Goal: Task Accomplishment & Management: Complete application form

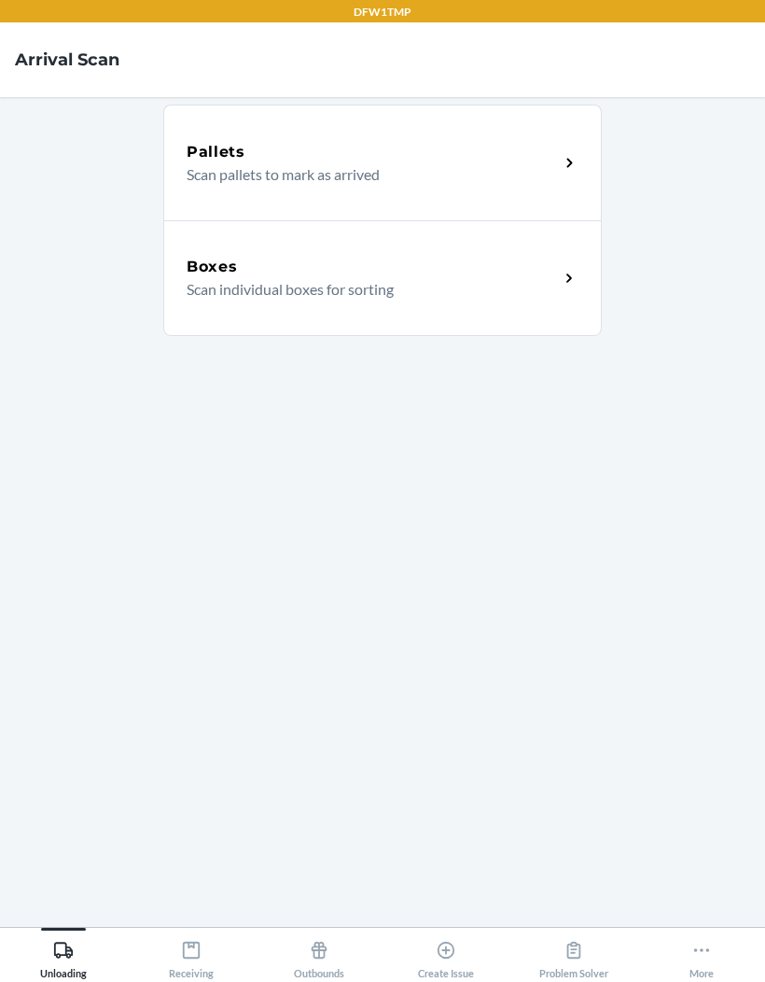
scroll to position [77, 0]
click at [575, 967] on div "Problem Solver" at bounding box center [573, 955] width 69 height 47
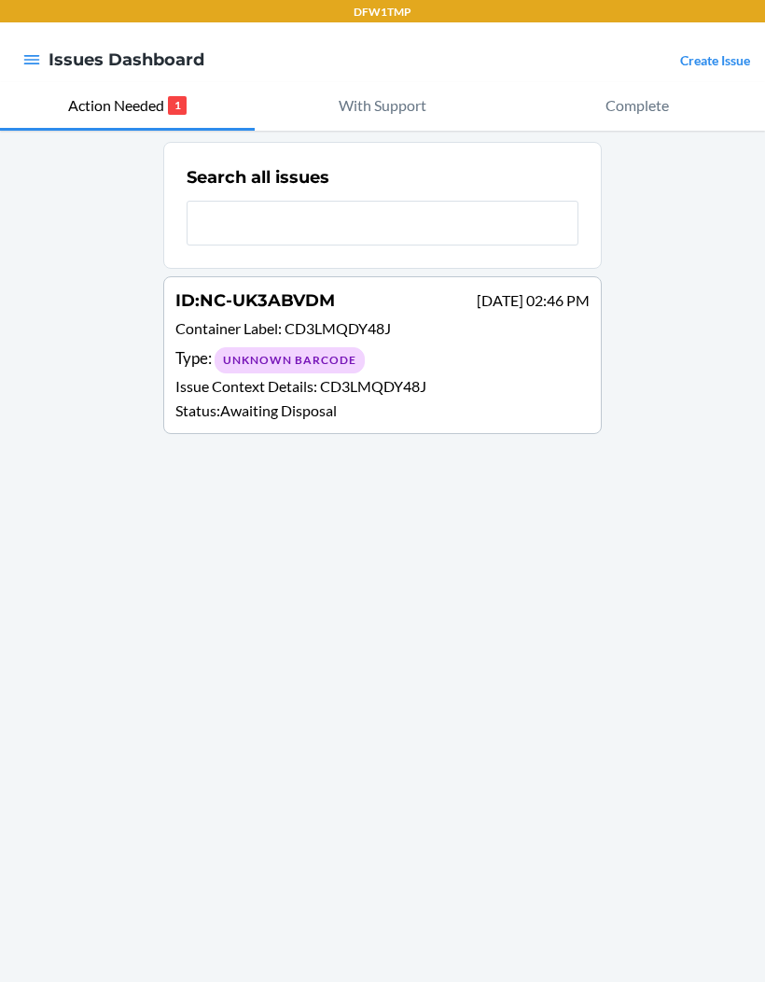
click at [493, 344] on div "ID : NC-UK3ABVDM [DATE] 02:46 PM Container Label : CD3LMQDY48J Type : Unknown B…" at bounding box center [382, 354] width 414 height 133
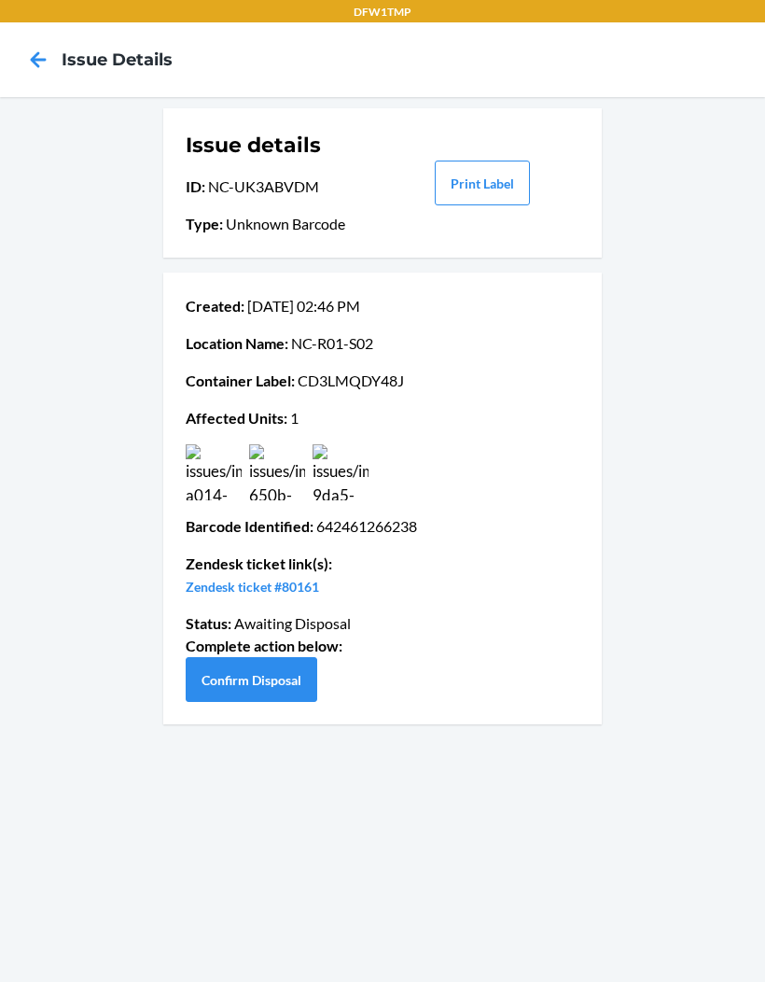
click at [344, 483] on img at bounding box center [341, 472] width 56 height 56
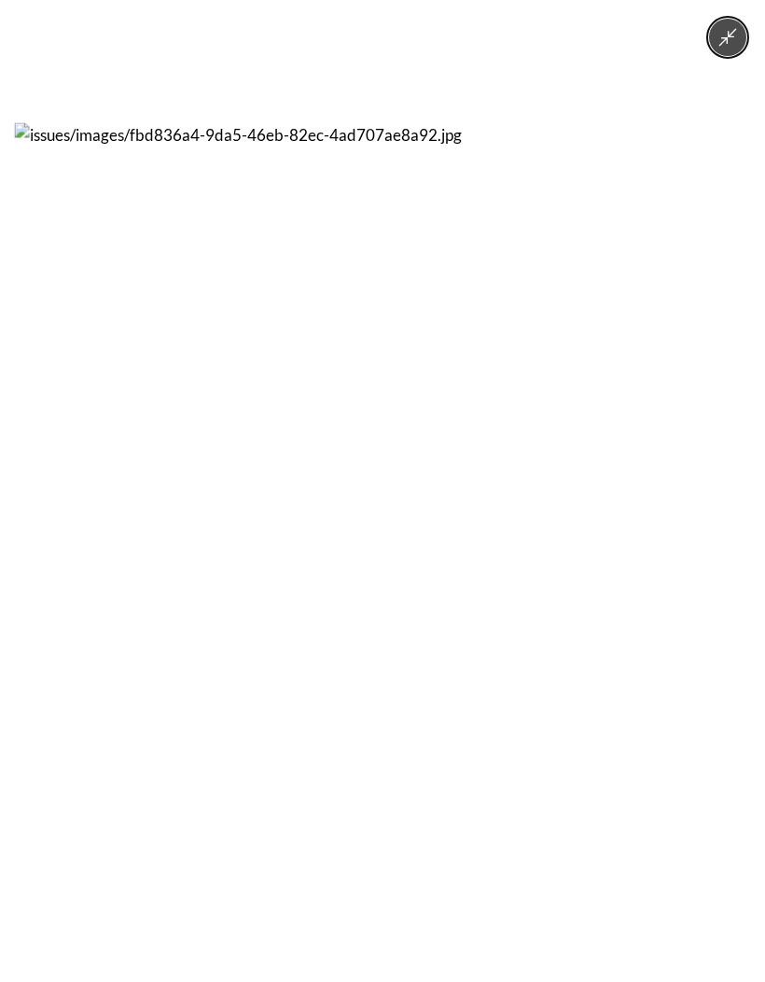
click at [492, 588] on img at bounding box center [383, 491] width 736 height 736
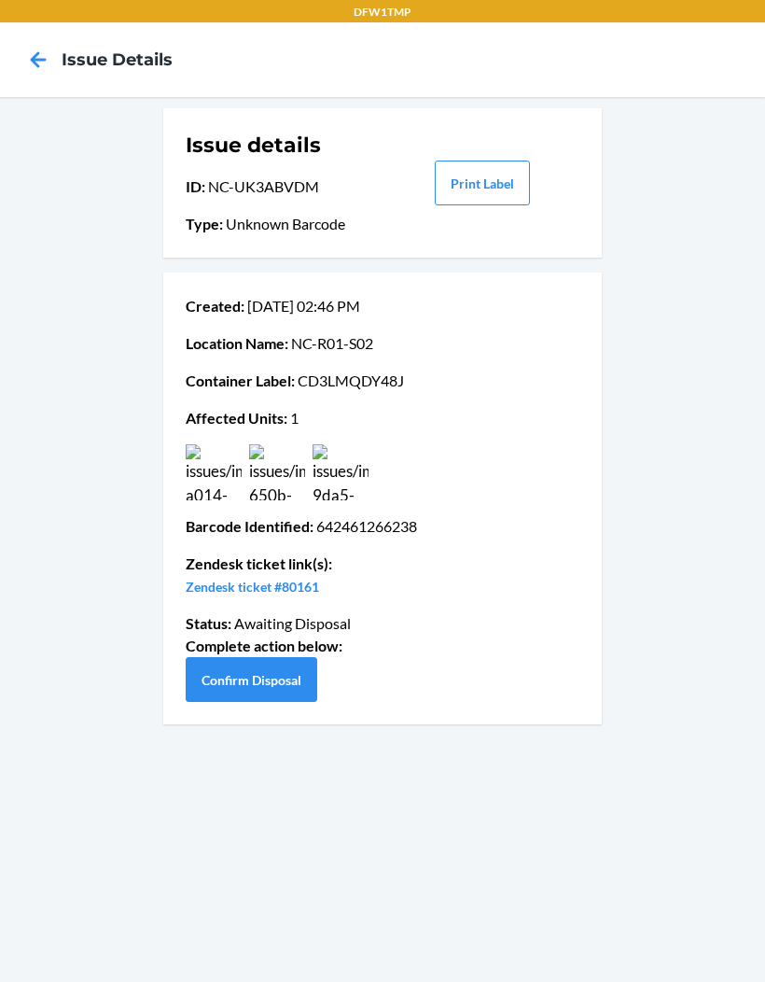
click at [291, 491] on img at bounding box center [277, 472] width 56 height 56
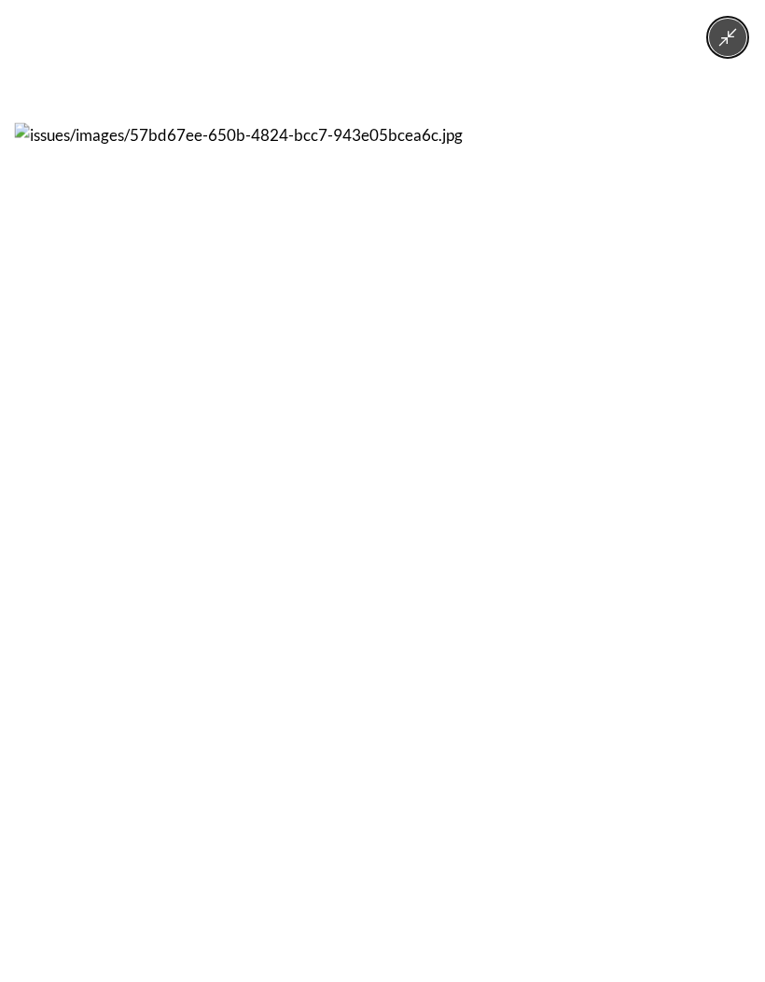
click at [558, 109] on div at bounding box center [382, 491] width 765 height 982
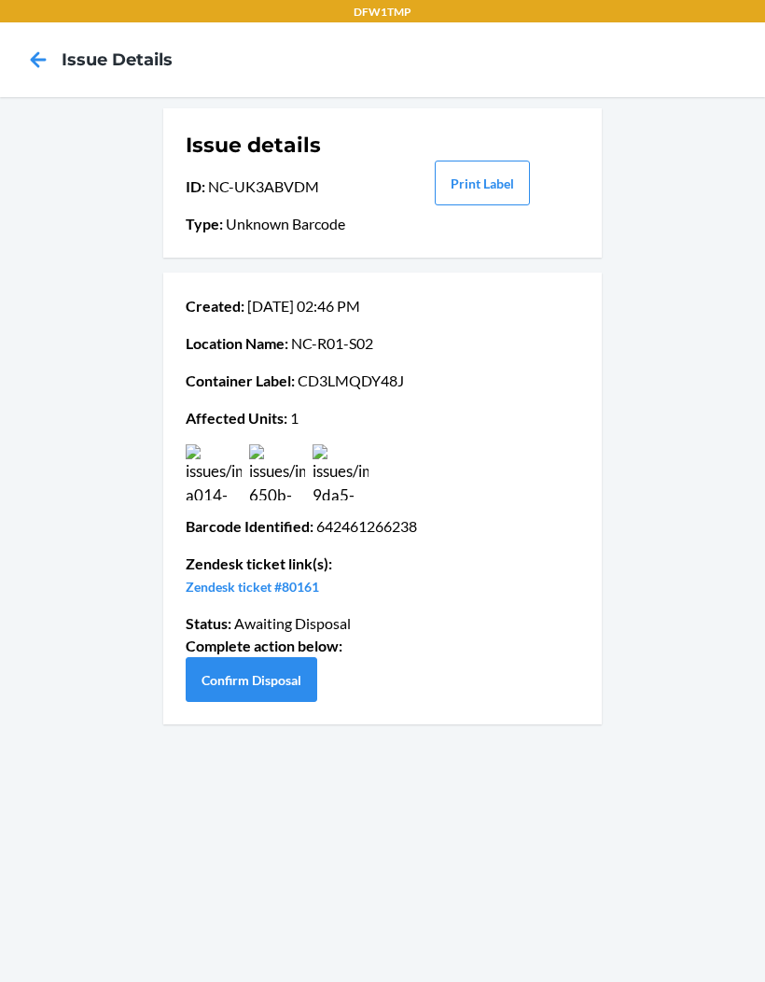
click at [297, 674] on button "Confirm Disposal" at bounding box center [252, 679] width 132 height 45
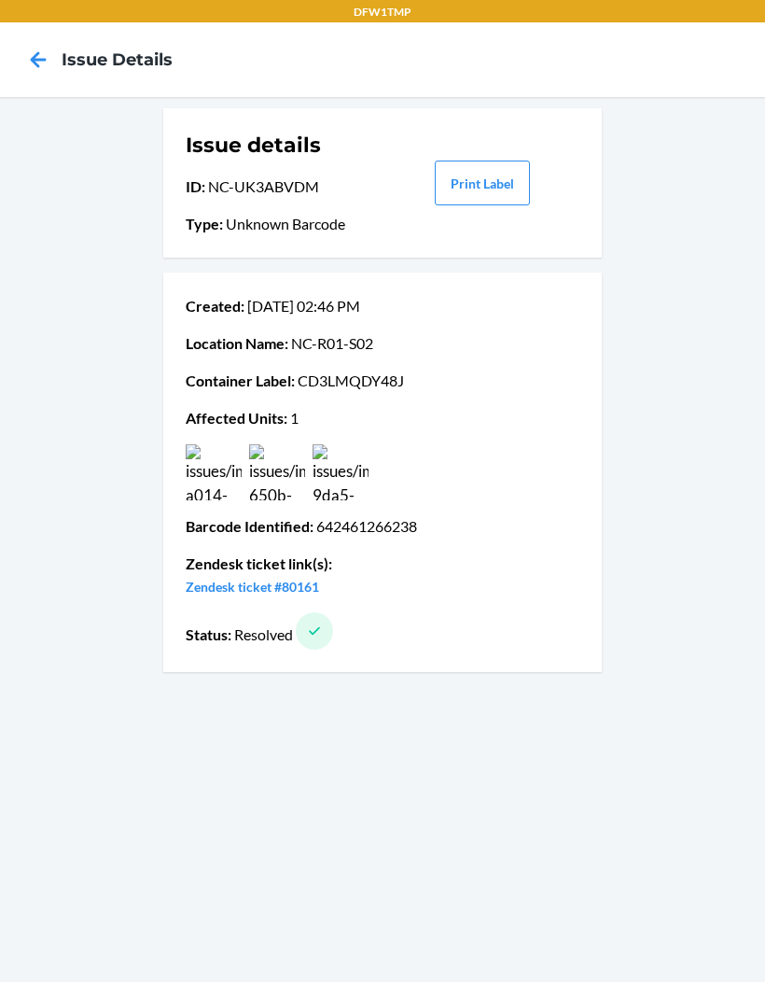
click at [39, 58] on icon at bounding box center [38, 60] width 32 height 32
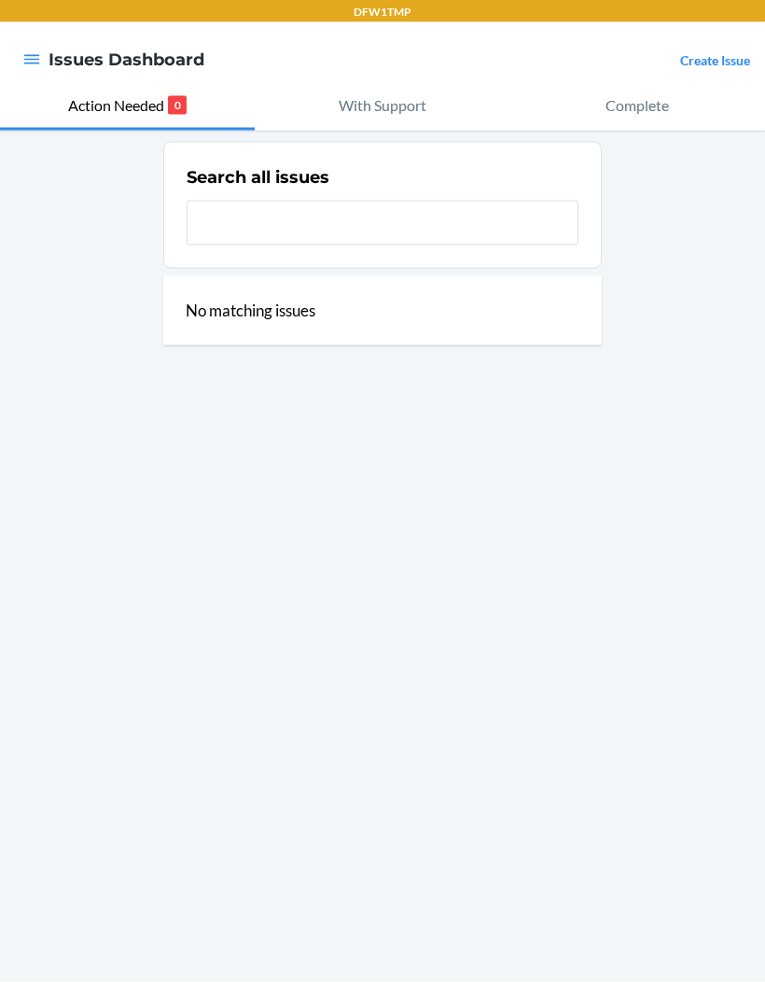
scroll to position [3, 0]
click at [712, 52] on link "Create Issue" at bounding box center [715, 60] width 70 height 16
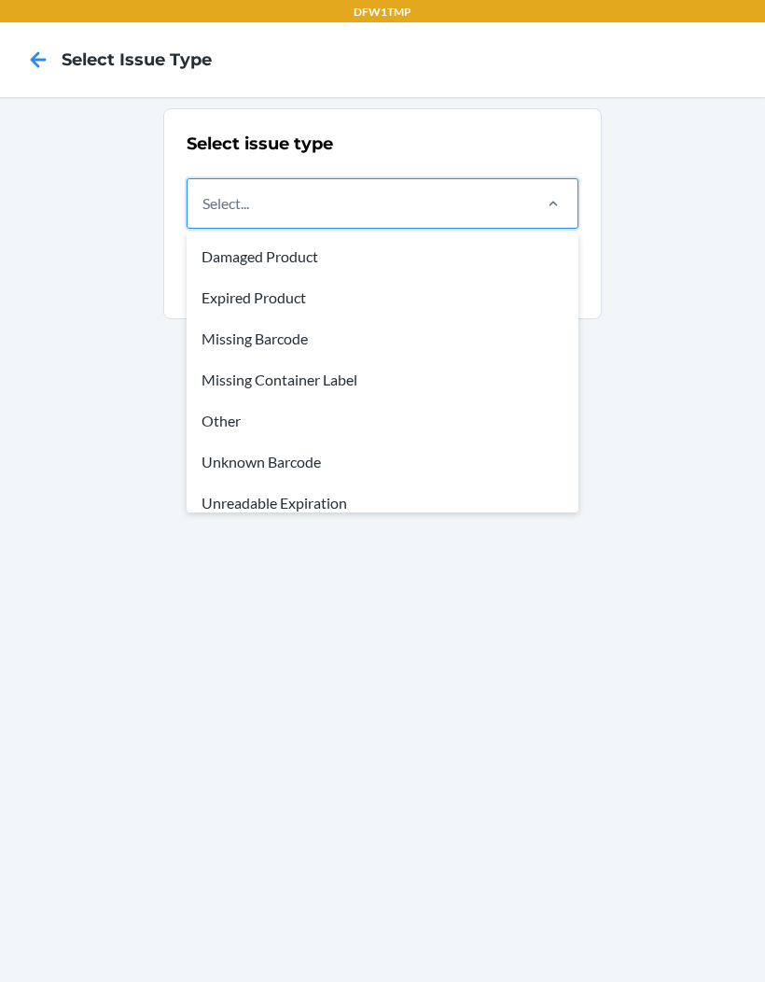
click at [223, 416] on div "Other" at bounding box center [382, 420] width 385 height 41
click at [204, 215] on input "option Other focused, 5 of 8. 8 results available. Use Up and Down to choose op…" at bounding box center [204, 203] width 2 height 22
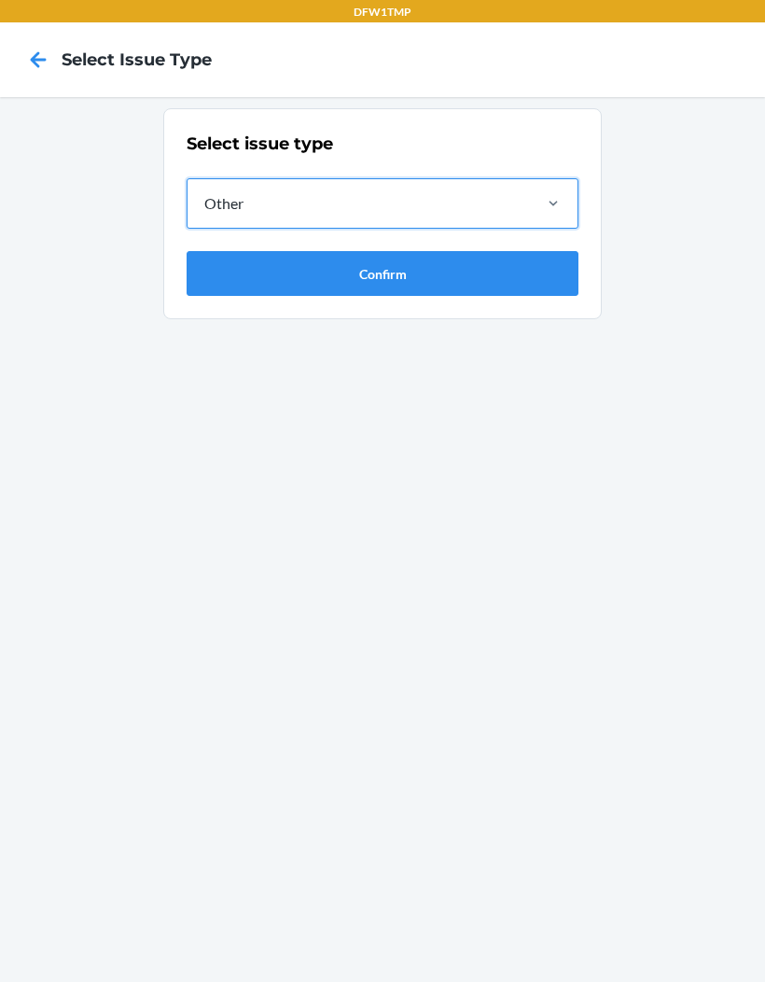
click at [430, 273] on button "Confirm" at bounding box center [383, 273] width 392 height 45
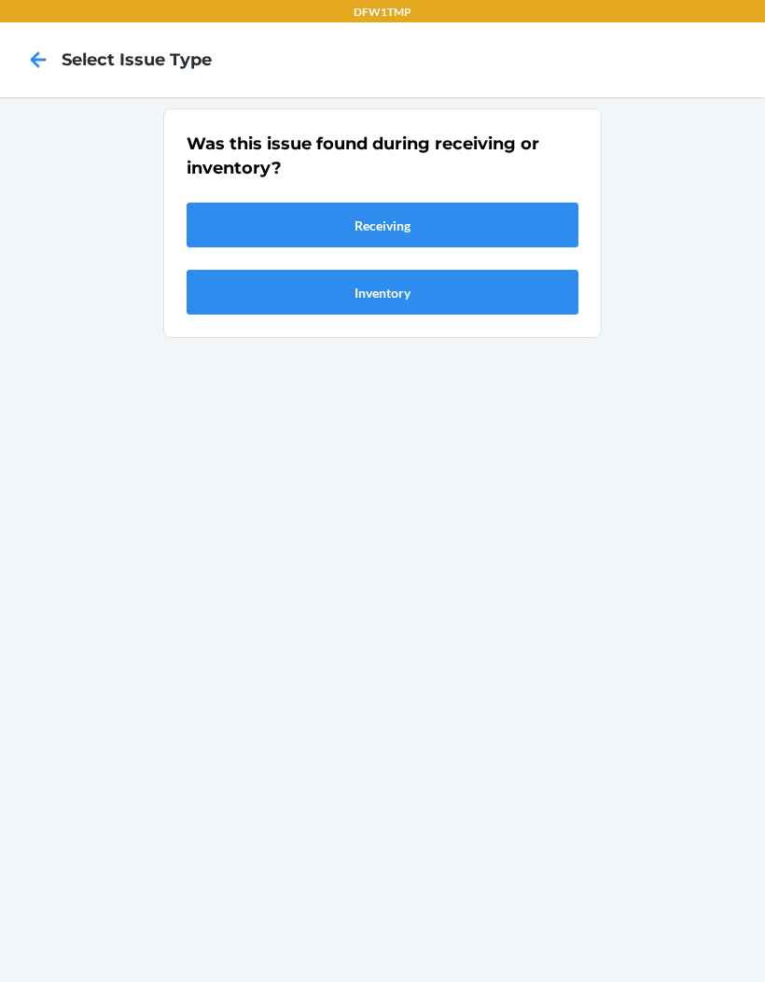
click at [388, 216] on button "Receiving" at bounding box center [383, 225] width 392 height 45
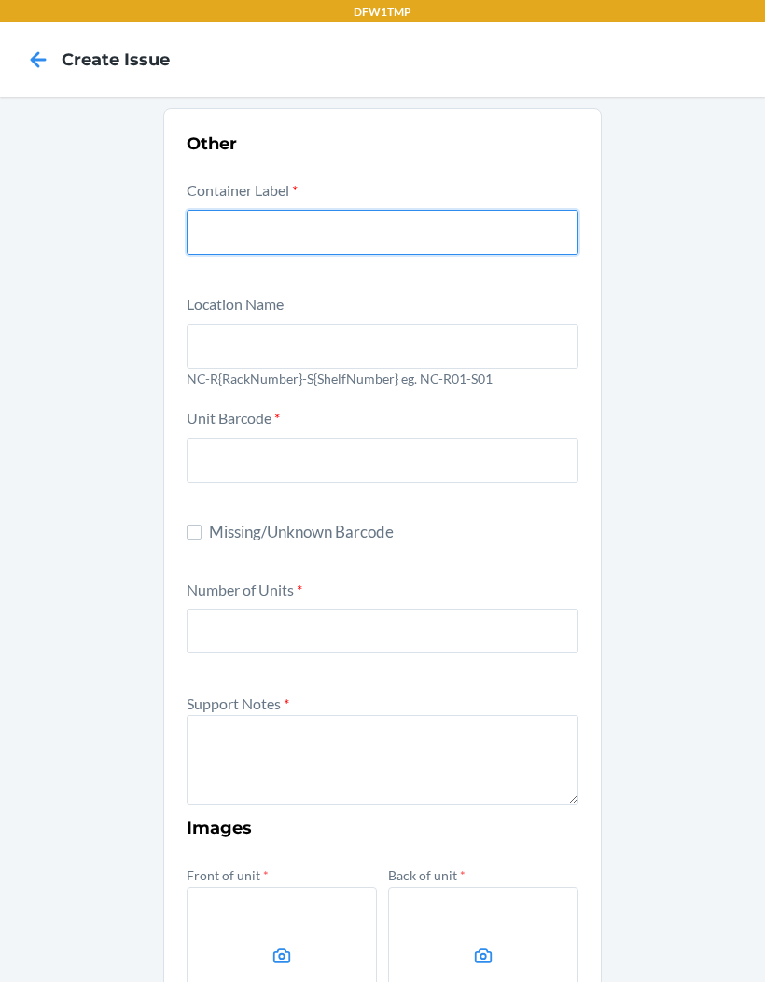
click at [254, 220] on input "text" at bounding box center [383, 232] width 392 height 45
type input "CDJWTR55L57"
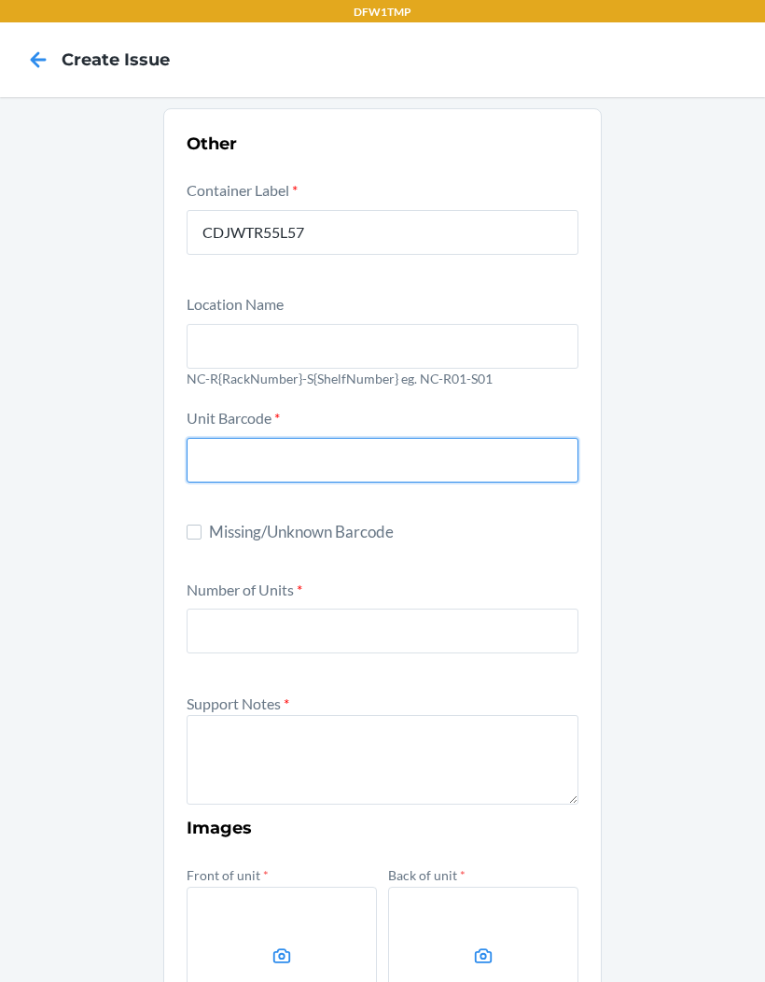
click at [310, 348] on input "text" at bounding box center [383, 346] width 392 height 45
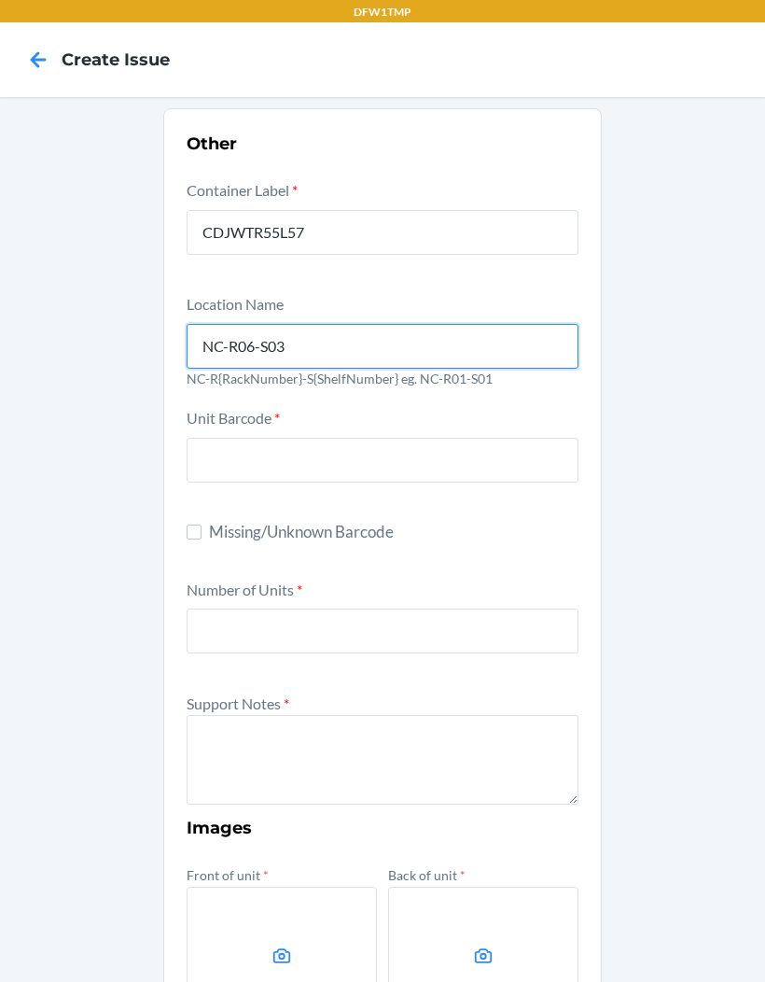
type input "NC-R06-S03"
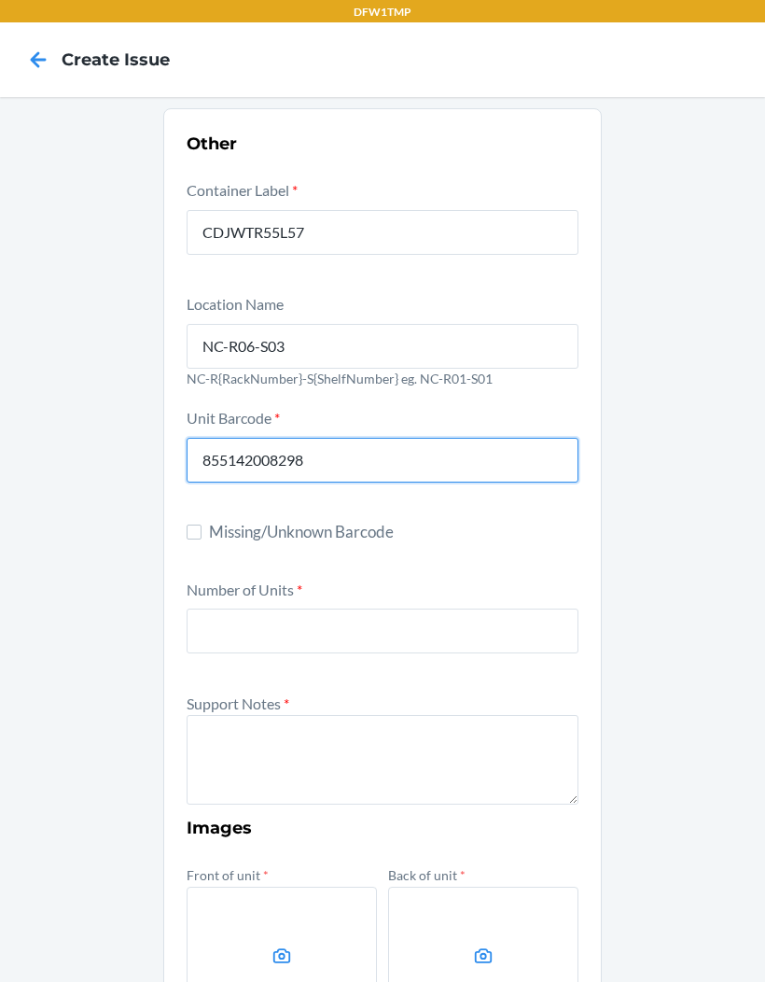
type input "855142008298"
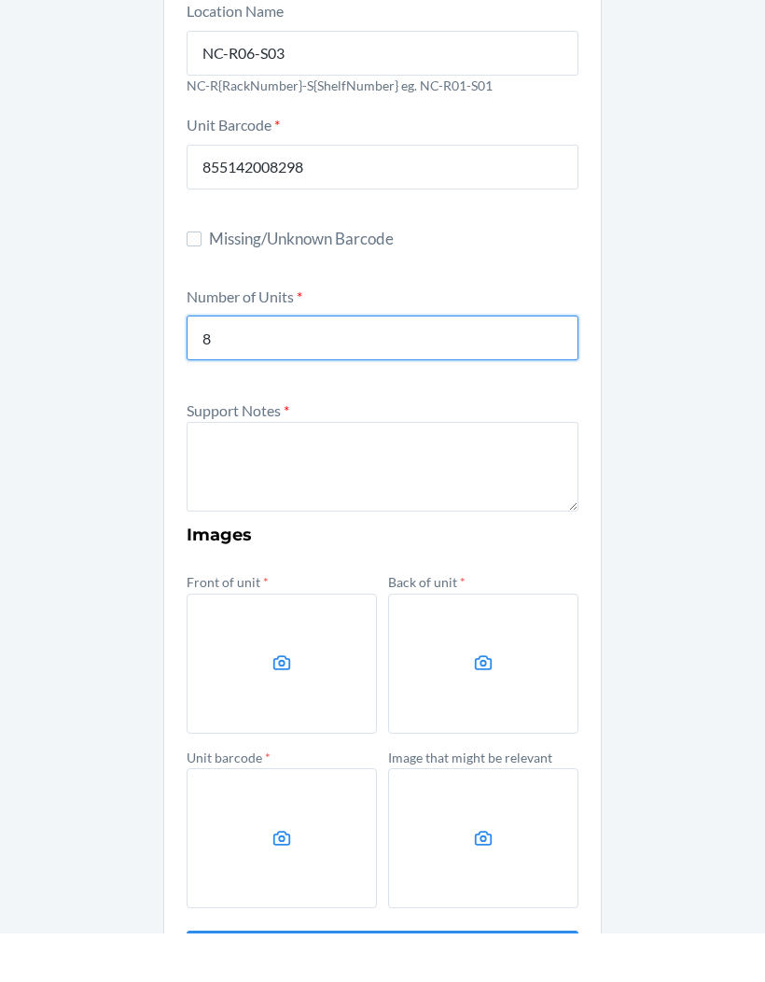
scroll to position [243, 0]
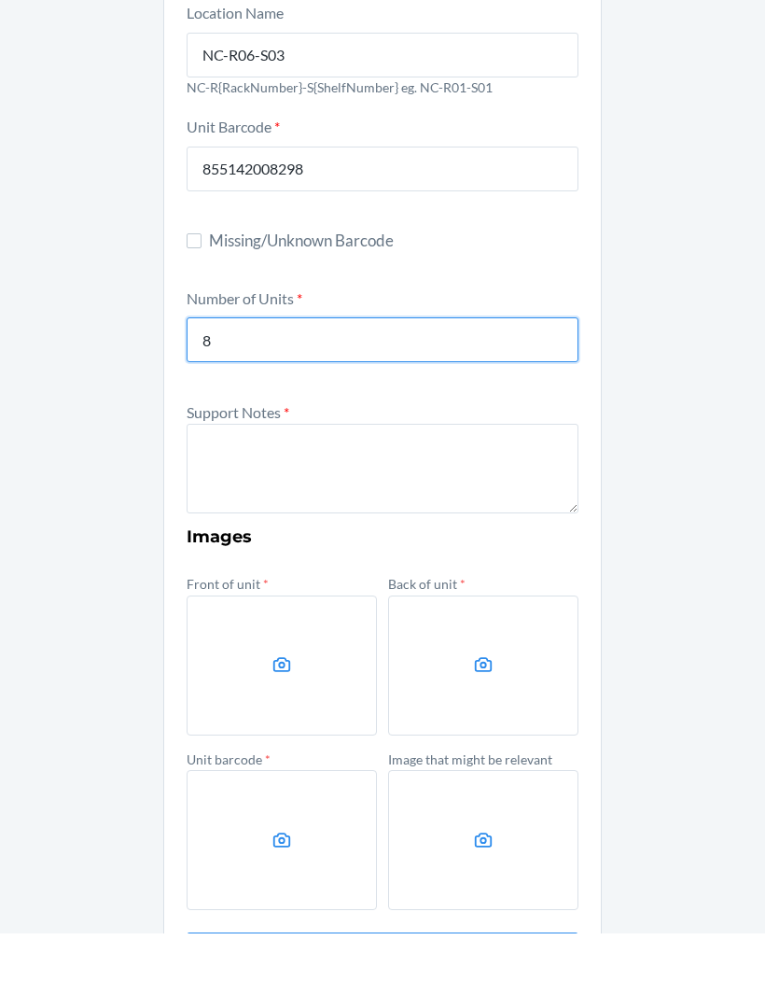
type input "8"
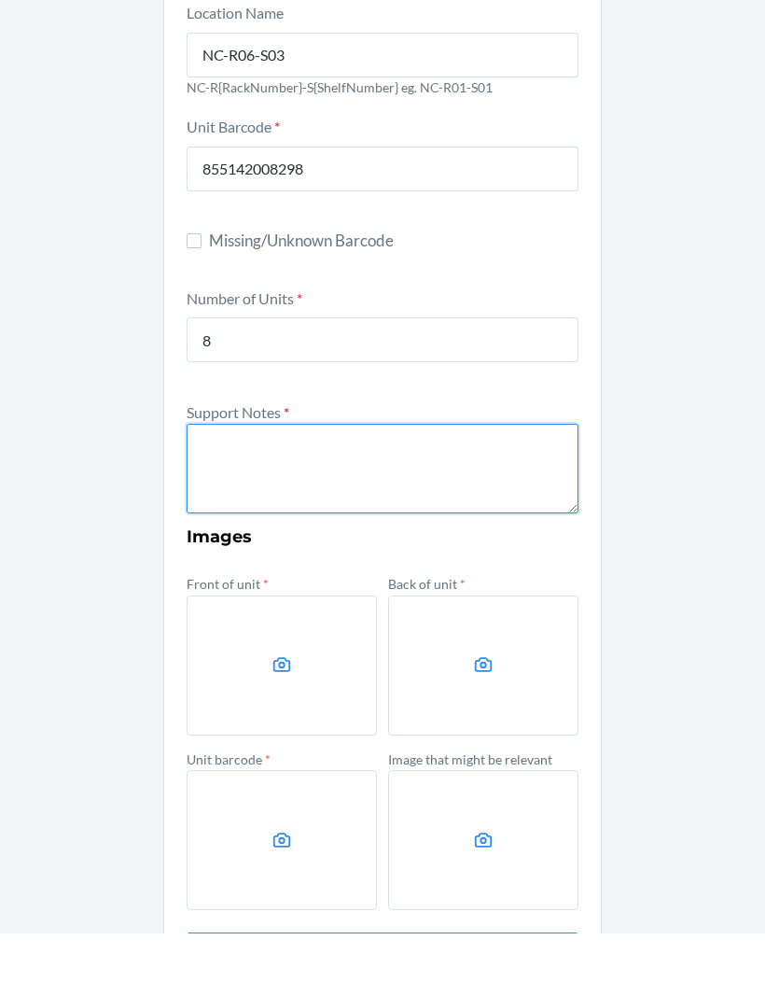
click at [311, 473] on textarea at bounding box center [383, 517] width 392 height 90
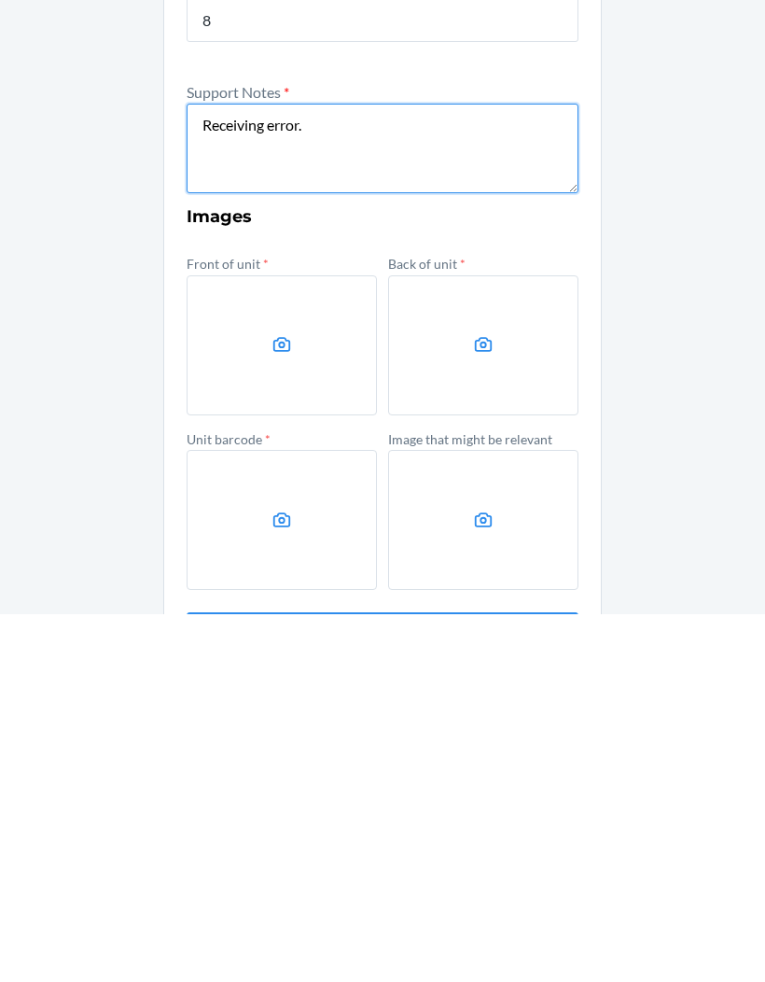
type textarea "Receiving error."
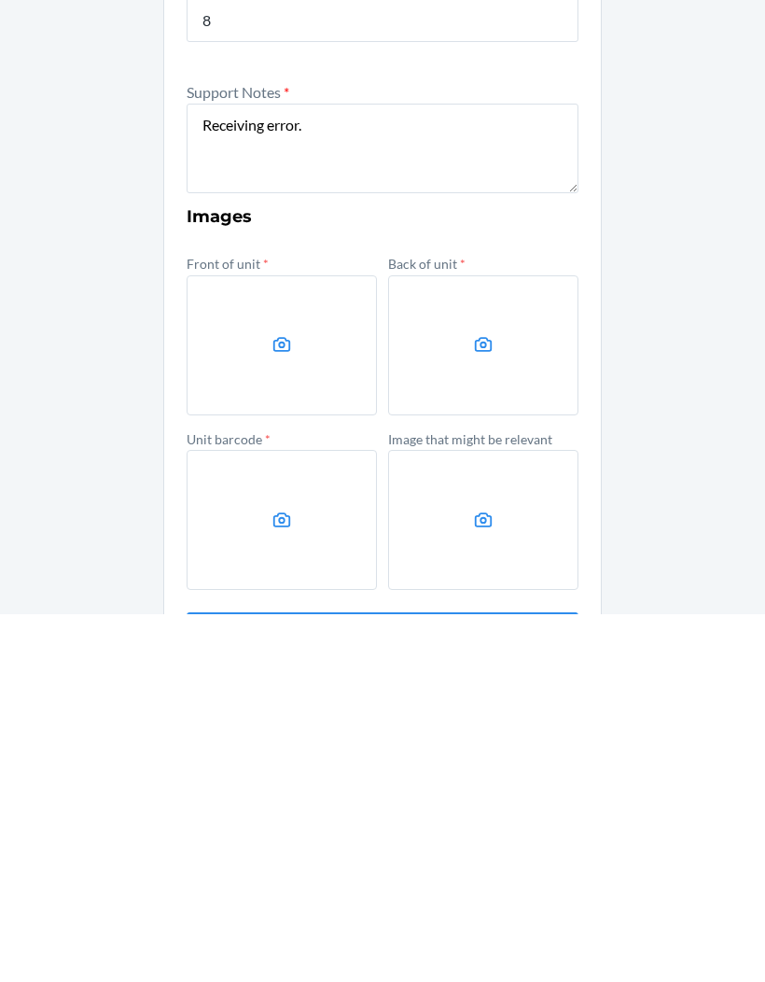
click at [488, 878] on icon at bounding box center [483, 888] width 21 height 21
click at [0, 0] on input "file" at bounding box center [0, 0] width 0 height 0
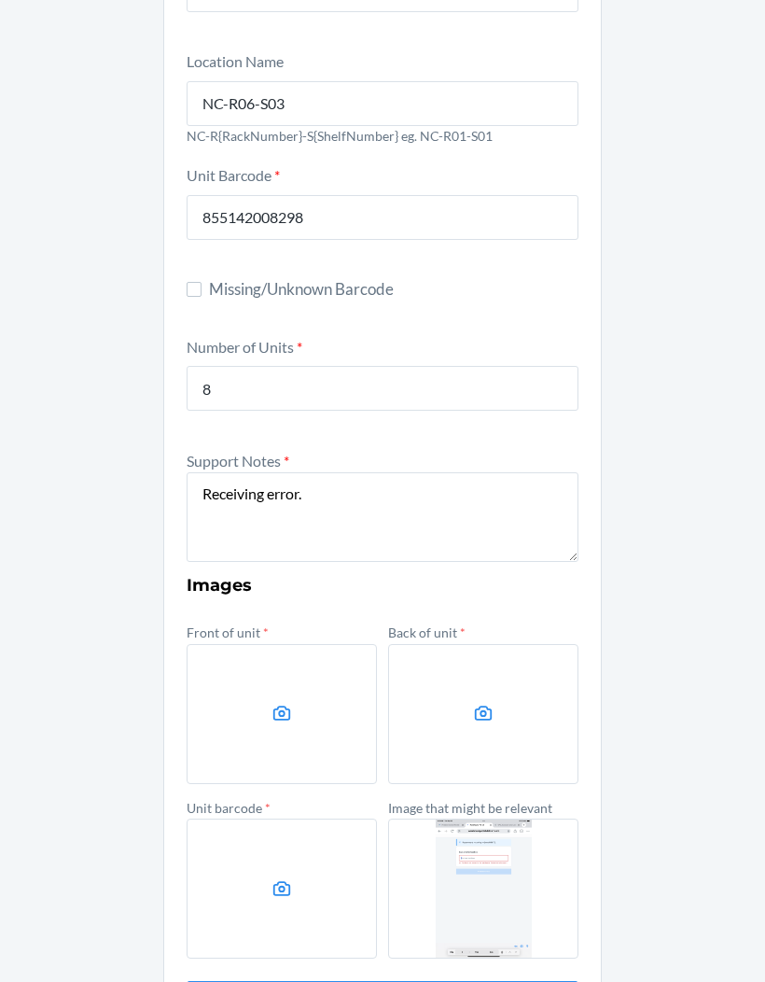
click at [289, 878] on icon at bounding box center [282, 888] width 21 height 21
click at [0, 0] on input "file" at bounding box center [0, 0] width 0 height 0
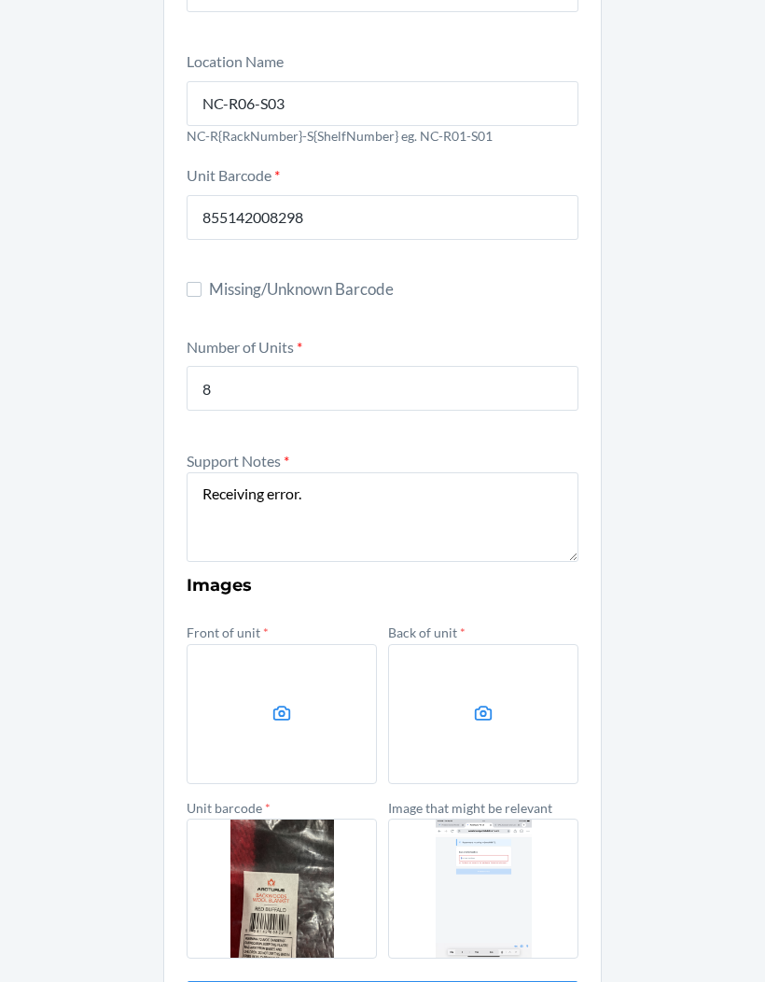
click at [478, 706] on icon at bounding box center [484, 713] width 18 height 15
click at [0, 0] on input "file" at bounding box center [0, 0] width 0 height 0
click at [282, 703] on icon at bounding box center [282, 713] width 21 height 21
click at [0, 0] on input "file" at bounding box center [0, 0] width 0 height 0
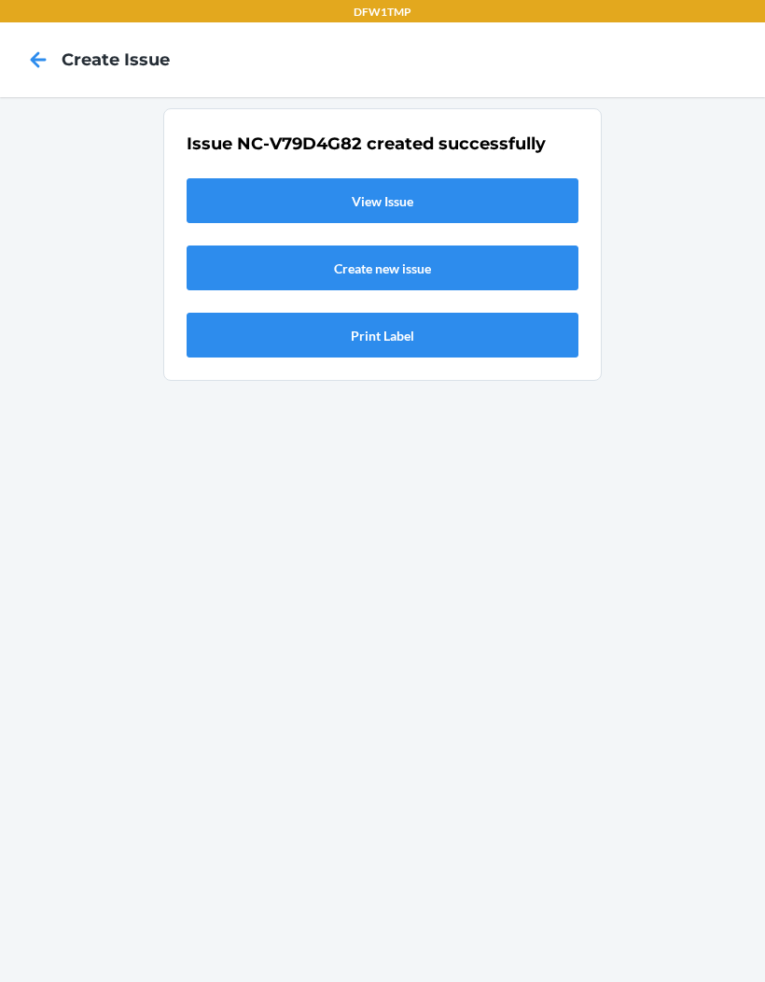
click at [456, 178] on link "View Issue" at bounding box center [383, 200] width 392 height 45
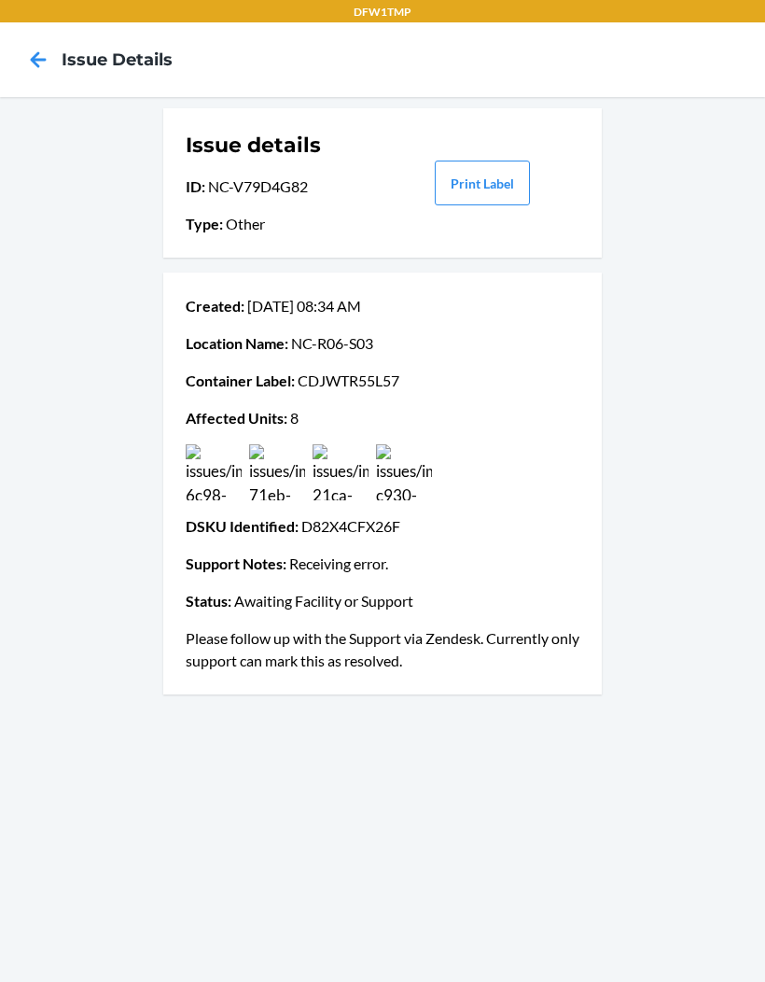
click at [330, 125] on div "Issue details ID : NC-V79D4G82 Type : Other" at bounding box center [283, 182] width 195 height 119
click at [43, 52] on icon at bounding box center [38, 60] width 32 height 32
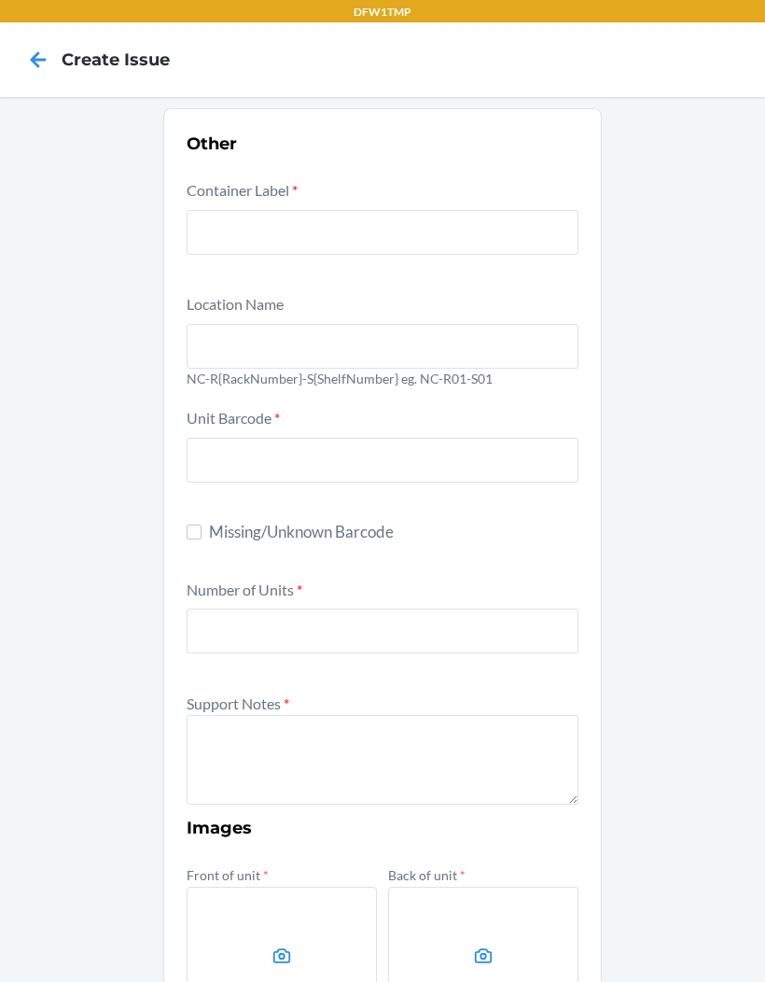
click at [36, 52] on icon at bounding box center [38, 60] width 32 height 32
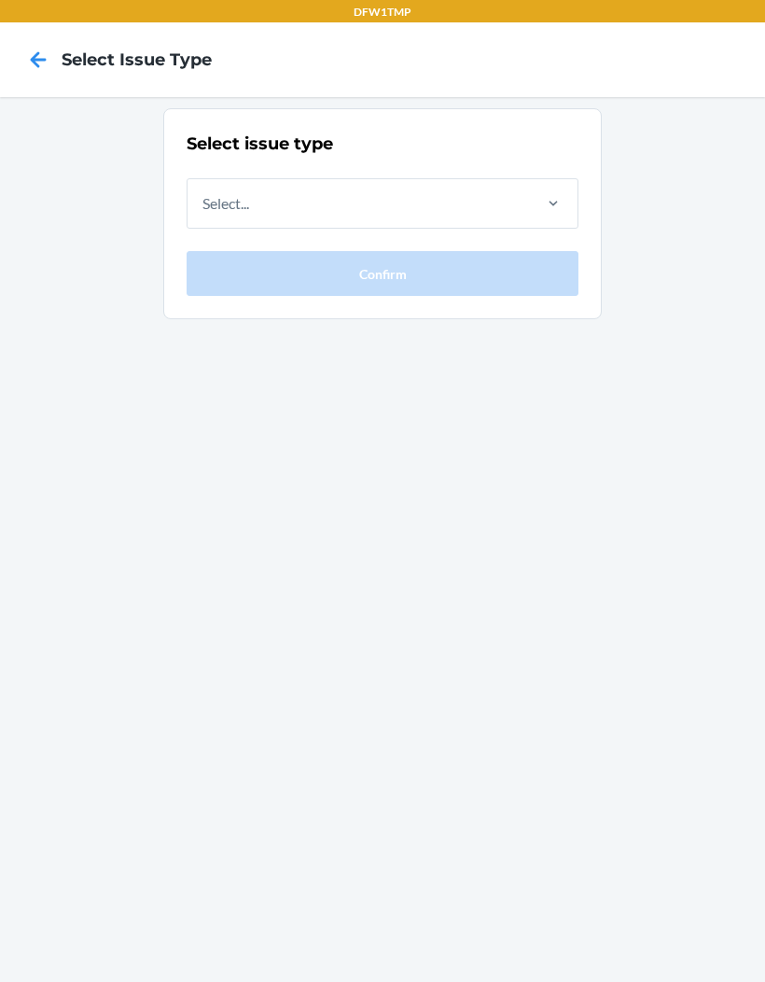
scroll to position [3, 0]
click at [37, 52] on icon at bounding box center [39, 59] width 16 height 16
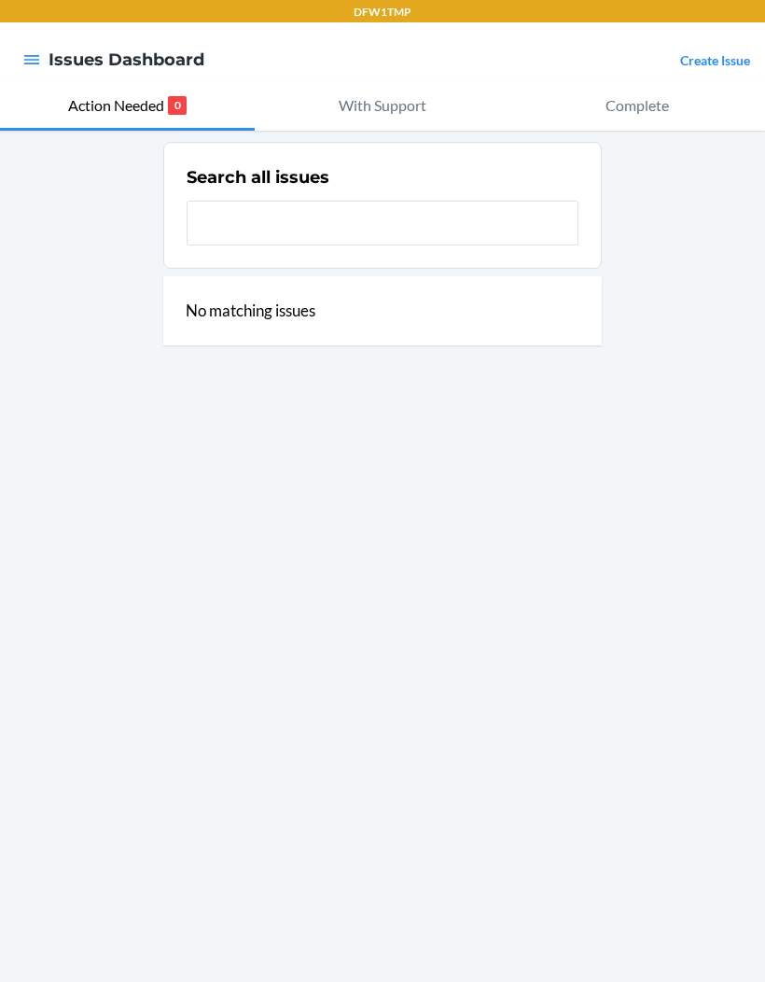
click at [710, 52] on link "Create Issue" at bounding box center [715, 60] width 70 height 16
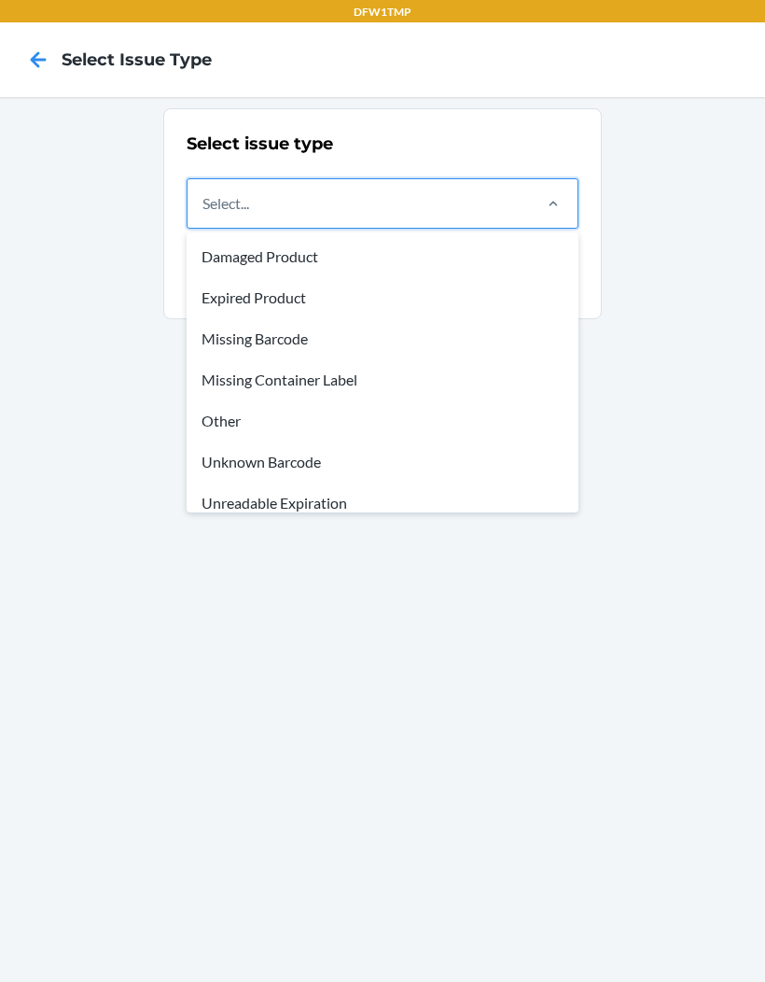
click at [214, 374] on div "Missing Container Label" at bounding box center [382, 379] width 385 height 41
click at [204, 215] on input "option Damaged Product focused, 1 of 8. 8 results available. Use Up and Down to…" at bounding box center [204, 203] width 2 height 22
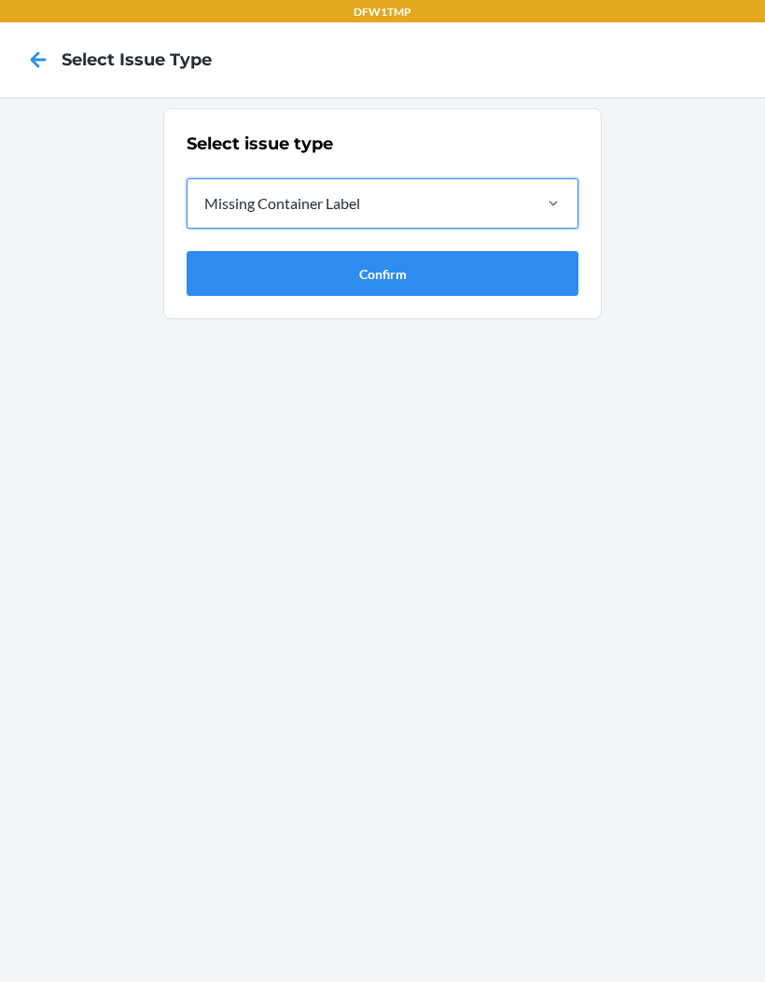
click at [389, 279] on button "Confirm" at bounding box center [383, 273] width 392 height 45
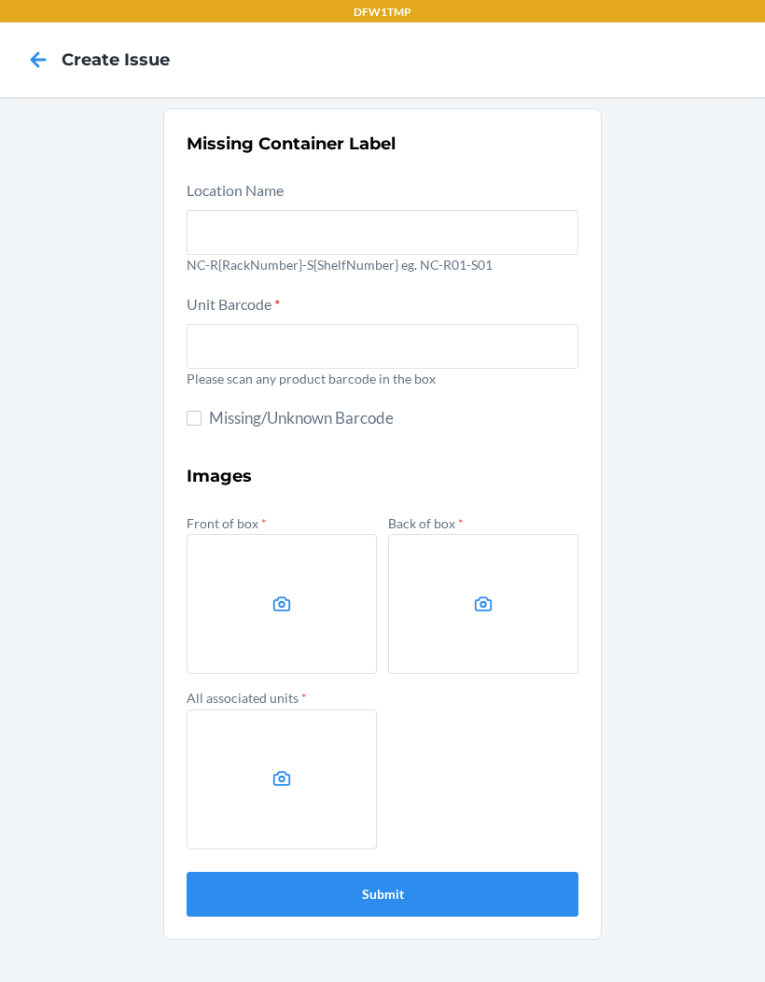
click at [166, 413] on section "Missing Container Label Location Name NC-R{RackNumber}-S{ShelfNumber} eg. NC-R0…" at bounding box center [382, 524] width 439 height 832
click at [191, 393] on form "Location Name NC-R{RackNumber}-S{ShelfNumber} eg. NC-R01-S01 Unit Barcode * Ple…" at bounding box center [383, 547] width 392 height 738
click at [188, 411] on input "Missing/Unknown Barcode" at bounding box center [194, 418] width 15 height 15
checkbox input "true"
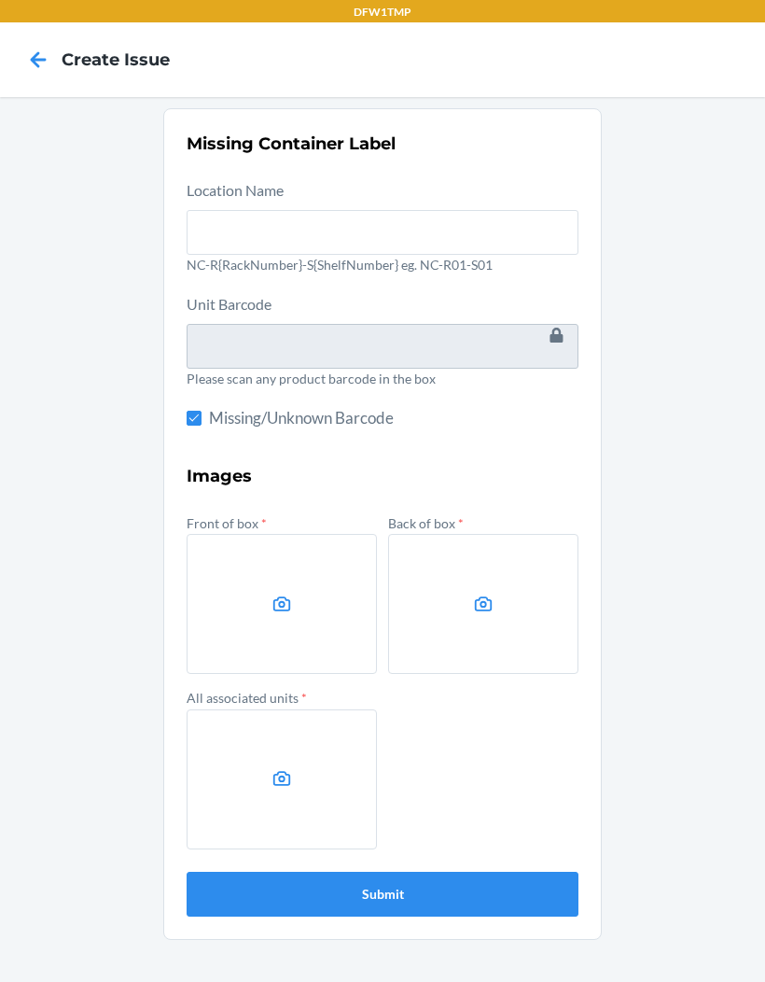
click at [243, 592] on label at bounding box center [282, 604] width 190 height 140
click at [0, 0] on input "file" at bounding box center [0, 0] width 0 height 0
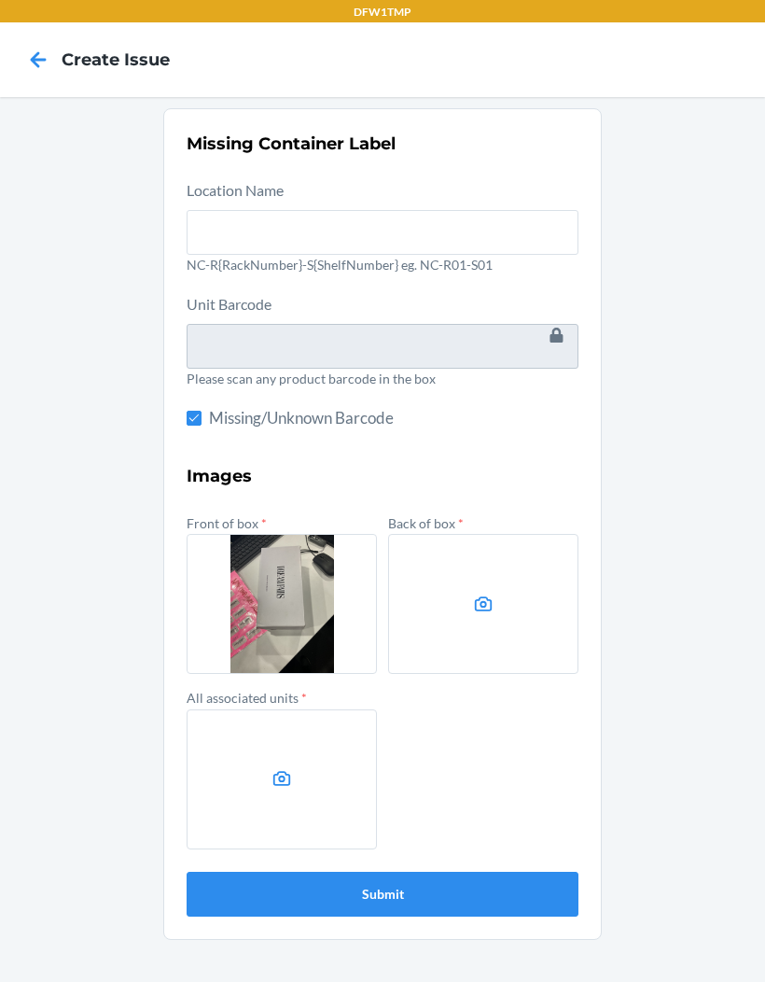
click at [488, 623] on label at bounding box center [483, 604] width 190 height 140
click at [0, 0] on input "file" at bounding box center [0, 0] width 0 height 0
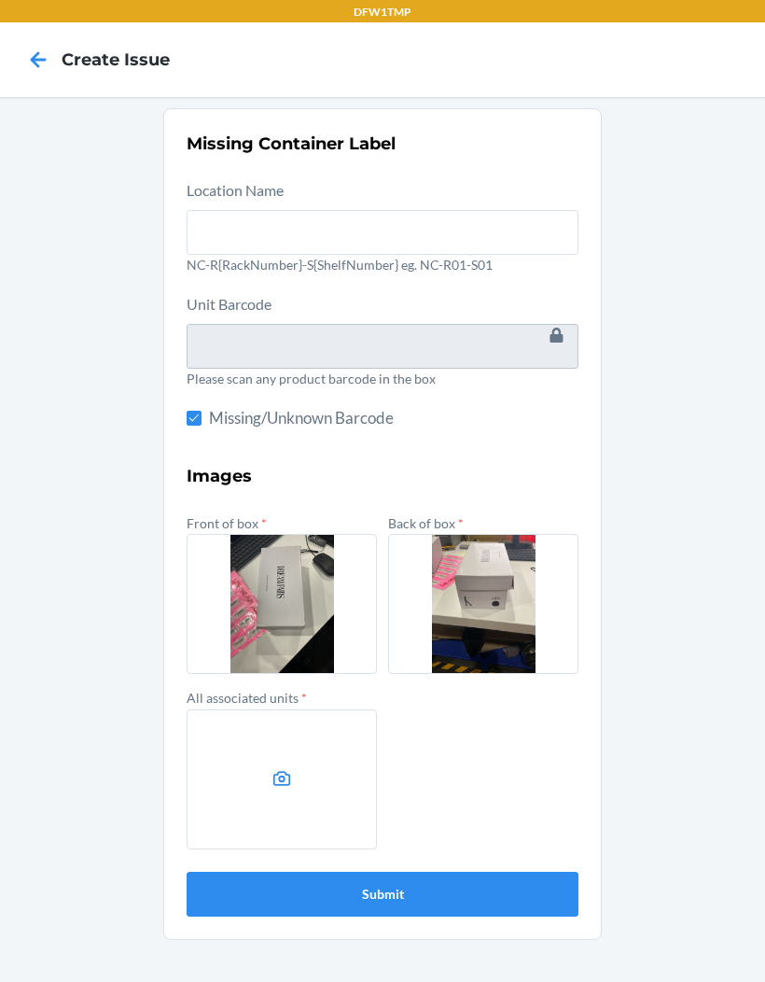
click at [301, 771] on label at bounding box center [282, 779] width 190 height 140
click at [0, 0] on input "file" at bounding box center [0, 0] width 0 height 0
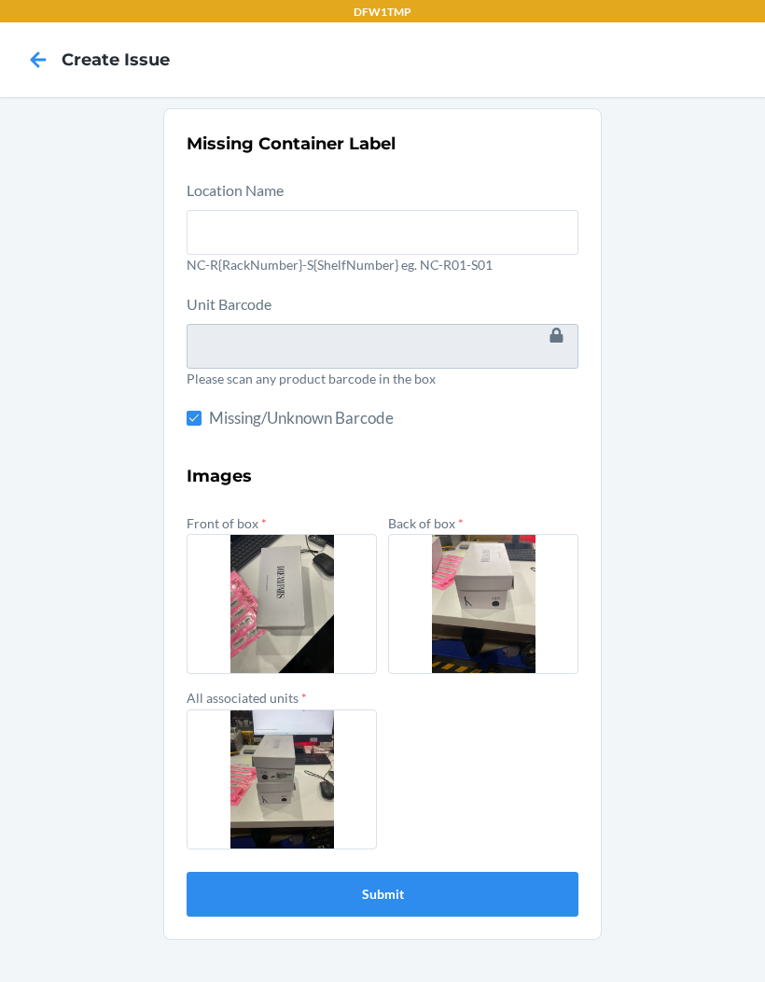
click at [402, 899] on button "Submit" at bounding box center [383, 894] width 392 height 45
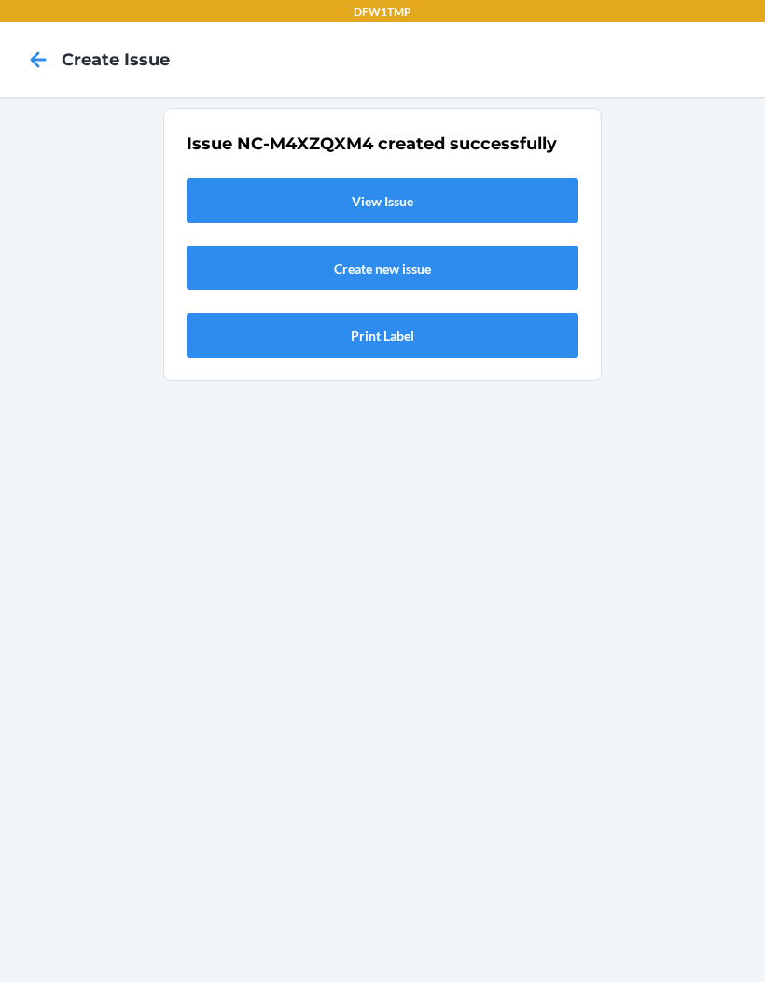
click at [210, 201] on link "View Issue" at bounding box center [383, 200] width 392 height 45
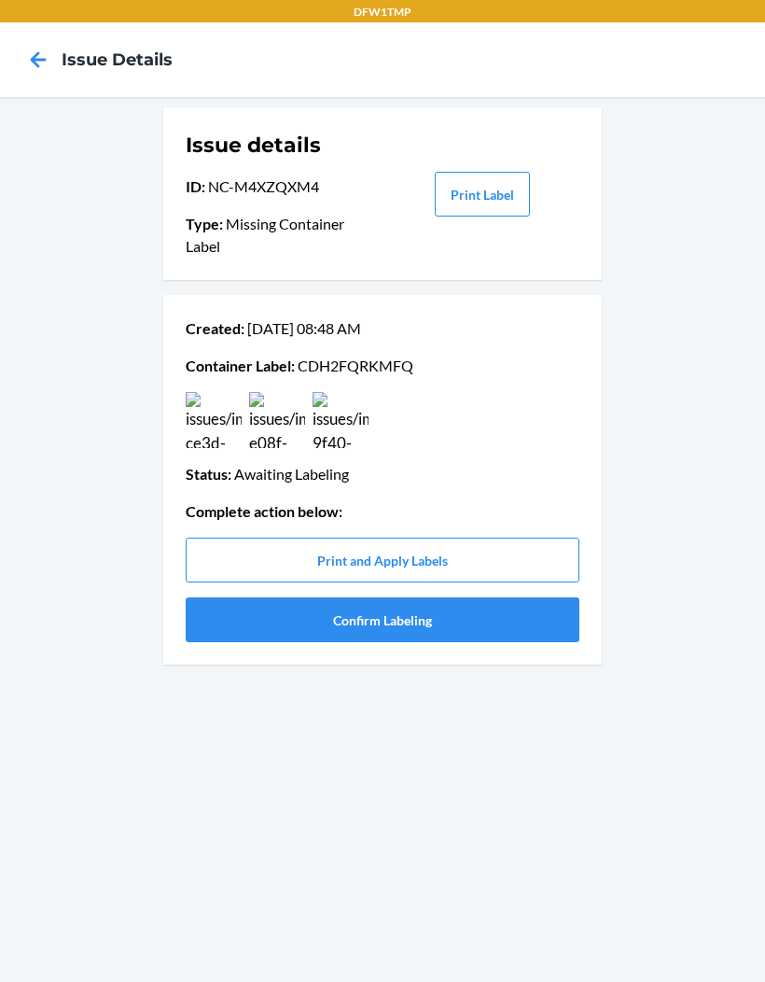
click at [414, 621] on button "Confirm Labeling" at bounding box center [383, 619] width 394 height 45
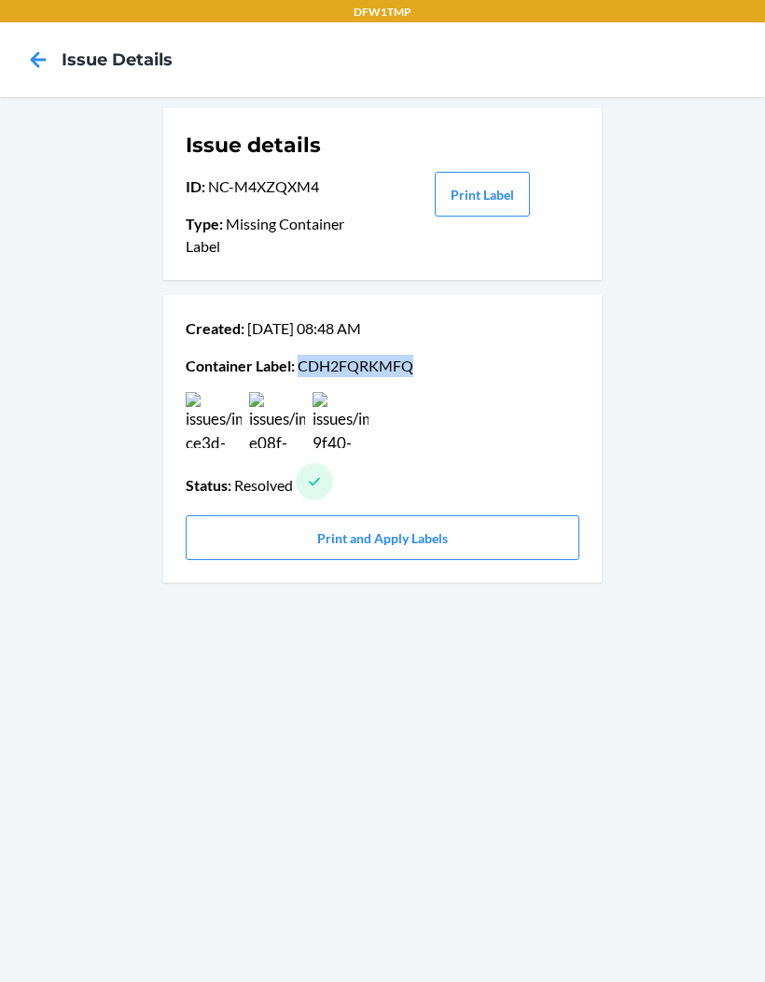
click at [31, 59] on icon at bounding box center [38, 60] width 32 height 32
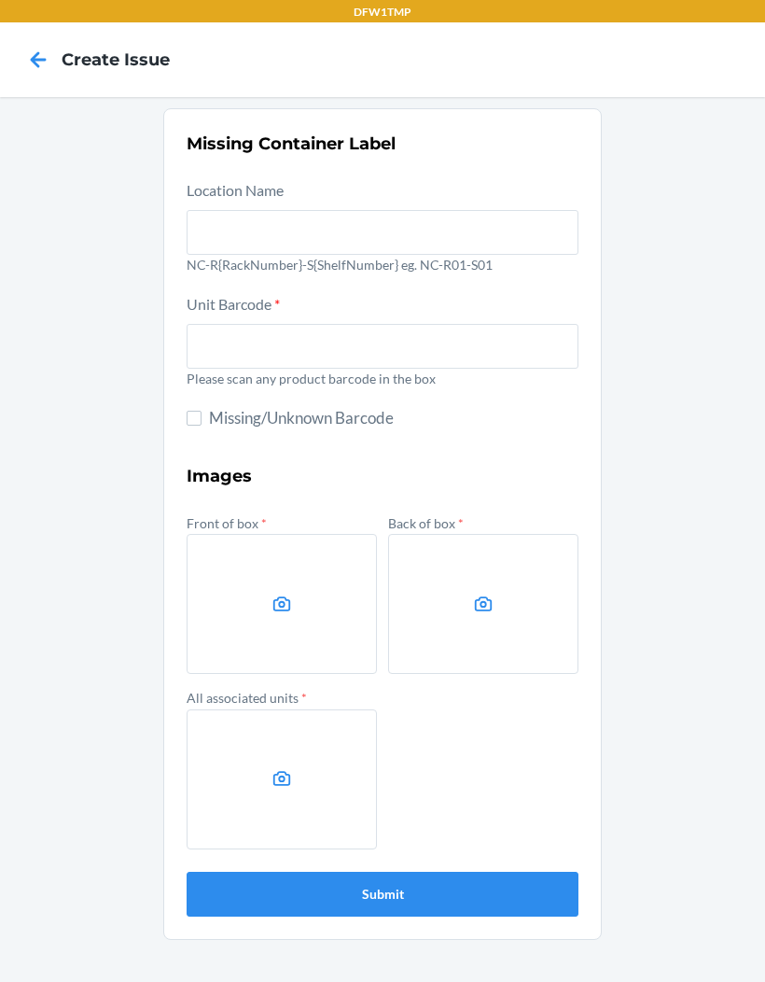
click at [43, 57] on icon at bounding box center [39, 59] width 16 height 16
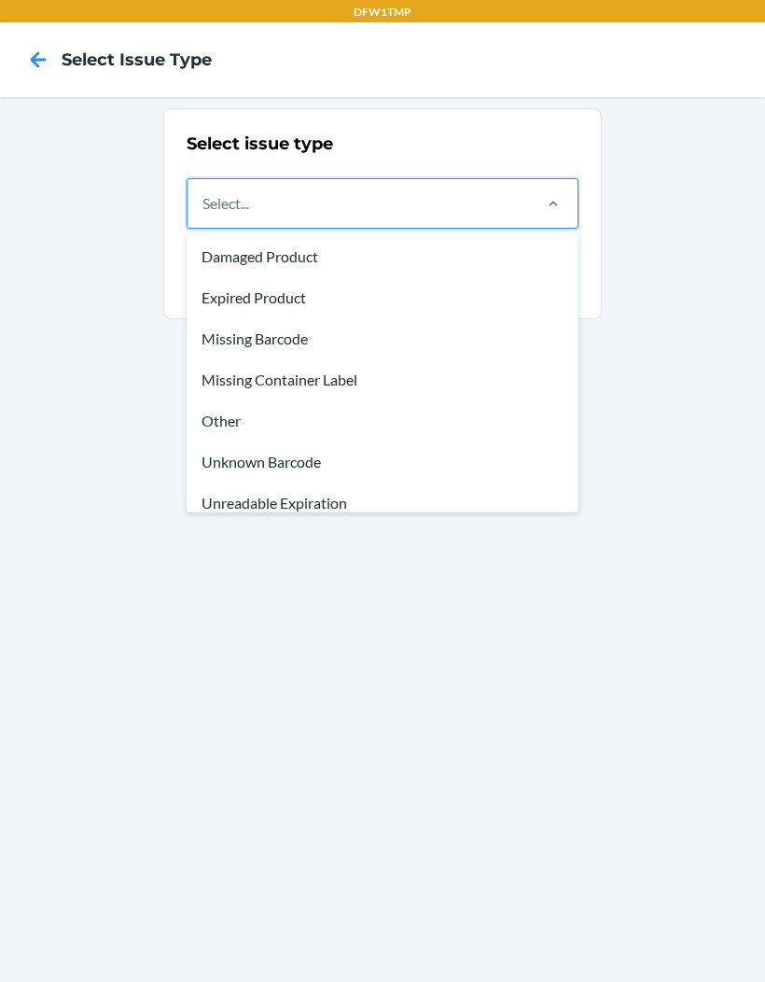
click at [280, 470] on div "Unknown Barcode" at bounding box center [382, 461] width 385 height 41
click at [204, 215] on input "option Unknown Barcode focused, 6 of 8. 8 results available. Use Up and Down to…" at bounding box center [204, 203] width 2 height 22
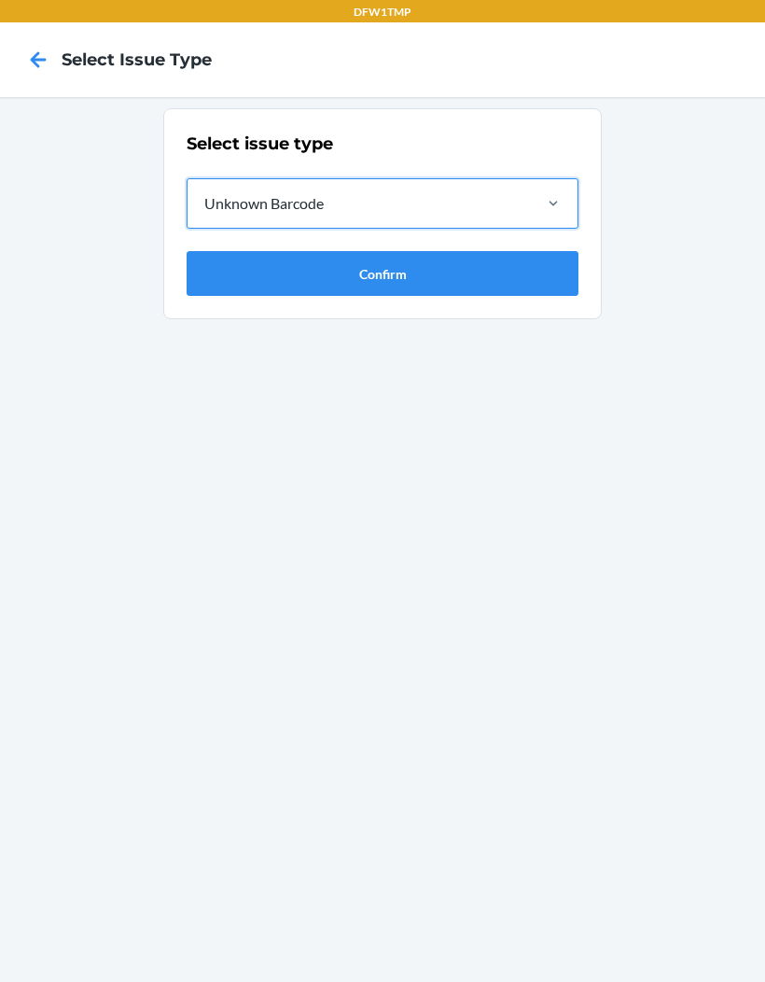
click at [307, 291] on button "Confirm" at bounding box center [383, 273] width 392 height 45
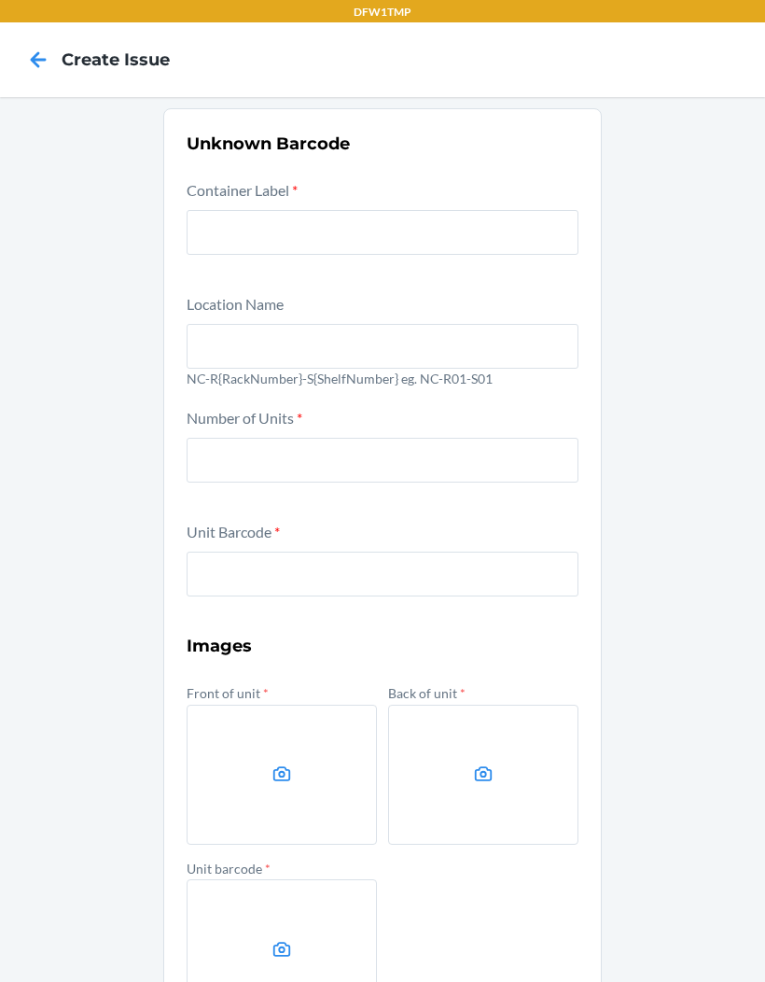
click at [245, 227] on input "text" at bounding box center [383, 232] width 392 height 45
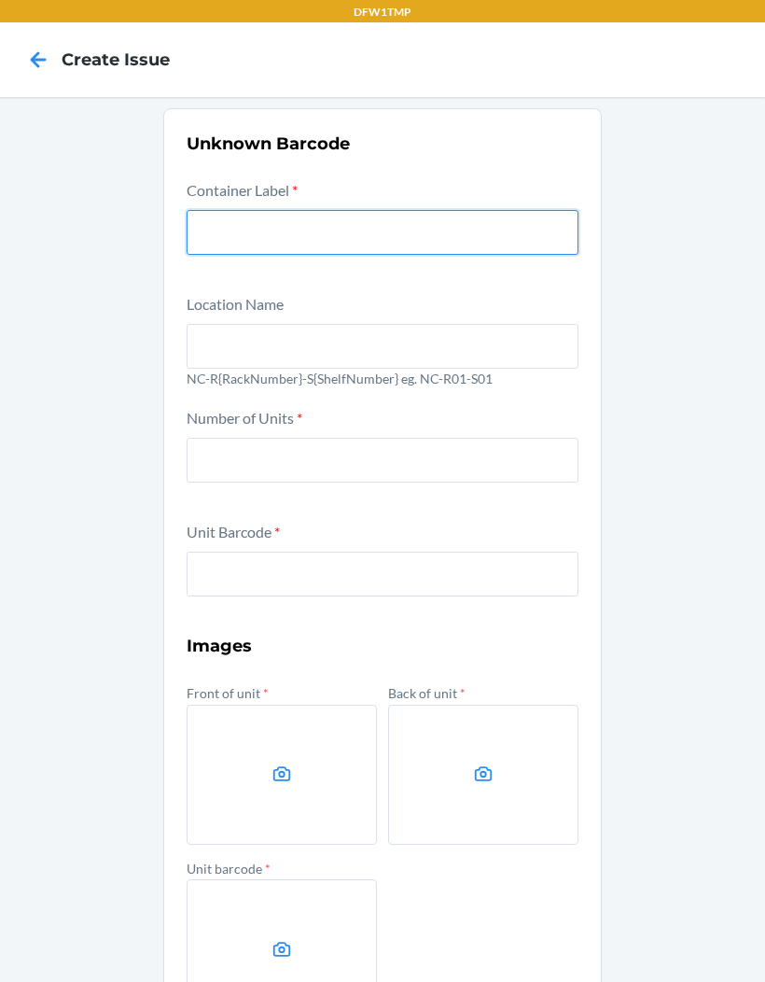
paste input "CDH2FQRKMFQ"
type input "CDH2FQRKMFQ"
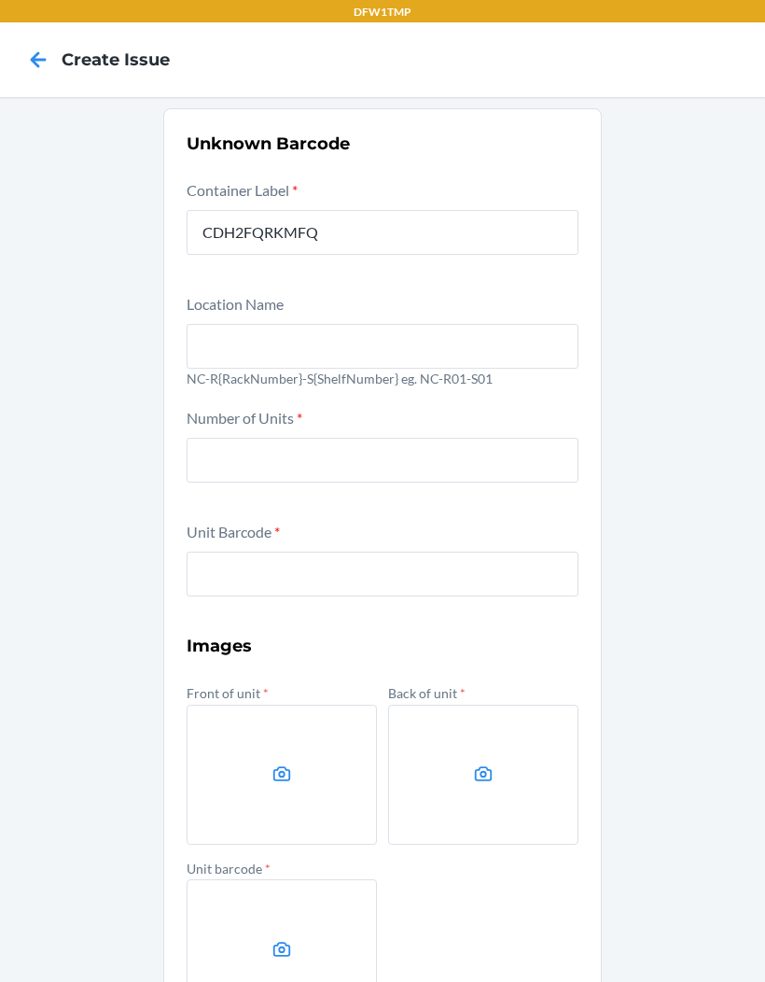
click at [244, 342] on input "text" at bounding box center [383, 346] width 392 height 45
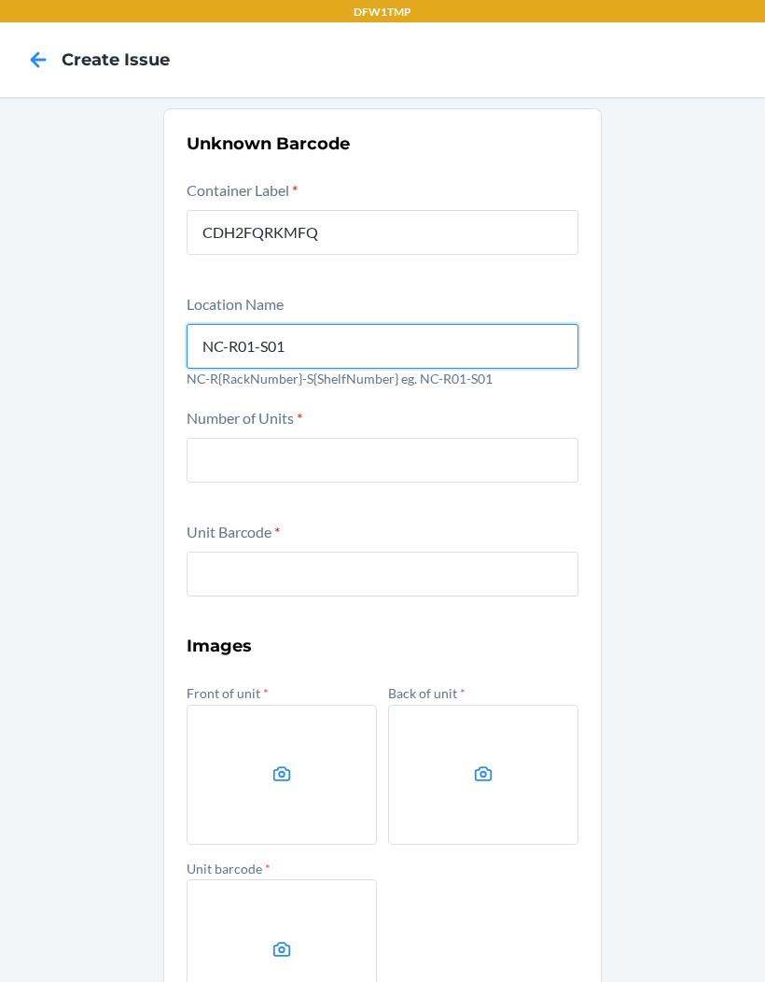
type input "NC-R01-S01"
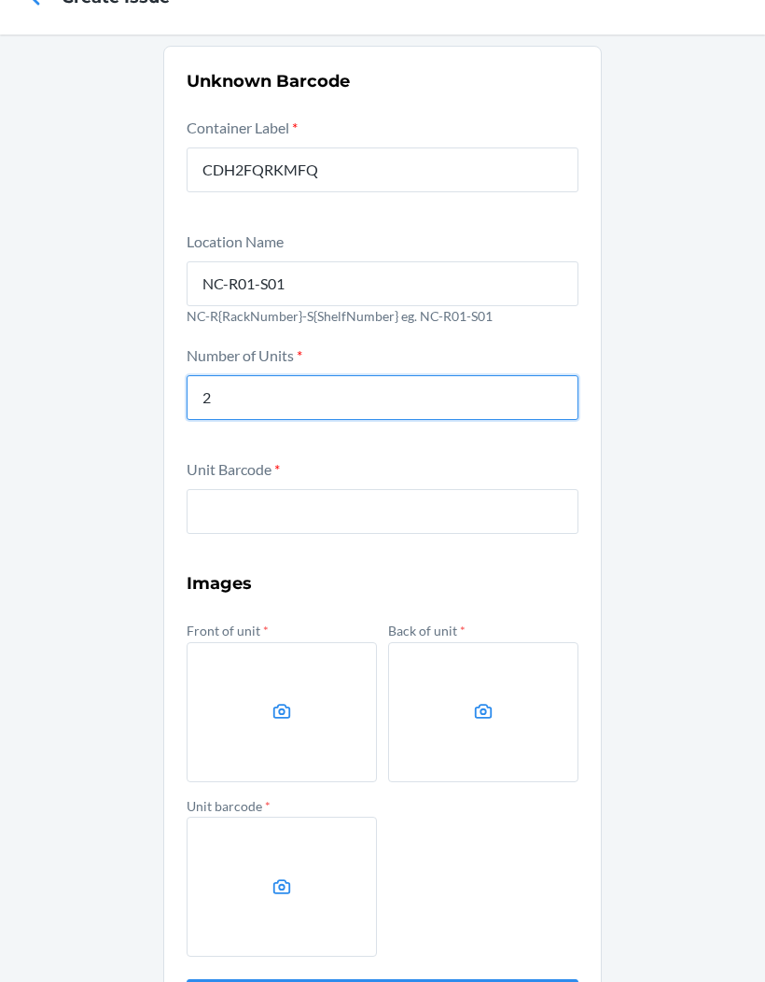
scroll to position [62, 0]
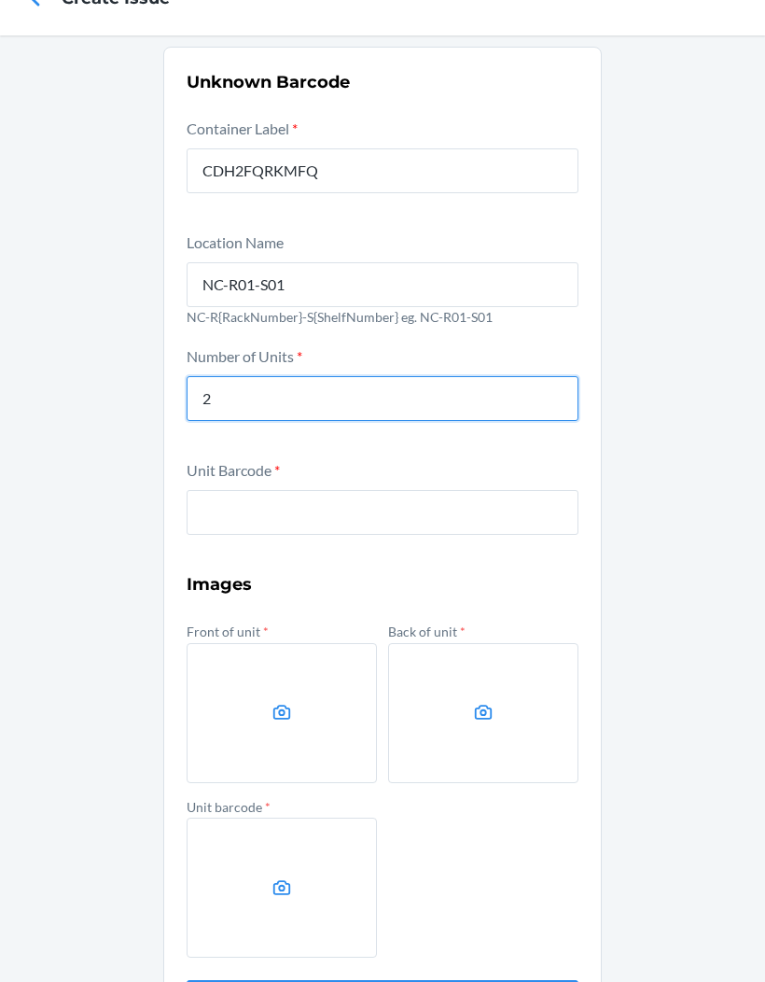
type input "2"
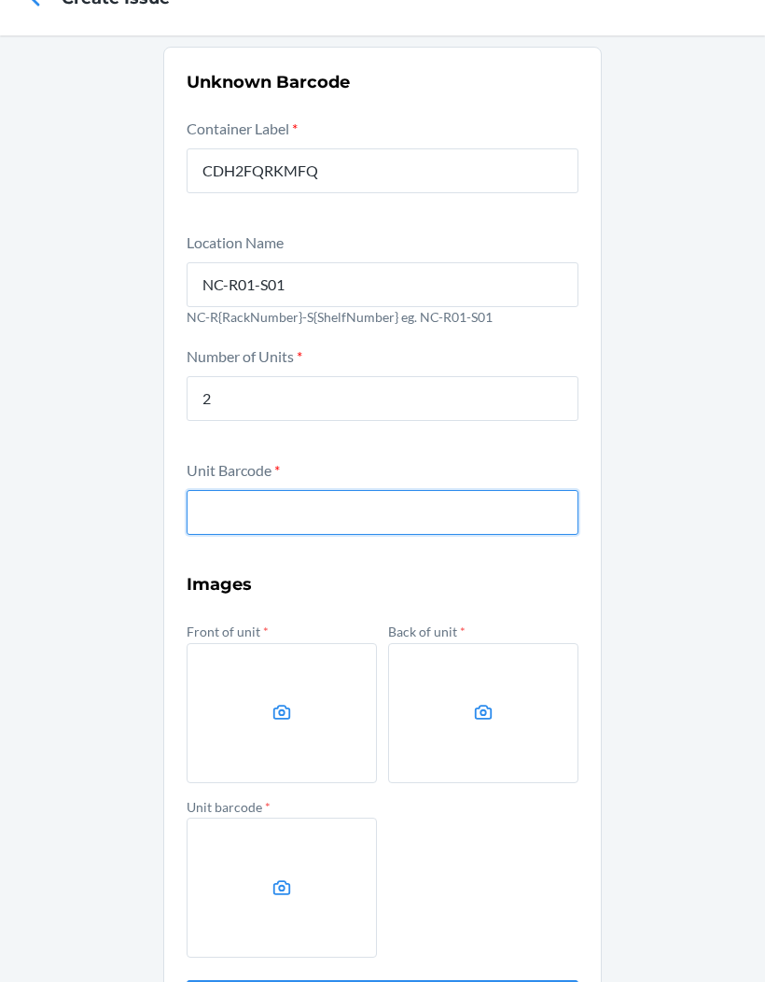
click at [262, 522] on input "text" at bounding box center [383, 512] width 392 height 45
type input "196020379711"
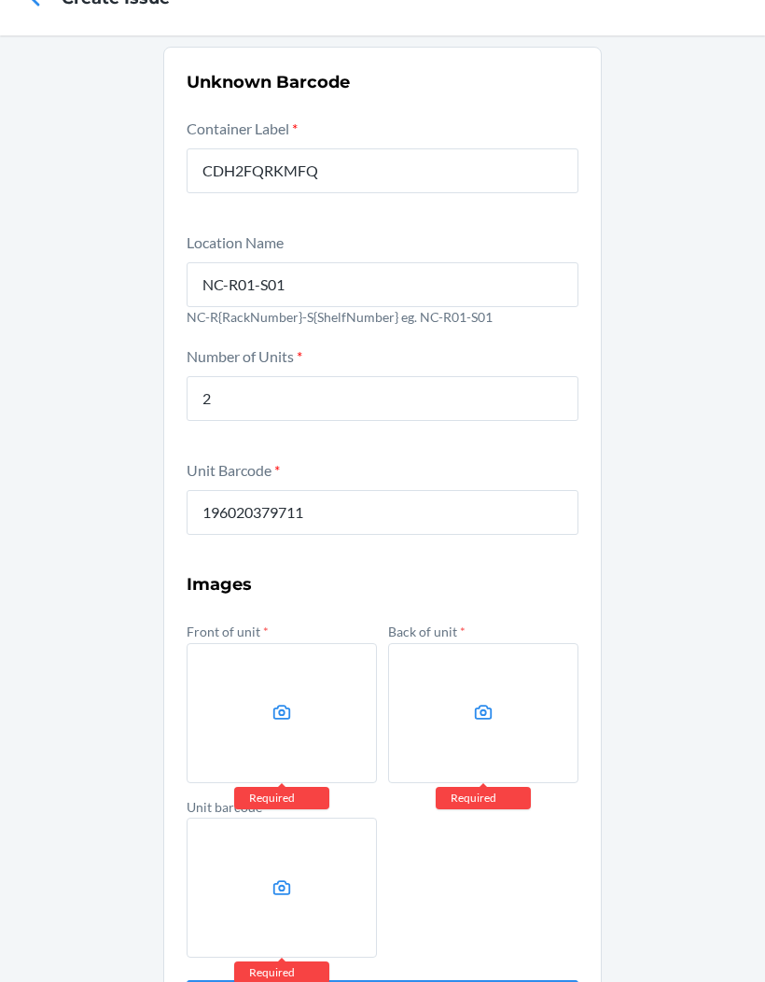
click at [270, 733] on label at bounding box center [282, 713] width 190 height 140
click at [0, 0] on input "file" at bounding box center [0, 0] width 0 height 0
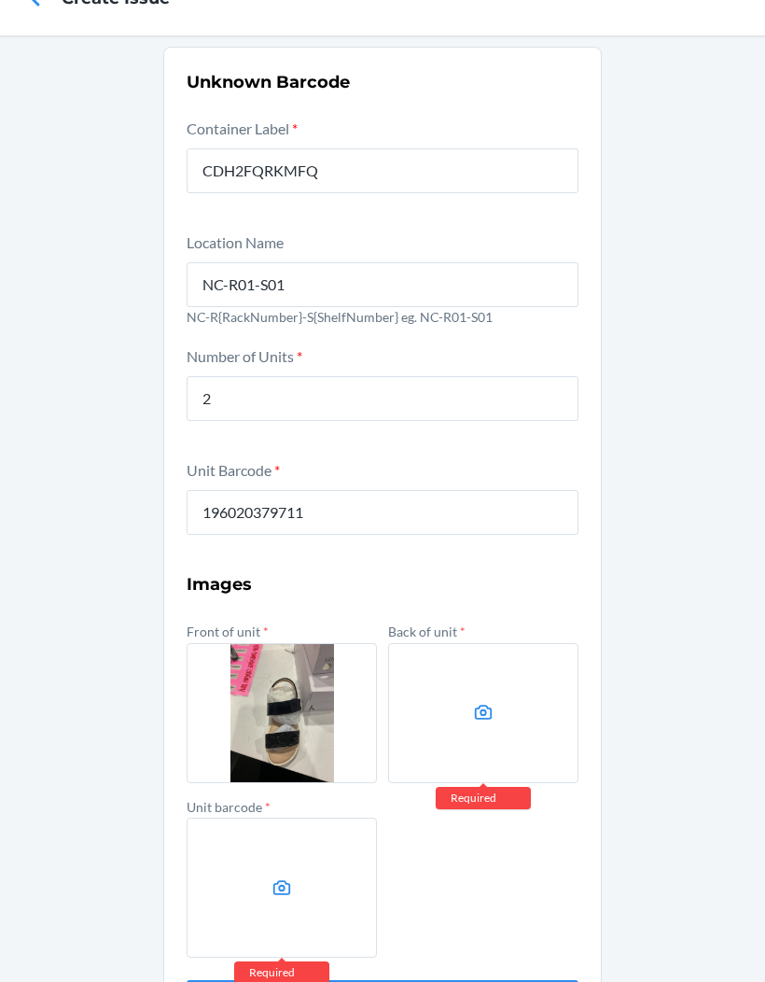
click at [512, 704] on label at bounding box center [483, 713] width 190 height 140
click at [0, 0] on input "file" at bounding box center [0, 0] width 0 height 0
click at [484, 702] on icon at bounding box center [483, 712] width 21 height 21
click at [0, 0] on input "file" at bounding box center [0, 0] width 0 height 0
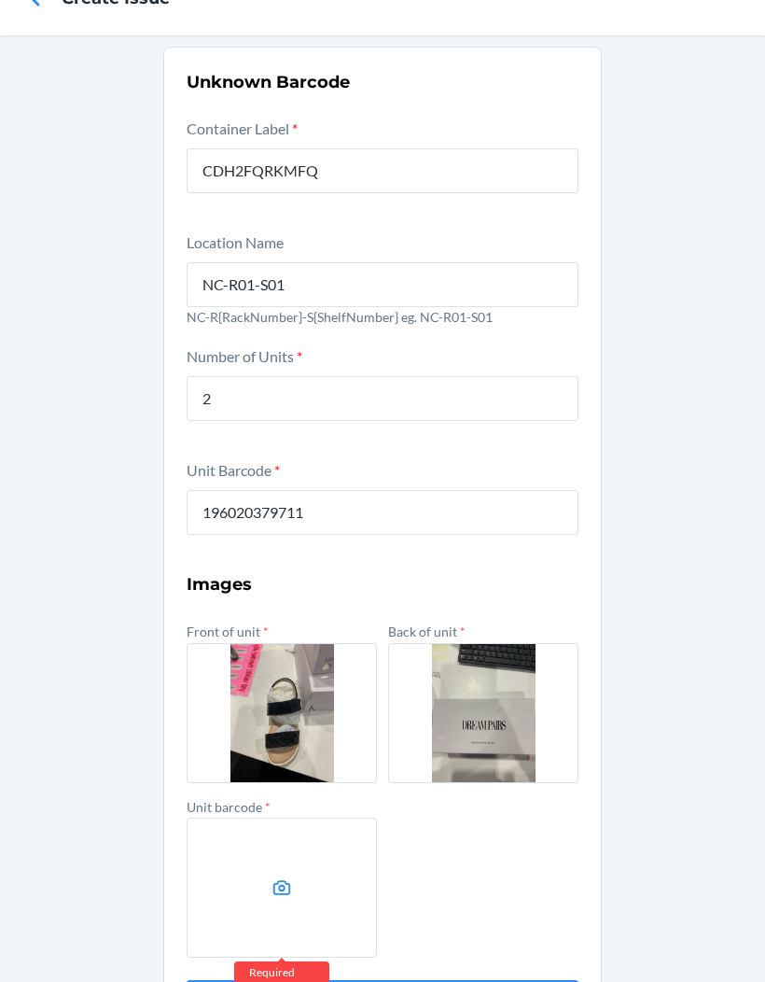
click at [237, 872] on label at bounding box center [282, 888] width 190 height 140
click at [0, 0] on input "file" at bounding box center [0, 0] width 0 height 0
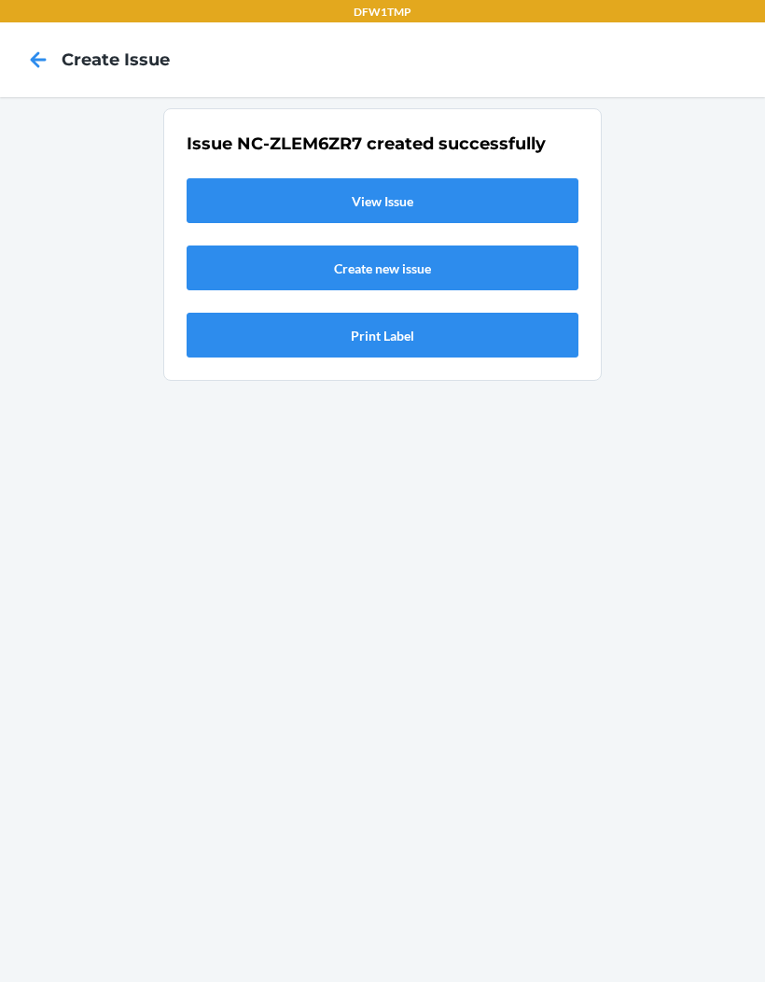
scroll to position [0, 0]
click at [359, 178] on link "View Issue" at bounding box center [383, 200] width 392 height 45
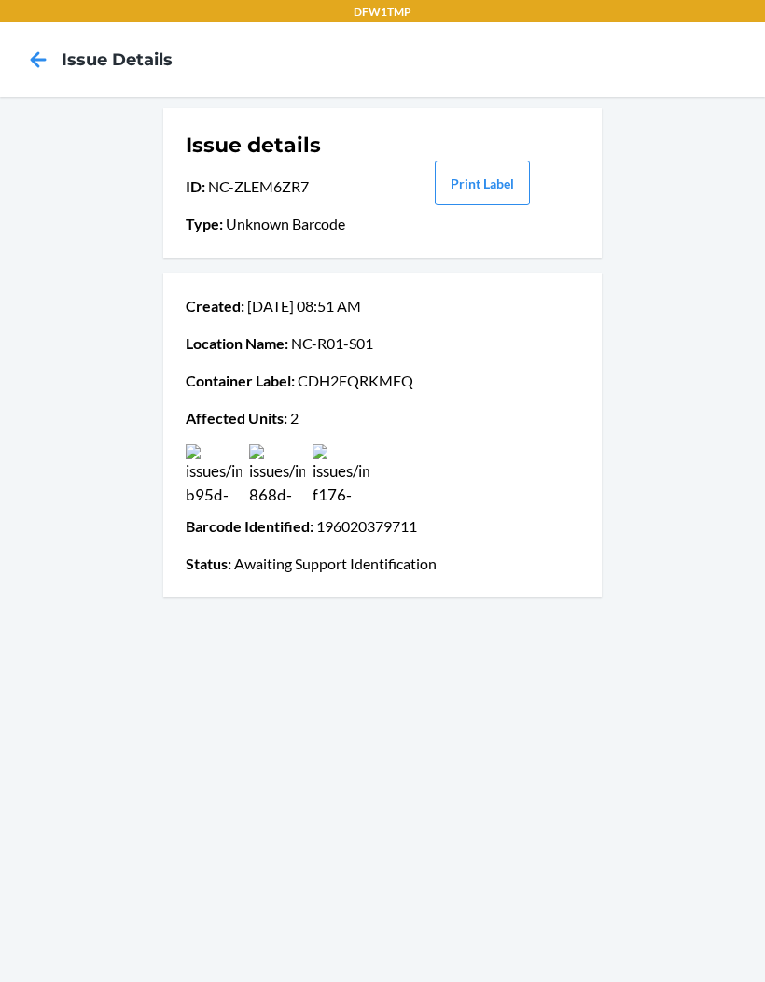
click at [75, 970] on div "Issue details ID : NC-ZLEM6ZR7 Type : Unknown Barcode Print Label Created : Sep…" at bounding box center [382, 539] width 765 height 885
click at [35, 44] on icon at bounding box center [38, 60] width 32 height 32
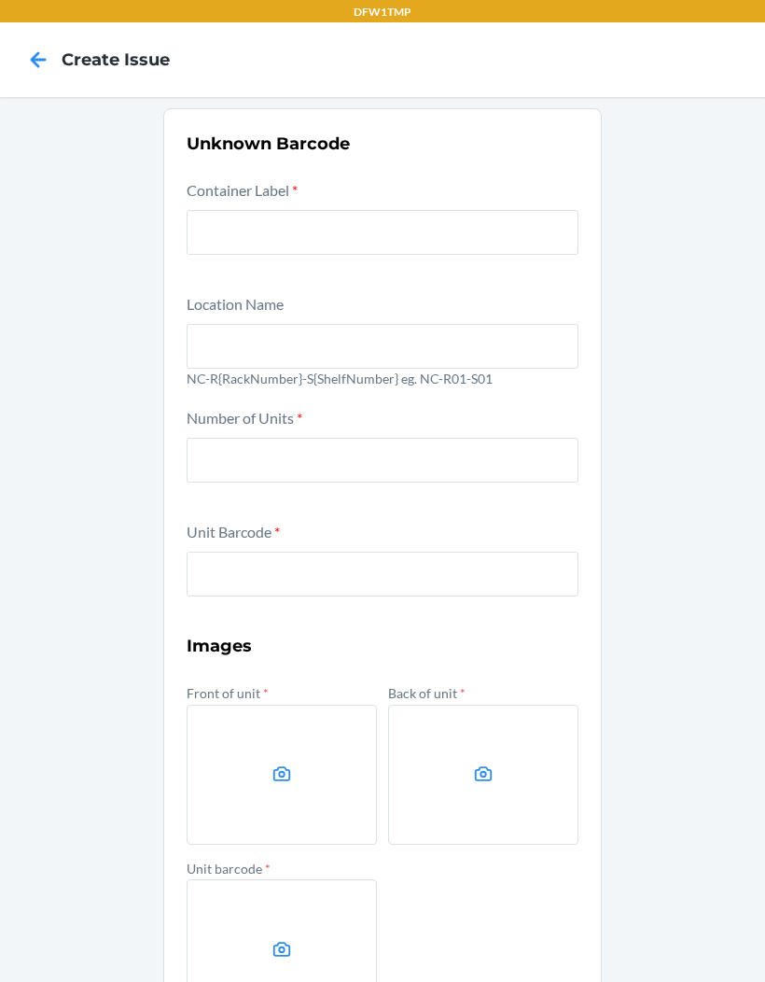
click at [37, 56] on icon at bounding box center [38, 60] width 32 height 32
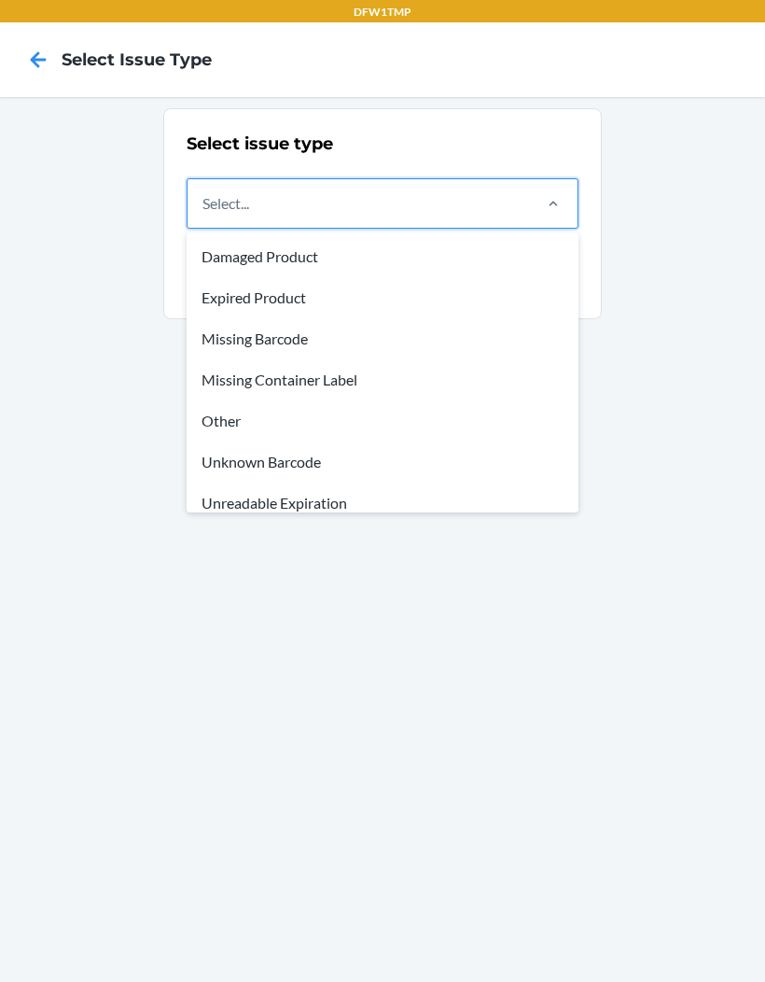
click at [199, 371] on div "Missing Container Label" at bounding box center [382, 379] width 385 height 41
click at [203, 215] on input "option Damaged Product focused, 1 of 8. 8 results available. Use Up and Down to…" at bounding box center [204, 203] width 2 height 22
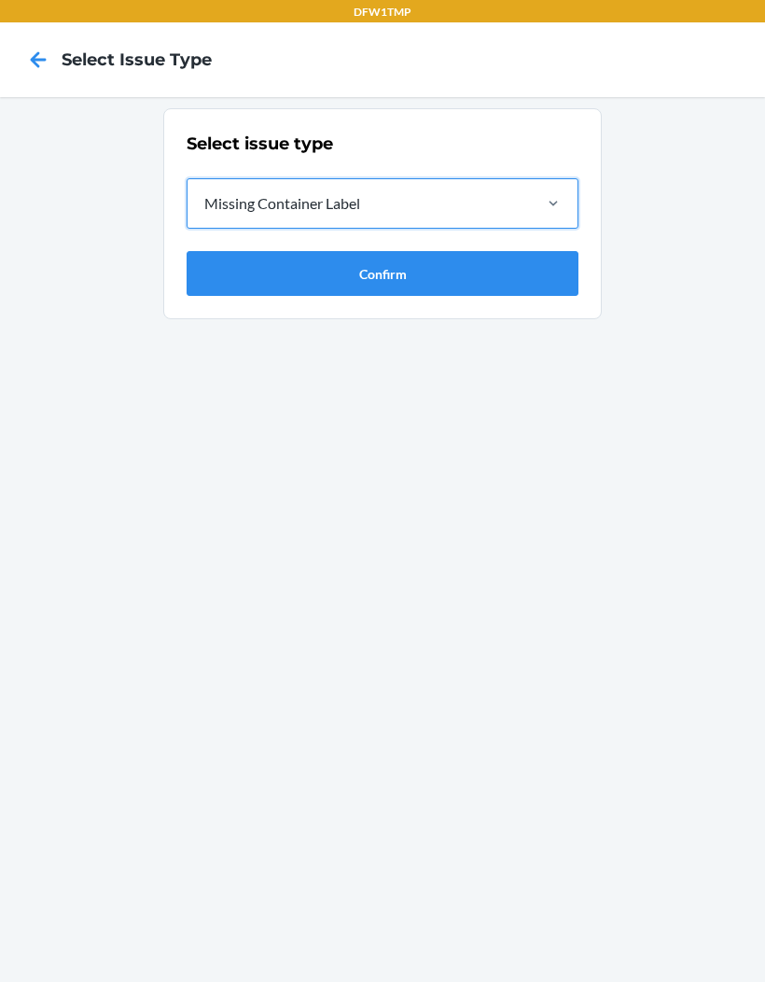
click at [212, 277] on button "Confirm" at bounding box center [383, 273] width 392 height 45
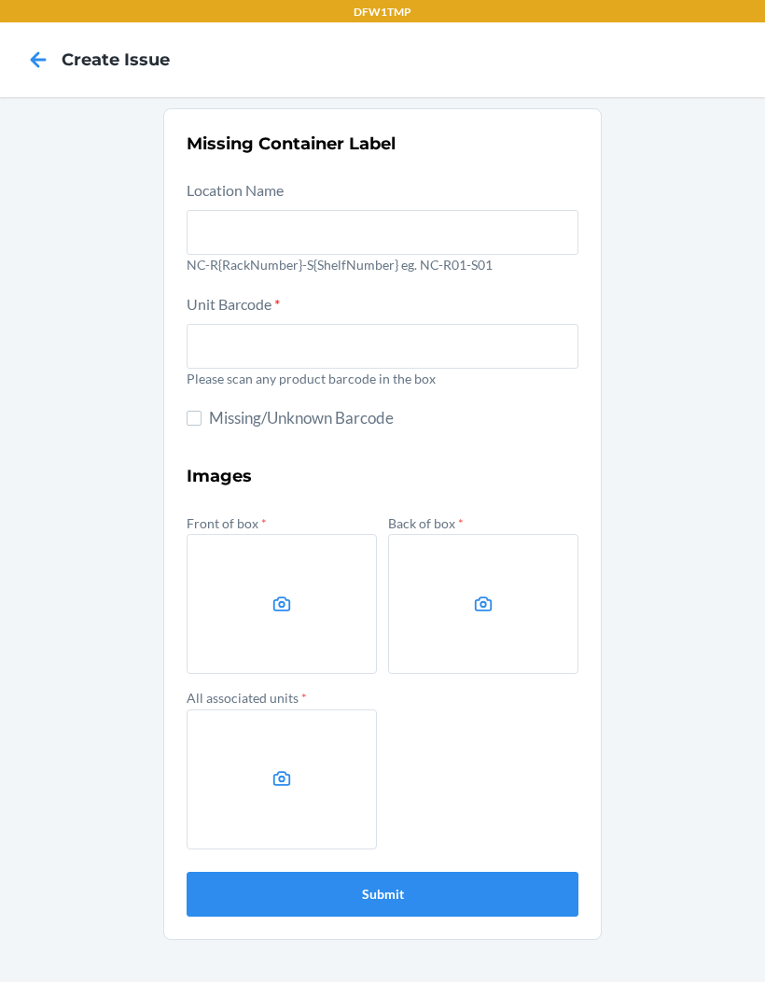
click at [189, 416] on input "Missing/Unknown Barcode" at bounding box center [194, 418] width 15 height 15
checkbox input "true"
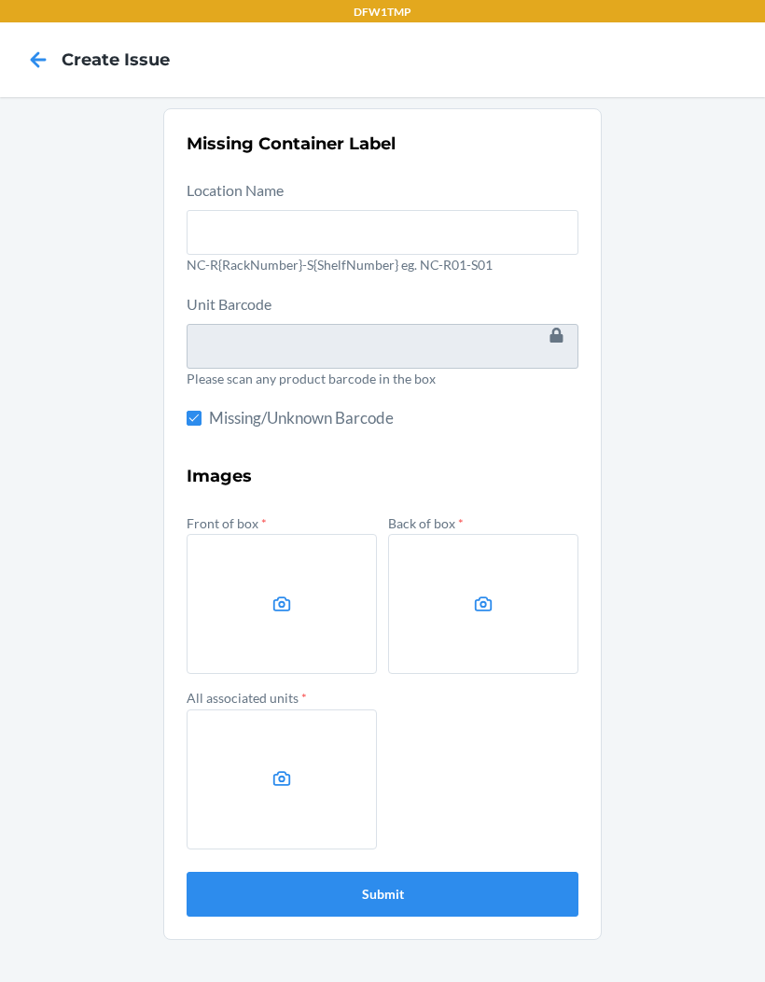
click at [255, 600] on label at bounding box center [282, 604] width 190 height 140
click at [0, 0] on input "file" at bounding box center [0, 0] width 0 height 0
click at [753, 967] on div "Missing Container Label Location Name NC-R{RackNumber}-S{ShelfNumber} eg. NC-R0…" at bounding box center [382, 539] width 765 height 885
click at [282, 594] on icon at bounding box center [282, 604] width 21 height 21
click at [0, 0] on input "file" at bounding box center [0, 0] width 0 height 0
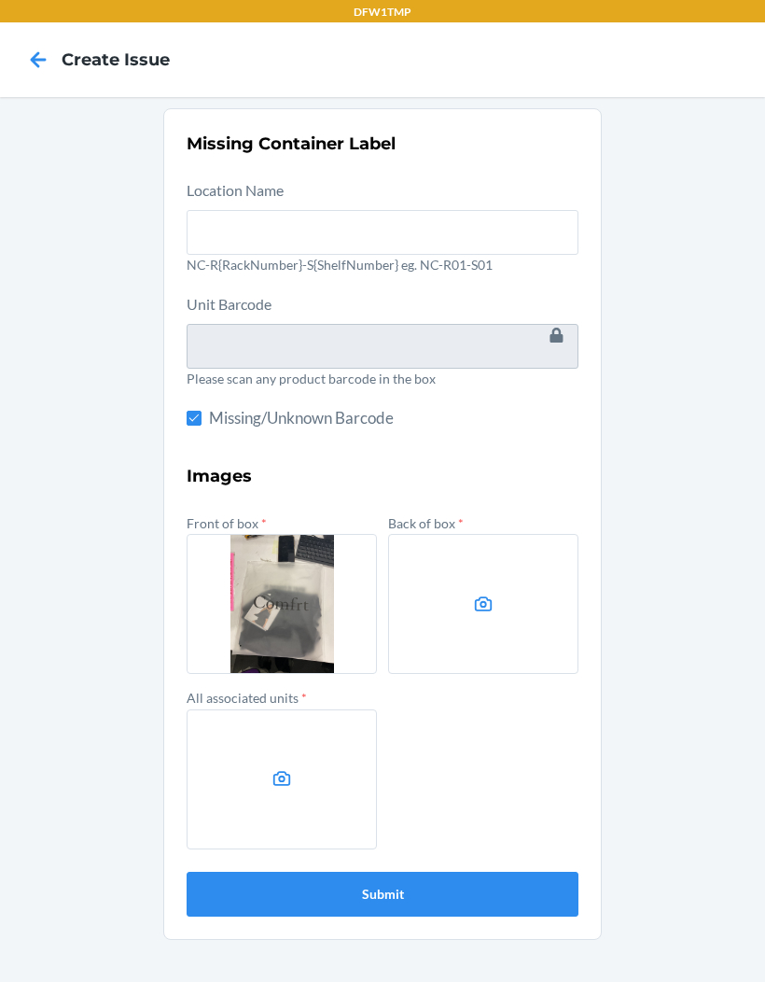
click at [483, 621] on label at bounding box center [483, 604] width 190 height 140
click at [0, 0] on input "file" at bounding box center [0, 0] width 0 height 0
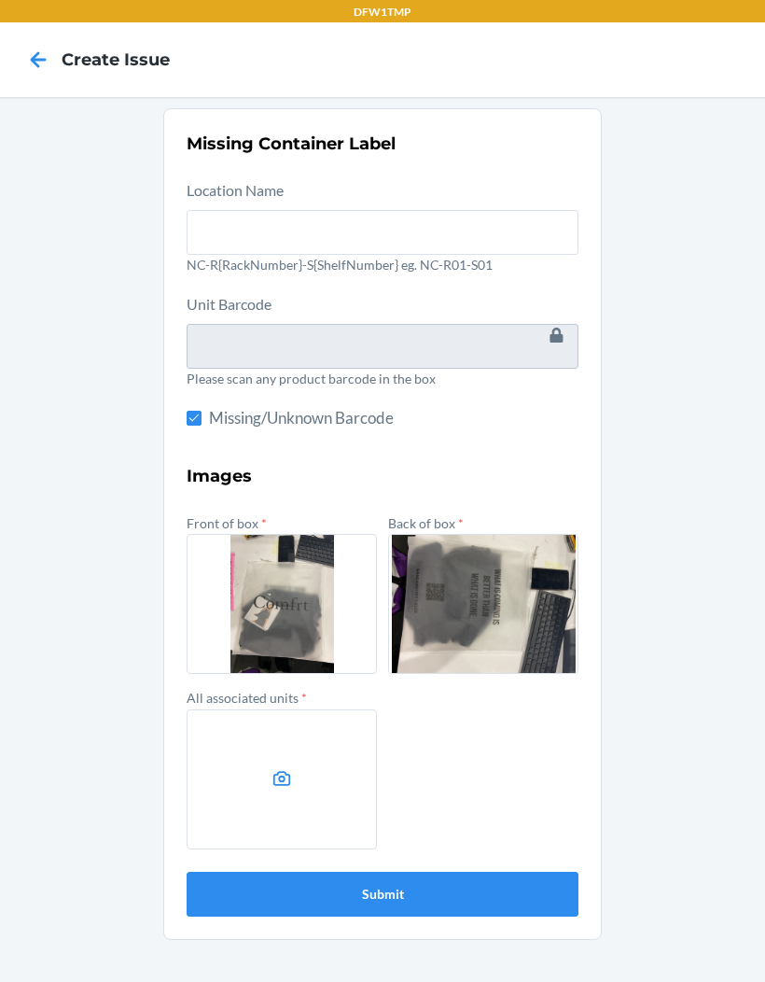
click at [305, 811] on label at bounding box center [282, 779] width 190 height 140
click at [0, 0] on input "file" at bounding box center [0, 0] width 0 height 0
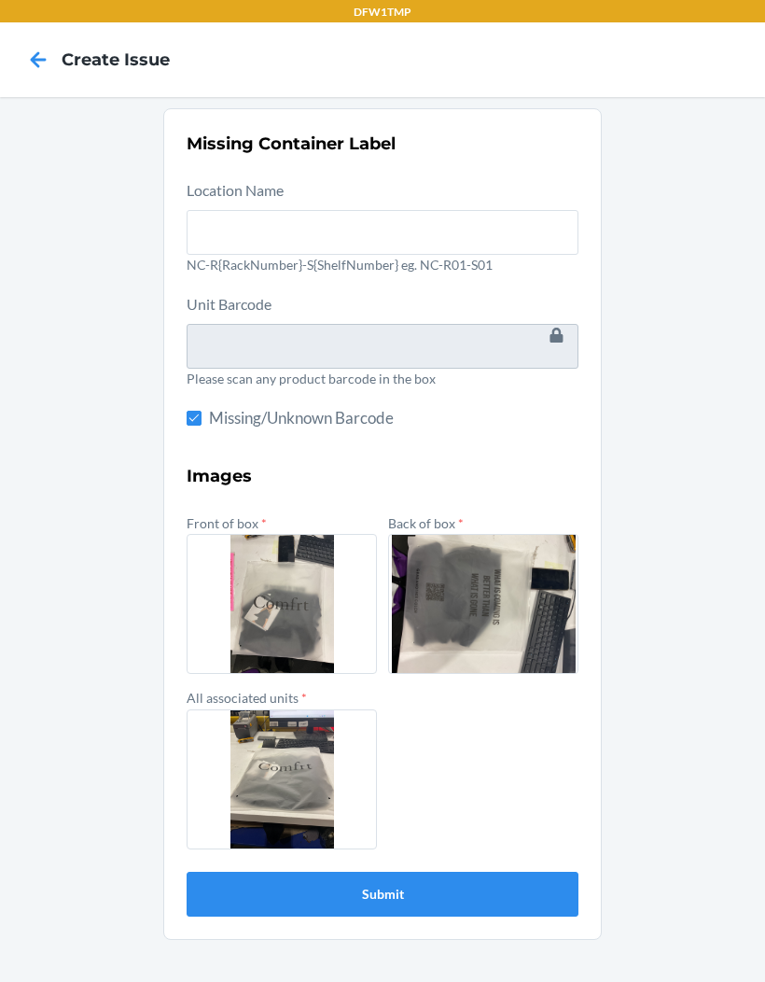
click at [397, 896] on button "Submit" at bounding box center [383, 894] width 392 height 45
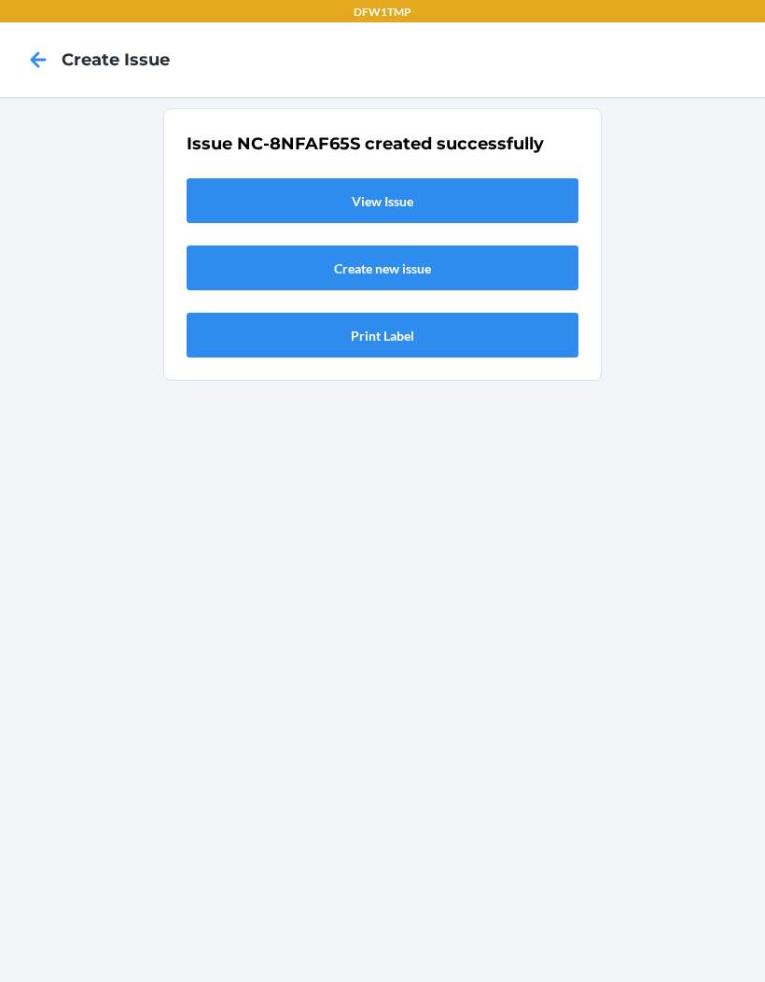
click at [385, 200] on link "View Issue" at bounding box center [383, 200] width 392 height 45
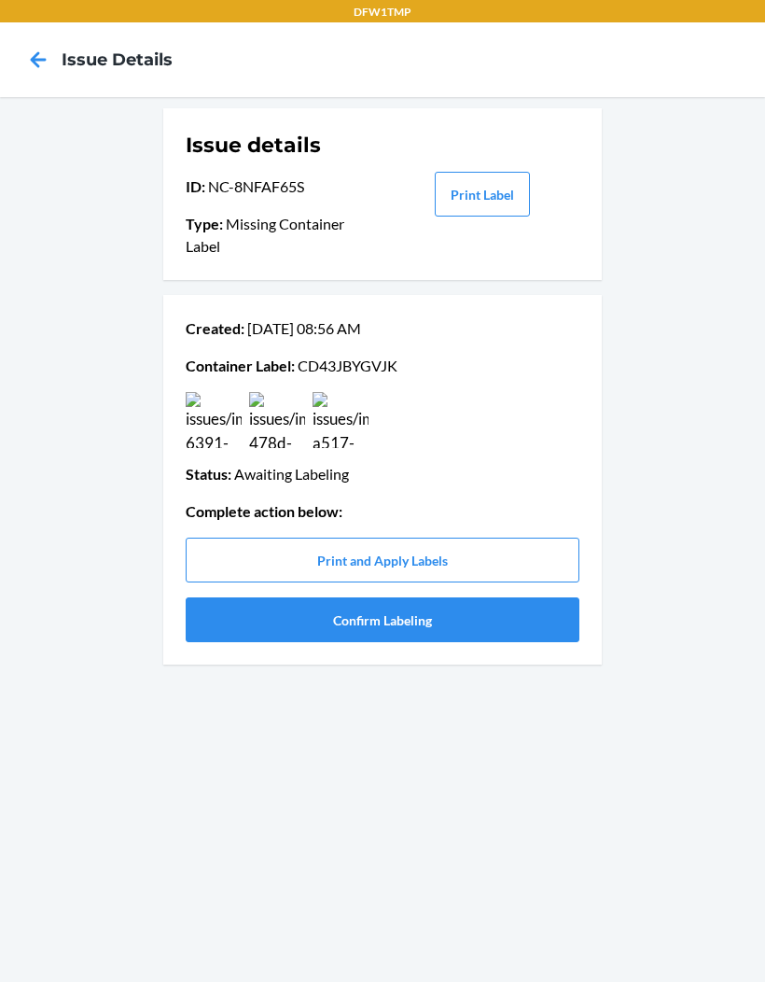
click at [356, 620] on button "Confirm Labeling" at bounding box center [383, 619] width 394 height 45
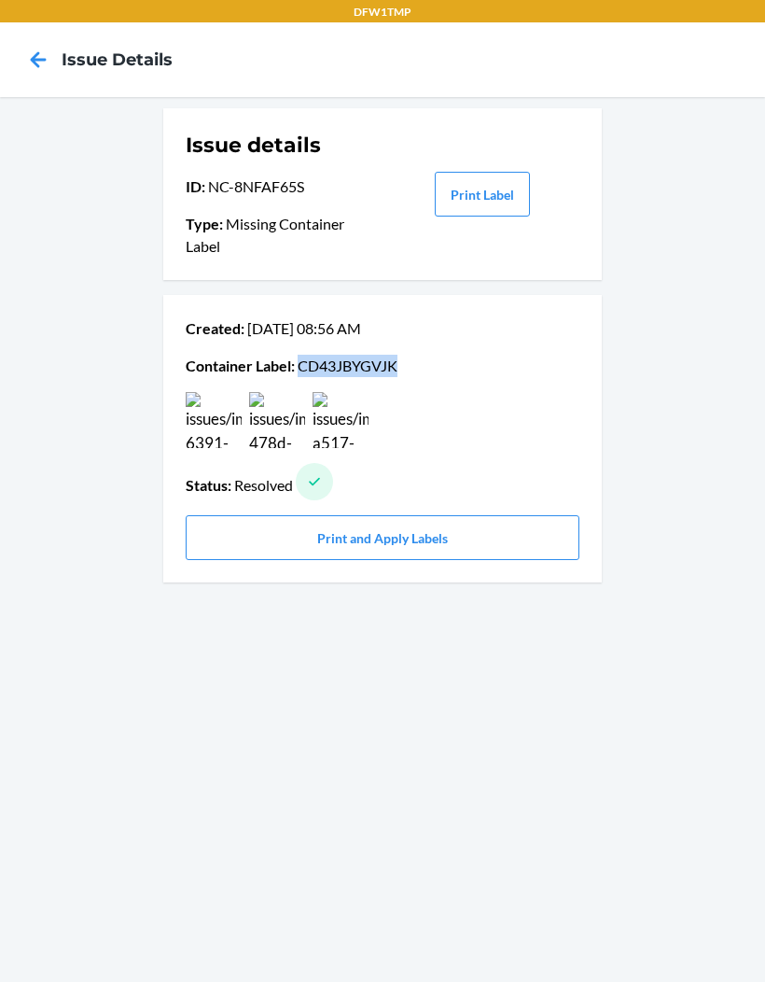
click at [35, 67] on icon at bounding box center [38, 60] width 32 height 32
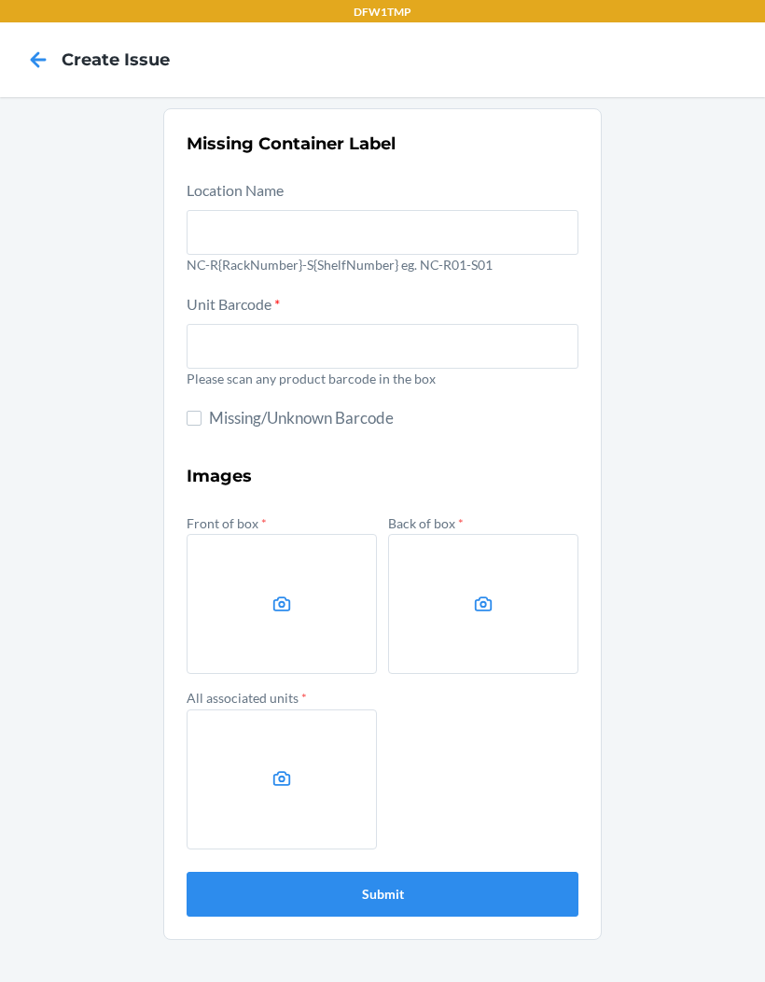
click at [37, 47] on icon at bounding box center [38, 60] width 32 height 32
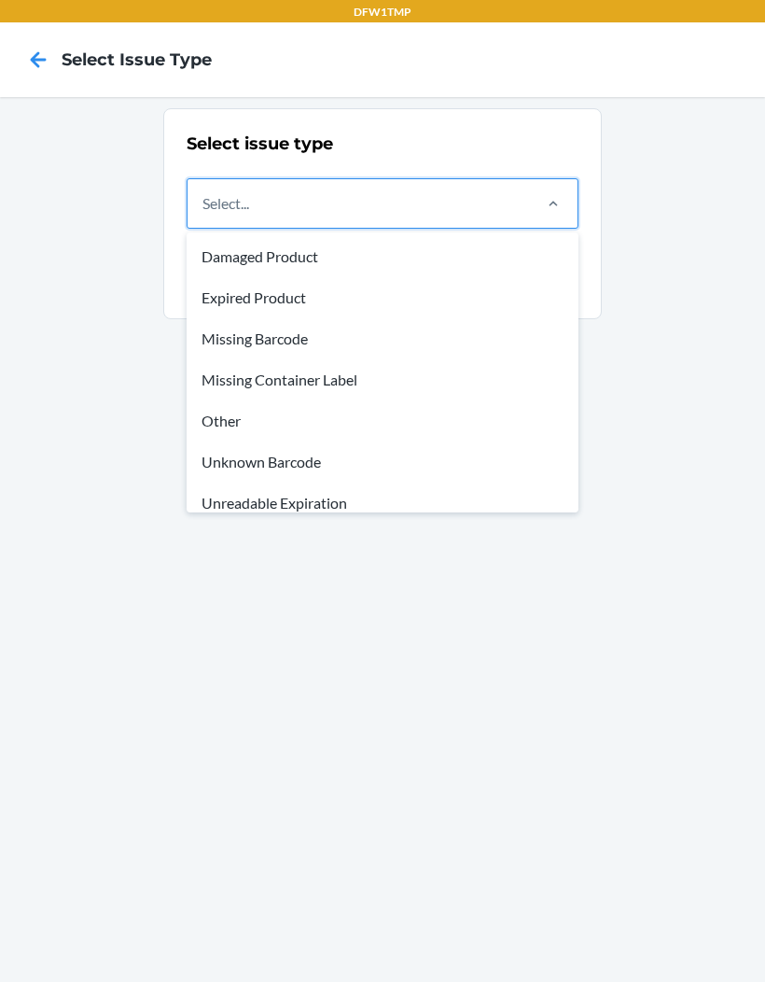
click at [301, 326] on div "Missing Barcode" at bounding box center [382, 338] width 385 height 41
click at [204, 215] on input "option Damaged Product focused, 1 of 8. 8 results available. Use Up and Down to…" at bounding box center [204, 203] width 2 height 22
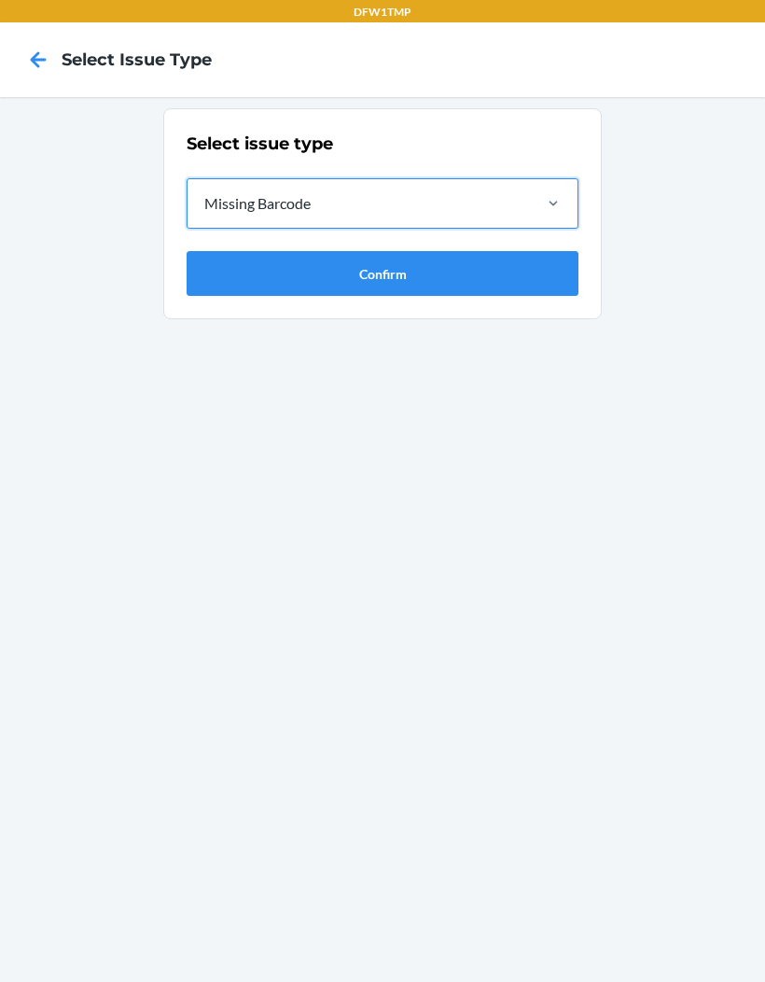
click at [409, 260] on button "Confirm" at bounding box center [383, 273] width 392 height 45
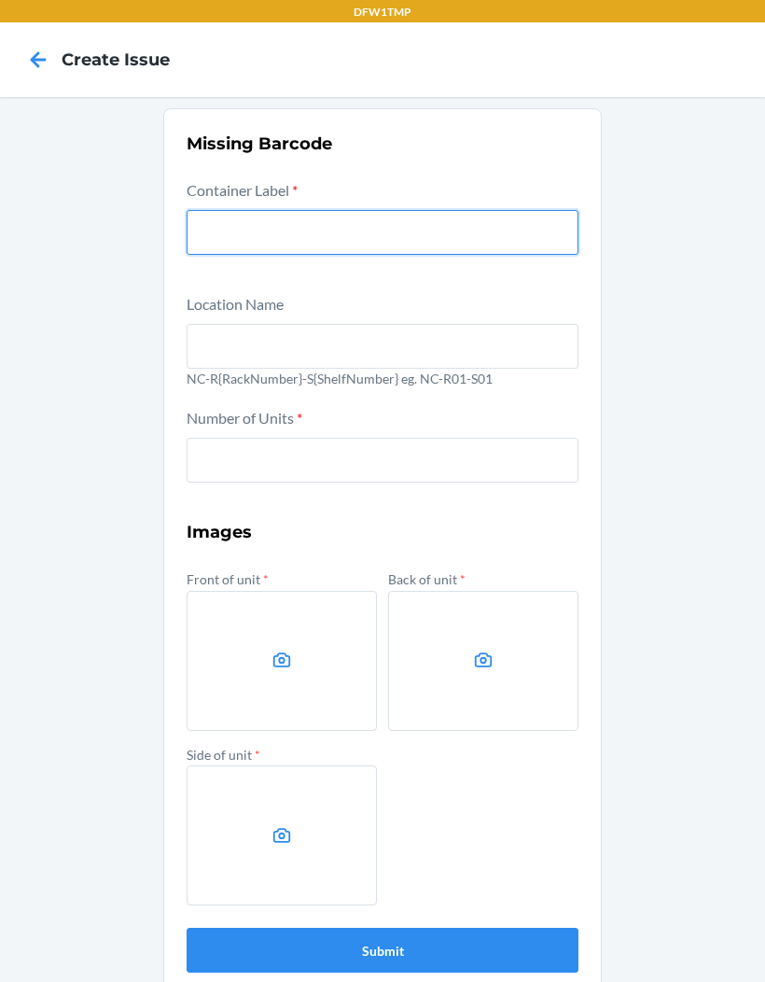
click at [431, 233] on input "text" at bounding box center [383, 232] width 392 height 45
paste input "CD43JBYGVJK"
type input "CD43JBYGVJK"
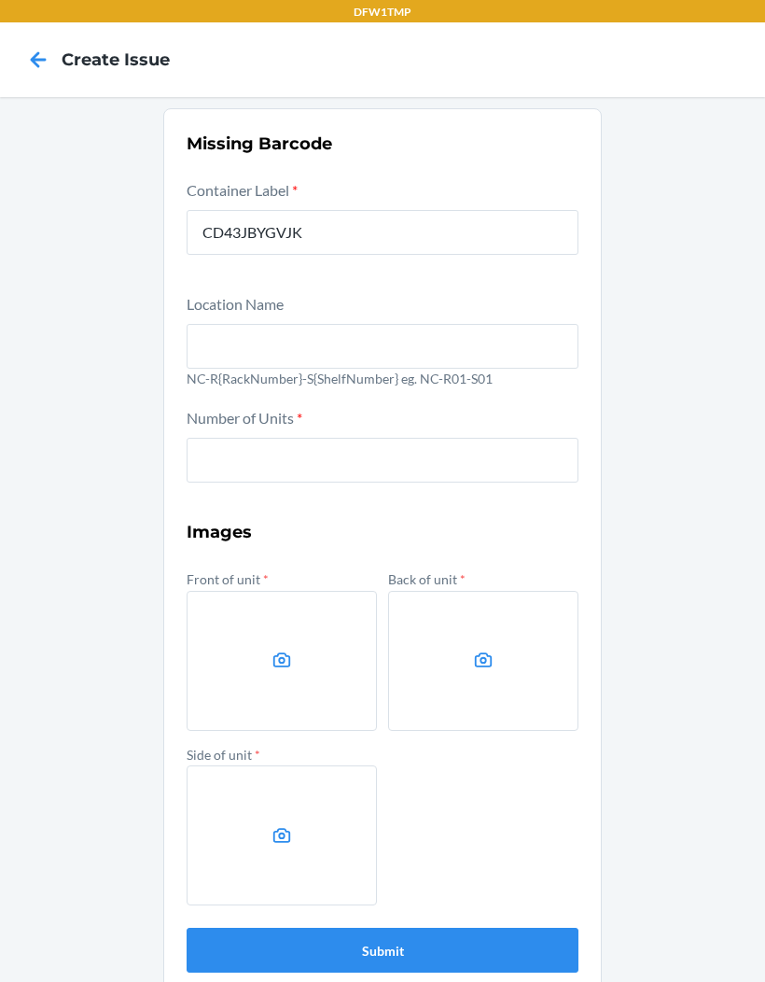
click at [300, 346] on input "text" at bounding box center [383, 346] width 392 height 45
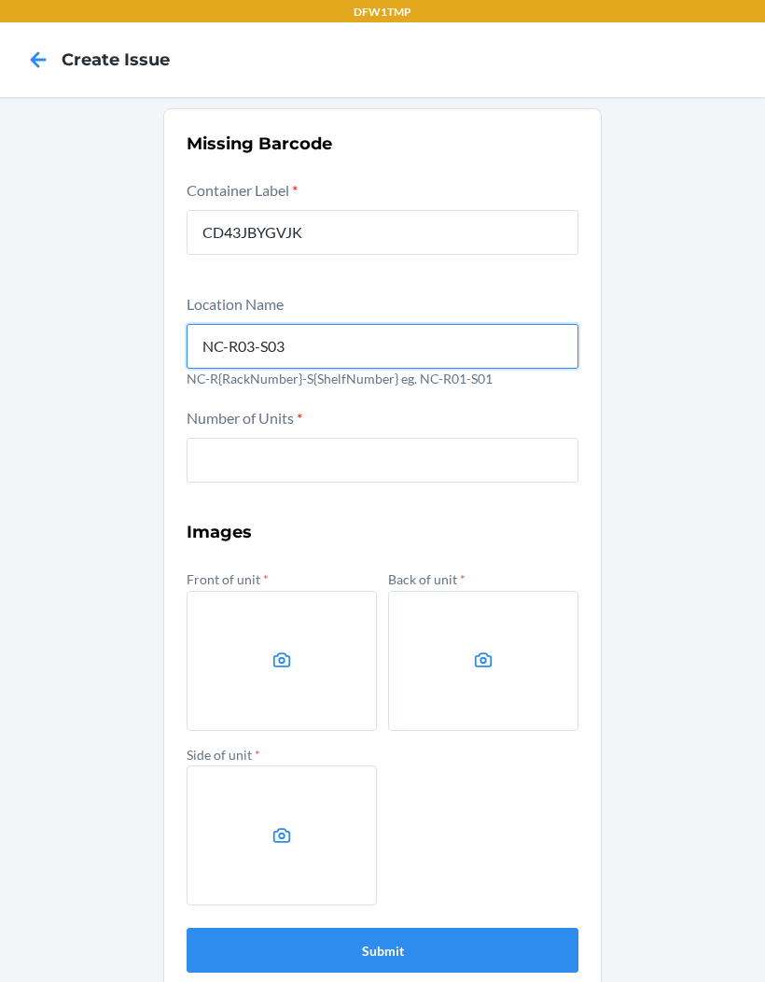
type input "NC-R03-S03"
click at [383, 946] on button "Submit" at bounding box center [383, 950] width 392 height 45
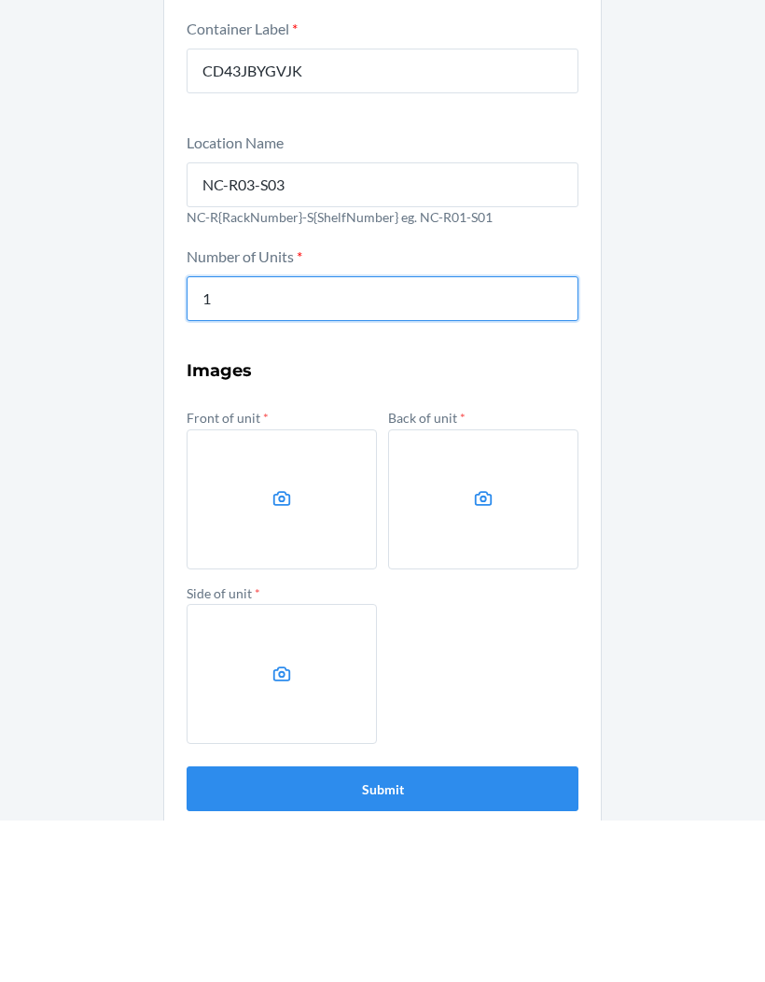
type input "1"
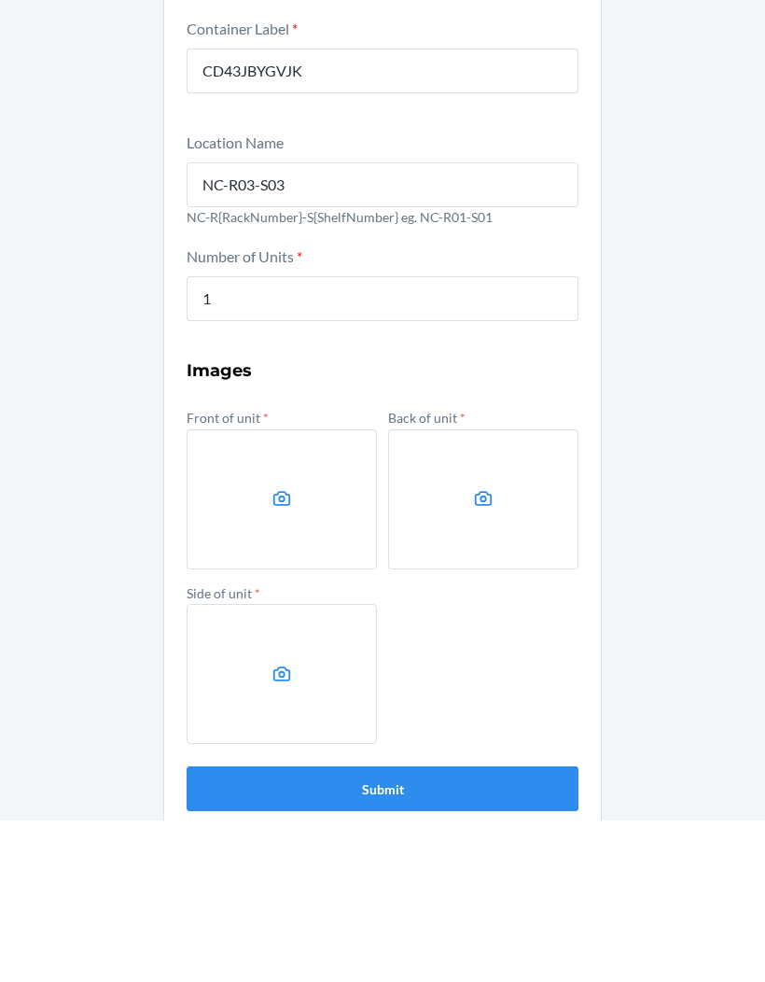
click at [282, 591] on label at bounding box center [282, 661] width 190 height 140
click at [0, 0] on input "file" at bounding box center [0, 0] width 0 height 0
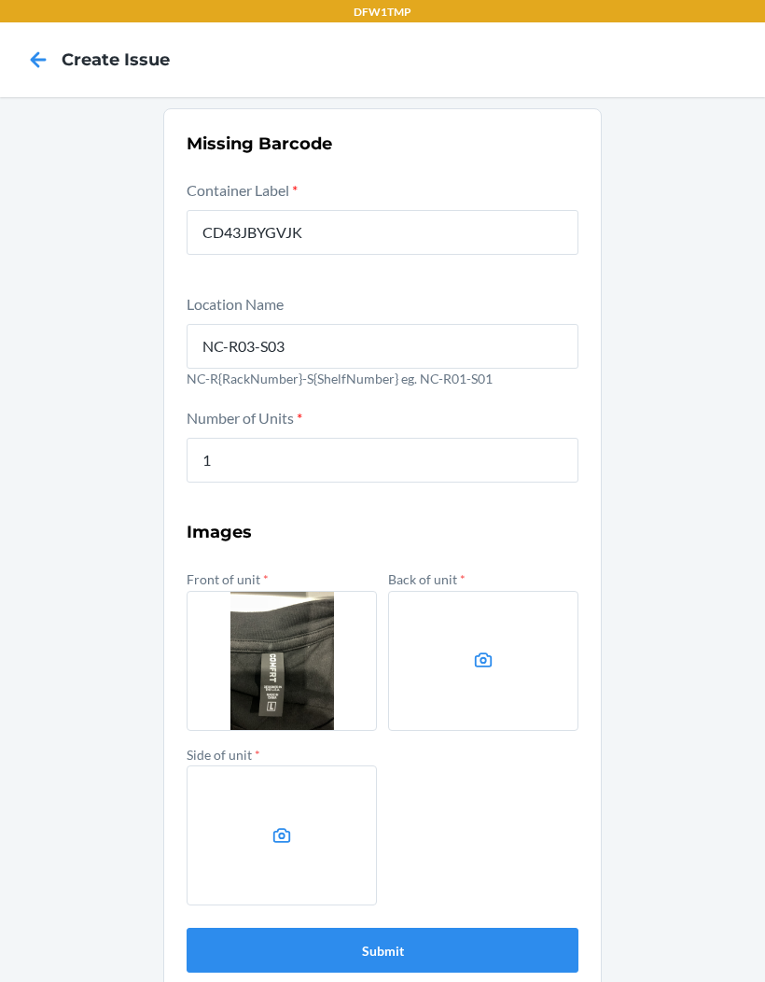
click at [505, 608] on label at bounding box center [483, 661] width 190 height 140
click at [0, 0] on input "file" at bounding box center [0, 0] width 0 height 0
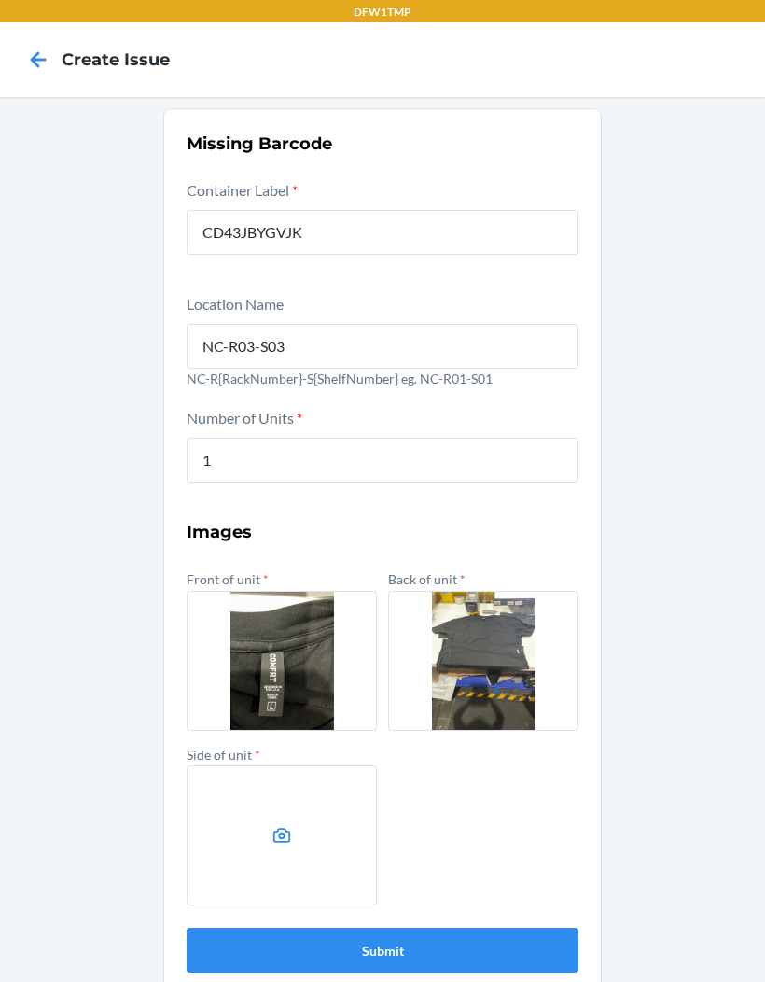
click at [299, 765] on label at bounding box center [282, 835] width 190 height 140
click at [0, 0] on input "file" at bounding box center [0, 0] width 0 height 0
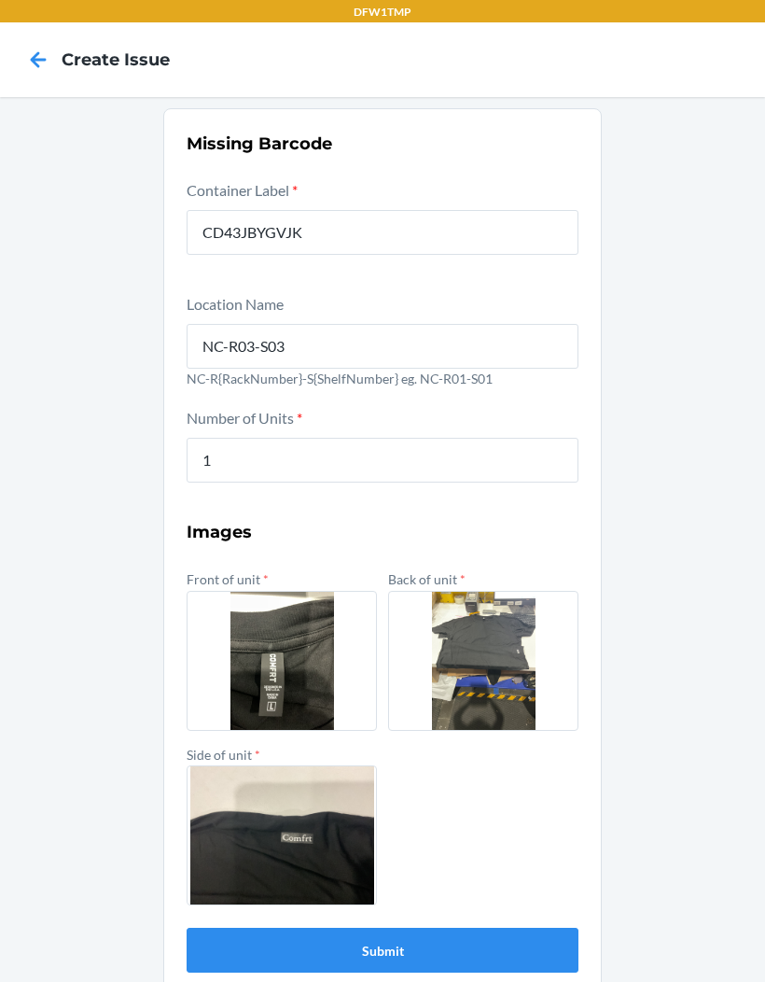
click at [404, 928] on button "Submit" at bounding box center [383, 950] width 392 height 45
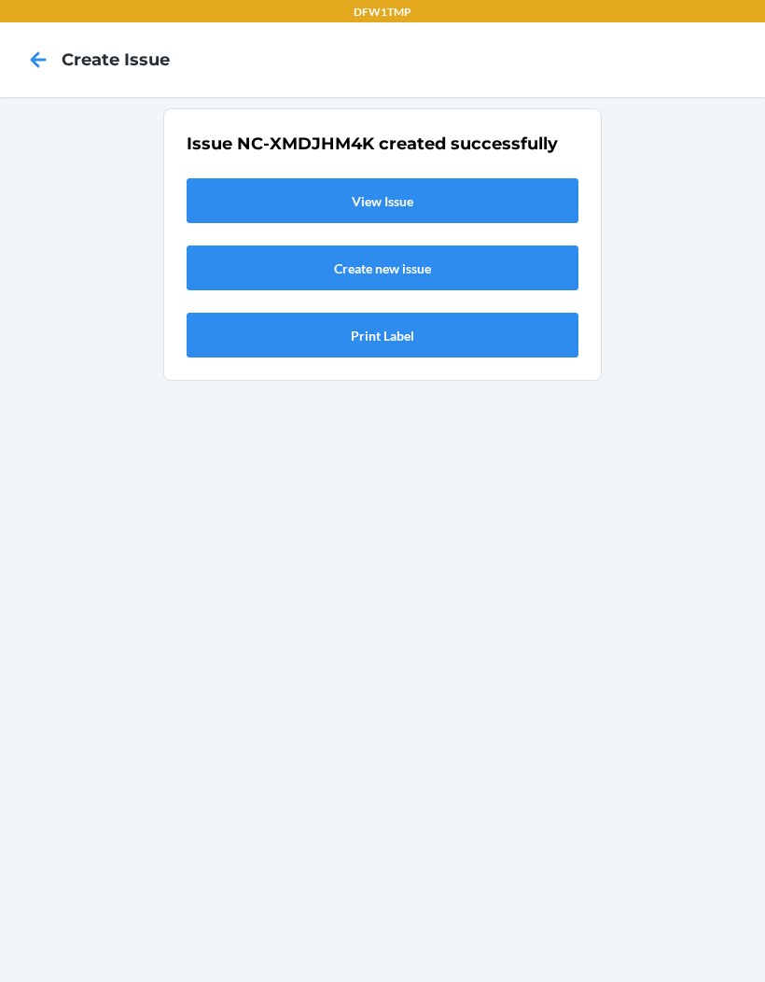
click at [520, 178] on link "View Issue" at bounding box center [383, 200] width 392 height 45
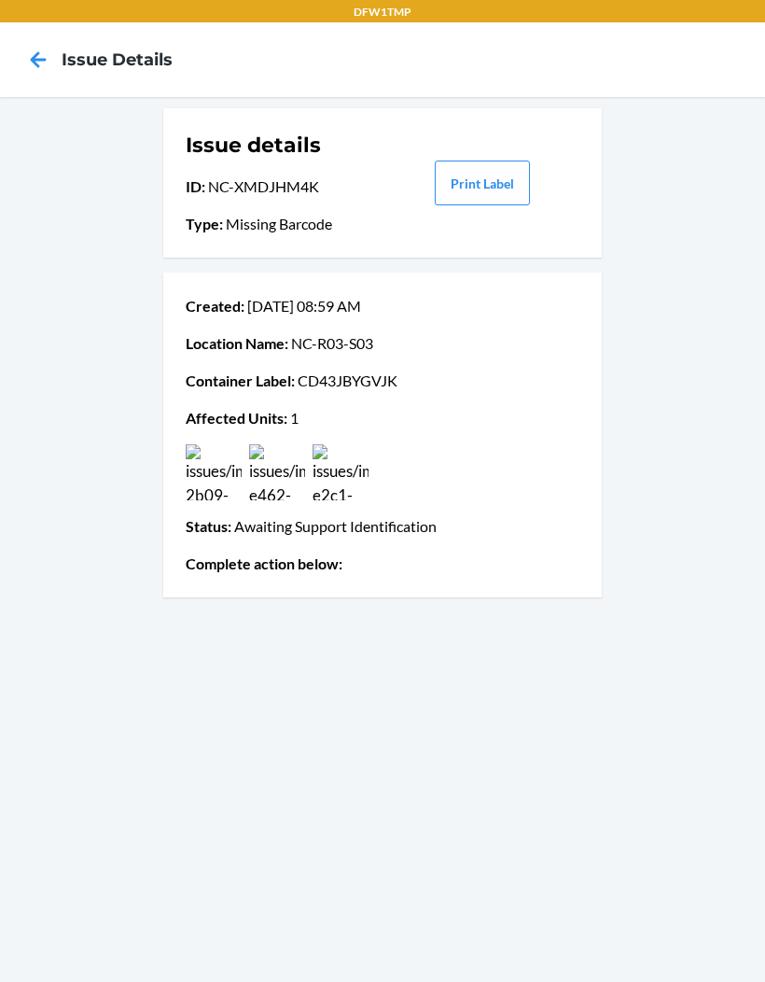
click at [50, 49] on icon at bounding box center [38, 60] width 32 height 32
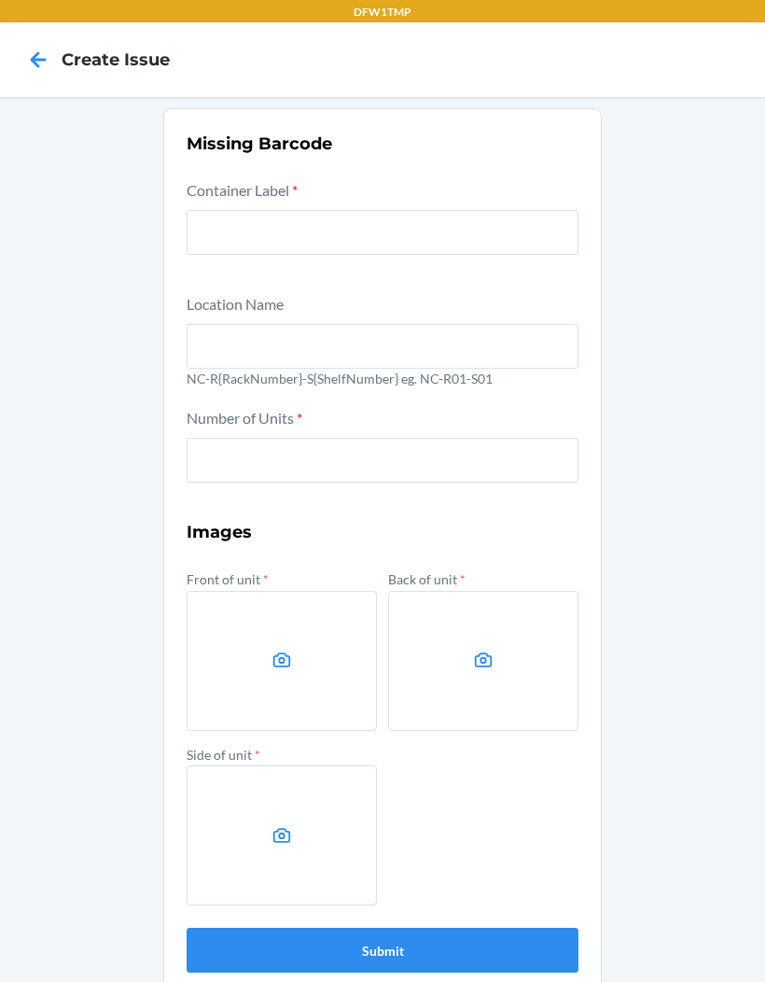
click at [26, 44] on icon at bounding box center [38, 60] width 32 height 32
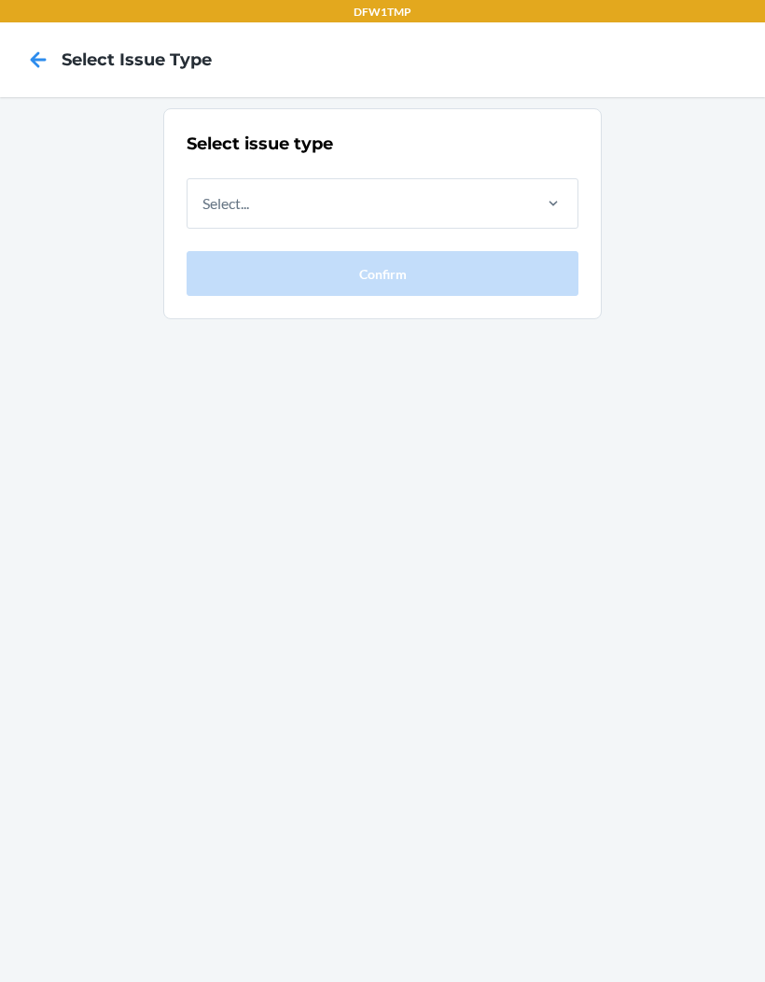
click at [46, 49] on icon at bounding box center [38, 60] width 32 height 32
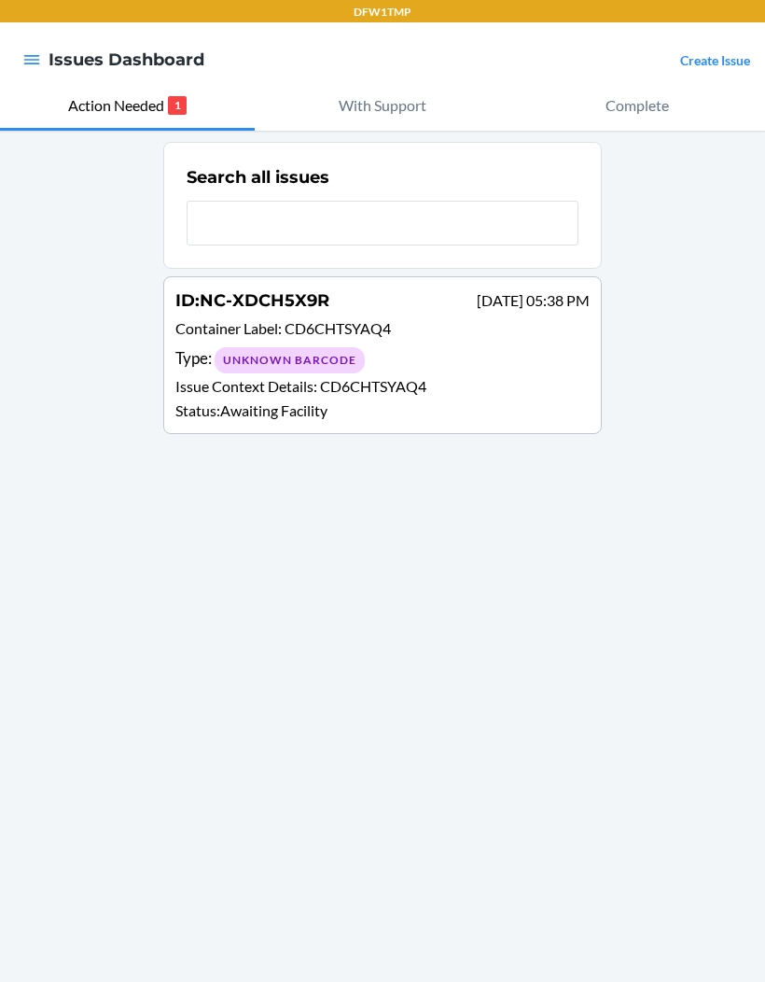
click at [250, 226] on input "text" at bounding box center [383, 223] width 392 height 45
click at [266, 211] on input "text" at bounding box center [383, 223] width 392 height 45
click at [616, 744] on div "Search all issues ID : NC-XDCH5X9R Sep 22 05:38 PM Container Label : CD6CHTSYAQ…" at bounding box center [382, 556] width 765 height 851
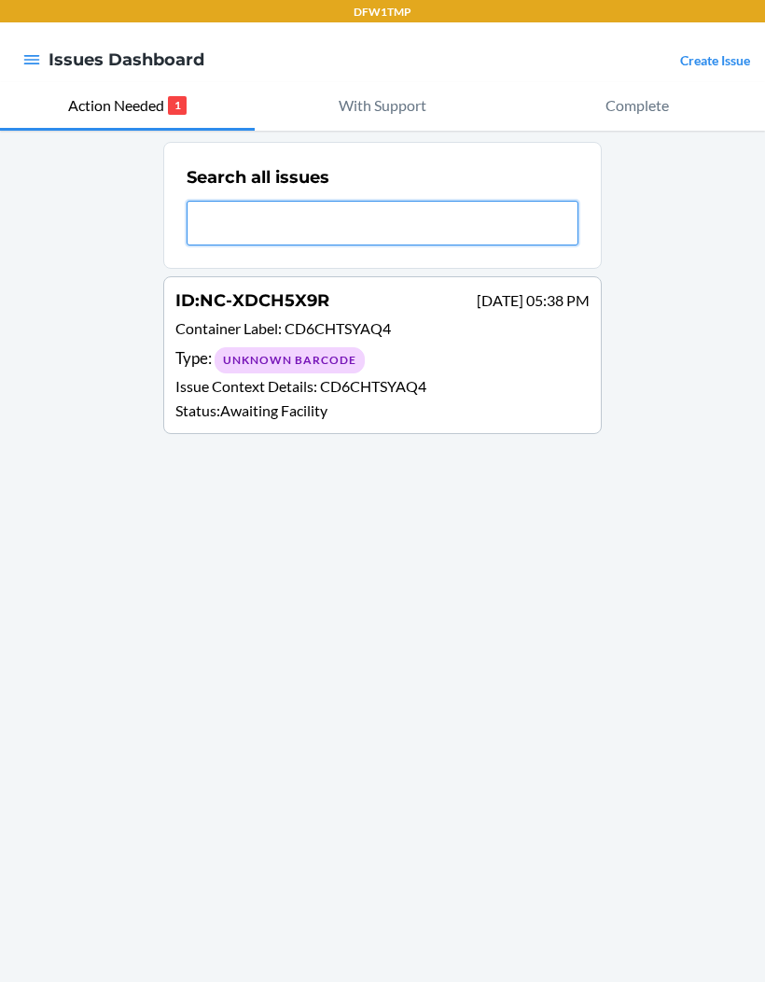
click at [335, 203] on input "text" at bounding box center [383, 223] width 392 height 45
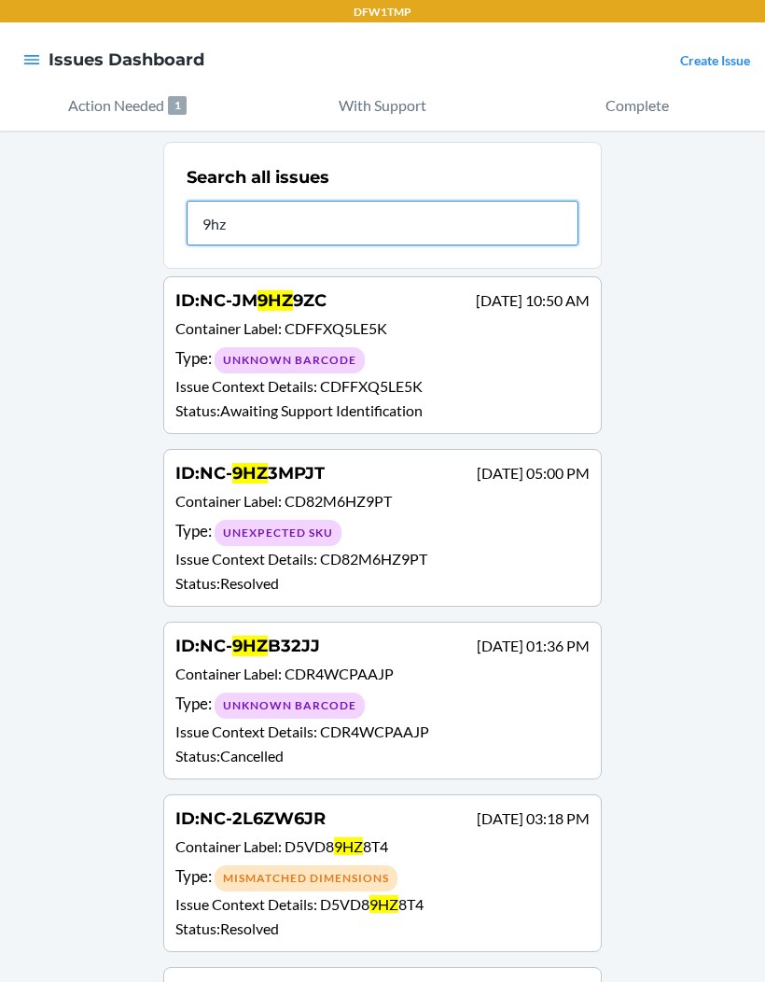
type input "9hzb"
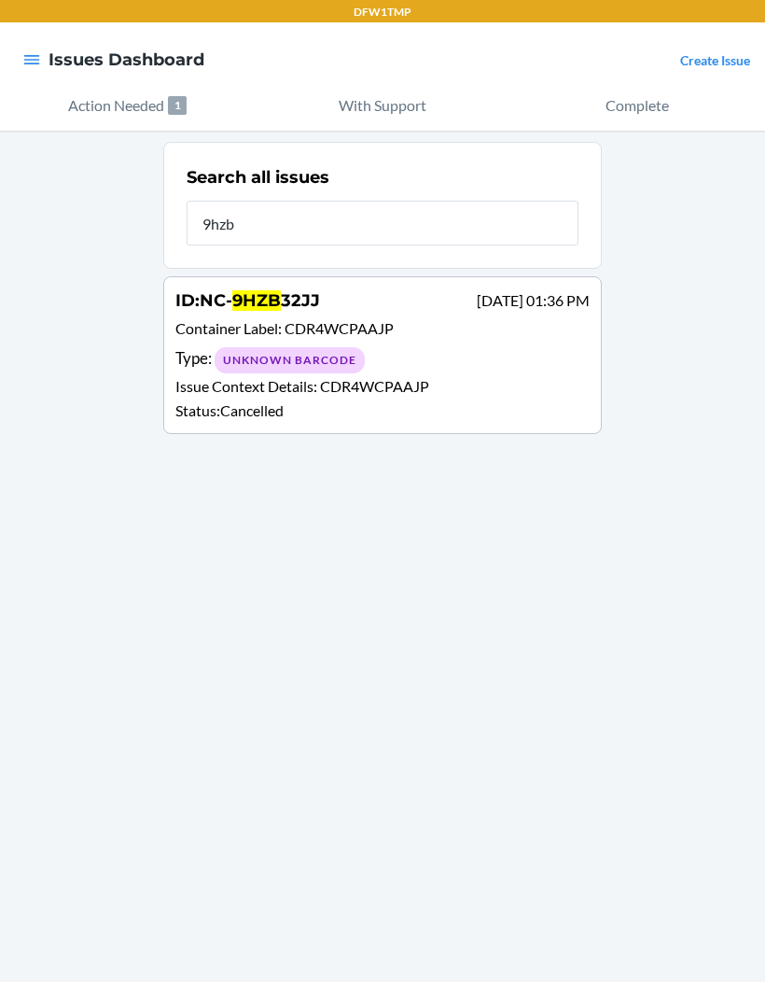
click at [451, 355] on div "Type : Unknown Barcode" at bounding box center [382, 359] width 414 height 27
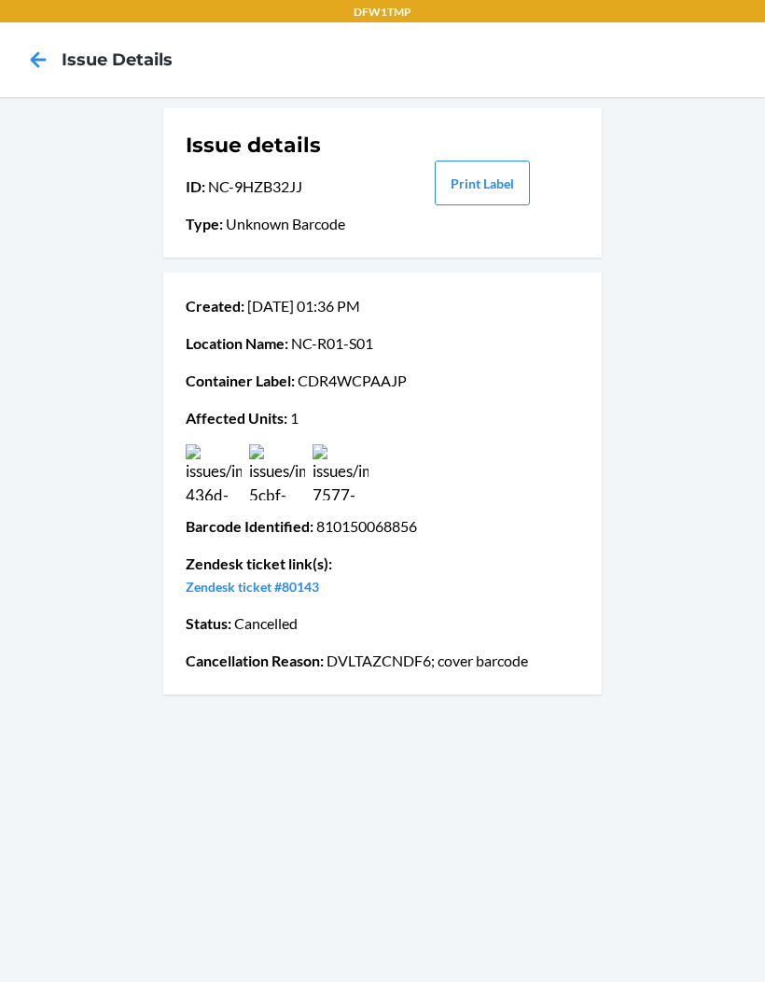
click at [217, 471] on img at bounding box center [214, 472] width 56 height 56
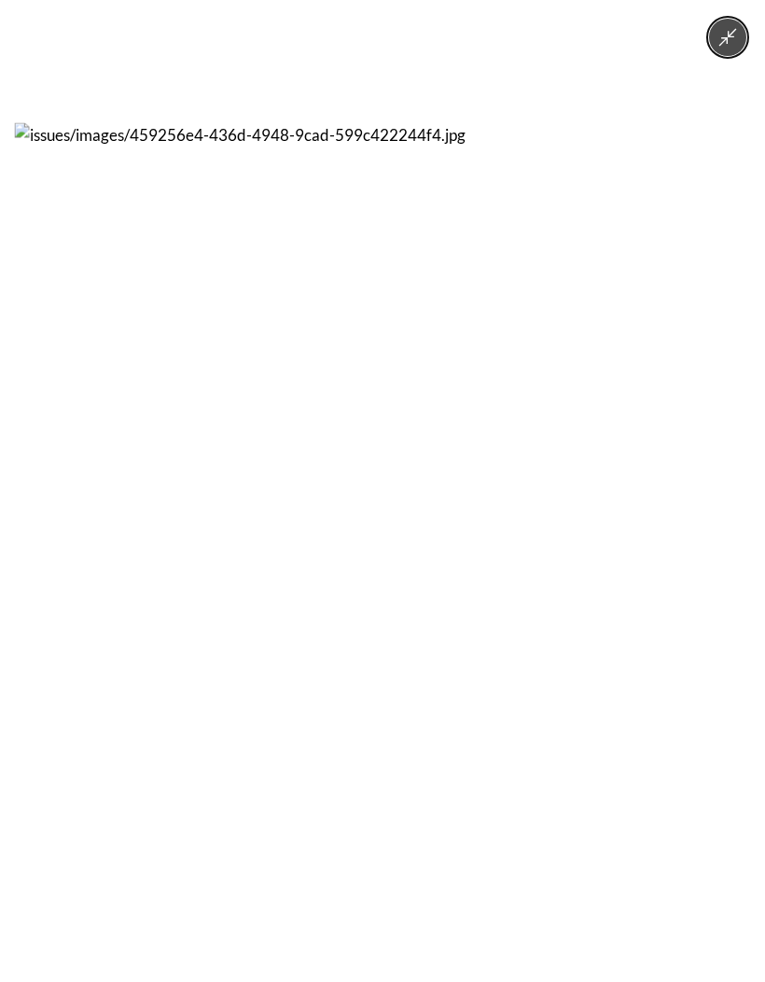
click at [727, 35] on icon "Minimize image" at bounding box center [728, 37] width 21 height 21
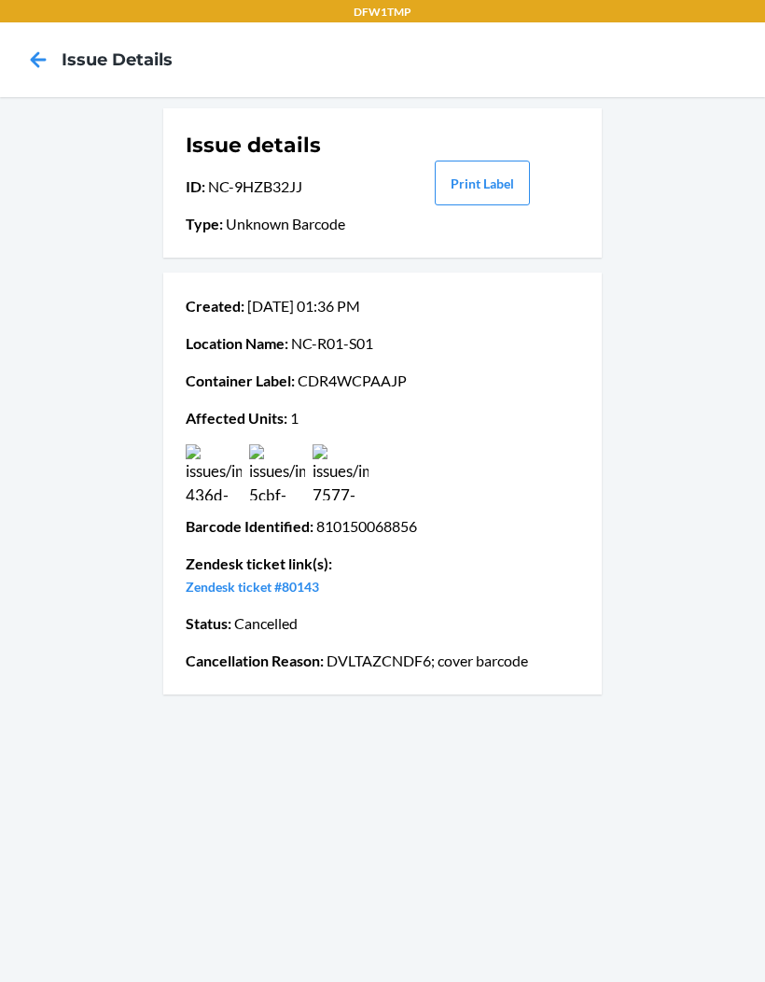
click at [228, 731] on div "Issue details ID : NC-9HZB32JJ Type : Unknown Barcode Print Label Created : Sep…" at bounding box center [382, 539] width 765 height 885
click at [377, 726] on div "Issue details ID : NC-9HZB32JJ Type : Unknown Barcode Print Label Created : Sep…" at bounding box center [382, 539] width 765 height 885
click at [472, 738] on div "Issue details ID : NC-9HZB32JJ Type : Unknown Barcode Print Label Created : Sep…" at bounding box center [382, 539] width 765 height 885
click at [33, 64] on icon at bounding box center [38, 60] width 32 height 32
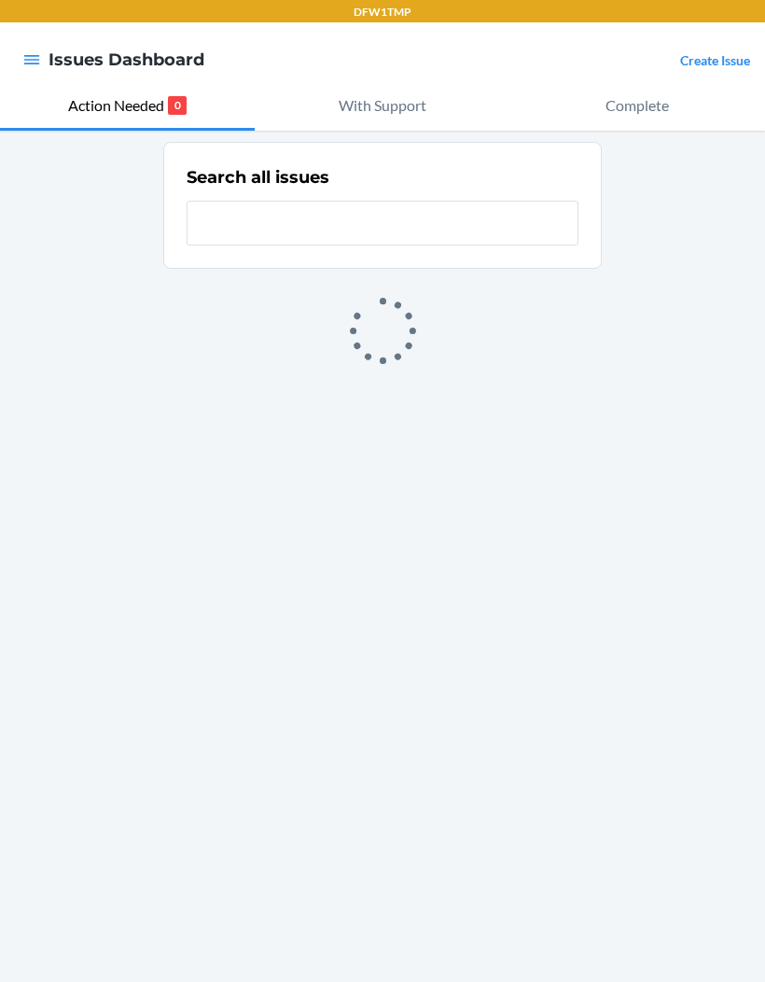
click at [35, 63] on icon "button" at bounding box center [31, 59] width 19 height 19
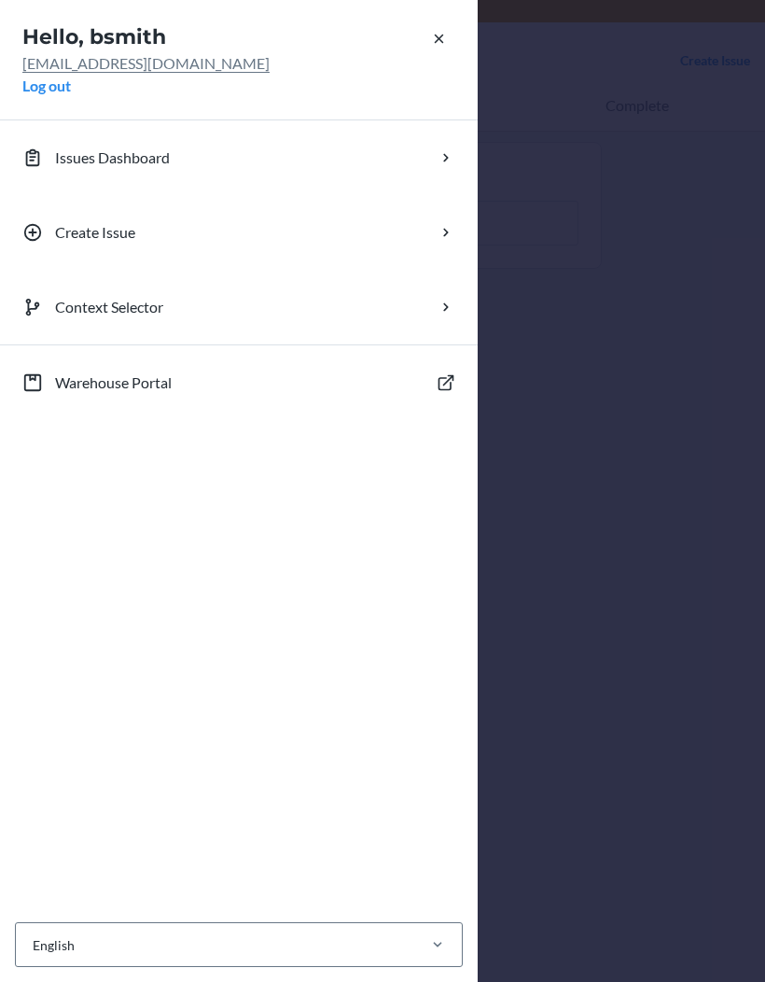
click at [654, 209] on div "Hello, bsmith bsmith@dfw1.com Log out Issues Dashboard Create Issue Context Sel…" at bounding box center [382, 491] width 765 height 982
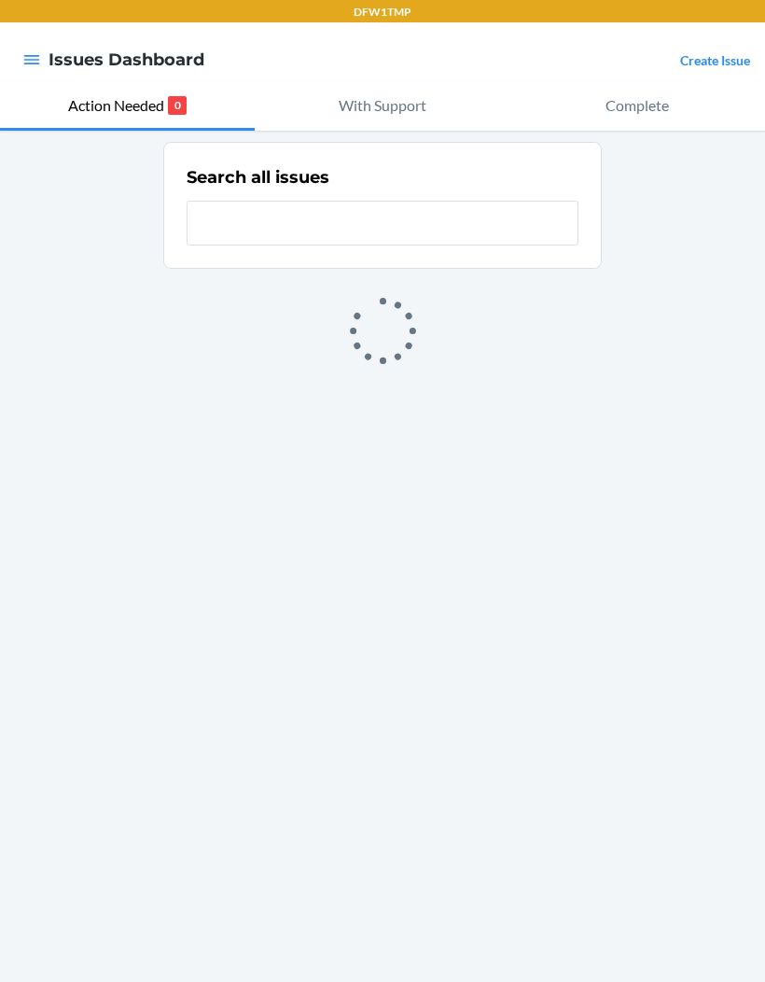
click at [419, 105] on p "With Support" at bounding box center [383, 105] width 88 height 22
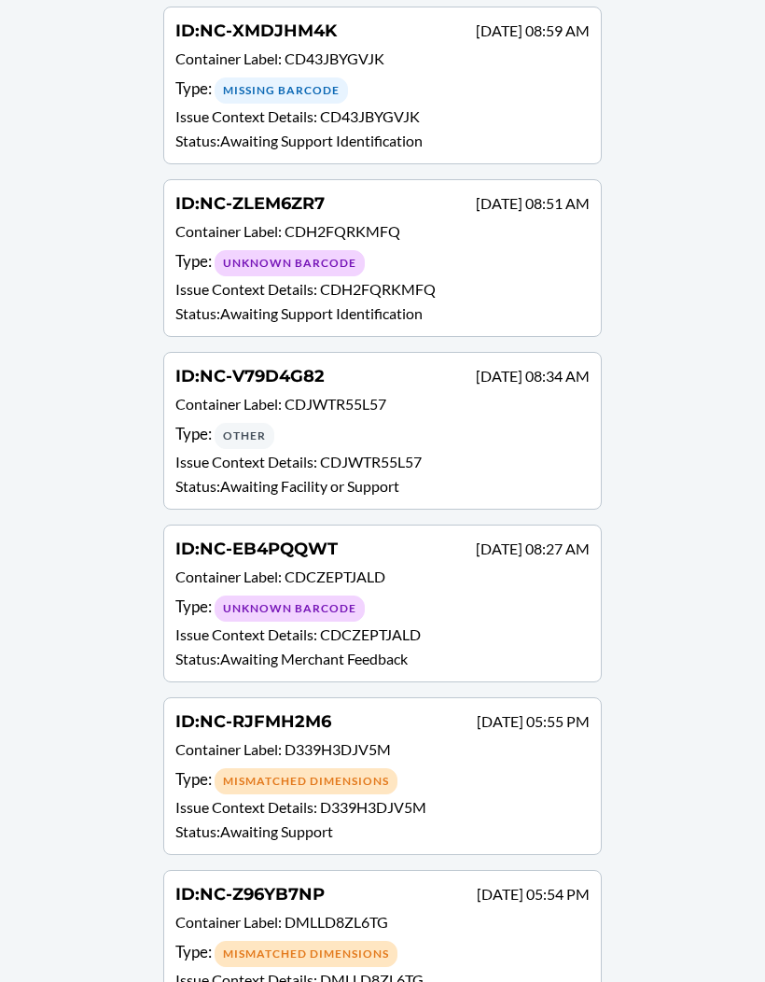
scroll to position [269, 0]
click at [443, 461] on p "Issue Context Details : CDJWTR55L57" at bounding box center [382, 463] width 414 height 22
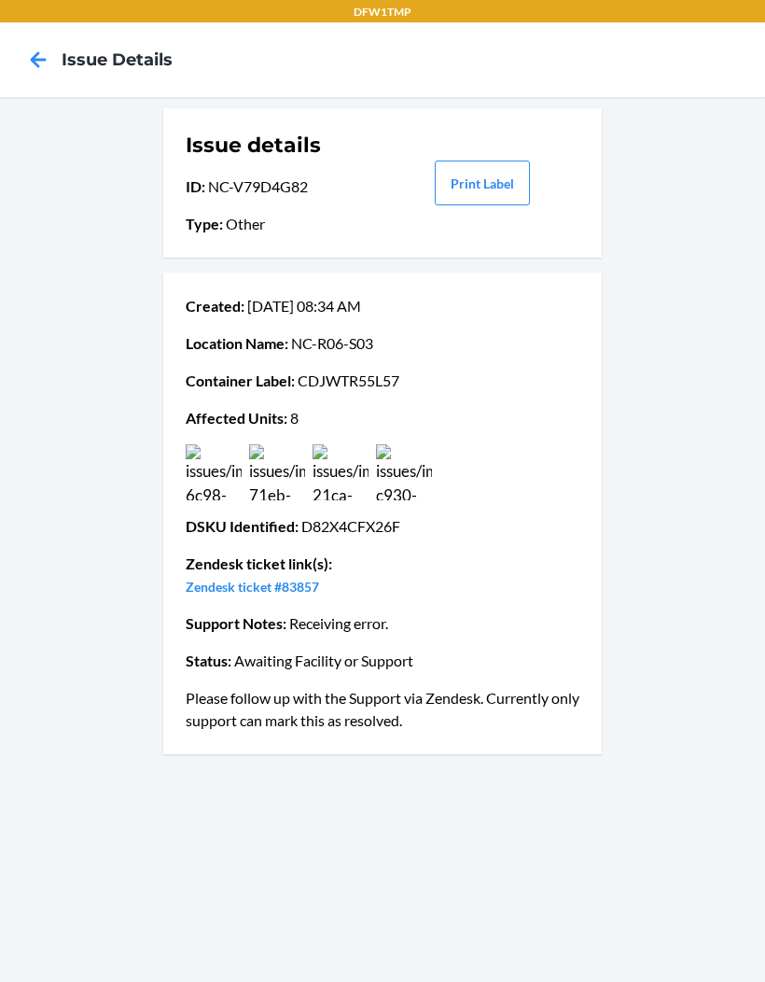
click at [413, 477] on img at bounding box center [404, 472] width 56 height 56
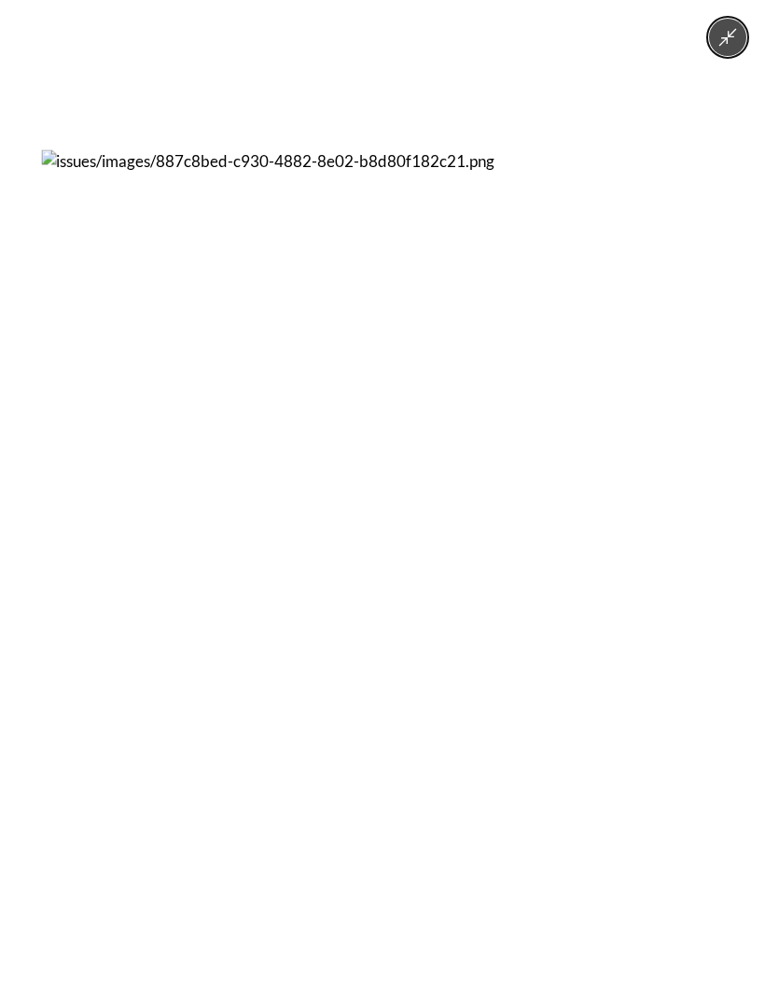
click at [712, 27] on button "Minimize image" at bounding box center [727, 37] width 37 height 37
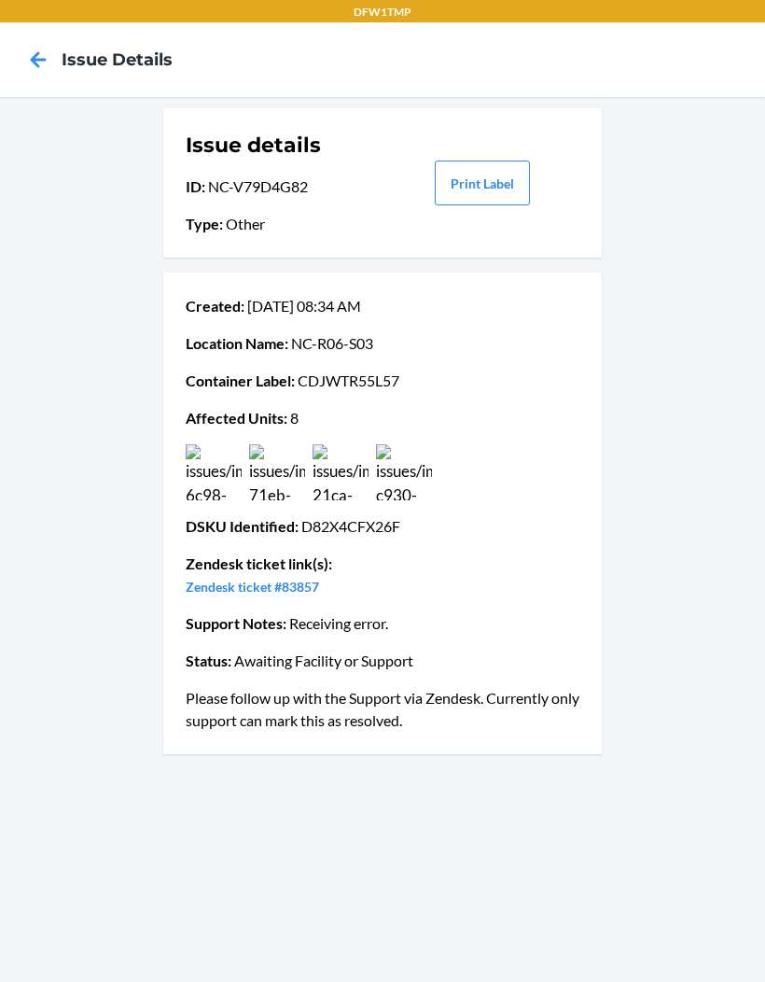
click at [52, 51] on icon at bounding box center [38, 60] width 32 height 32
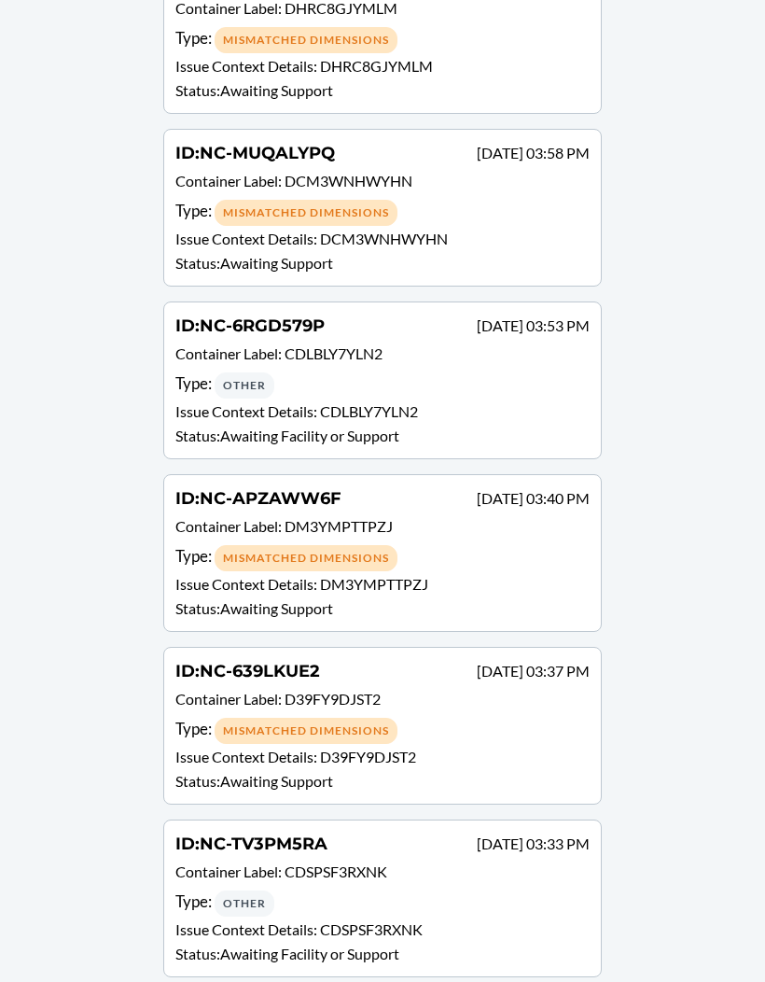
scroll to position [6884, 0]
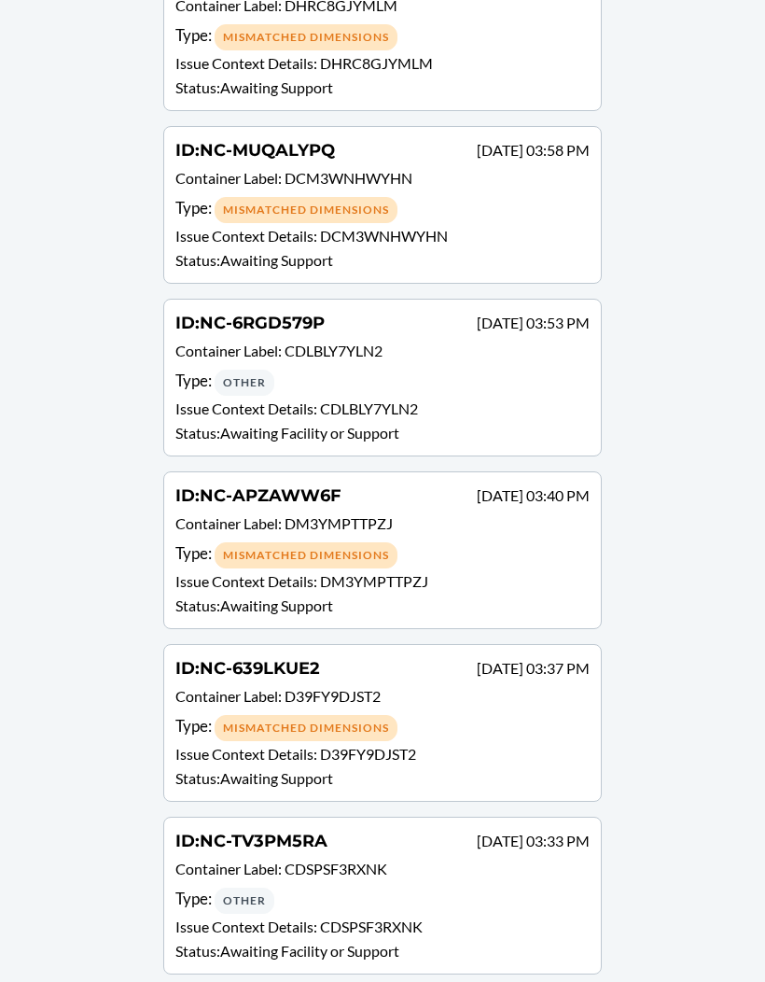
click at [554, 390] on div "Type : Other" at bounding box center [382, 382] width 414 height 27
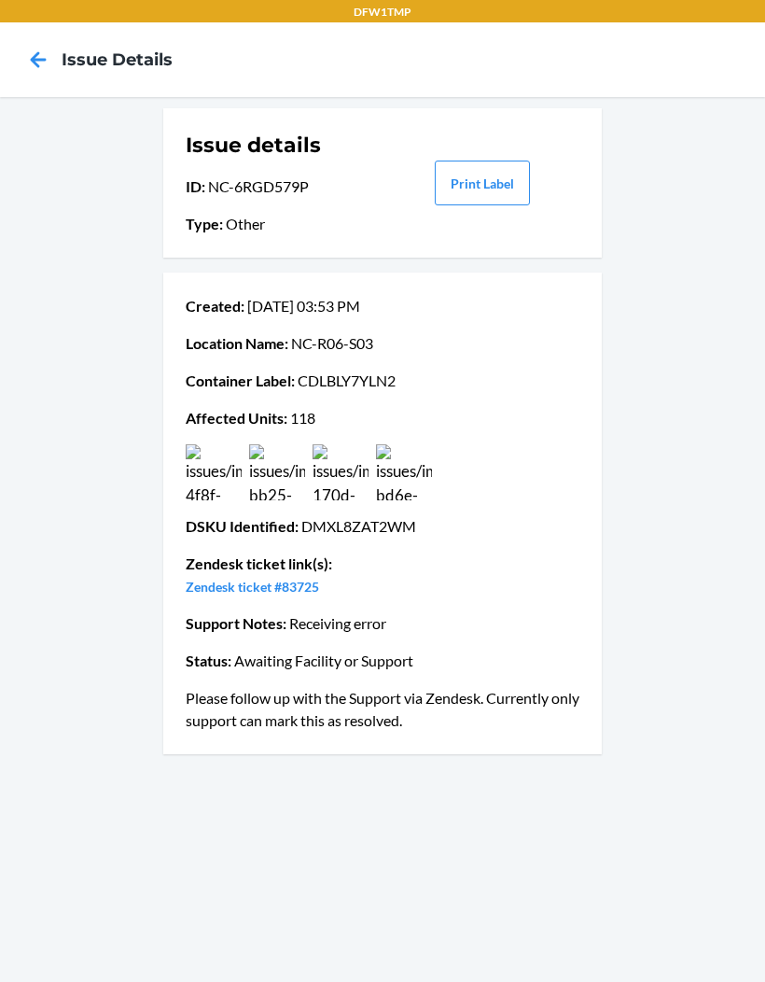
click at [412, 464] on img at bounding box center [404, 472] width 56 height 56
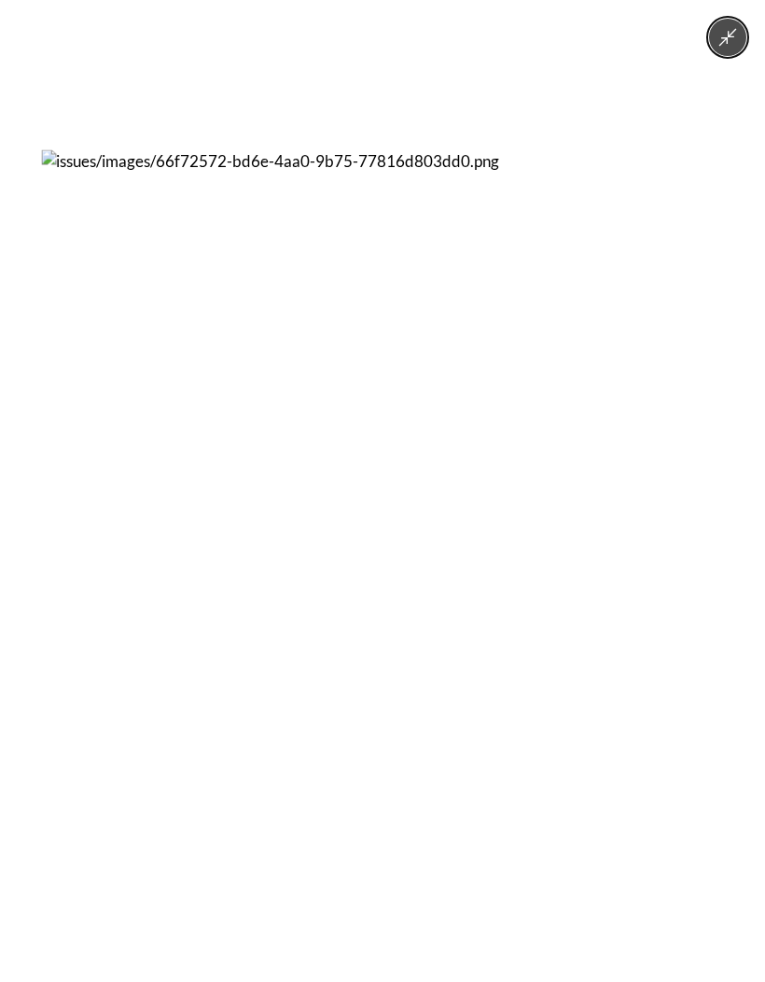
click at [571, 875] on div at bounding box center [382, 491] width 765 height 982
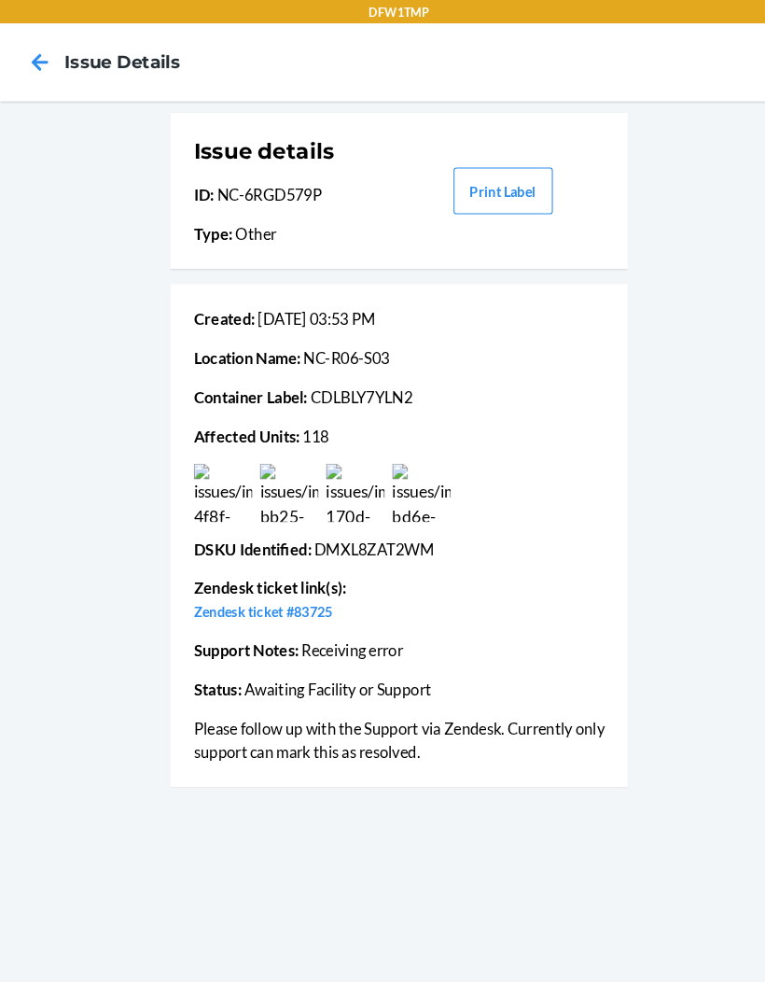
click at [41, 63] on icon at bounding box center [38, 60] width 32 height 32
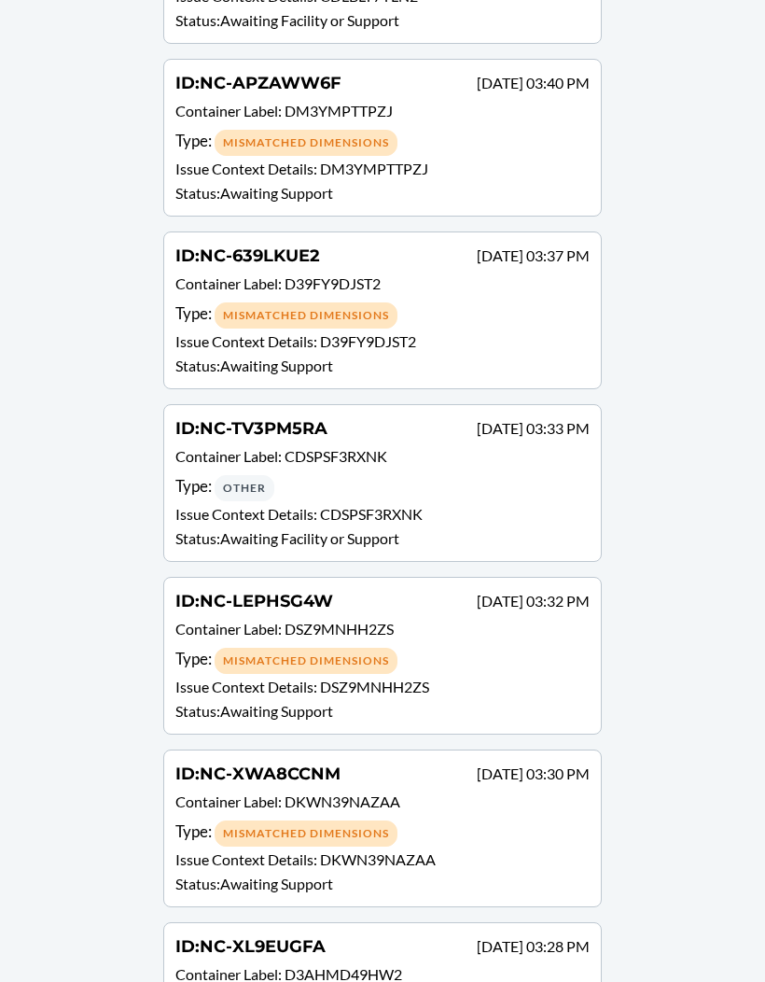
scroll to position [7307, 0]
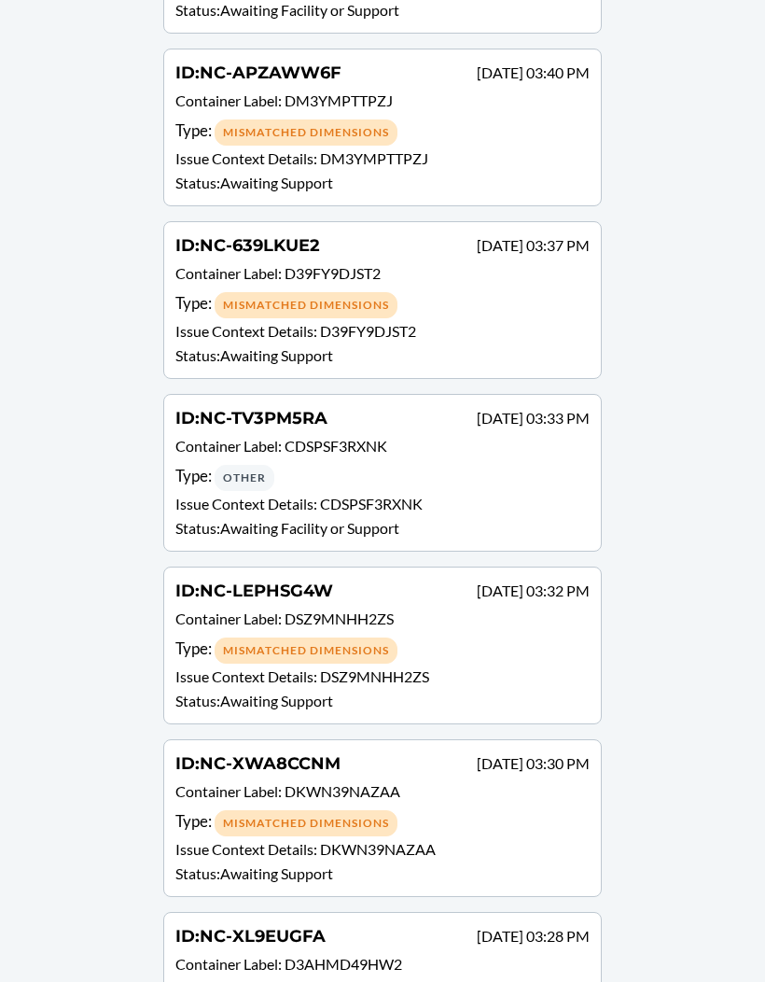
click at [536, 493] on p "Issue Context Details : CDSPSF3RXNK" at bounding box center [382, 504] width 414 height 22
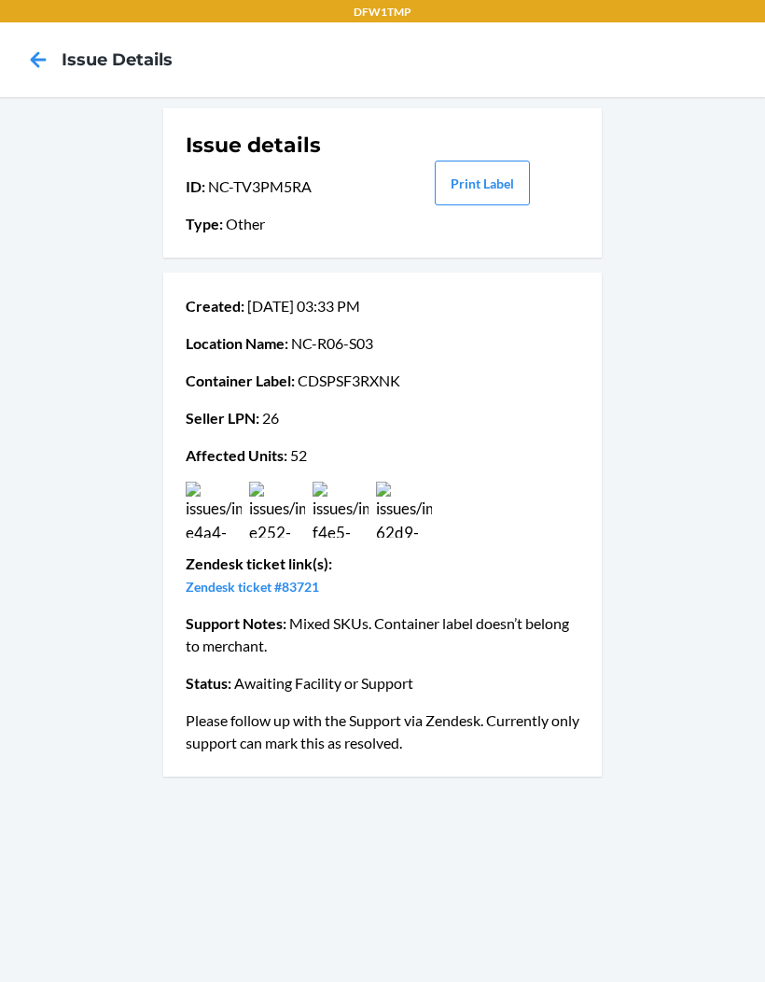
click at [339, 526] on img at bounding box center [341, 510] width 56 height 56
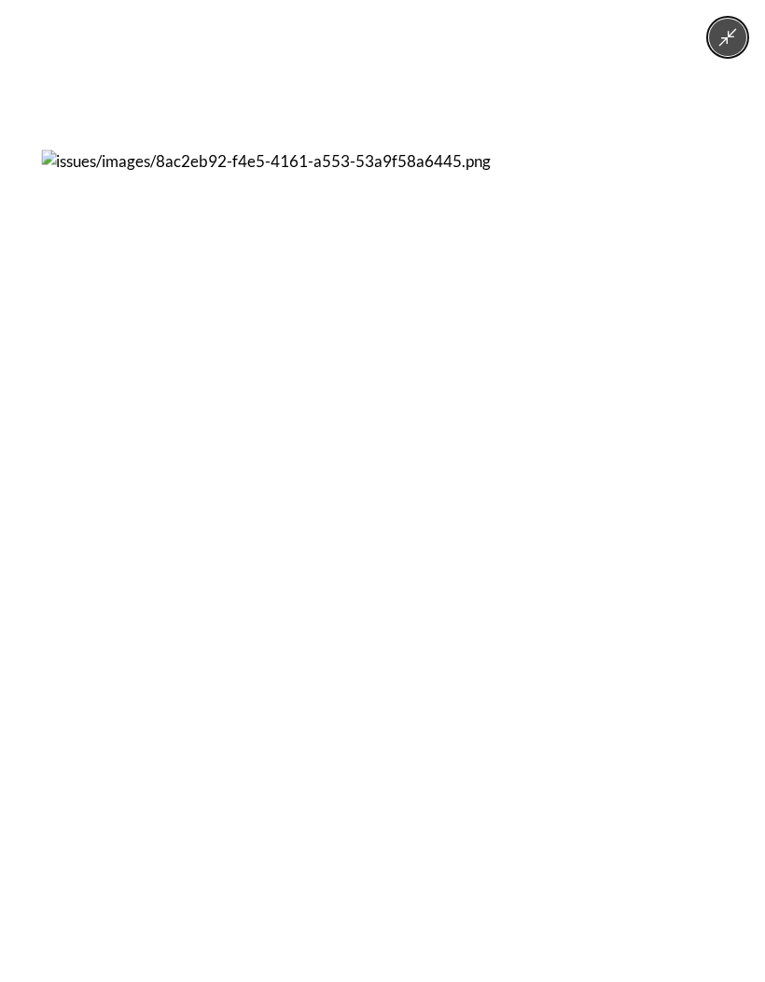
click at [723, 49] on button "Minimize image" at bounding box center [727, 37] width 37 height 37
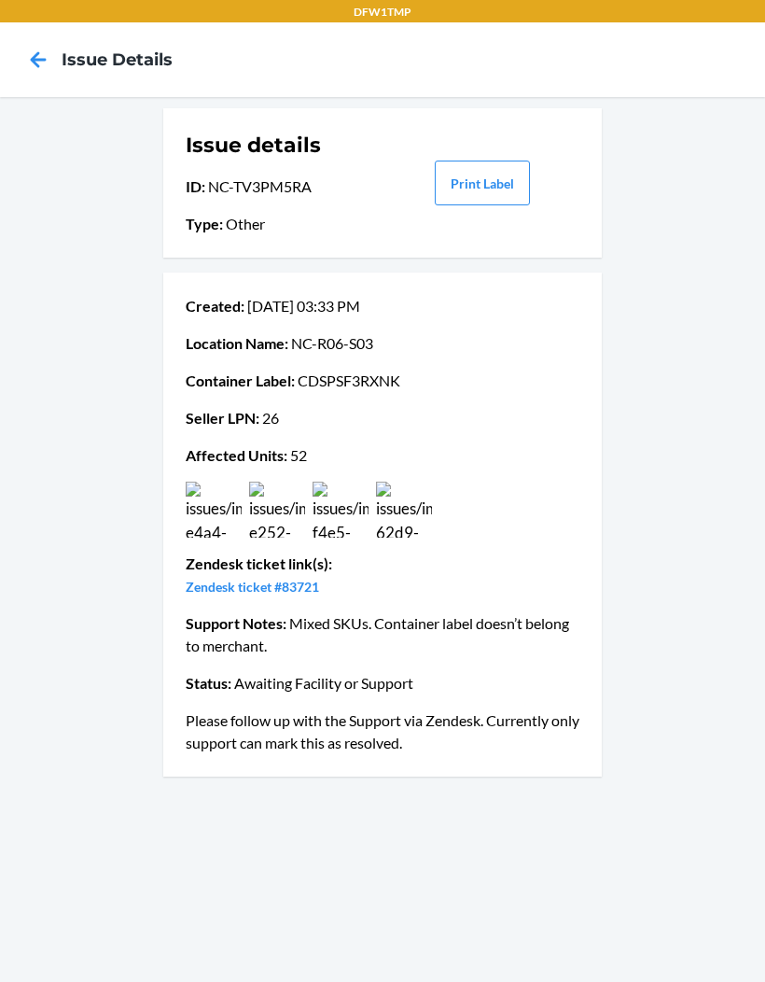
click at [31, 70] on icon at bounding box center [38, 60] width 32 height 32
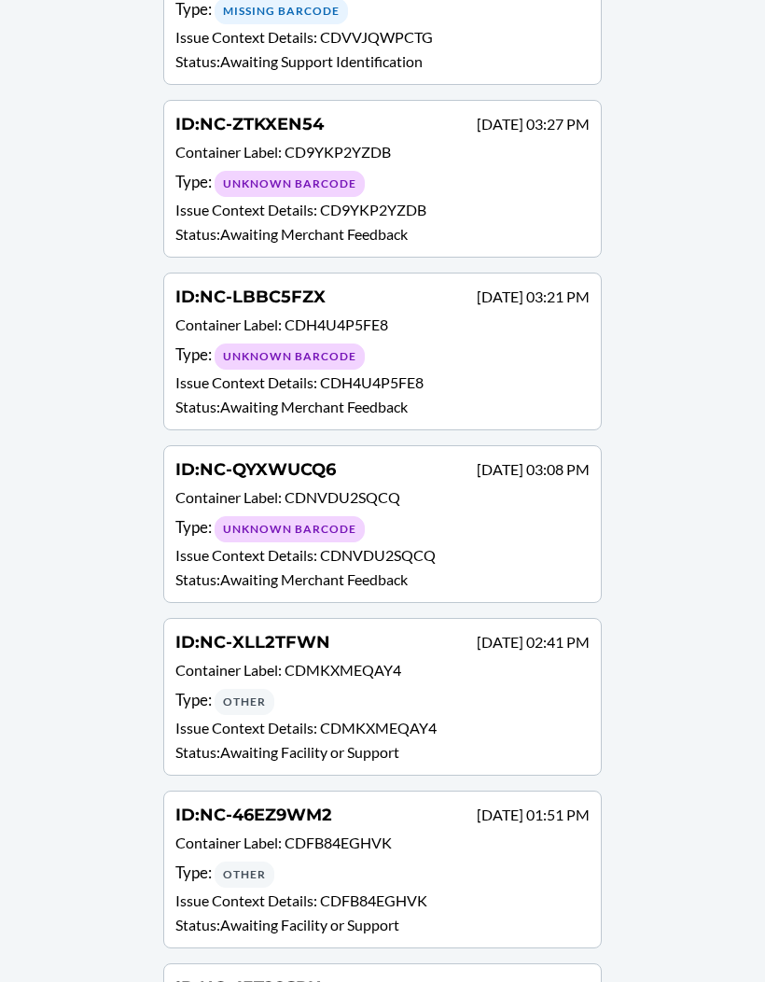
scroll to position [11857, 0]
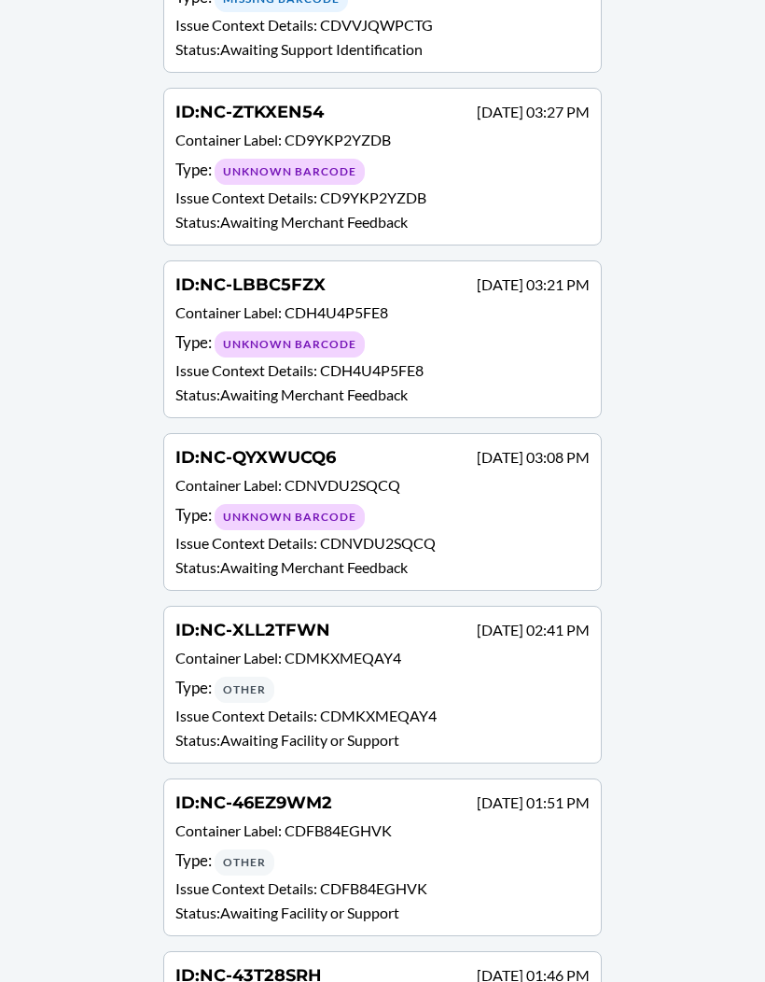
click at [520, 659] on p "Container Label : CDMKXMEQAY4" at bounding box center [382, 660] width 414 height 27
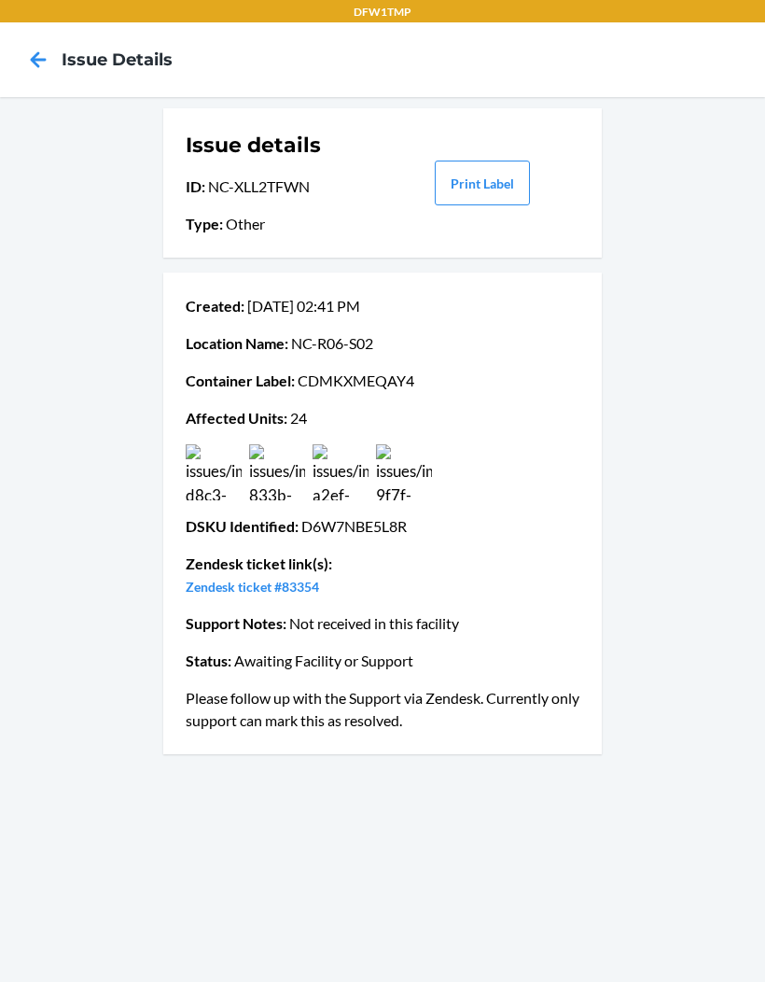
click at [415, 471] on img at bounding box center [404, 472] width 56 height 56
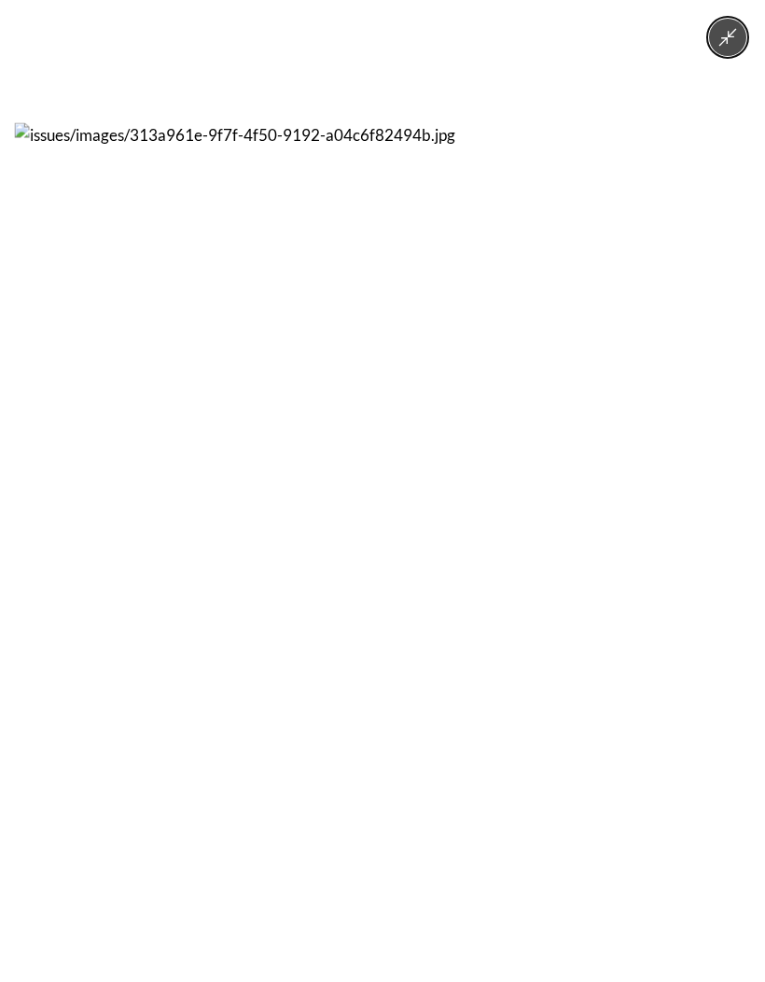
click at [714, 895] on div at bounding box center [382, 491] width 765 height 982
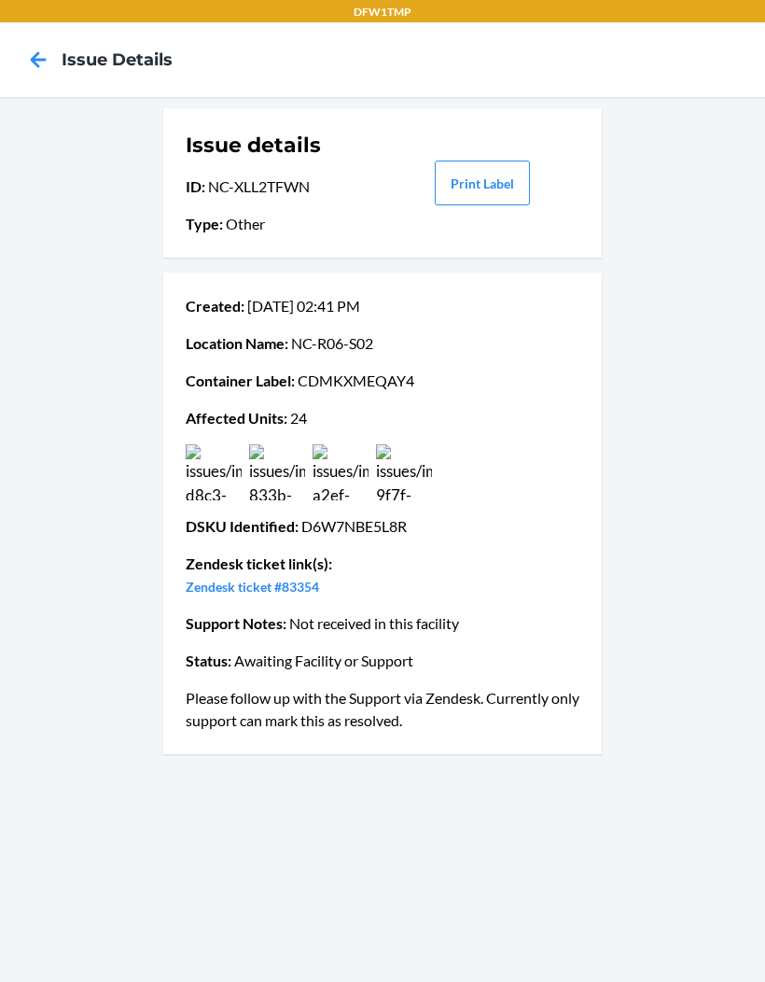
click at [34, 66] on icon at bounding box center [38, 60] width 32 height 32
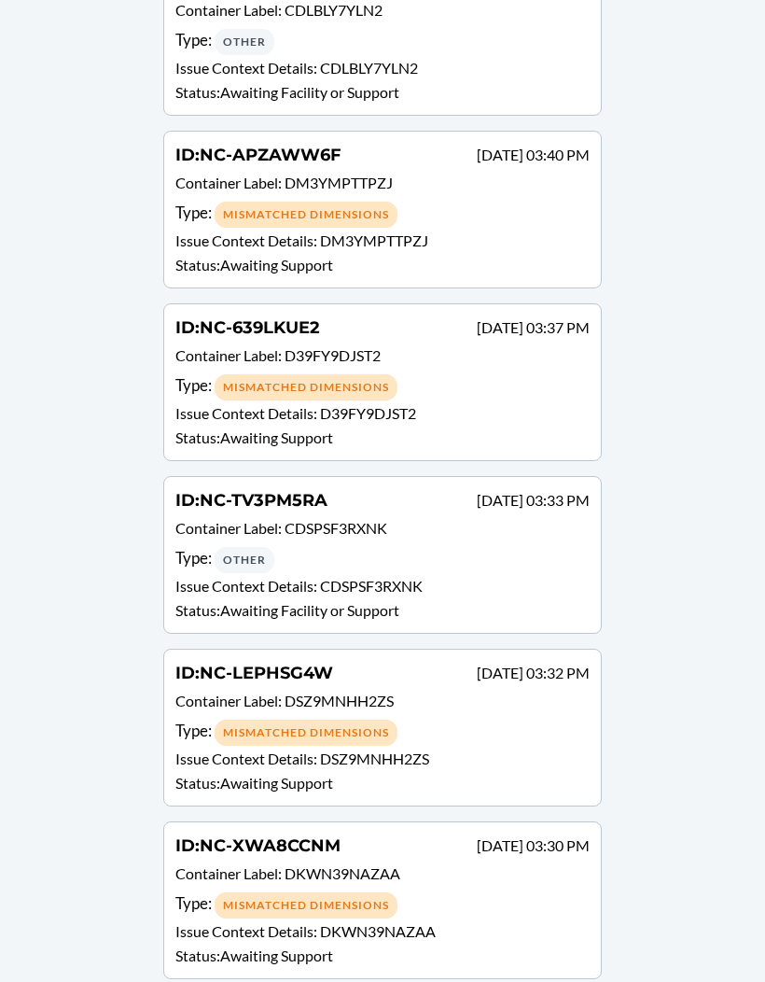
scroll to position [7226, 0]
click at [561, 593] on p "Issue Context Details : CDSPSF3RXNK" at bounding box center [382, 585] width 414 height 22
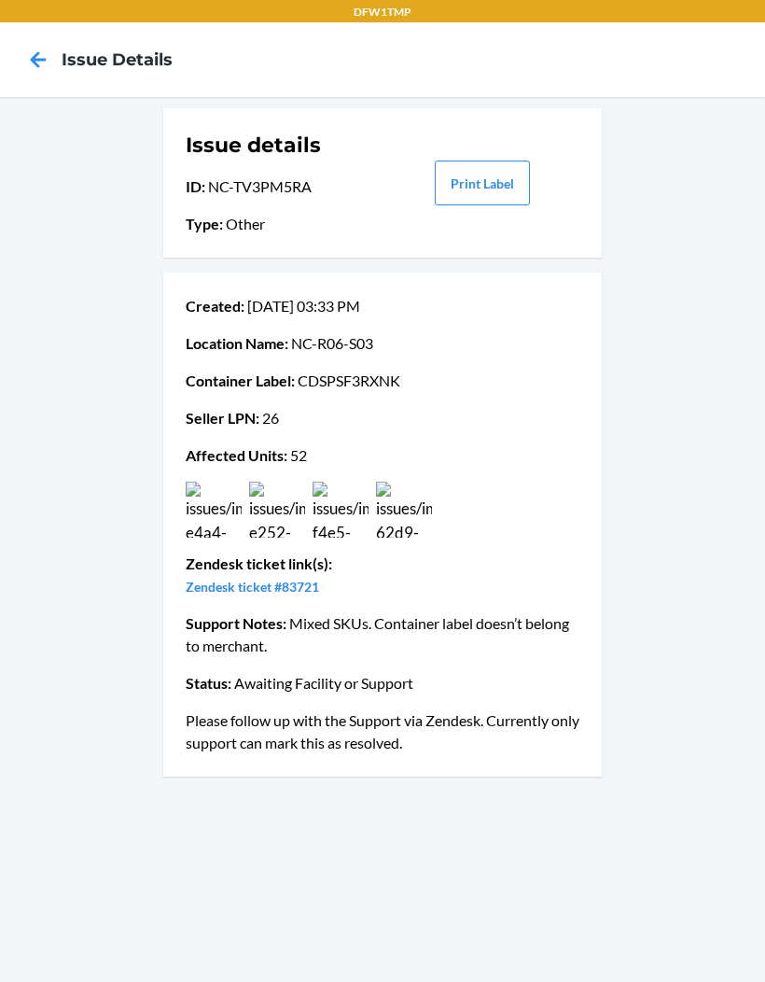
click at [28, 52] on icon at bounding box center [38, 60] width 32 height 32
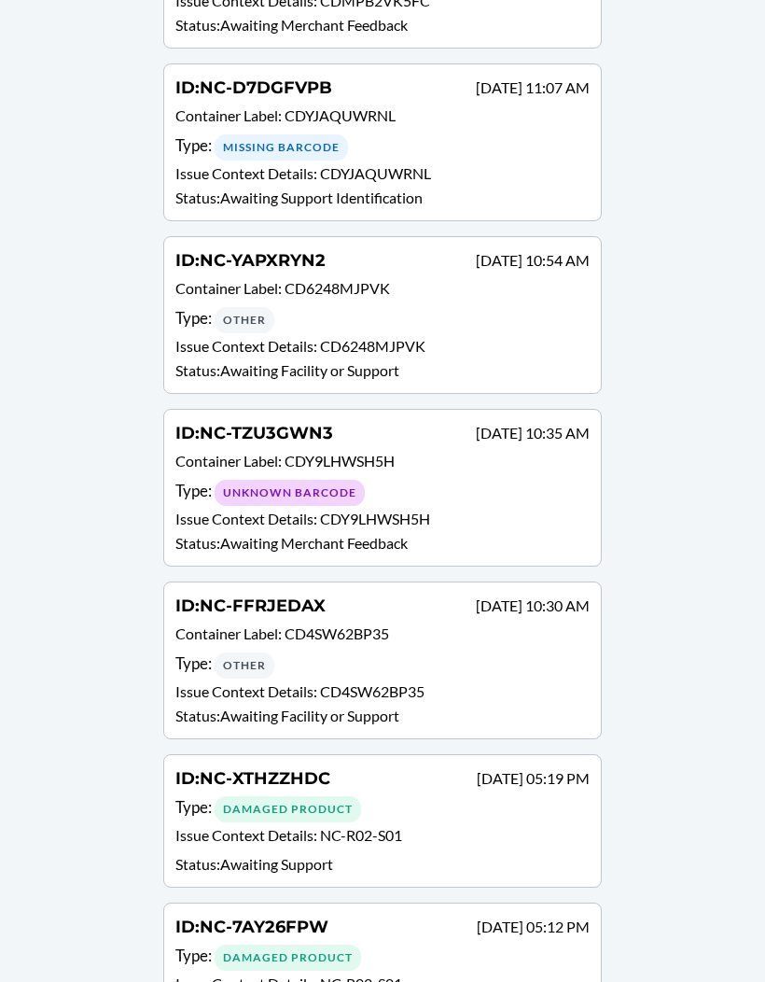
scroll to position [10574, 0]
click at [549, 626] on p "Container Label : CD4SW62BP35" at bounding box center [382, 635] width 414 height 27
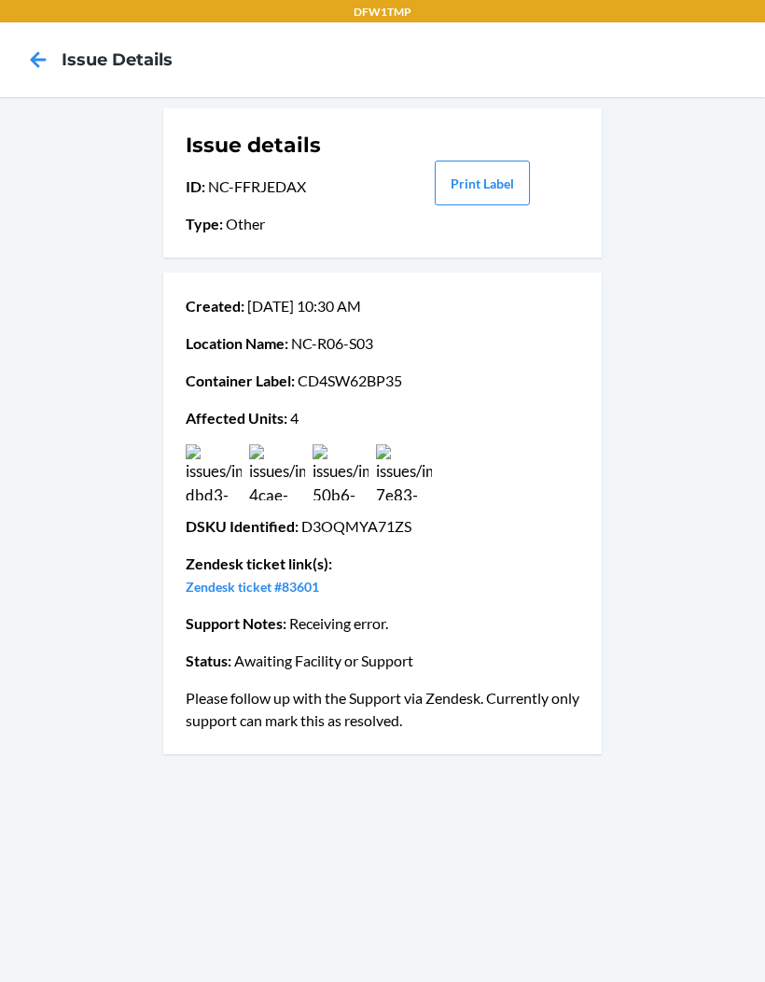
click at [420, 473] on img at bounding box center [404, 472] width 56 height 56
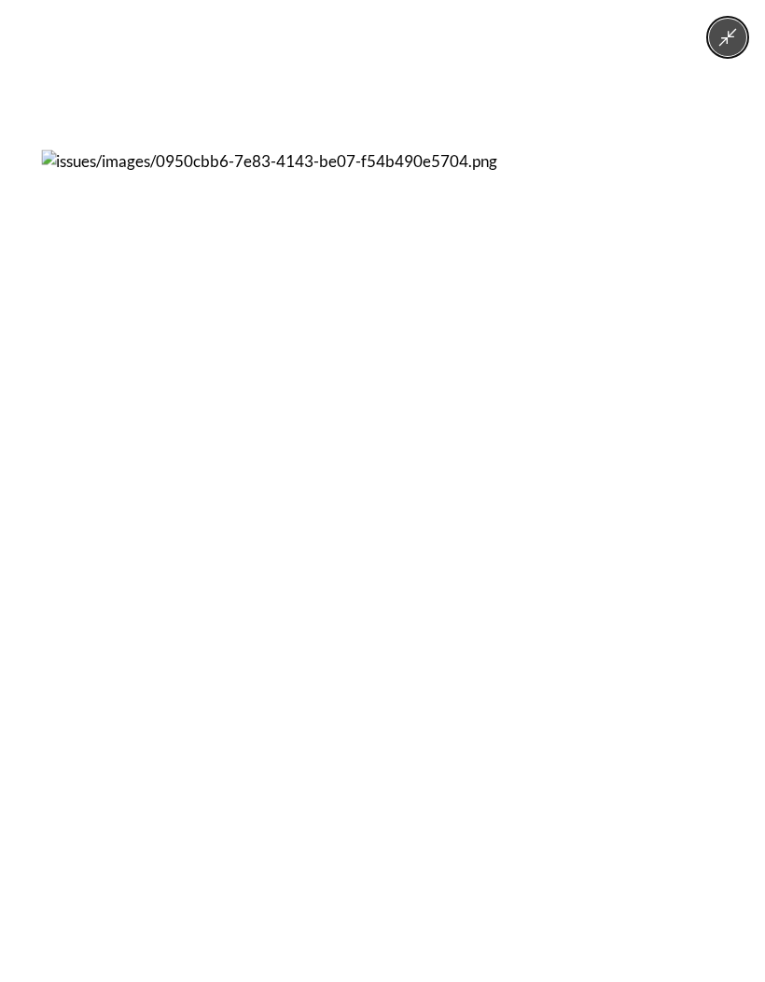
click at [707, 51] on div at bounding box center [382, 491] width 765 height 982
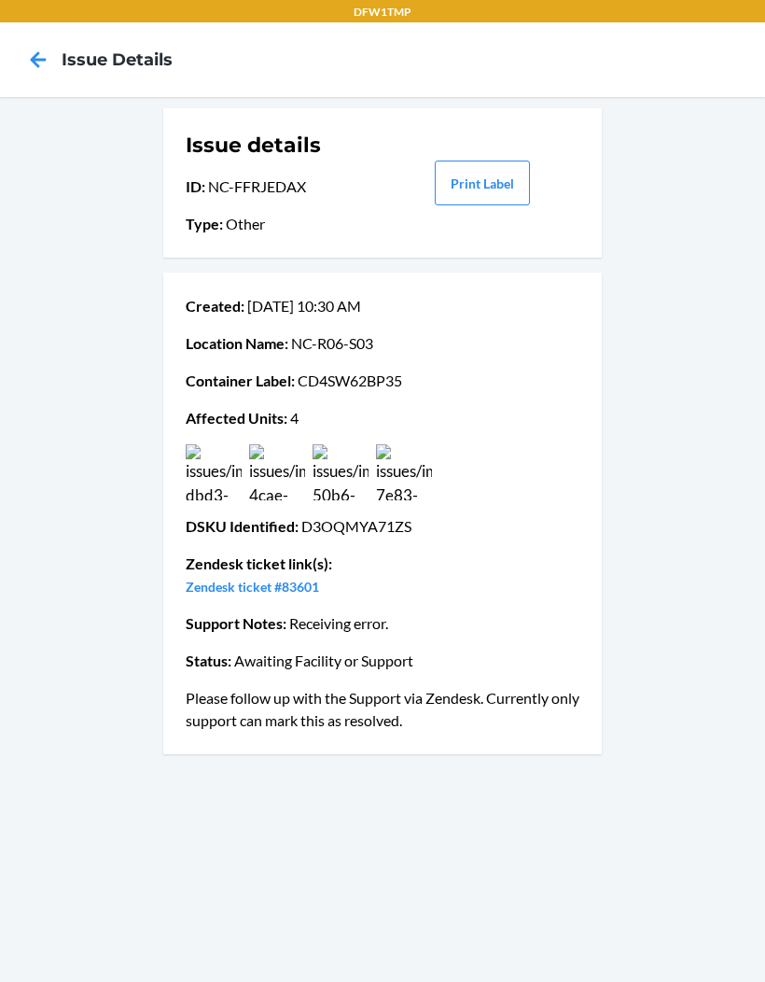
click at [218, 488] on img at bounding box center [214, 472] width 56 height 56
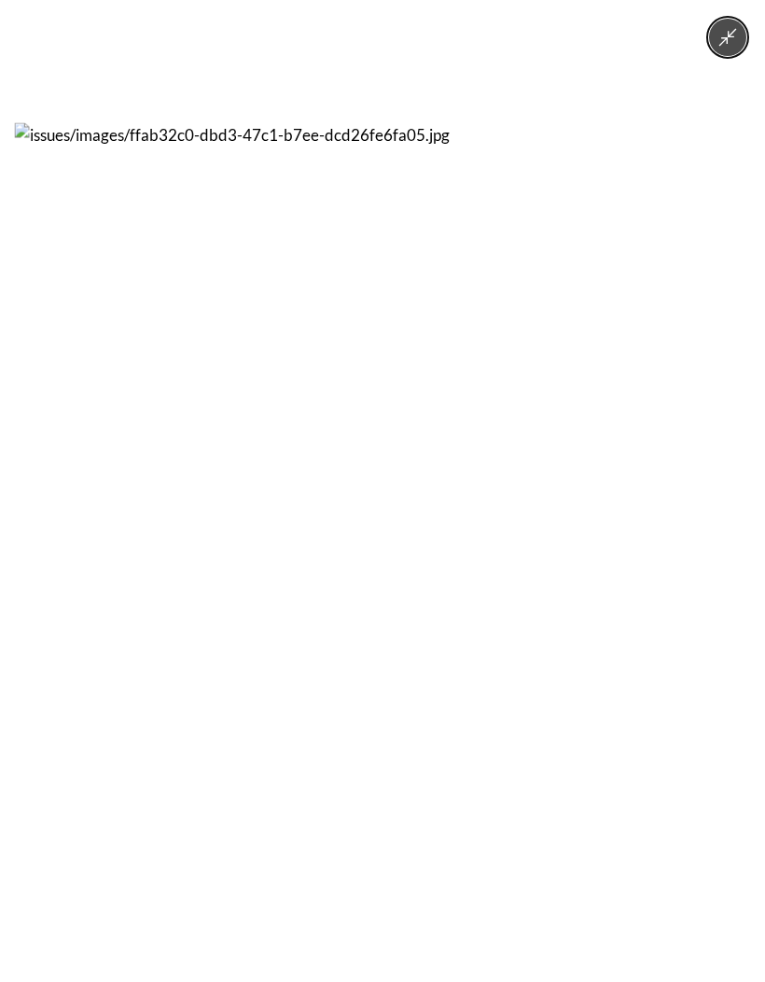
click at [721, 34] on icon "Minimize image" at bounding box center [728, 37] width 21 height 21
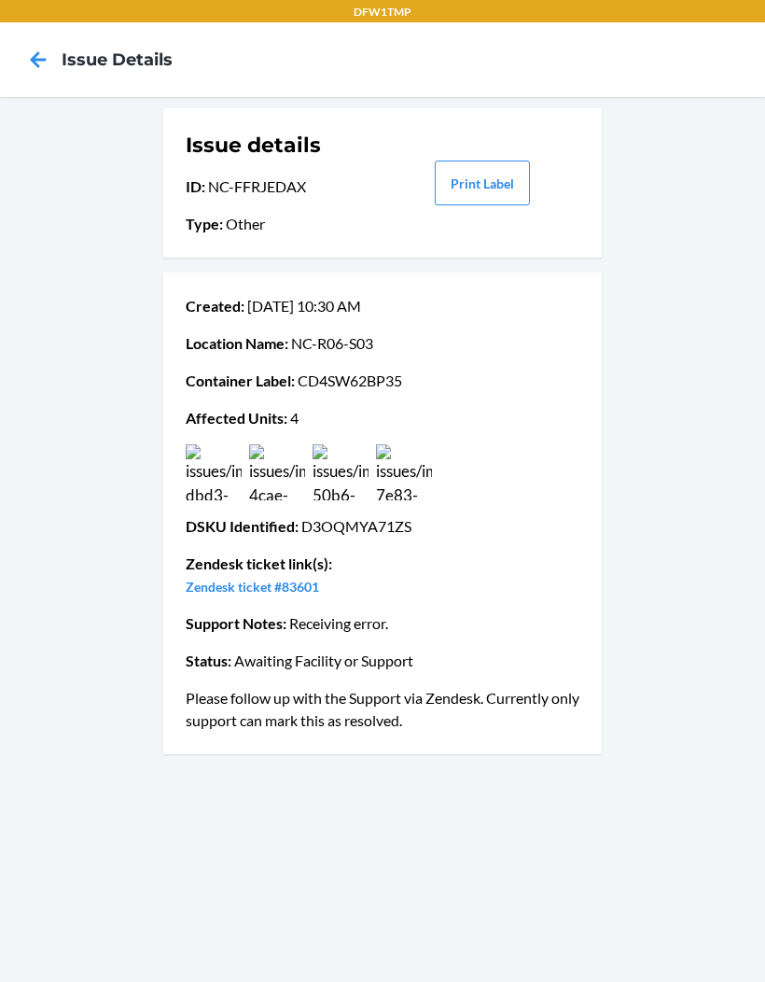
click at [31, 54] on icon at bounding box center [38, 60] width 32 height 32
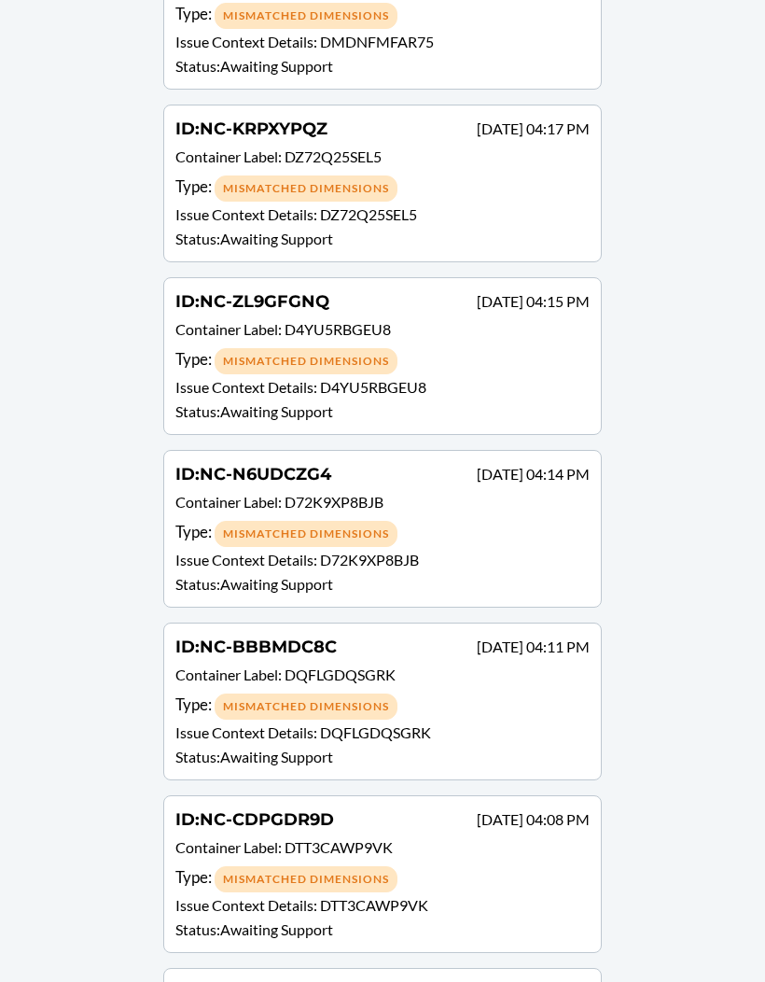
scroll to position [5535, 0]
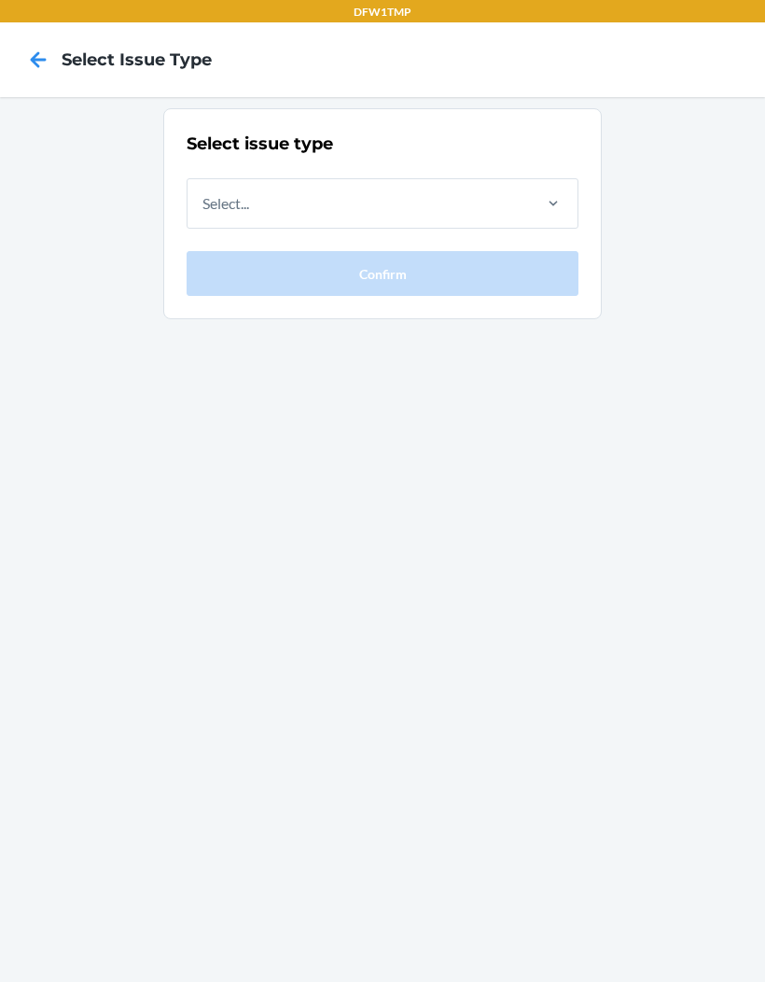
scroll to position [3, 0]
click at [46, 44] on icon at bounding box center [38, 60] width 32 height 32
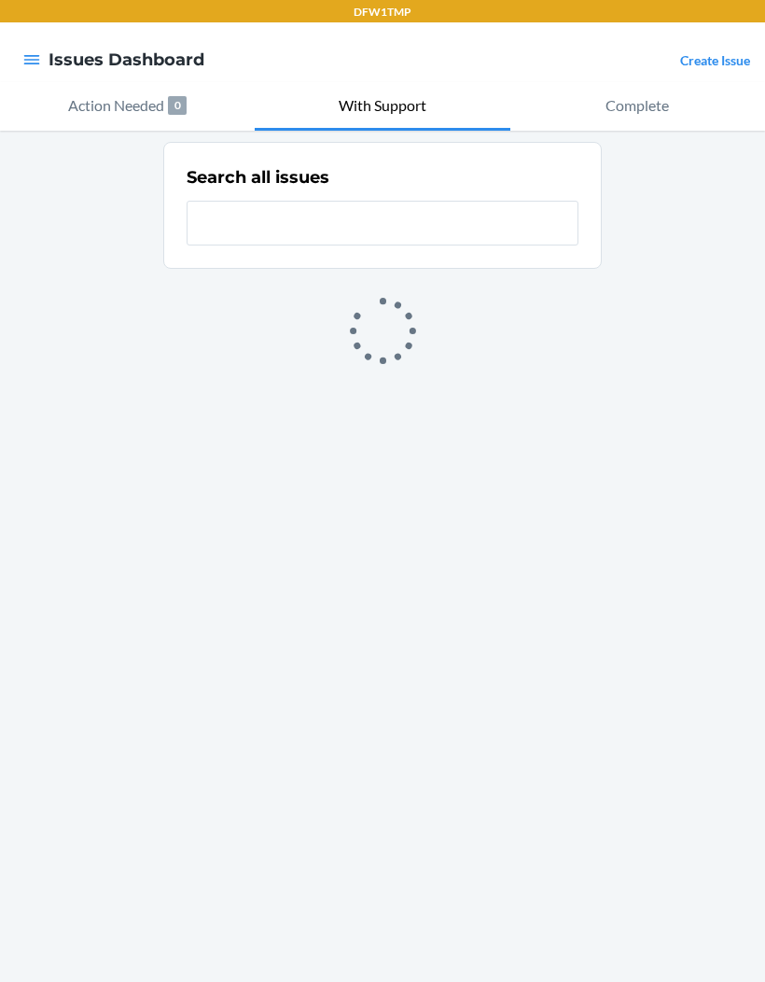
click at [136, 83] on button "Action Needed 0" at bounding box center [127, 106] width 255 height 49
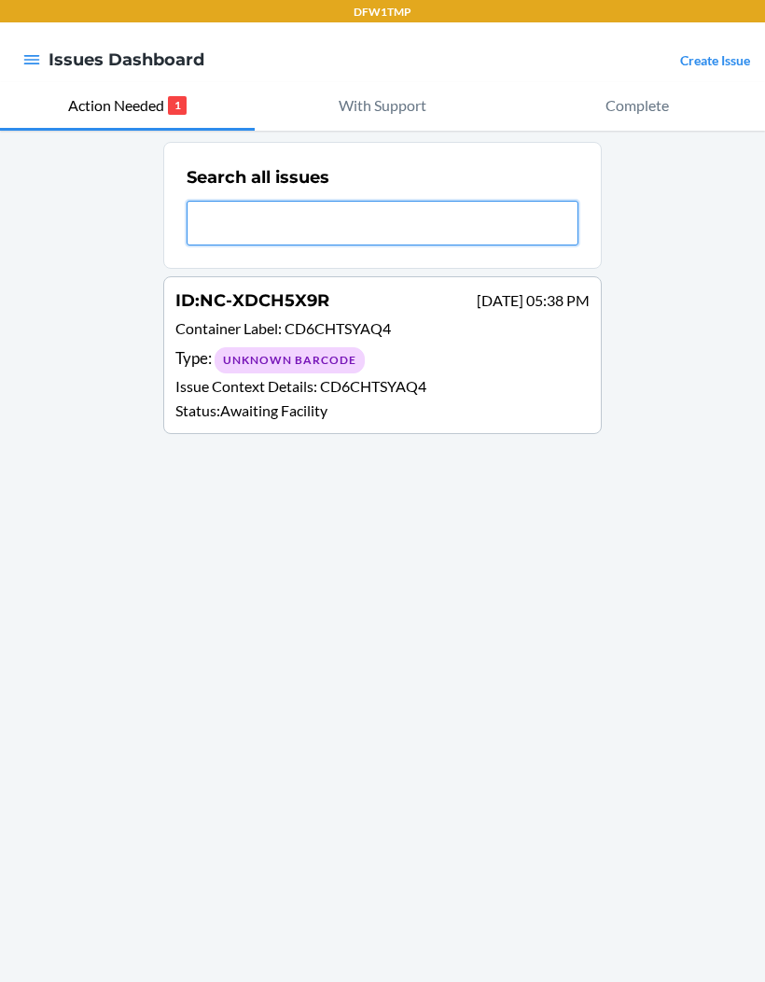
click at [395, 224] on input "text" at bounding box center [383, 223] width 392 height 45
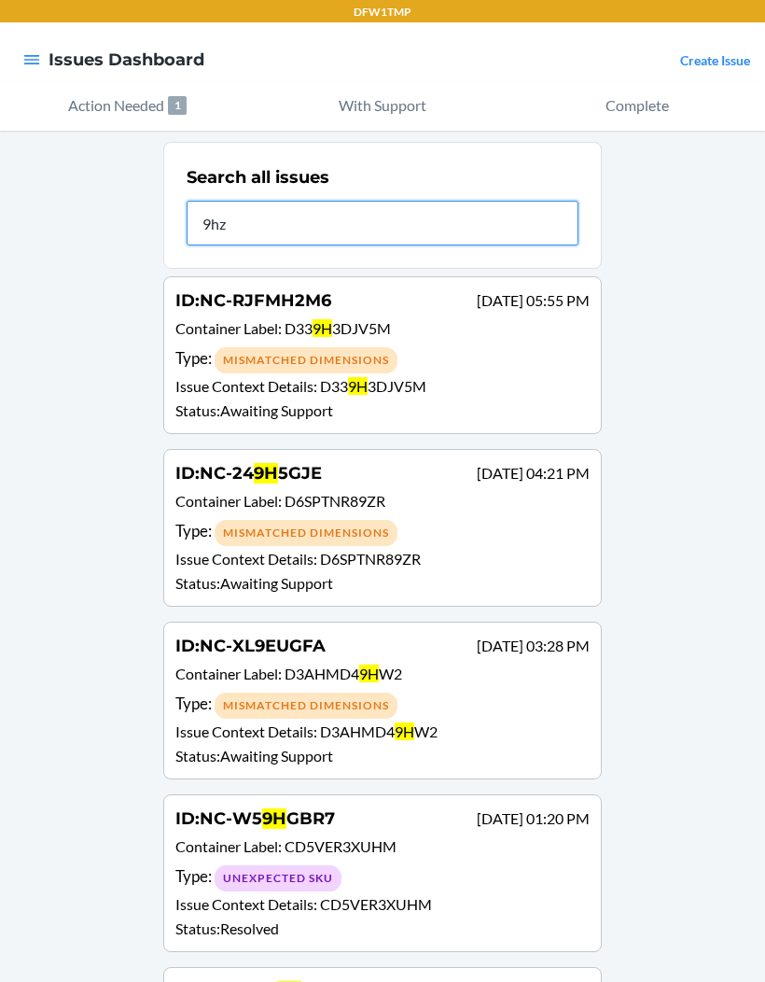
type input "9hzb"
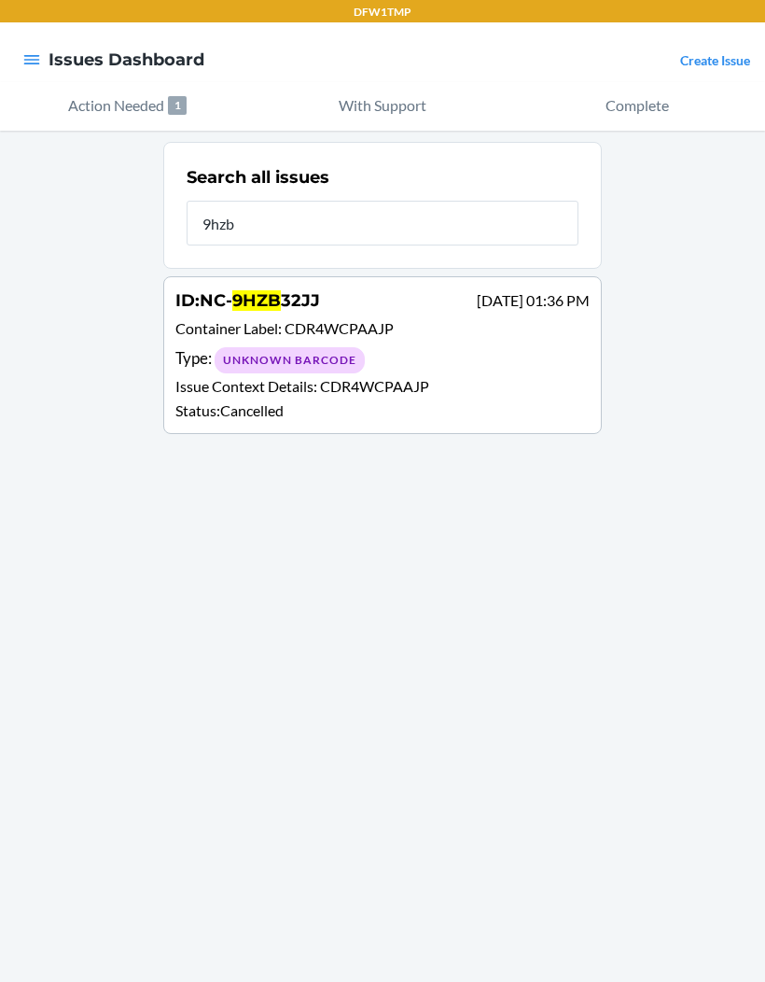
click at [556, 346] on div "Type : Unknown Barcode" at bounding box center [382, 359] width 414 height 27
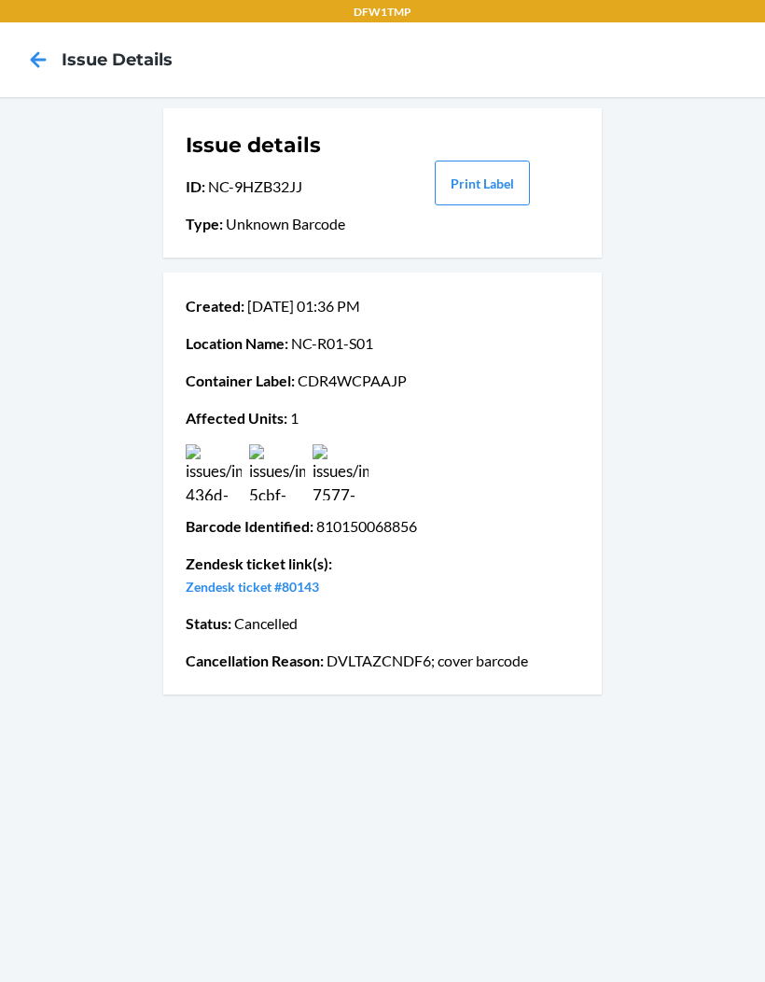
click at [334, 466] on img at bounding box center [341, 472] width 56 height 56
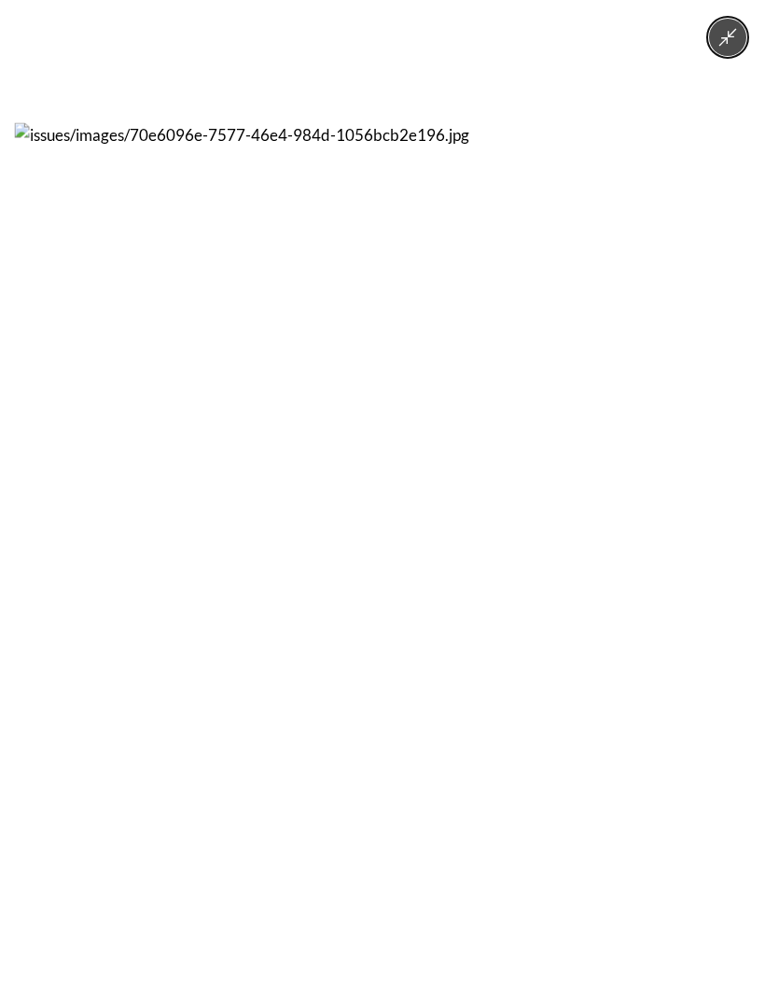
click at [716, 45] on button "Minimize image" at bounding box center [727, 37] width 37 height 37
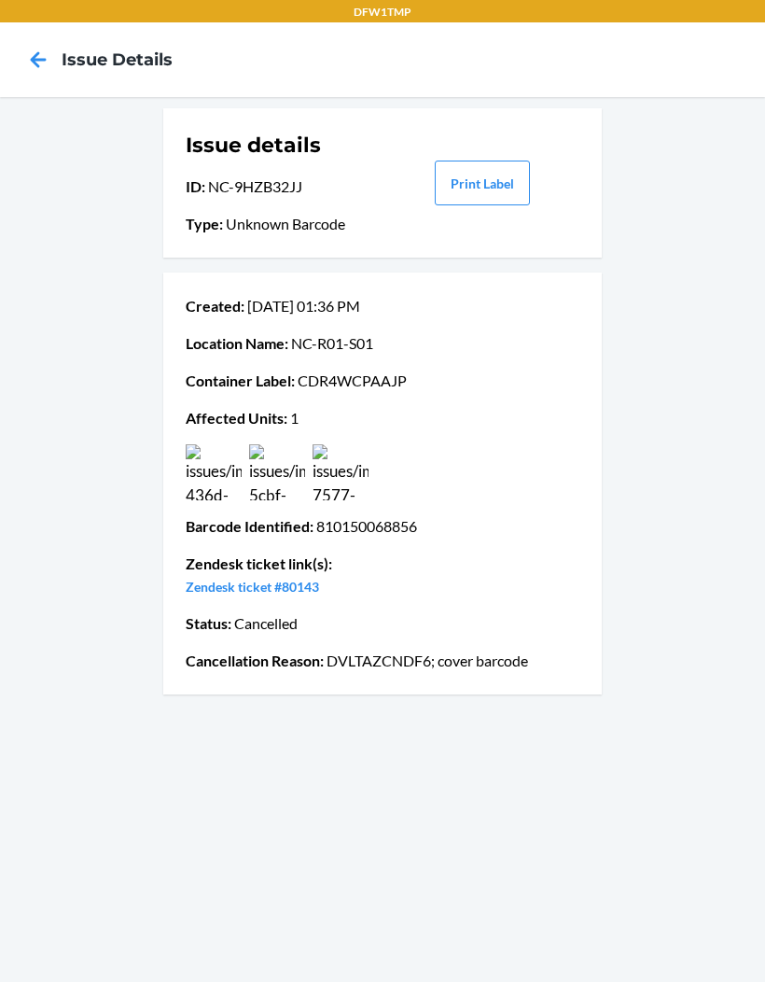
click at [186, 462] on img at bounding box center [214, 472] width 56 height 56
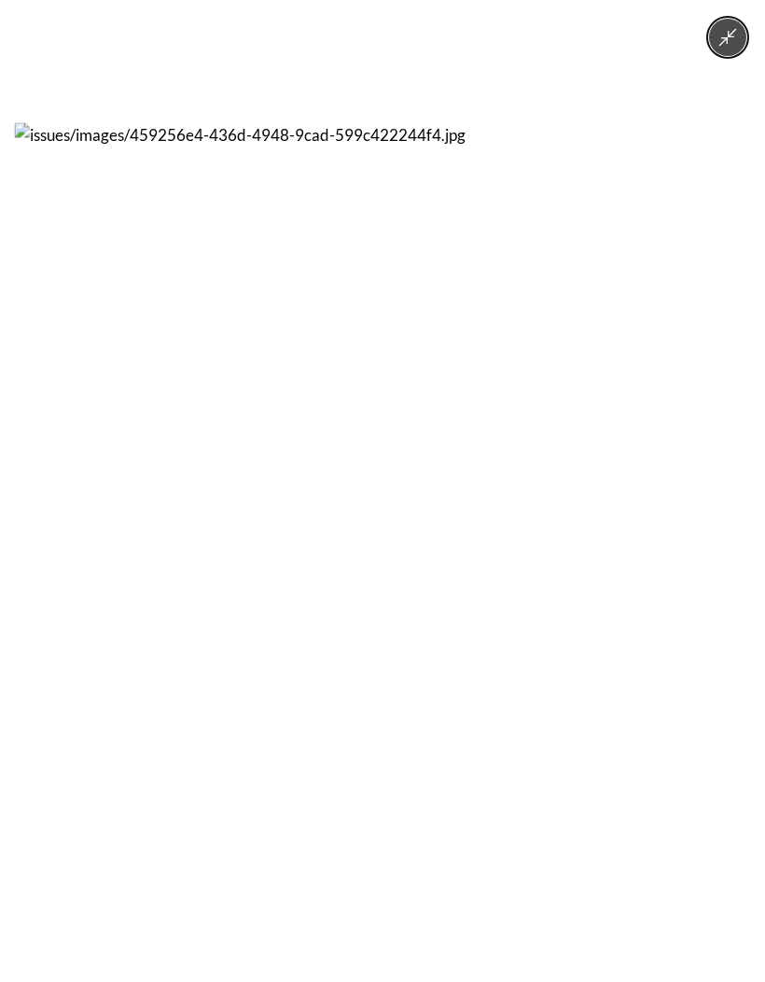
click at [716, 28] on button "Minimize image" at bounding box center [727, 37] width 37 height 37
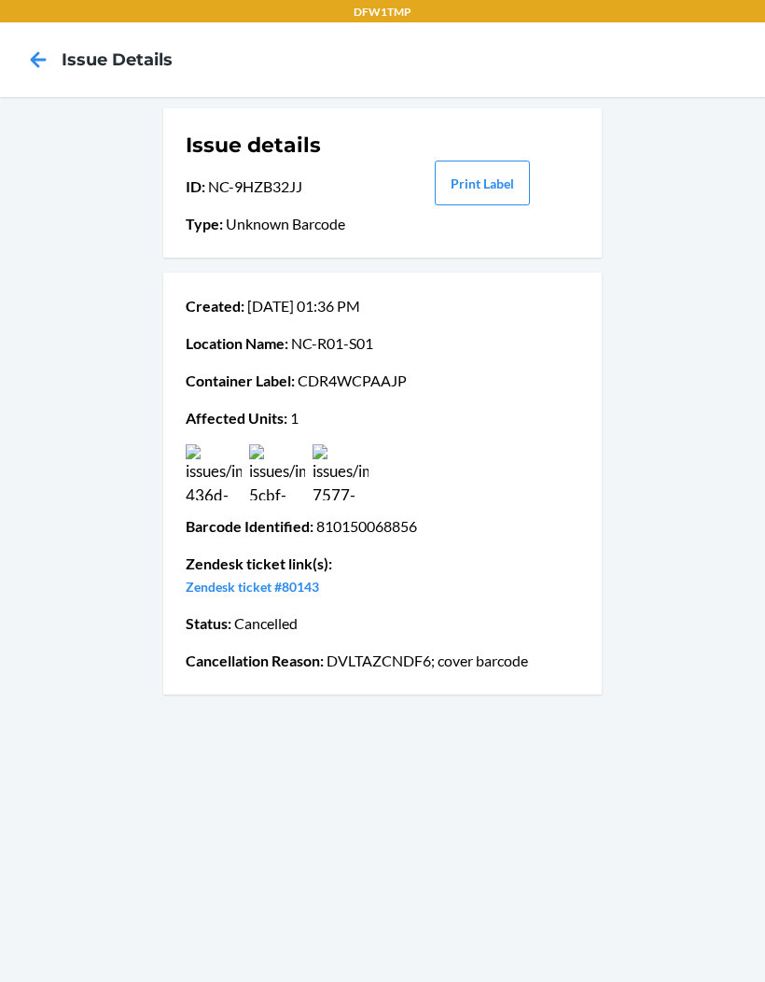
click at [35, 59] on icon at bounding box center [39, 59] width 16 height 16
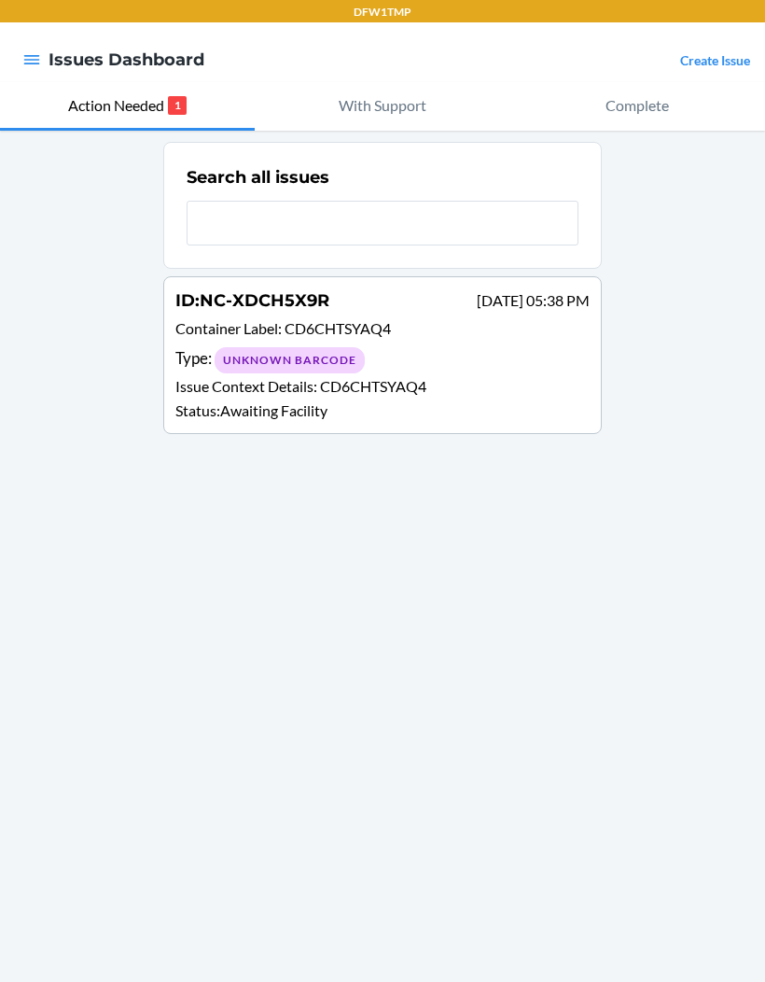
click at [282, 233] on input "text" at bounding box center [383, 223] width 392 height 45
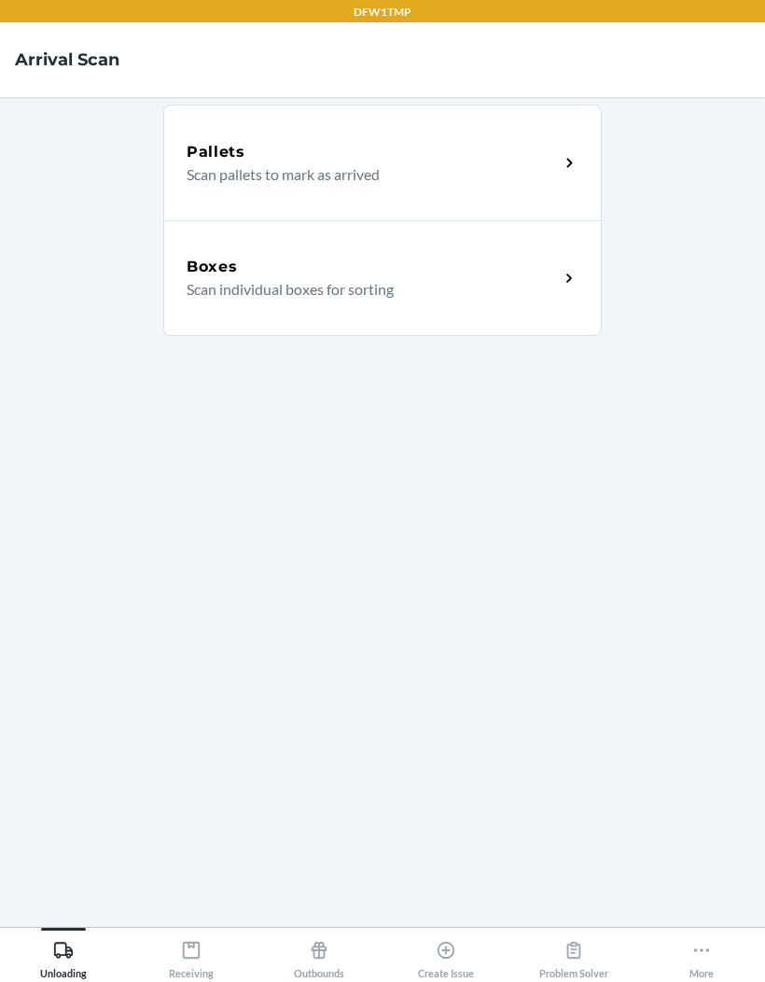
scroll to position [77, 0]
click at [181, 957] on icon at bounding box center [191, 950] width 21 height 21
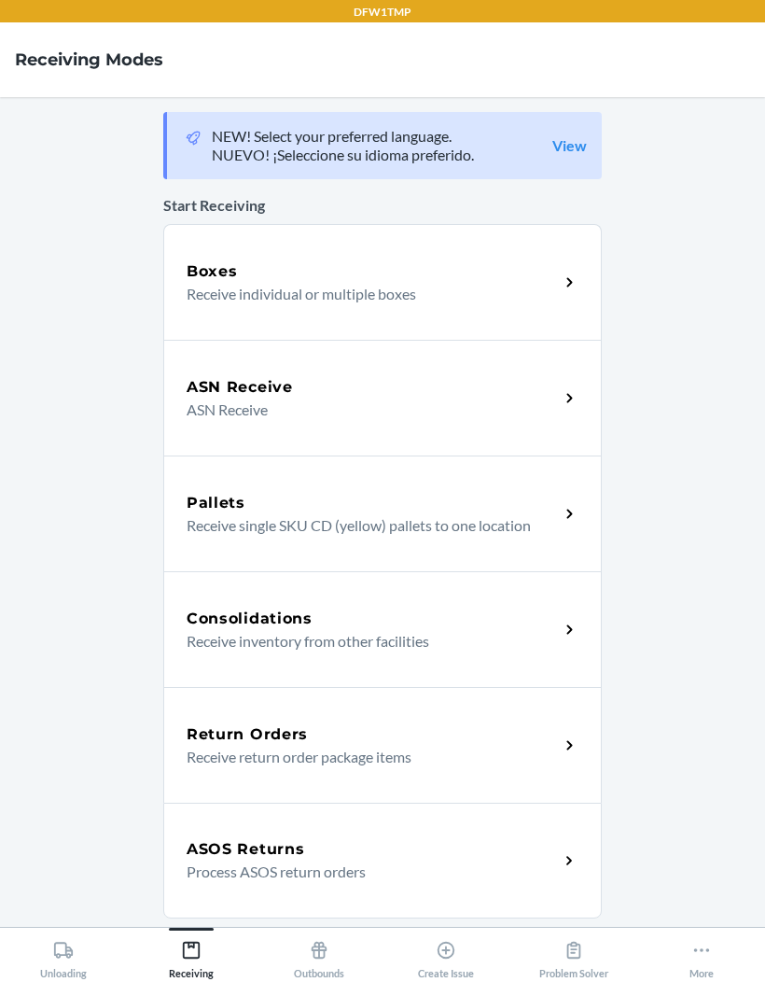
click at [707, 948] on icon at bounding box center [702, 950] width 21 height 21
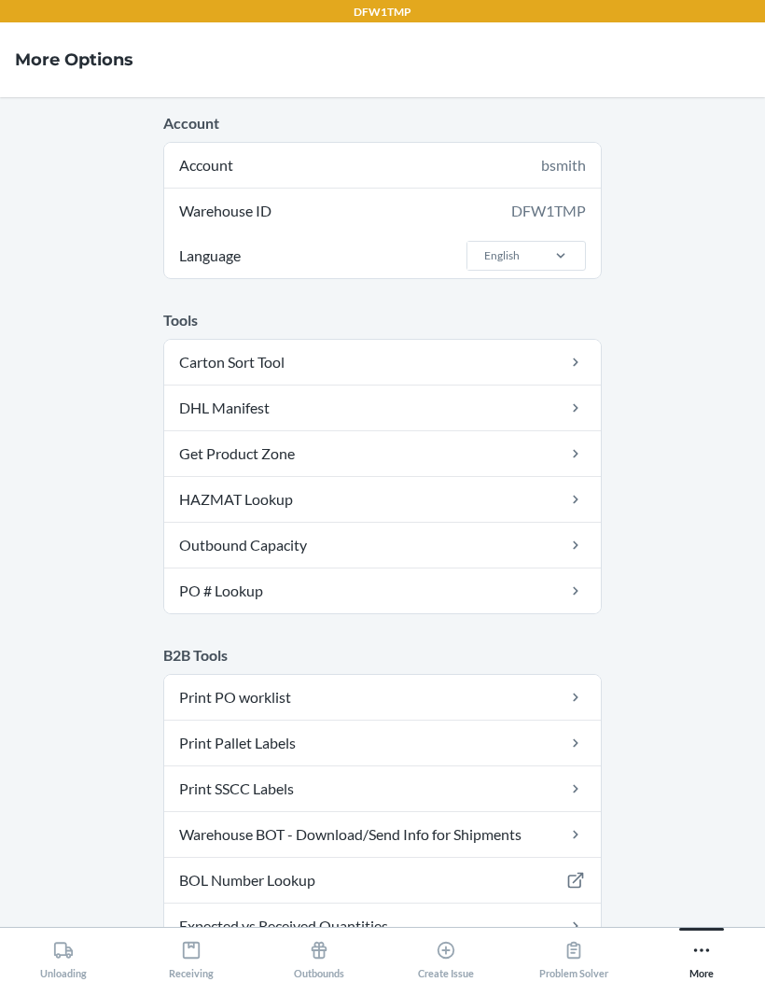
click at [195, 951] on icon at bounding box center [191, 950] width 21 height 21
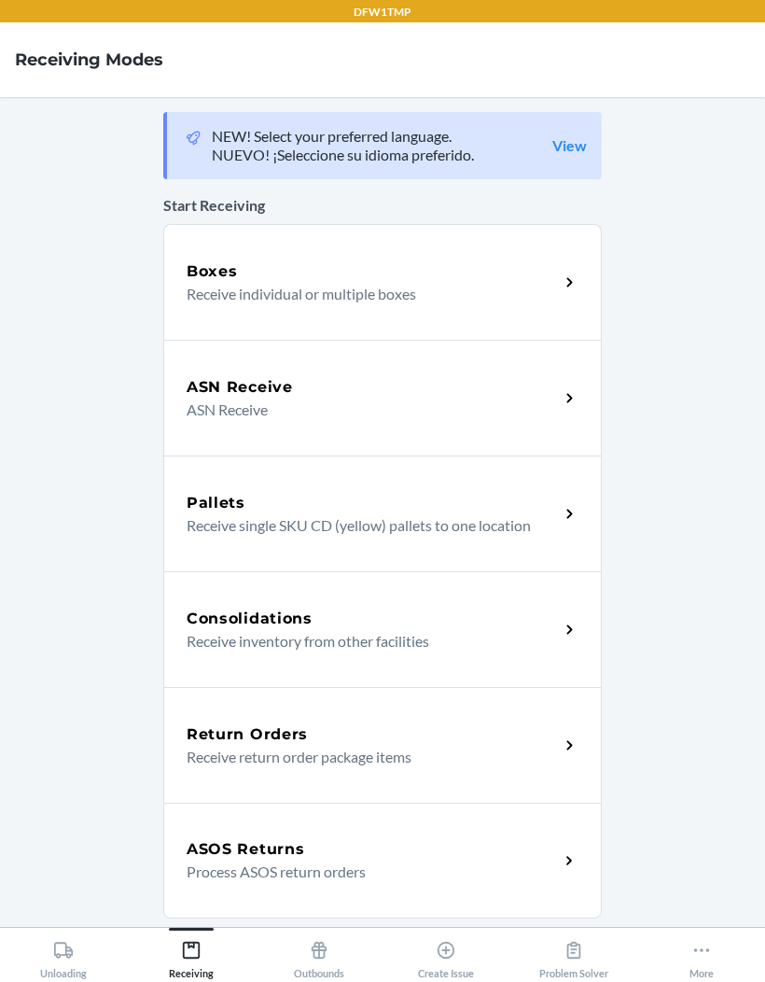
click at [420, 127] on p "NEW! Select your preferred language." at bounding box center [343, 136] width 262 height 19
click at [528, 260] on div "Boxes" at bounding box center [373, 271] width 372 height 22
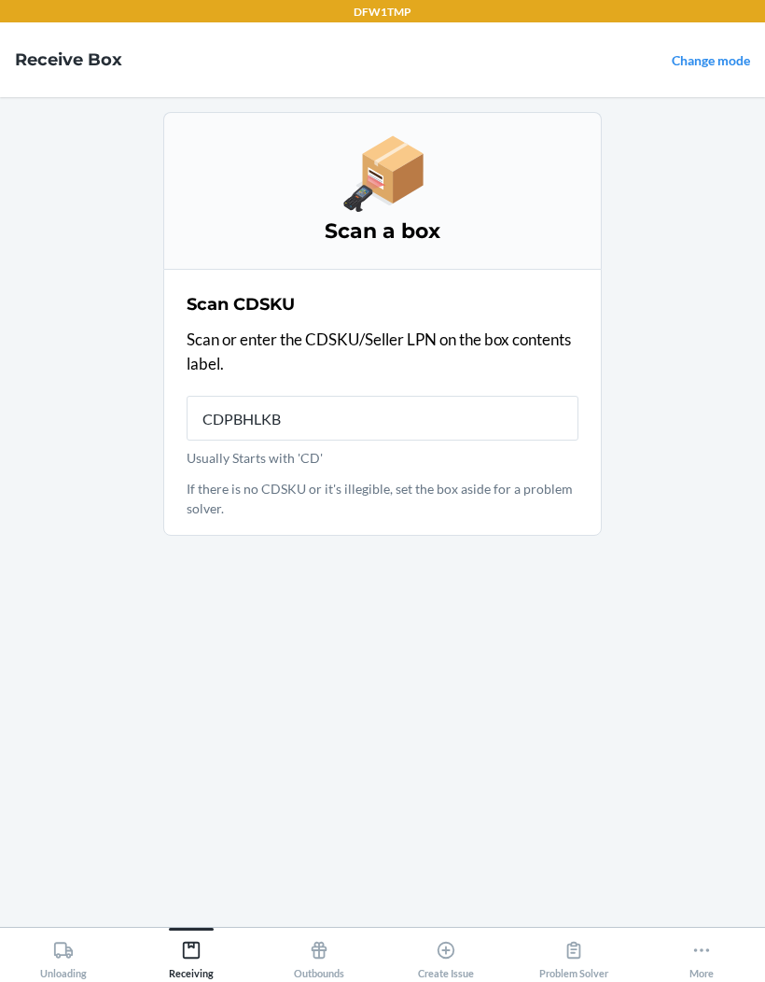
type input "CDPBHLKBB"
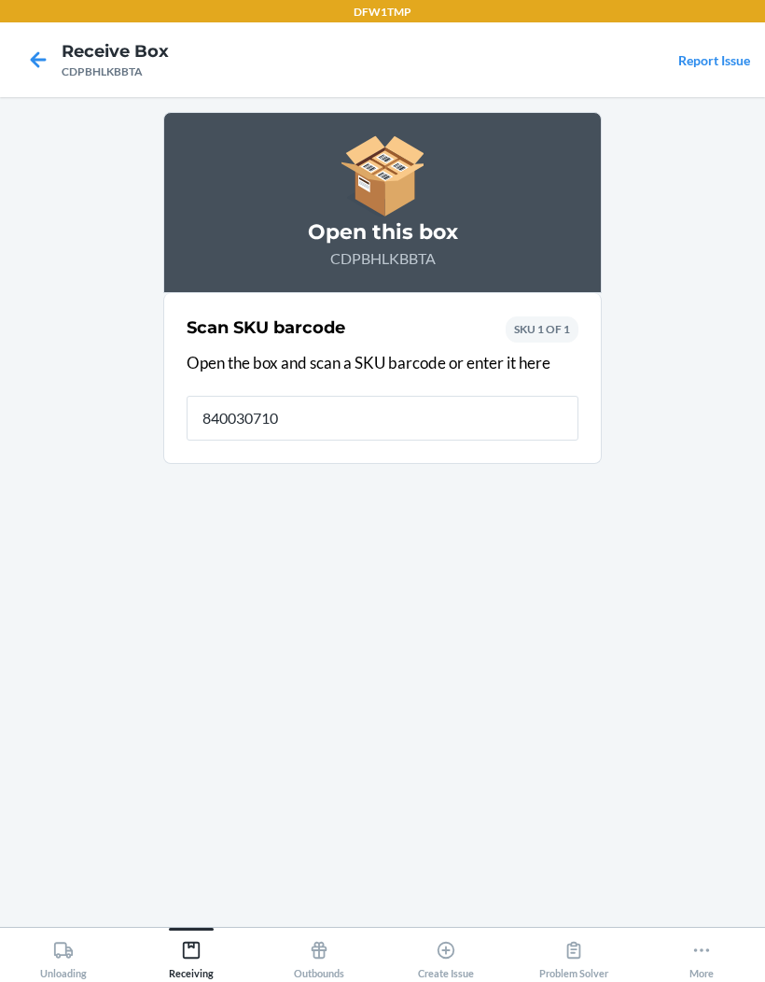
type input "8400307100"
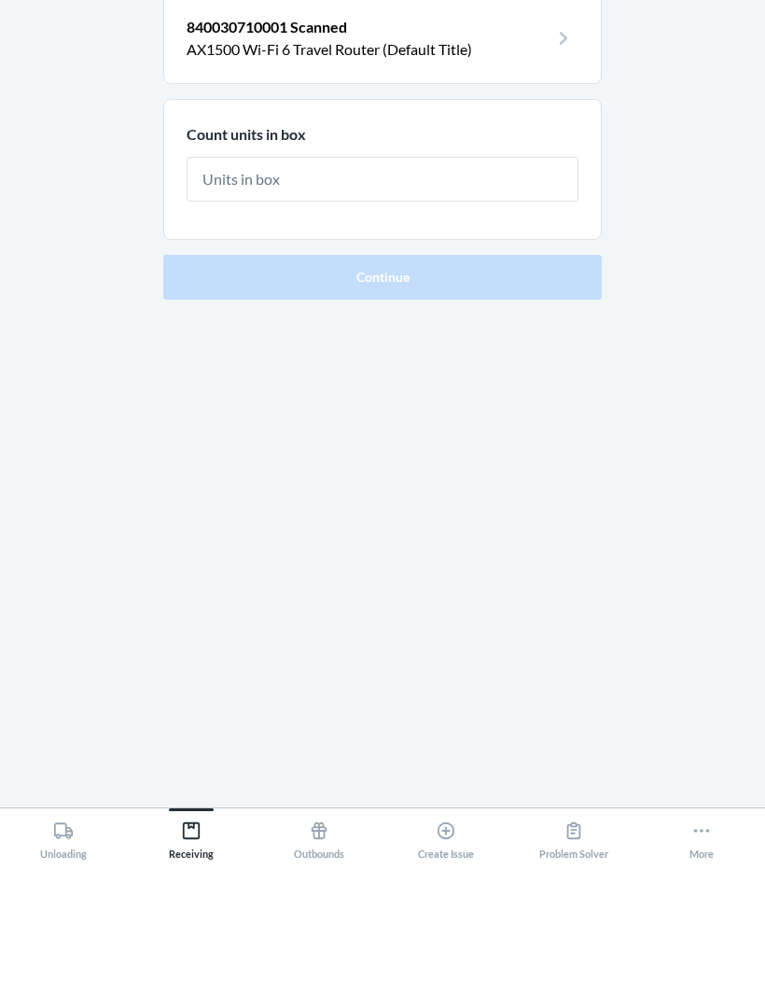
click at [187, 942] on icon at bounding box center [191, 950] width 17 height 17
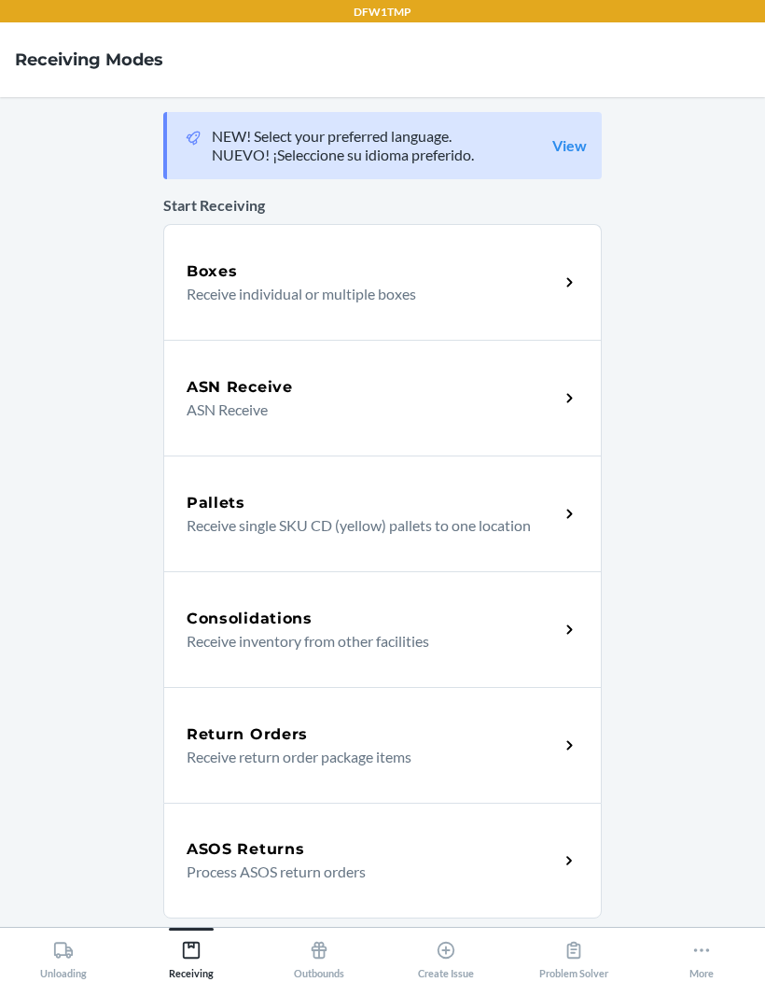
click at [433, 260] on div "Boxes" at bounding box center [373, 271] width 372 height 22
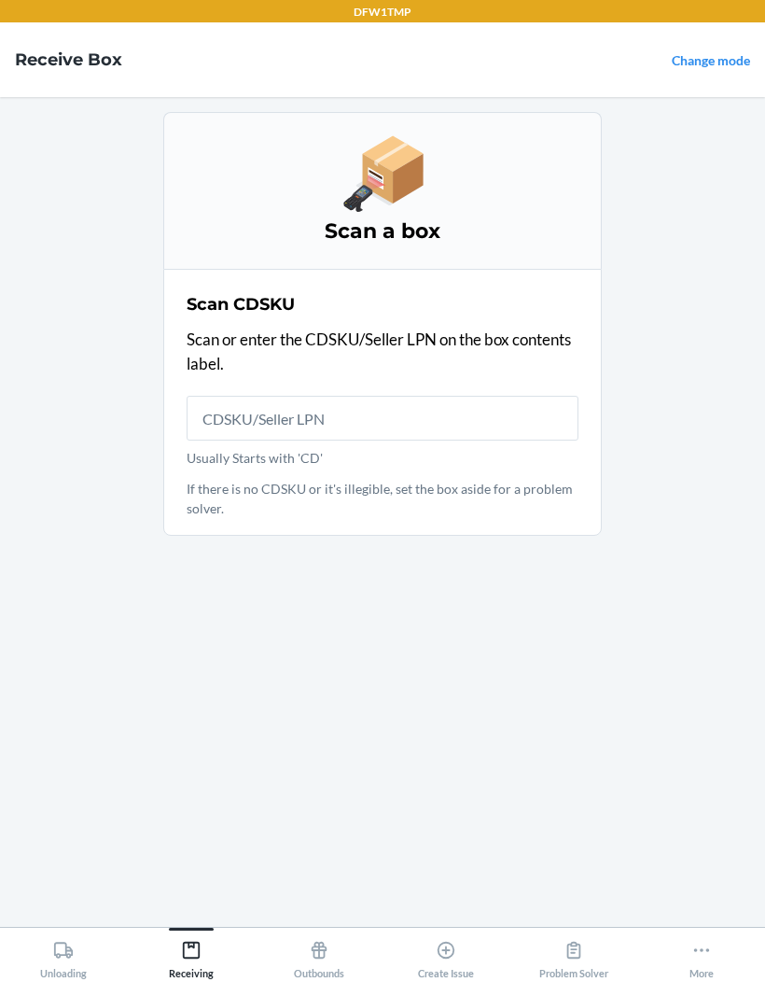
click at [187, 946] on icon at bounding box center [191, 950] width 21 height 21
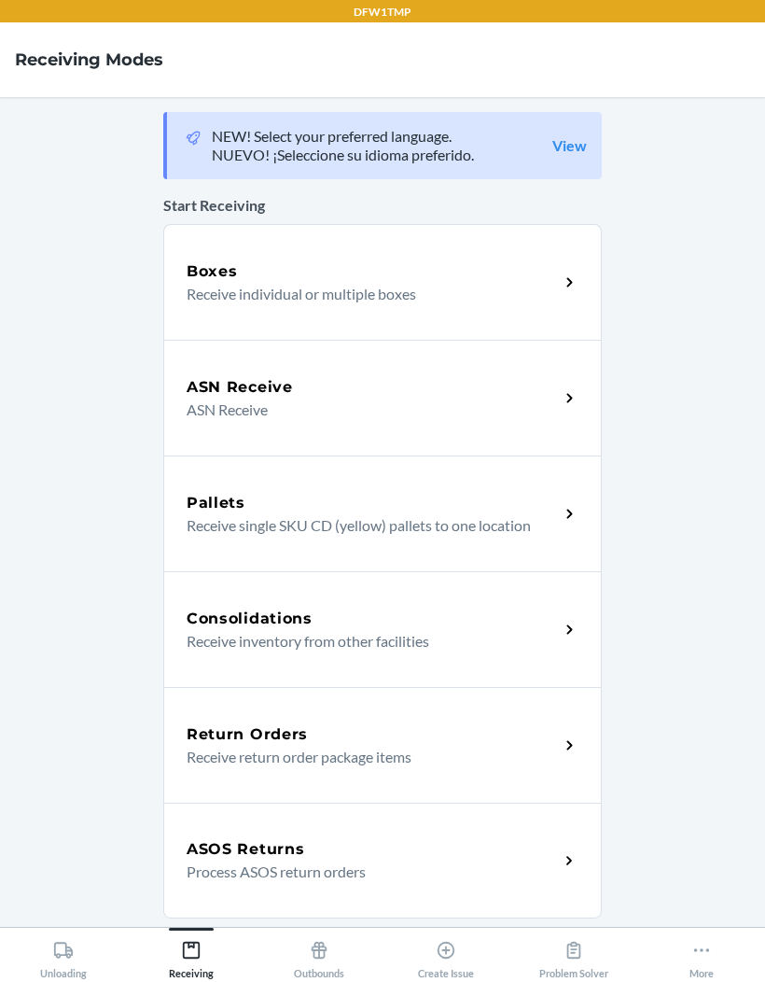
click at [428, 376] on div "ASN Receive" at bounding box center [373, 387] width 372 height 22
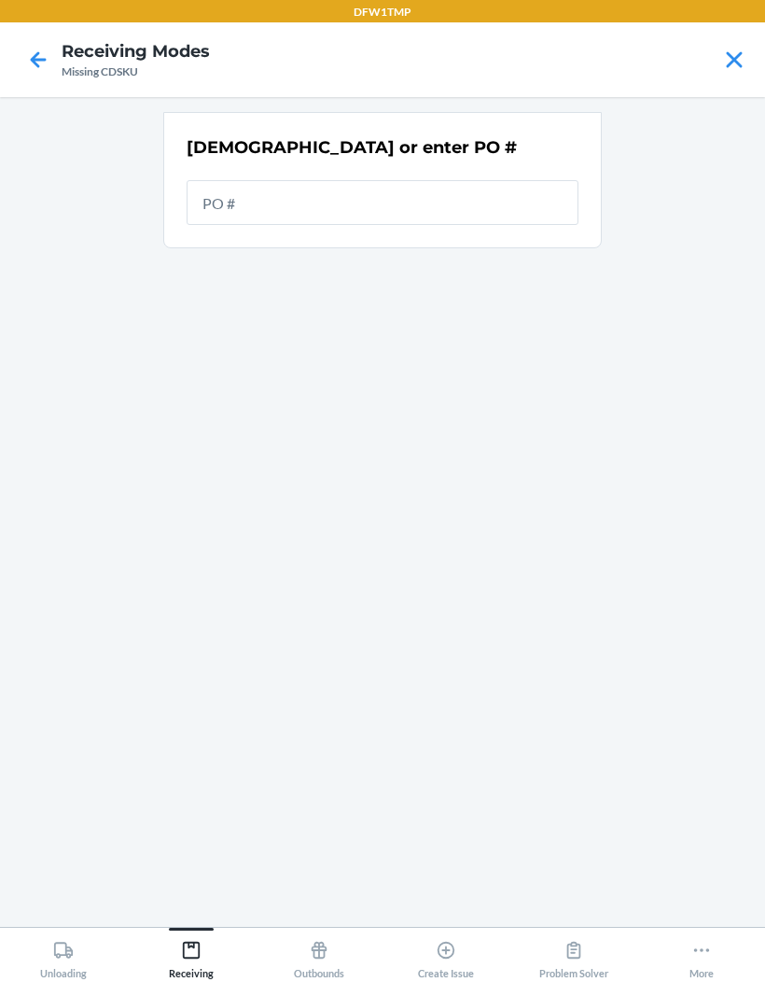
click at [620, 362] on main "[DEMOGRAPHIC_DATA] or enter PO #" at bounding box center [382, 512] width 765 height 830
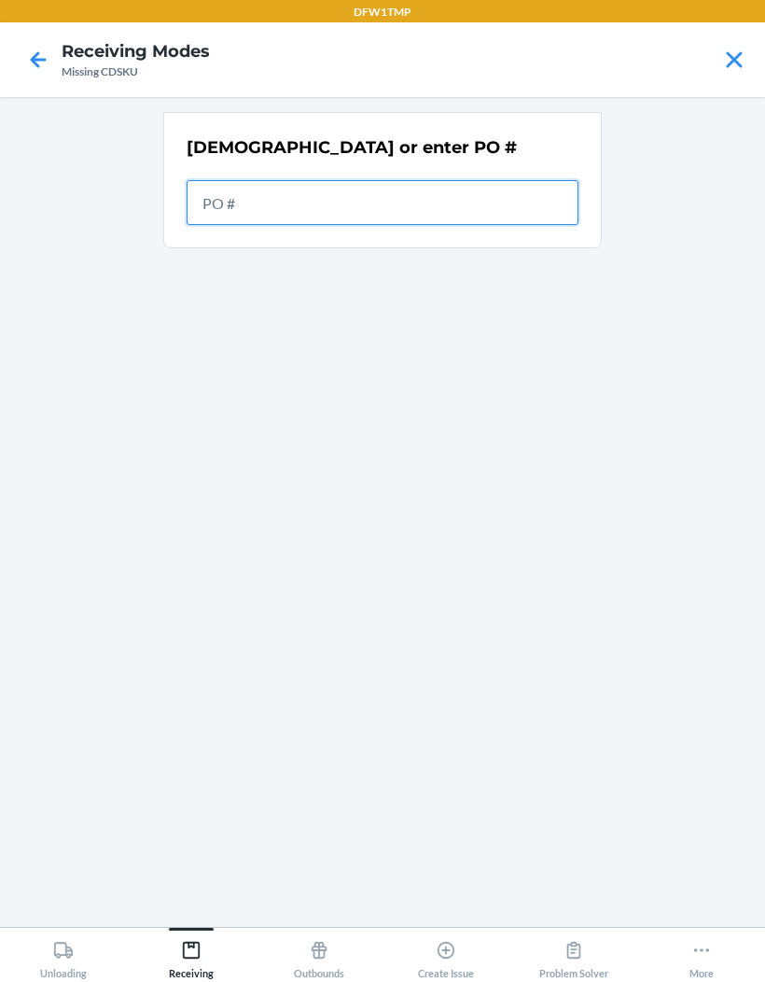
click at [496, 180] on input "text" at bounding box center [383, 202] width 392 height 45
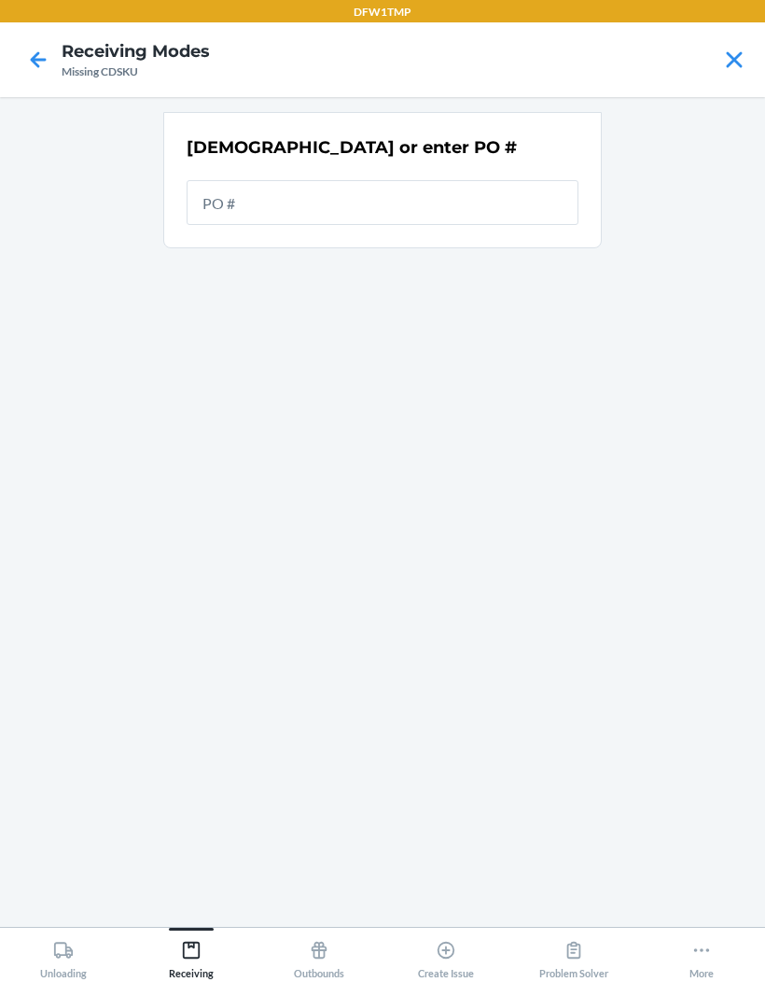
click at [181, 396] on div "[DEMOGRAPHIC_DATA] or enter PO #" at bounding box center [382, 512] width 439 height 800
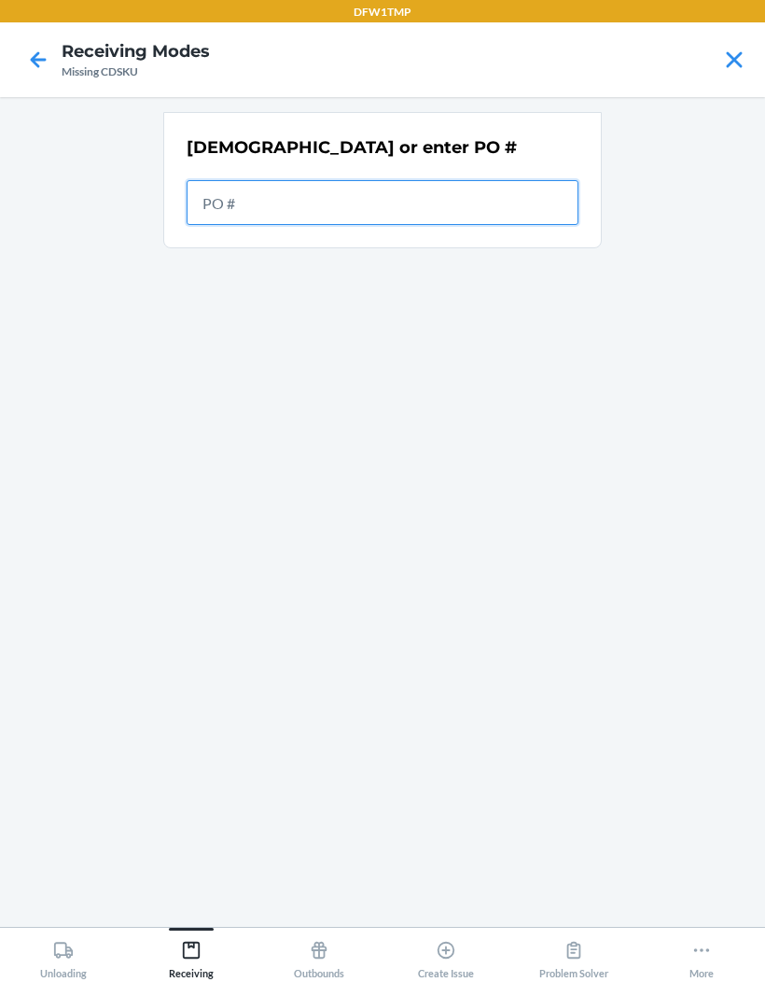
click at [252, 180] on input "text" at bounding box center [383, 202] width 392 height 45
type input "9908045"
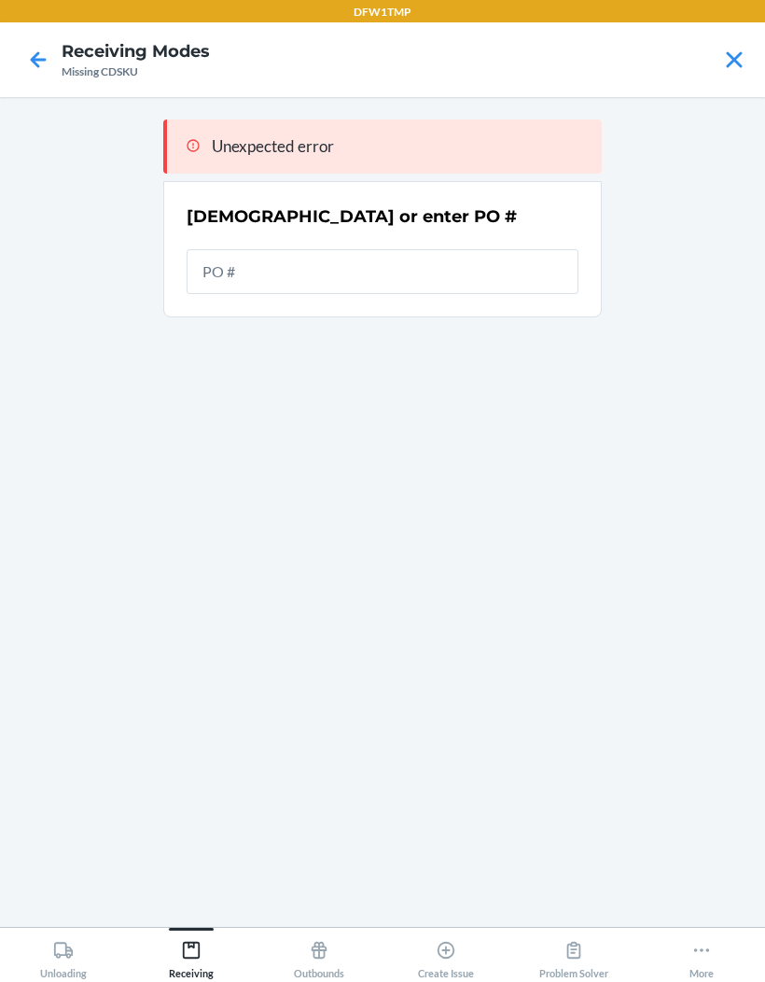
click at [562, 511] on div "Unexpected error Scan or enter PO #" at bounding box center [382, 512] width 439 height 800
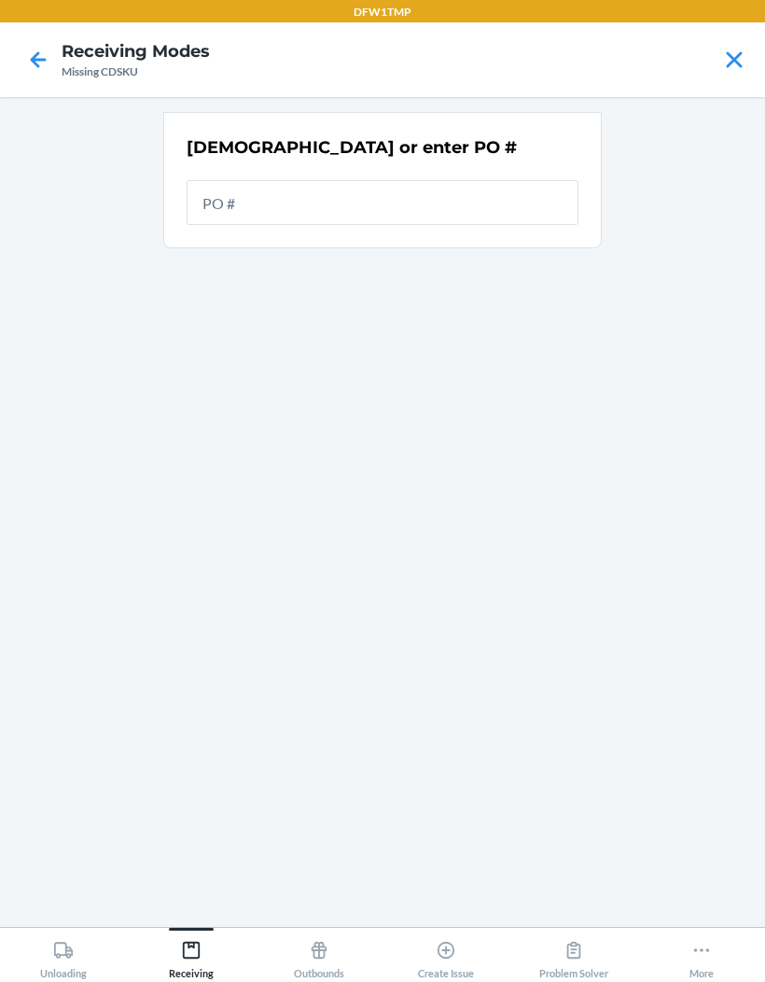
click at [723, 57] on icon at bounding box center [735, 60] width 32 height 32
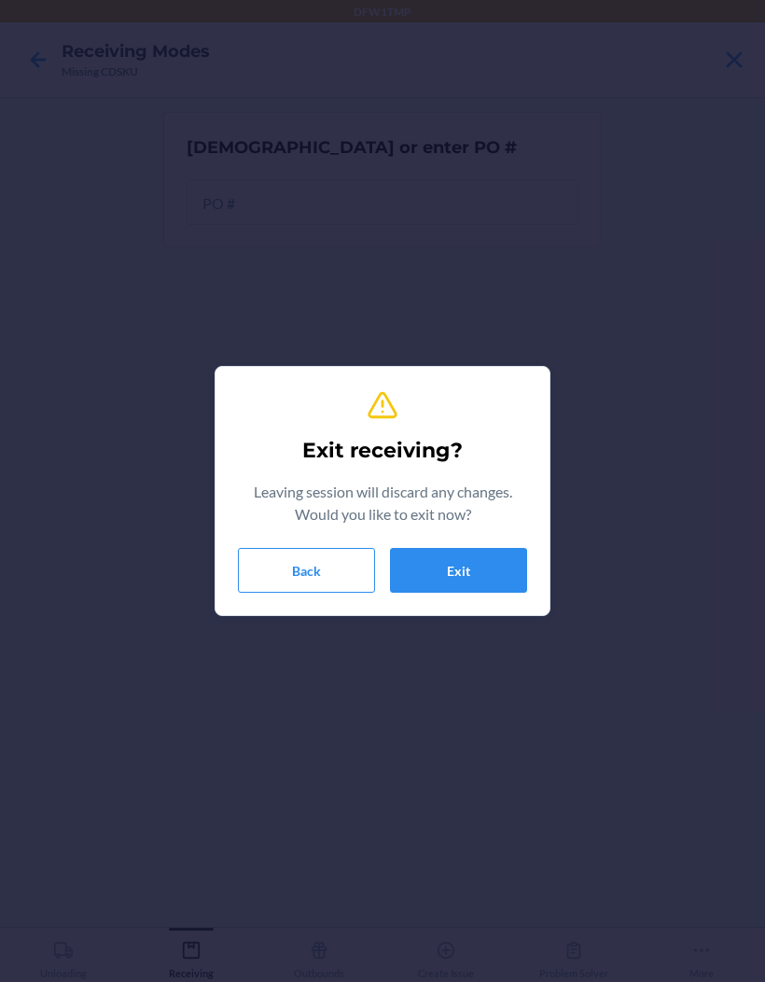
click at [476, 576] on button "Exit" at bounding box center [458, 570] width 137 height 45
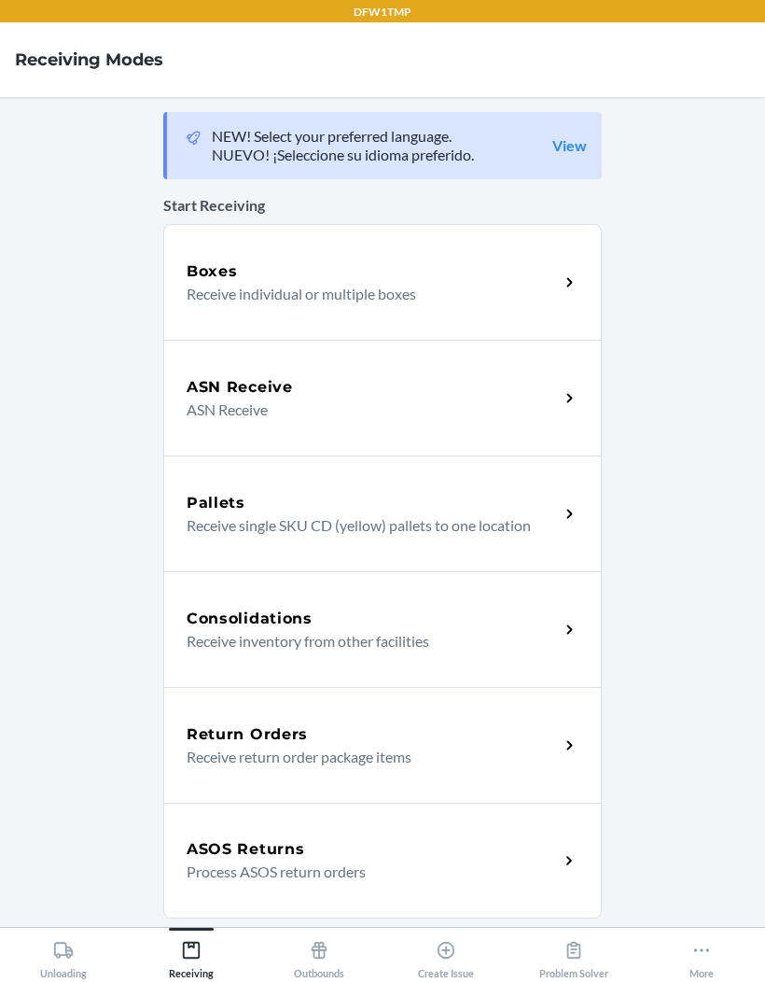
click at [704, 632] on main "NEW! Select your preferred language. NUEVO! ¡Seleccione su idioma preferido. Vi…" at bounding box center [382, 512] width 765 height 830
click at [221, 274] on h5 "Boxes" at bounding box center [212, 271] width 51 height 22
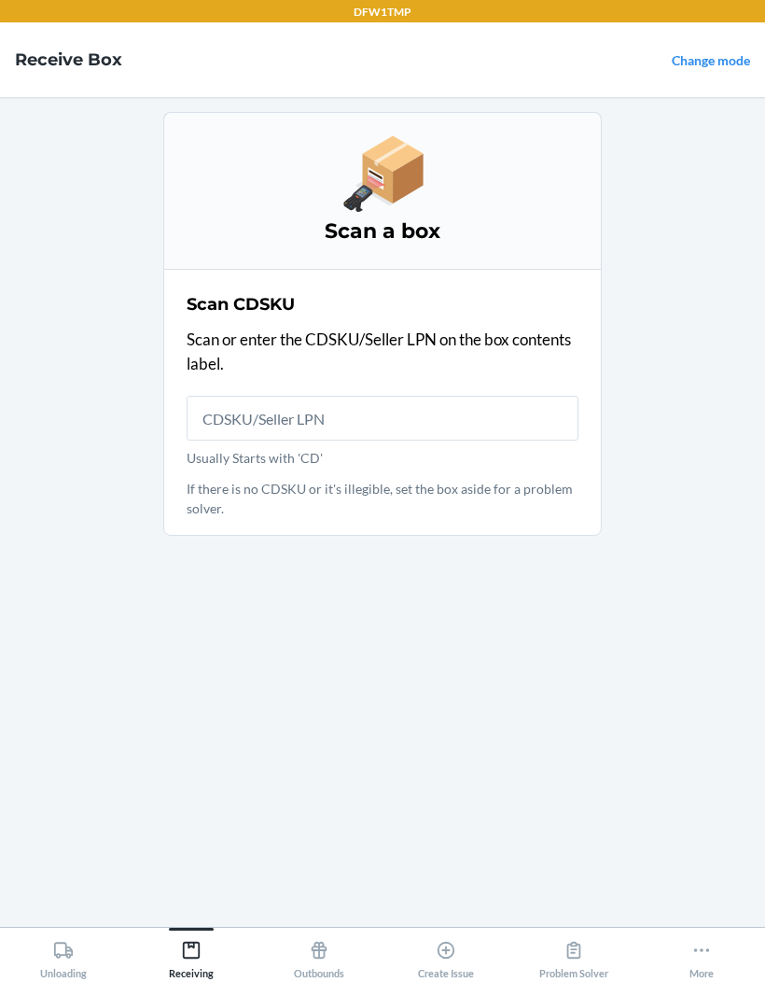
click at [764, 614] on main "Scan a box Scan CDSKU Scan or enter the CDSKU/Seller LPN on the box contents la…" at bounding box center [382, 512] width 765 height 830
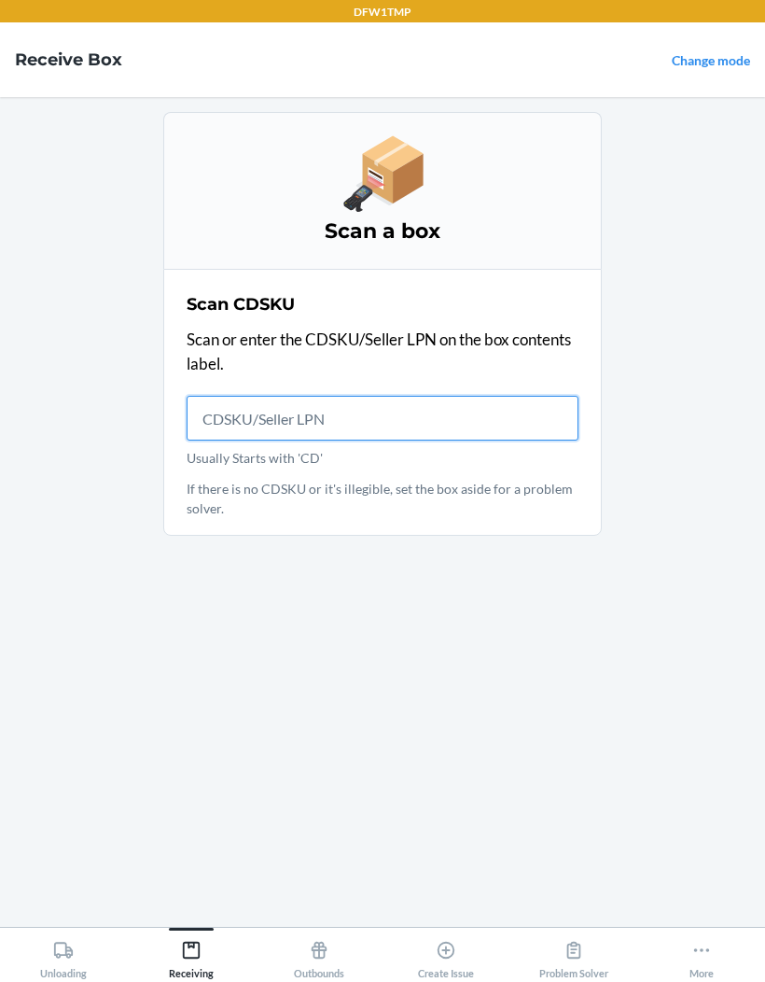
click at [308, 396] on input "Usually Starts with 'CD'" at bounding box center [383, 418] width 392 height 45
type input "CDDJ95UKLW9"
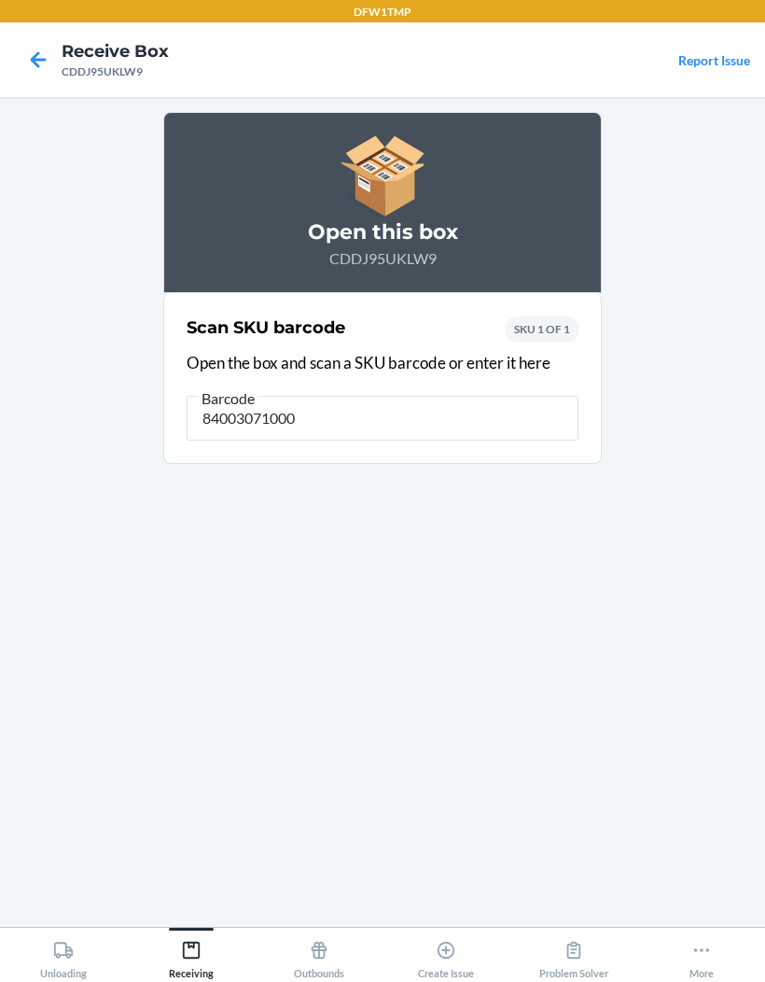
type input "840030710001"
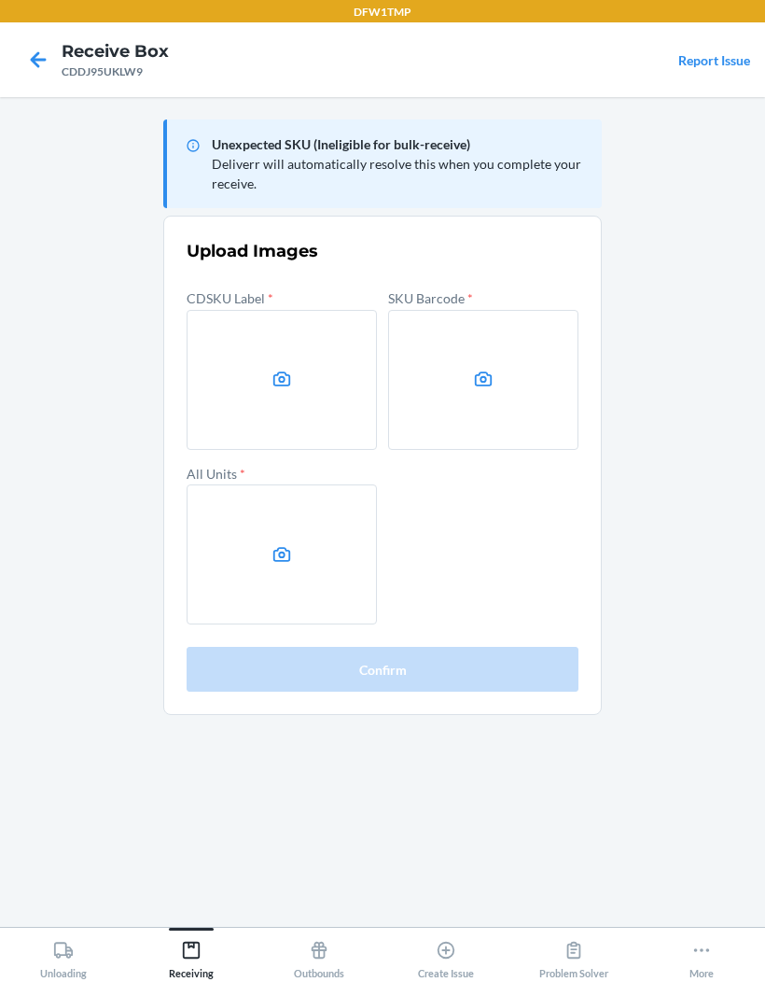
click at [47, 61] on icon at bounding box center [38, 60] width 32 height 32
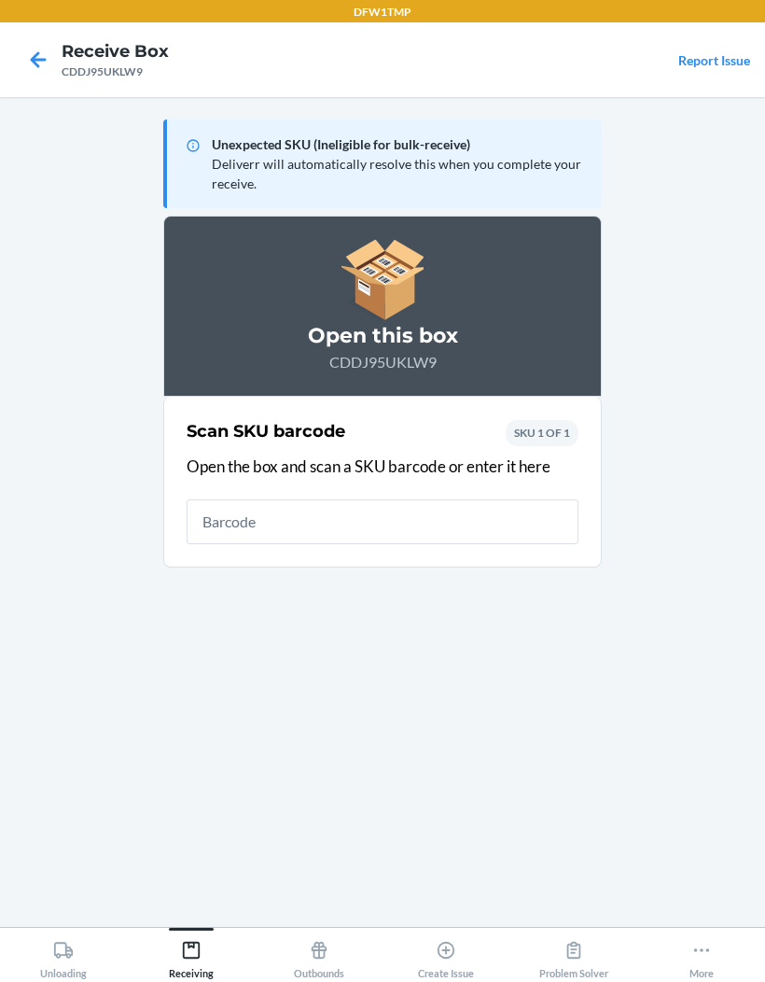
click at [35, 63] on icon at bounding box center [39, 59] width 16 height 16
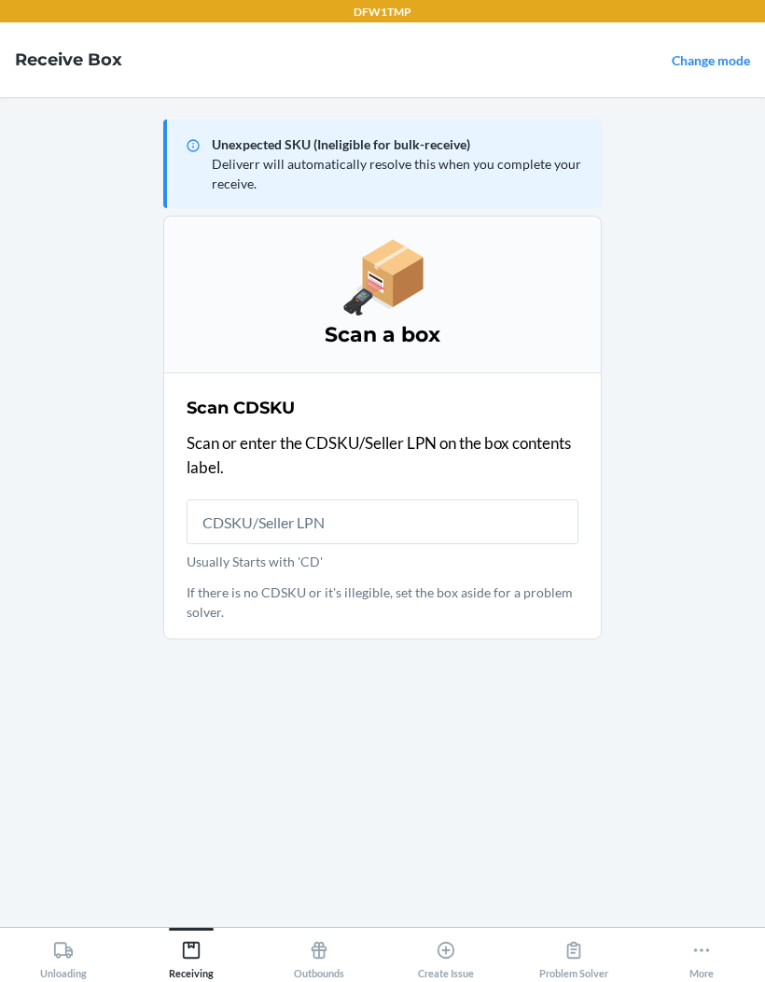
click at [275, 528] on input "Usually Starts with 'CD'" at bounding box center [383, 521] width 392 height 45
click at [156, 737] on main "Unexpected SKU (Ineligible for bulk-receive) Deliverr will automatically resolv…" at bounding box center [382, 512] width 765 height 830
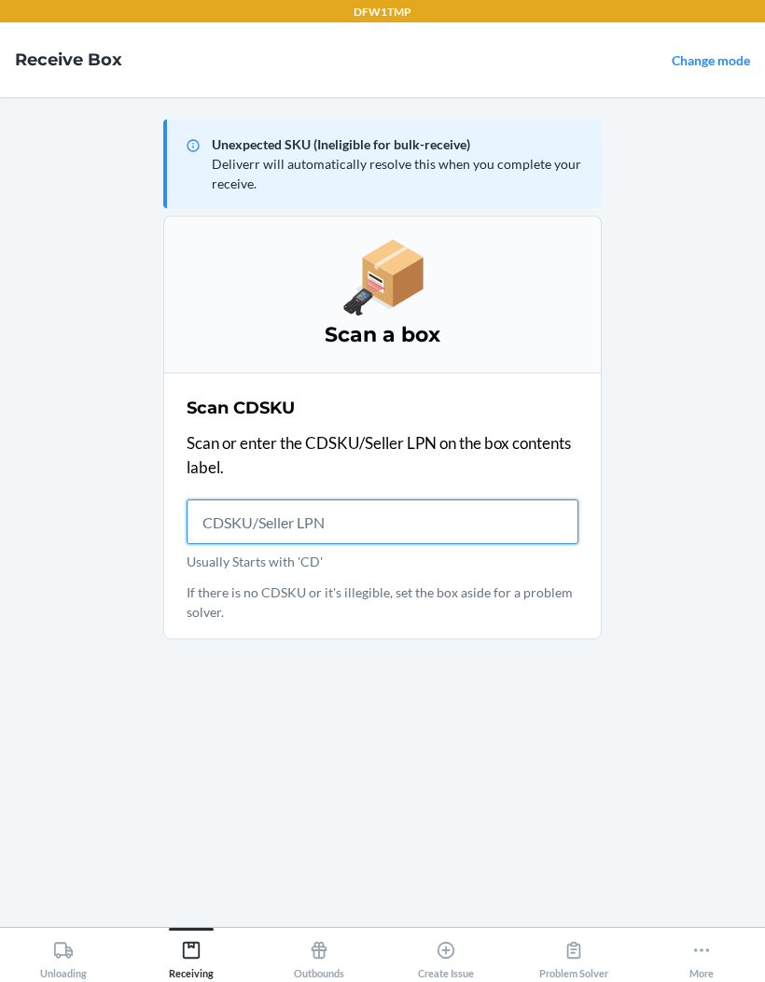
click at [244, 505] on input "Usually Starts with 'CD'" at bounding box center [383, 521] width 392 height 45
type input "CDPBHLKBBTA"
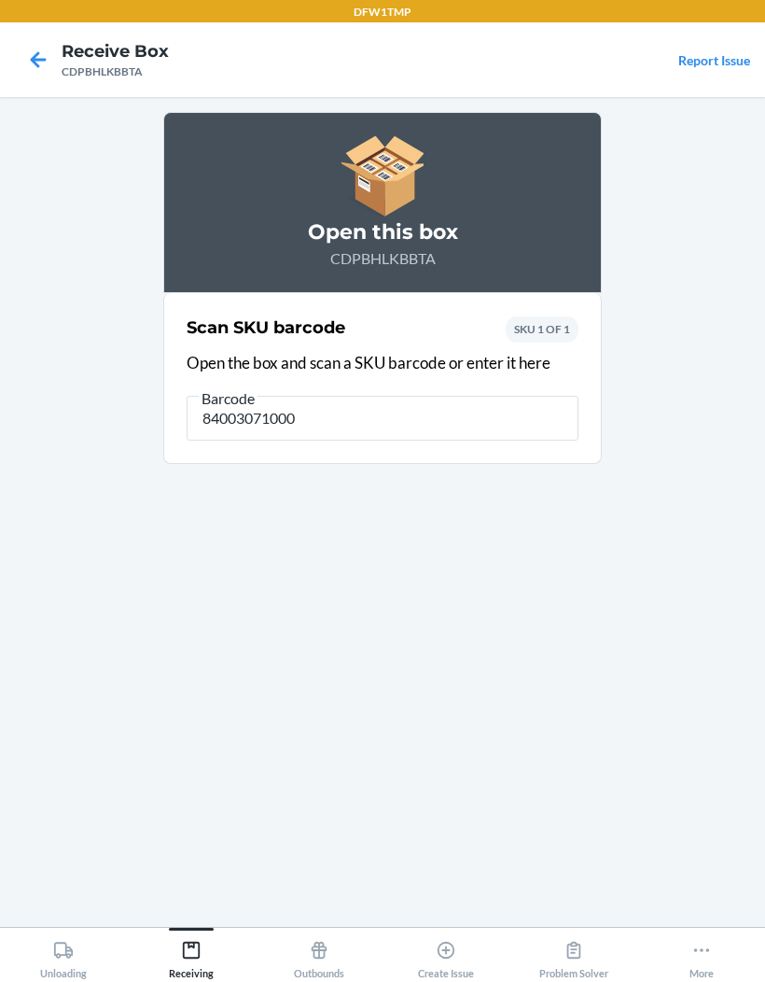
type input "840030710001"
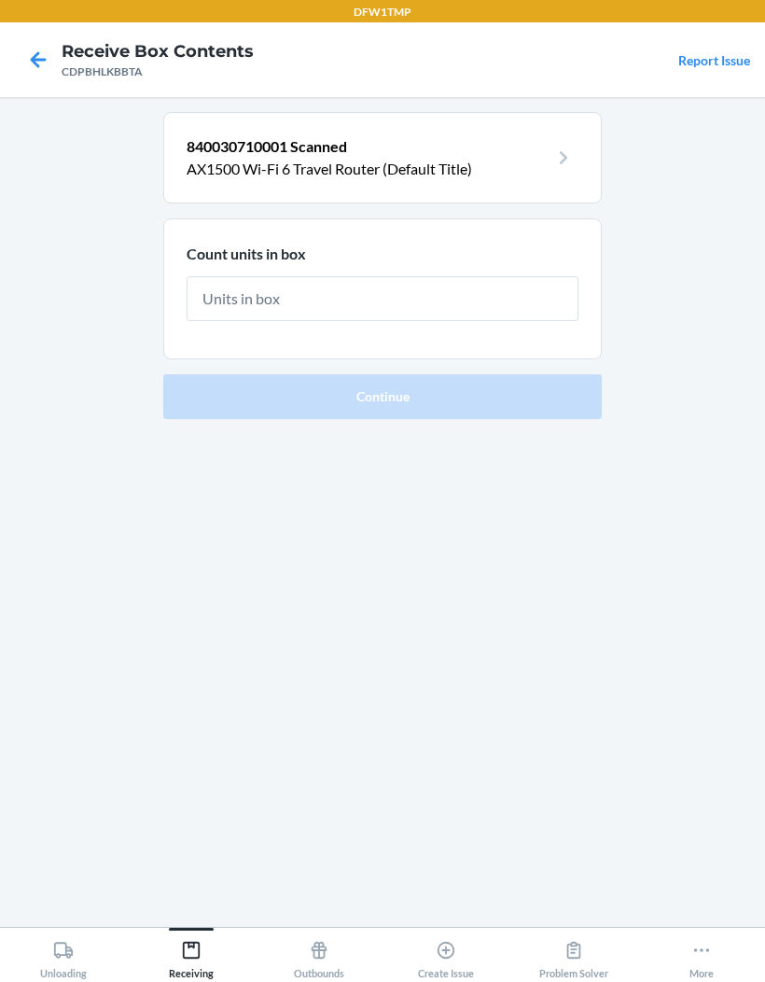
click at [534, 316] on input "text" at bounding box center [383, 298] width 392 height 45
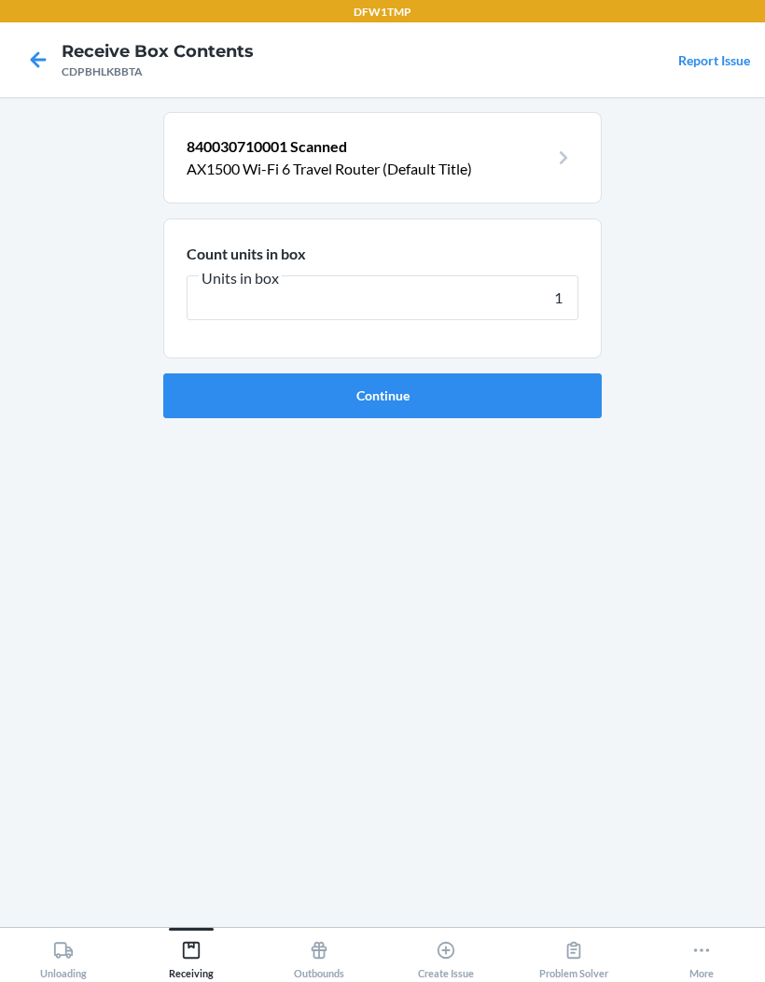
type input "18"
click at [571, 373] on button "Continue" at bounding box center [382, 395] width 439 height 45
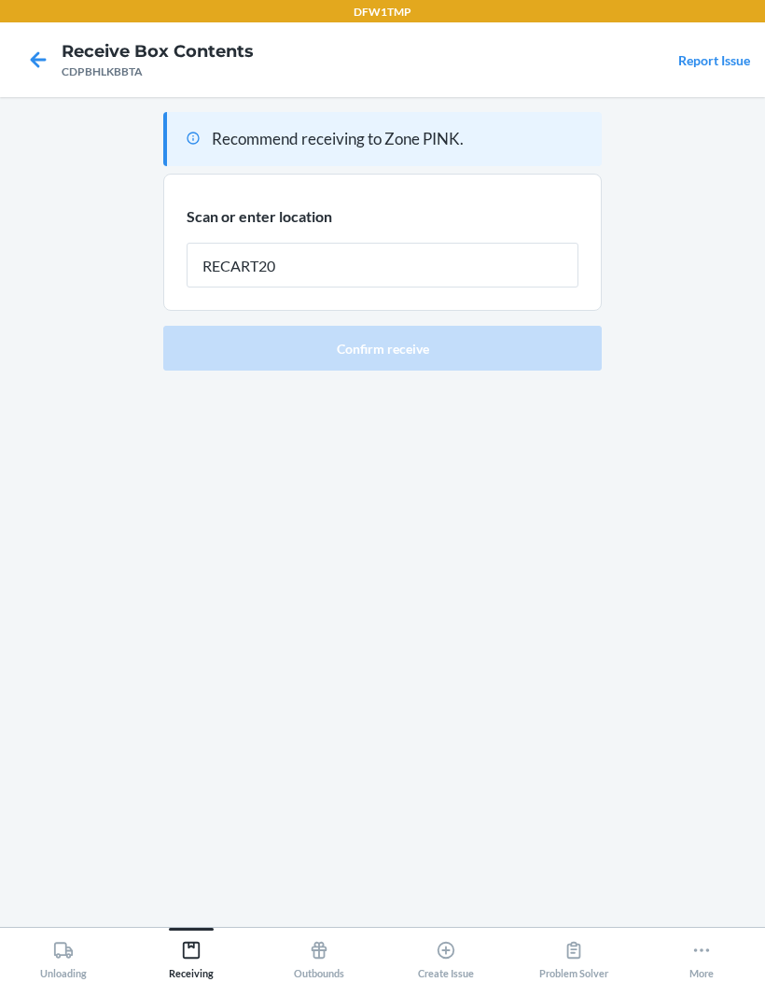
type input "RECART20"
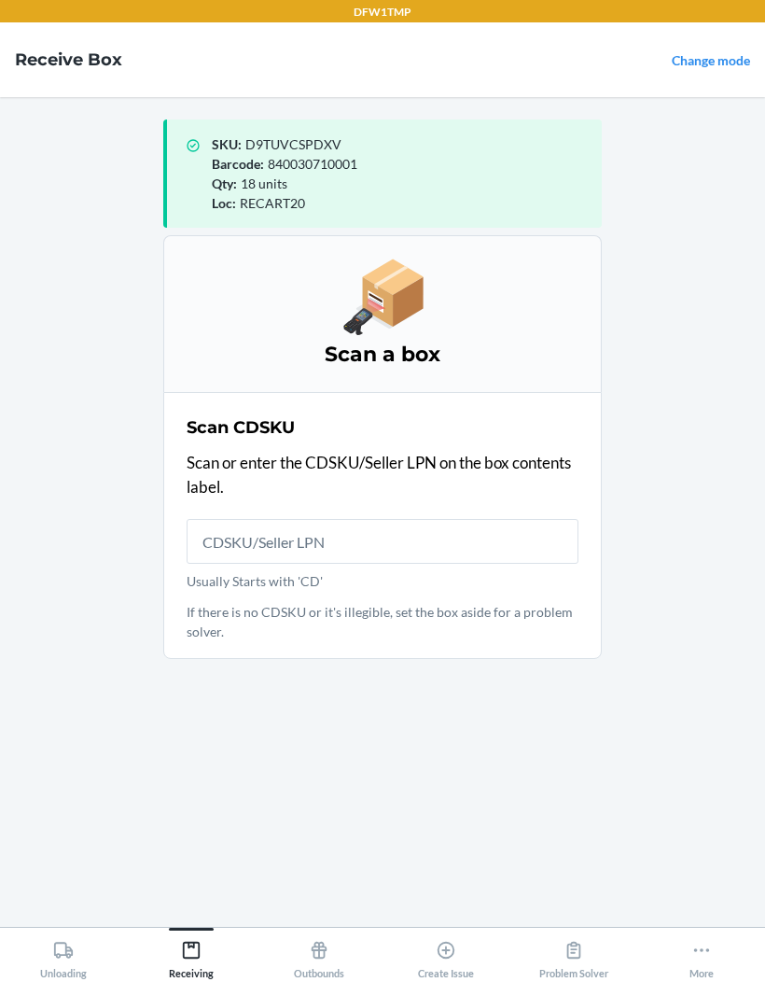
scroll to position [77, 0]
click at [80, 659] on main "SKU : D9TUVCSPDXV Barcode : 840030710001 Qty : 18 units Loc : RECART20 Scan a b…" at bounding box center [382, 512] width 765 height 830
click at [100, 659] on main "SKU : D9TUVCSPDXV Barcode : 840030710001 Qty : 18 units Loc : RECART20 Scan a b…" at bounding box center [382, 512] width 765 height 830
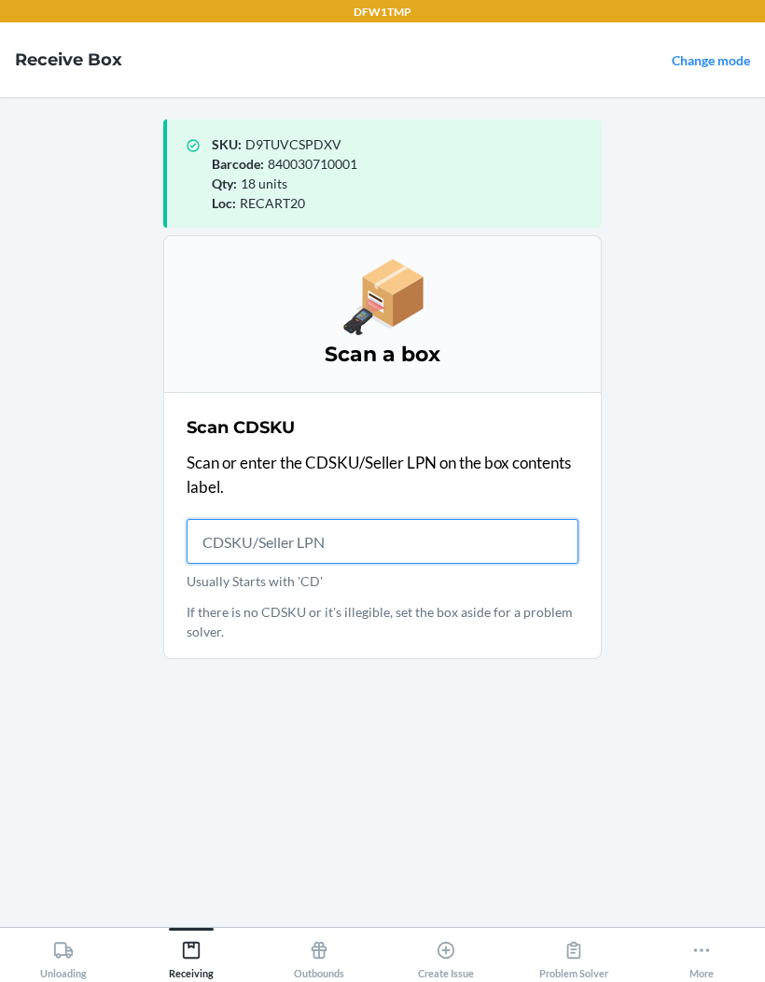
click at [246, 519] on input "Usually Starts with 'CD'" at bounding box center [383, 541] width 392 height 45
type input "CDJWTR55L57"
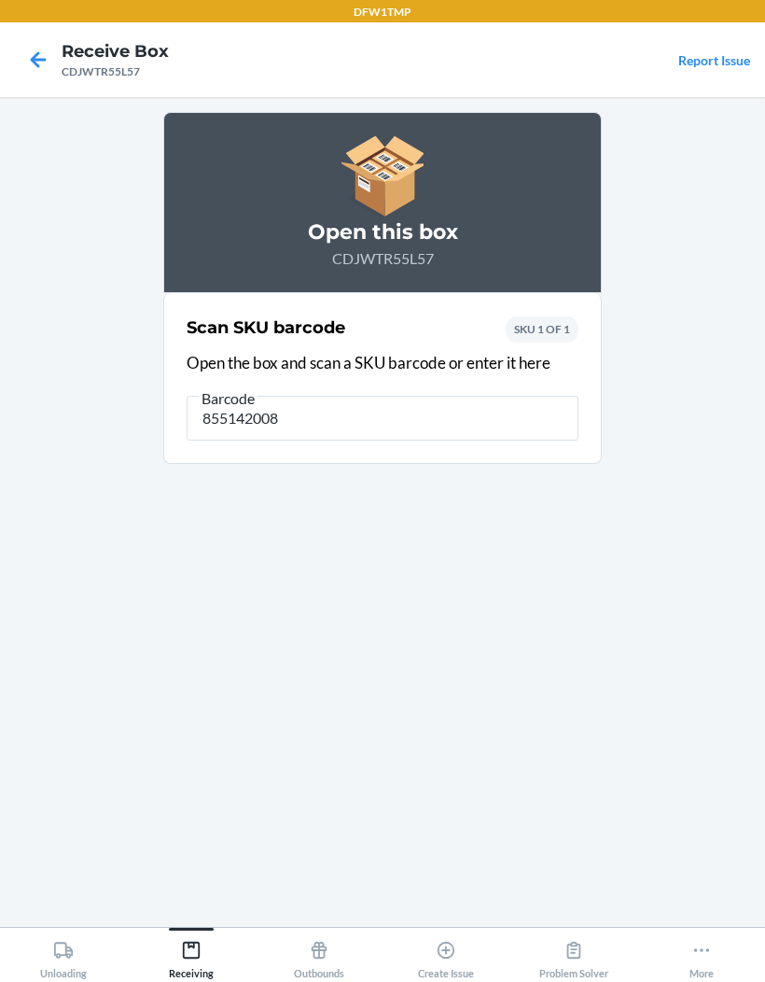
type input "8551420082"
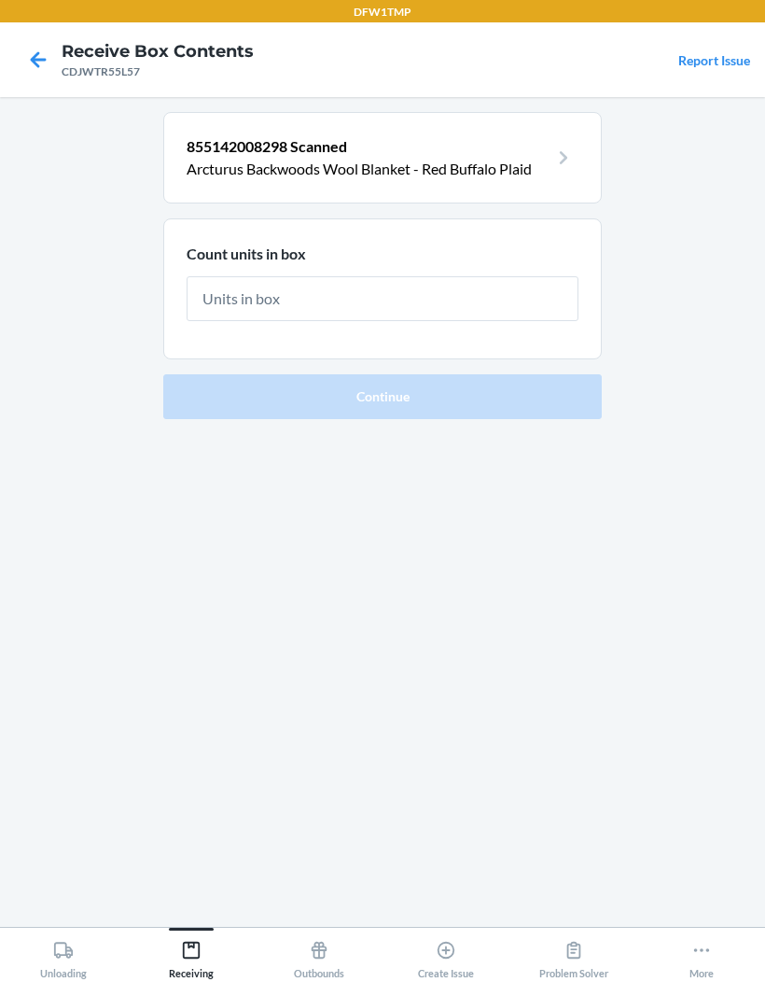
type input "8"
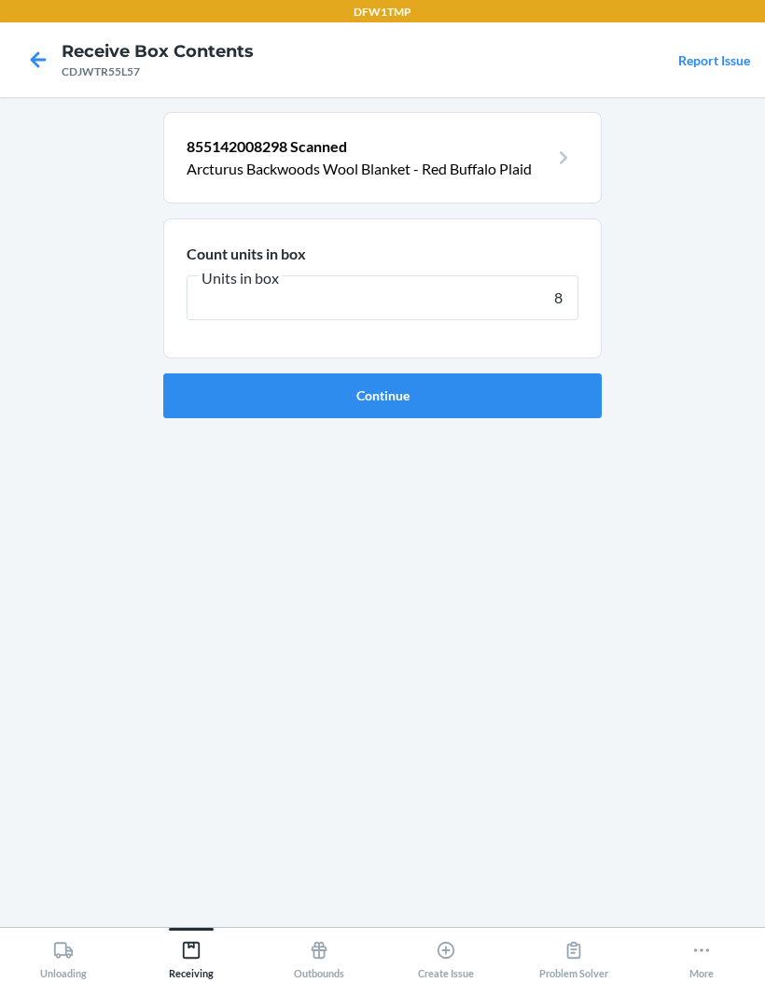
click at [478, 373] on button "Continue" at bounding box center [382, 395] width 439 height 45
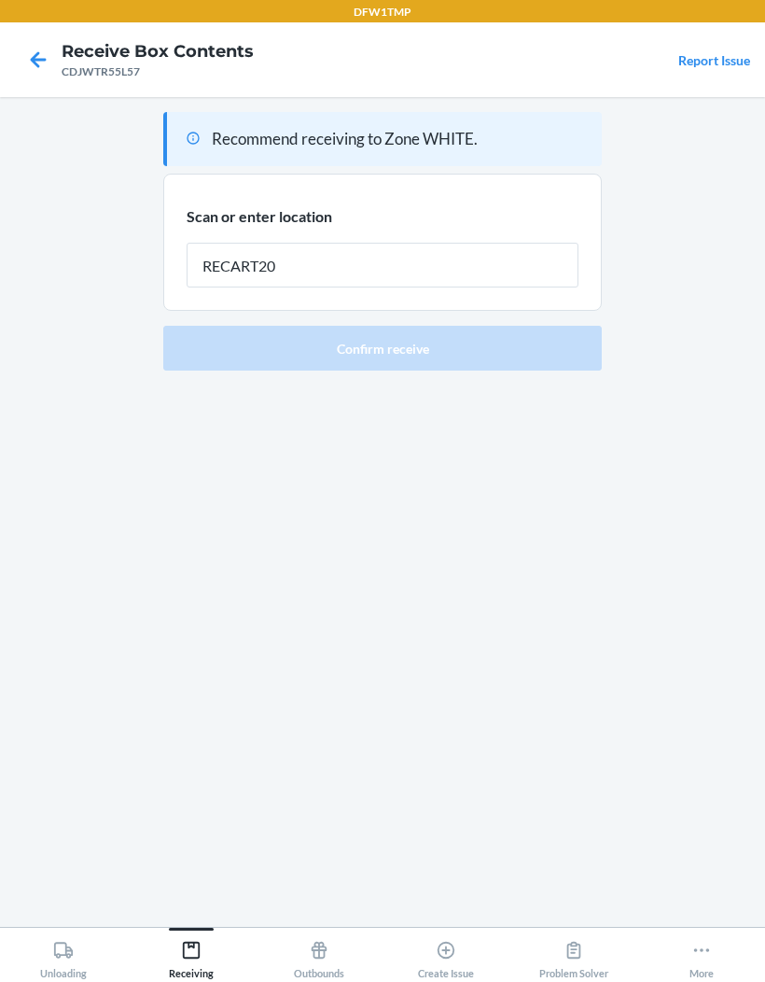
type input "RECART20"
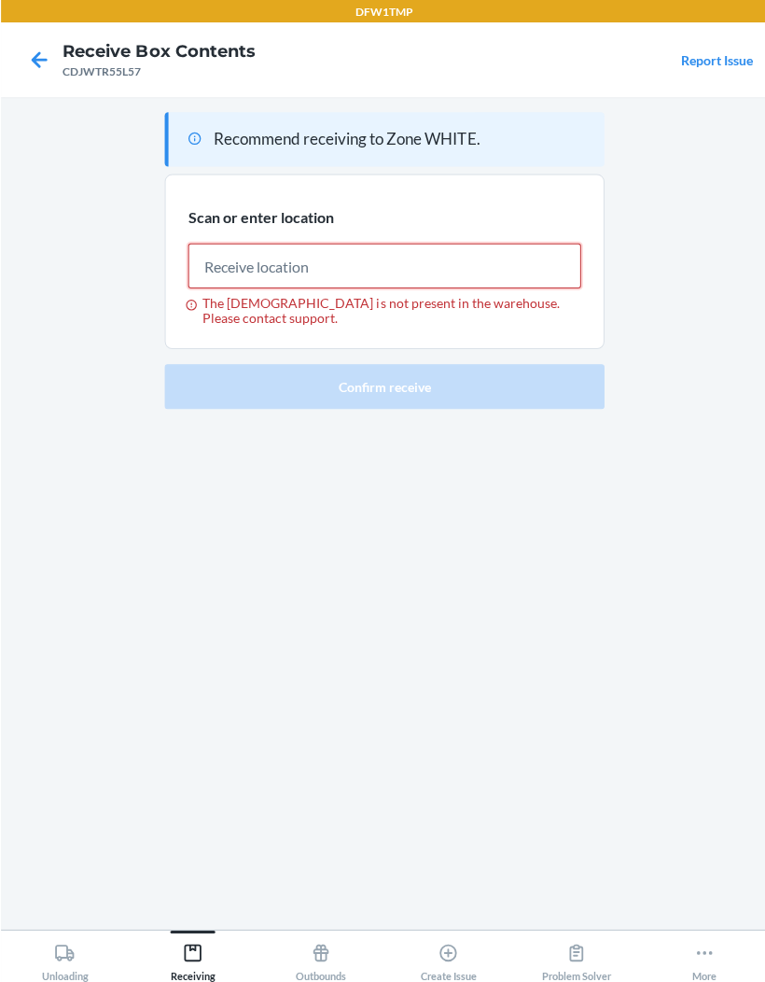
scroll to position [36, 0]
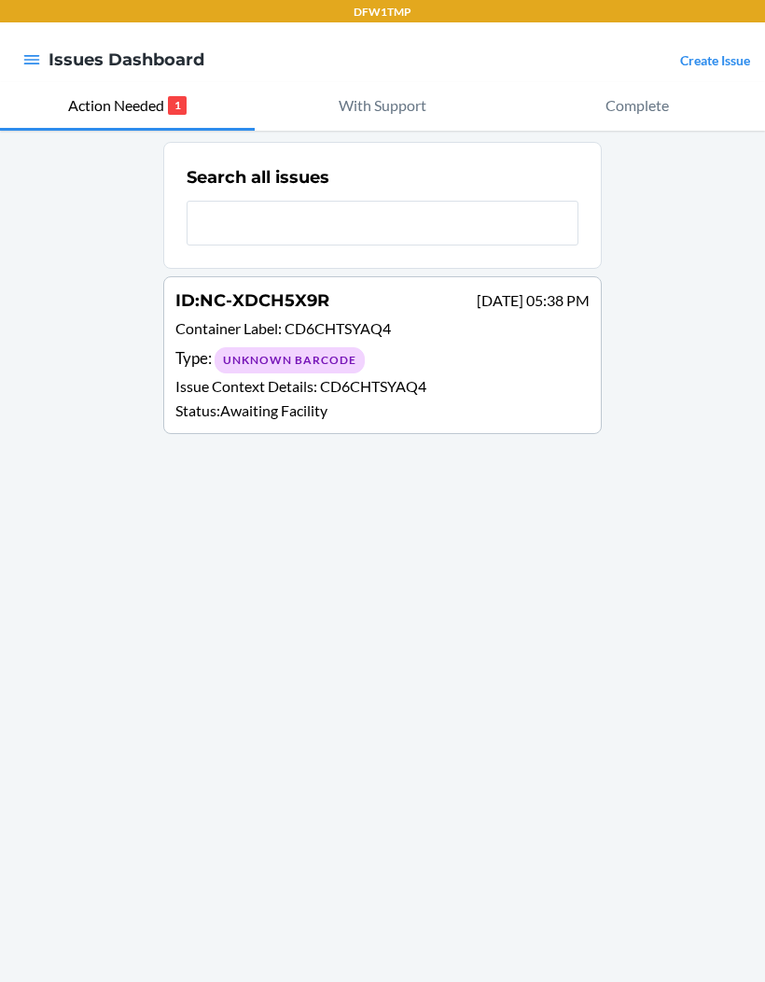
click at [315, 244] on input "text" at bounding box center [383, 223] width 392 height 45
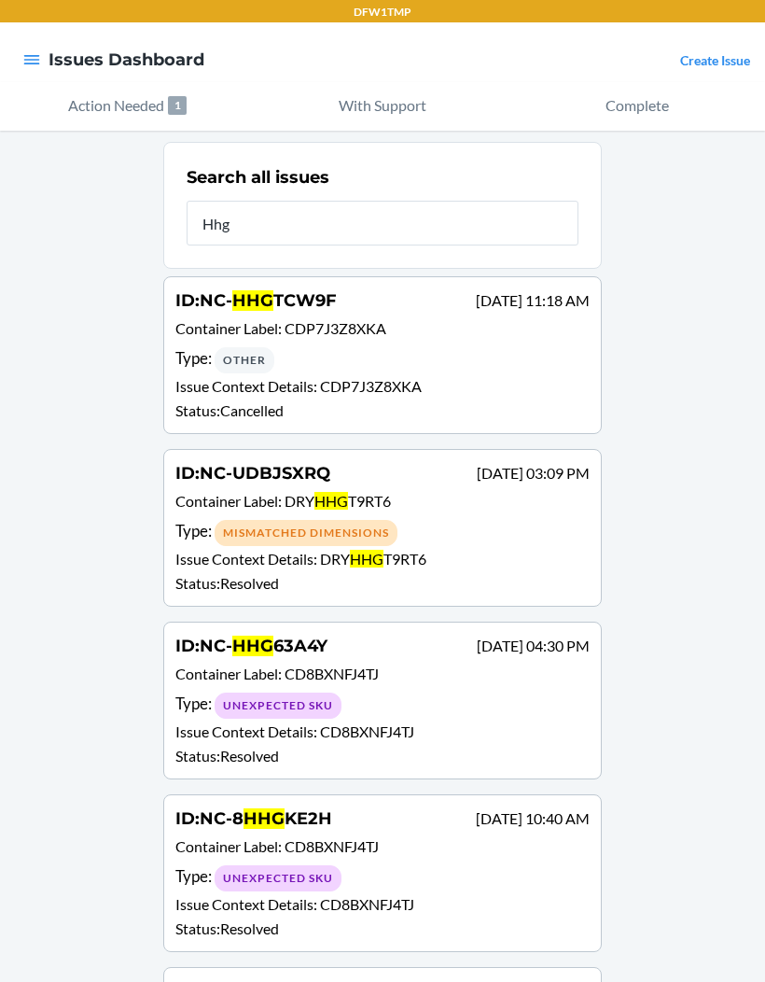
type input "Hhgt"
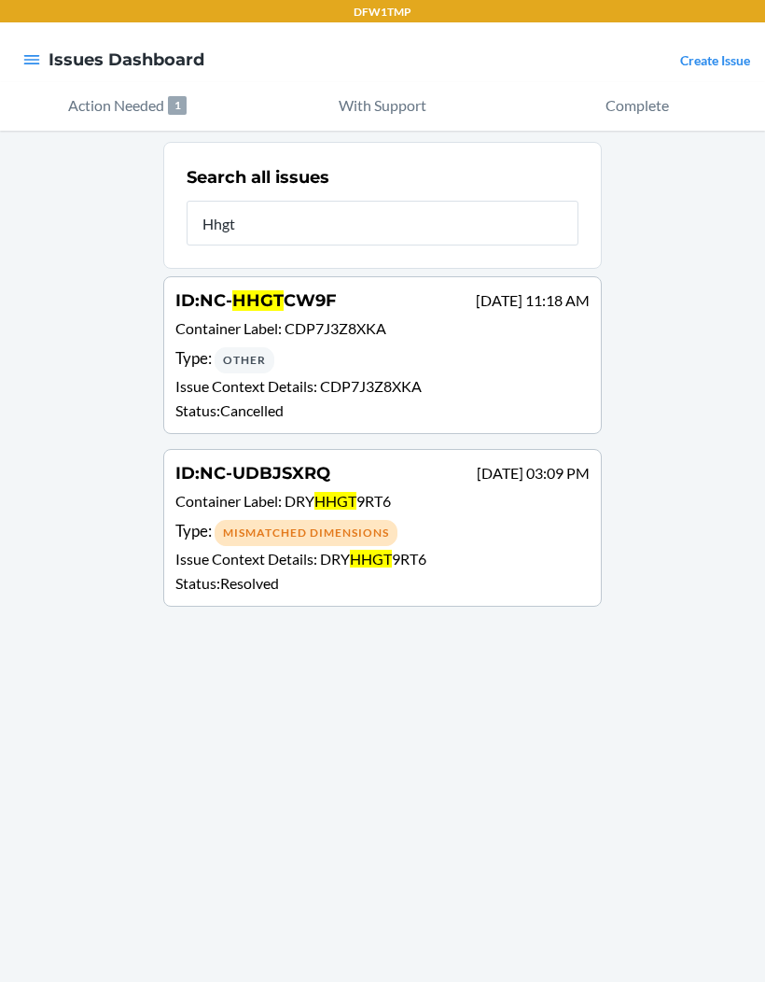
click at [549, 406] on p "Status : Cancelled" at bounding box center [382, 410] width 414 height 22
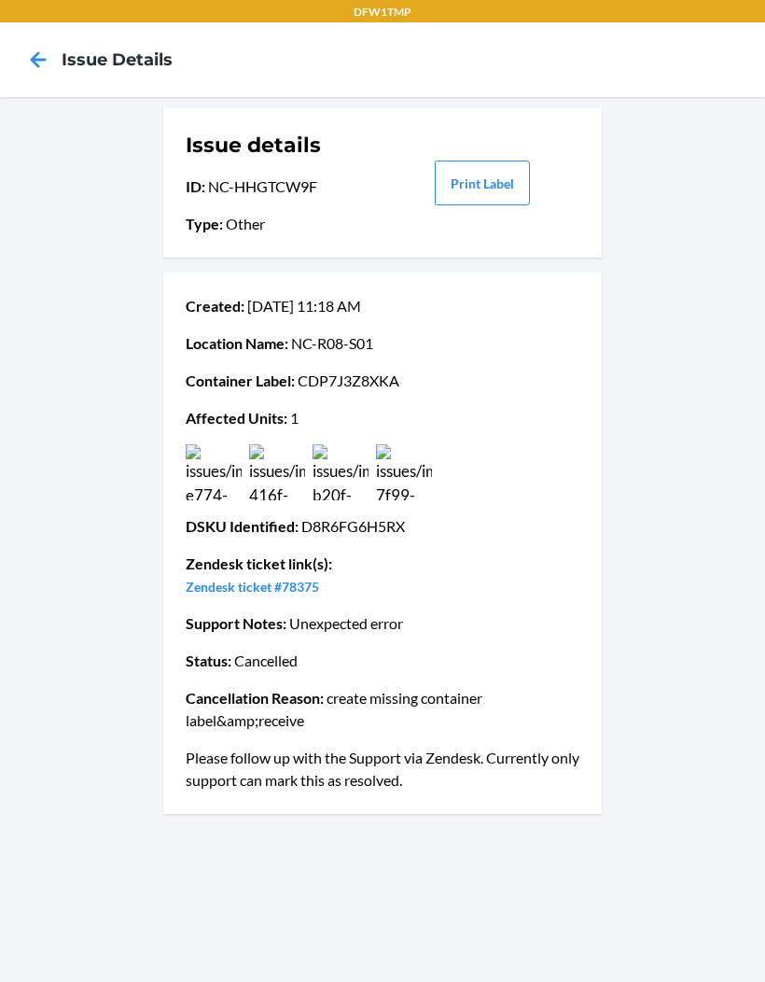
click at [744, 470] on div "Issue details ID : NC-HHGTCW9F Type : Other Print Label Created : Aug 27 11:18 …" at bounding box center [382, 539] width 765 height 885
click at [214, 471] on img at bounding box center [214, 472] width 56 height 56
click at [327, 472] on img at bounding box center [341, 472] width 56 height 56
click at [422, 463] on img at bounding box center [404, 472] width 56 height 56
click at [412, 469] on img at bounding box center [404, 472] width 56 height 56
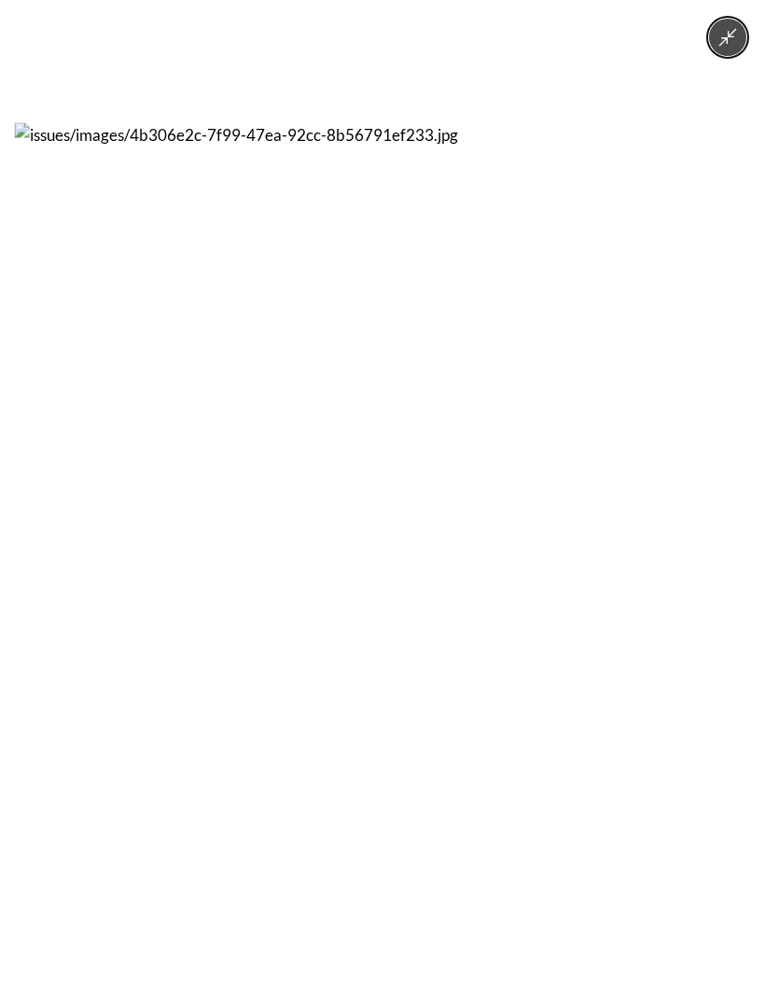
click at [717, 52] on button "Minimize image" at bounding box center [727, 37] width 37 height 37
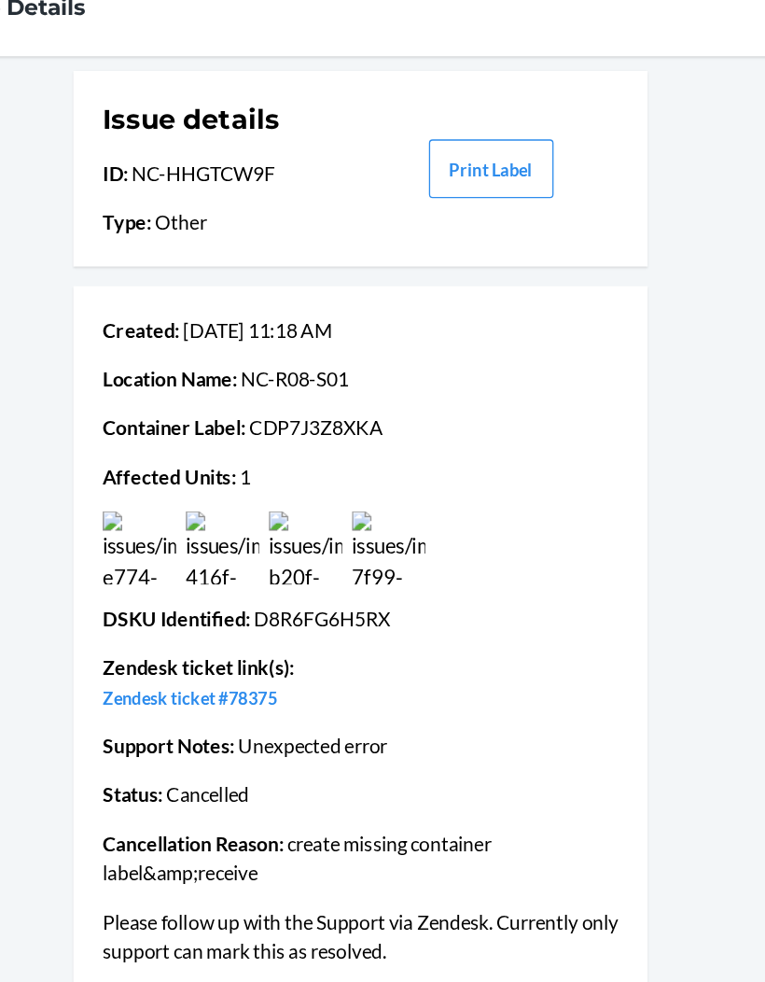
click at [249, 444] on img at bounding box center [277, 472] width 56 height 56
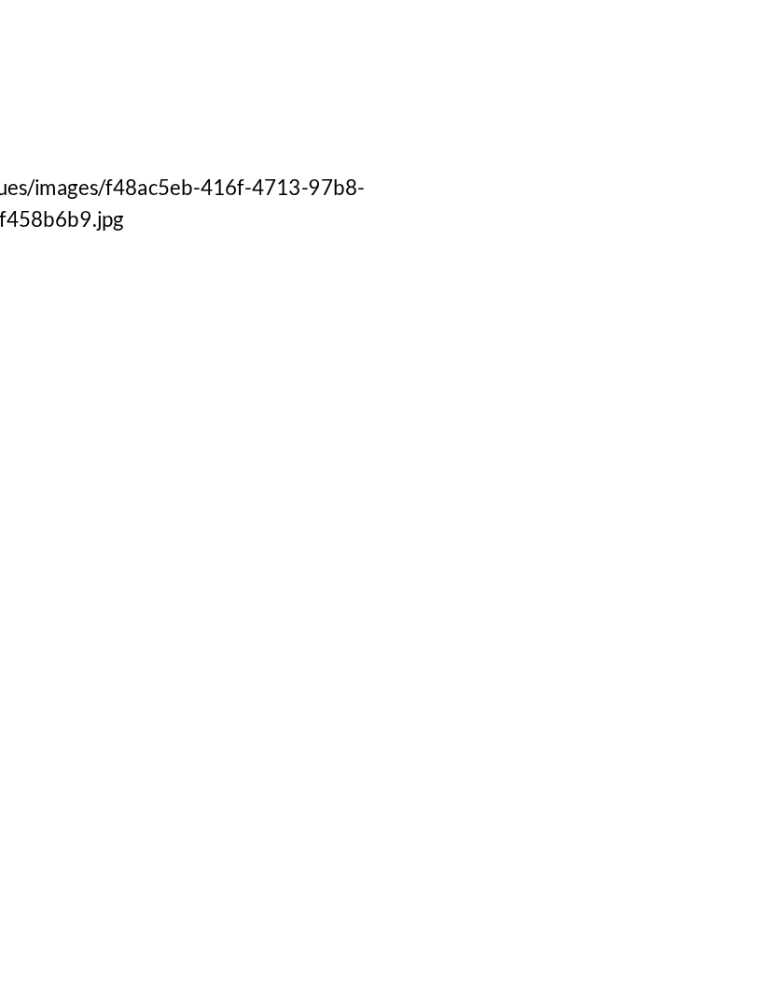
click at [553, 198] on div at bounding box center [382, 491] width 765 height 982
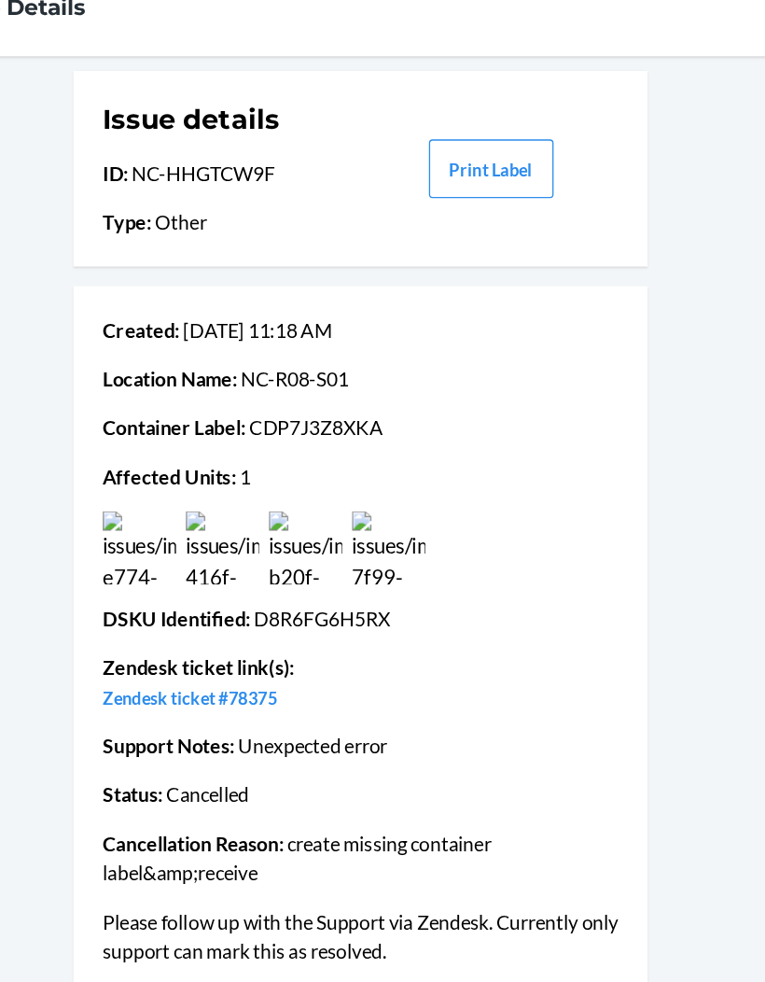
click at [186, 444] on img at bounding box center [214, 472] width 56 height 56
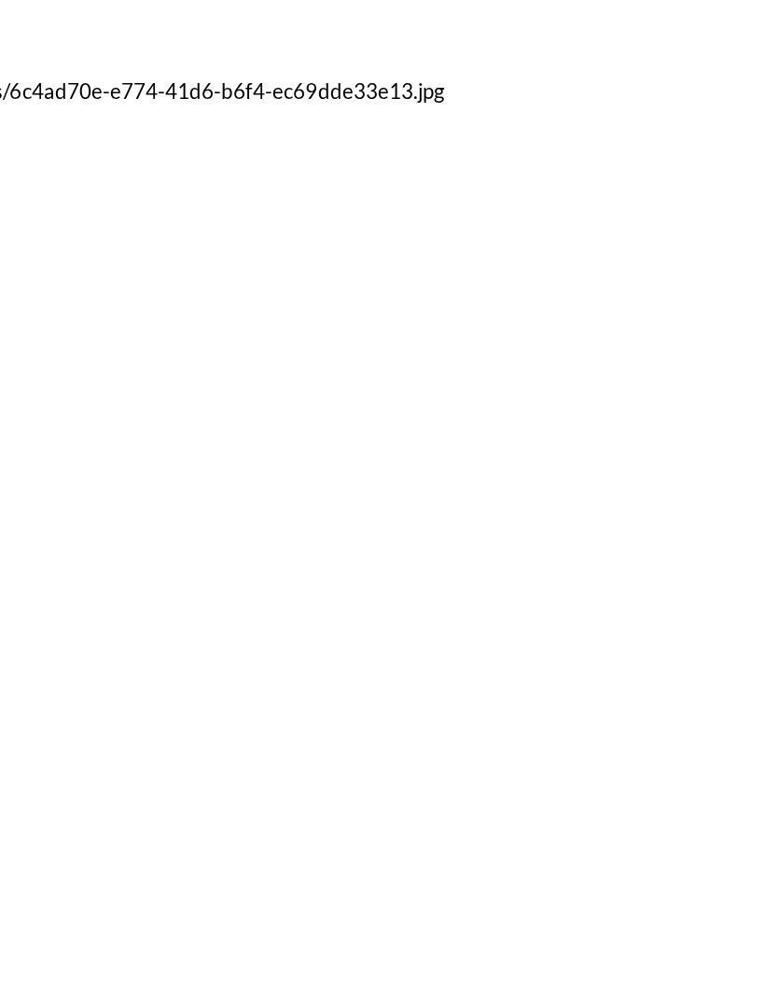
click at [553, 161] on div at bounding box center [382, 491] width 765 height 982
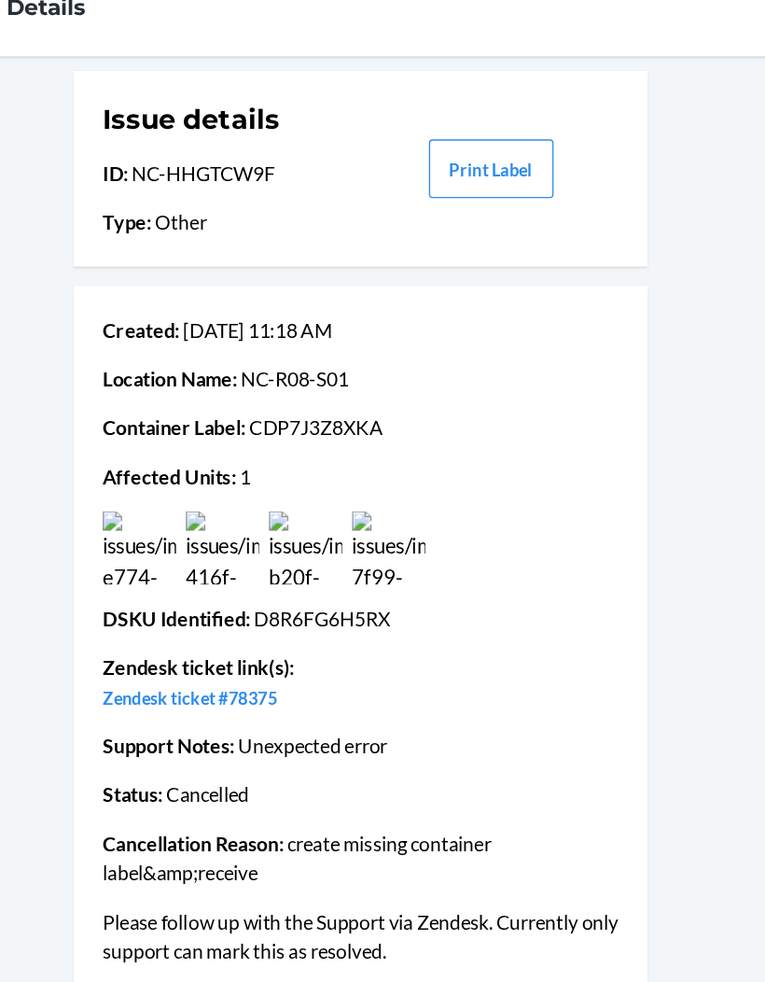
click at [249, 444] on img at bounding box center [277, 472] width 56 height 56
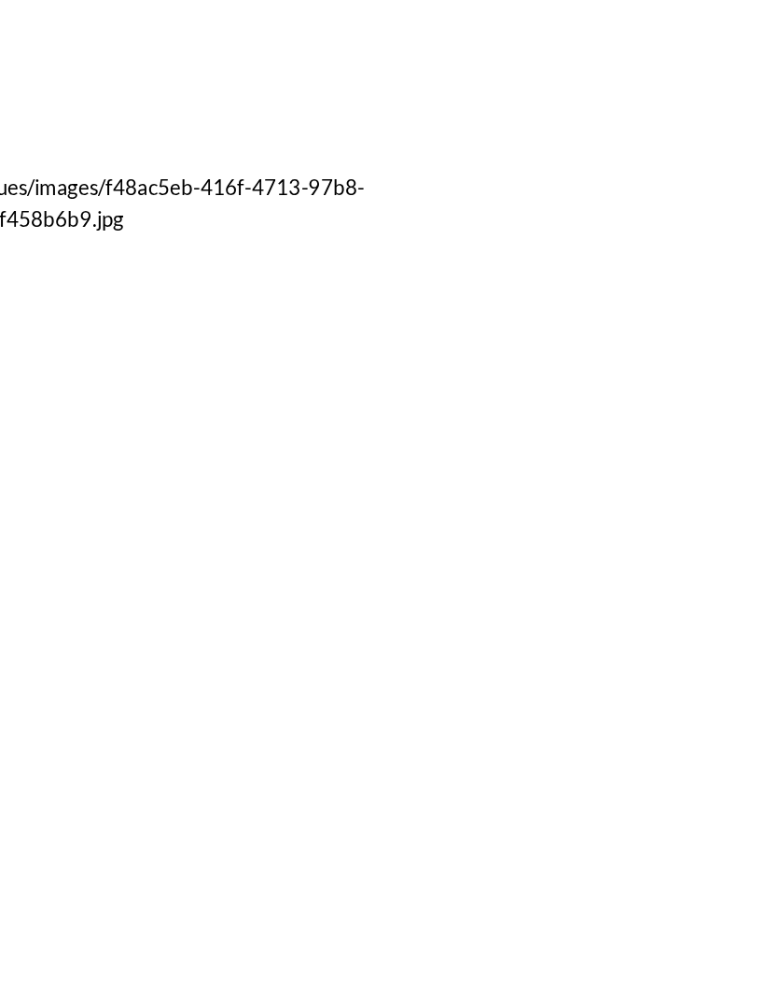
click at [519, 218] on div at bounding box center [382, 491] width 765 height 982
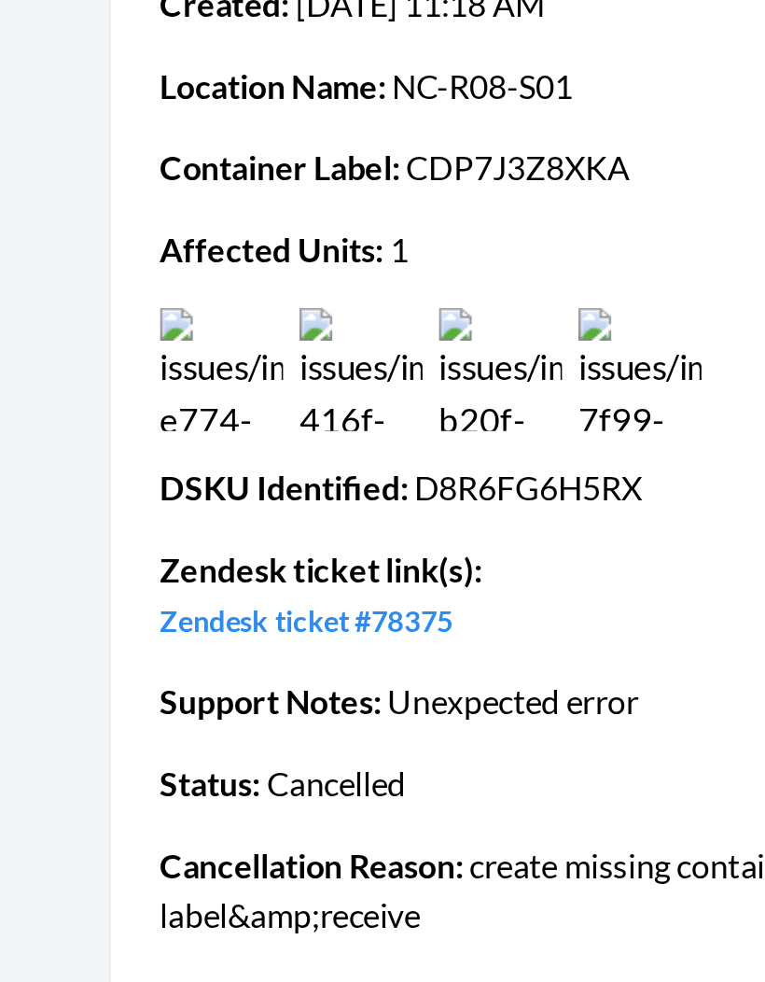
click at [313, 444] on img at bounding box center [341, 472] width 56 height 56
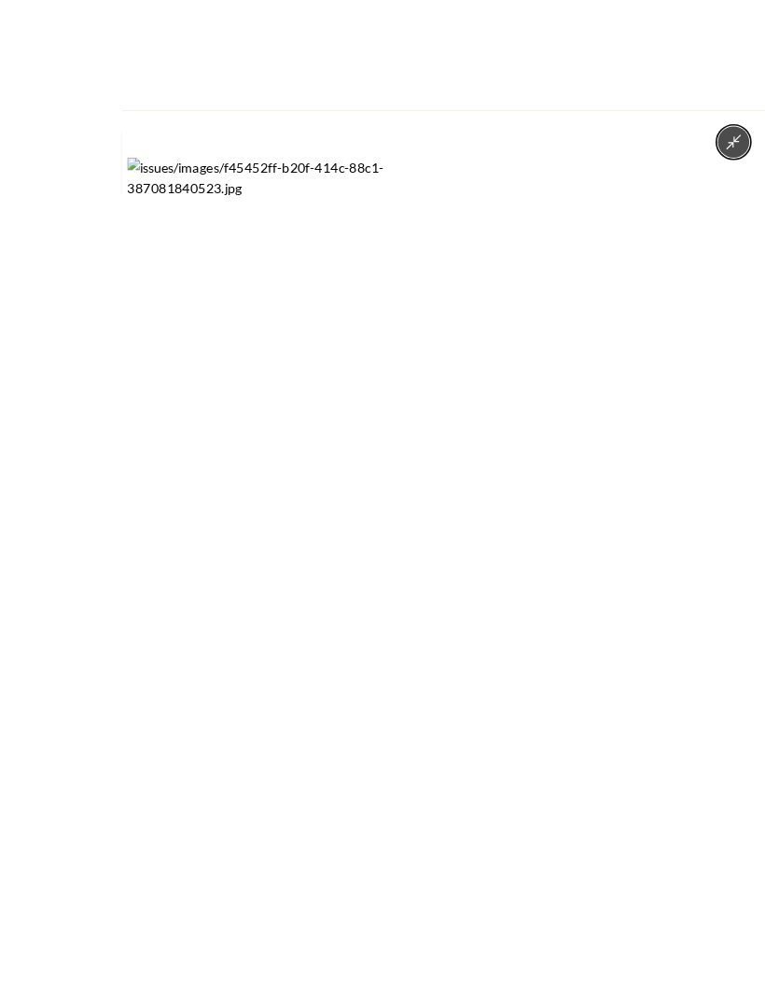
scroll to position [2, 0]
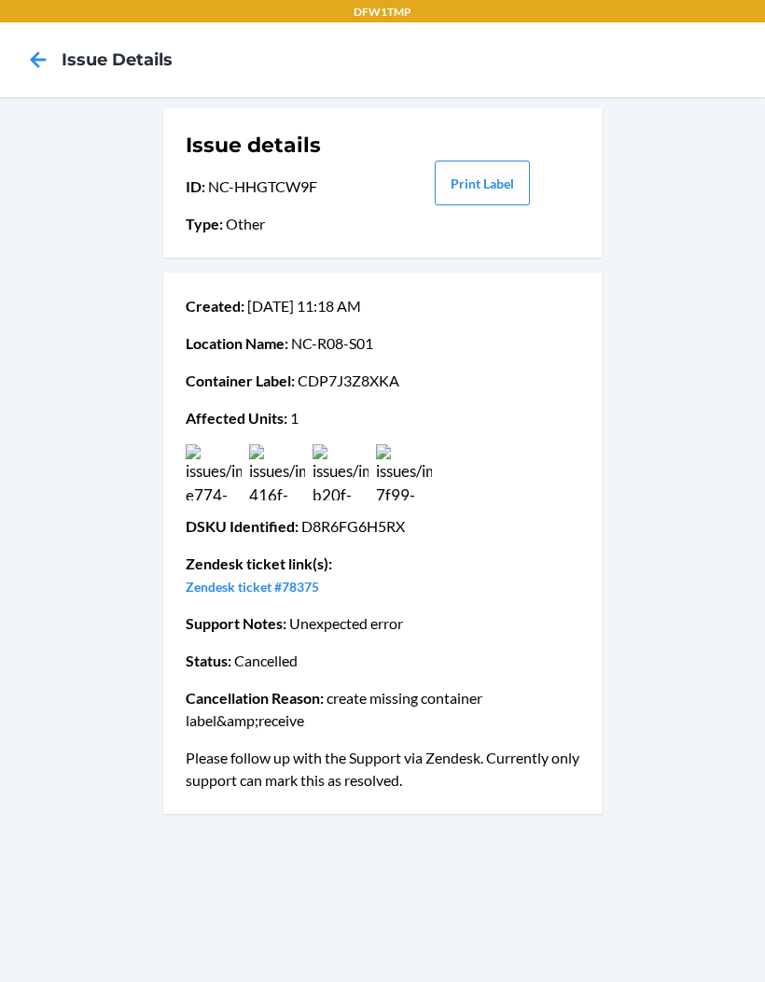
click at [354, 462] on img at bounding box center [341, 472] width 56 height 56
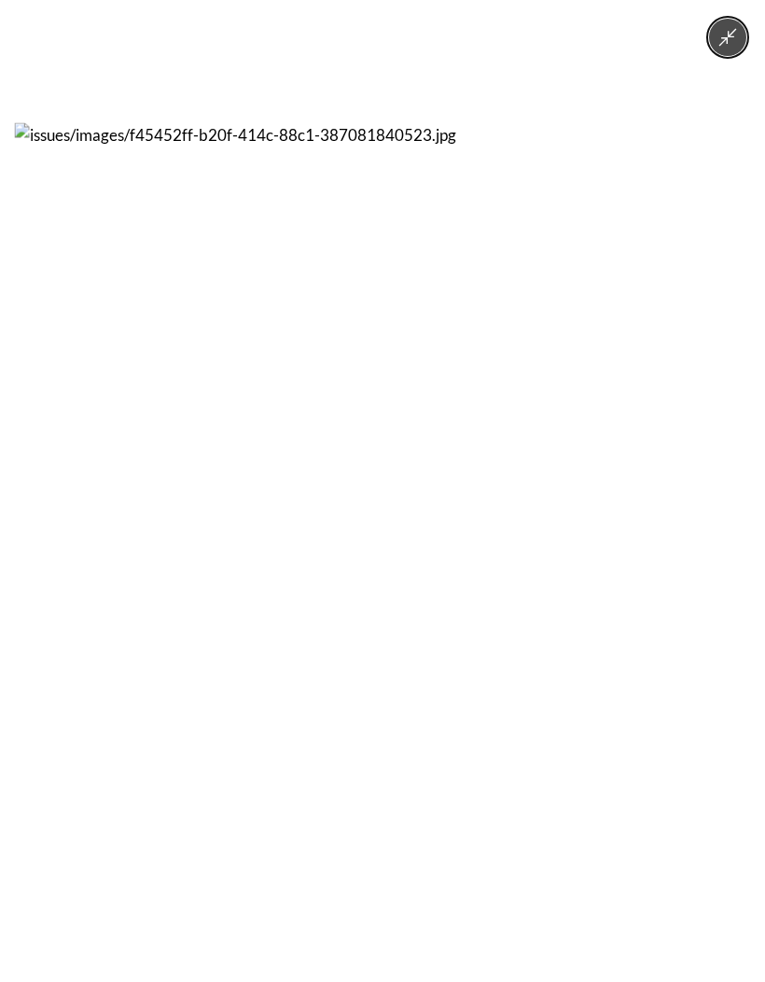
click at [715, 38] on button "Minimize image" at bounding box center [727, 37] width 37 height 37
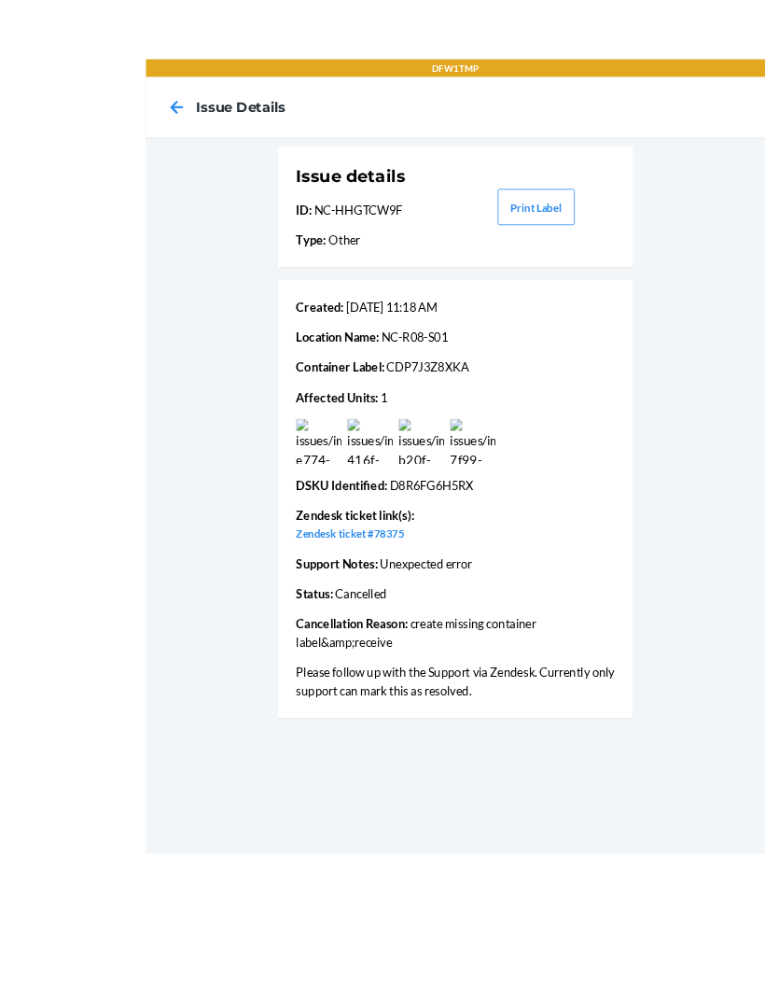
scroll to position [7, 0]
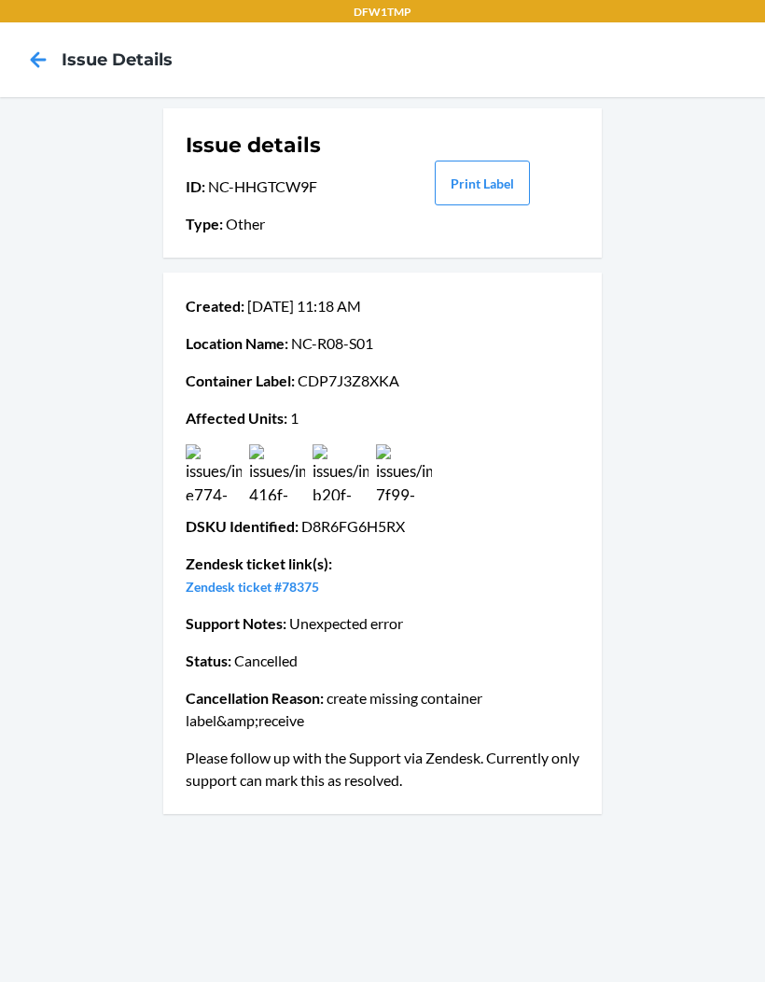
click at [302, 470] on img at bounding box center [277, 472] width 56 height 56
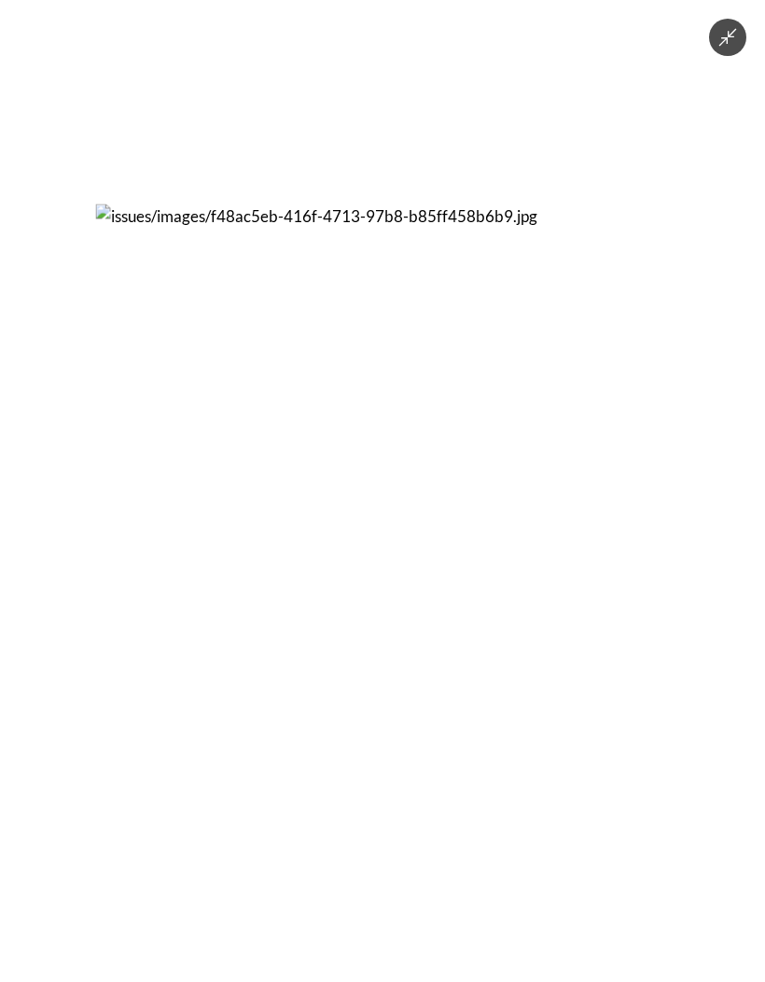
click at [725, 40] on icon "Minimize image" at bounding box center [729, 38] width 18 height 18
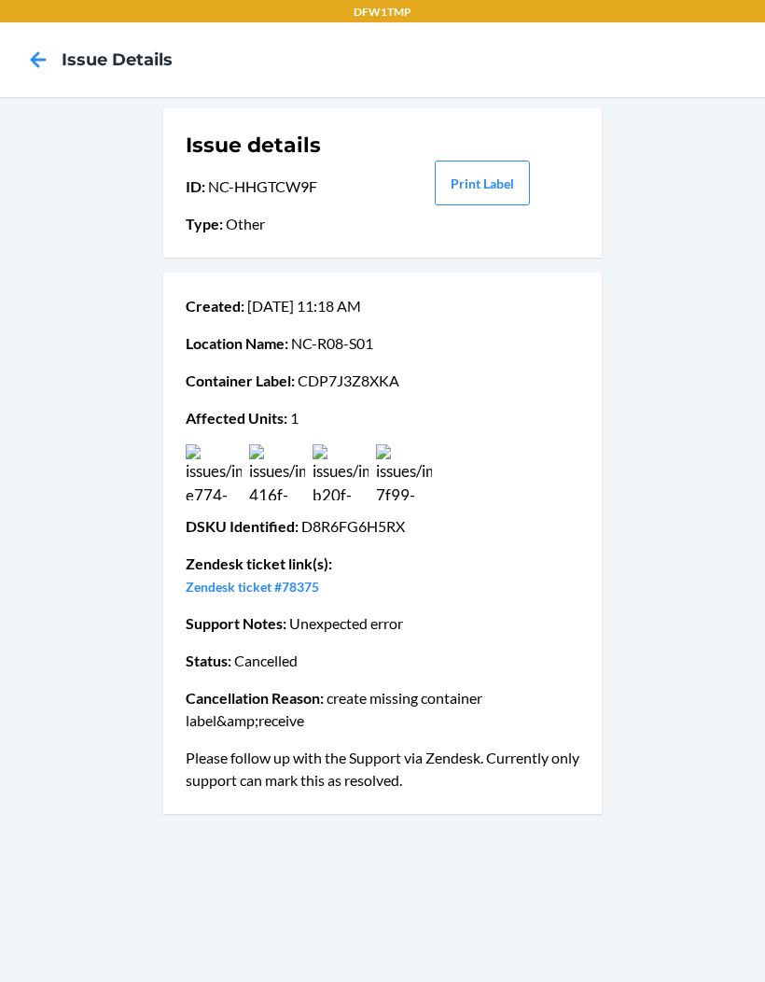
click at [719, 973] on div "Issue details ID : NC-HHGTCW9F Type : Other Print Label Created : Aug 27 11:18 …" at bounding box center [382, 539] width 765 height 885
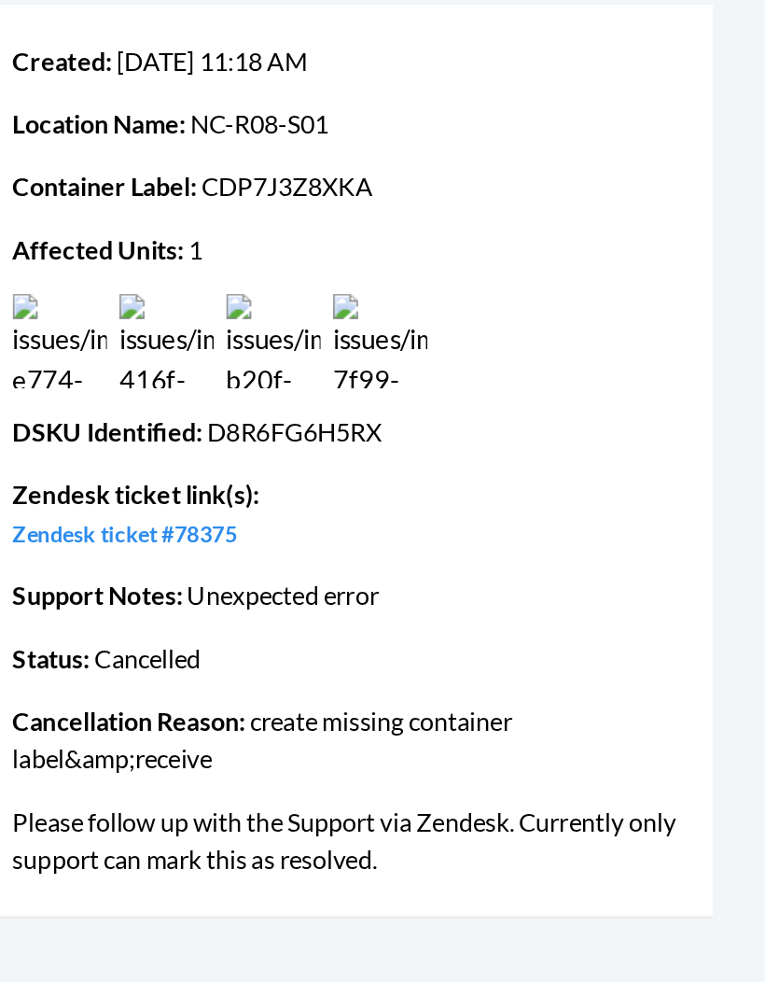
click at [313, 444] on img at bounding box center [341, 472] width 56 height 56
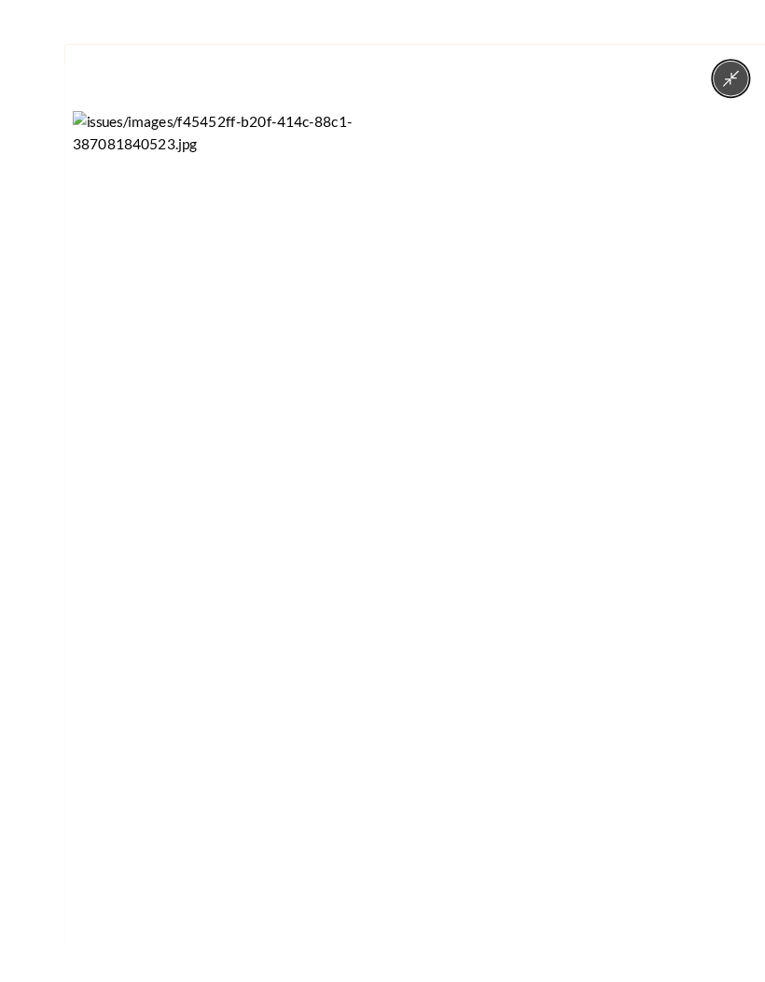
scroll to position [33, 0]
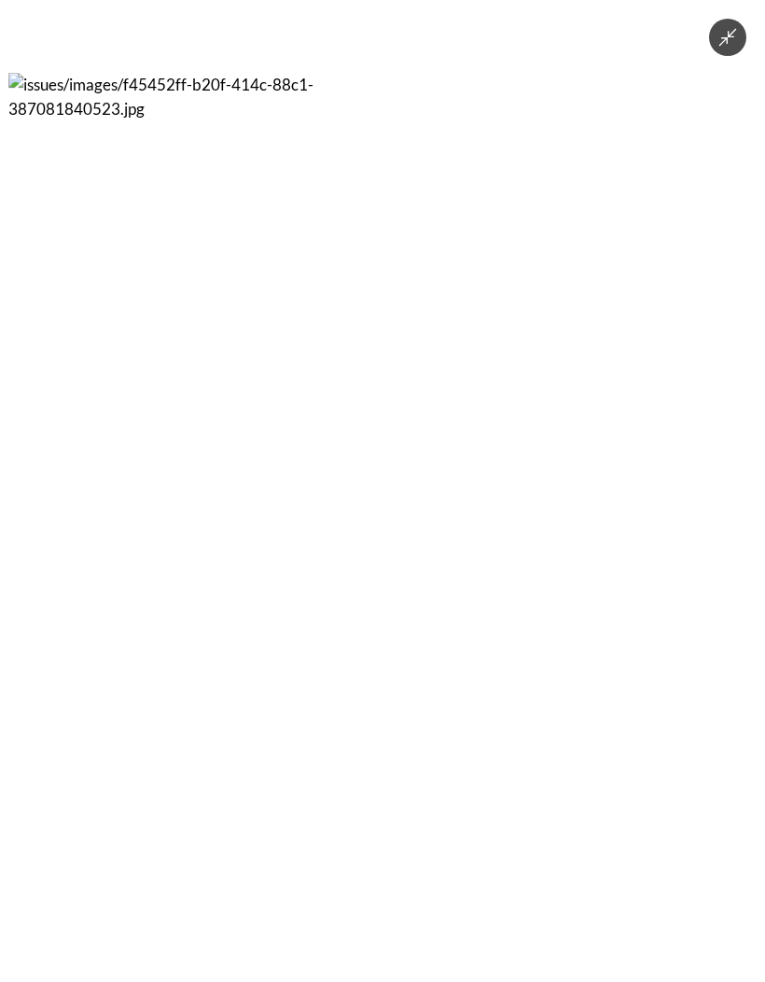
click at [721, 50] on button "Minimize image" at bounding box center [727, 37] width 37 height 37
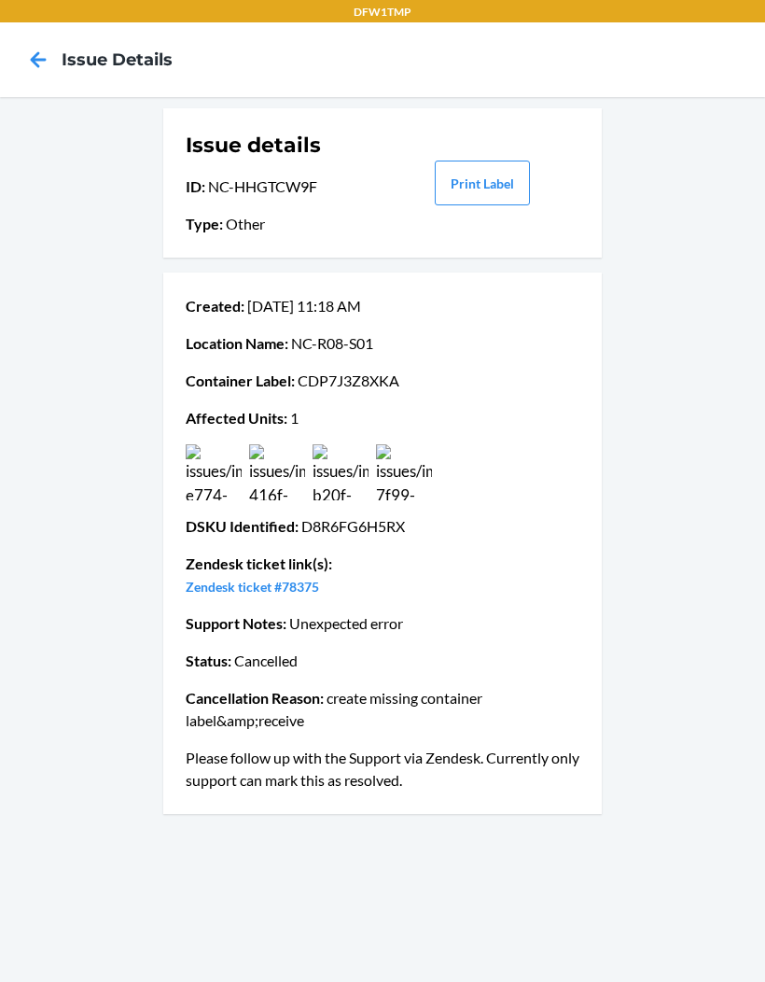
click at [230, 444] on img at bounding box center [214, 472] width 56 height 56
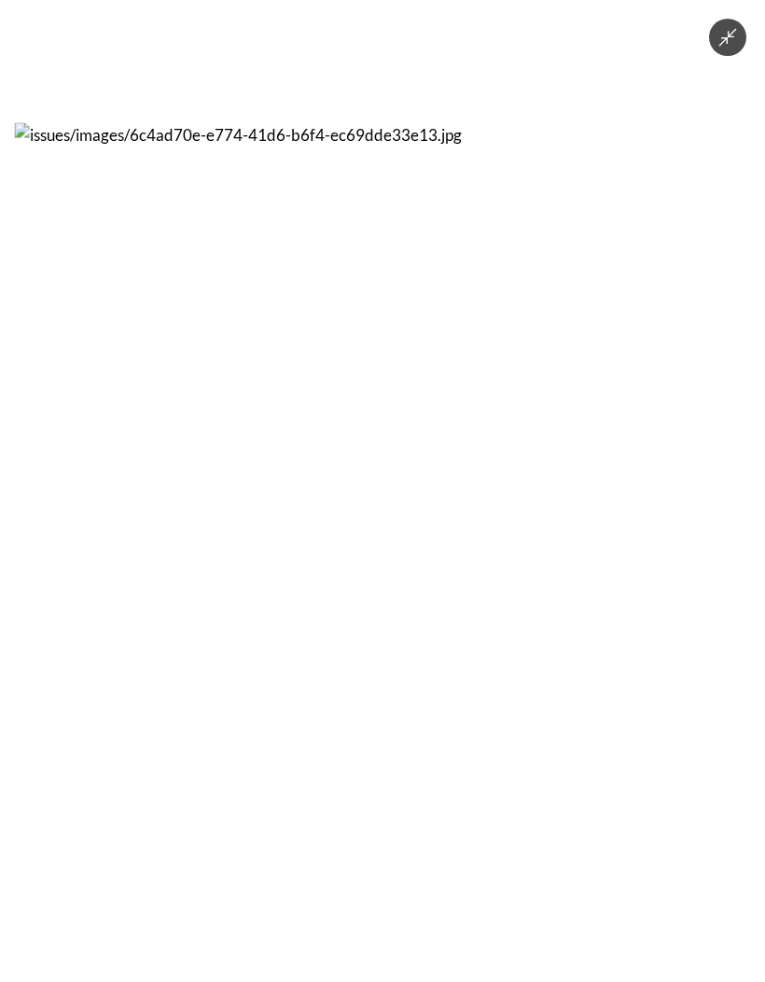
click at [721, 46] on icon "Minimize image" at bounding box center [728, 37] width 21 height 21
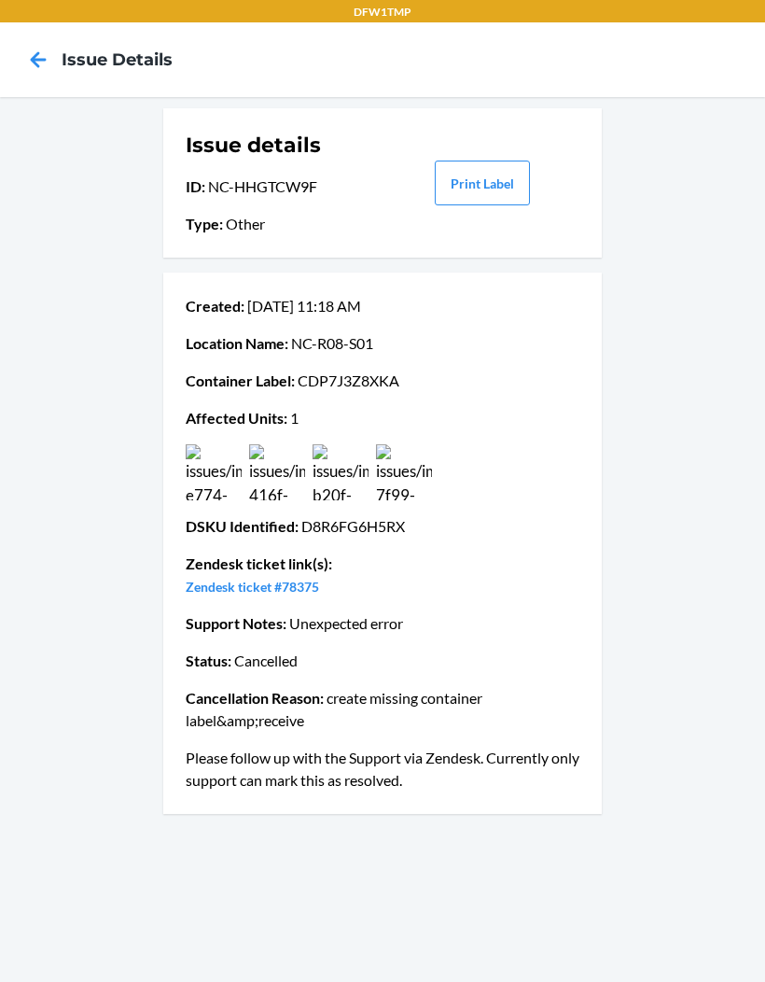
click at [428, 465] on img at bounding box center [404, 472] width 56 height 56
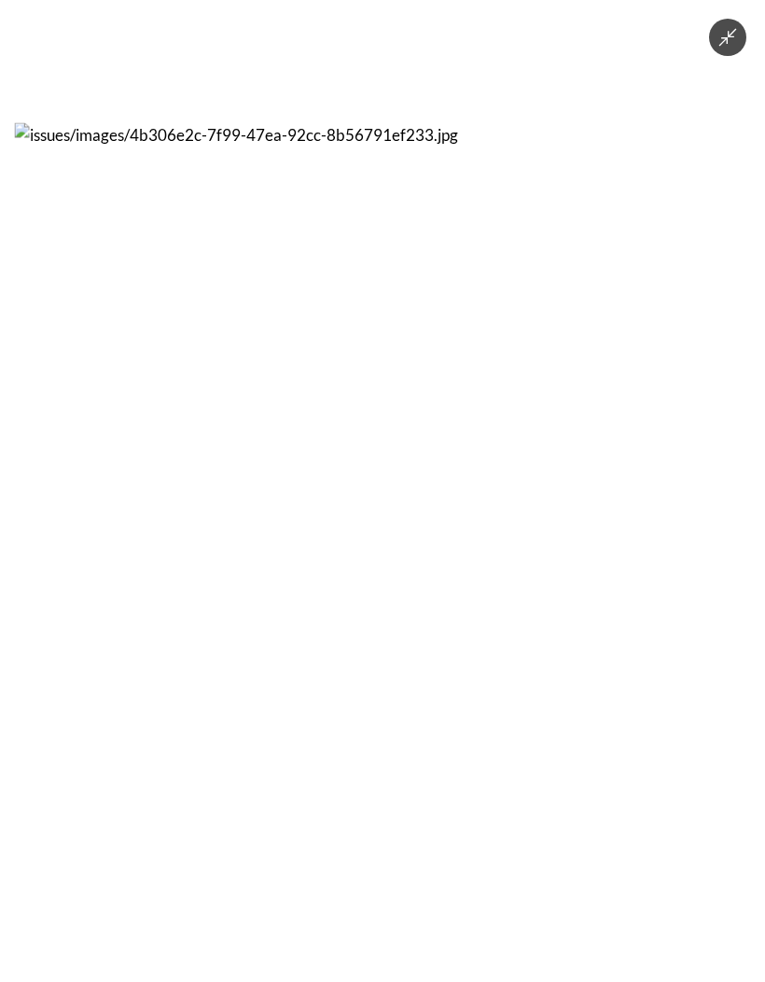
click at [724, 50] on button "Minimize image" at bounding box center [727, 37] width 37 height 37
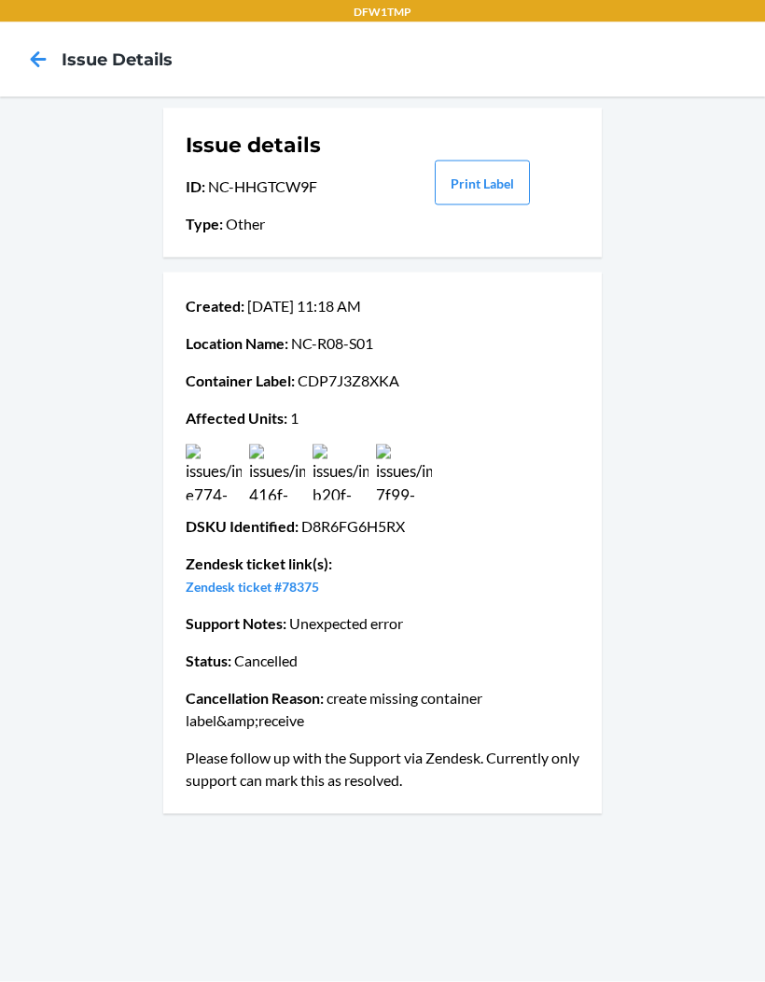
scroll to position [0, 0]
click at [213, 482] on img at bounding box center [214, 472] width 56 height 56
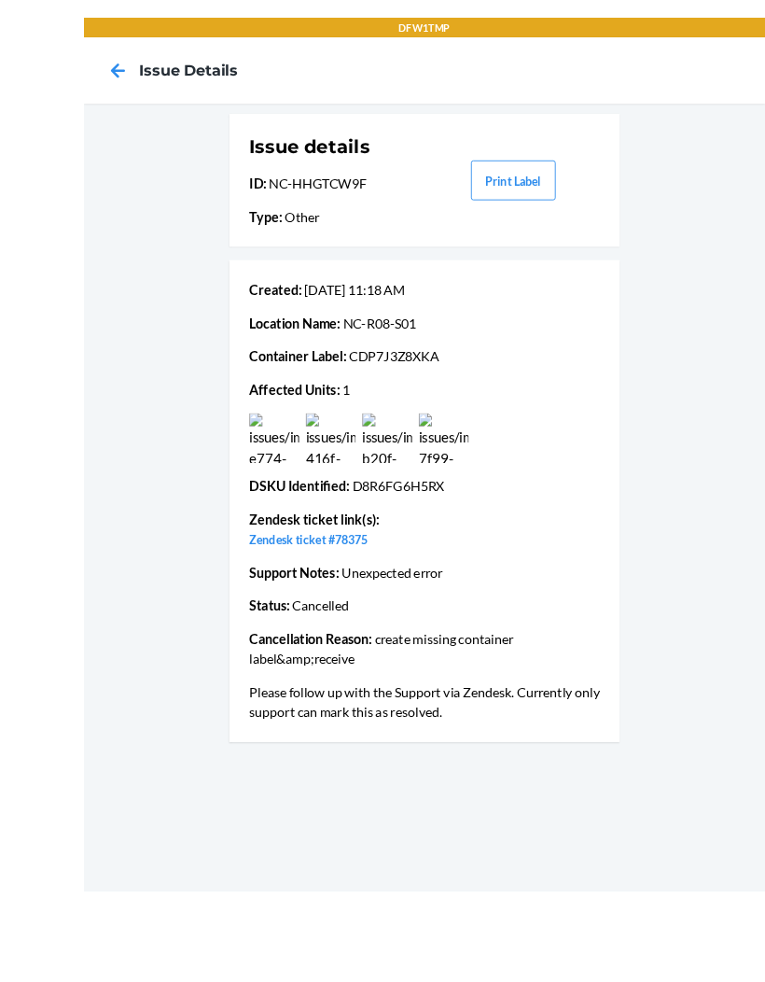
scroll to position [77, 0]
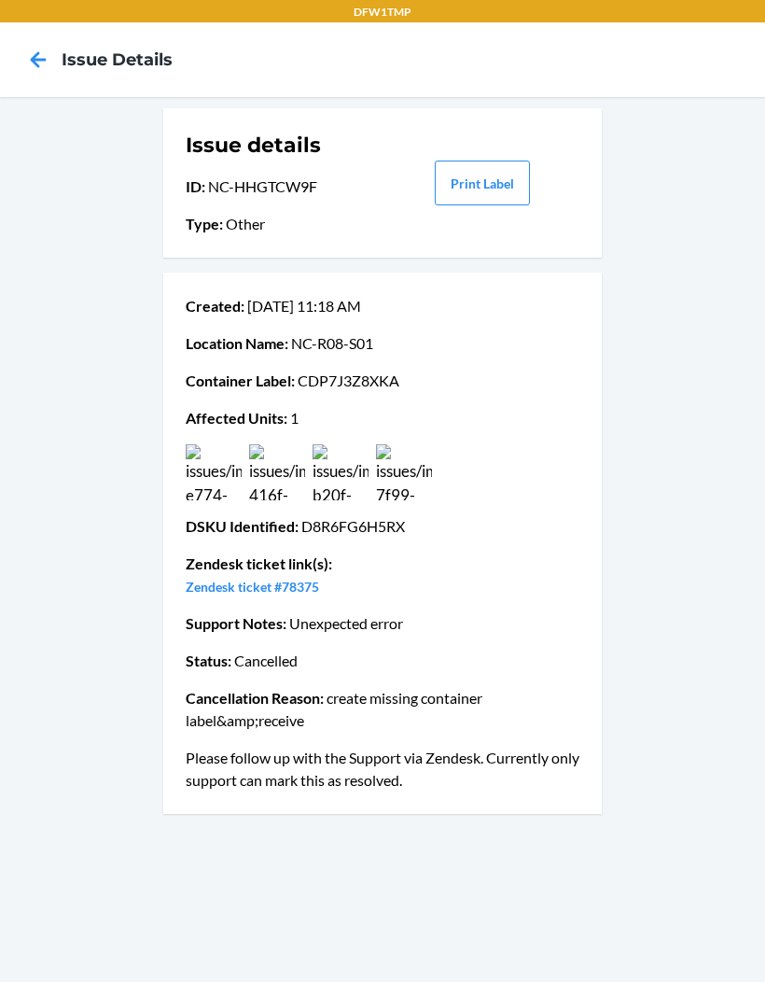
click at [396, 444] on img at bounding box center [404, 472] width 56 height 56
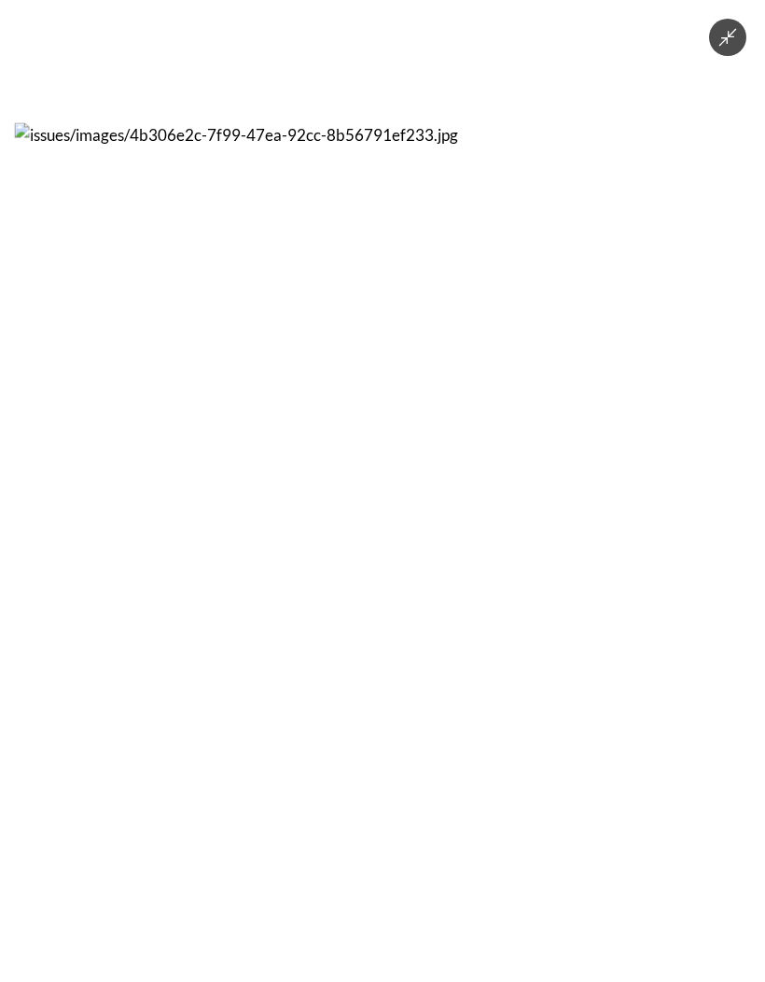
click at [572, 181] on img at bounding box center [383, 491] width 736 height 736
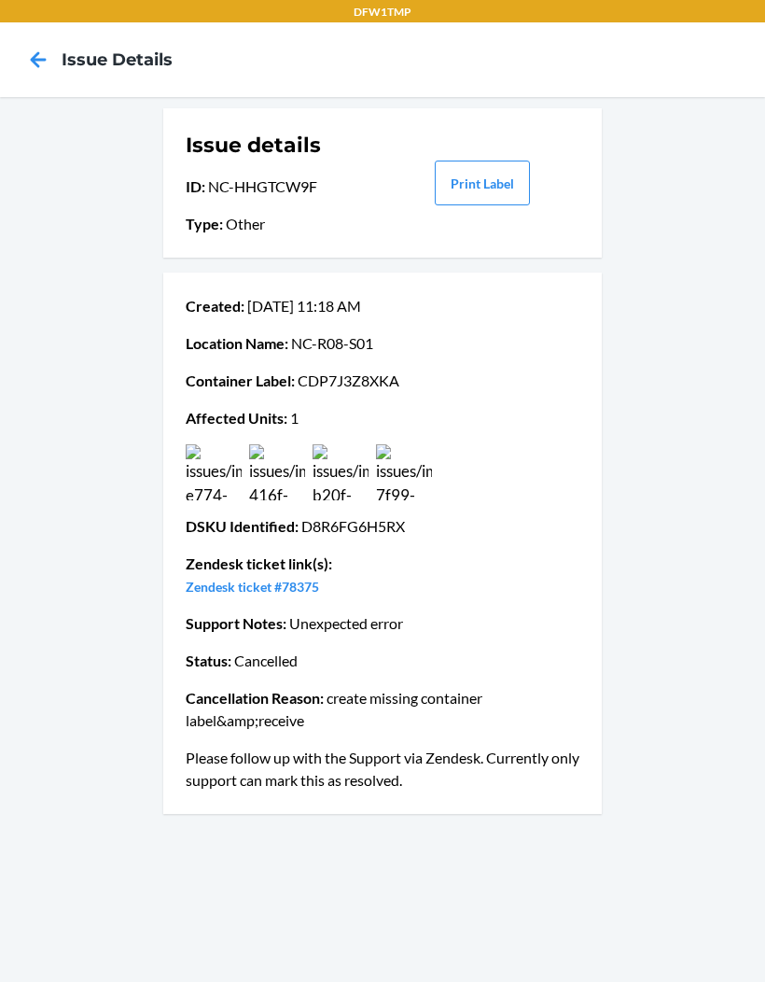
click at [741, 97] on div "Issue details ID : NC-HHGTCW9F Type : Other Print Label Created : Aug 27 11:18 …" at bounding box center [382, 539] width 765 height 885
click at [405, 444] on img at bounding box center [404, 472] width 56 height 56
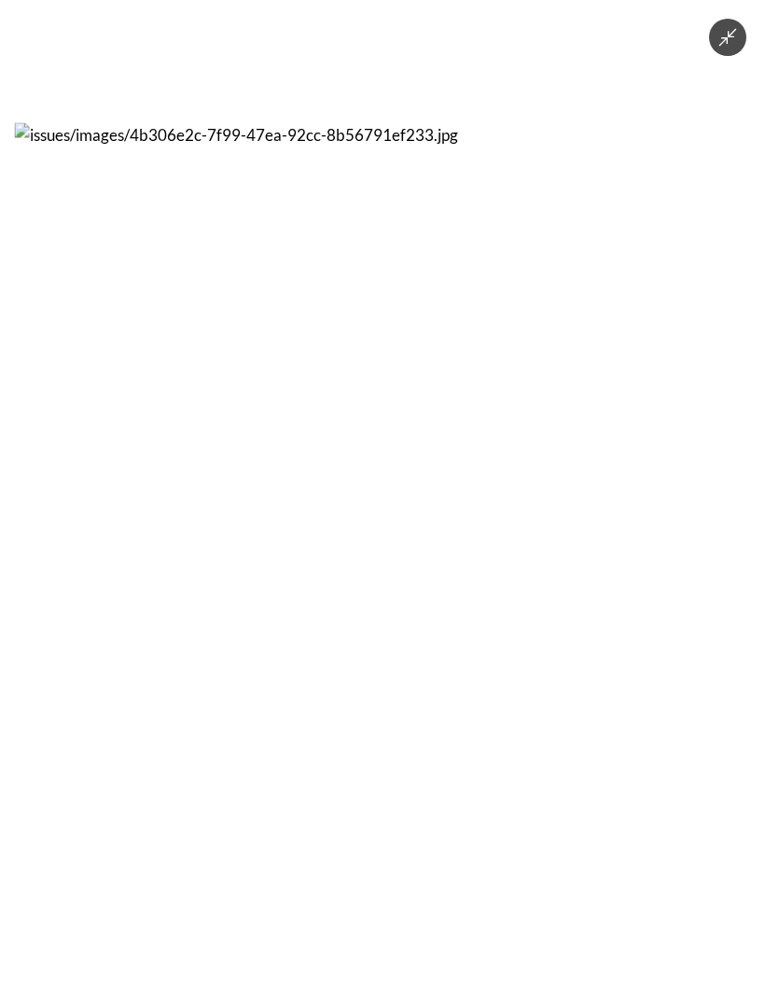
click at [715, 43] on button "Minimize image" at bounding box center [727, 37] width 37 height 37
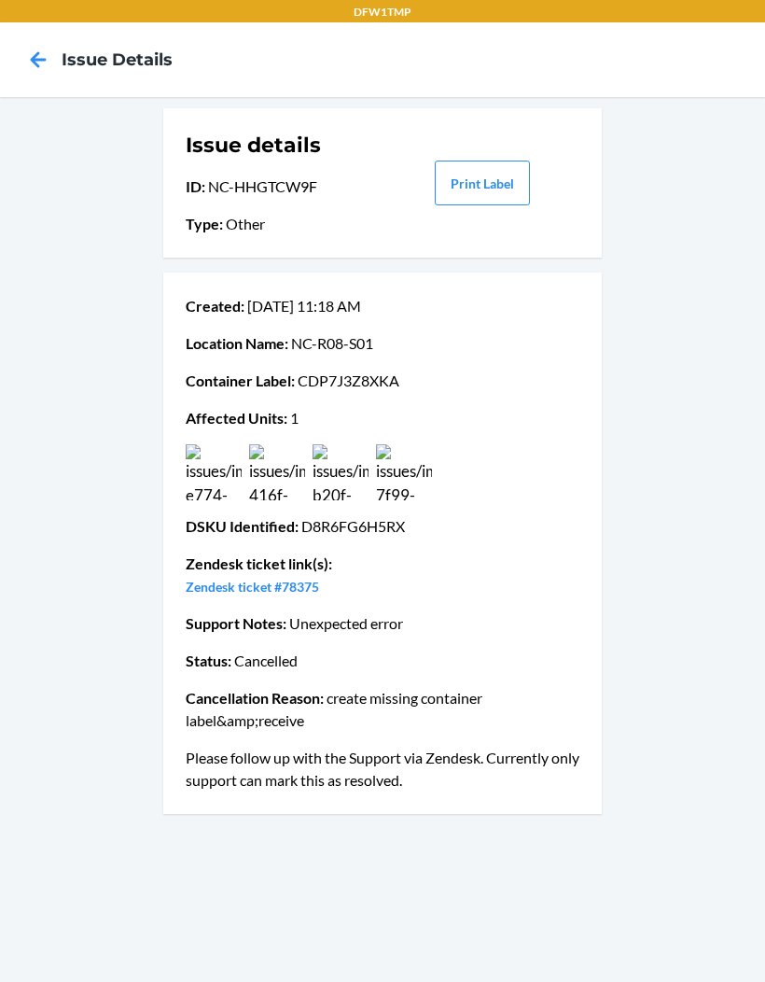
scroll to position [0, 0]
click at [41, 75] on icon at bounding box center [38, 60] width 32 height 32
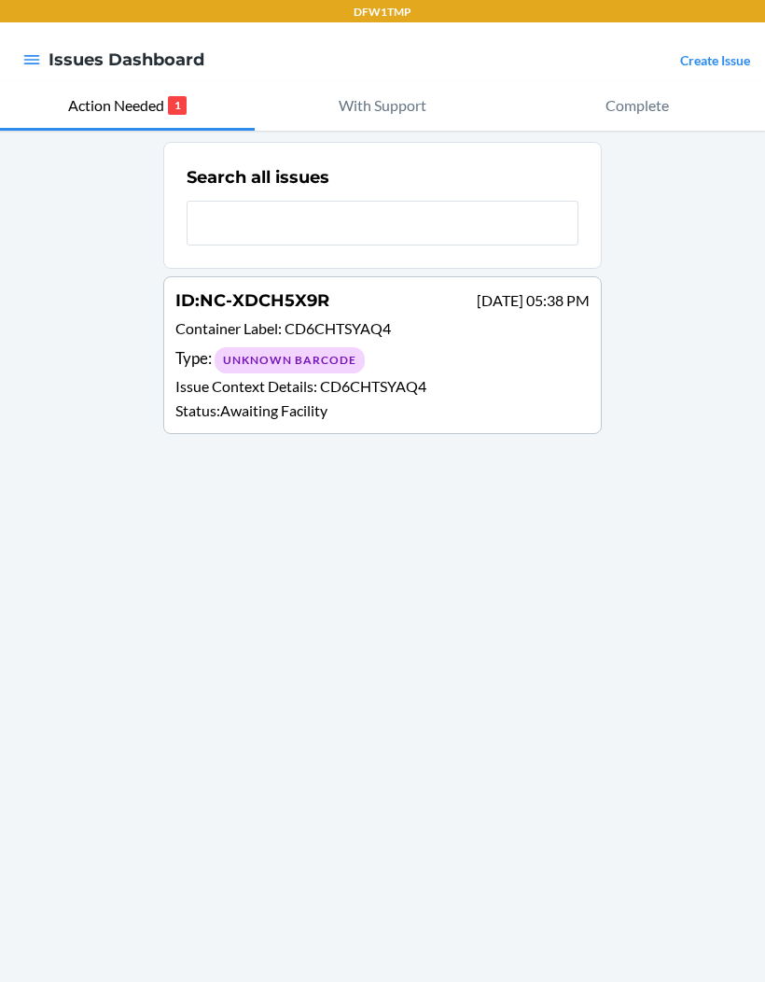
click at [474, 367] on div "Type : Unknown Barcode" at bounding box center [382, 359] width 414 height 27
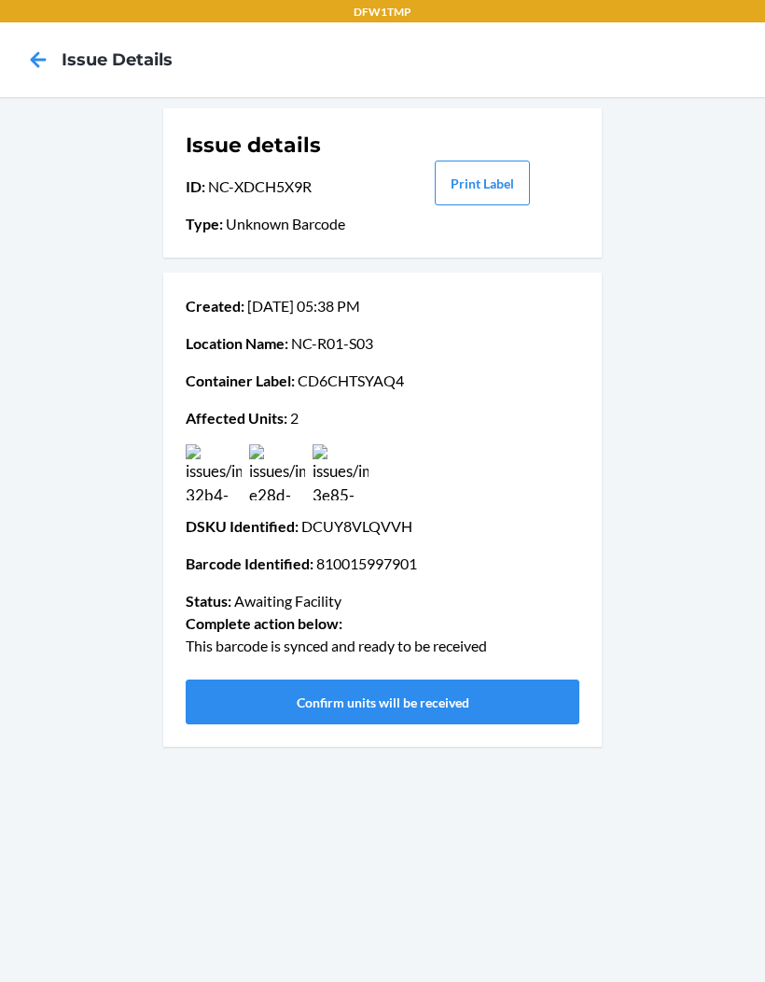
click at [479, 693] on button "Confirm units will be received" at bounding box center [383, 701] width 394 height 45
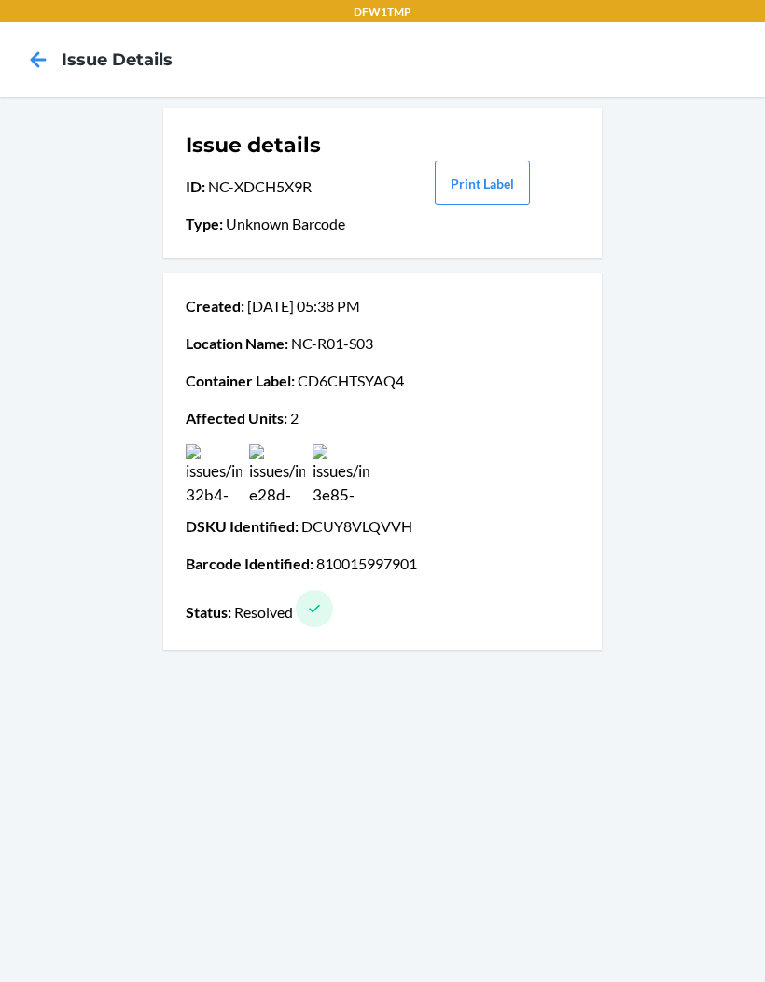
click at [30, 60] on icon at bounding box center [38, 60] width 32 height 32
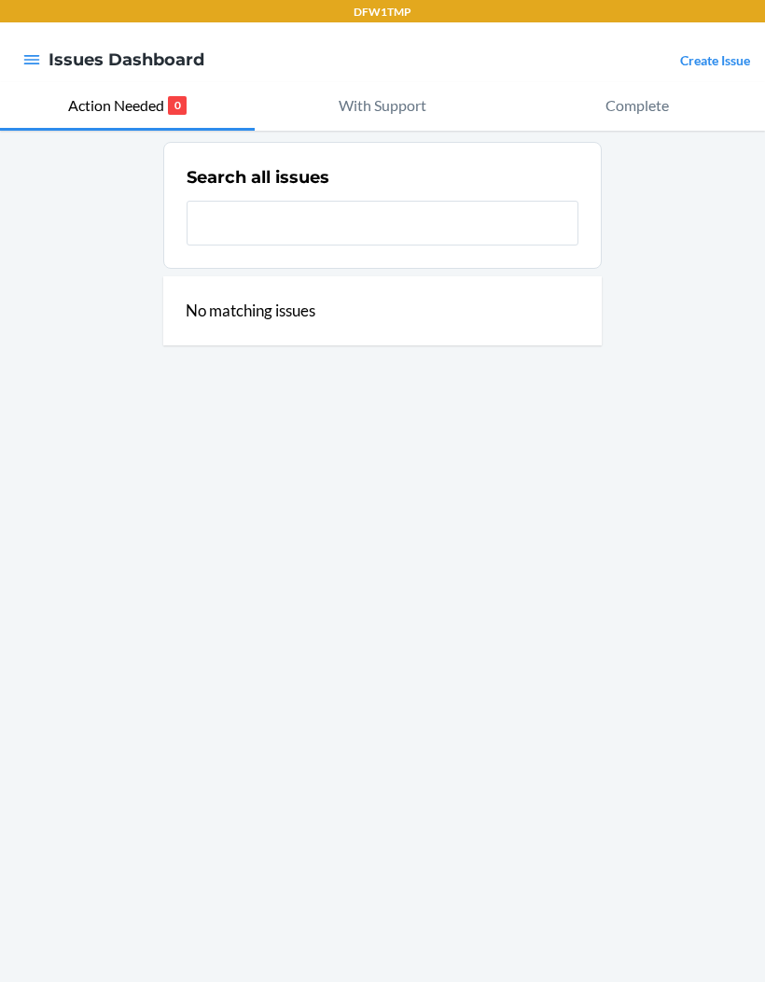
click at [721, 41] on nav "Issues Dashboard Create Issue" at bounding box center [382, 59] width 765 height 75
click at [734, 56] on link "Create Issue" at bounding box center [715, 60] width 70 height 16
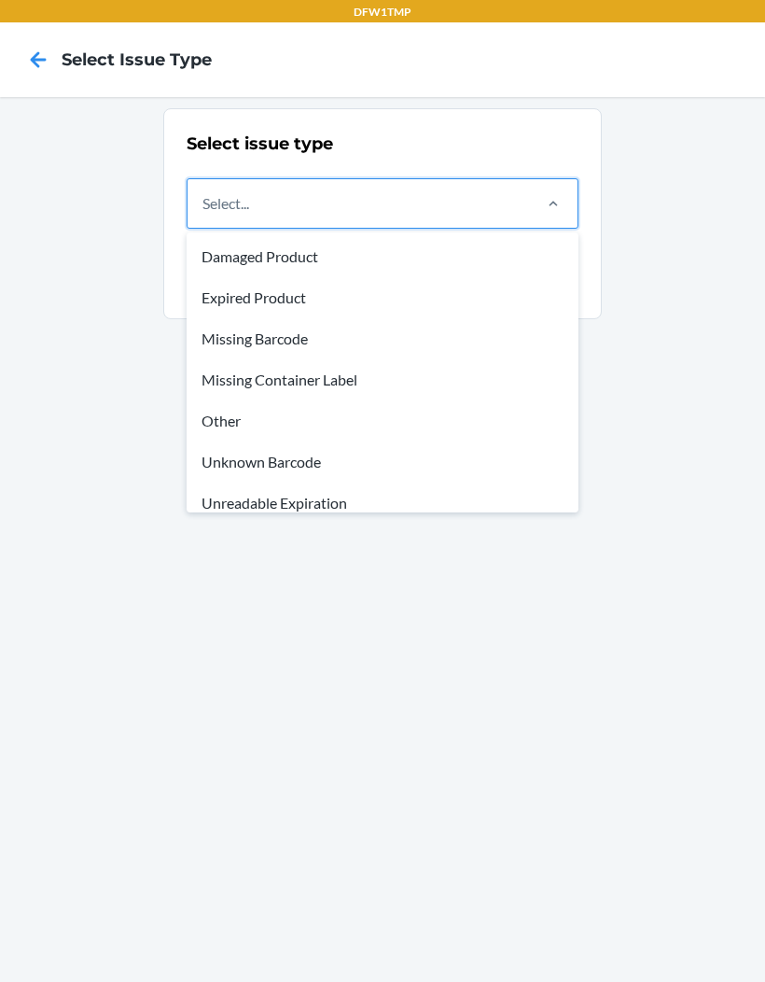
click at [252, 422] on div "Other" at bounding box center [382, 420] width 385 height 41
click at [204, 215] on input "option Damaged Product focused, 1 of 8. 8 results available. Use Up and Down to…" at bounding box center [204, 203] width 2 height 22
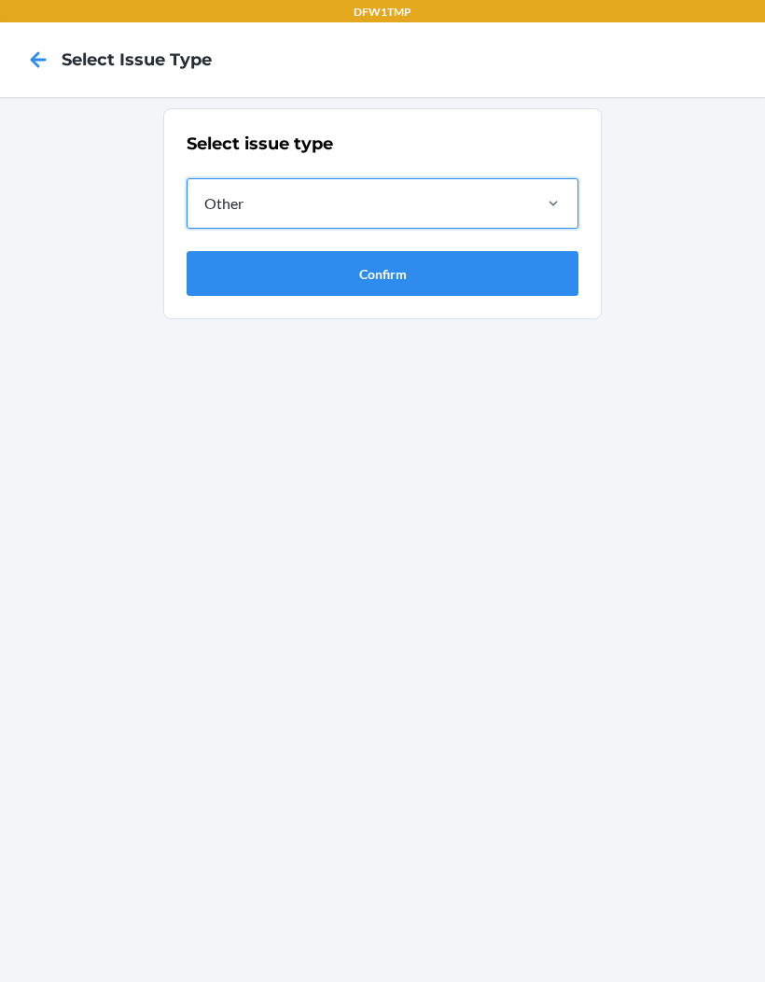
click at [485, 280] on button "Confirm" at bounding box center [383, 273] width 392 height 45
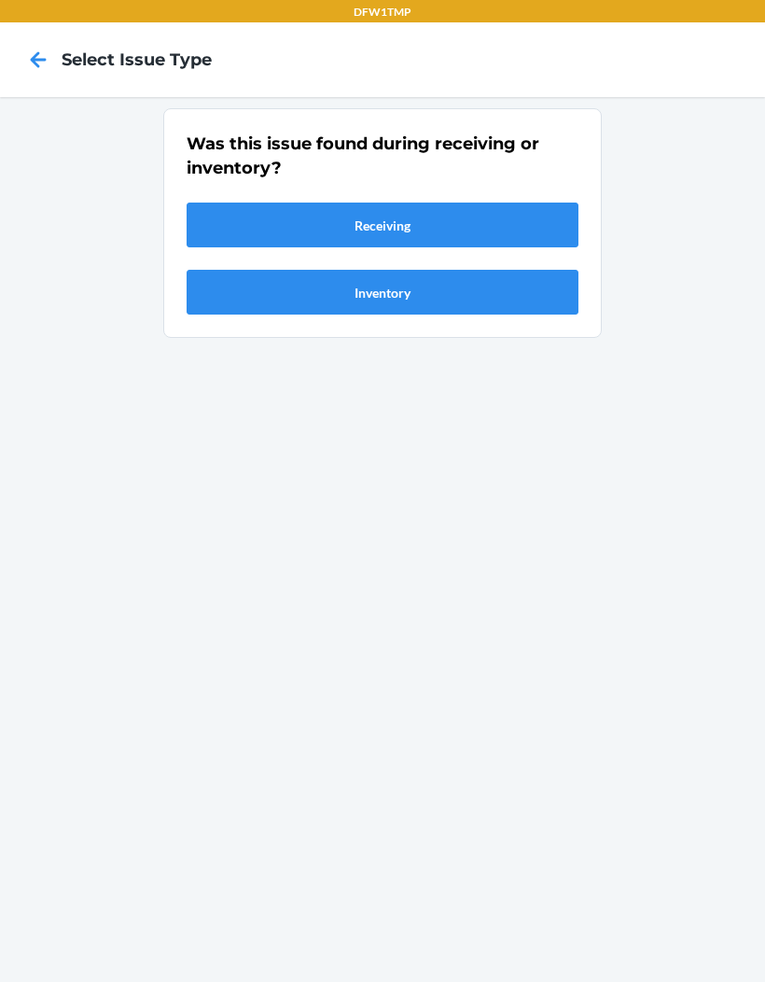
click at [763, 362] on div "Was this issue found during receiving or inventory? Receiving Inventory" at bounding box center [382, 539] width 765 height 885
click at [490, 305] on button "Inventory" at bounding box center [383, 292] width 392 height 45
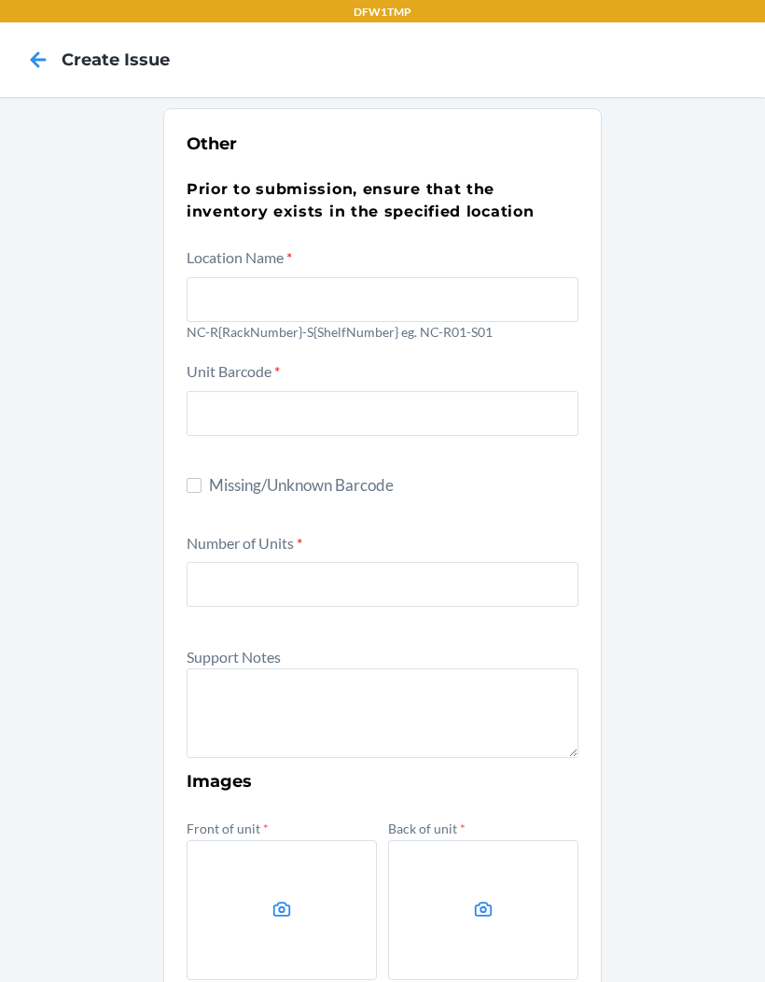
click at [35, 48] on icon at bounding box center [38, 60] width 32 height 32
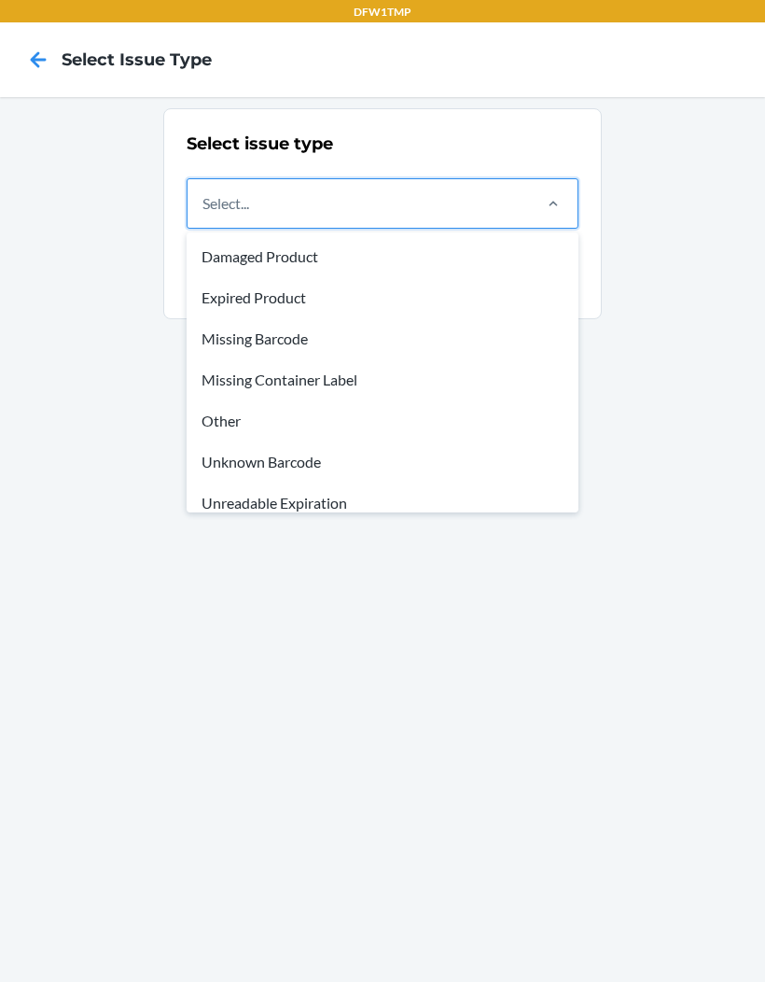
click at [244, 411] on div "Other" at bounding box center [382, 420] width 385 height 41
click at [204, 215] on input "option Damaged Product focused, 1 of 8. 8 results available. Use Up and Down to…" at bounding box center [204, 203] width 2 height 22
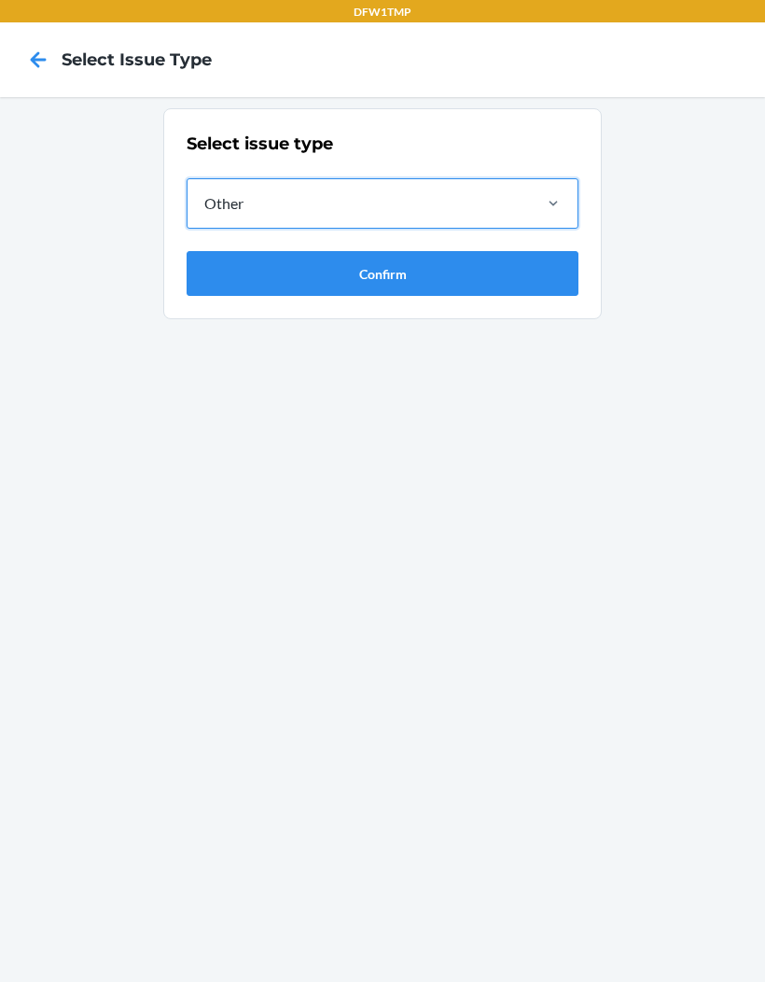
click at [386, 287] on button "Confirm" at bounding box center [383, 273] width 392 height 45
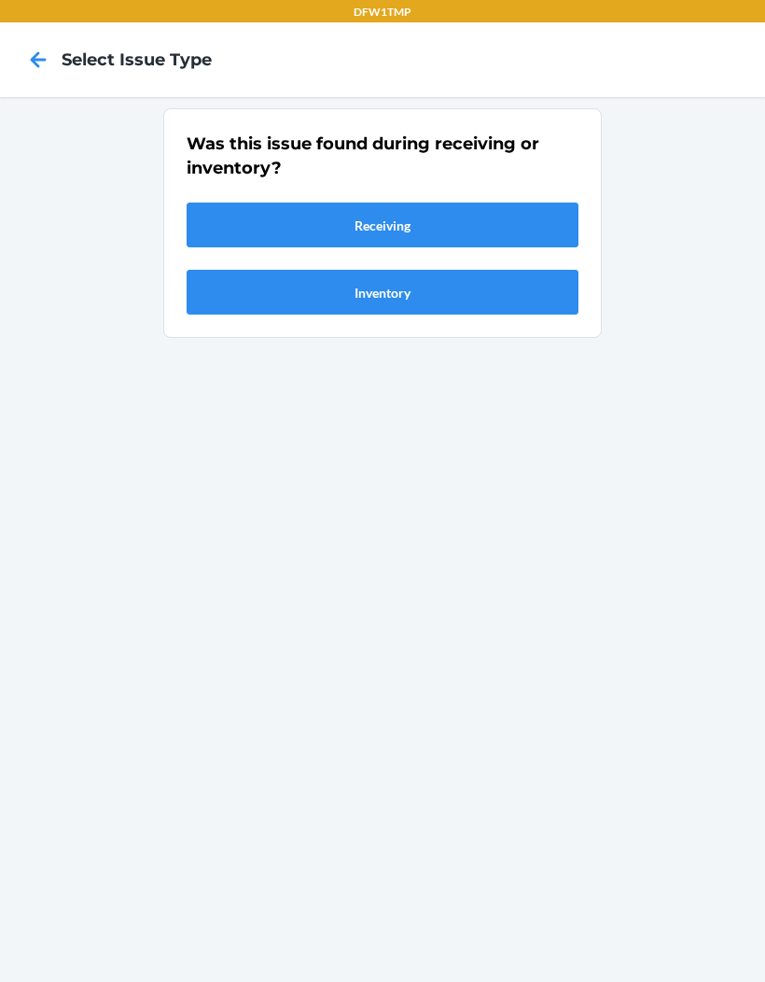
click at [35, 45] on icon at bounding box center [38, 60] width 32 height 32
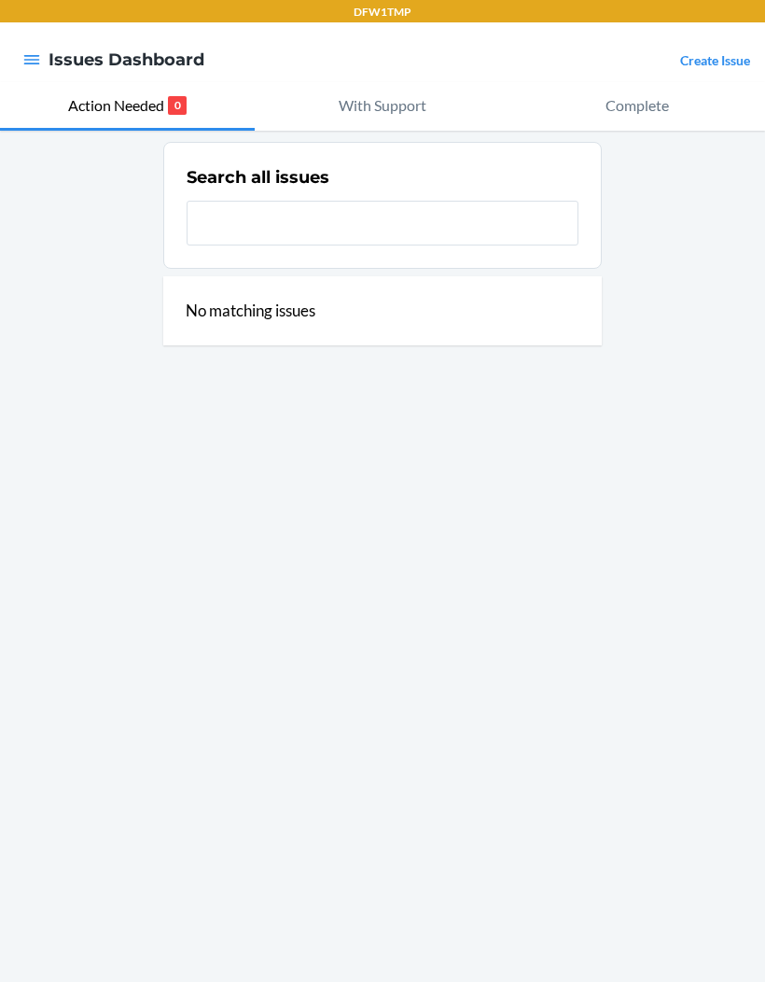
click at [740, 53] on link "Create Issue" at bounding box center [715, 60] width 70 height 16
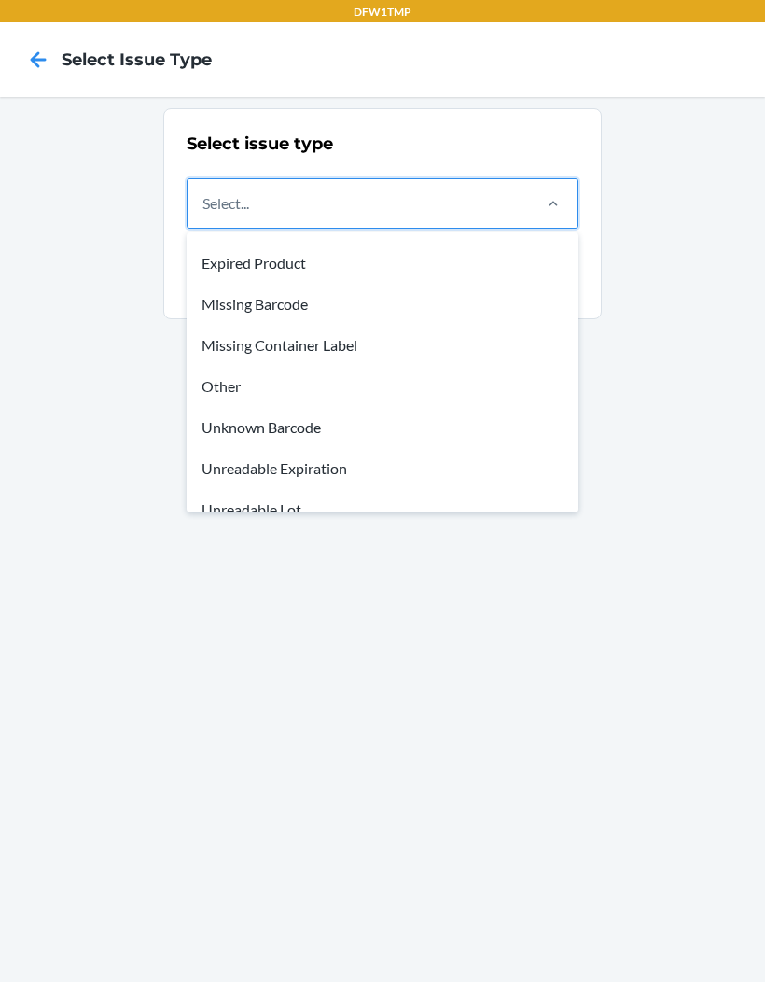
scroll to position [23, 0]
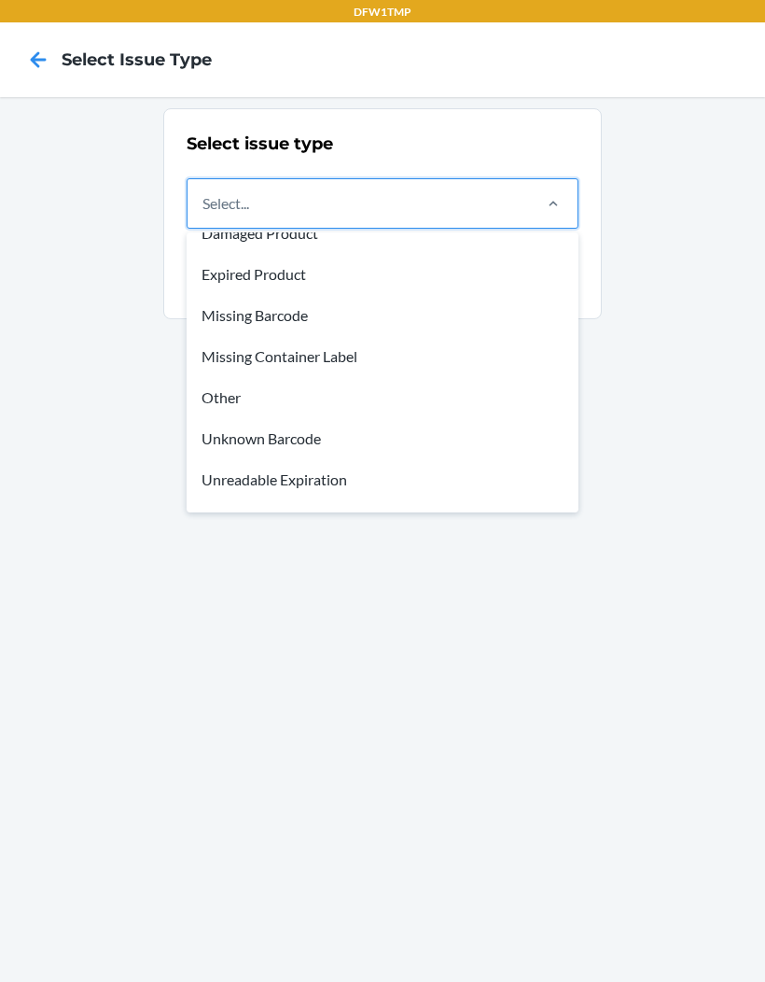
click at [349, 355] on div "Missing Container Label" at bounding box center [382, 356] width 385 height 41
click at [204, 215] on input "option Damaged Product focused, 1 of 8. 8 results available. Use Up and Down to…" at bounding box center [204, 203] width 2 height 22
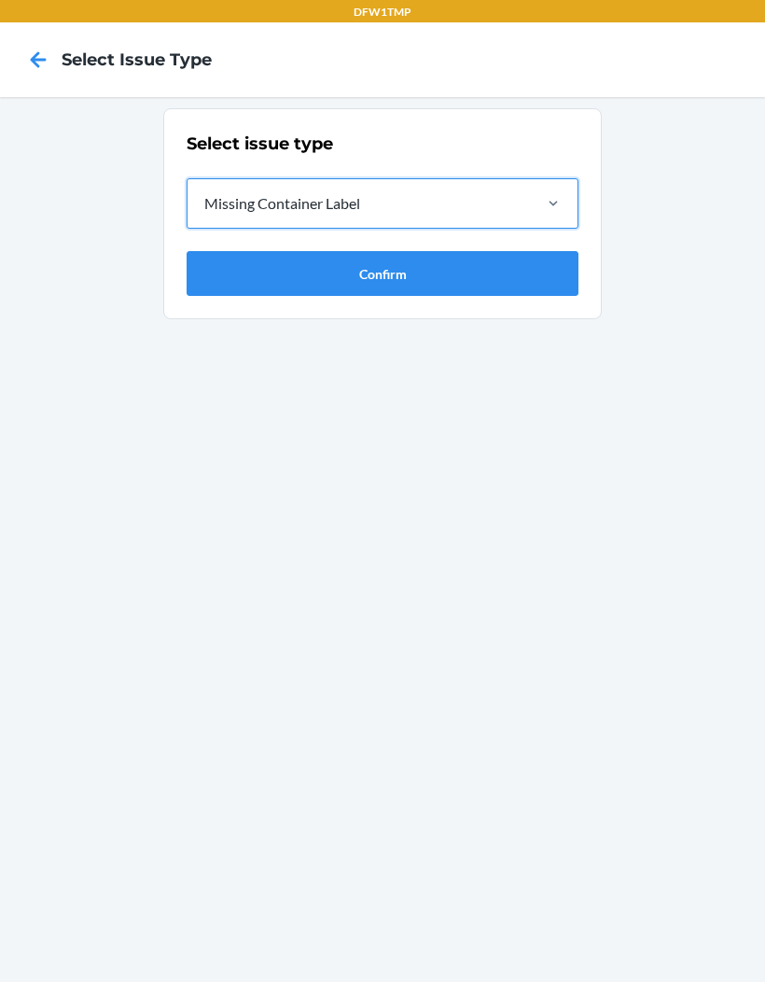
click at [409, 287] on button "Confirm" at bounding box center [383, 273] width 392 height 45
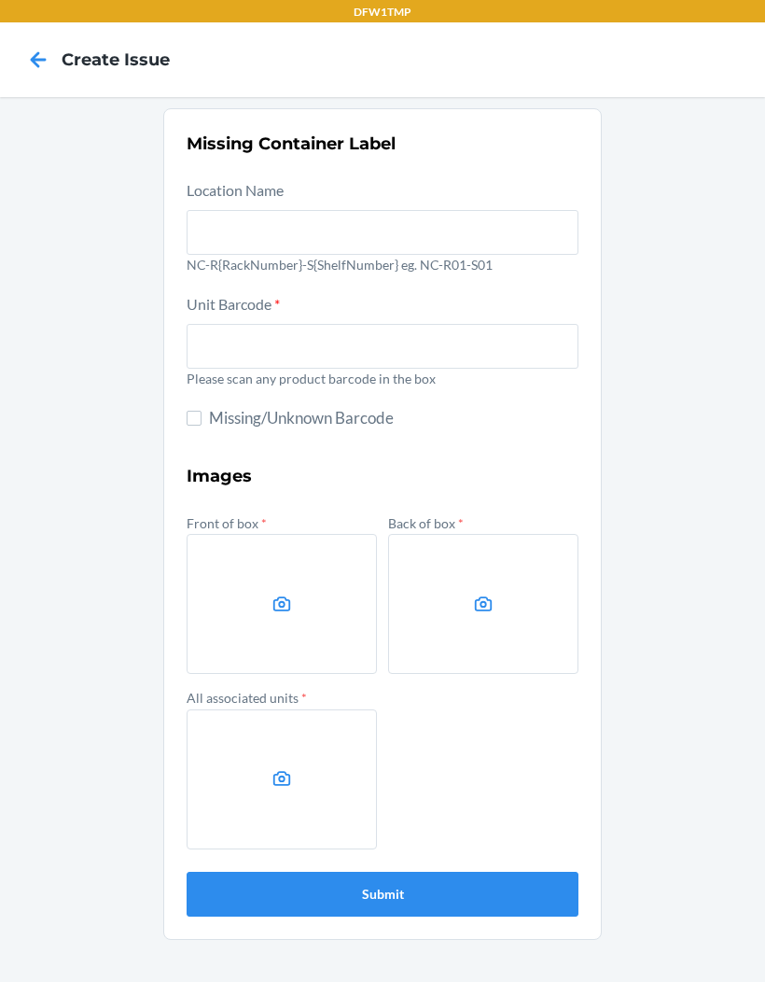
click at [195, 411] on input "Missing/Unknown Barcode" at bounding box center [194, 418] width 15 height 15
checkbox input "true"
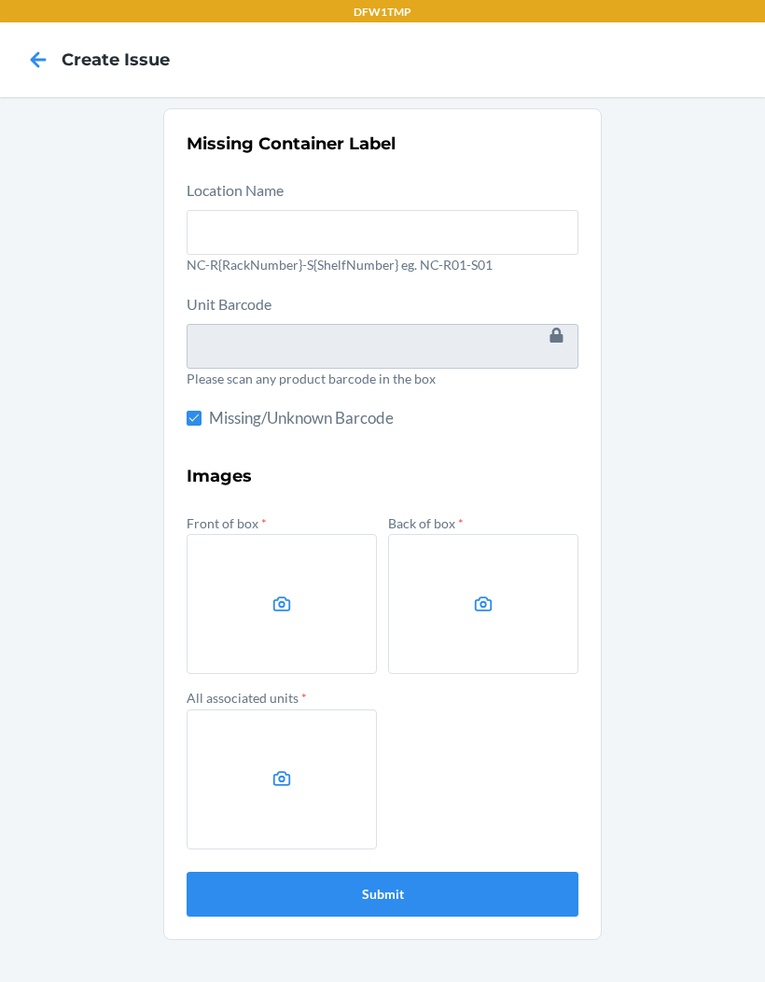
click at [273, 615] on label at bounding box center [282, 604] width 190 height 140
click at [0, 0] on input "file" at bounding box center [0, 0] width 0 height 0
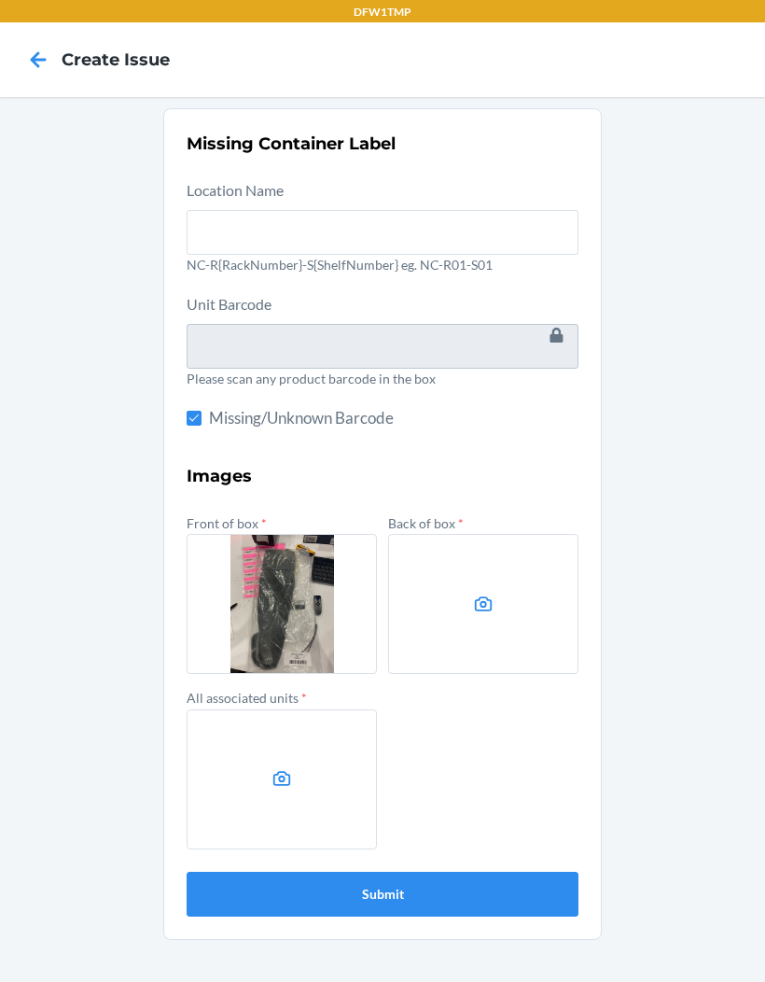
click at [504, 603] on label at bounding box center [483, 604] width 190 height 140
click at [0, 0] on input "file" at bounding box center [0, 0] width 0 height 0
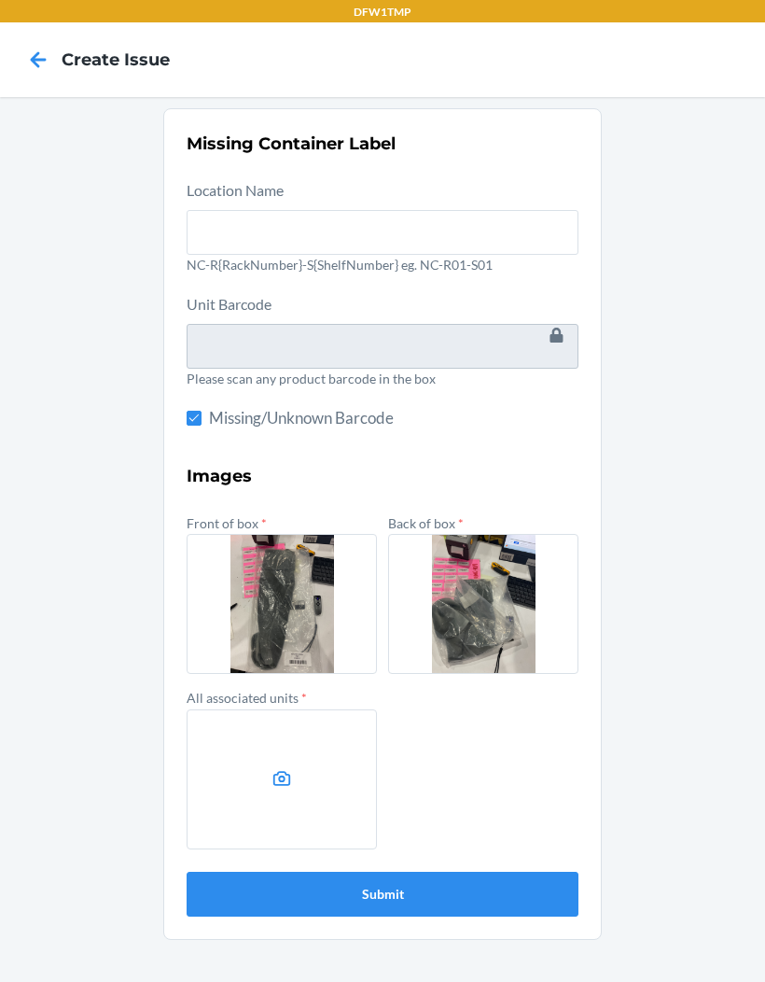
click at [336, 794] on label at bounding box center [282, 779] width 190 height 140
click at [0, 0] on input "file" at bounding box center [0, 0] width 0 height 0
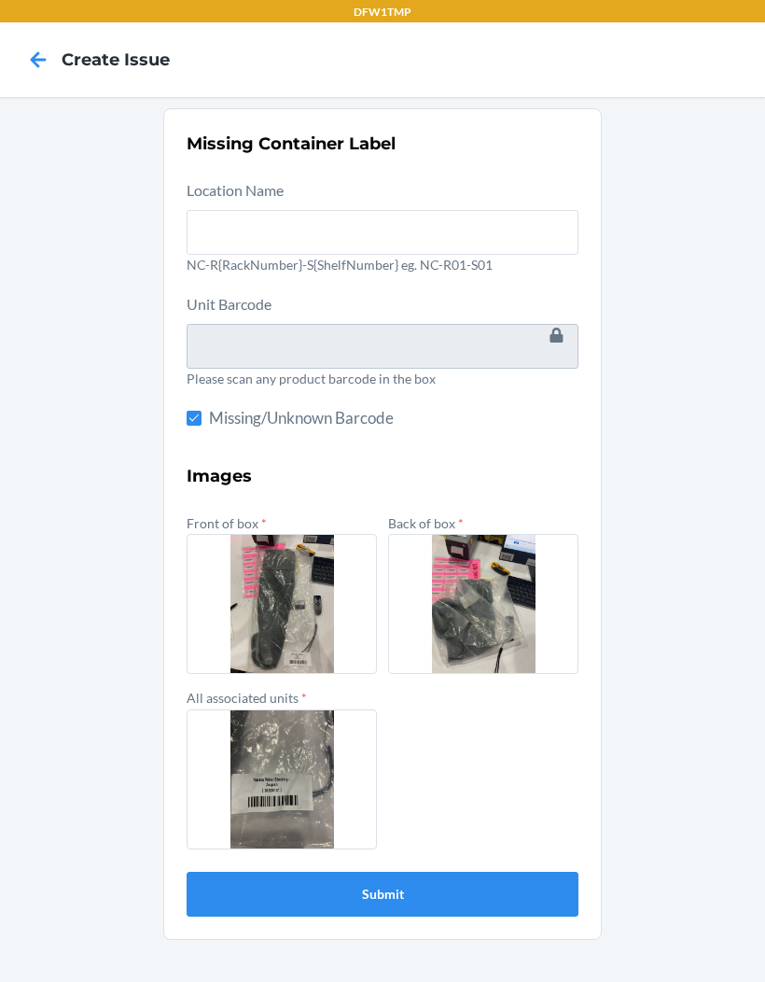
click at [499, 889] on button "Submit" at bounding box center [383, 894] width 392 height 45
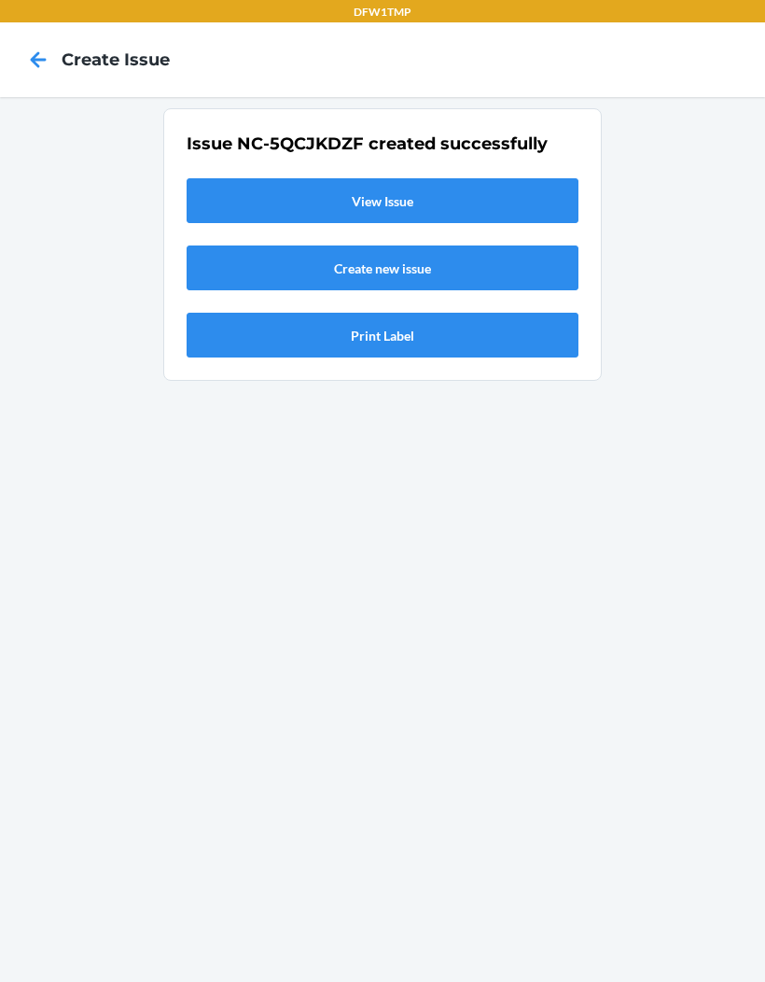
click at [415, 202] on link "View Issue" at bounding box center [383, 200] width 392 height 45
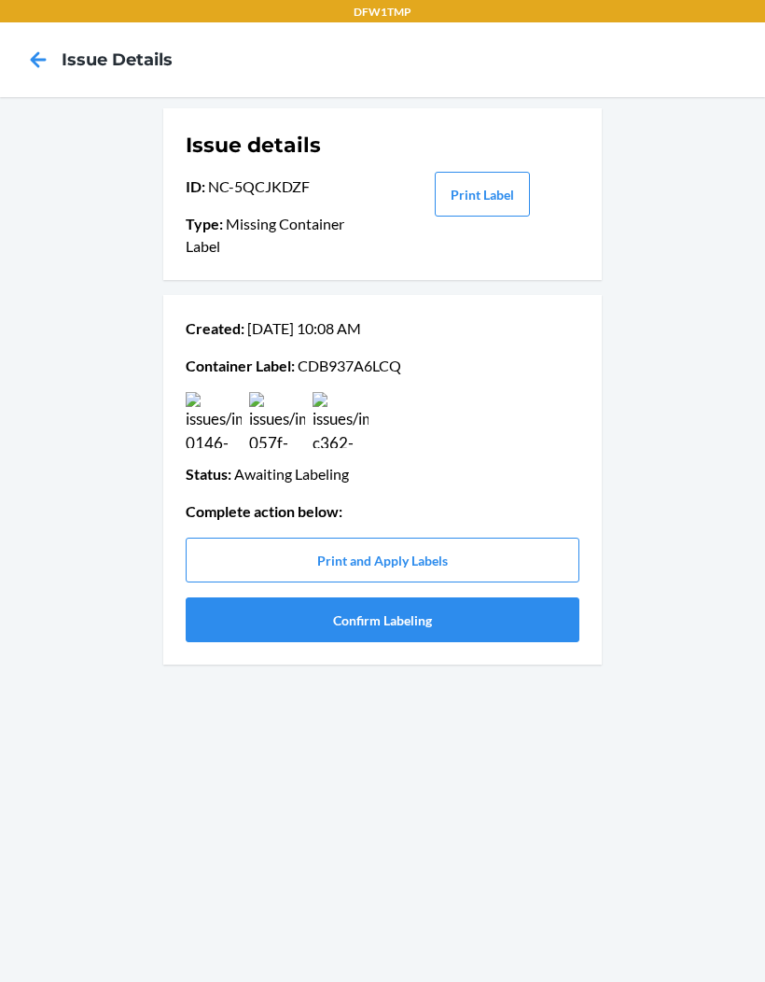
click at [416, 623] on button "Confirm Labeling" at bounding box center [383, 619] width 394 height 45
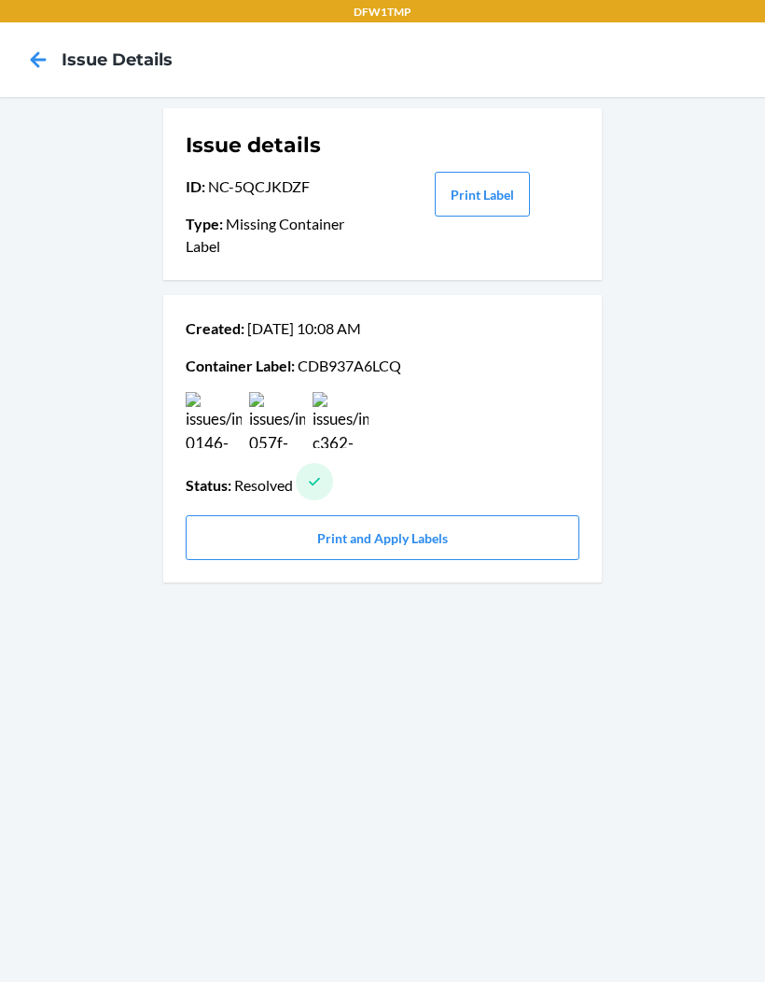
click at [433, 336] on p "Created : Sep 23 10:08 AM" at bounding box center [383, 328] width 394 height 22
copy p "CDB937A6LCQ"
click at [45, 63] on icon at bounding box center [38, 60] width 32 height 32
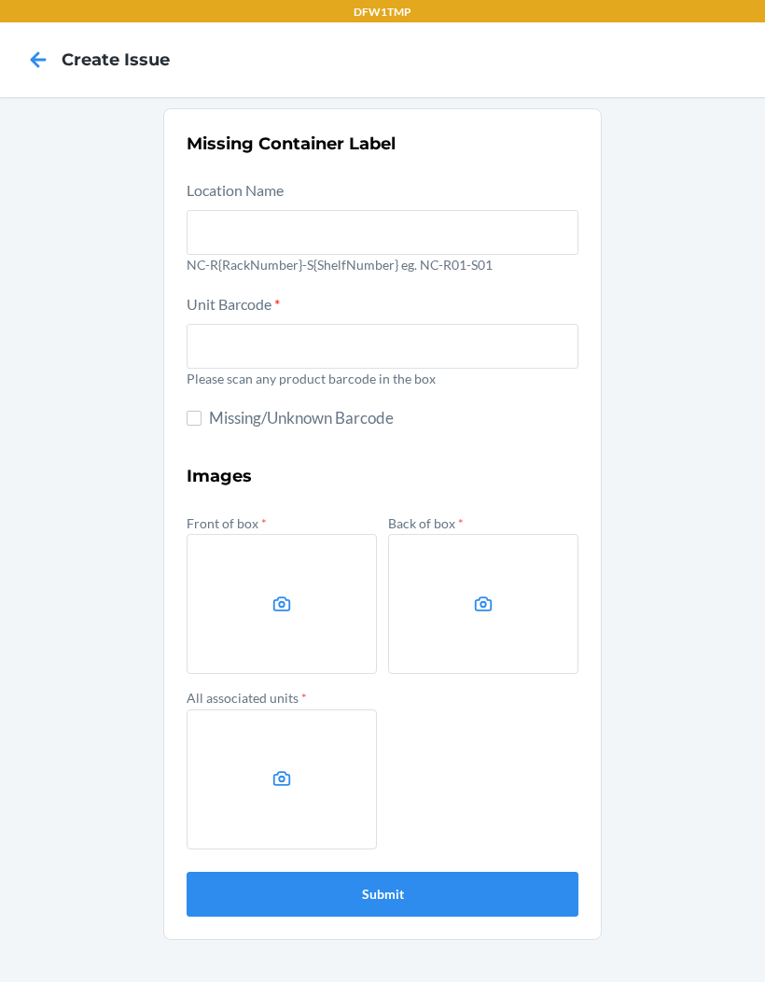
click at [35, 50] on icon at bounding box center [38, 60] width 32 height 32
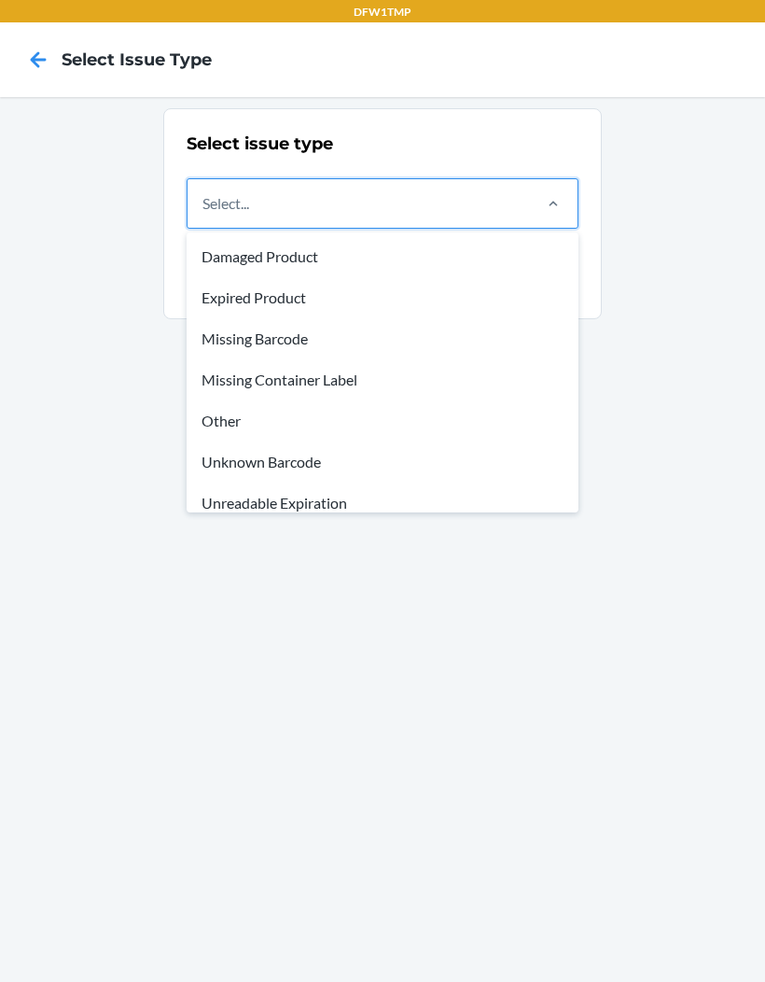
click at [286, 463] on div "Unknown Barcode" at bounding box center [382, 461] width 385 height 41
click at [204, 215] on input "option Unknown Barcode focused, 6 of 8. 8 results available. Use Up and Down to…" at bounding box center [204, 203] width 2 height 22
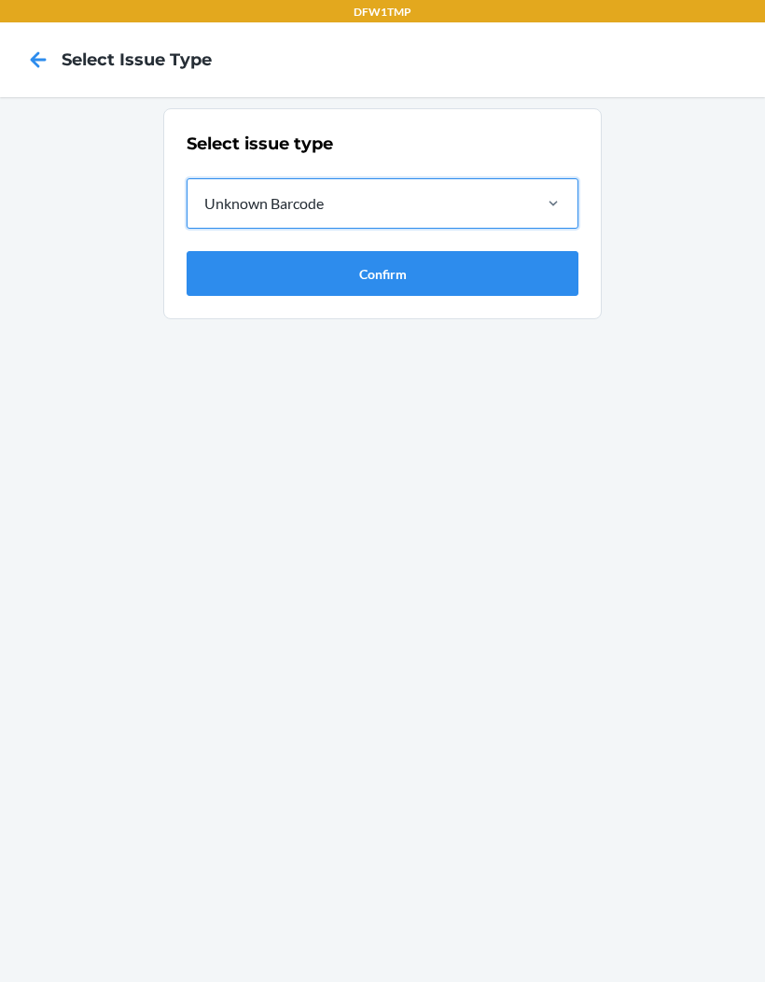
click at [364, 280] on button "Confirm" at bounding box center [383, 273] width 392 height 45
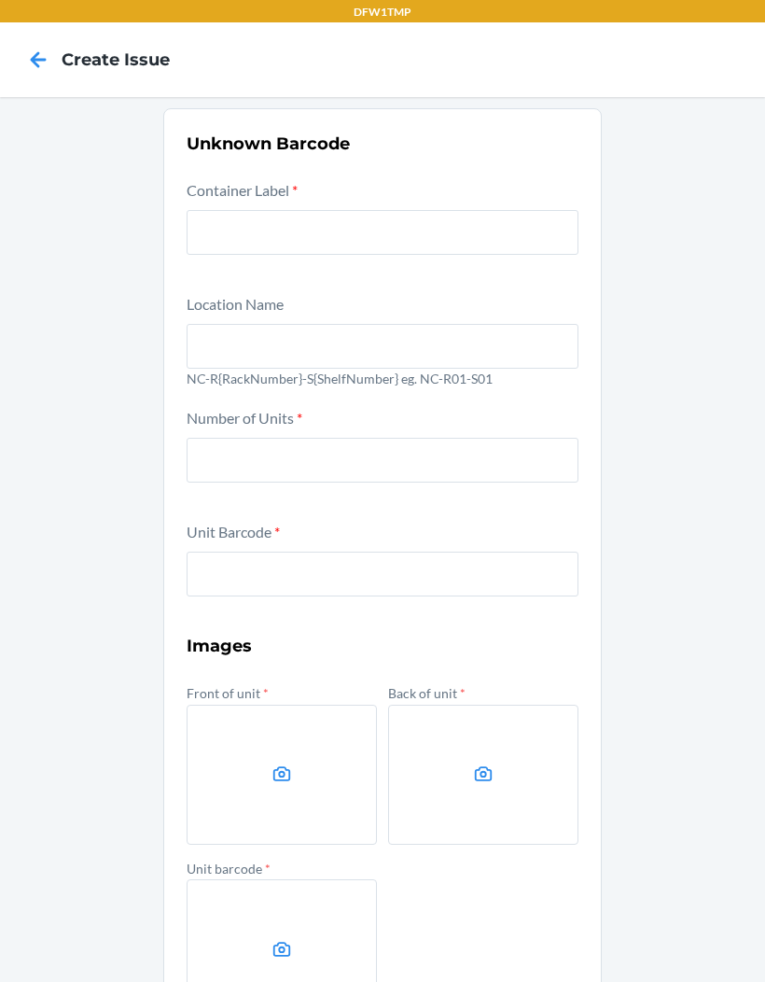
scroll to position [62, 0]
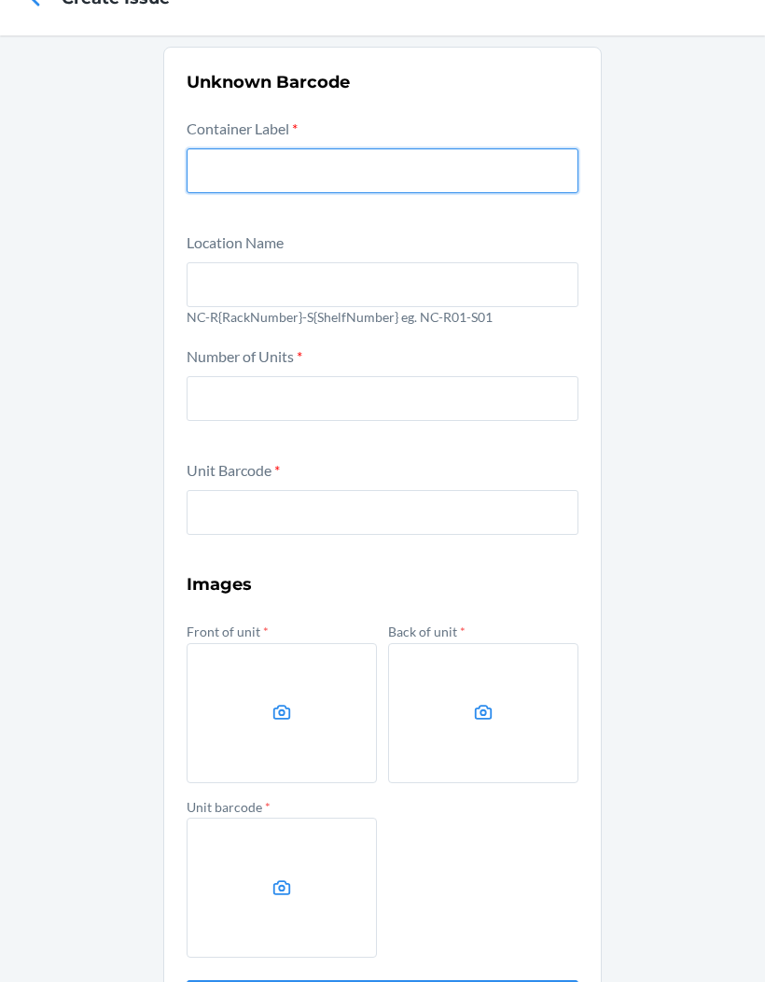
click at [357, 168] on input "text" at bounding box center [383, 170] width 392 height 45
paste input "CDB937A6LCQ"
type input "CDB937A6LCQ"
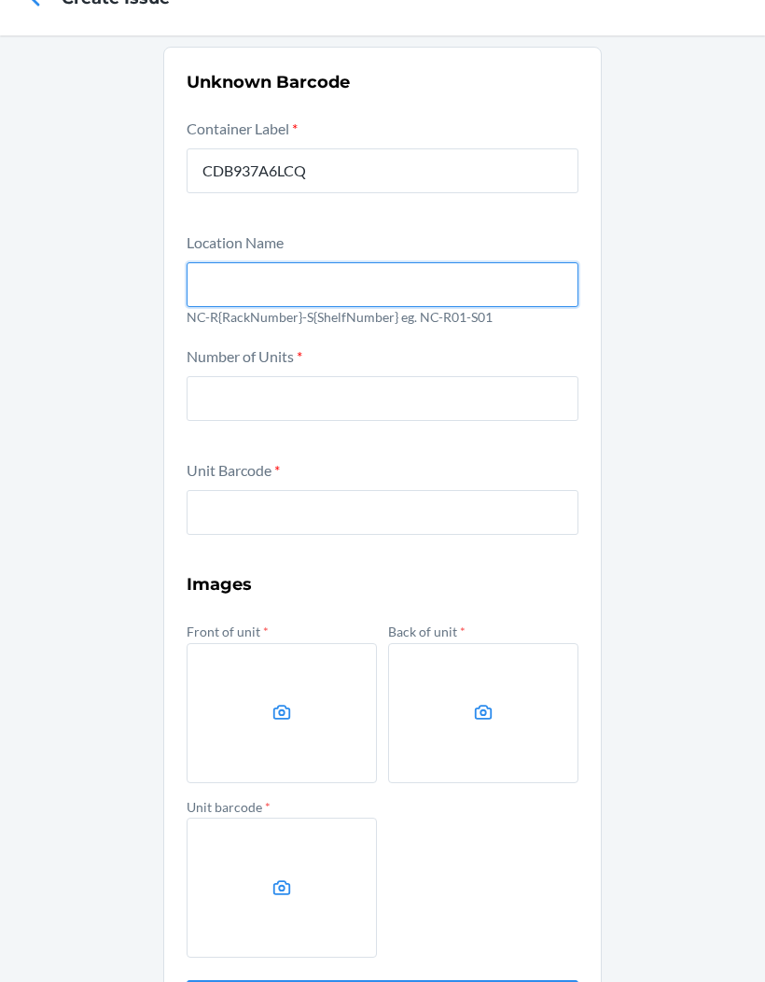
click at [273, 287] on input "text" at bounding box center [383, 284] width 392 height 45
type input "NC-R07-S03"
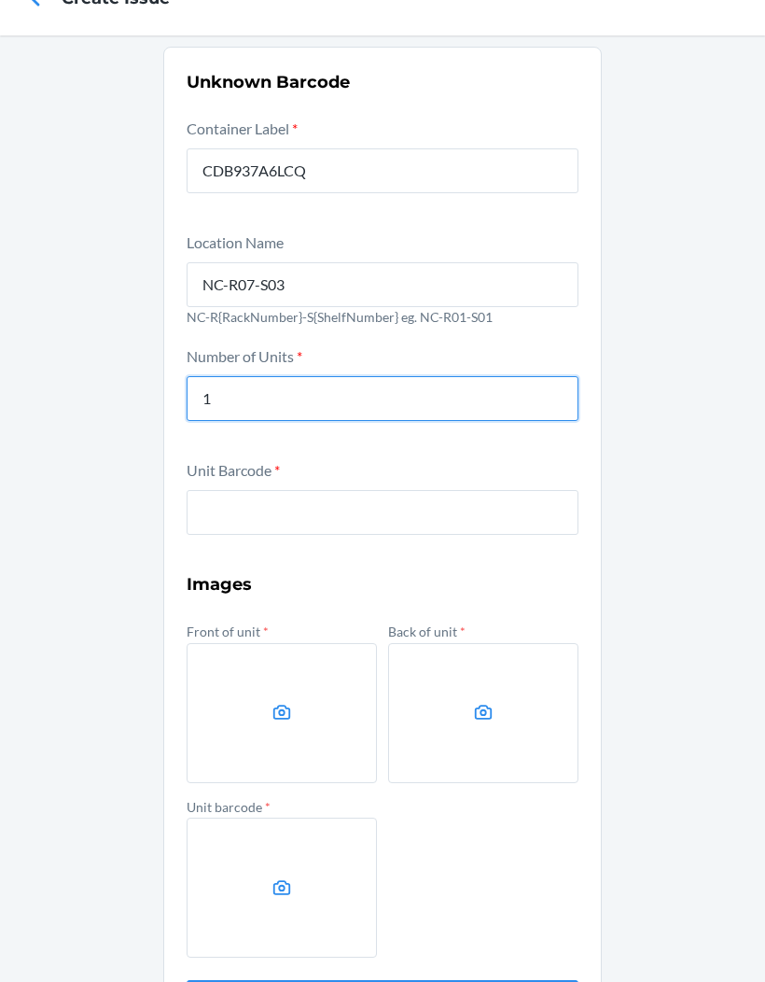
type input "1"
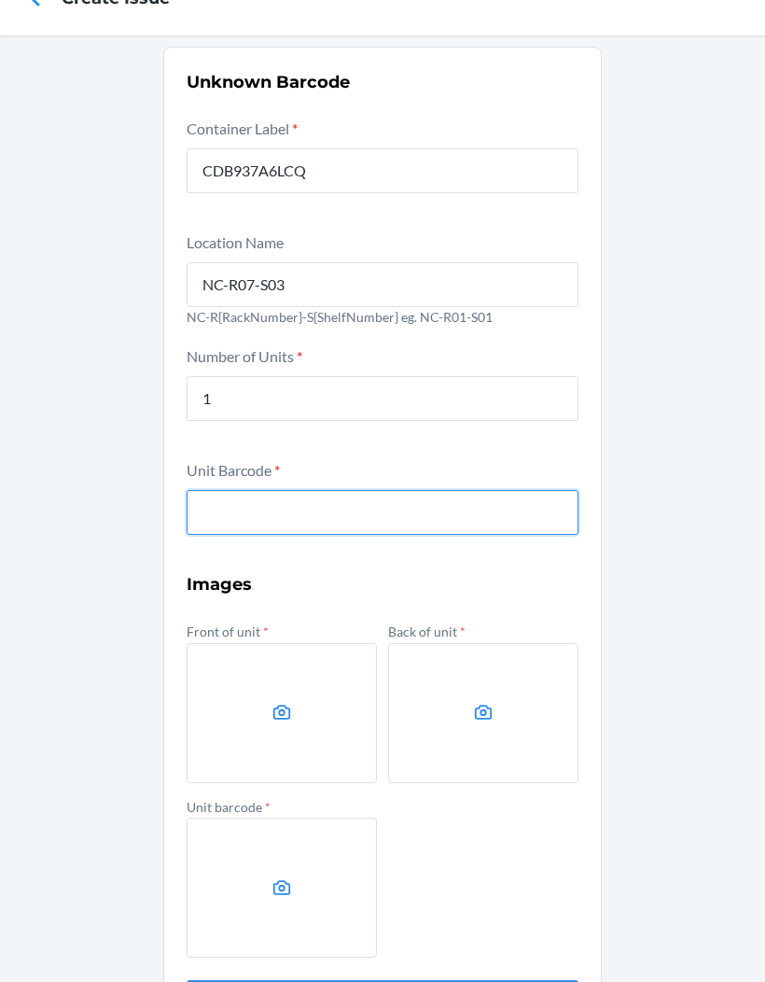
click at [275, 528] on input "text" at bounding box center [383, 512] width 392 height 45
type input "810139865520"
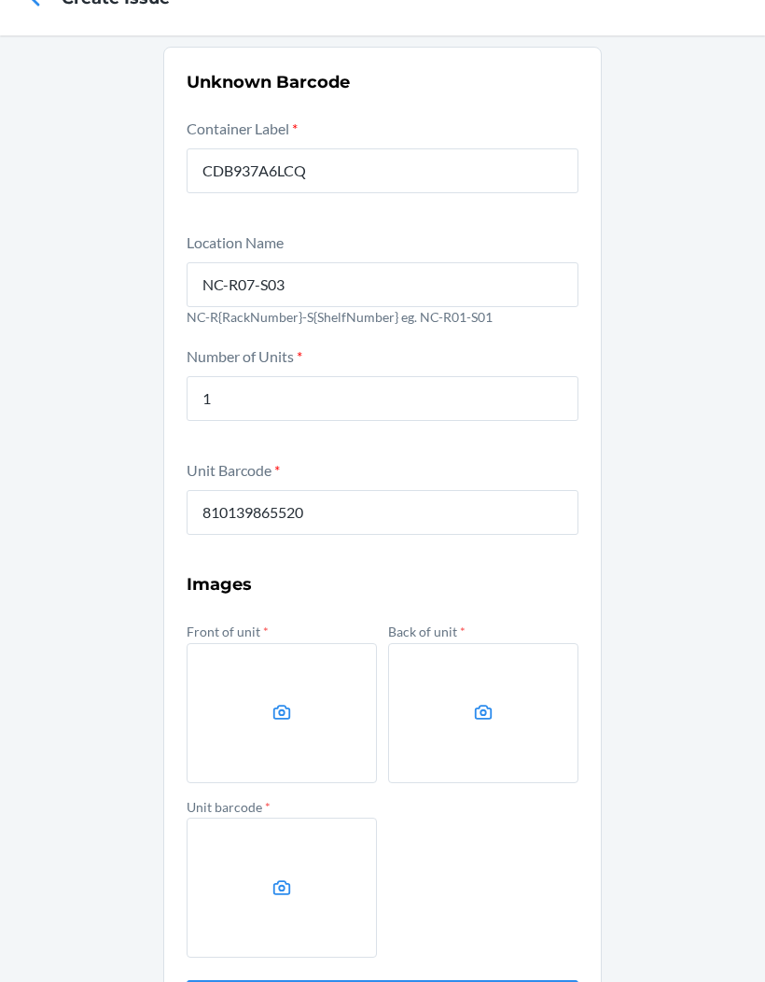
click at [269, 737] on label at bounding box center [282, 713] width 190 height 140
click at [0, 0] on input "file" at bounding box center [0, 0] width 0 height 0
click at [509, 703] on label at bounding box center [483, 713] width 190 height 140
click at [0, 0] on input "file" at bounding box center [0, 0] width 0 height 0
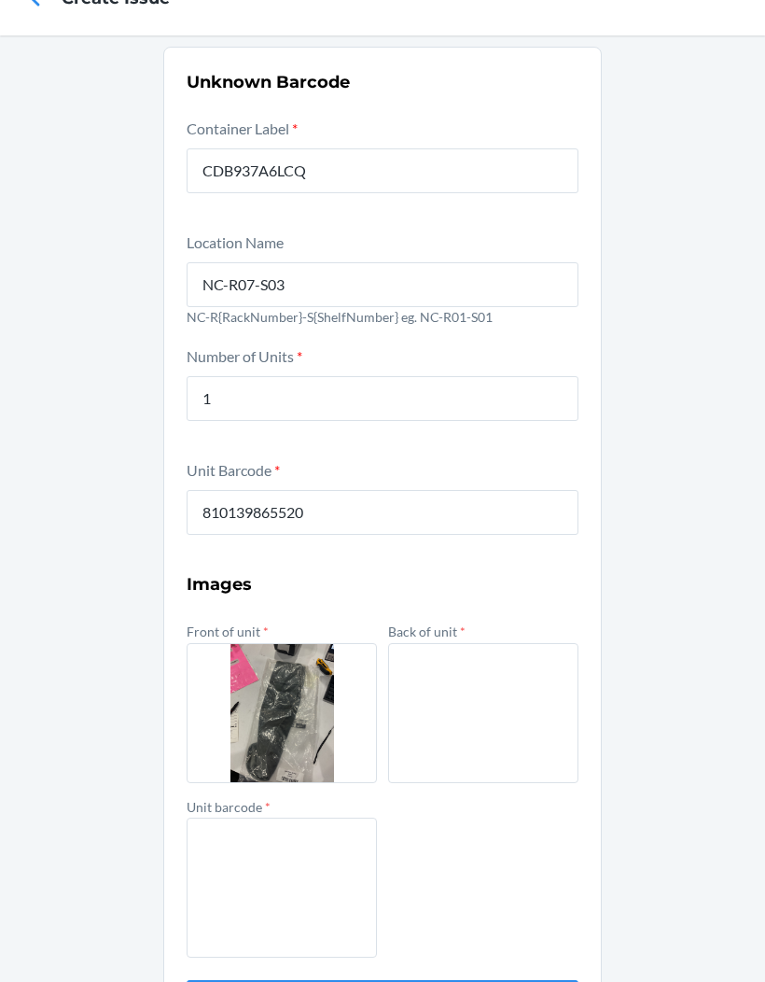
scroll to position [77, 0]
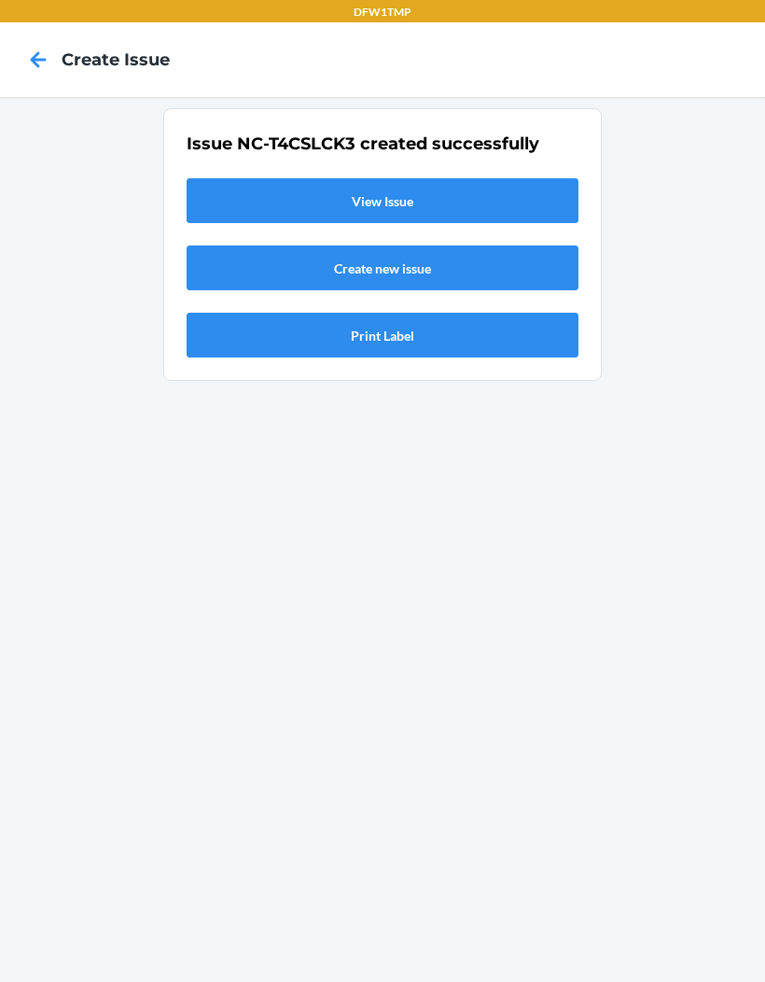
scroll to position [0, 0]
click at [490, 178] on link "View Issue" at bounding box center [383, 200] width 392 height 45
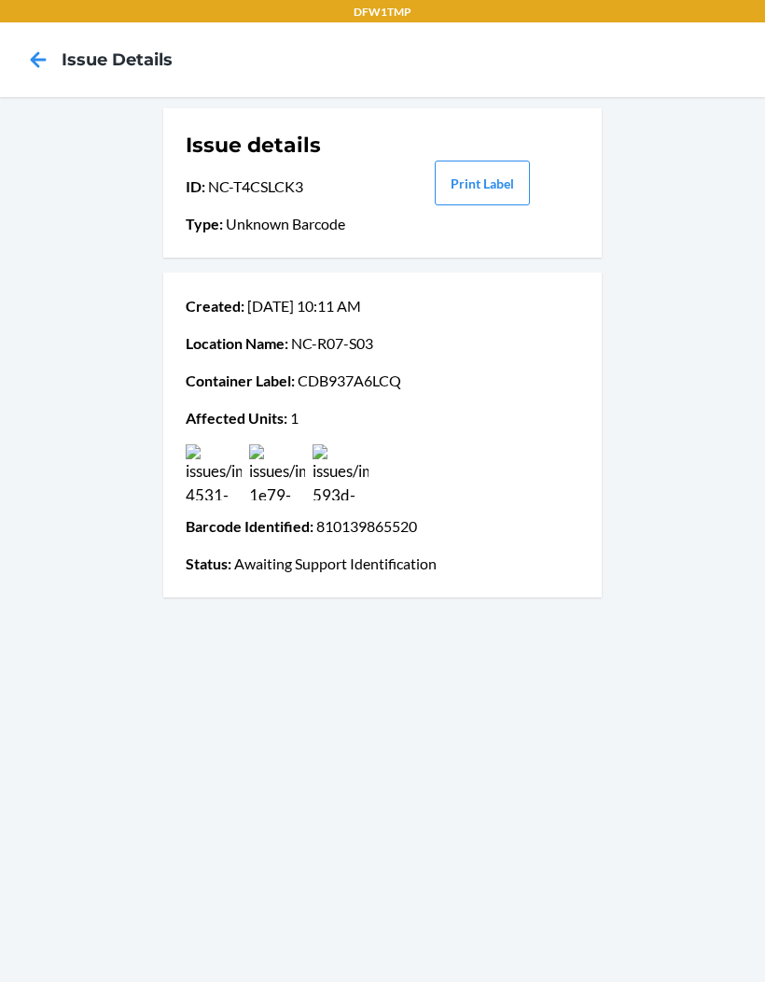
click at [29, 73] on icon at bounding box center [38, 60] width 32 height 32
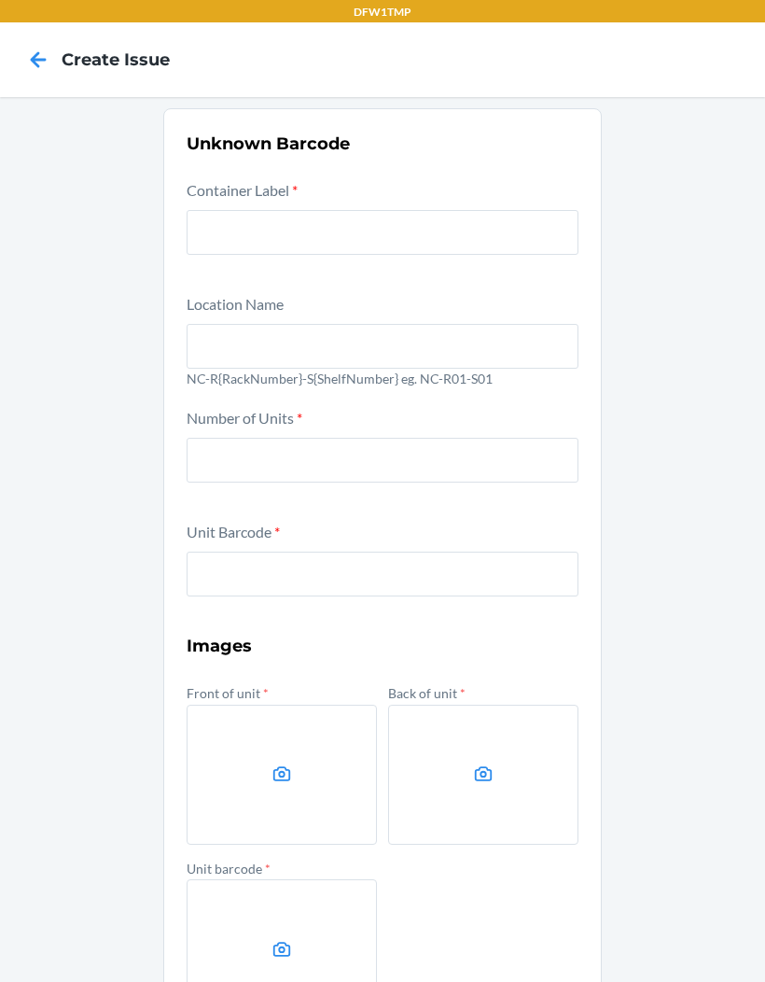
click at [518, 300] on div "Location Name NC-R{RackNumber}-S{ShelfNumber} eg. NC-R01-S01" at bounding box center [383, 343] width 392 height 103
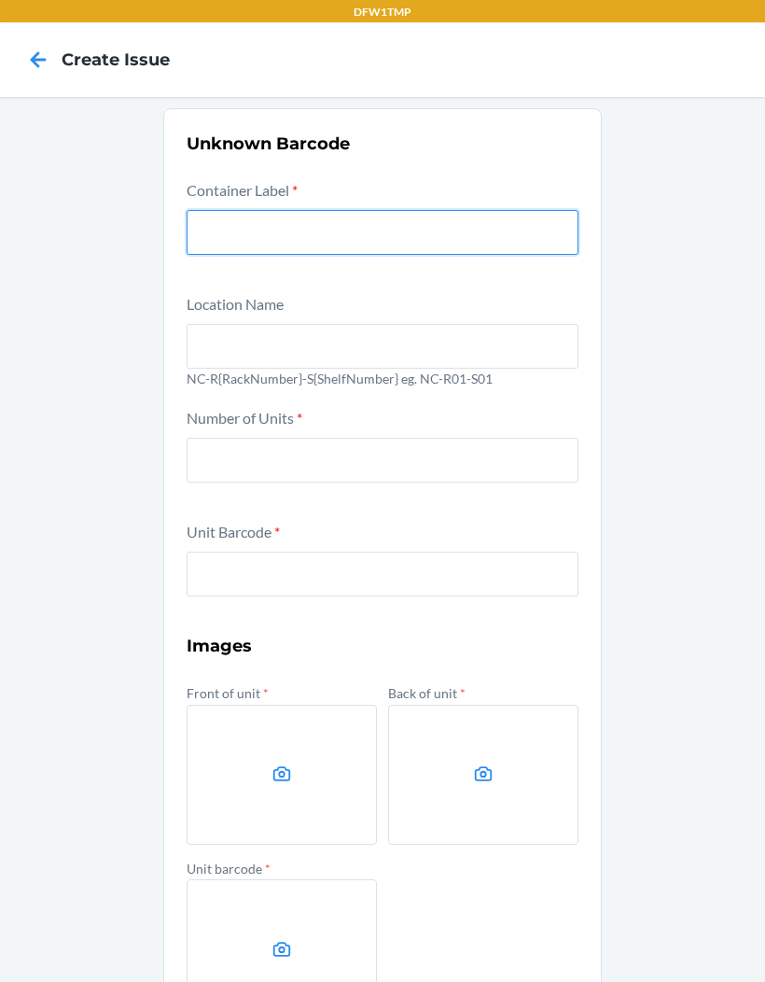
click at [541, 242] on input "text" at bounding box center [383, 232] width 392 height 45
type input "CD8BXNFJ4TJ"
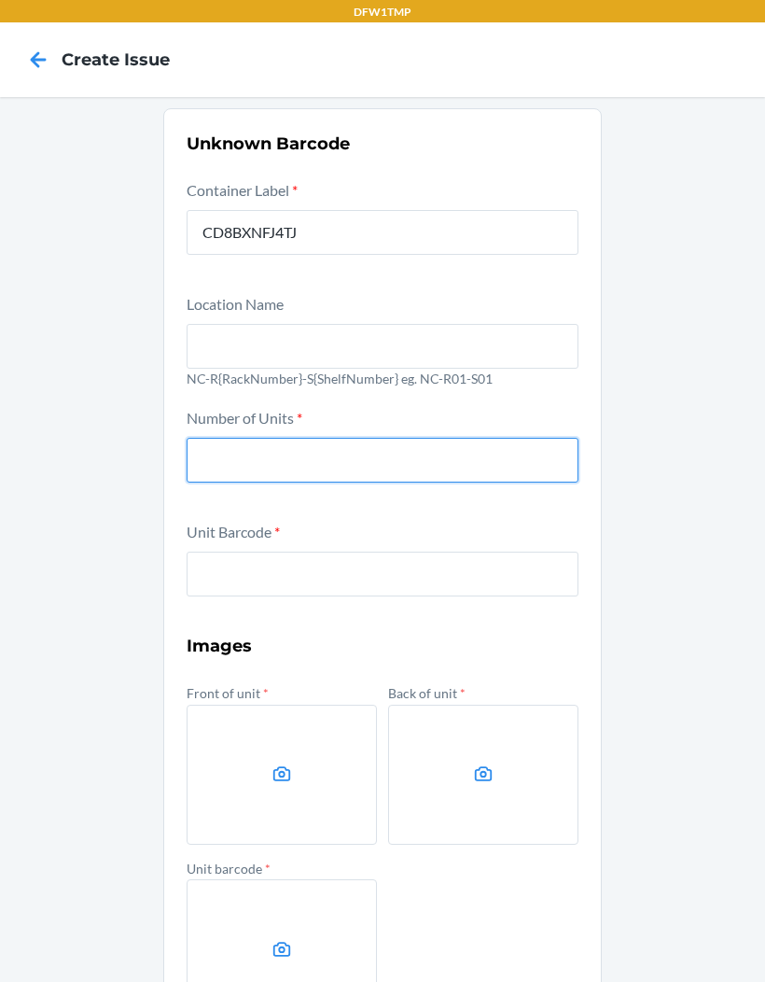
click at [531, 353] on input "text" at bounding box center [383, 346] width 392 height 45
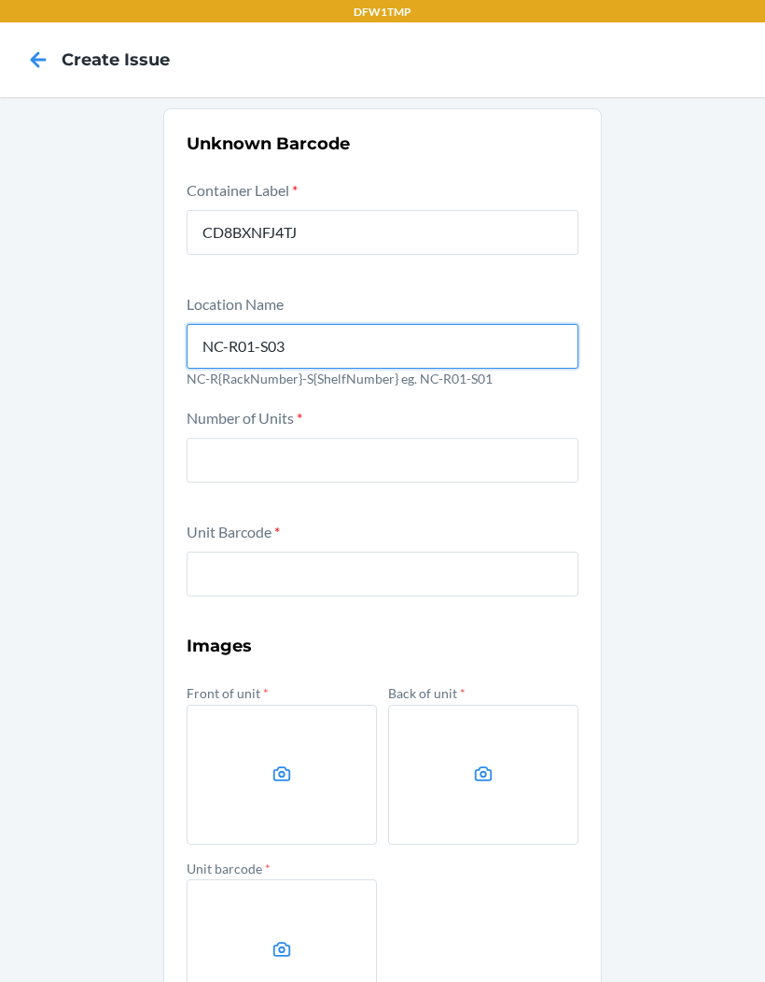
type input "NC-R01-S03"
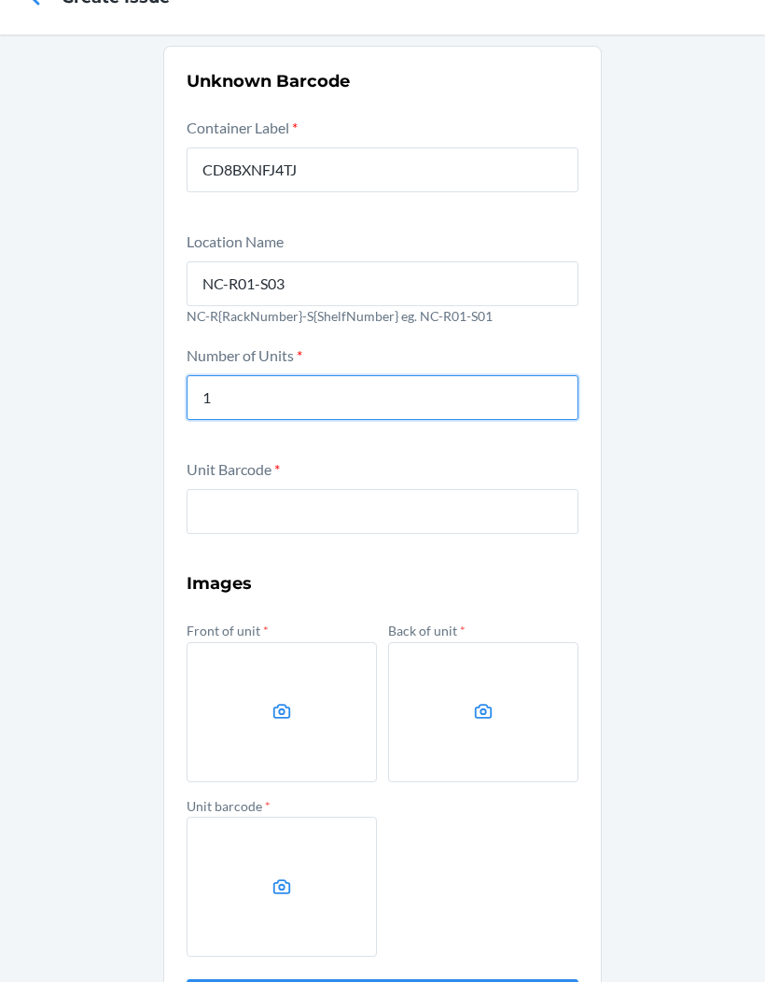
scroll to position [62, 0]
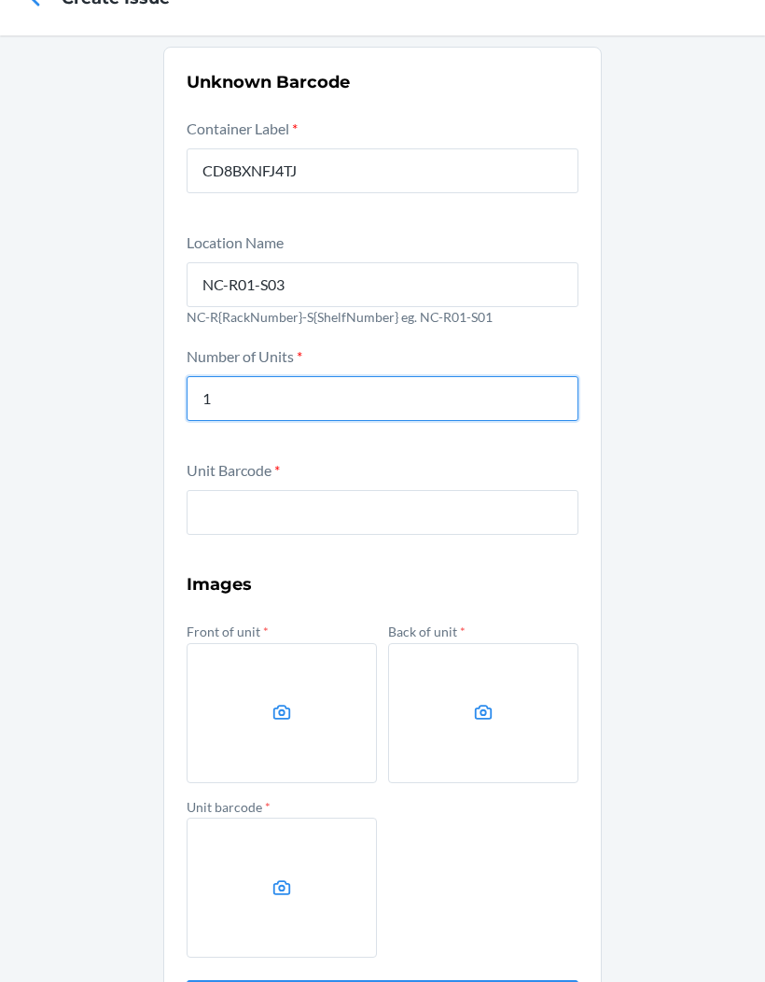
type input "1"
click at [419, 525] on input "text" at bounding box center [383, 512] width 392 height 45
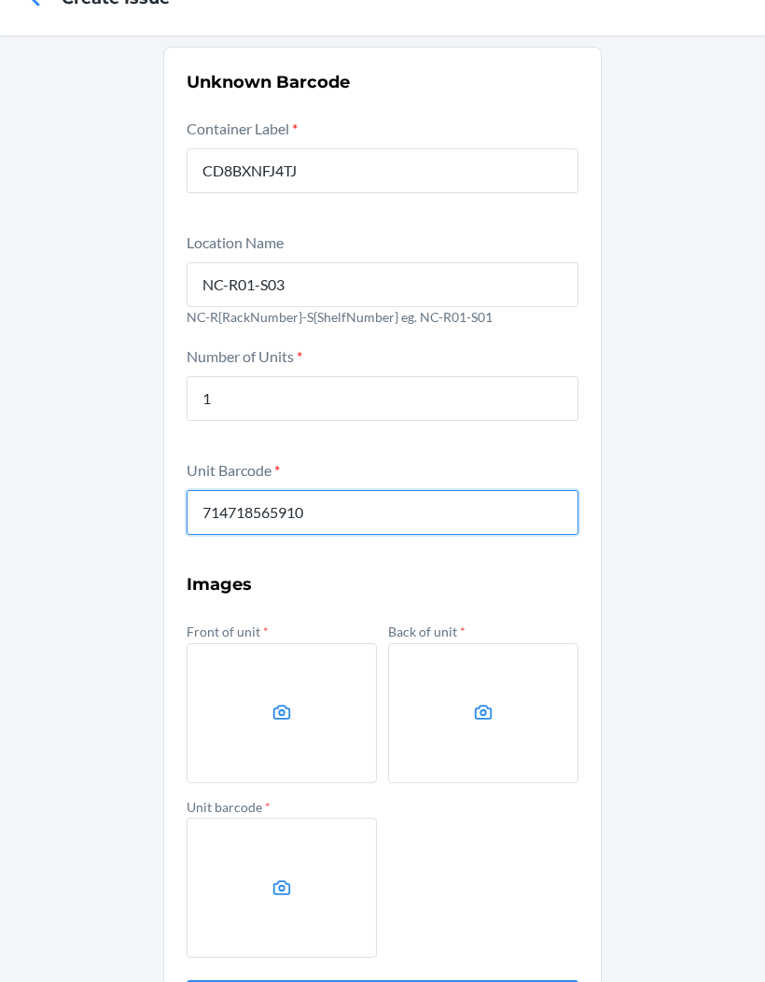
type input "714718565910"
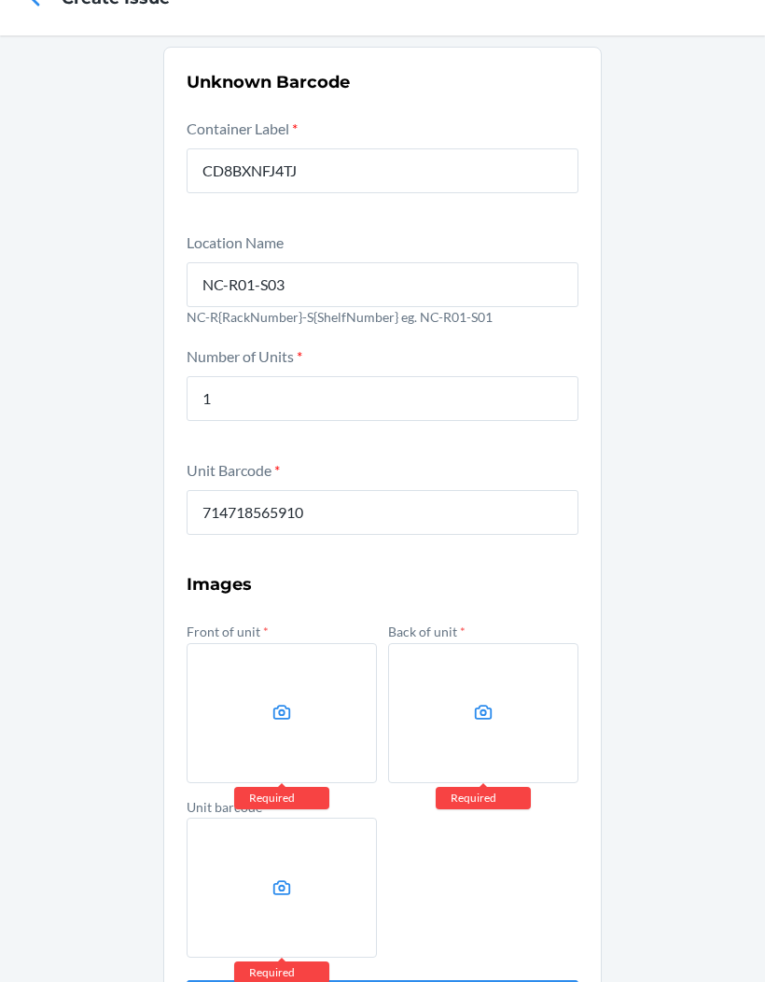
click at [301, 720] on label at bounding box center [282, 713] width 190 height 140
click at [0, 0] on input "file" at bounding box center [0, 0] width 0 height 0
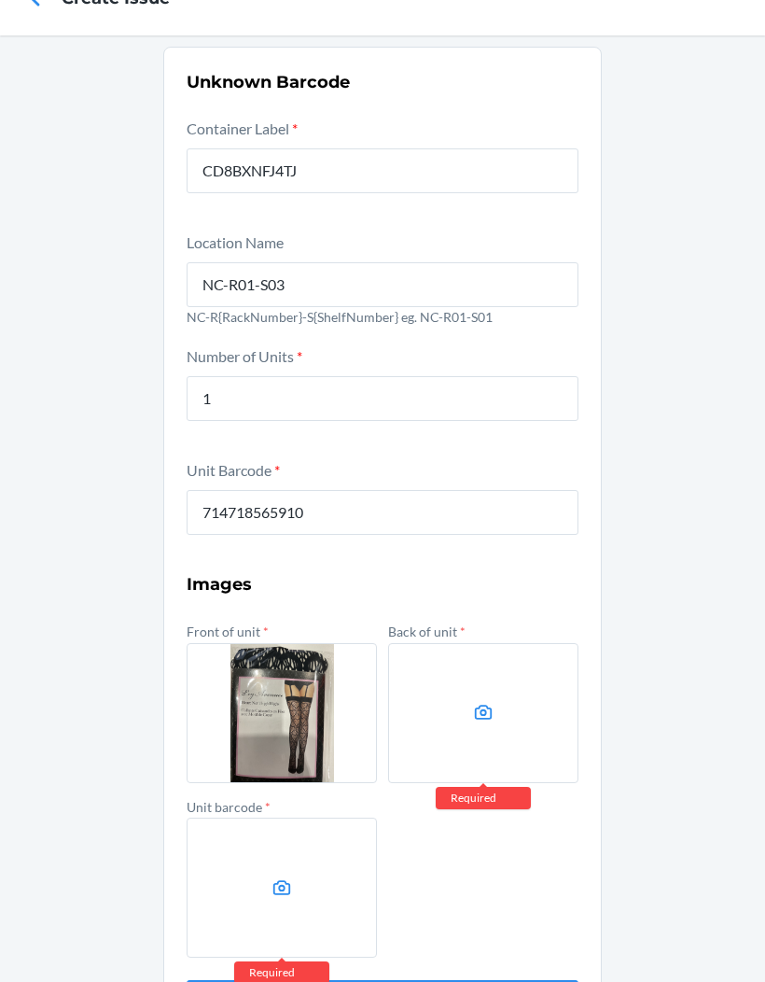
click at [483, 706] on icon at bounding box center [484, 712] width 18 height 15
click at [0, 0] on input "file" at bounding box center [0, 0] width 0 height 0
click at [286, 910] on label at bounding box center [282, 888] width 190 height 140
click at [0, 0] on input "file" at bounding box center [0, 0] width 0 height 0
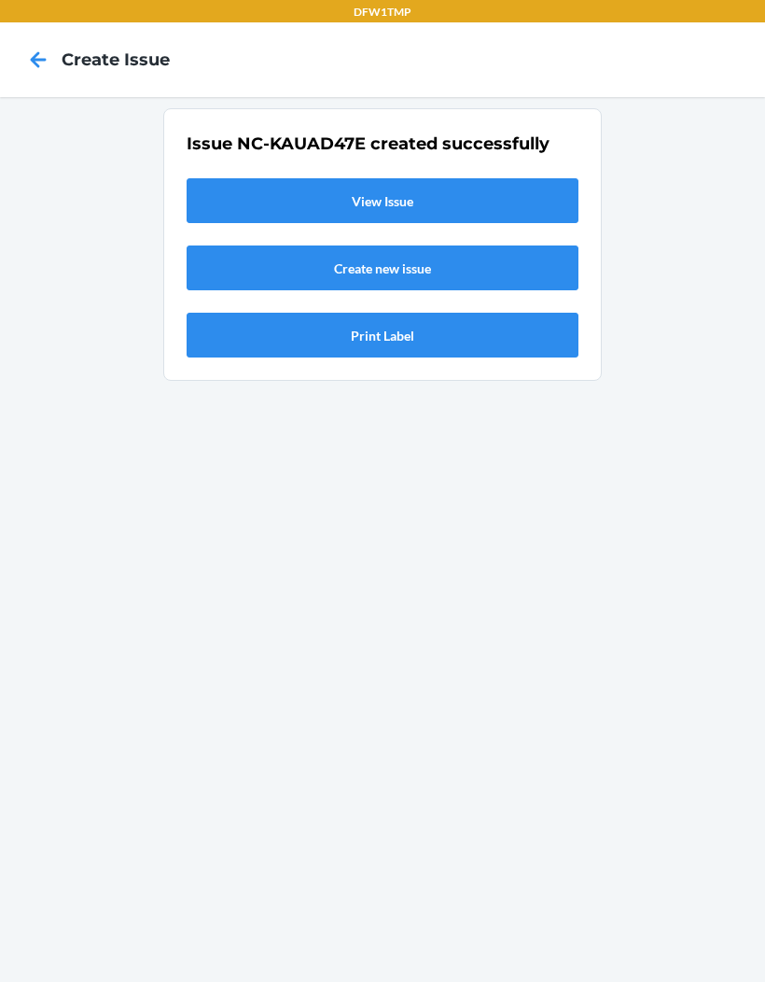
click at [413, 178] on link "View Issue" at bounding box center [383, 200] width 392 height 45
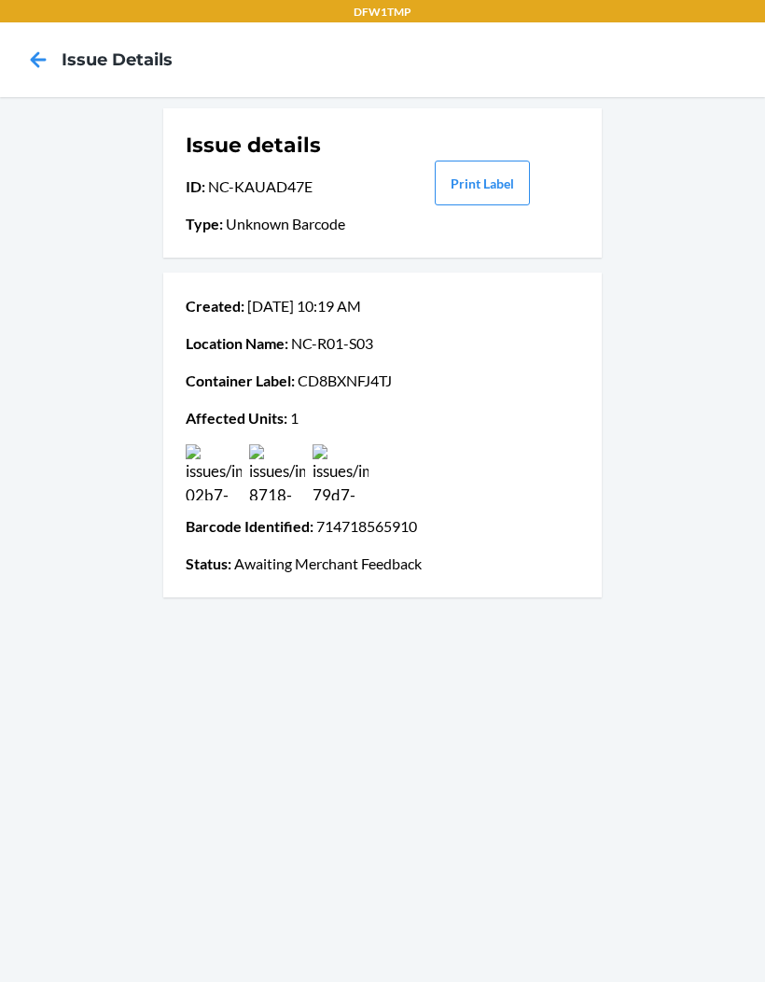
click at [40, 51] on icon at bounding box center [38, 60] width 32 height 32
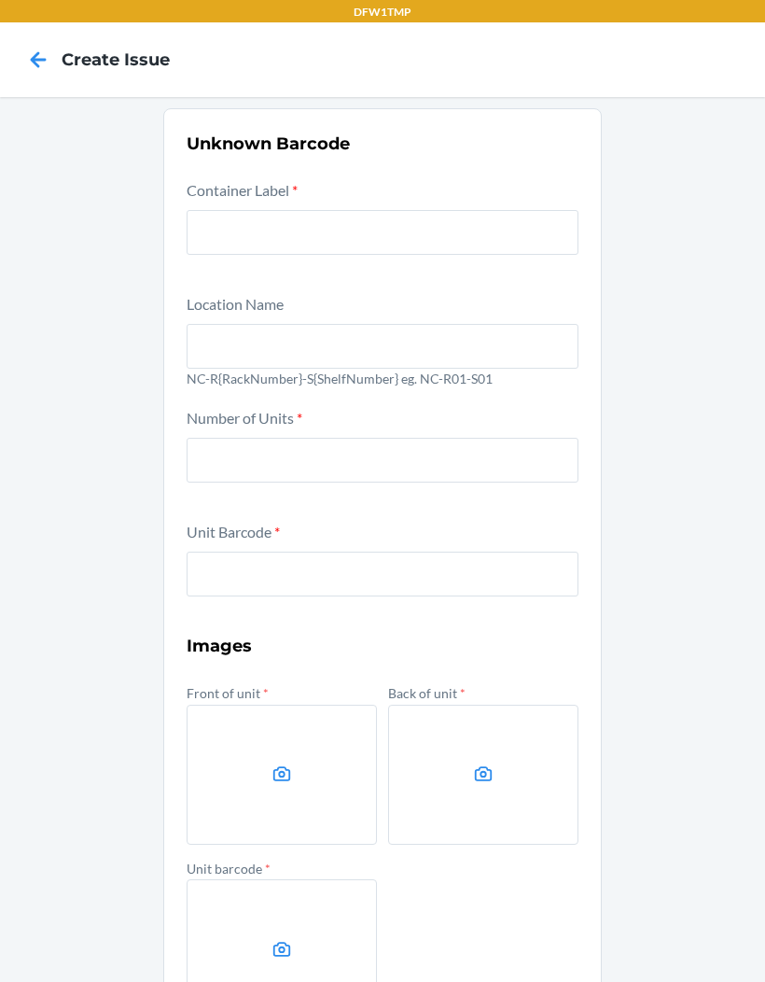
click at [51, 52] on icon at bounding box center [38, 60] width 32 height 32
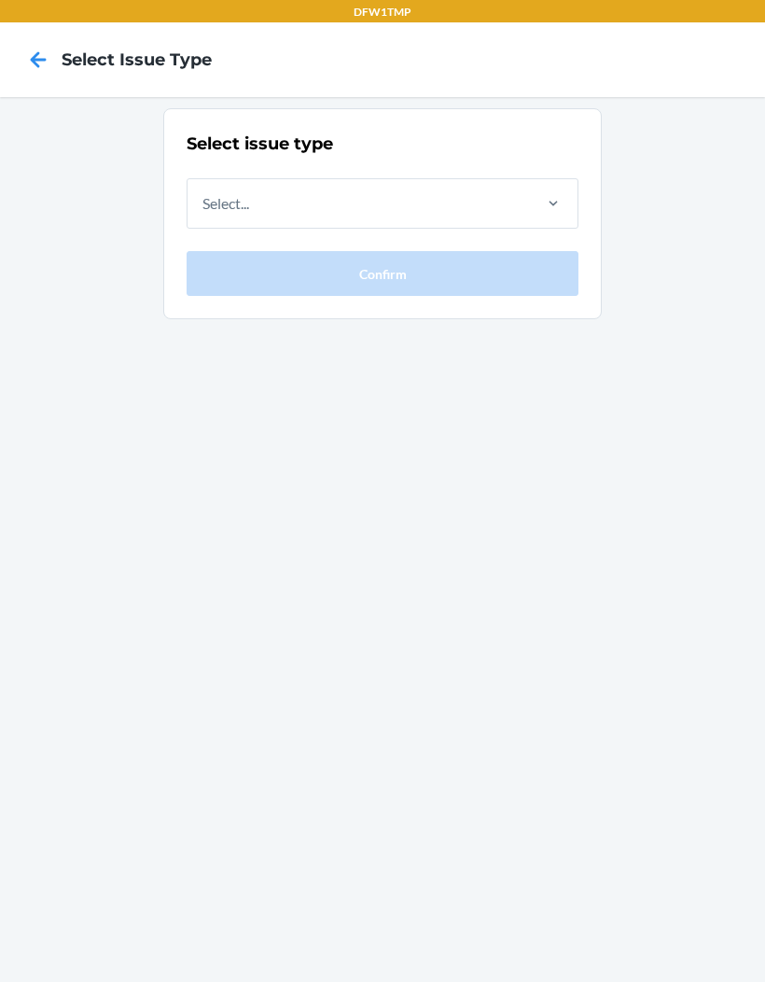
click at [37, 48] on icon at bounding box center [38, 60] width 32 height 32
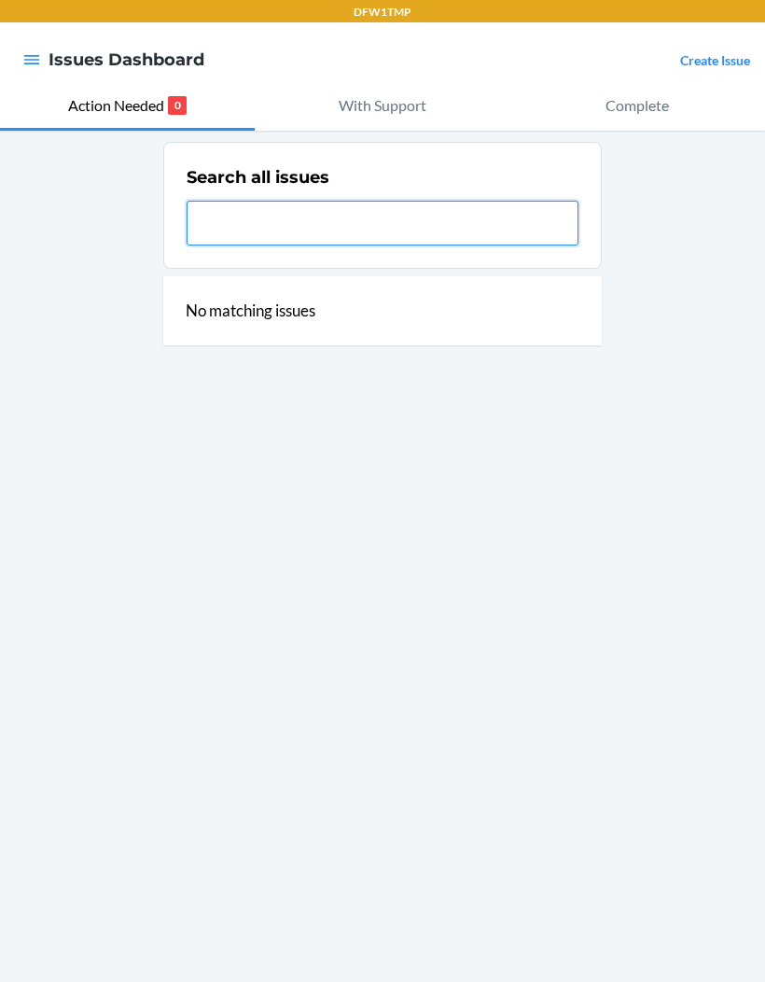
click at [325, 226] on input "text" at bounding box center [383, 223] width 392 height 45
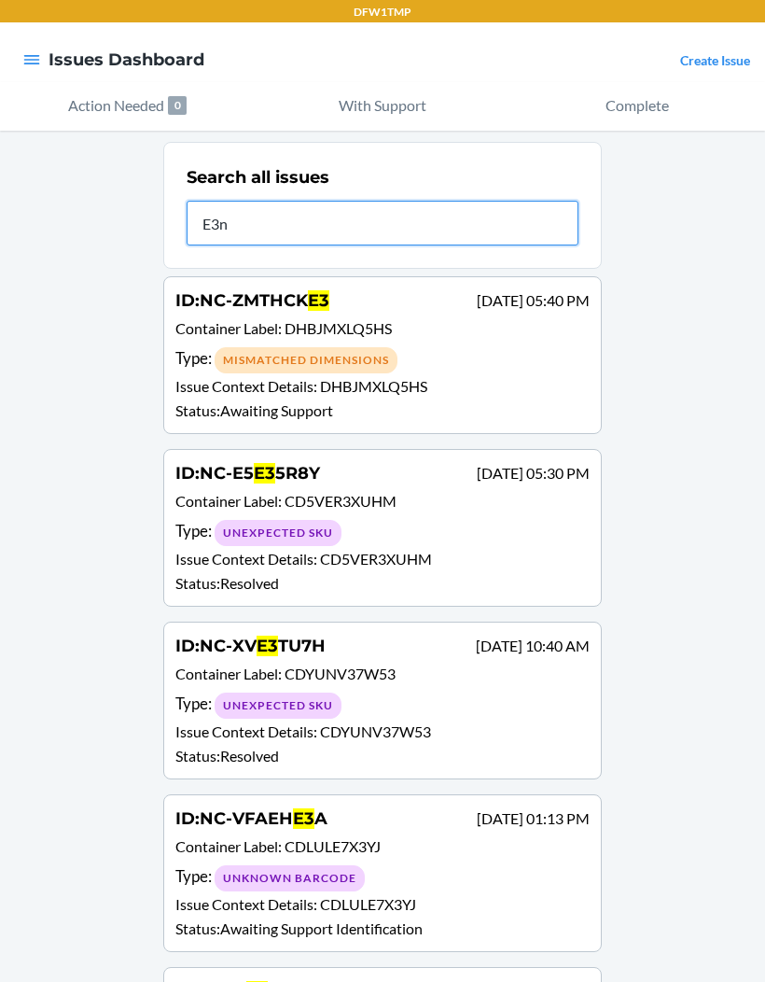
type input "E3nh"
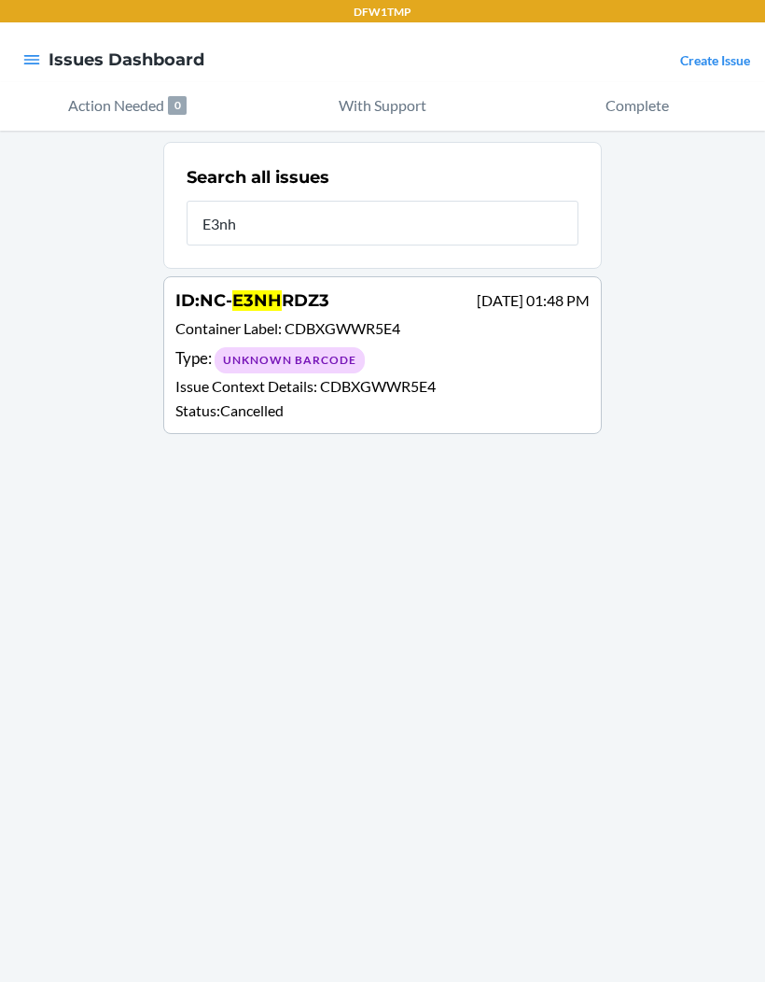
click at [458, 339] on p "Container Label : CDBXGWWR5E4" at bounding box center [382, 330] width 414 height 27
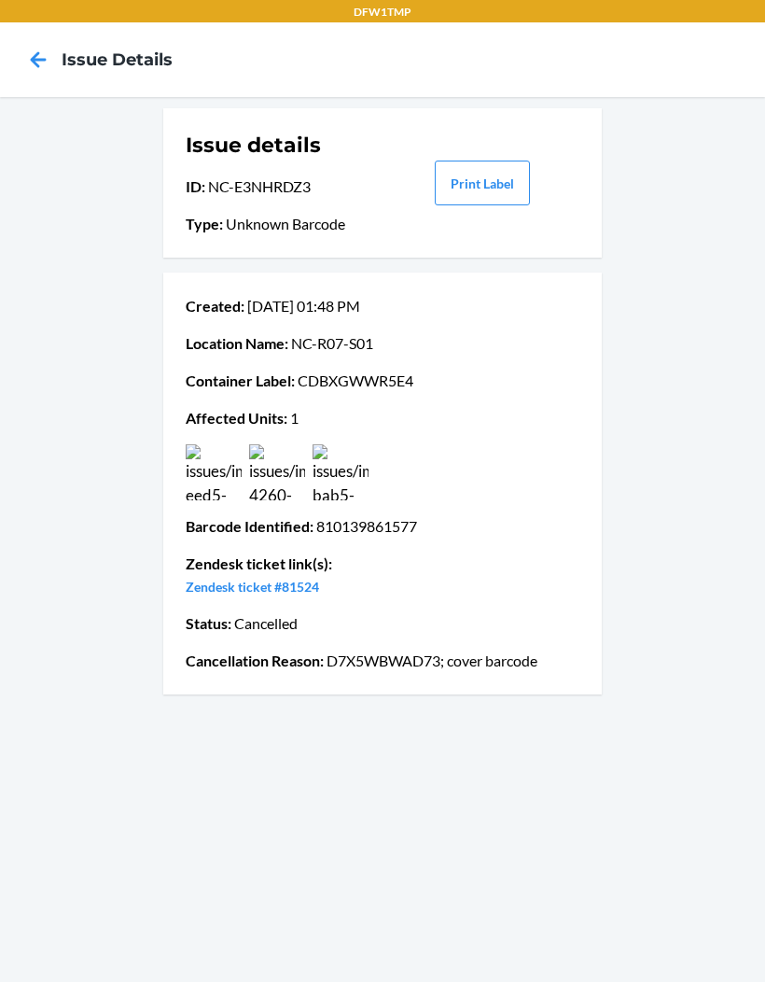
click at [207, 461] on img at bounding box center [214, 472] width 56 height 56
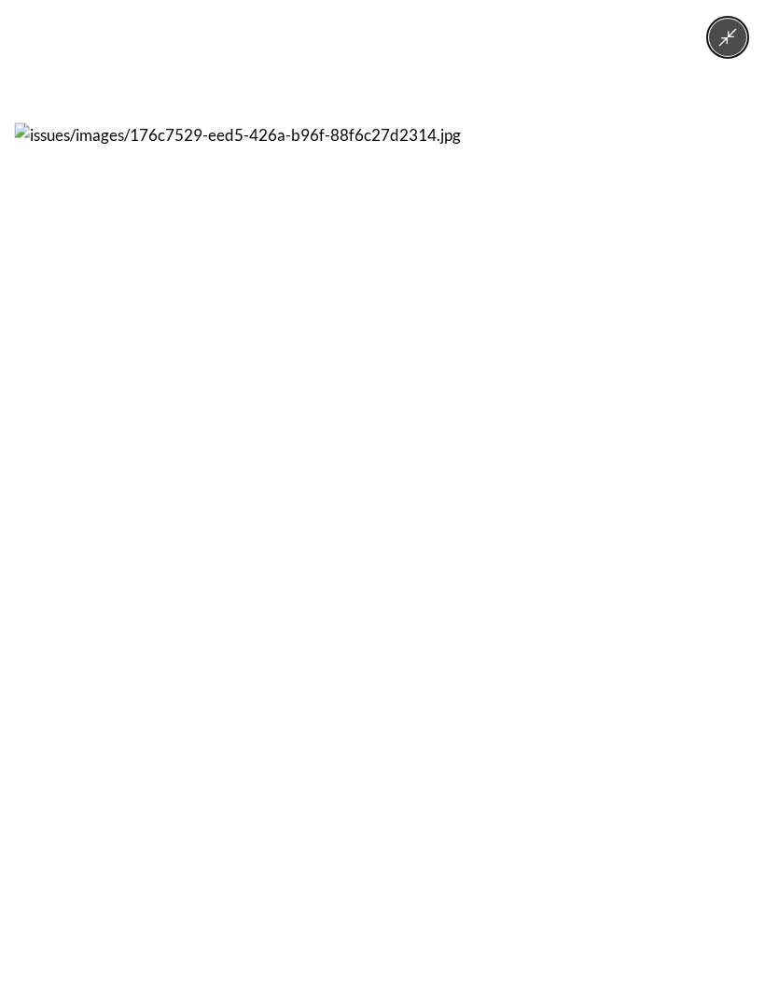
click at [721, 41] on icon "Minimize image" at bounding box center [728, 37] width 21 height 21
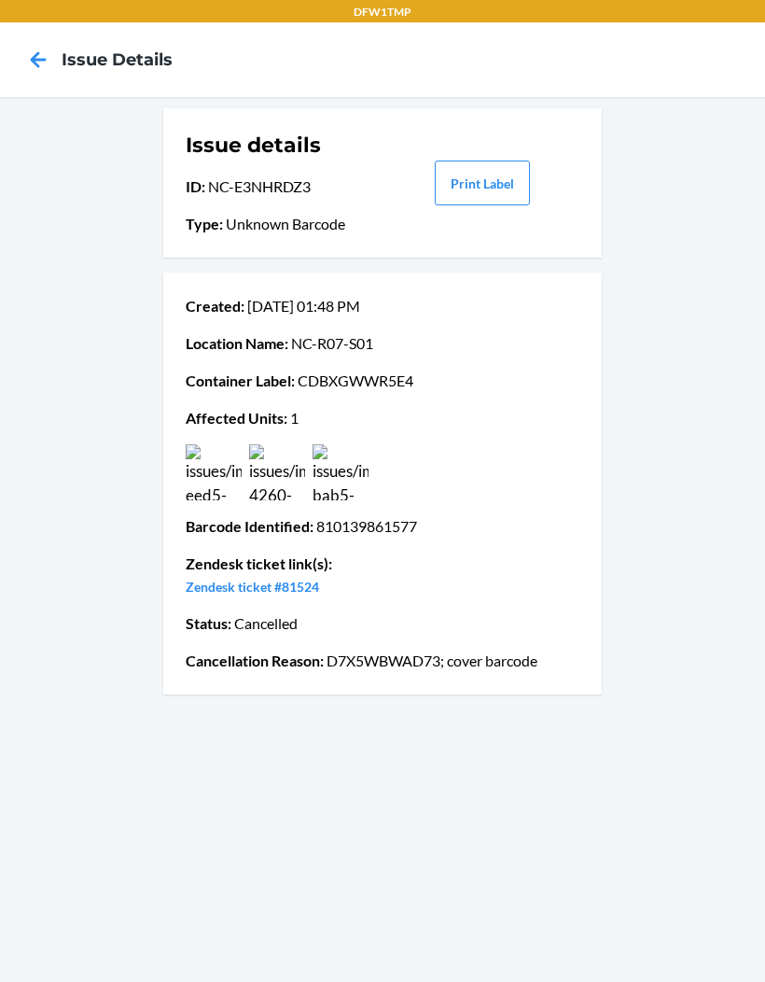
click at [217, 465] on img at bounding box center [214, 472] width 56 height 56
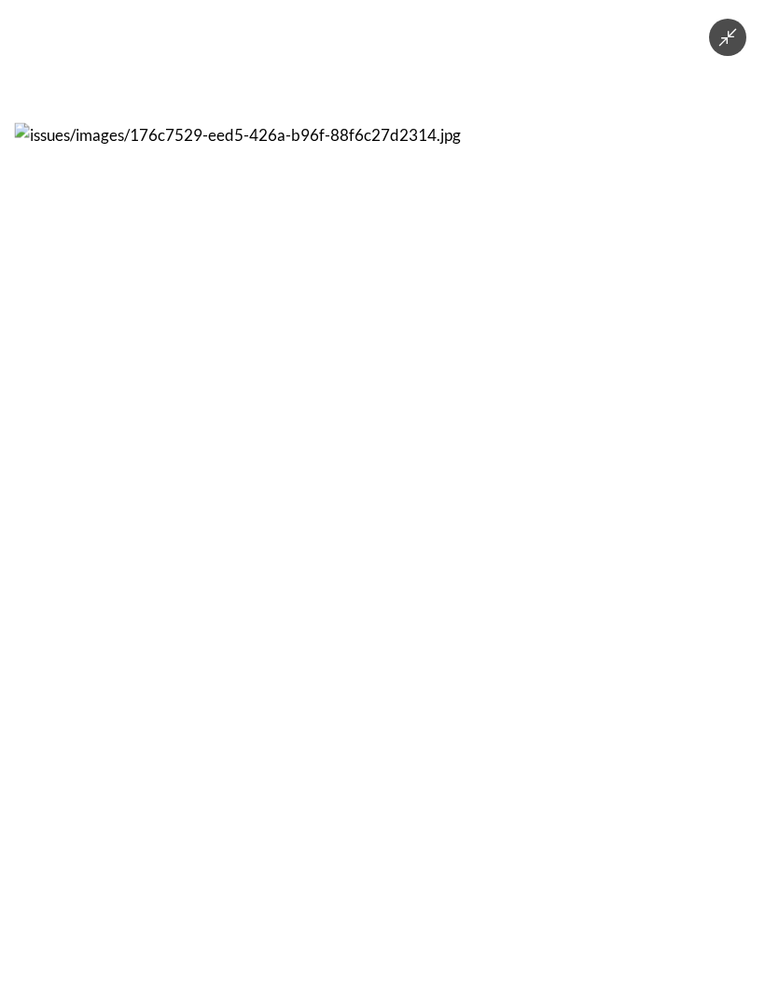
click at [735, 45] on icon "Minimize image" at bounding box center [728, 37] width 21 height 21
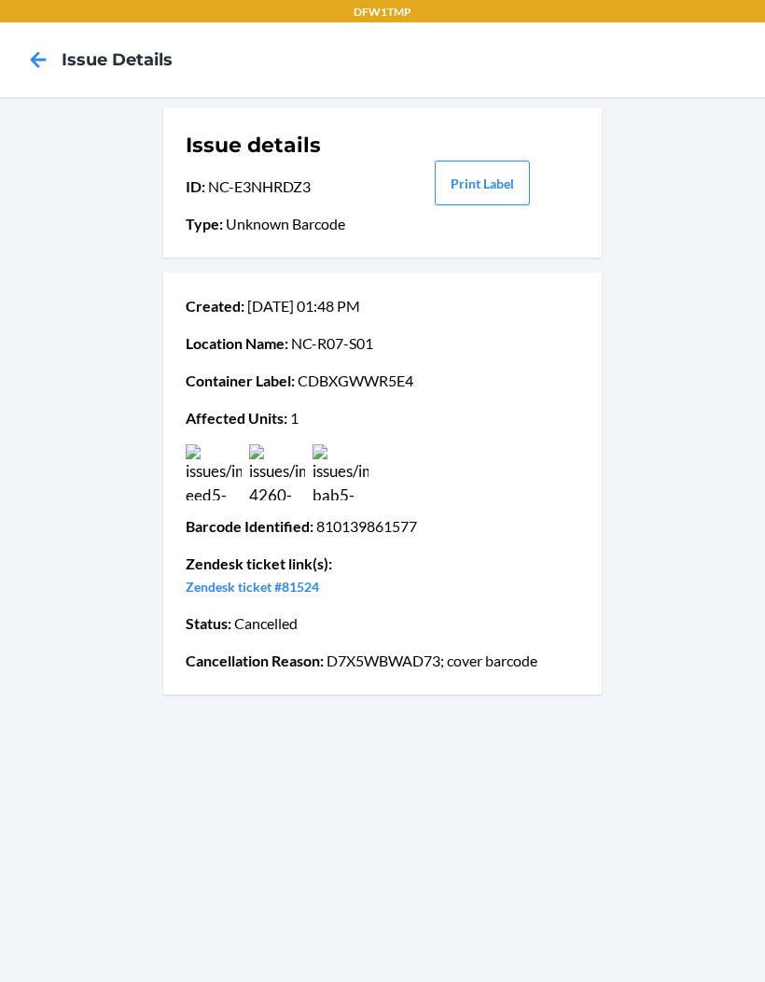
click at [42, 50] on icon at bounding box center [38, 60] width 32 height 32
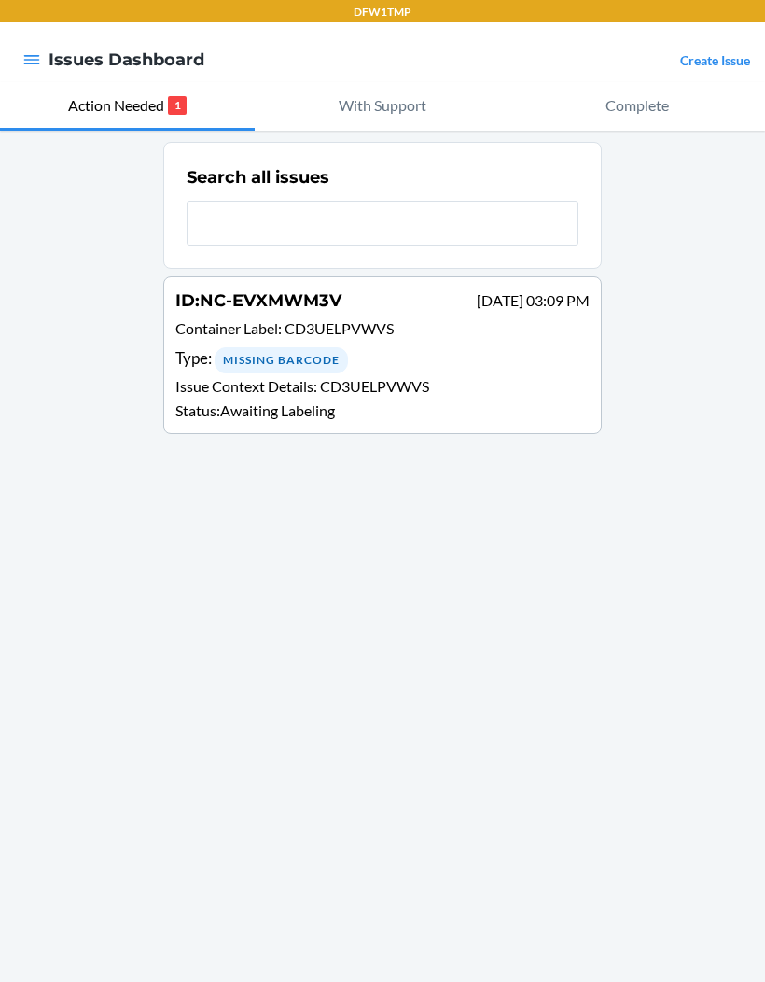
click at [536, 364] on div "Type : Missing Barcode" at bounding box center [382, 359] width 414 height 27
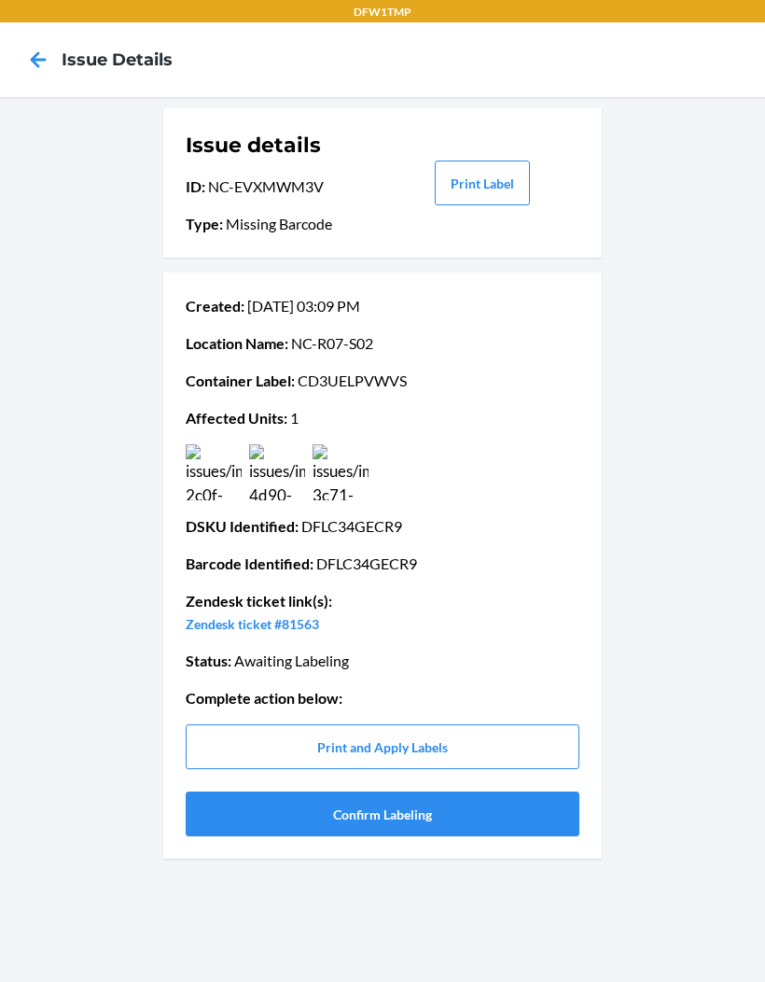
click at [269, 481] on img at bounding box center [277, 472] width 56 height 56
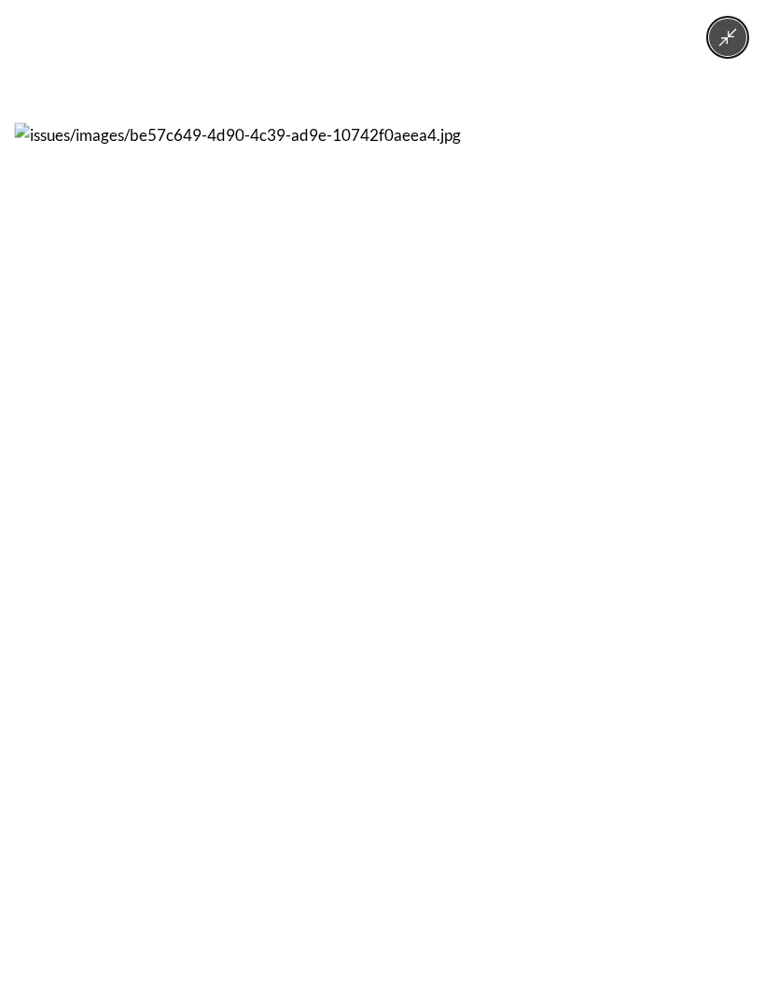
click at [713, 38] on button "Minimize image" at bounding box center [727, 37] width 37 height 37
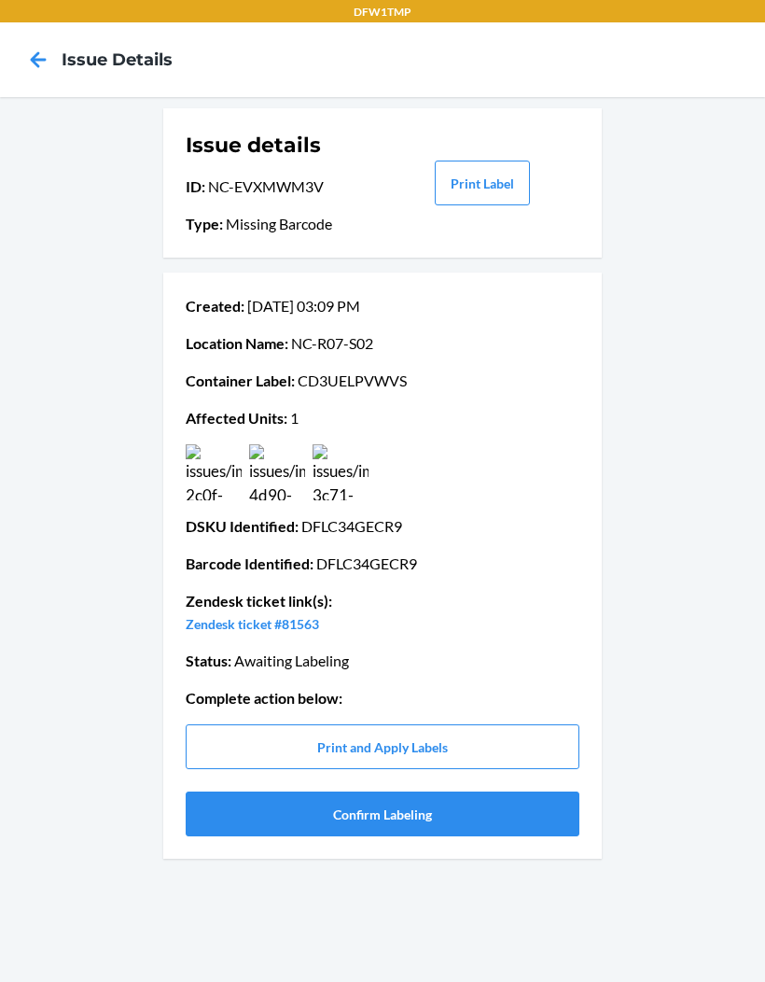
click at [202, 487] on img at bounding box center [214, 472] width 56 height 56
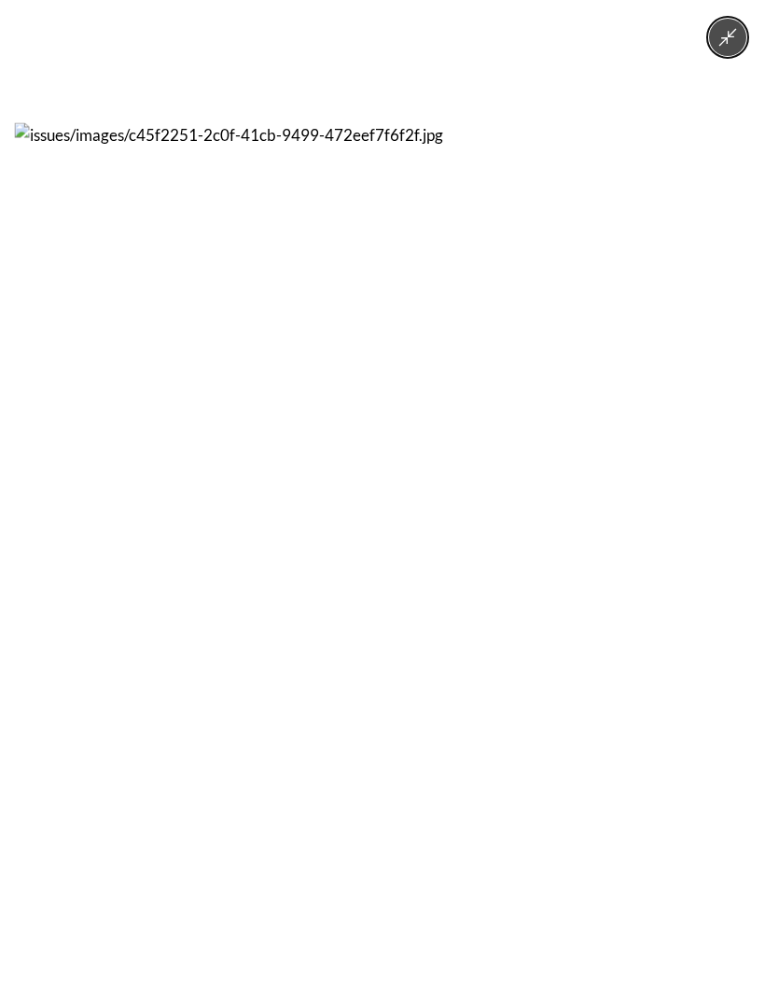
click at [735, 54] on button "Minimize image" at bounding box center [727, 37] width 37 height 37
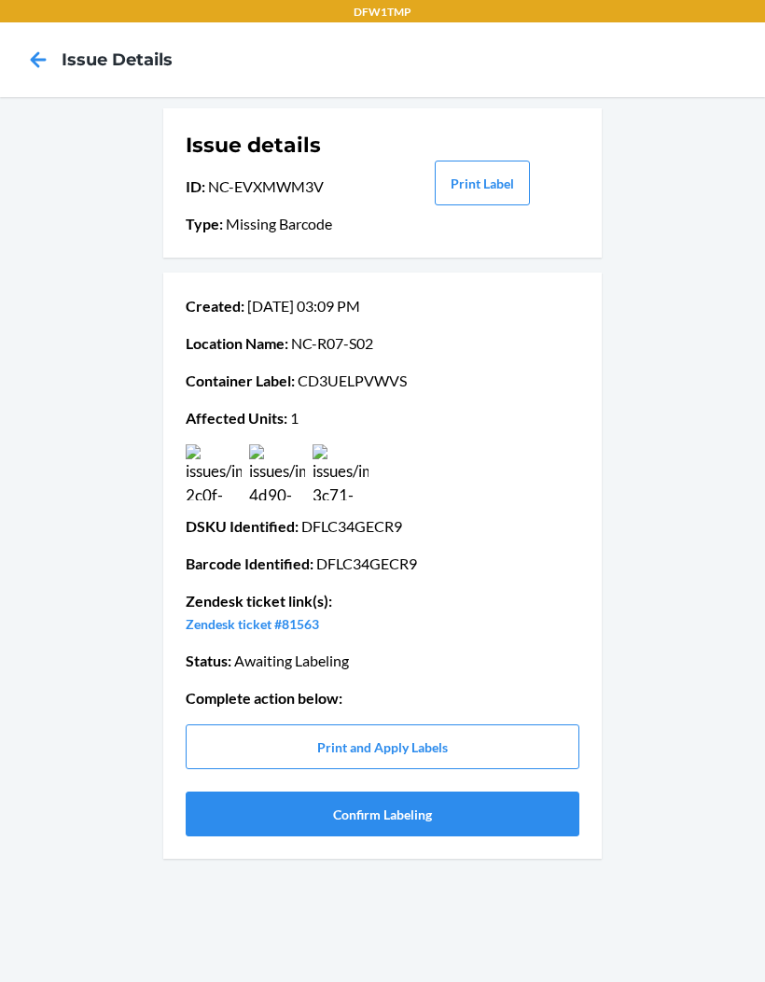
click at [522, 815] on button "Confirm Labeling" at bounding box center [383, 813] width 394 height 45
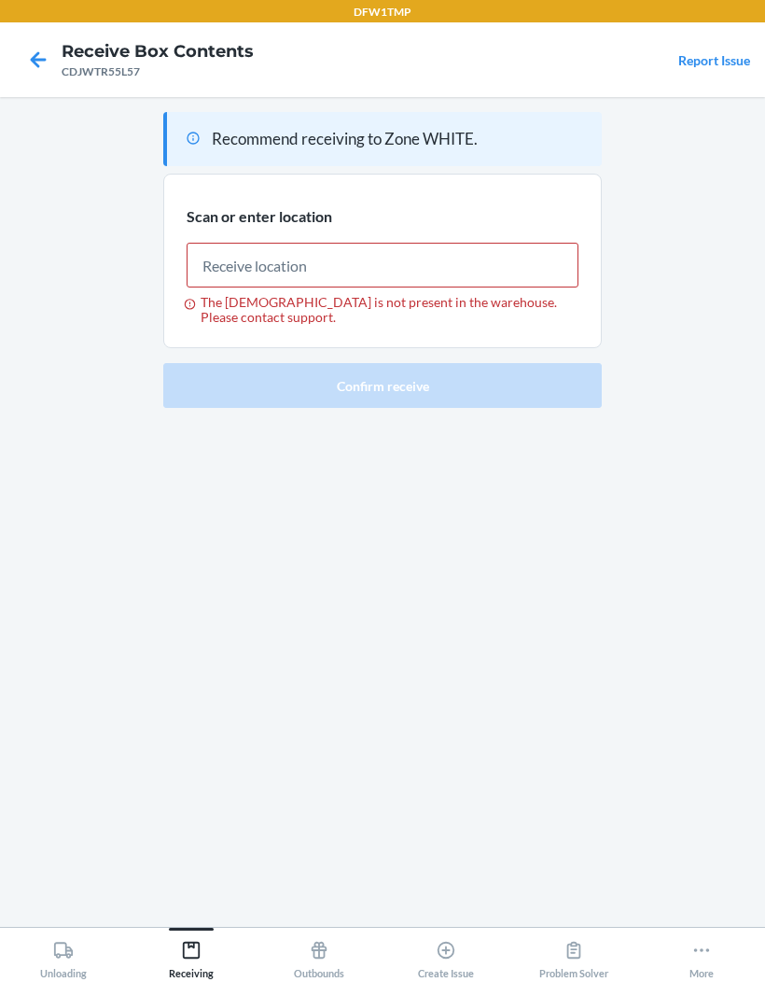
scroll to position [36, 0]
click at [22, 44] on icon at bounding box center [38, 60] width 32 height 32
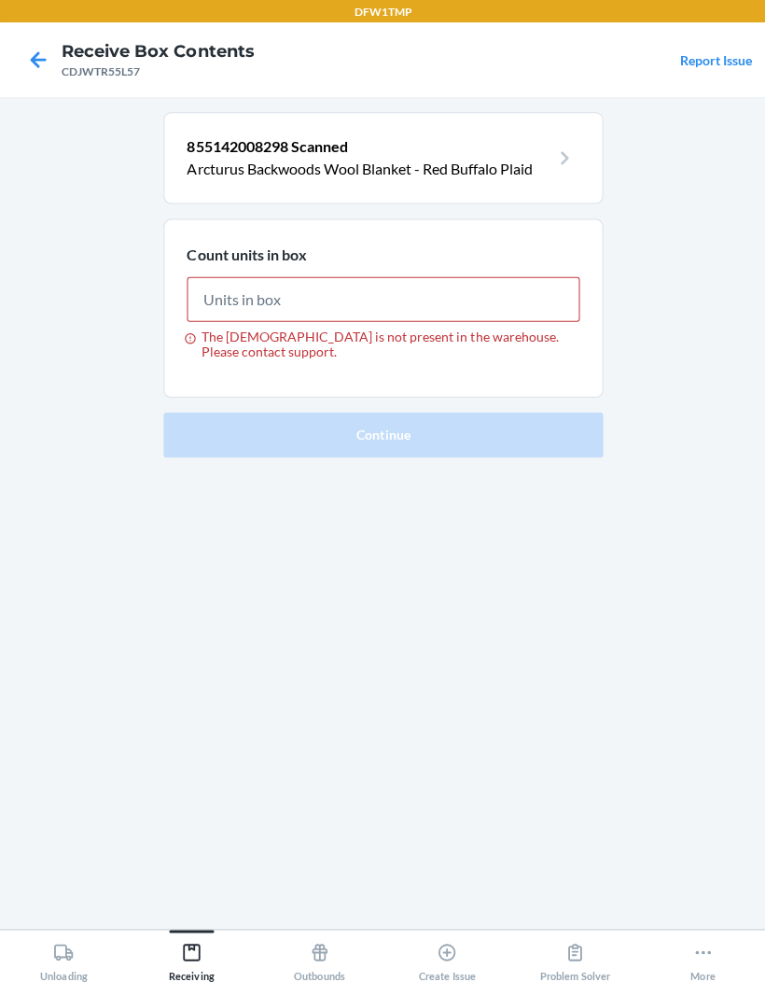
type input "8"
click at [31, 53] on icon at bounding box center [38, 60] width 32 height 32
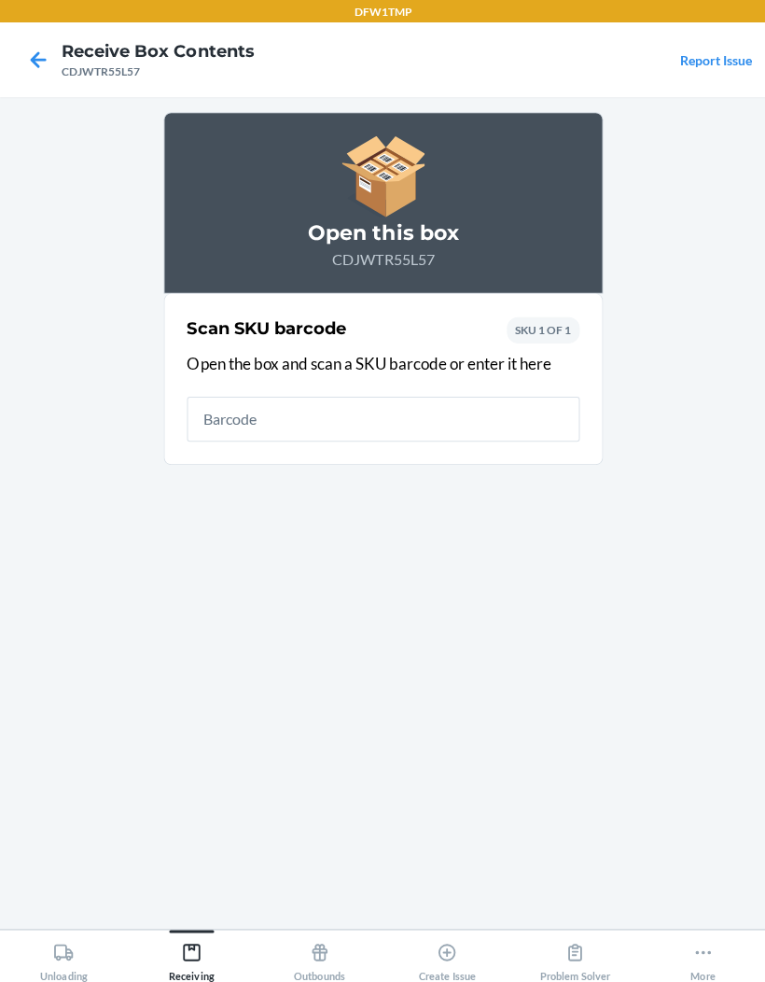
click at [35, 48] on icon at bounding box center [38, 60] width 32 height 32
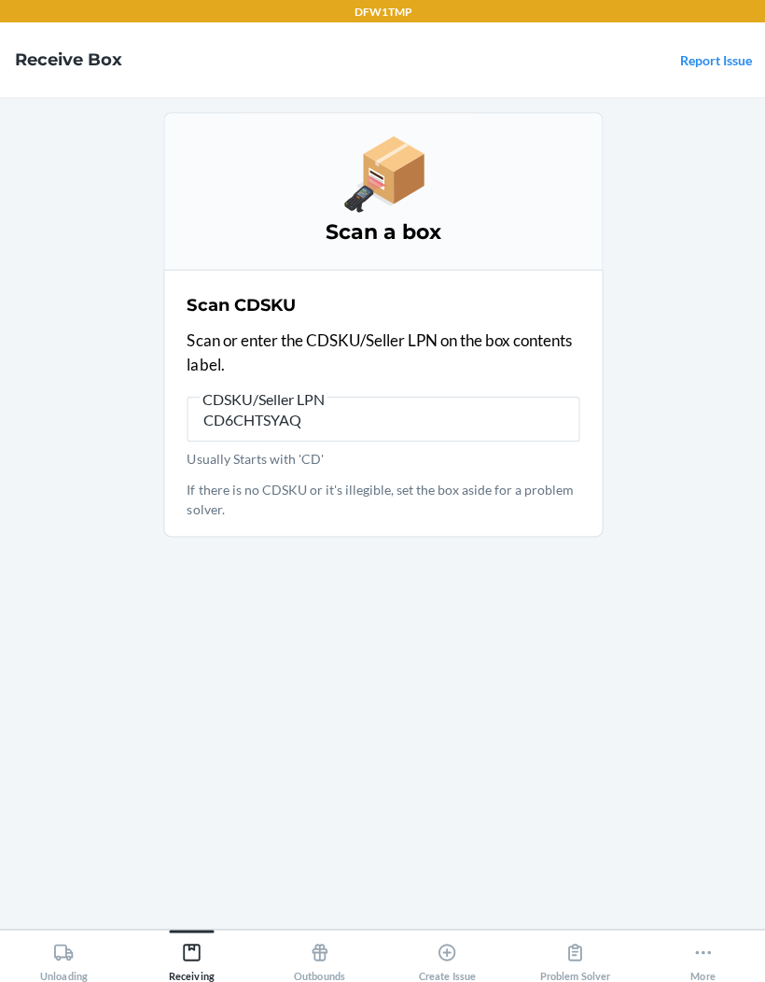
type input "CD6CHTSYAQ4"
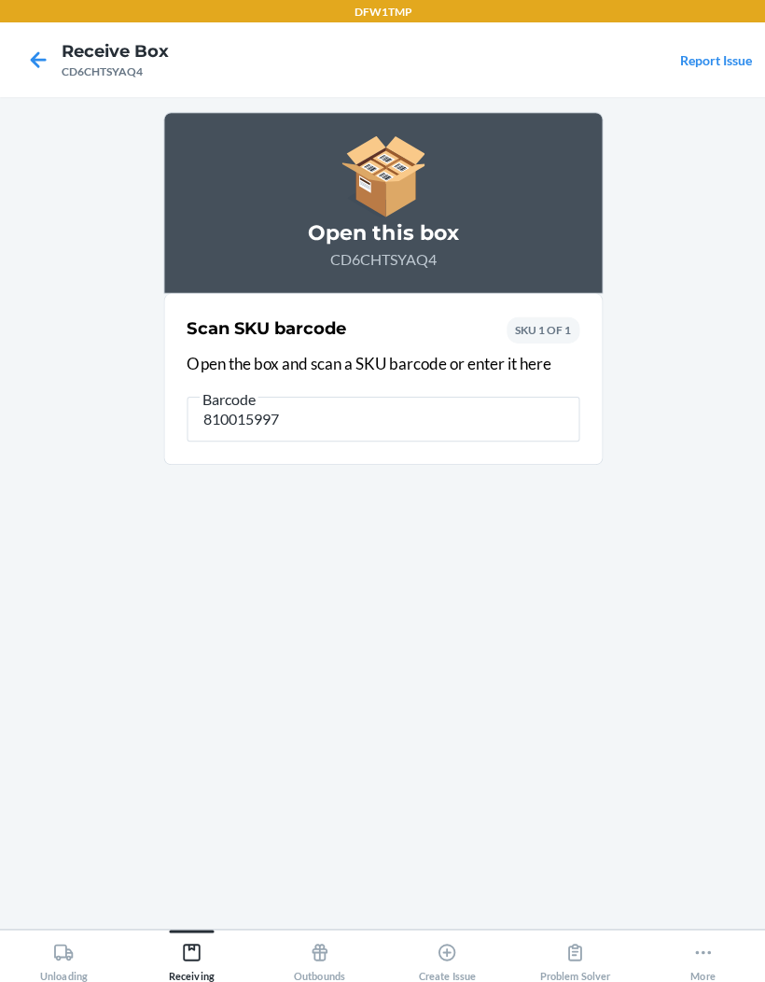
type input "8100159979"
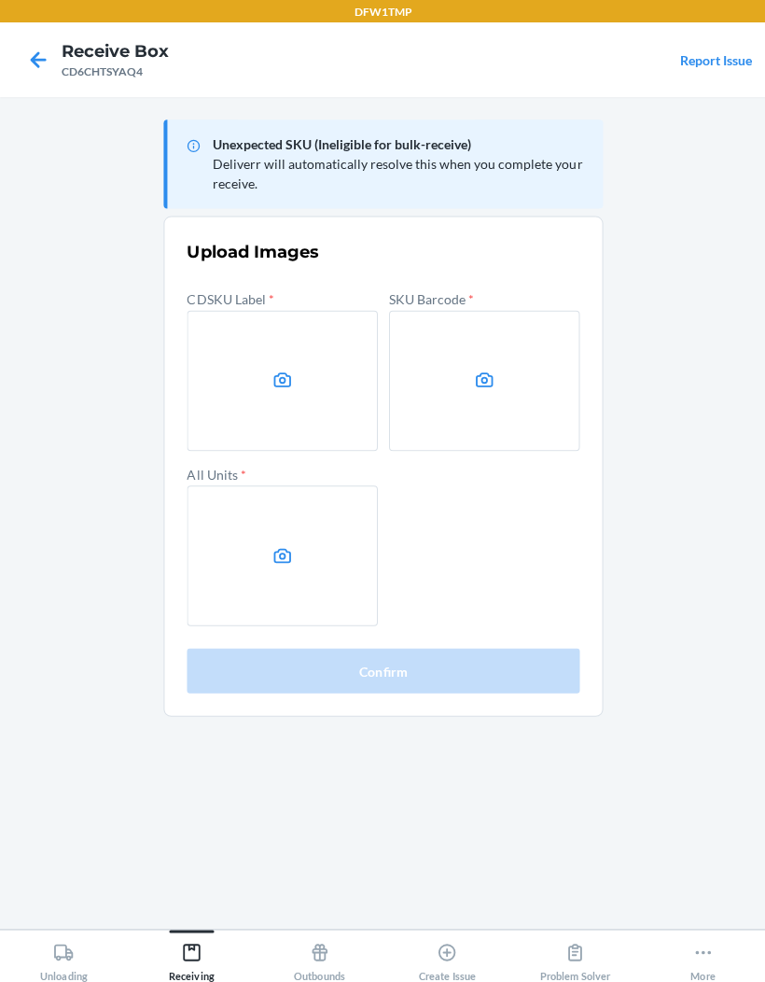
click at [294, 399] on label at bounding box center [282, 380] width 190 height 140
click at [0, 0] on input "file" at bounding box center [0, 0] width 0 height 0
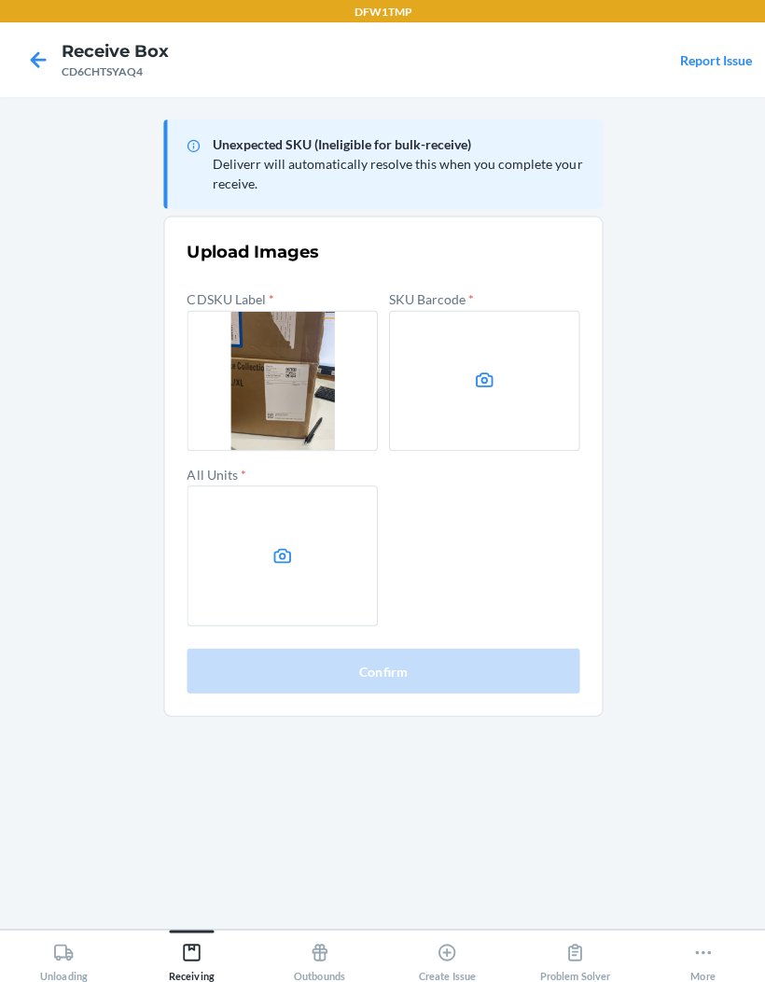
click at [494, 379] on icon at bounding box center [483, 379] width 21 height 21
click at [0, 0] on input "file" at bounding box center [0, 0] width 0 height 0
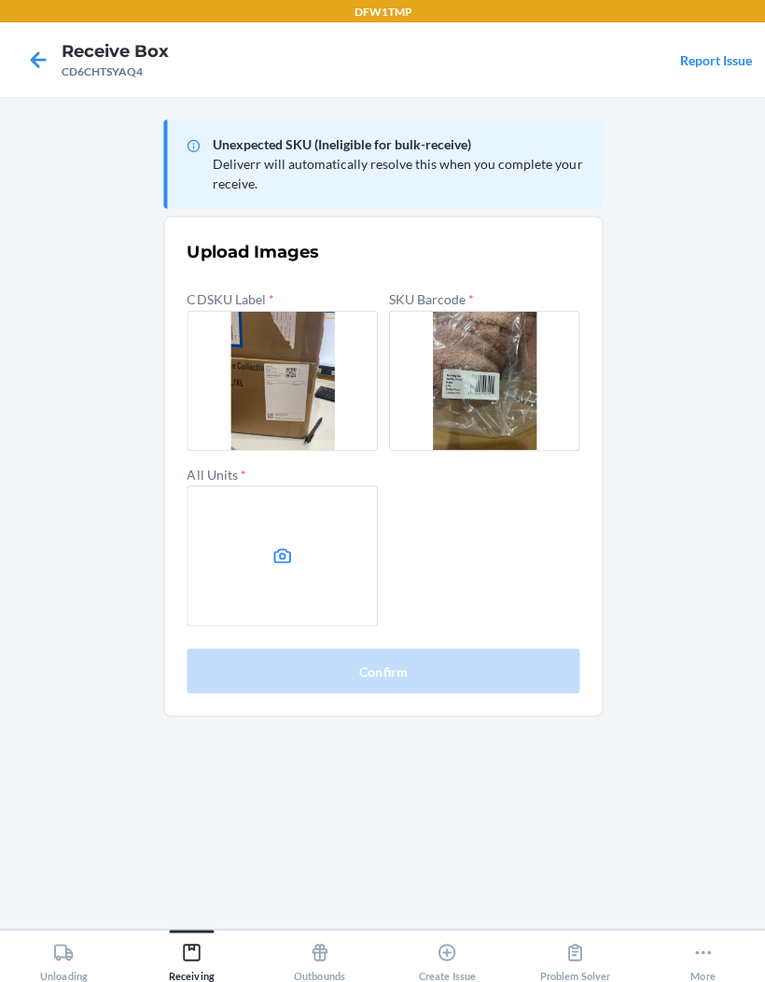
click at [240, 569] on label at bounding box center [282, 554] width 190 height 140
click at [0, 0] on input "file" at bounding box center [0, 0] width 0 height 0
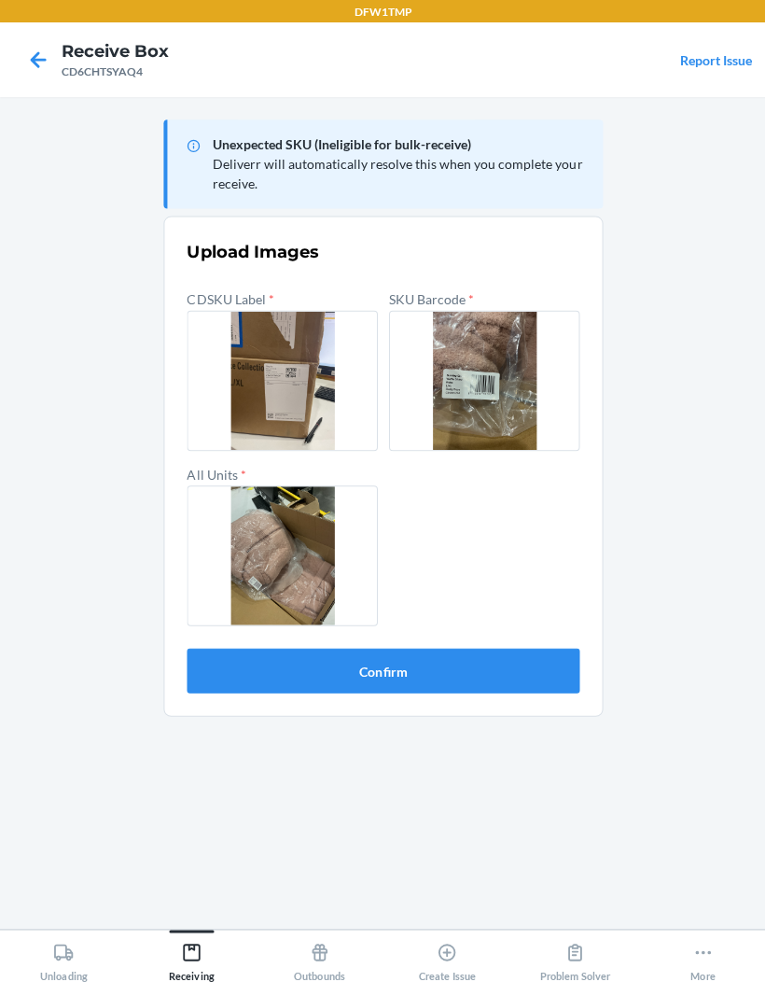
click at [525, 671] on button "Confirm" at bounding box center [383, 669] width 392 height 45
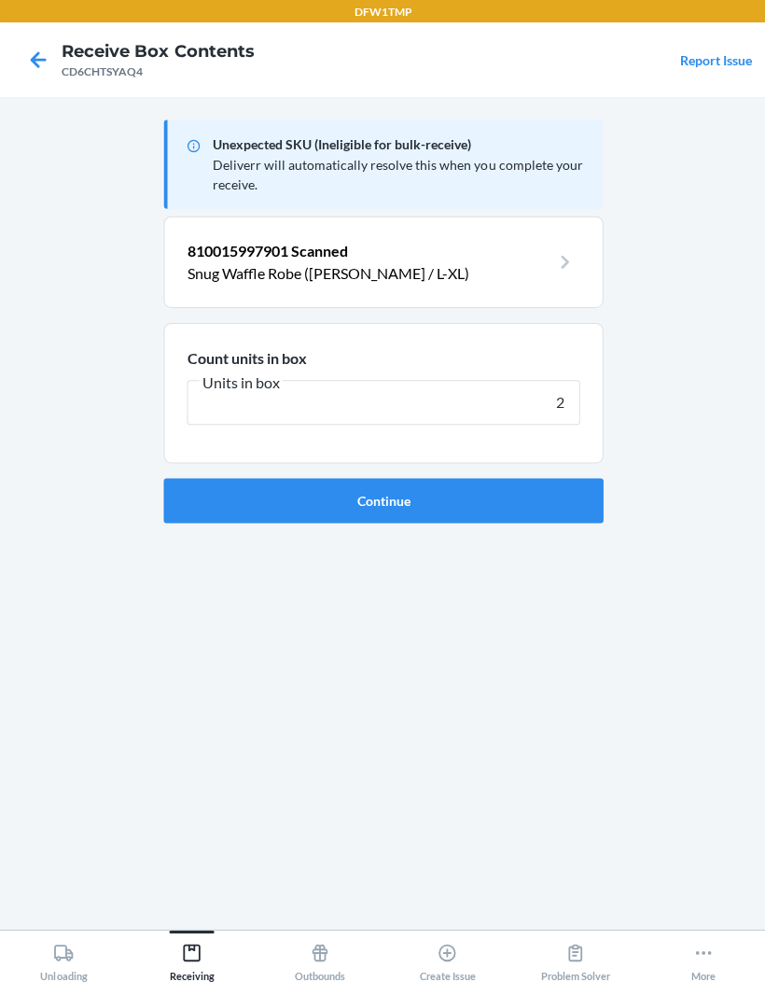
type input "2"
click at [321, 499] on button "Continue" at bounding box center [382, 499] width 439 height 45
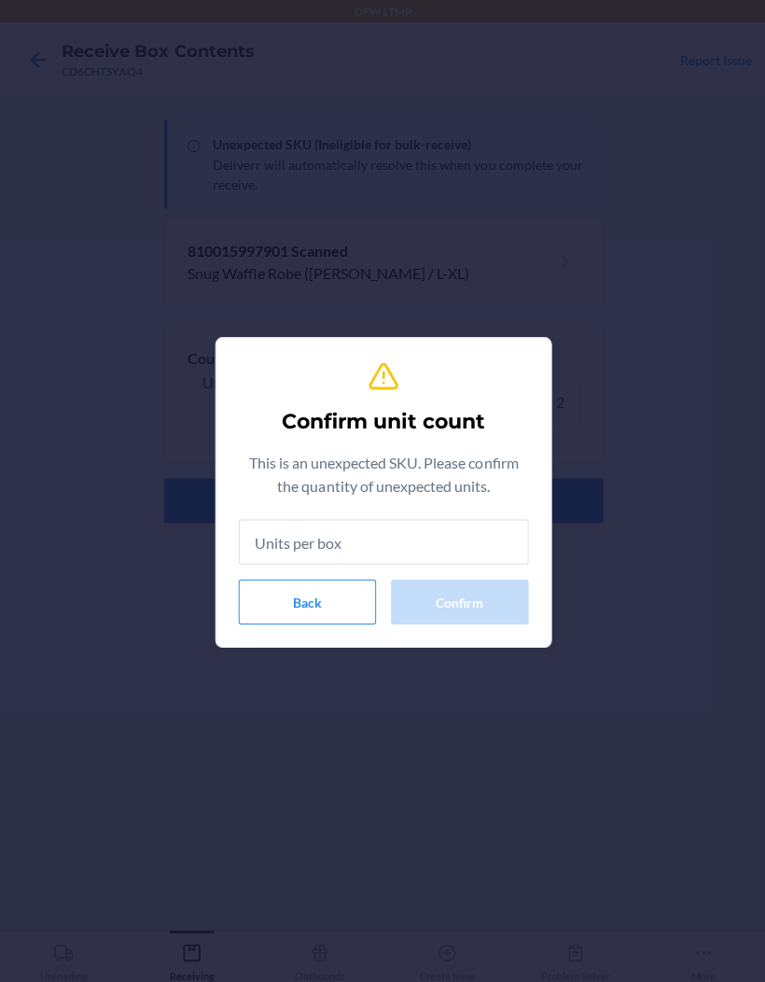
type input "2"
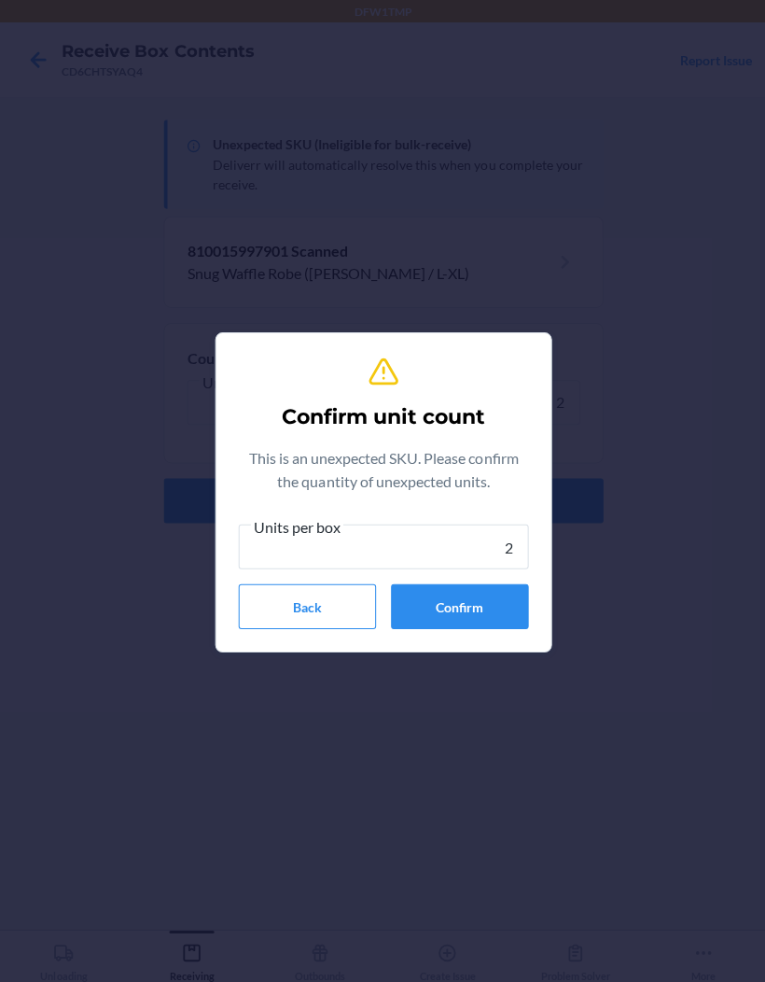
click at [477, 595] on button "Confirm" at bounding box center [458, 604] width 137 height 45
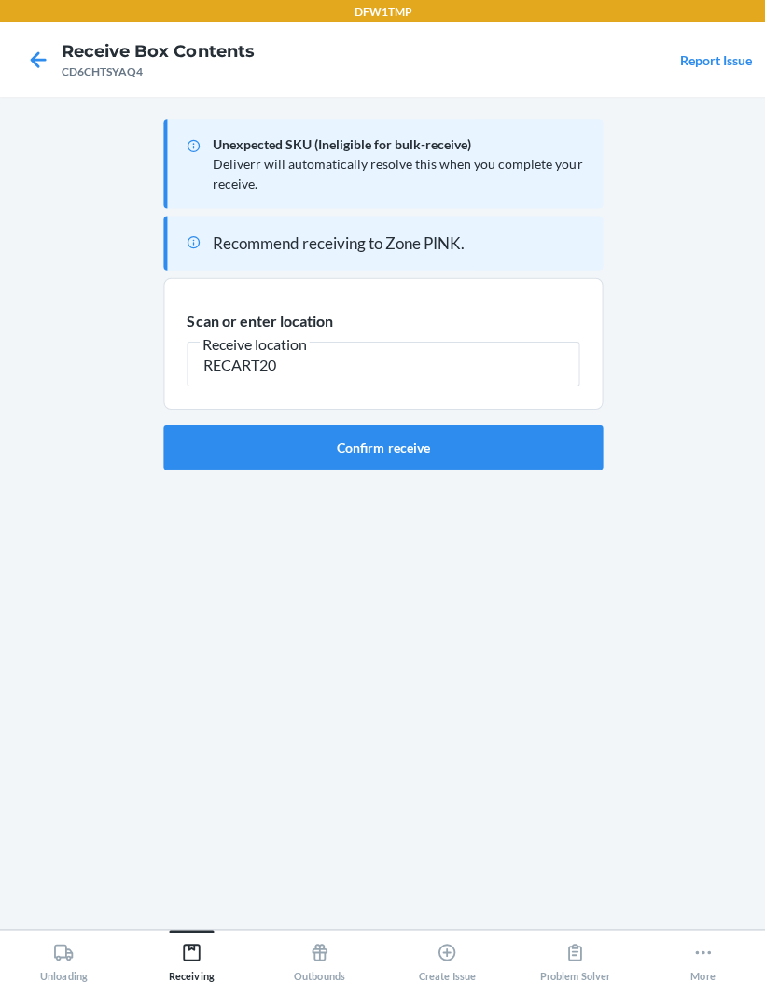
type input "RECART20"
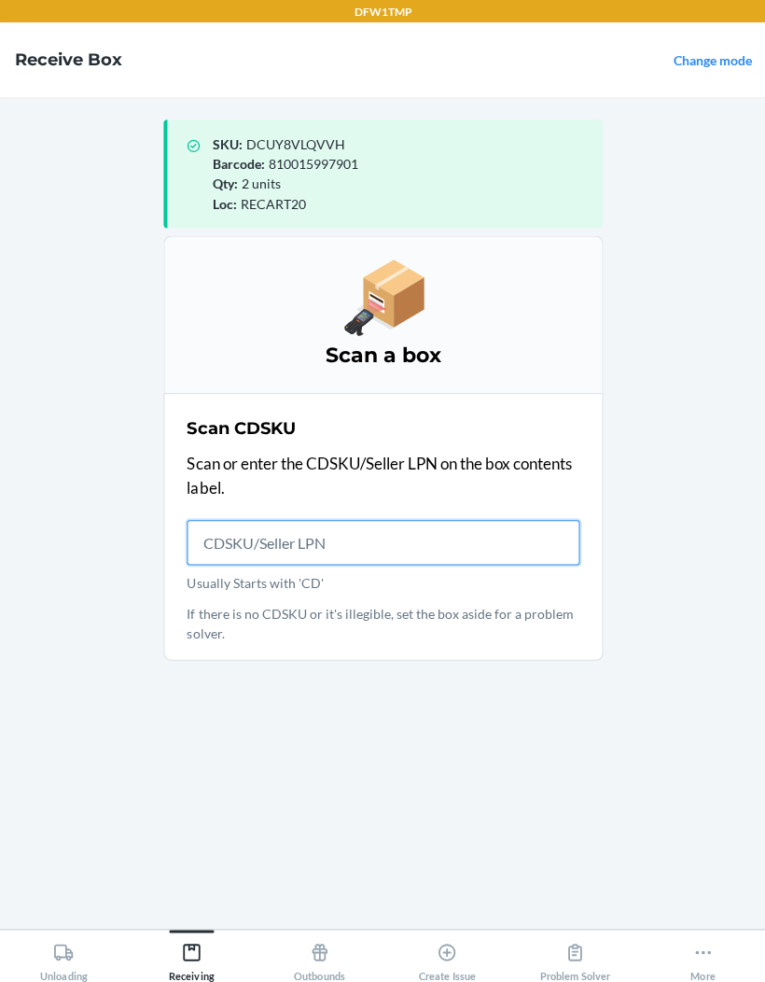
click at [229, 522] on input "Usually Starts with 'CD'" at bounding box center [383, 541] width 392 height 45
type input "CDMP6RLM77A"
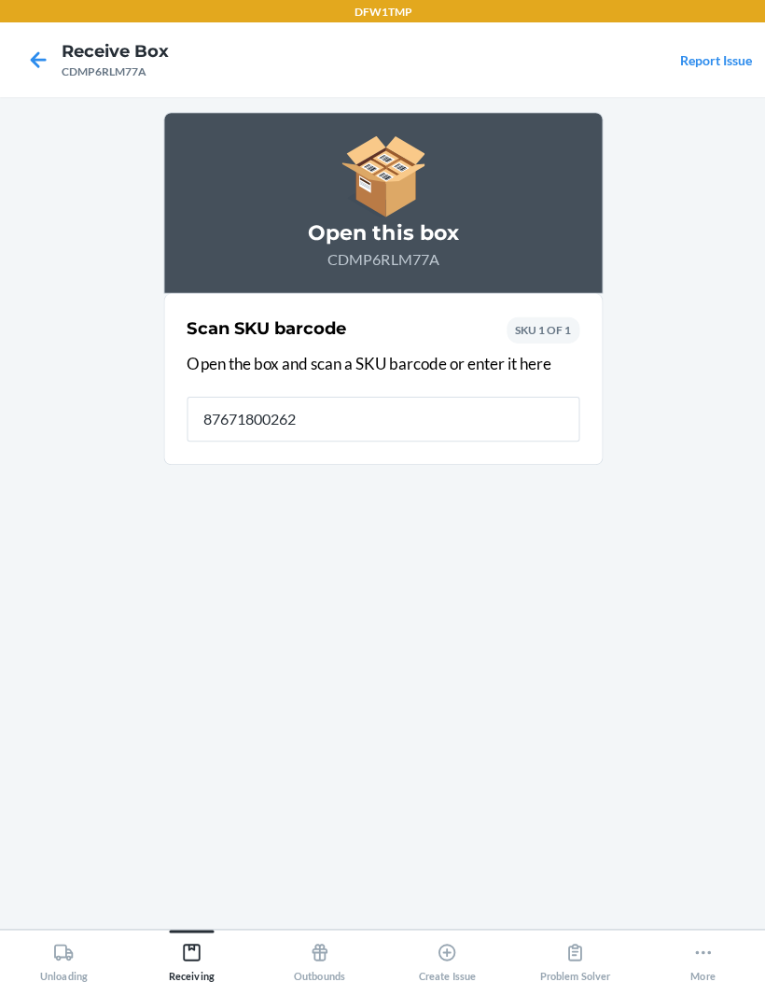
type input "876718002625"
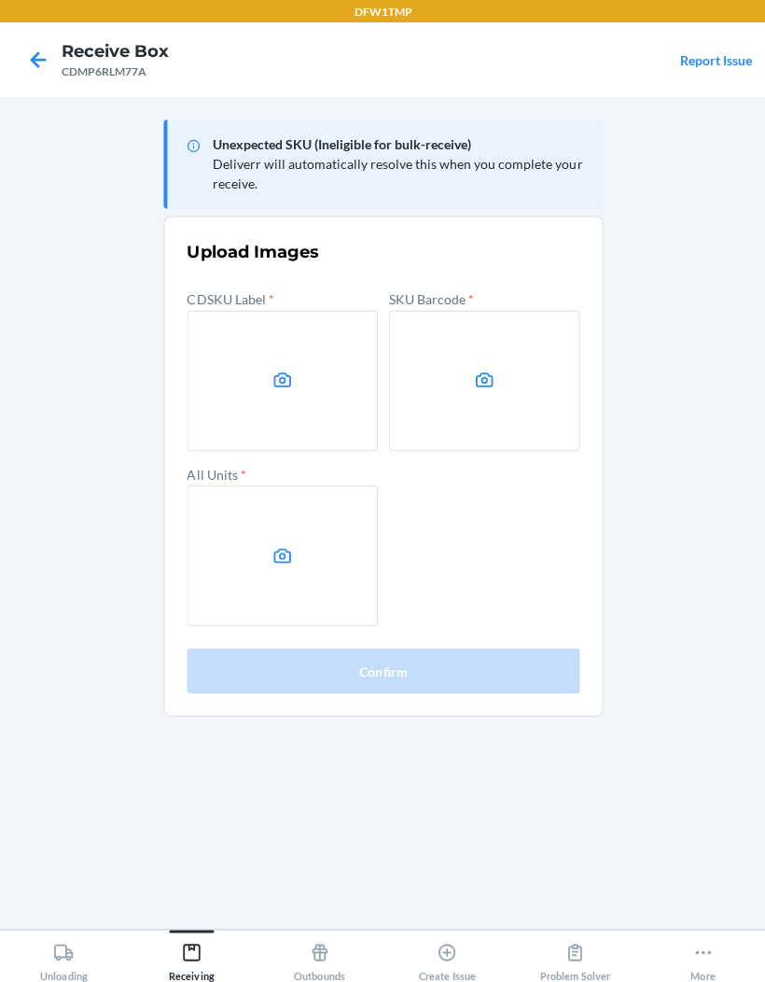
click at [744, 711] on main "Unexpected SKU (Ineligible for bulk-receive) Deliverr will automatically resolv…" at bounding box center [382, 512] width 765 height 830
click at [305, 383] on label at bounding box center [282, 380] width 190 height 140
click at [0, 0] on input "file" at bounding box center [0, 0] width 0 height 0
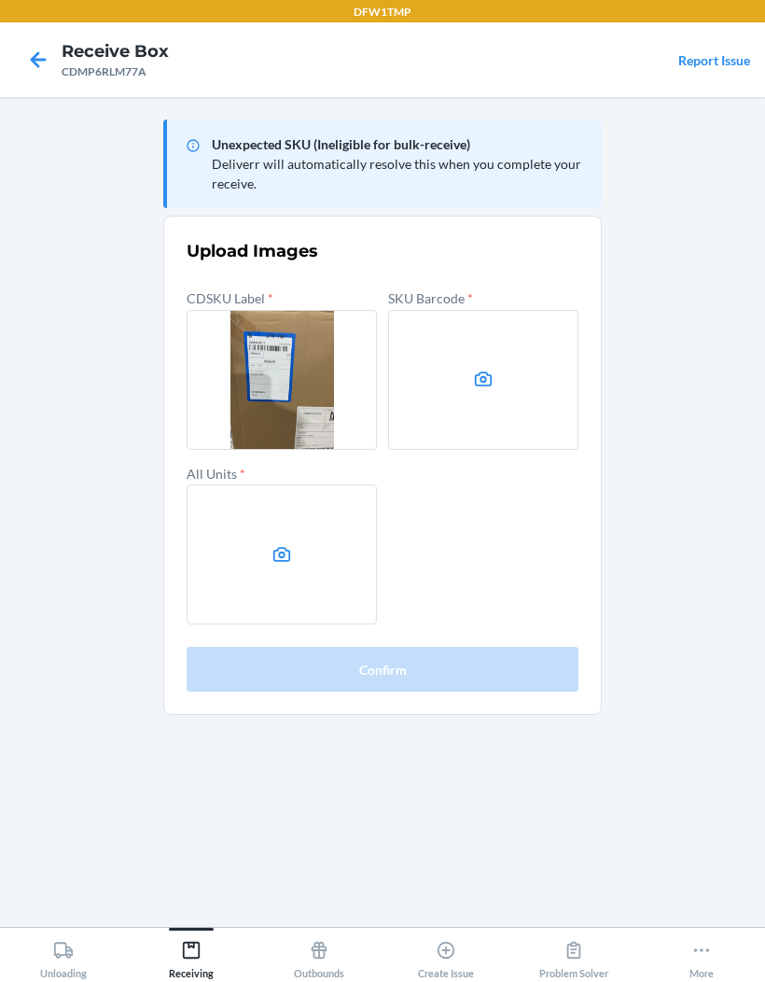
click at [534, 410] on label at bounding box center [483, 380] width 190 height 140
click at [0, 0] on input "file" at bounding box center [0, 0] width 0 height 0
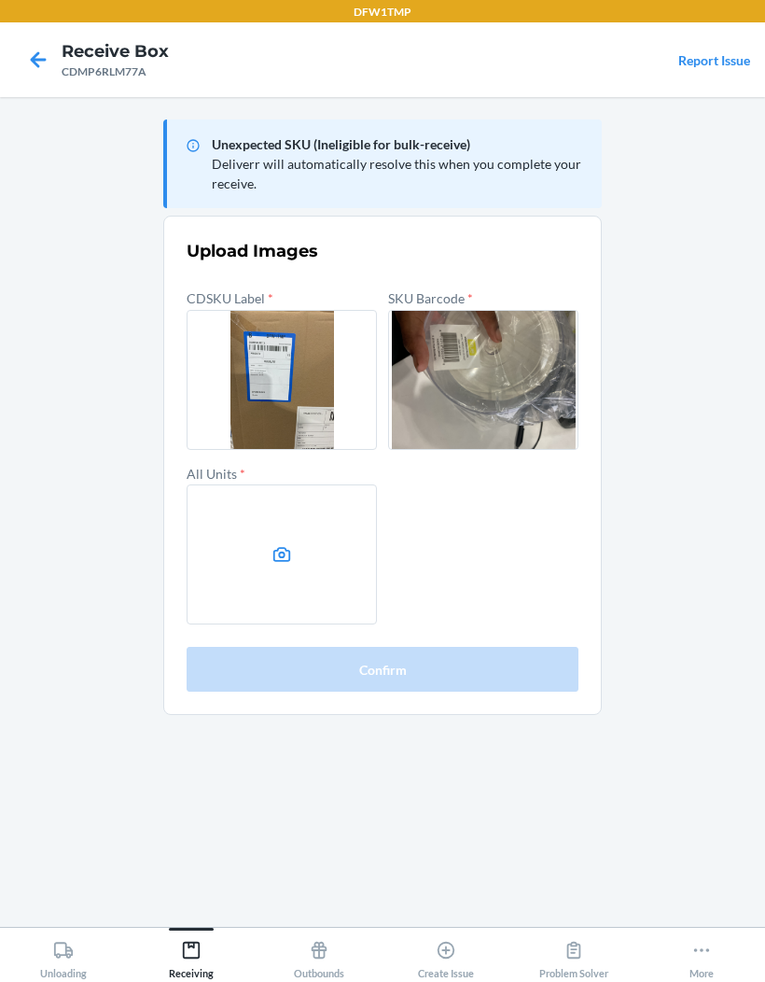
click at [282, 545] on icon at bounding box center [282, 554] width 21 height 21
click at [0, 0] on input "file" at bounding box center [0, 0] width 0 height 0
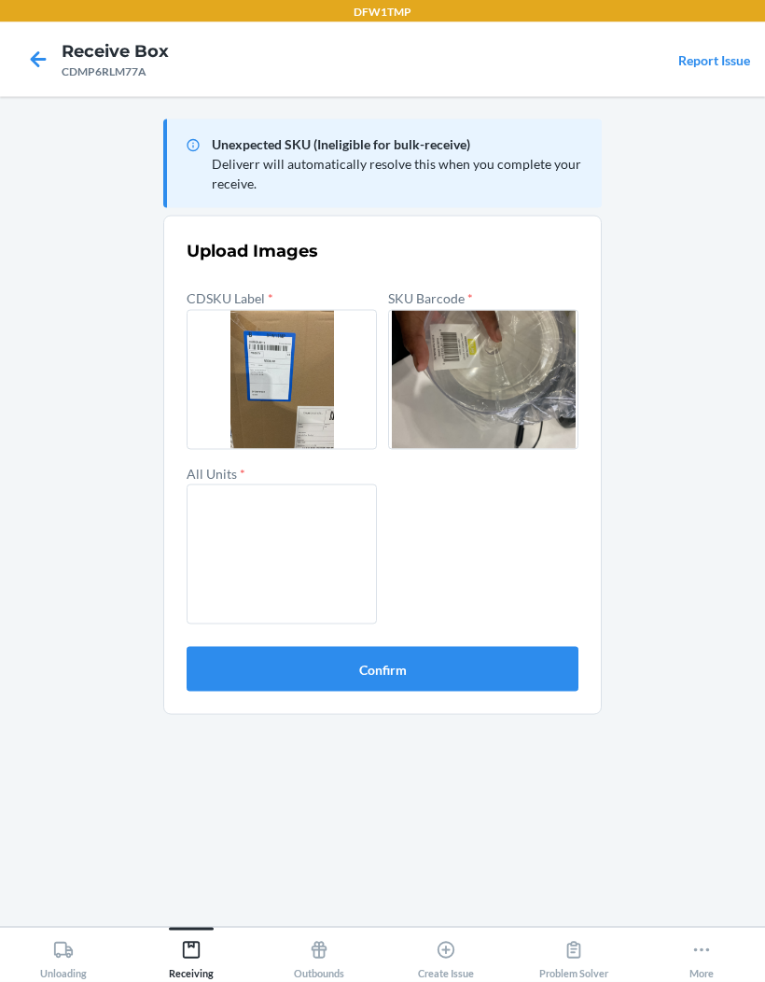
scroll to position [77, 0]
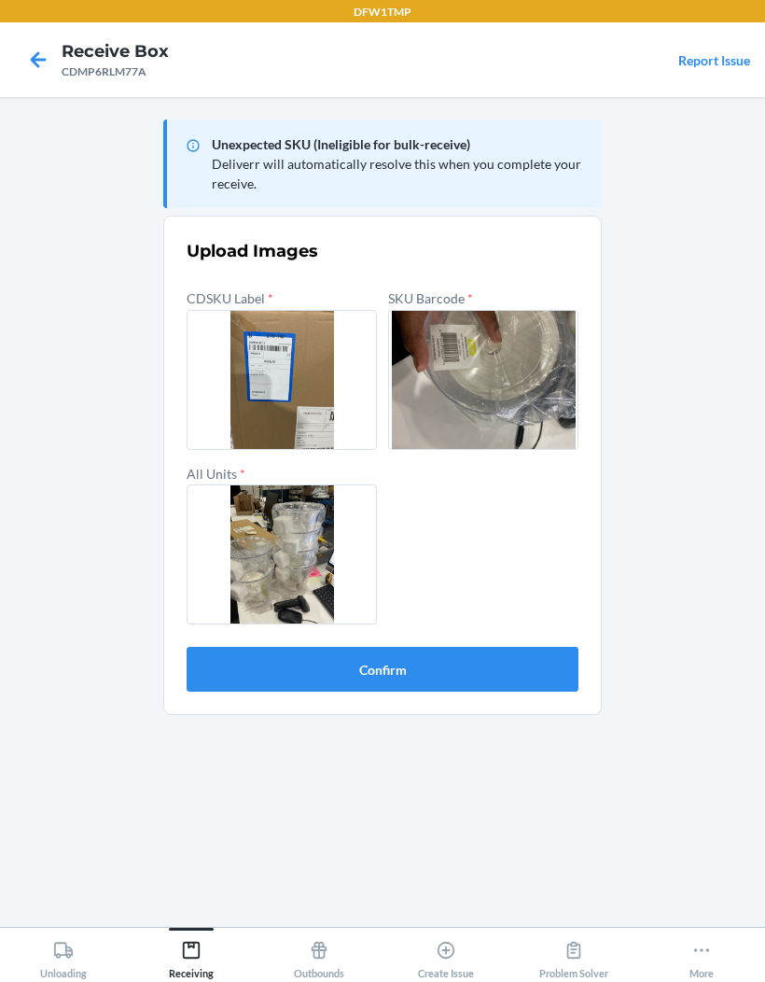
click at [533, 647] on button "Confirm" at bounding box center [383, 669] width 392 height 45
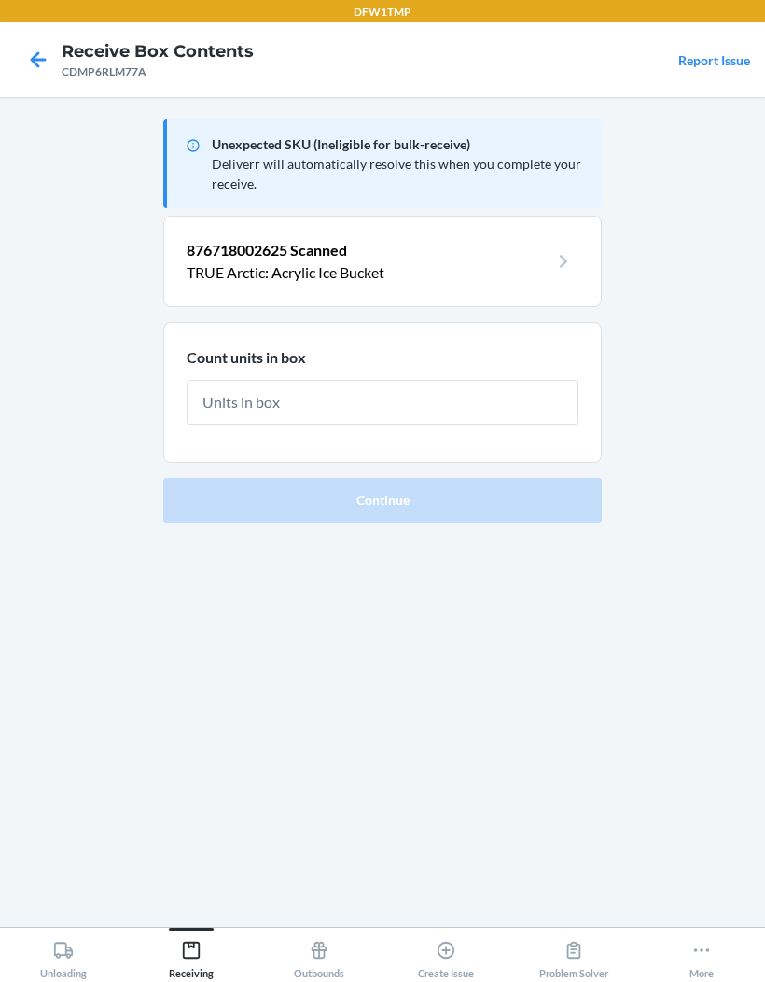
click at [547, 380] on input "text" at bounding box center [383, 402] width 392 height 45
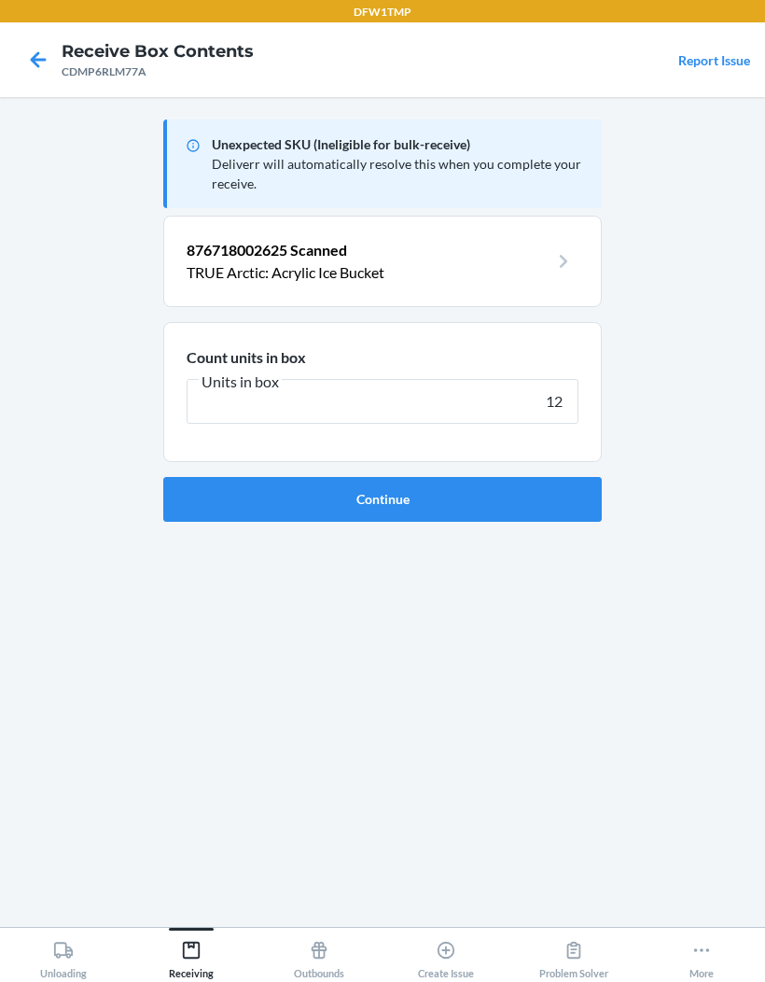
type input "12"
click at [586, 477] on button "Continue" at bounding box center [382, 499] width 439 height 45
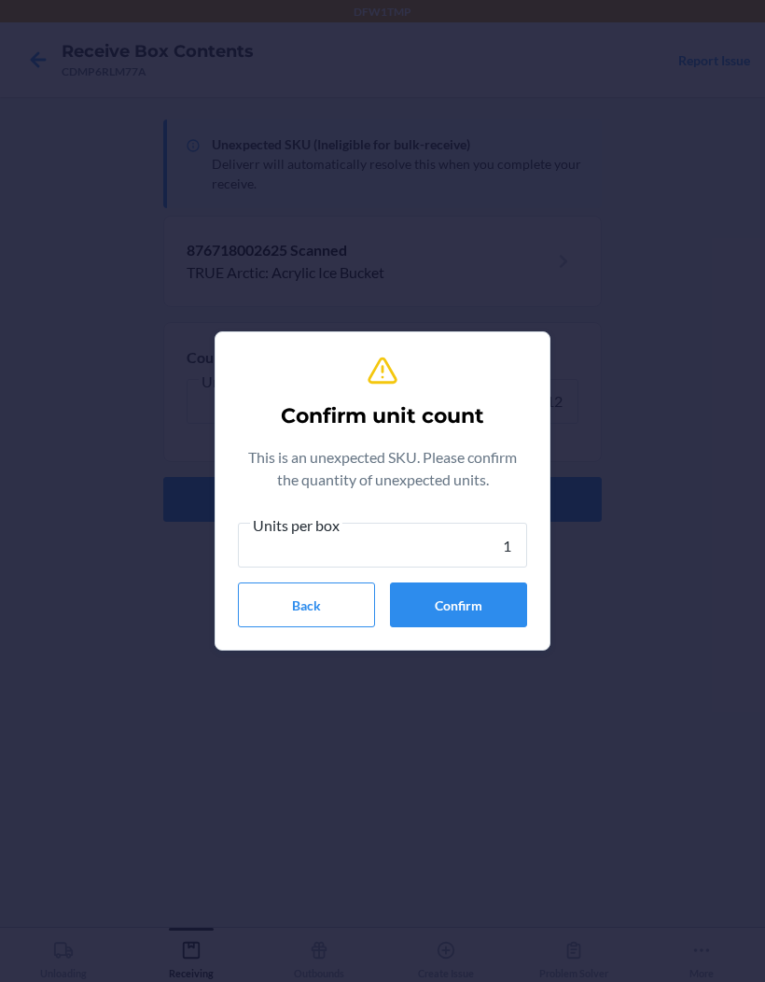
type input "12"
click at [516, 601] on button "Confirm" at bounding box center [458, 604] width 137 height 45
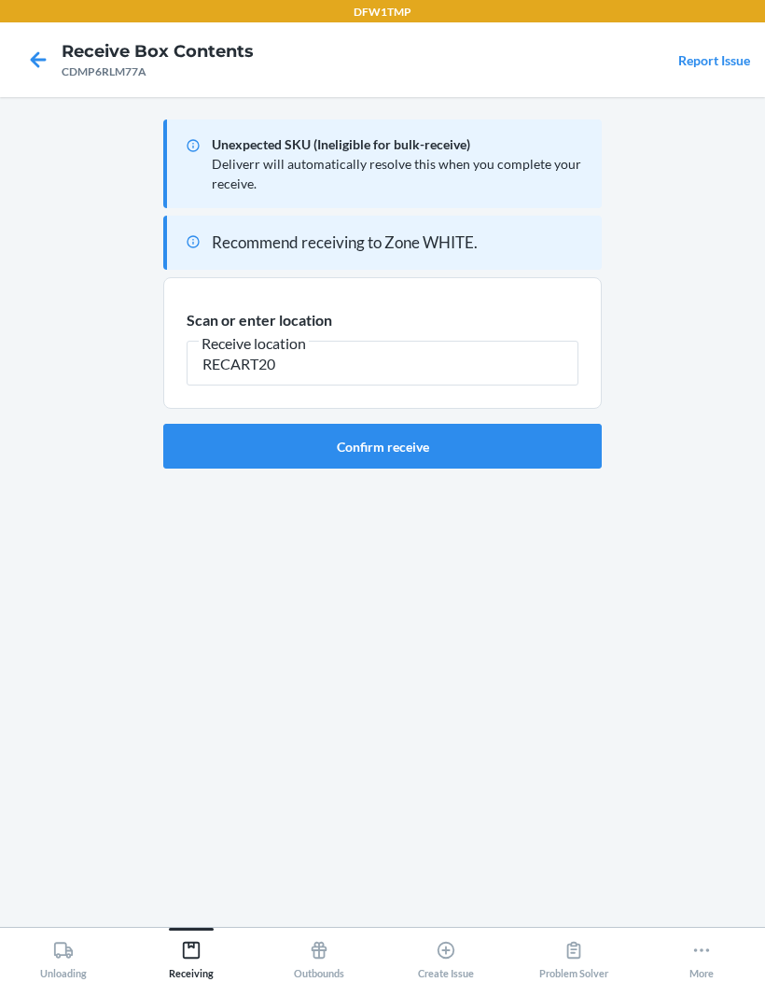
type input "RECART20"
click at [91, 975] on button "Unloading" at bounding box center [64, 953] width 128 height 51
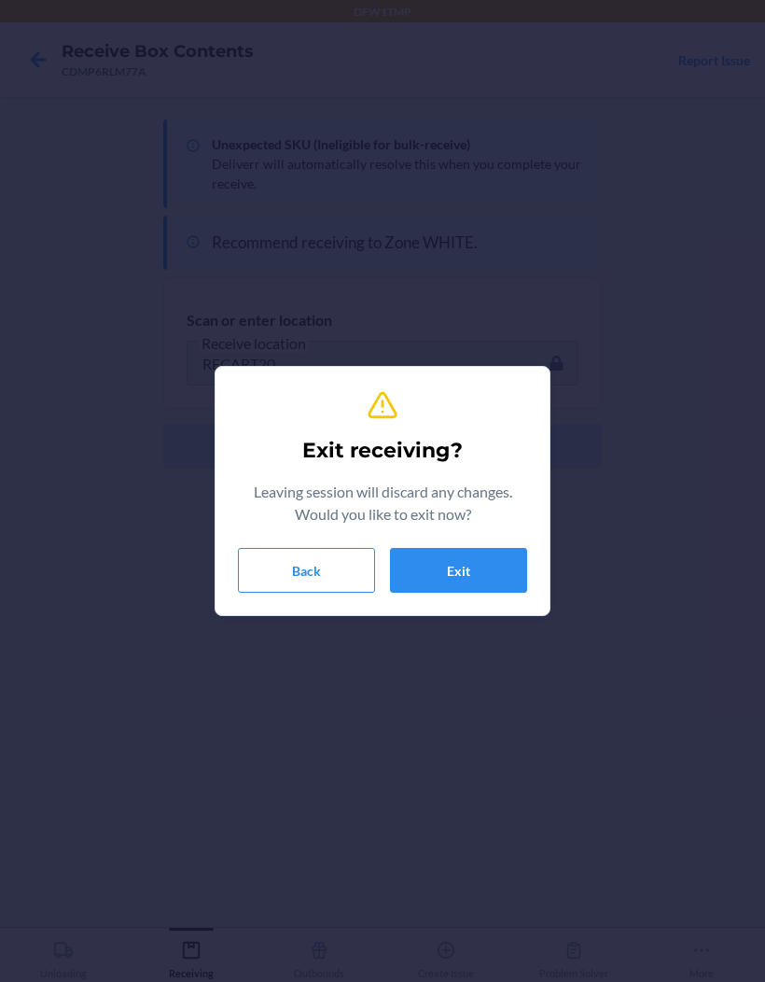
click at [302, 563] on button "Back" at bounding box center [306, 570] width 137 height 45
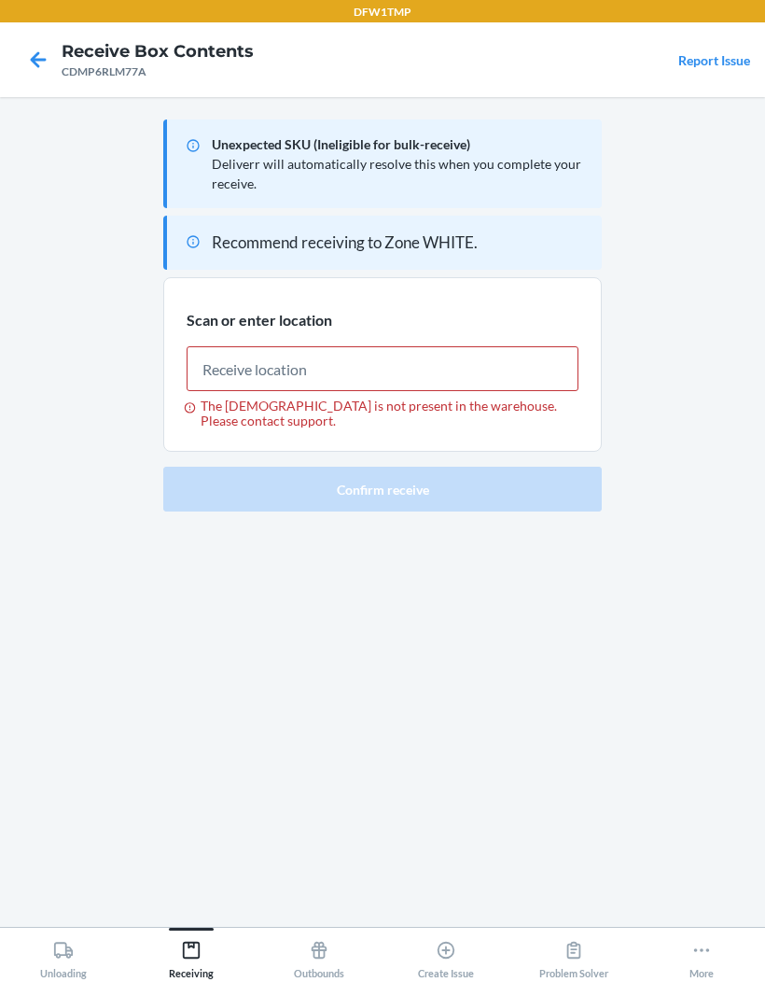
click at [45, 65] on icon at bounding box center [38, 60] width 32 height 32
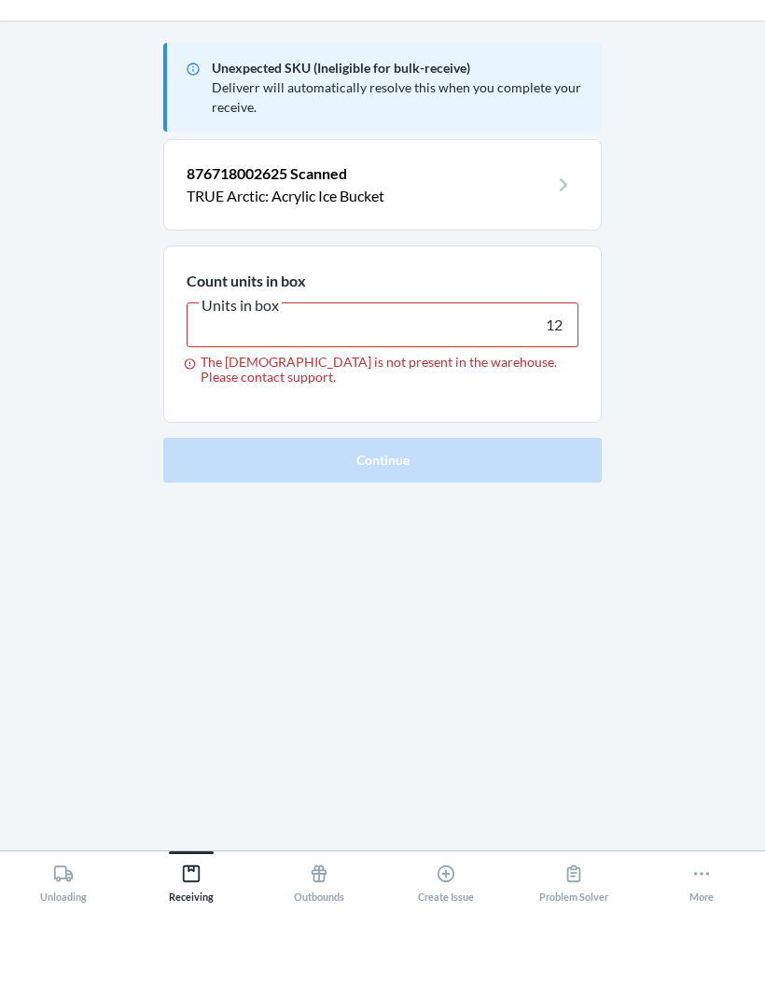
click at [44, 97] on main "Unexpected SKU (Ineligible for bulk-receive) Deliverr will automatically resolv…" at bounding box center [382, 512] width 765 height 830
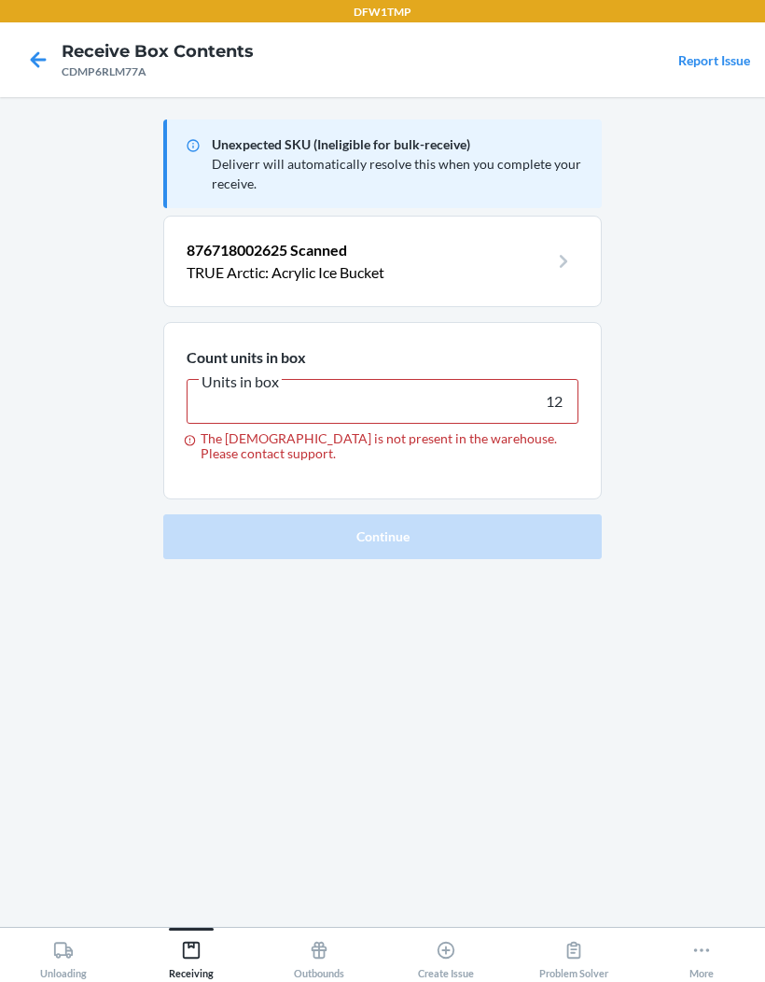
click at [26, 63] on icon at bounding box center [38, 60] width 32 height 32
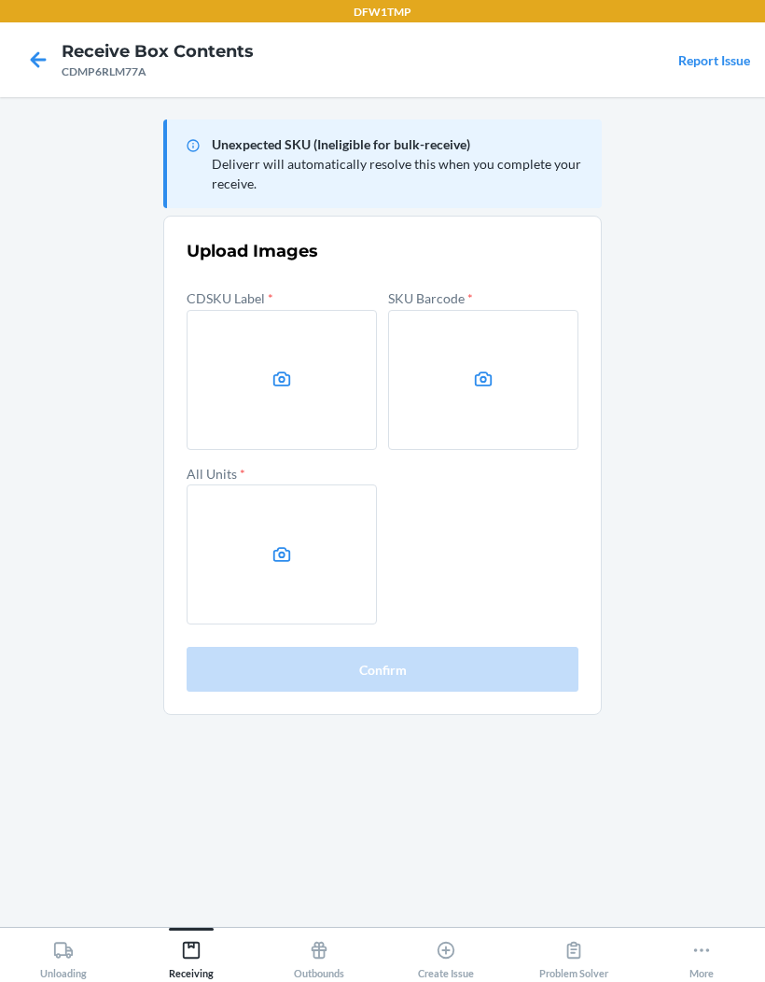
click at [25, 97] on main "Unexpected SKU (Ineligible for bulk-receive) Deliverr will automatically resolv…" at bounding box center [382, 512] width 765 height 830
click at [23, 50] on icon at bounding box center [38, 60] width 32 height 32
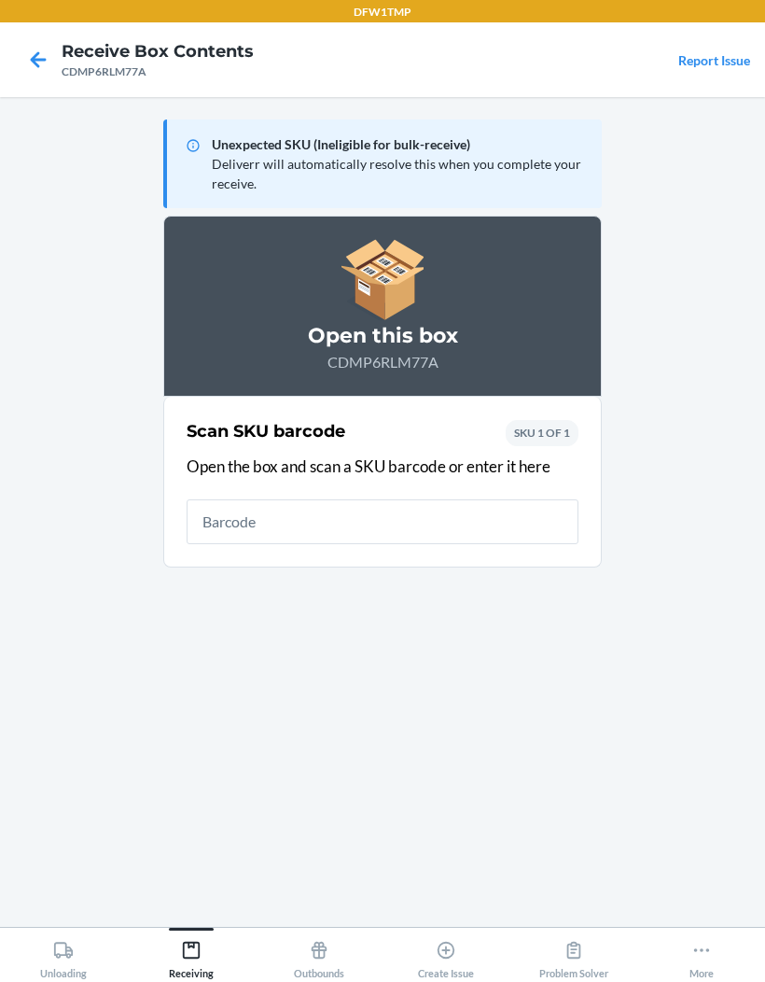
click at [23, 65] on icon at bounding box center [38, 60] width 32 height 32
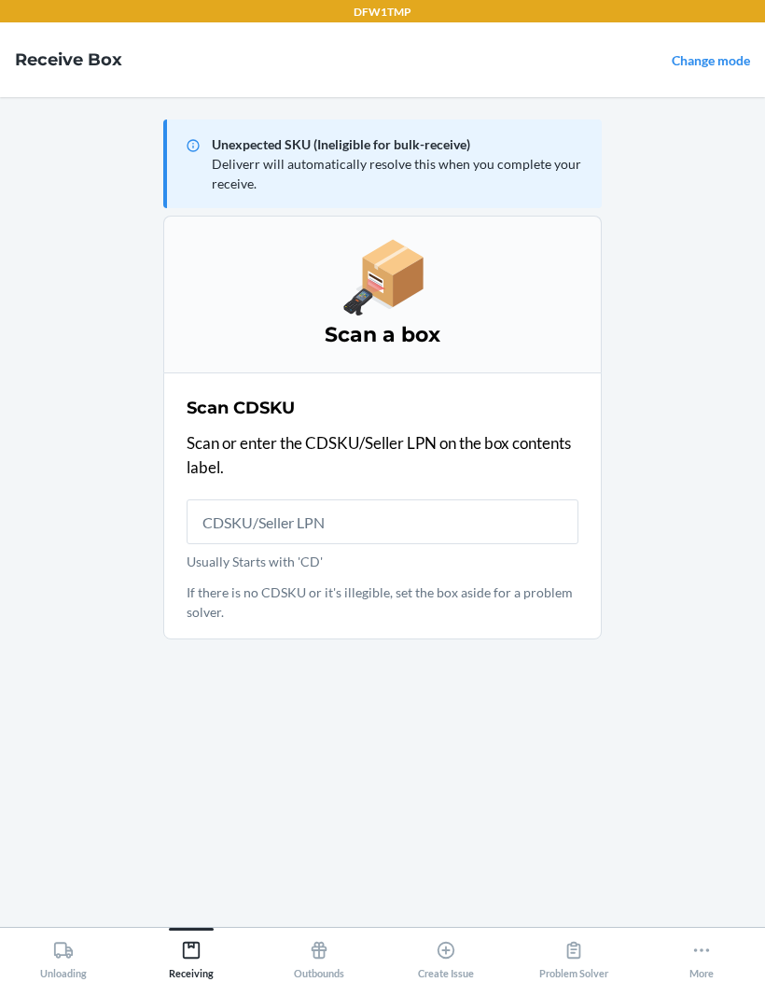
click at [737, 35] on nav "Receive Box Change mode" at bounding box center [382, 59] width 765 height 75
click at [721, 67] on link "Change mode" at bounding box center [711, 60] width 78 height 16
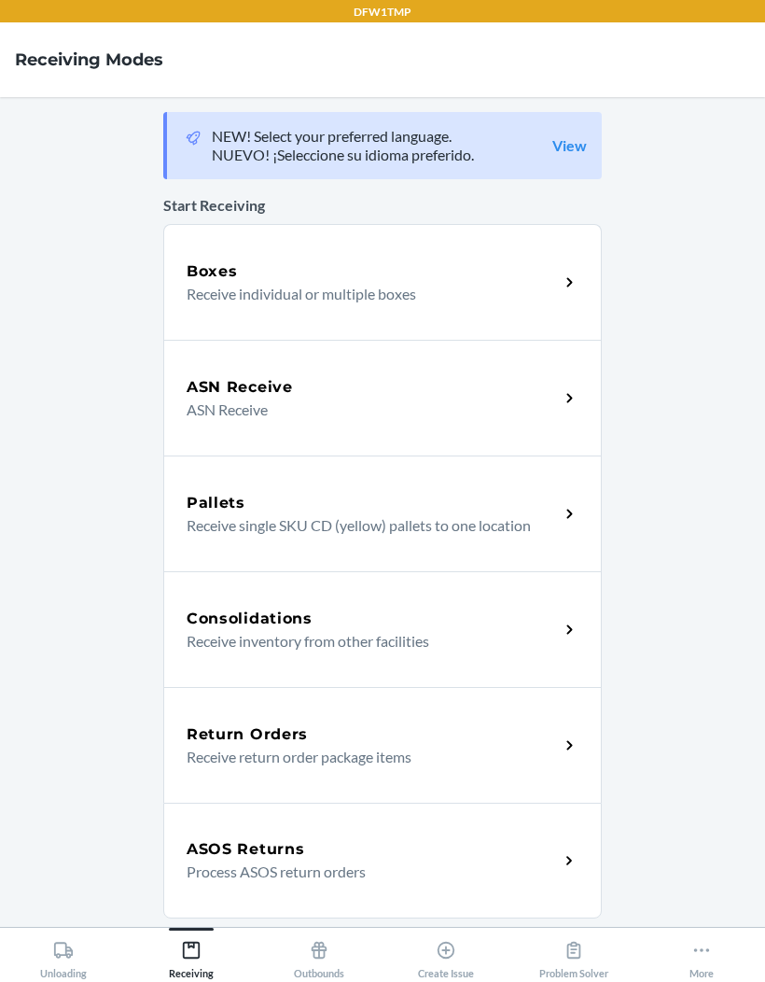
click at [511, 392] on div "ASN Receive" at bounding box center [373, 387] width 372 height 22
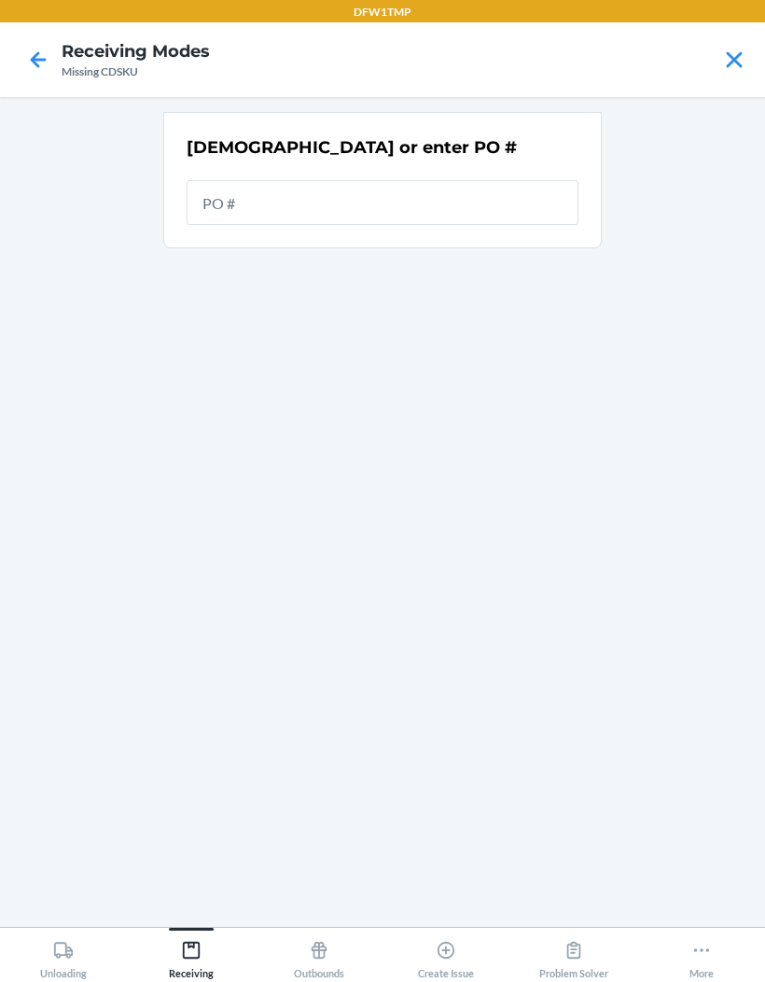
click at [447, 211] on input "text" at bounding box center [383, 202] width 392 height 45
click at [467, 210] on input "text" at bounding box center [383, 202] width 392 height 45
click at [467, 209] on input "text" at bounding box center [383, 202] width 392 height 45
click at [348, 205] on input "text" at bounding box center [383, 202] width 392 height 45
click at [92, 342] on main "Scan or enter PO #" at bounding box center [382, 512] width 765 height 830
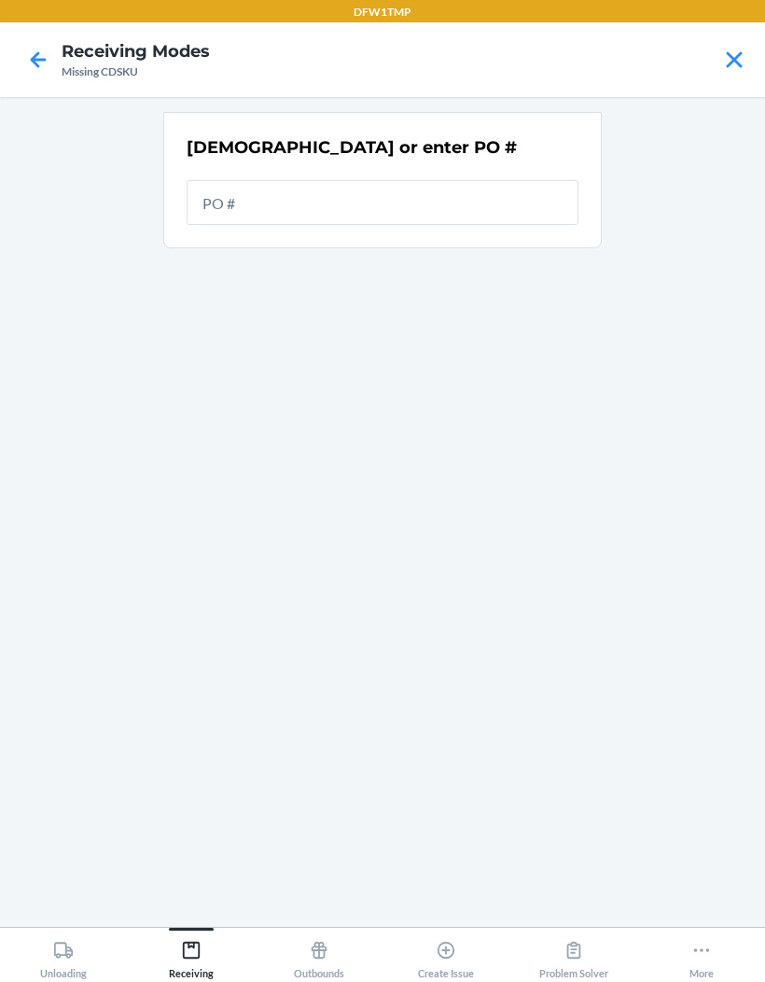
click at [58, 522] on main "Scan or enter PO #" at bounding box center [382, 512] width 765 height 830
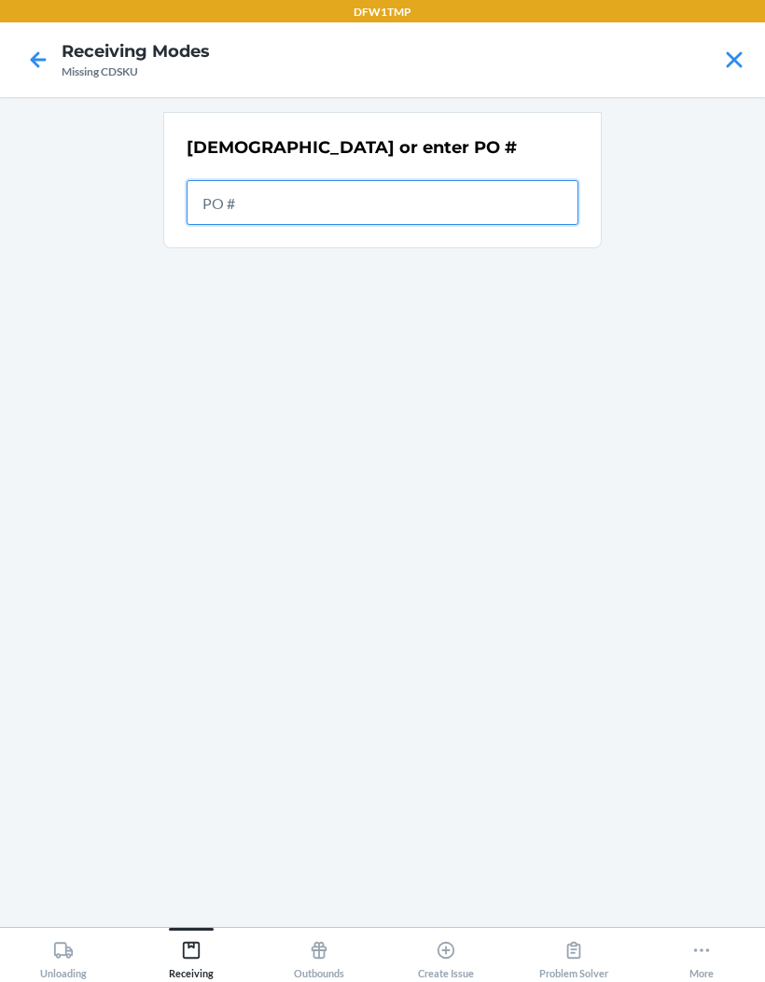
click at [250, 180] on input "text" at bounding box center [383, 202] width 392 height 45
type input "9928677"
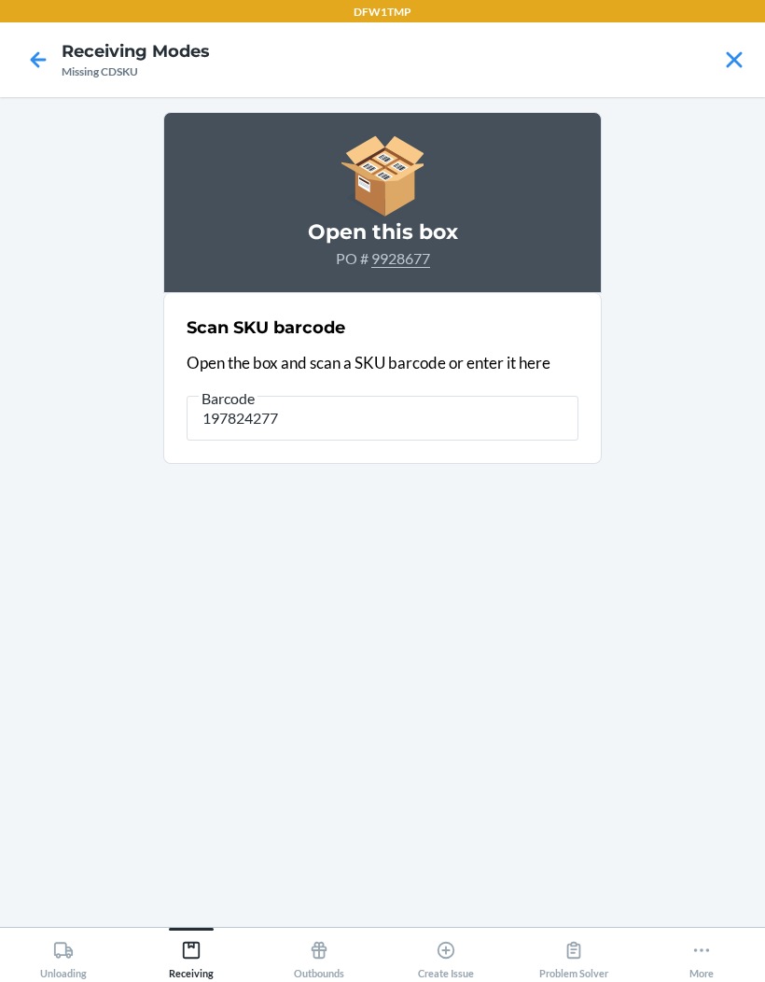
type input "1978242774"
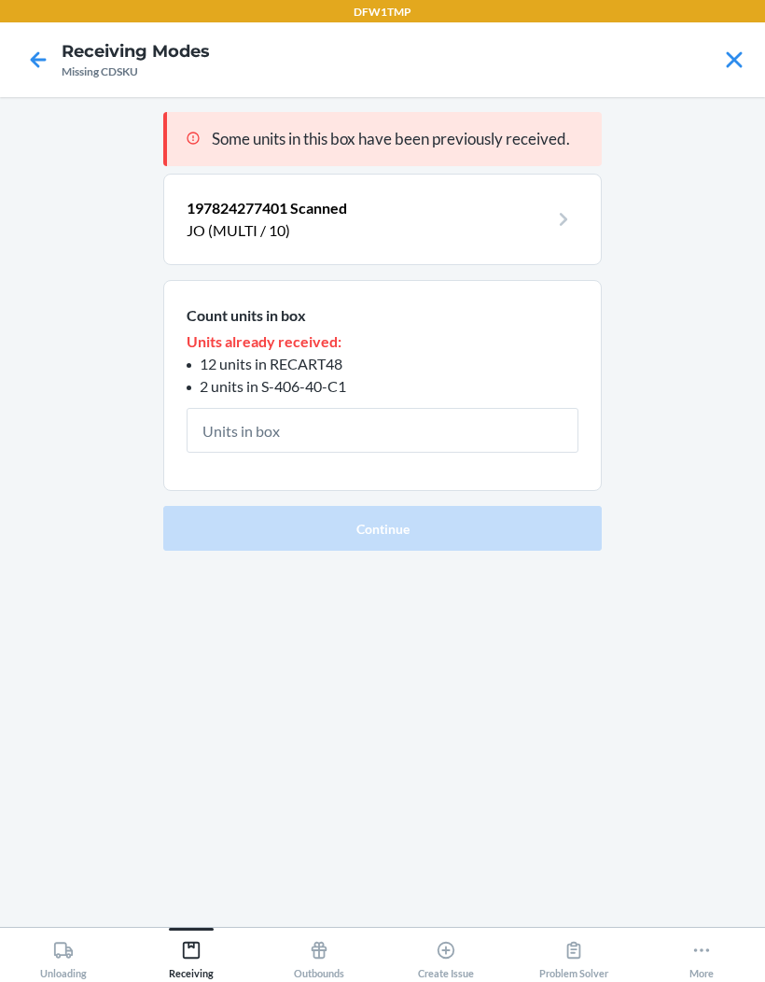
click at [301, 408] on input "text" at bounding box center [383, 430] width 392 height 45
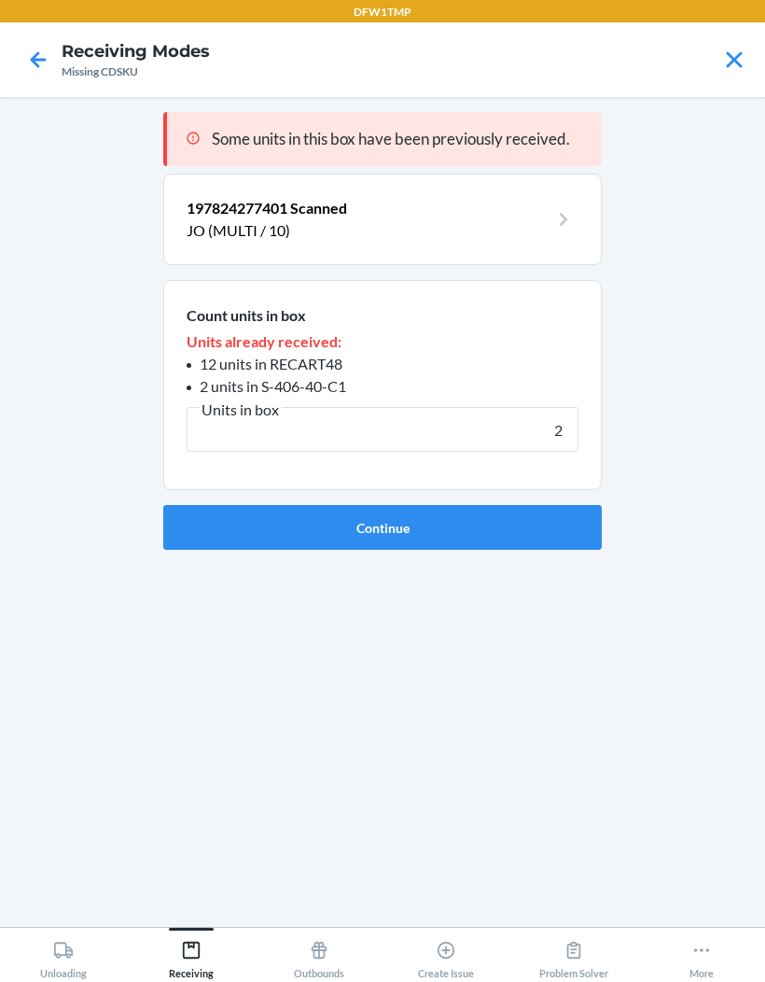
type input "2"
click at [566, 505] on button "Continue" at bounding box center [382, 527] width 439 height 45
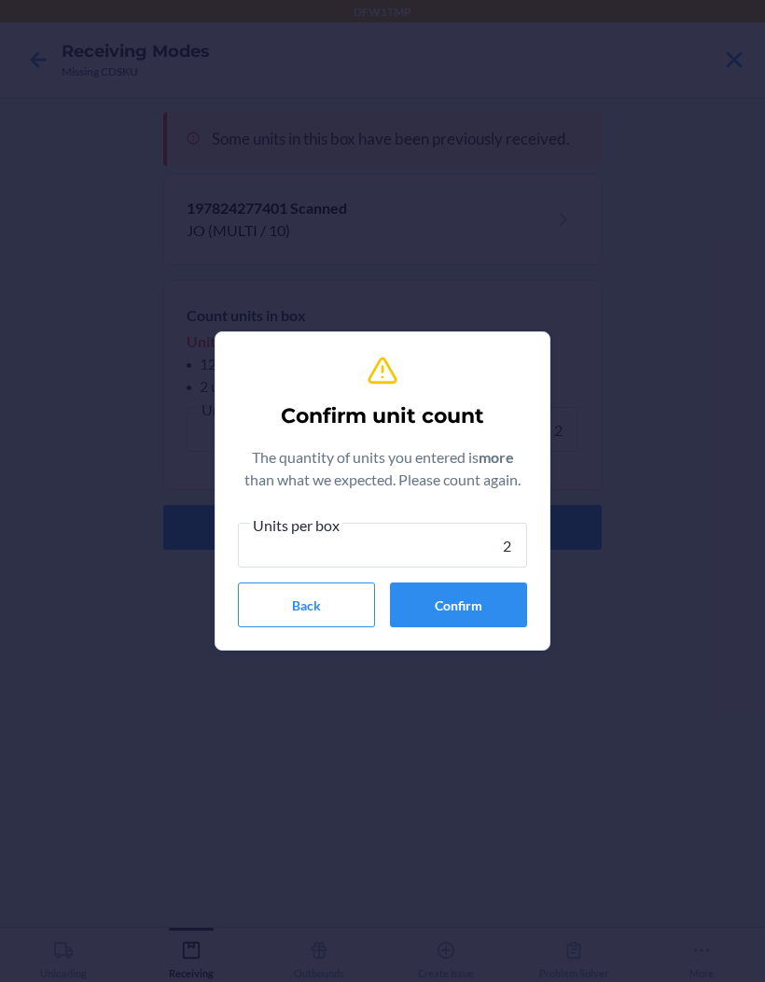
type input "2"
click at [502, 585] on button "Confirm" at bounding box center [458, 604] width 137 height 45
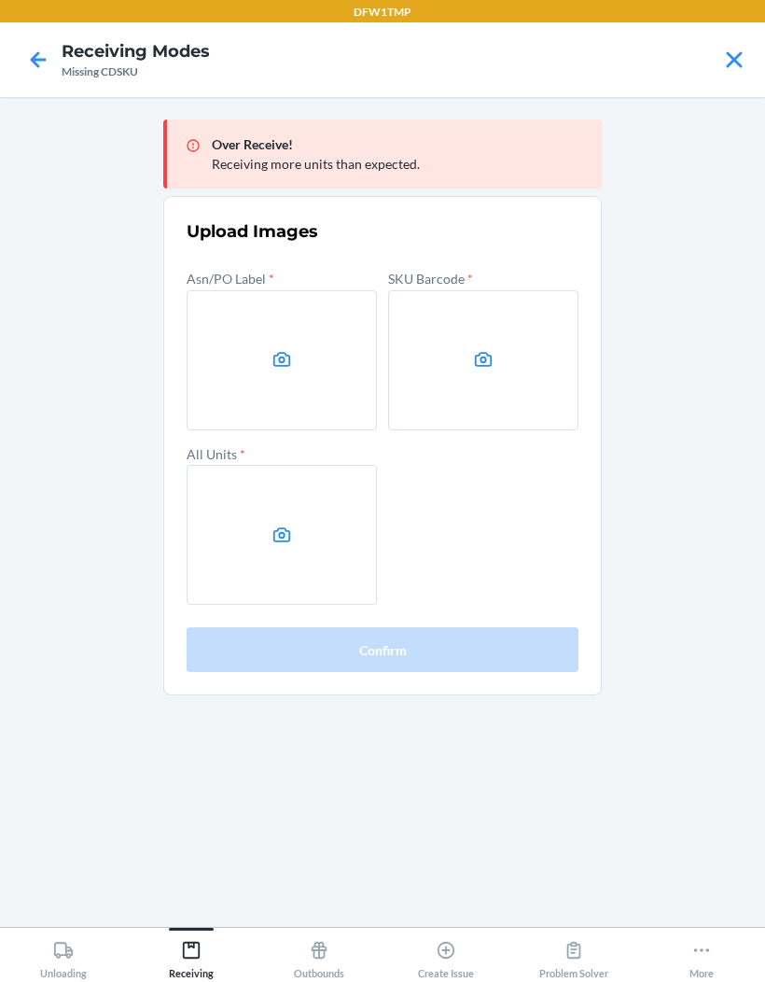
click at [315, 290] on label at bounding box center [282, 360] width 190 height 140
click at [0, 0] on input "file" at bounding box center [0, 0] width 0 height 0
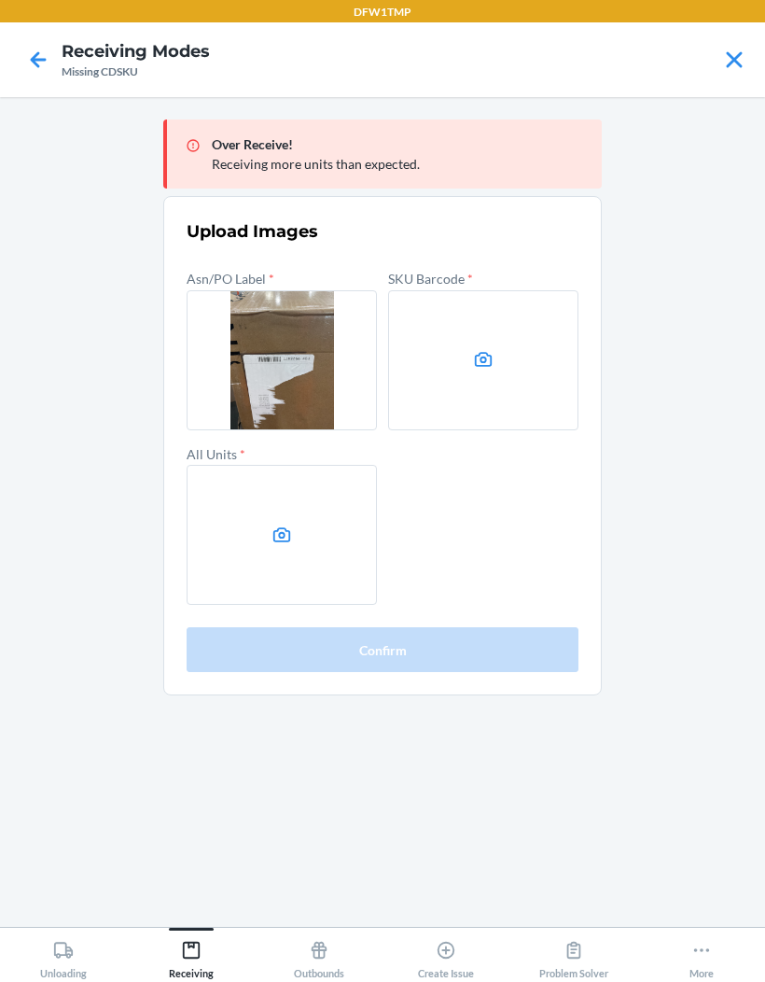
click at [536, 299] on label at bounding box center [483, 360] width 190 height 140
click at [0, 0] on input "file" at bounding box center [0, 0] width 0 height 0
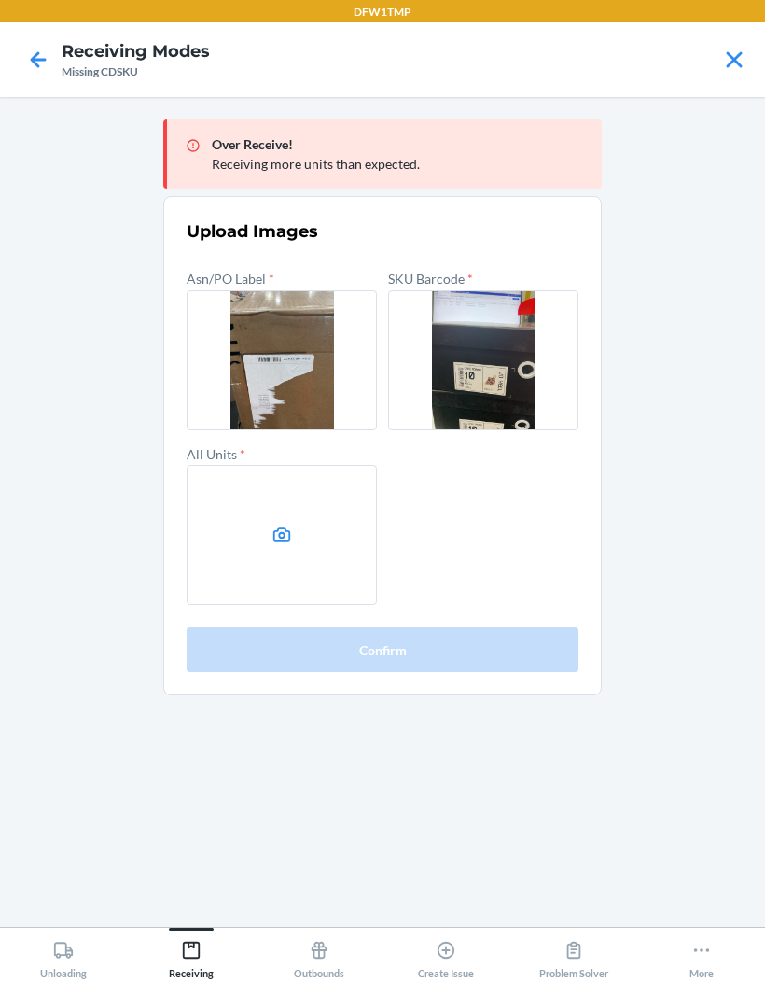
click at [297, 465] on label at bounding box center [282, 535] width 190 height 140
click at [0, 0] on input "file" at bounding box center [0, 0] width 0 height 0
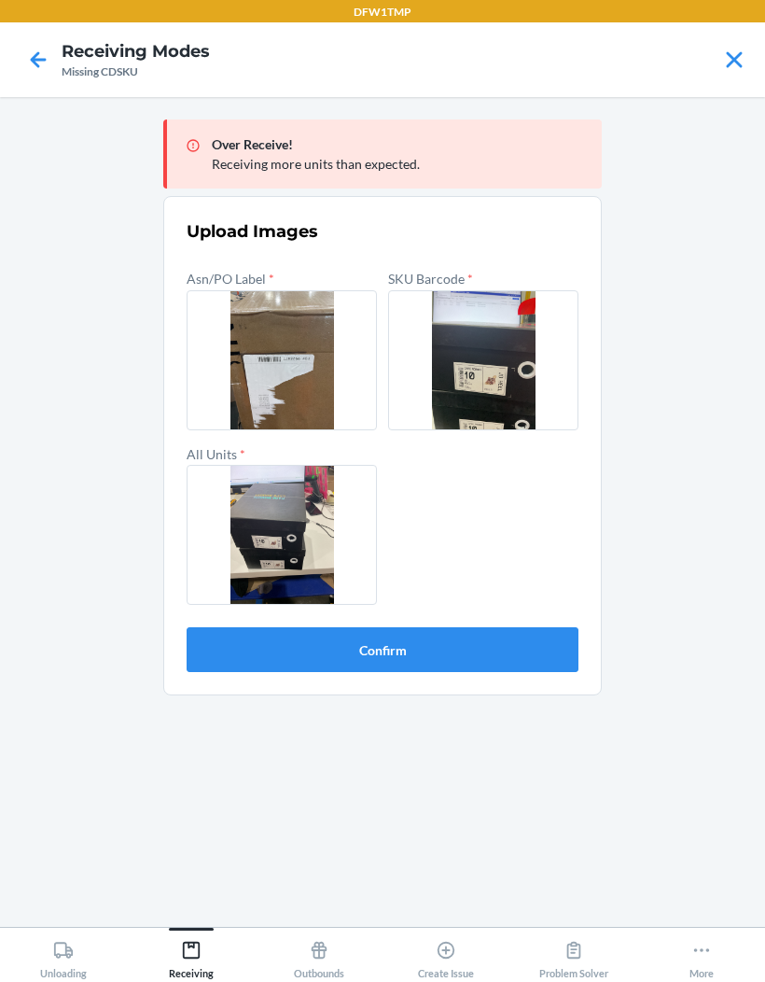
click at [519, 627] on button "Confirm" at bounding box center [383, 649] width 392 height 45
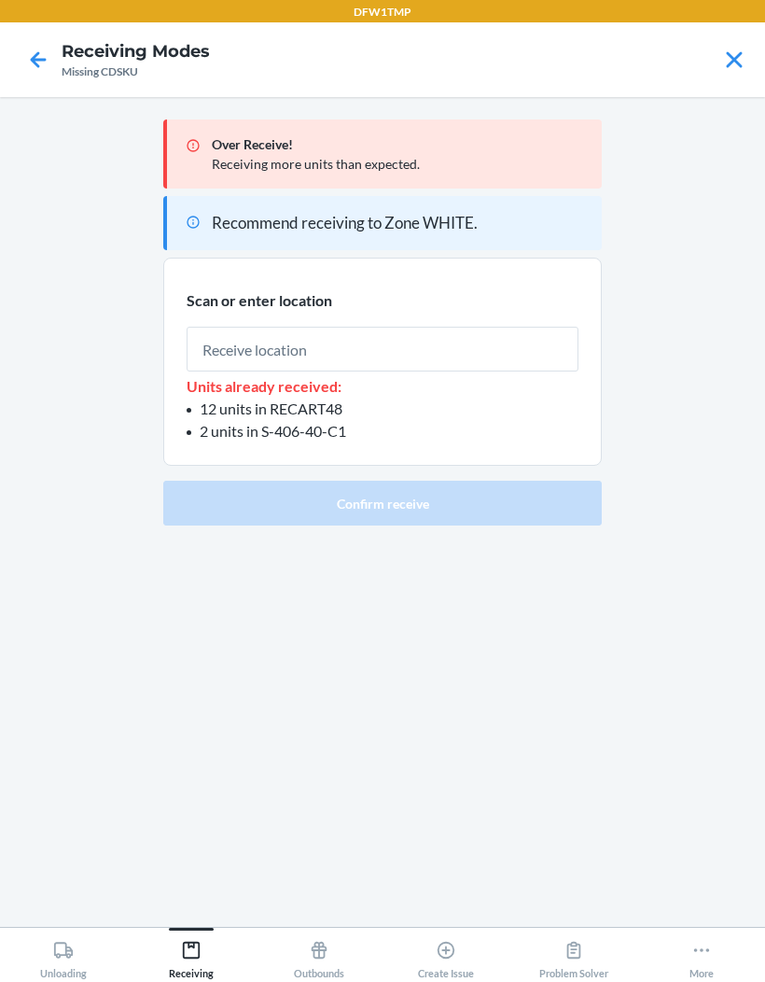
click at [540, 327] on input "text" at bounding box center [383, 349] width 392 height 45
click at [272, 327] on input "text" at bounding box center [383, 349] width 392 height 45
click at [494, 327] on input "text" at bounding box center [383, 349] width 392 height 45
click at [287, 327] on input "text" at bounding box center [383, 349] width 392 height 45
click at [267, 327] on input "text" at bounding box center [383, 349] width 392 height 45
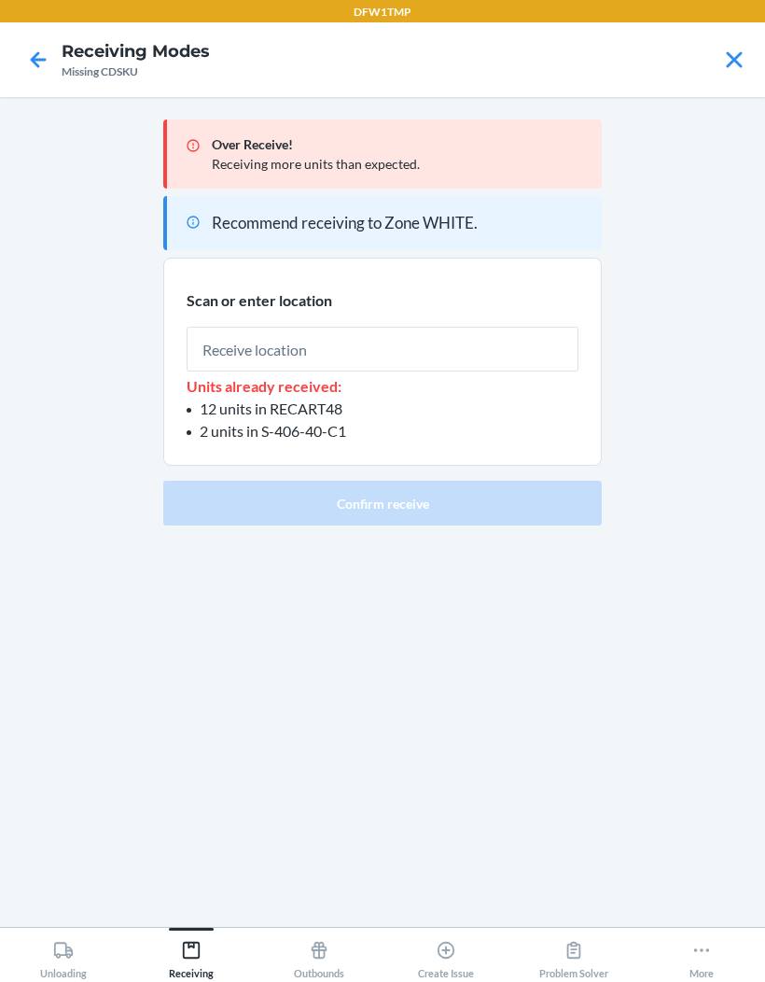
click at [77, 397] on main "Over Receive! Receiving more units than expected. Recommend receiving to Zone W…" at bounding box center [382, 512] width 765 height 830
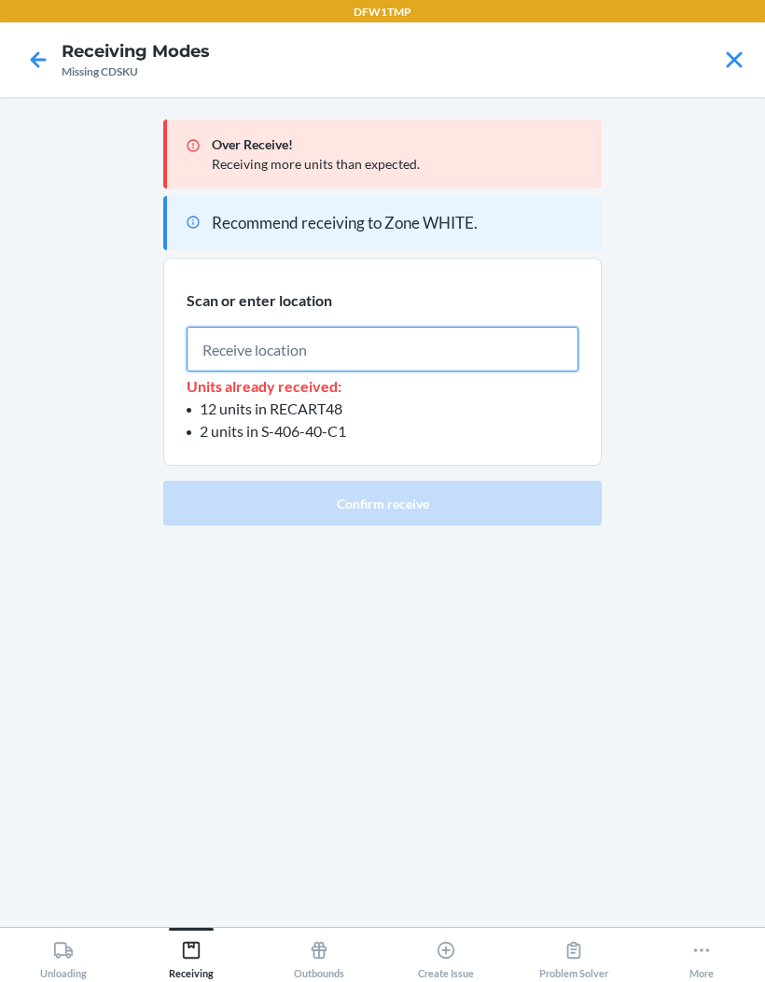
click at [274, 327] on input "text" at bounding box center [383, 349] width 392 height 45
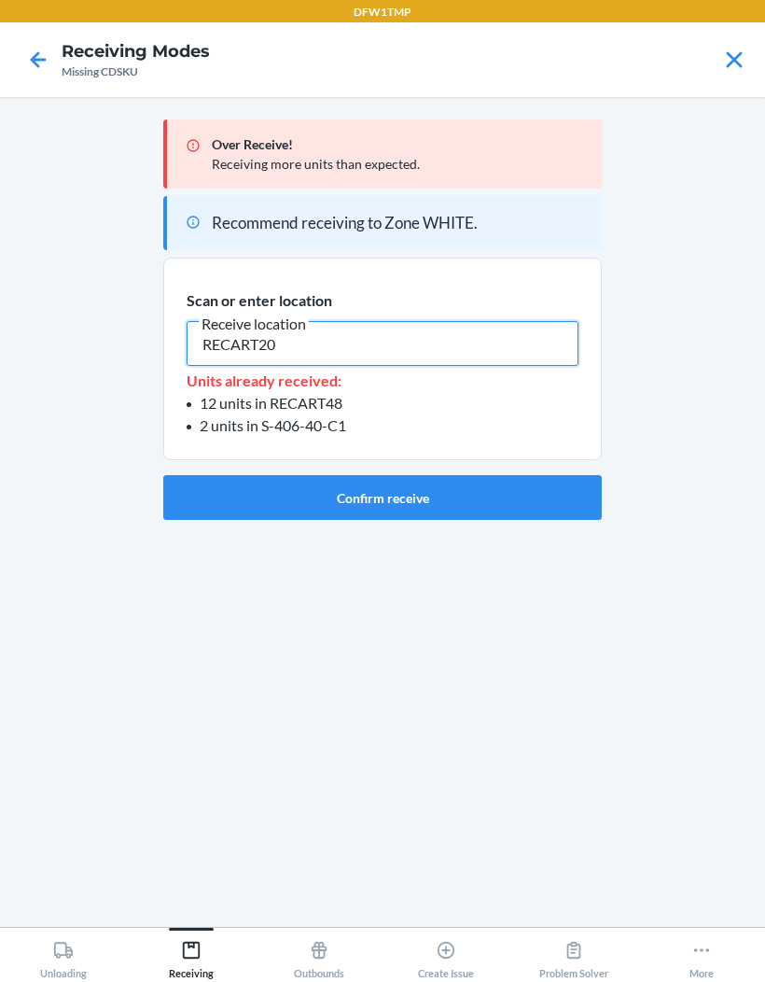
type input "RECART20"
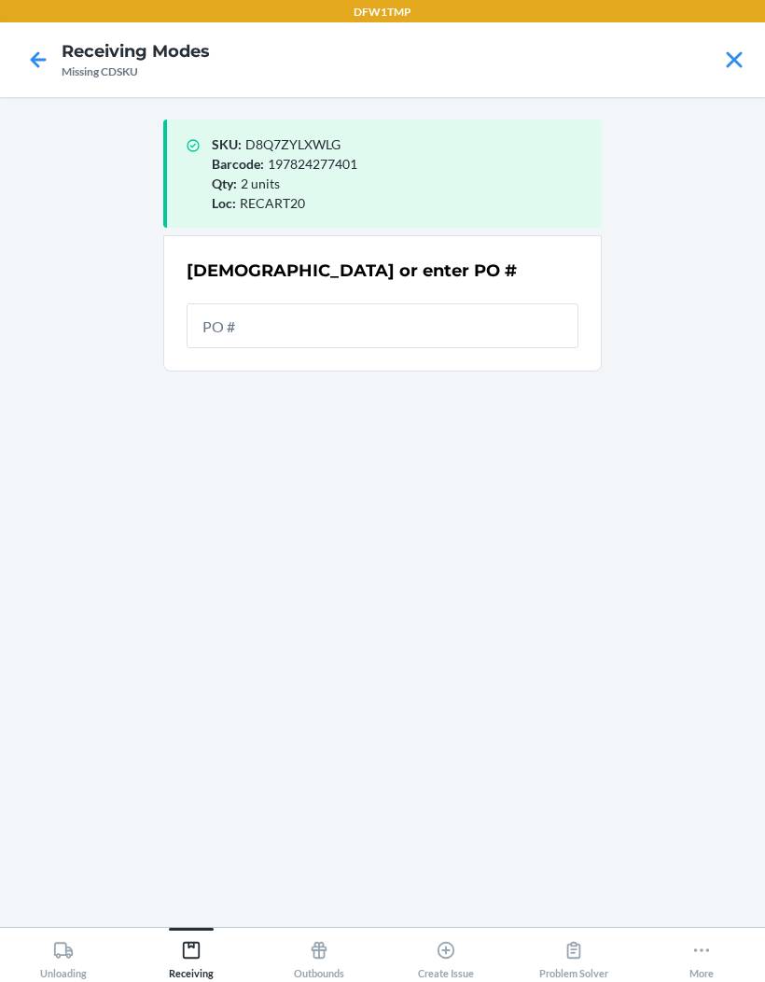
click at [331, 303] on input "text" at bounding box center [383, 325] width 392 height 45
click at [55, 567] on main "SKU : D8Q7ZYLXWLG Barcode : 197824277401 Qty : 2 units Loc : RECART20 Scan or e…" at bounding box center [382, 512] width 765 height 830
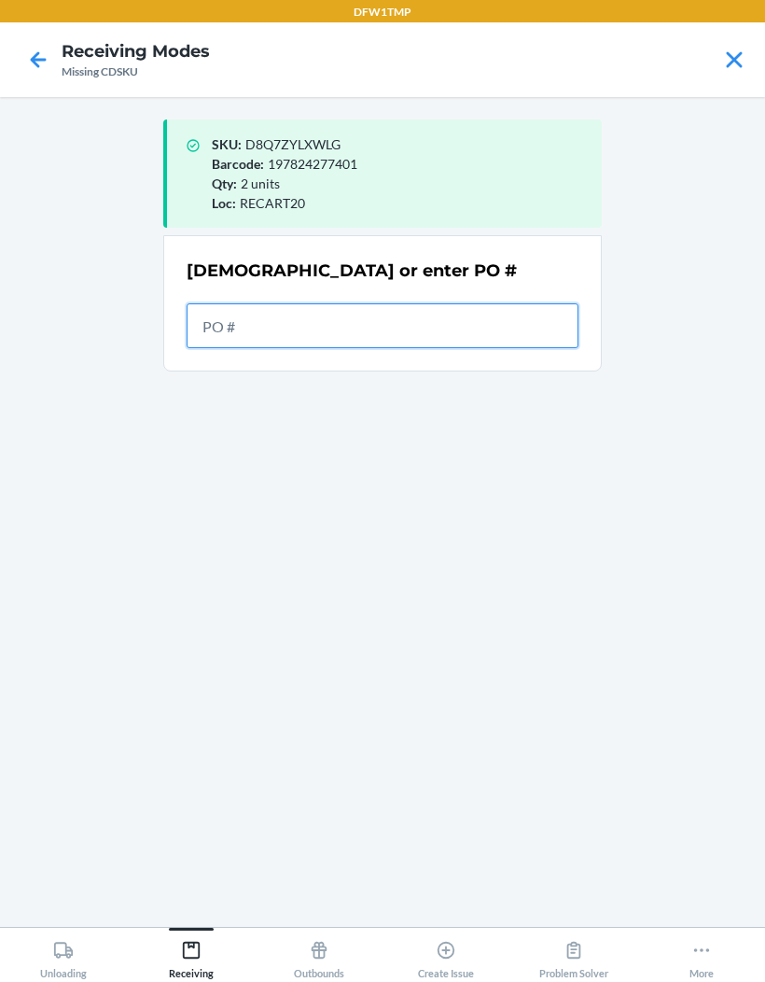
click at [271, 303] on input "text" at bounding box center [383, 325] width 392 height 45
type input "9928677"
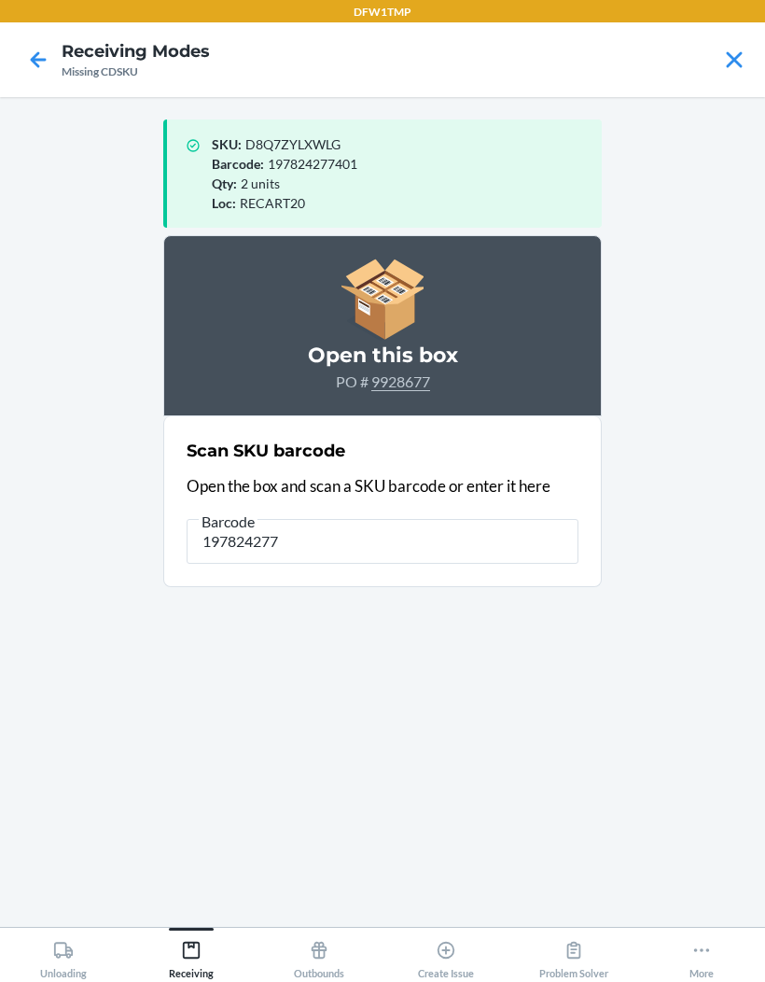
type input "1978242773"
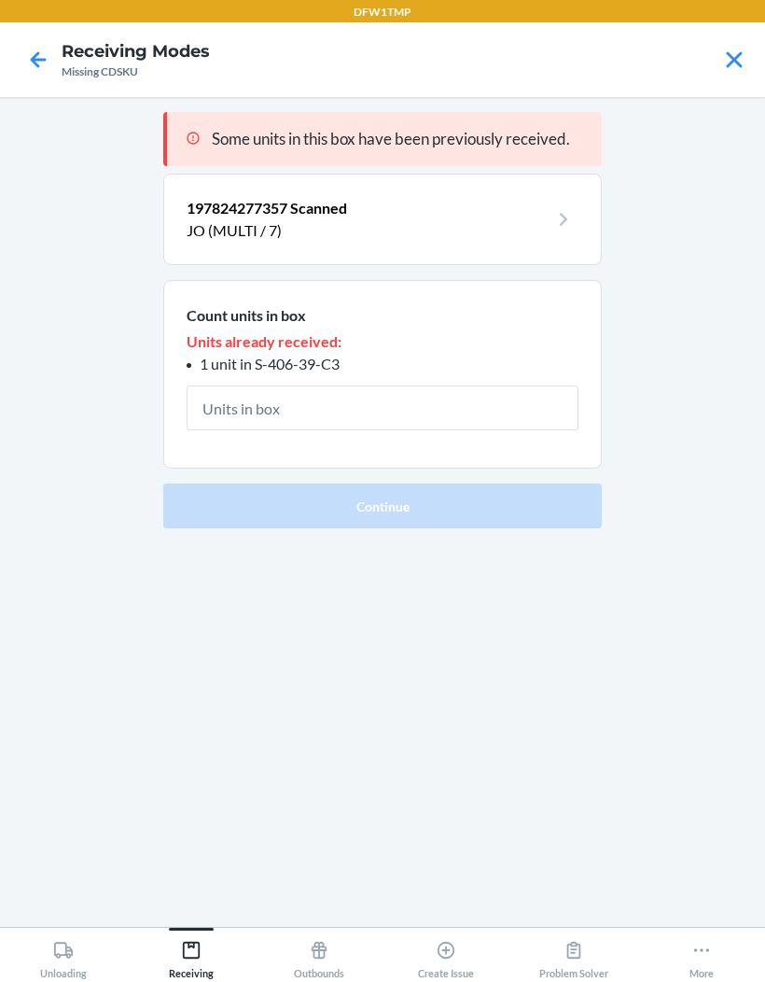
click at [357, 385] on input "text" at bounding box center [383, 407] width 392 height 45
type input "1"
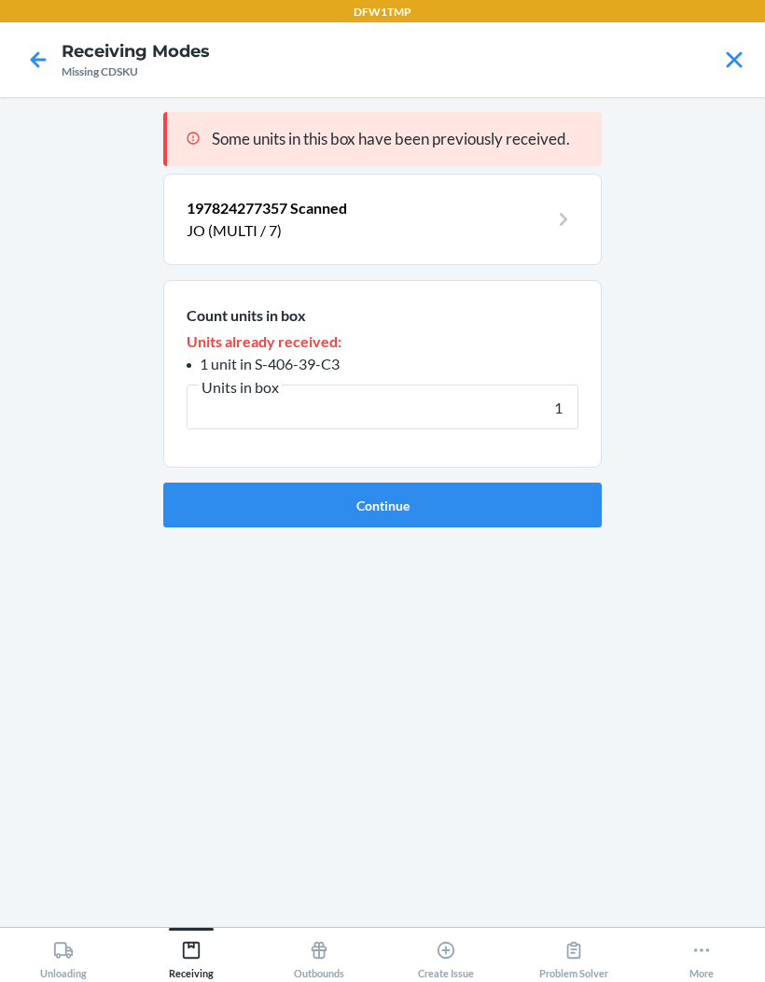
click at [530, 483] on button "Continue" at bounding box center [382, 505] width 439 height 45
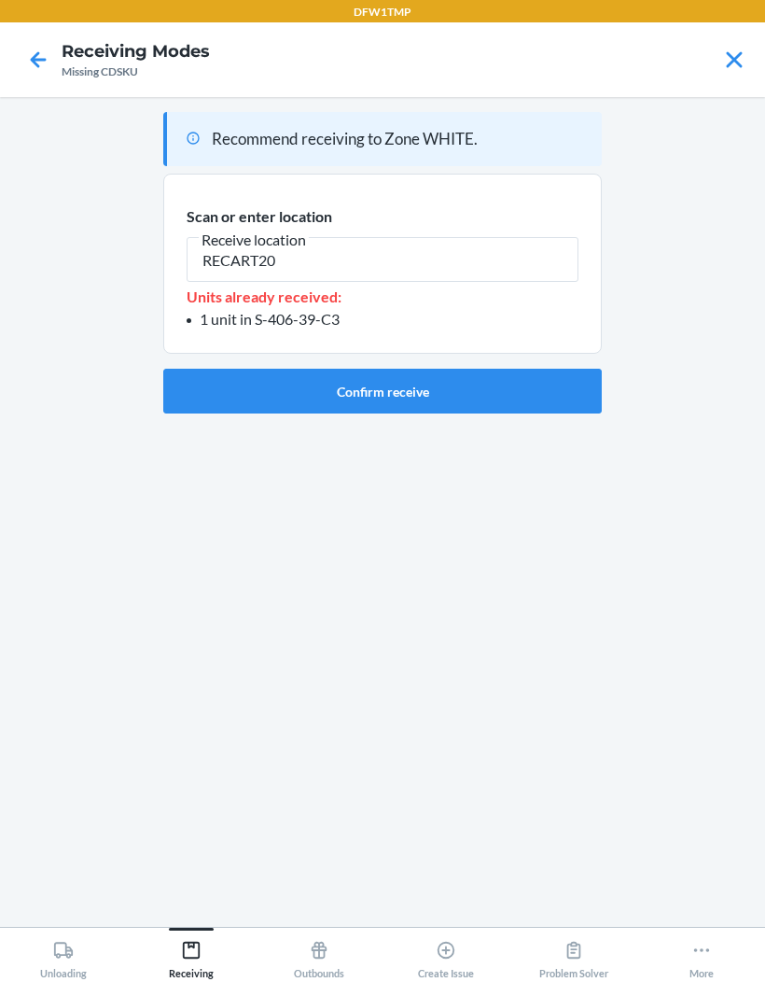
type input "RECART20"
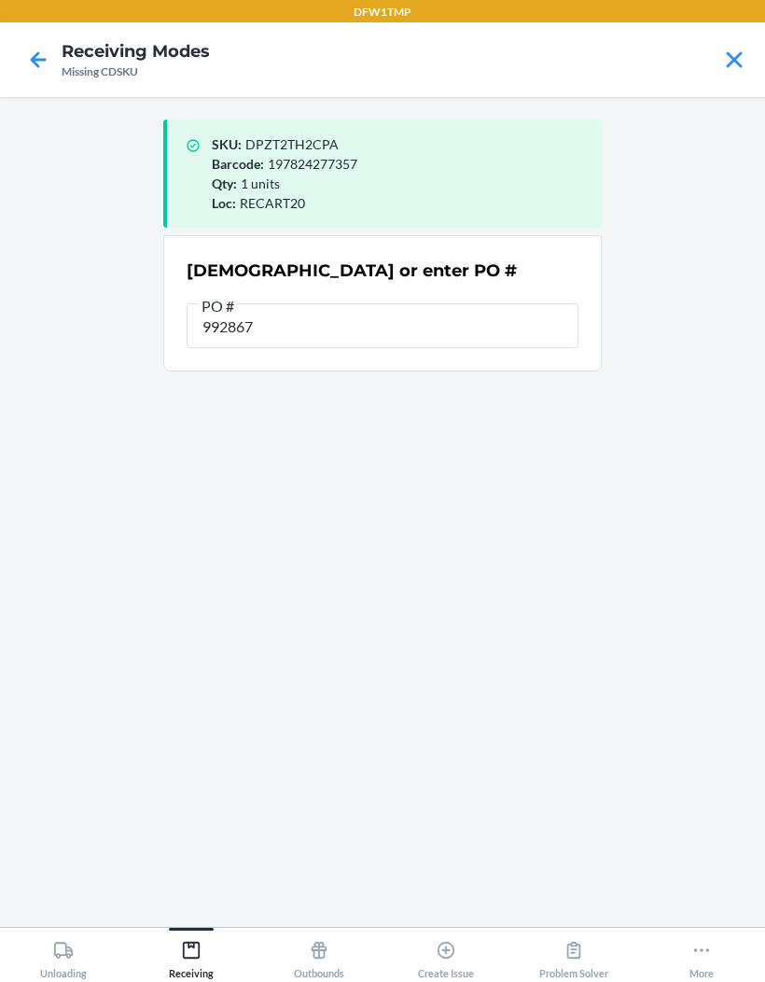
type input "9928677"
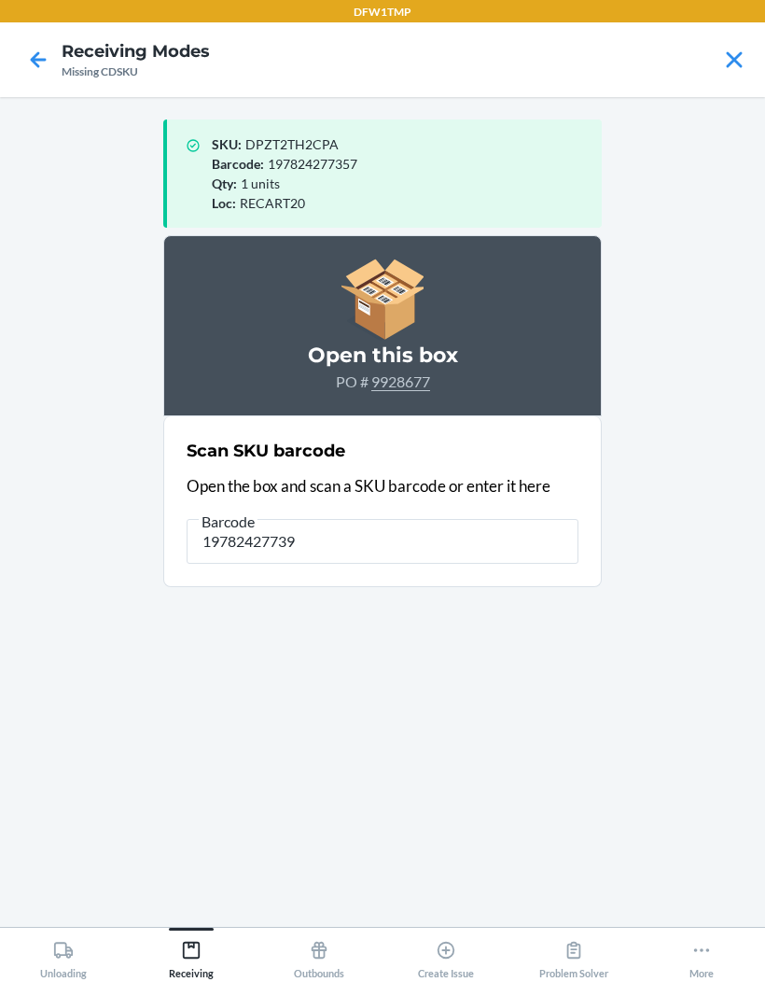
type input "197824277395"
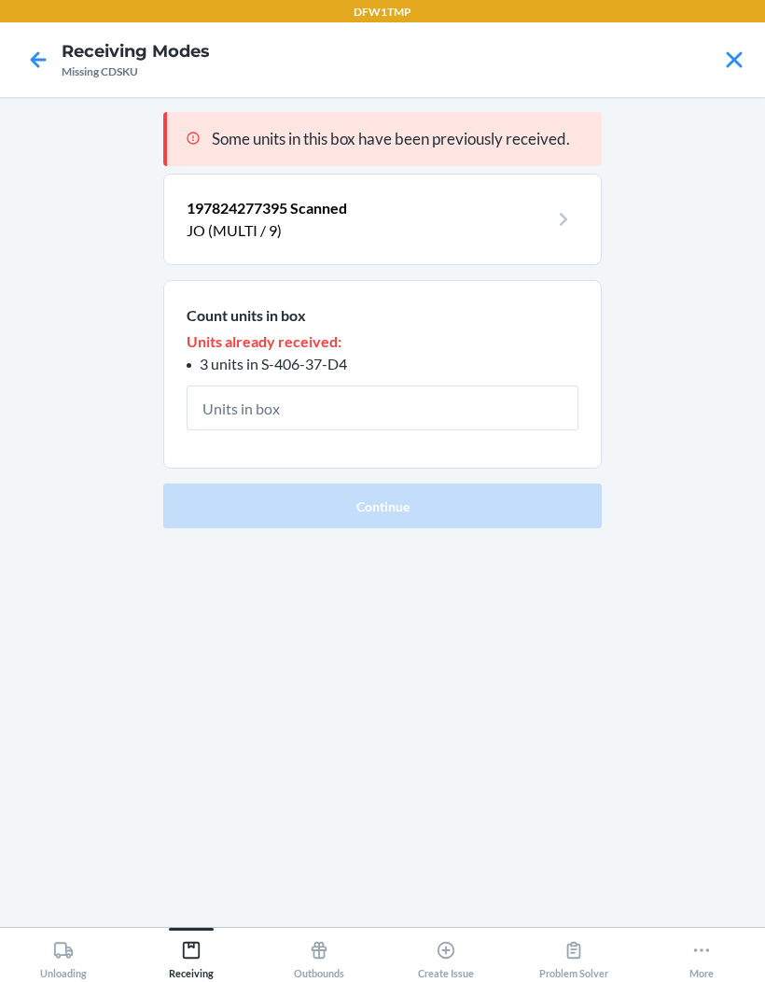
click at [365, 385] on input "text" at bounding box center [383, 407] width 392 height 45
type input "3"
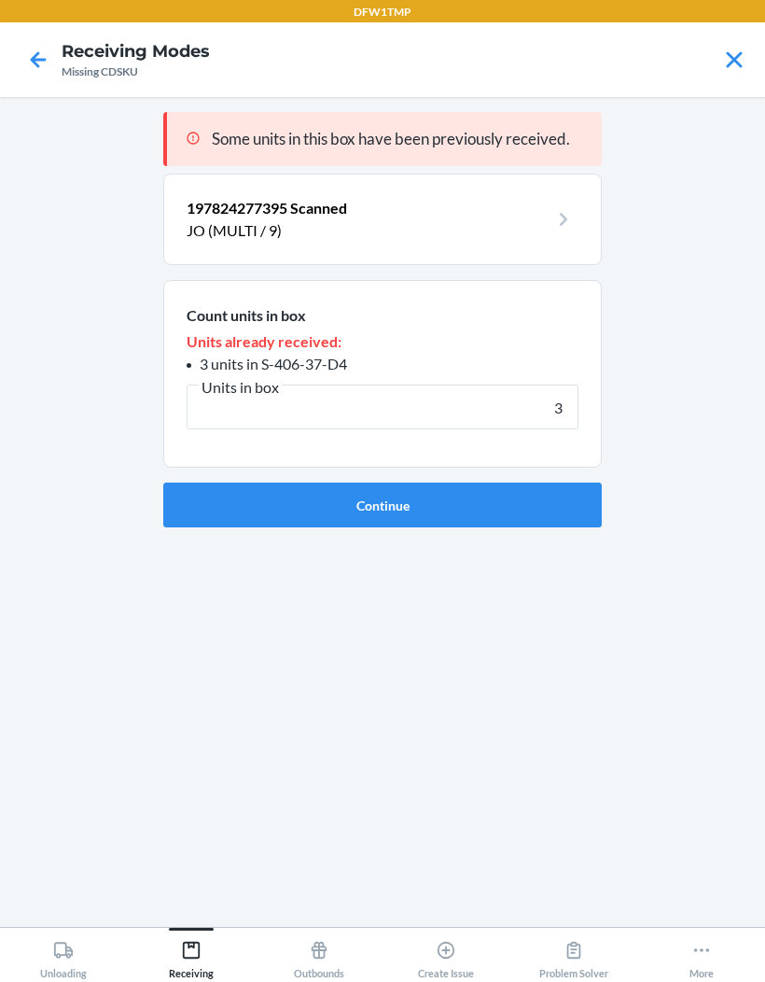
click at [513, 483] on button "Continue" at bounding box center [382, 505] width 439 height 45
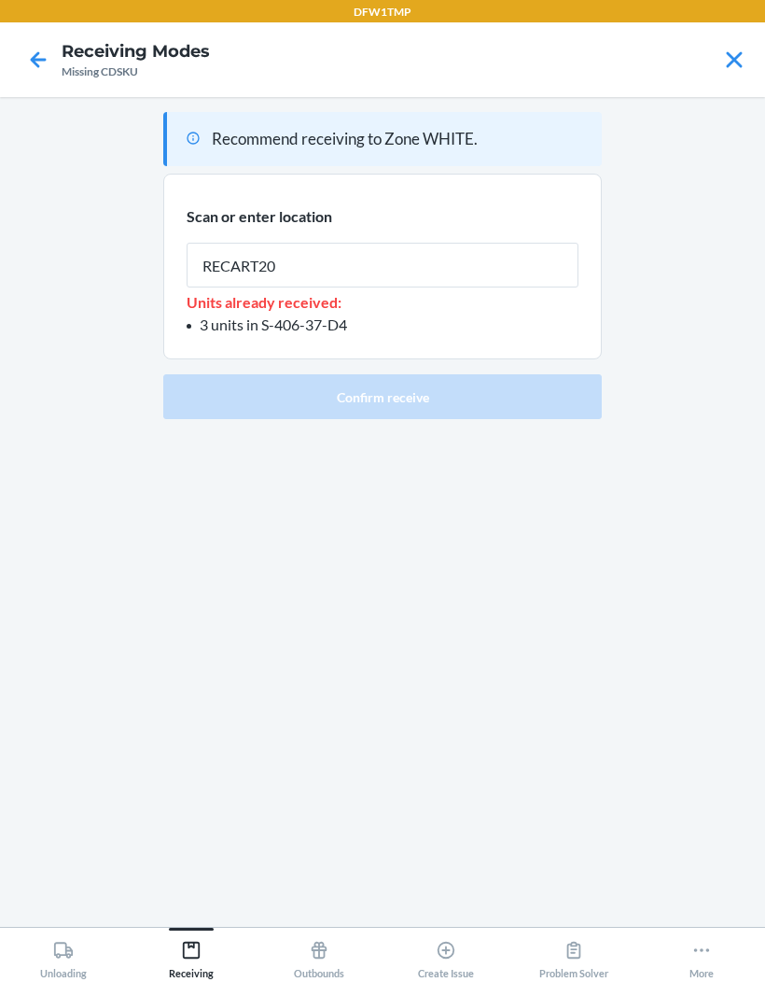
type input "RECART20"
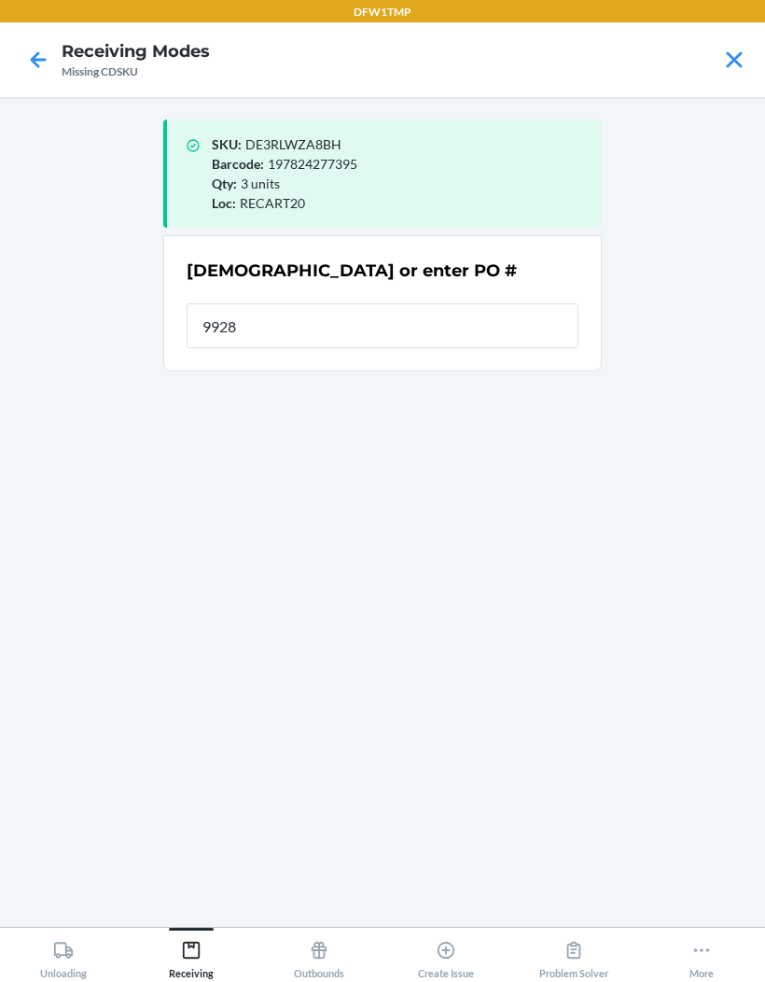
type input "99286"
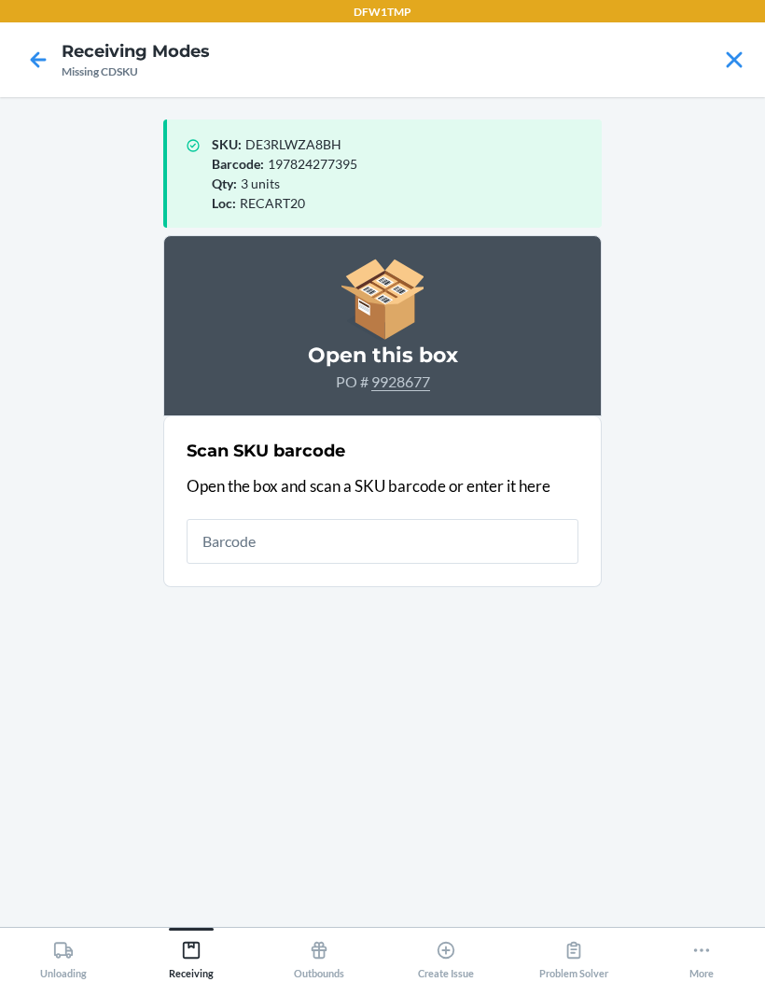
click at [369, 519] on input "text" at bounding box center [383, 541] width 392 height 45
type input "197824277418"
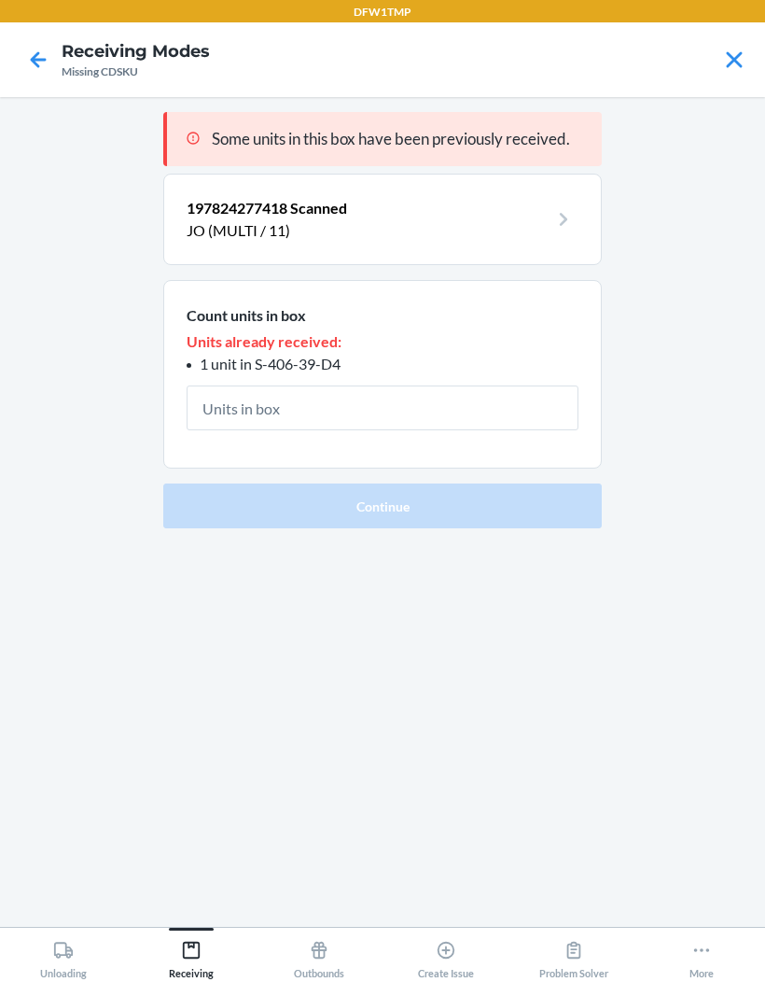
type input "1"
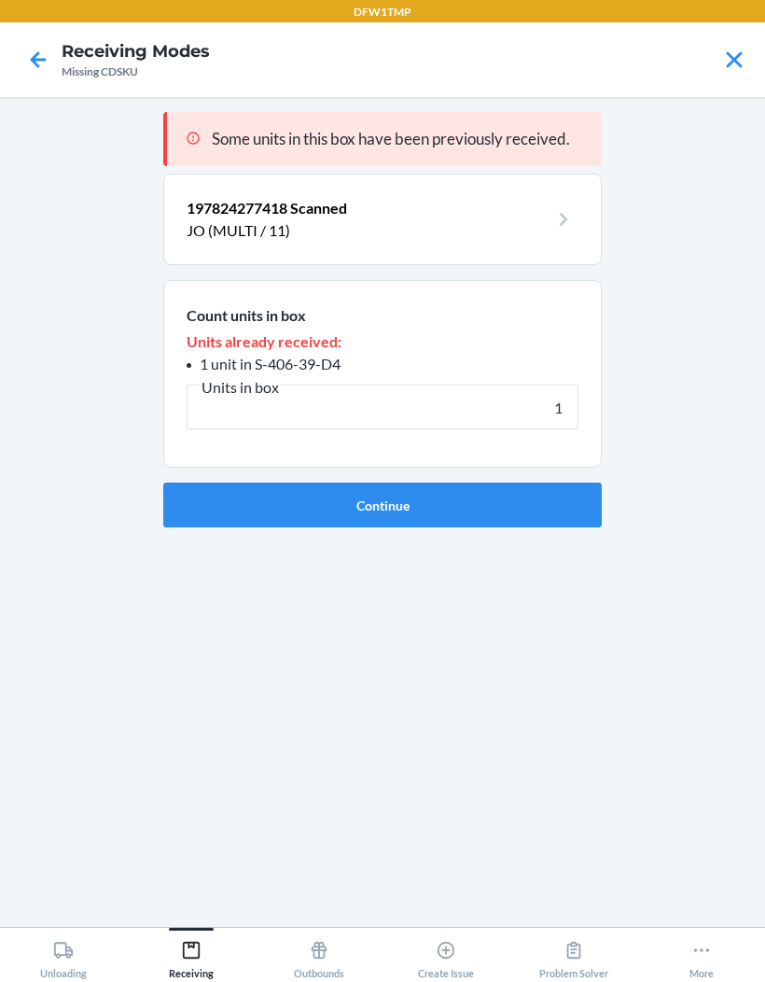
click at [483, 483] on button "Continue" at bounding box center [382, 505] width 439 height 45
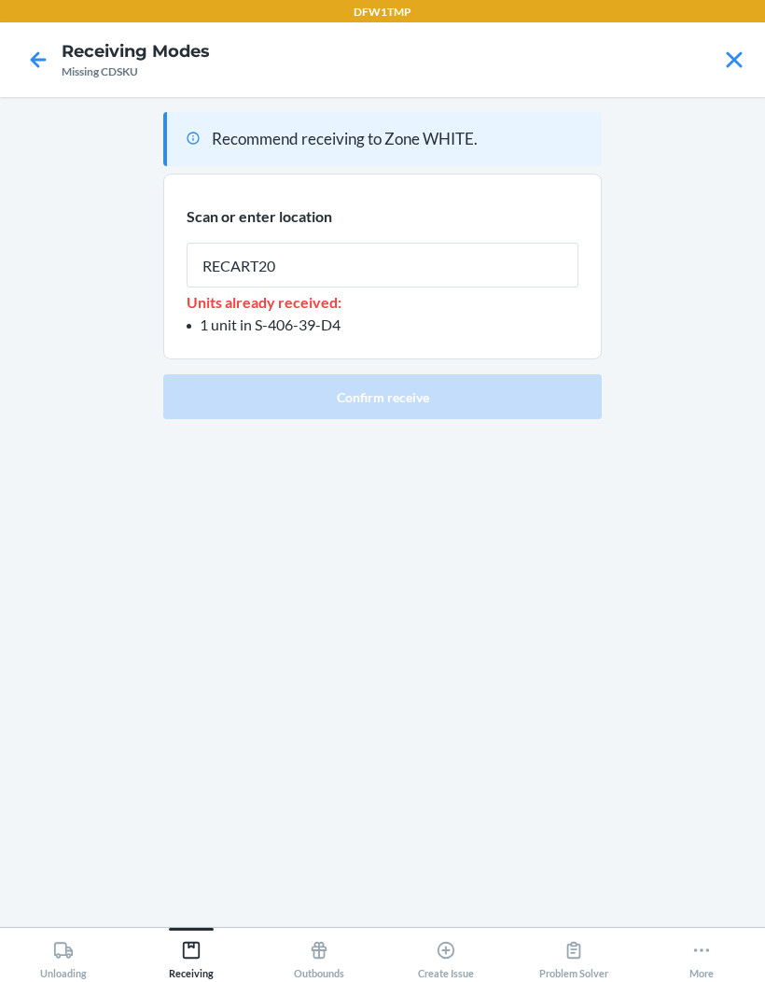
type input "RECART20"
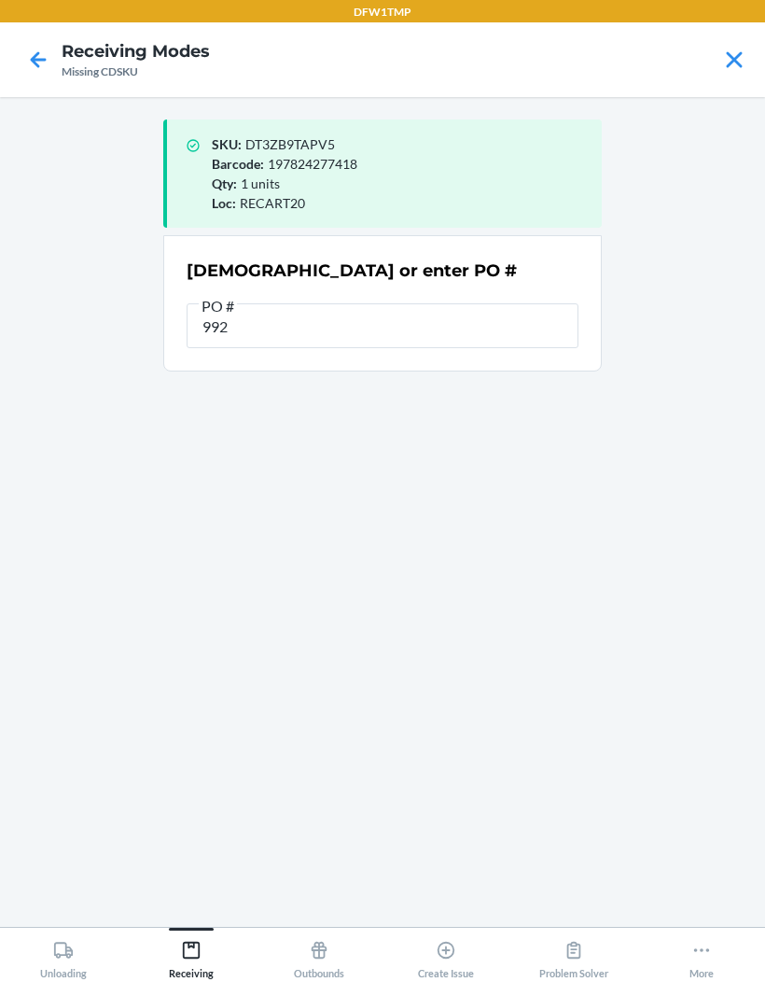
type input "9928"
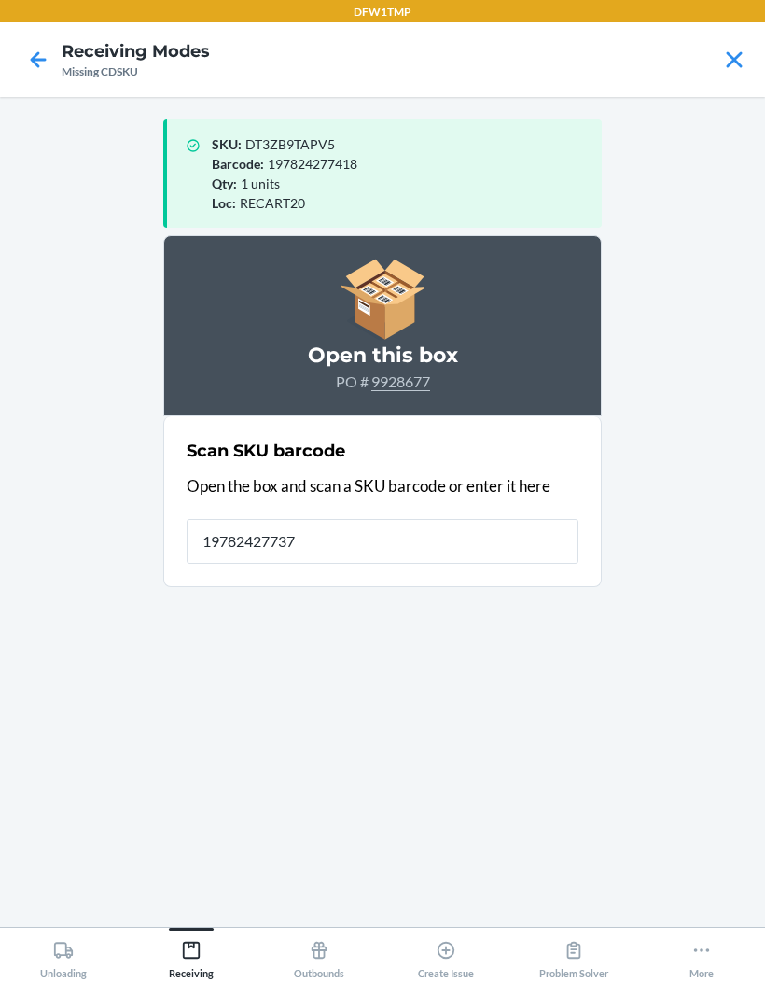
type input "197824277371"
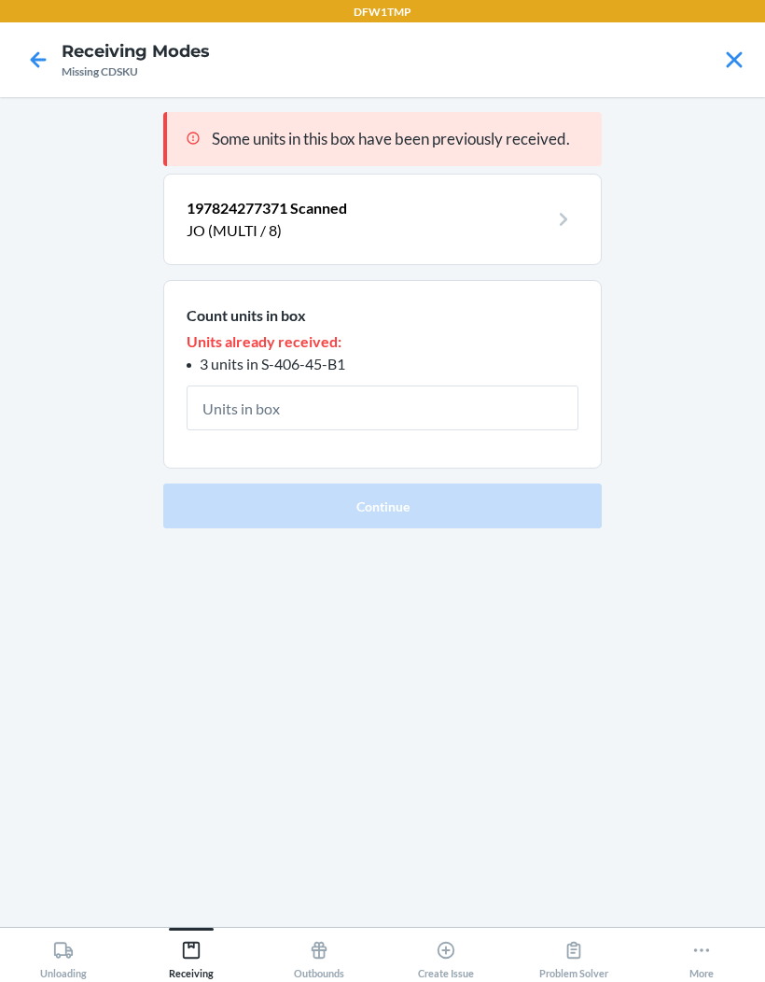
click at [391, 385] on input "text" at bounding box center [383, 407] width 392 height 45
type input "3"
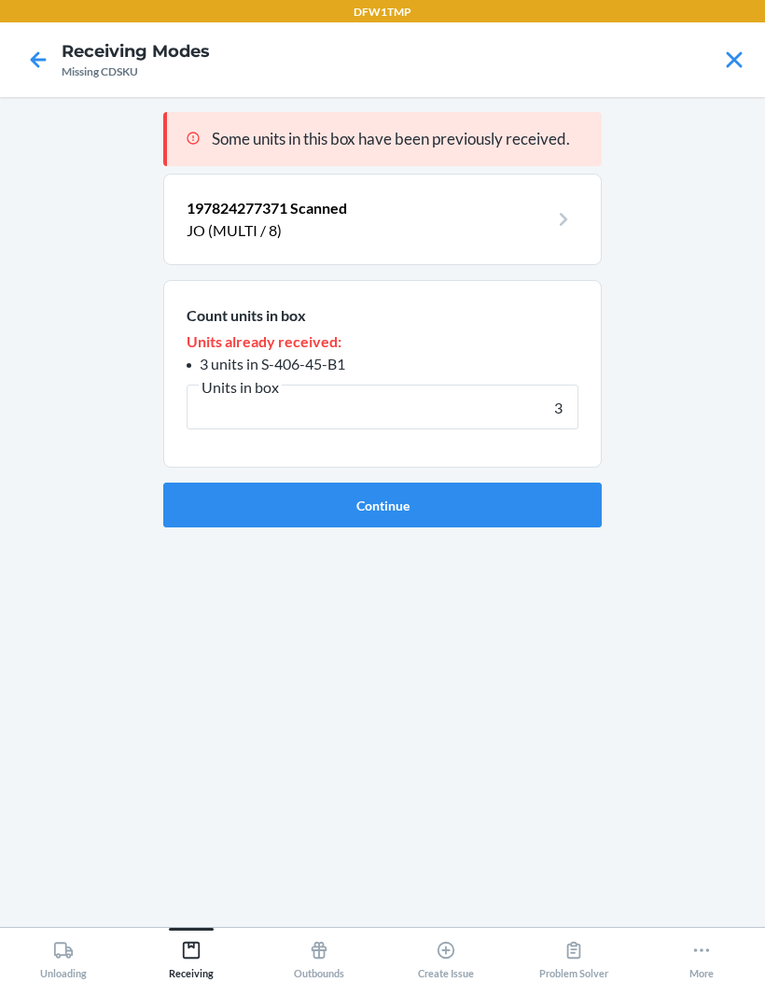
click at [553, 483] on button "Continue" at bounding box center [382, 505] width 439 height 45
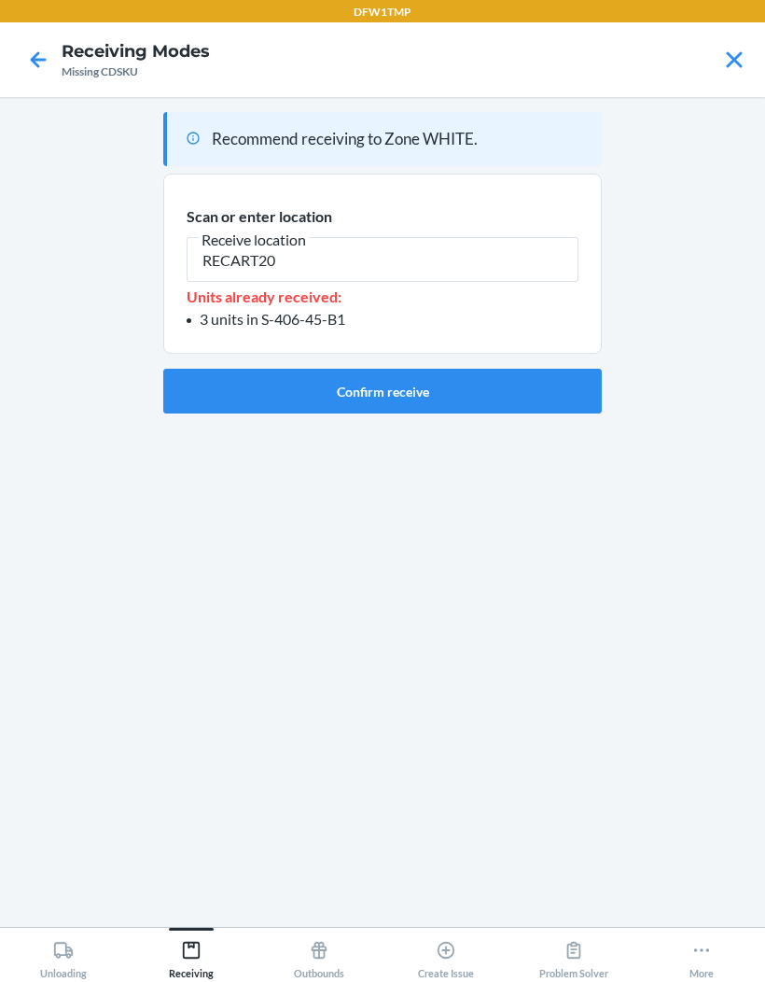
type input "RECART20"
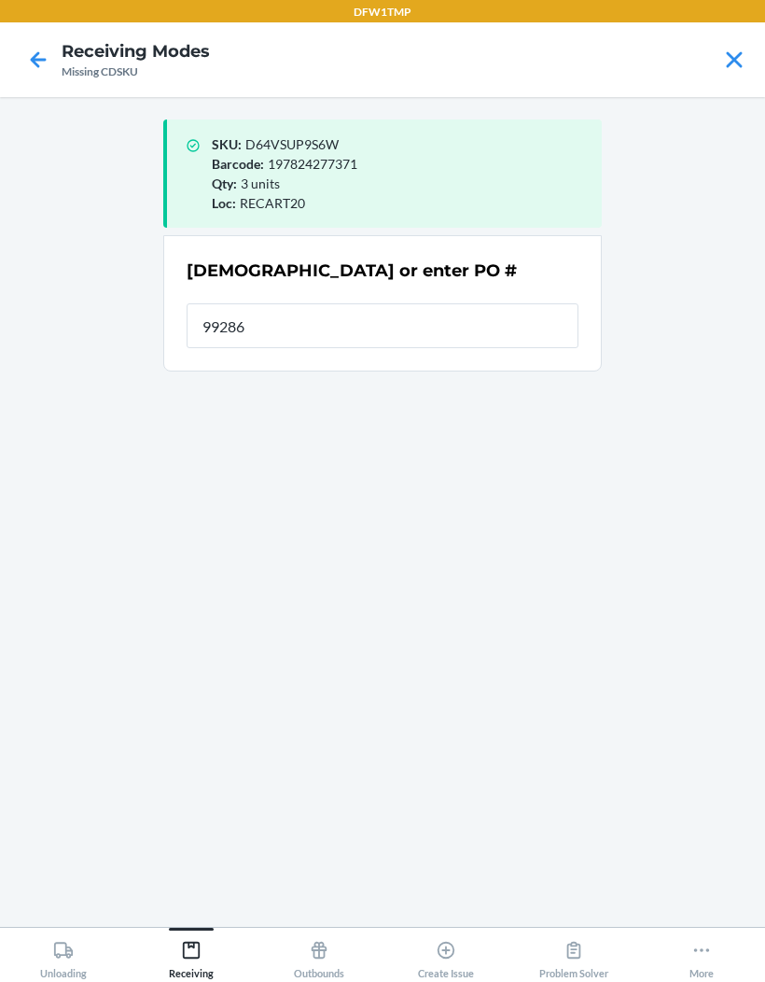
type input "992867"
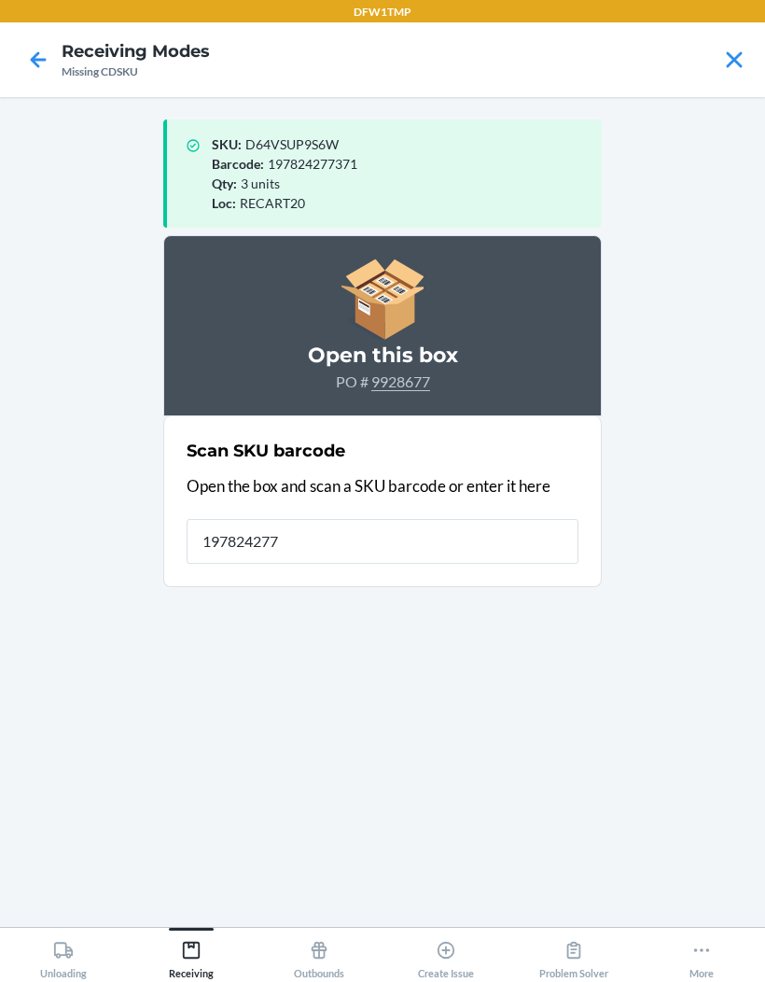
type input "1978242773"
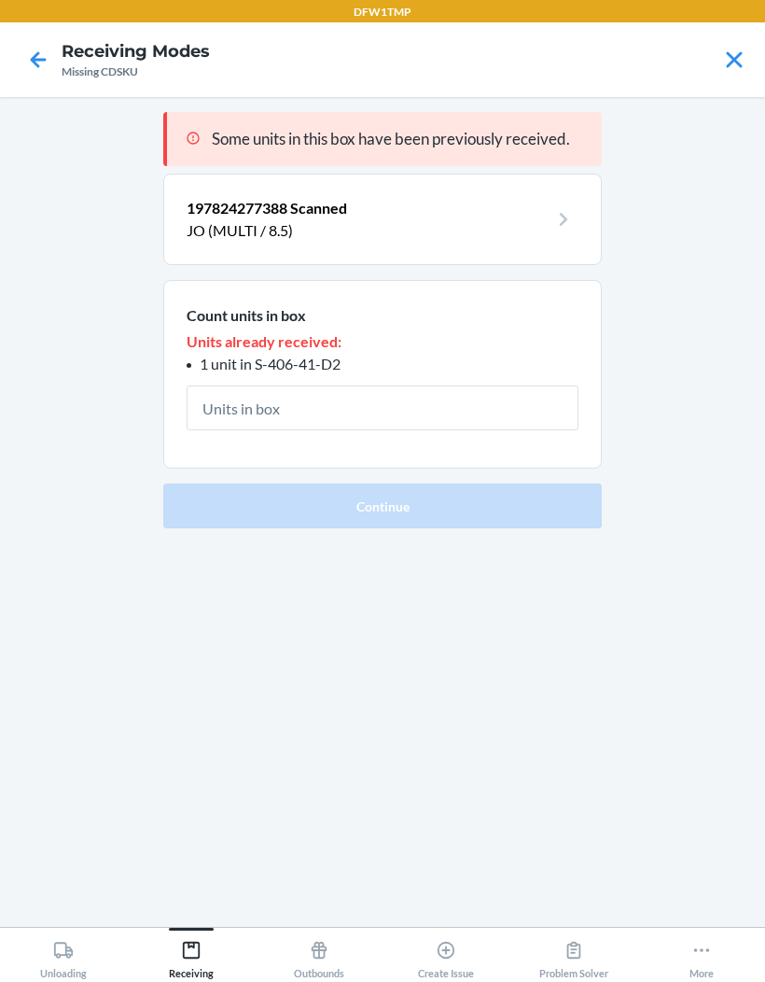
click at [335, 385] on input "text" at bounding box center [383, 407] width 392 height 45
type input "1"
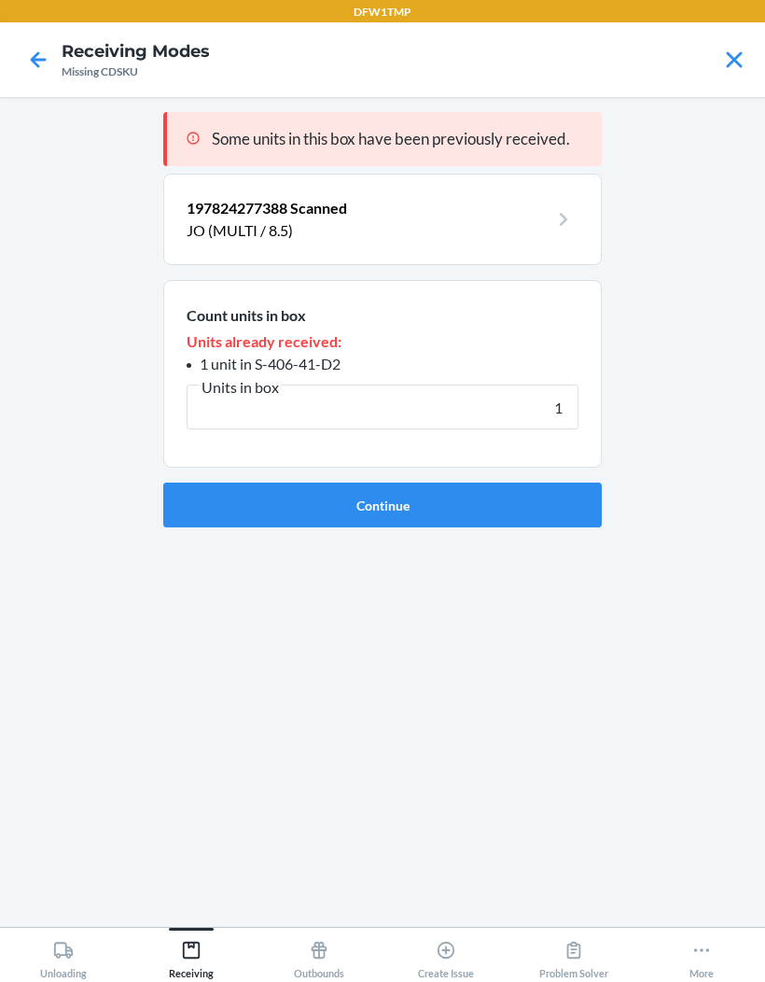
click at [509, 483] on button "Continue" at bounding box center [382, 505] width 439 height 45
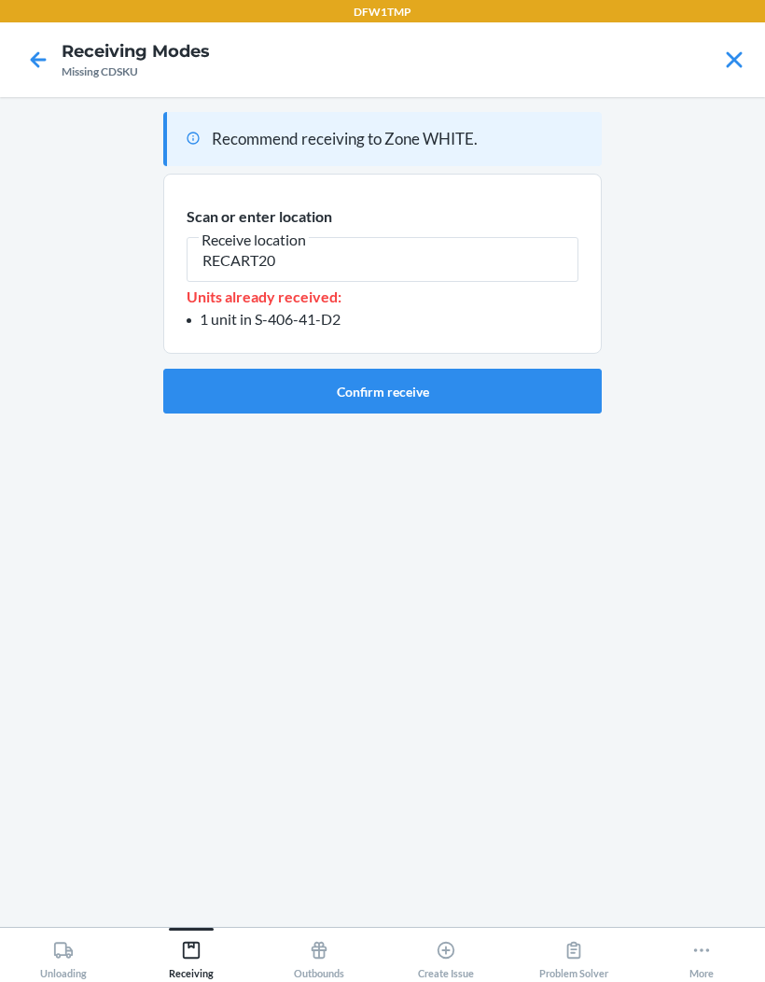
type input "RECART20"
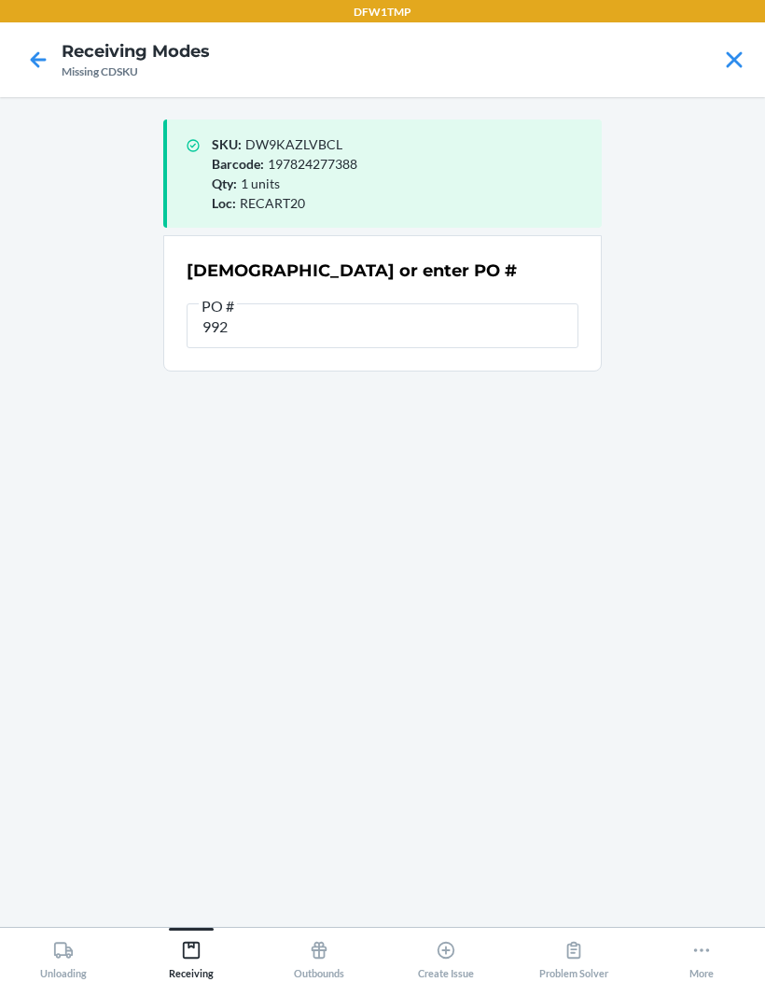
type input "9928"
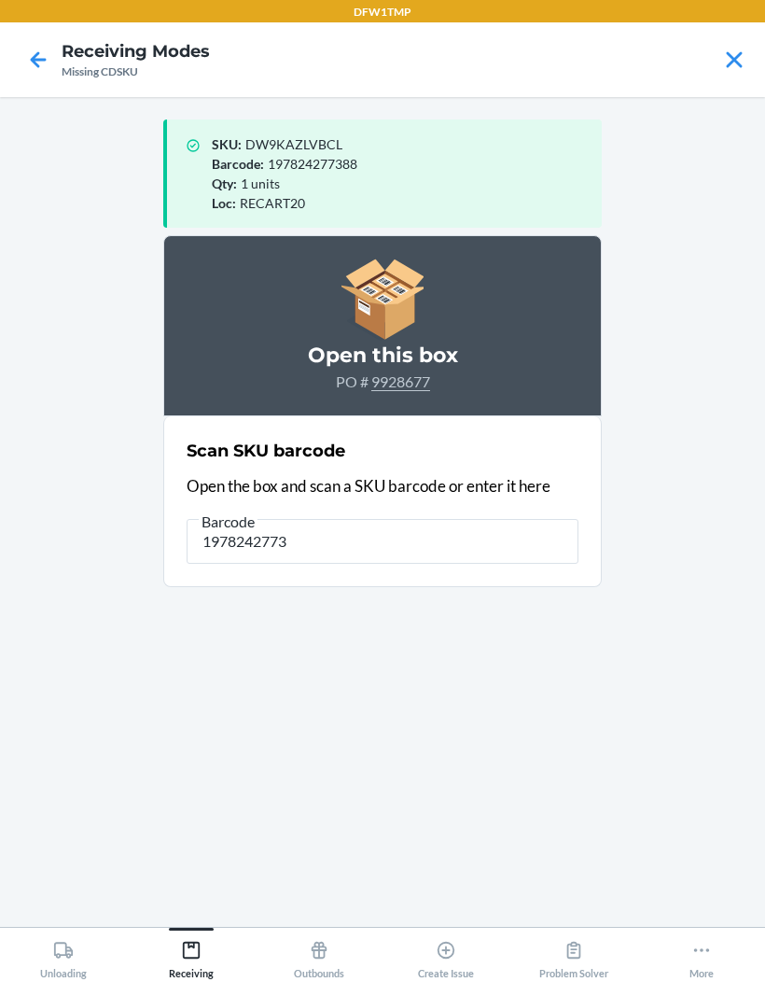
type input "19782427736"
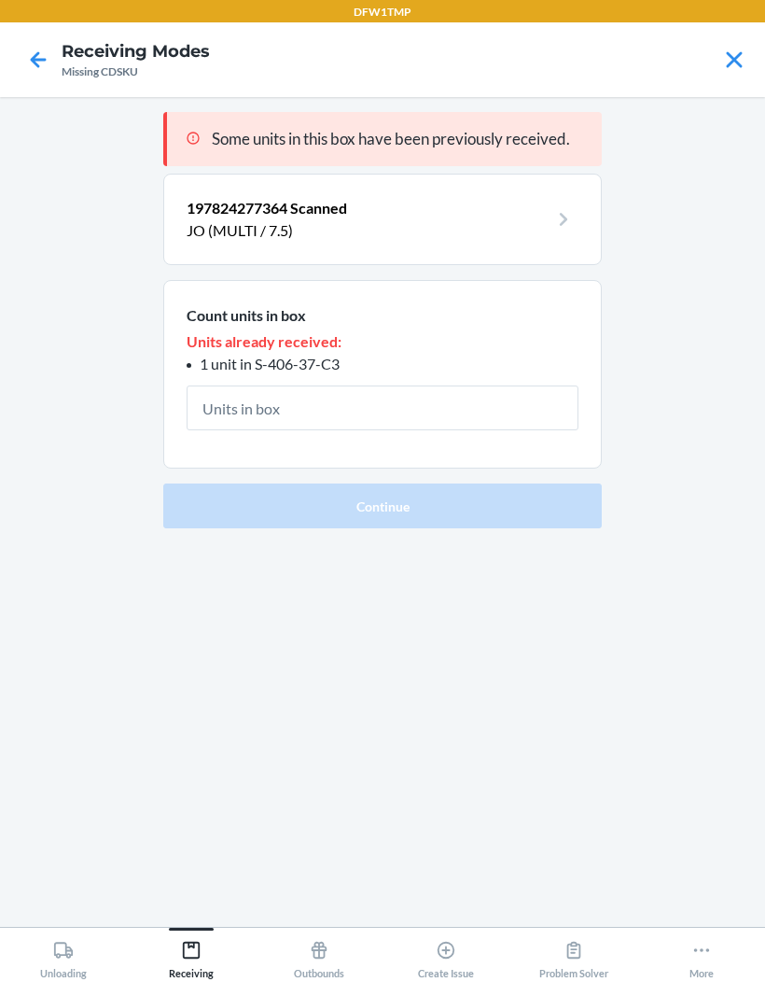
click at [347, 385] on input "text" at bounding box center [383, 407] width 392 height 45
type input "1"
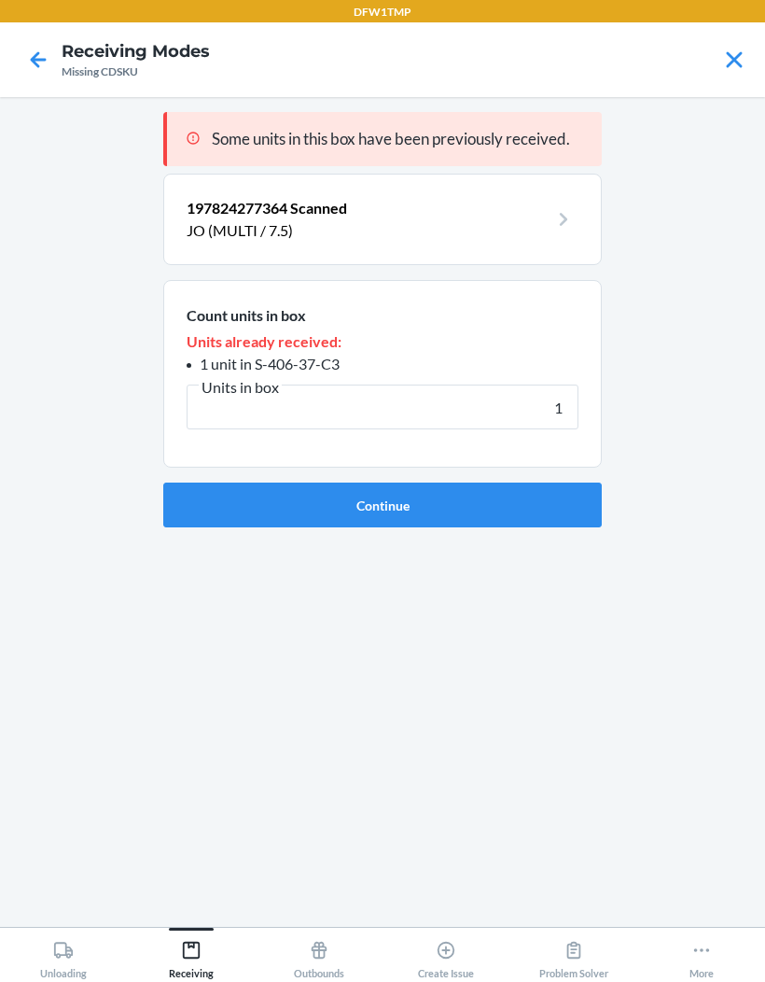
click at [469, 483] on button "Continue" at bounding box center [382, 505] width 439 height 45
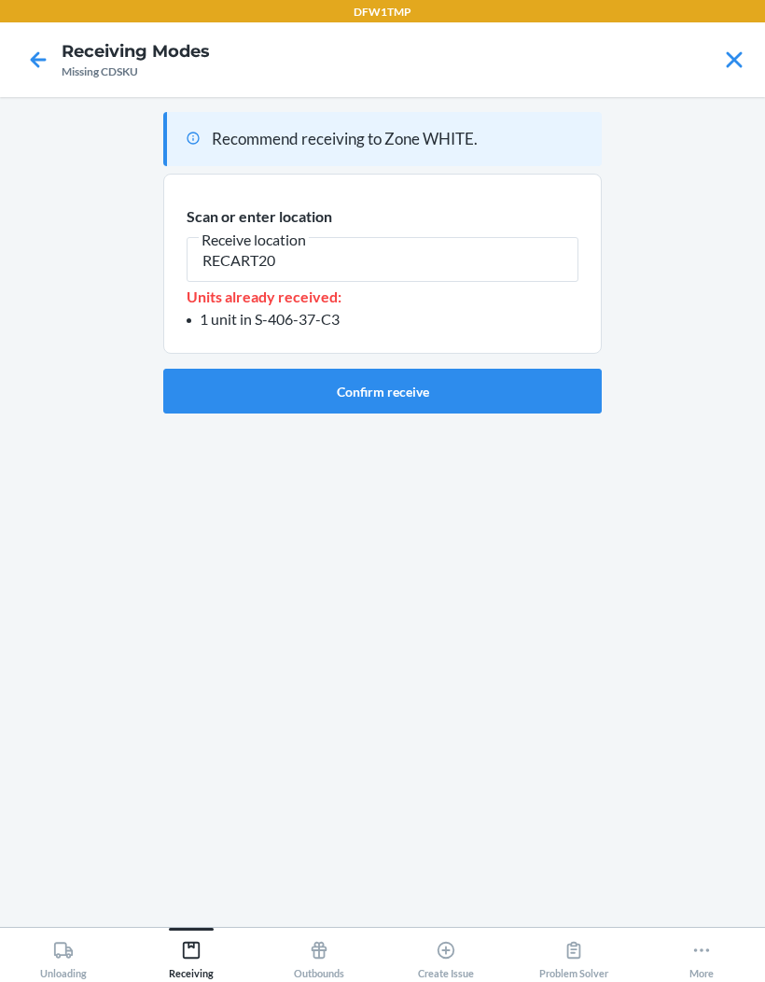
type input "RECART20"
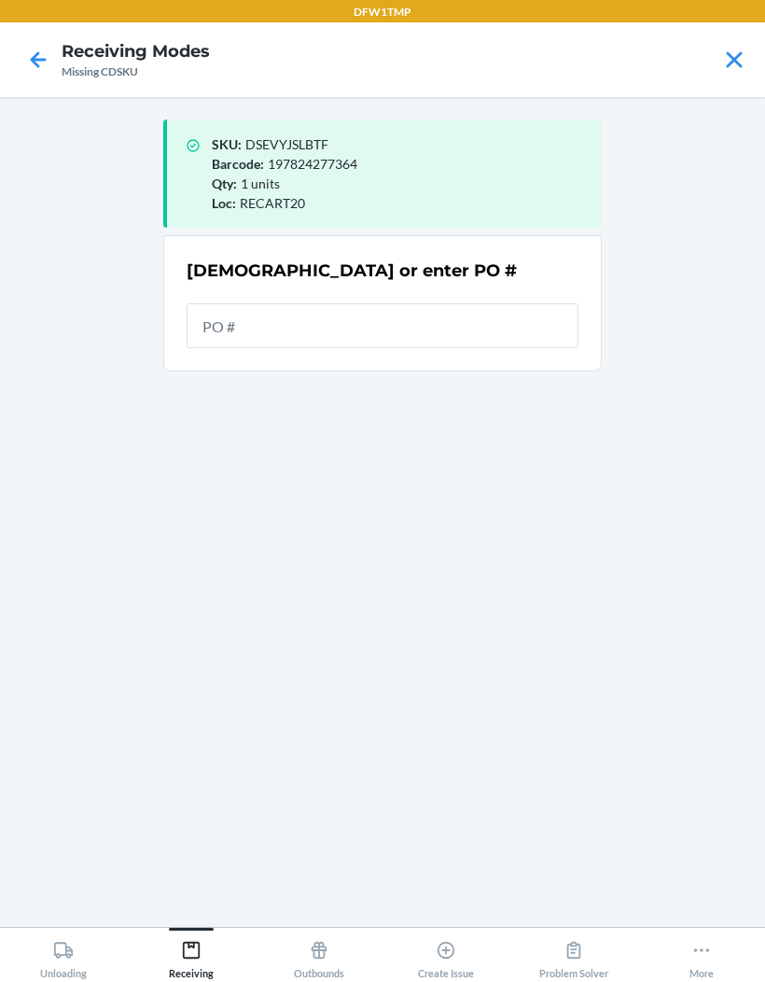
click at [42, 74] on icon at bounding box center [38, 60] width 32 height 32
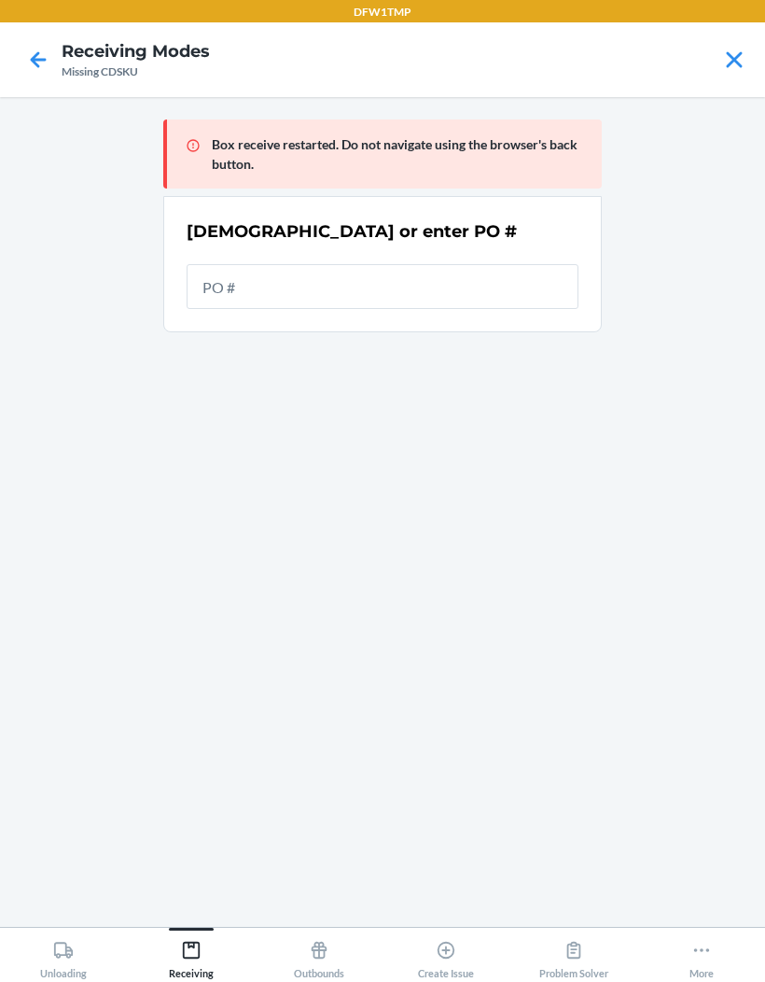
scroll to position [22, 0]
click at [41, 44] on icon at bounding box center [38, 60] width 32 height 32
click at [26, 74] on icon at bounding box center [38, 60] width 32 height 32
click at [44, 51] on icon at bounding box center [39, 59] width 16 height 16
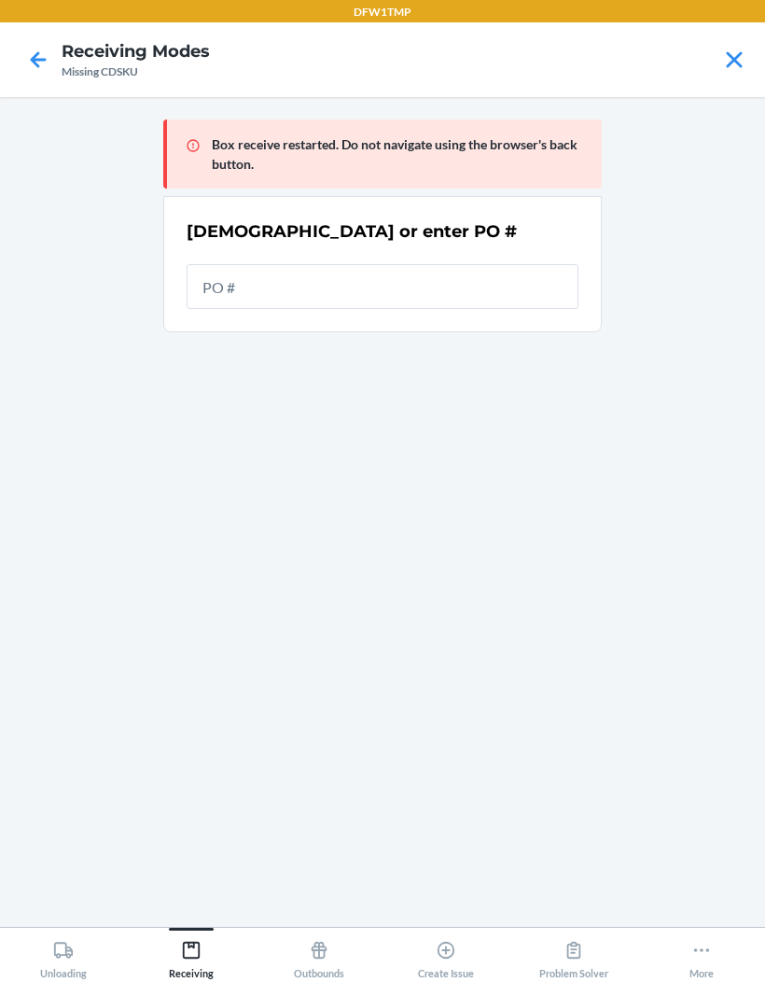
click at [727, 55] on icon at bounding box center [735, 60] width 32 height 32
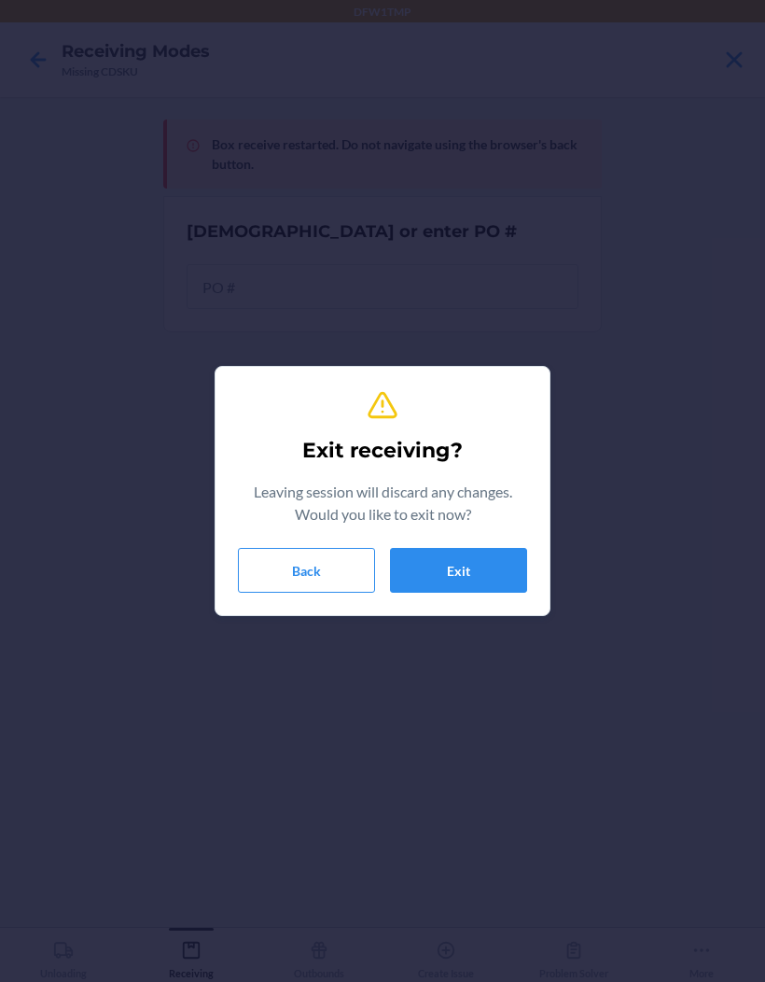
click at [447, 561] on button "Exit" at bounding box center [458, 570] width 137 height 45
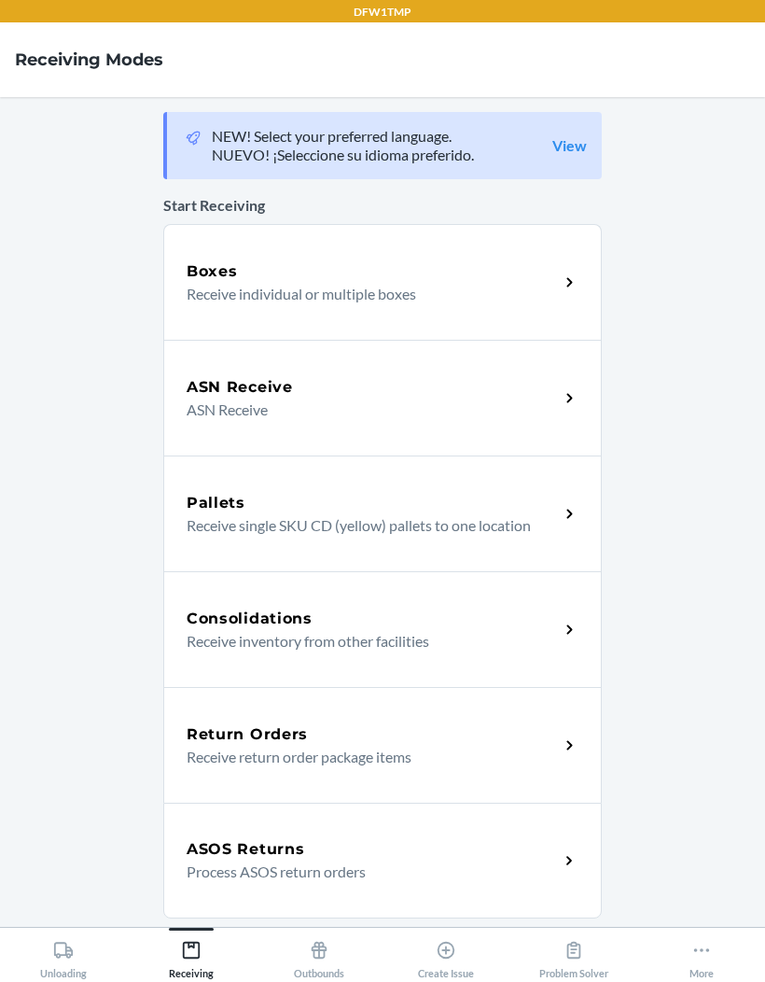
click at [502, 288] on p "Receive individual or multiple boxes" at bounding box center [365, 294] width 357 height 22
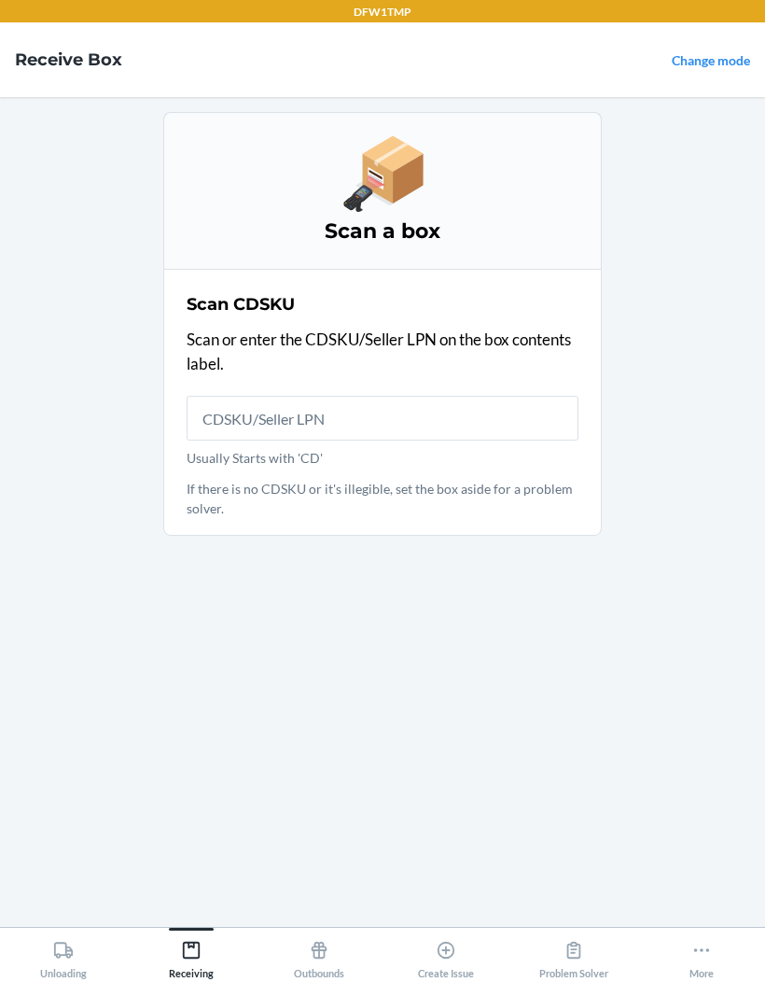
click at [230, 436] on input "Usually Starts with 'CD'" at bounding box center [383, 418] width 392 height 45
click at [76, 467] on main "Scan a box Scan CDSKU Scan or enter the CDSKU/Seller LPN on the box contents la…" at bounding box center [382, 512] width 765 height 830
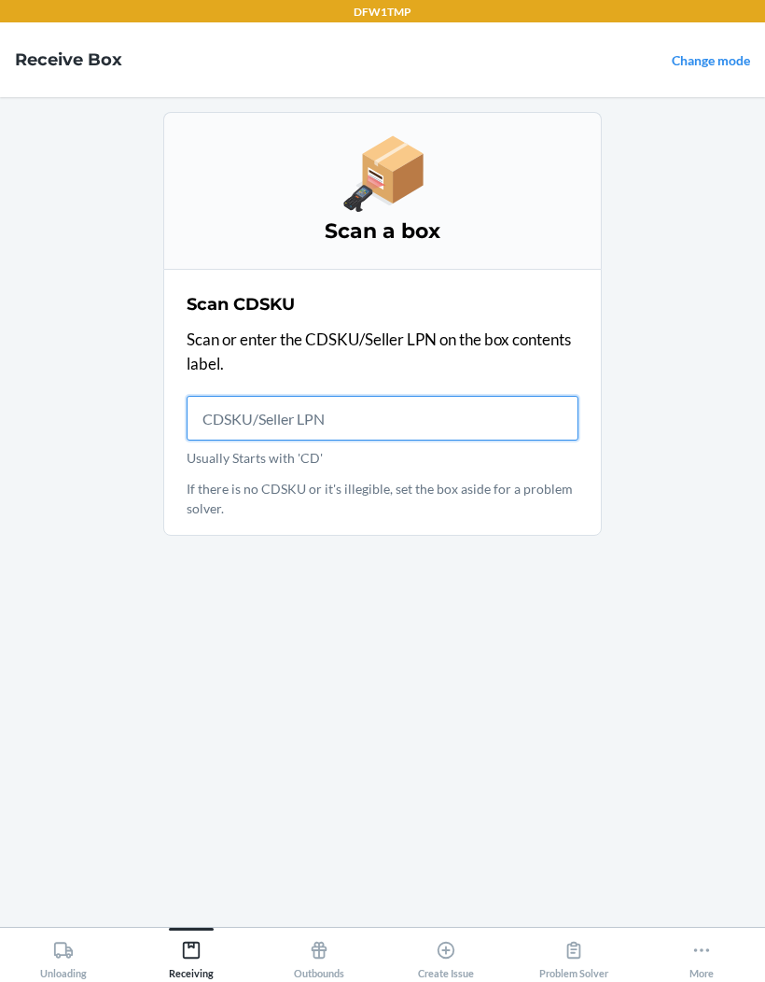
click at [259, 416] on input "Usually Starts with 'CD'" at bounding box center [383, 418] width 392 height 45
type input "CDCHJTVARE5"
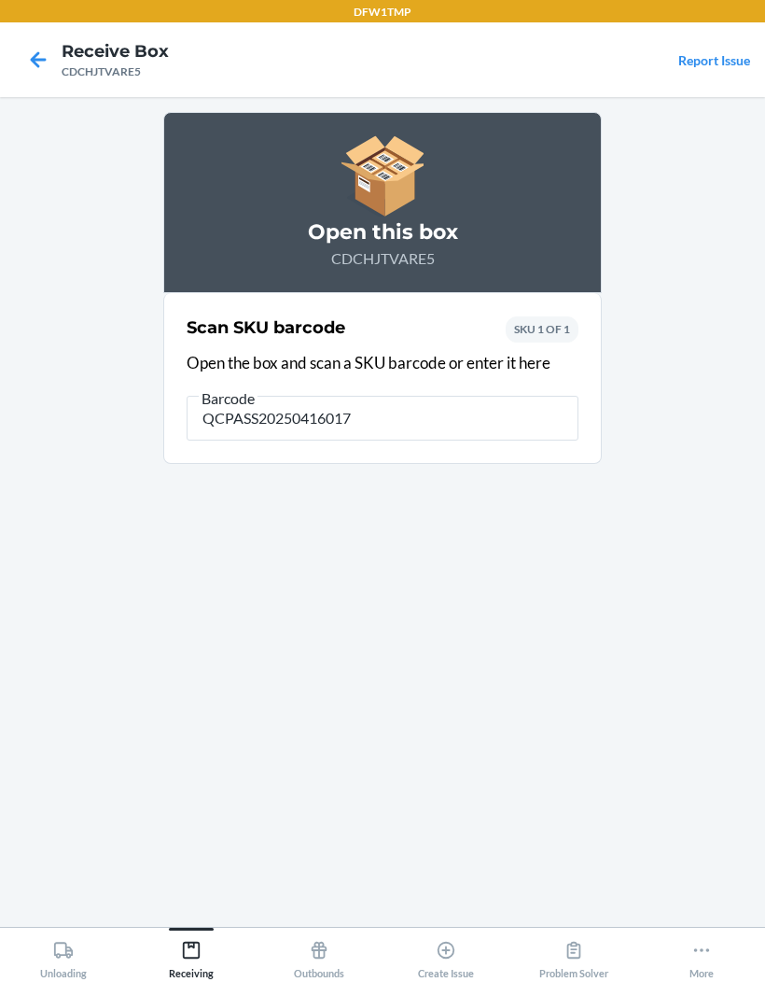
type input "QCPASS202504160178"
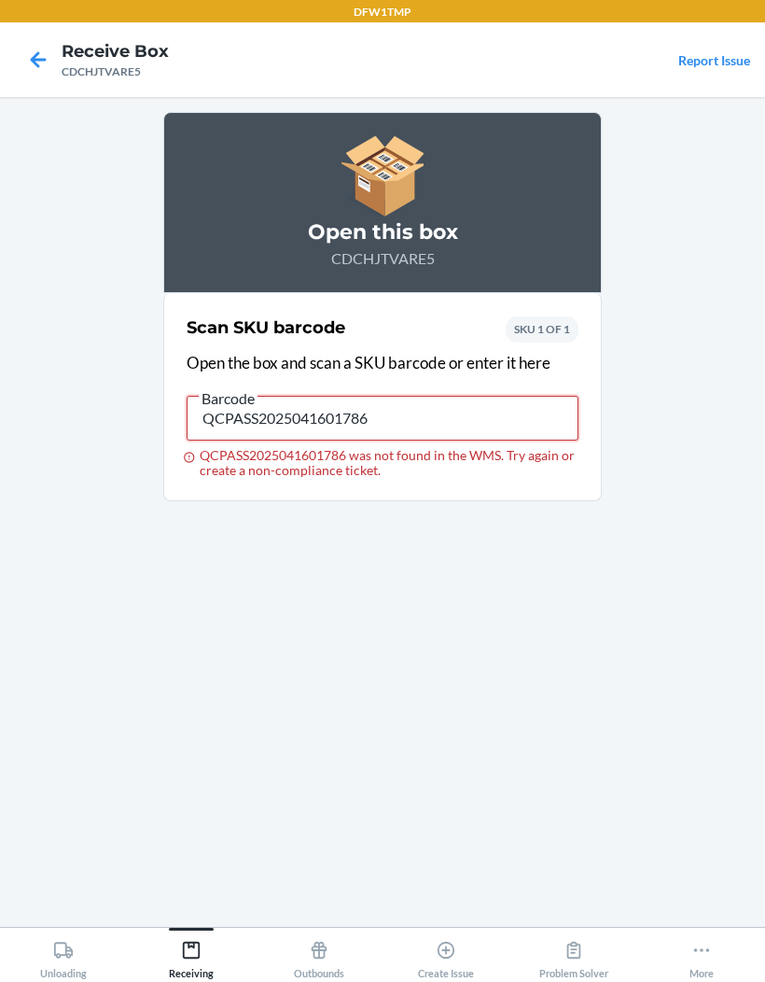
click at [522, 421] on input "QCPASS2025041601786" at bounding box center [383, 418] width 392 height 45
click at [443, 415] on input "QCPASS2025041601786" at bounding box center [383, 418] width 392 height 45
click at [442, 414] on input "QCPASS2025041601786" at bounding box center [383, 418] width 392 height 45
click at [441, 419] on input "QCPASS2025041601786" at bounding box center [383, 418] width 392 height 45
click at [441, 418] on input "QCPASS2025041601786" at bounding box center [383, 418] width 392 height 45
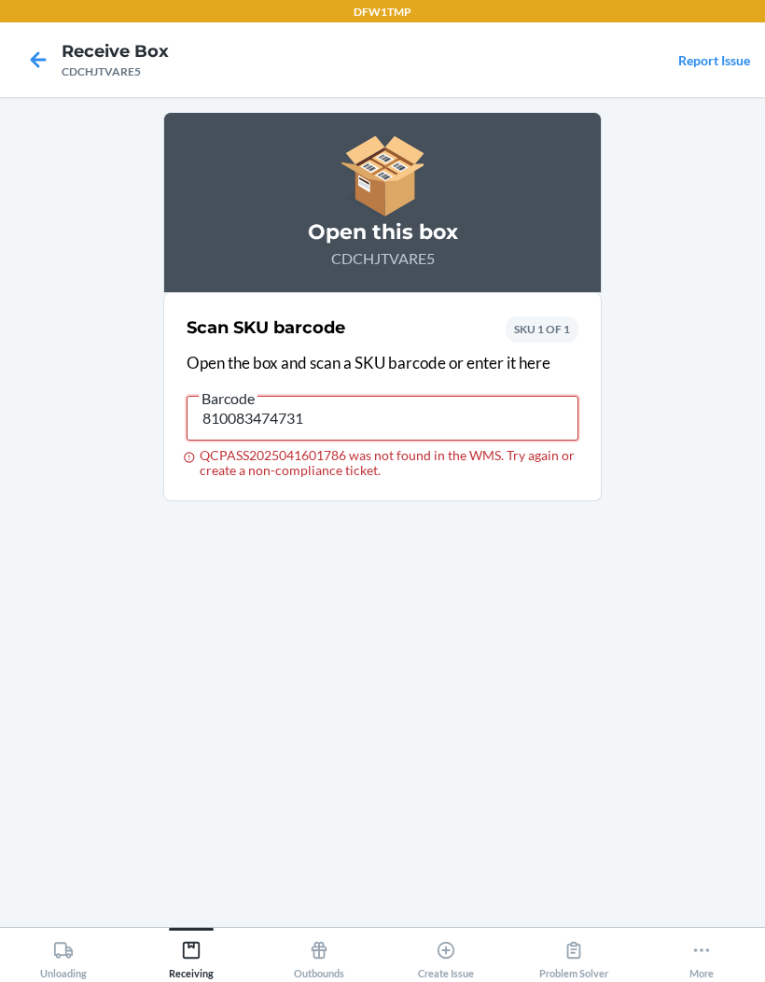
type input "810083474731"
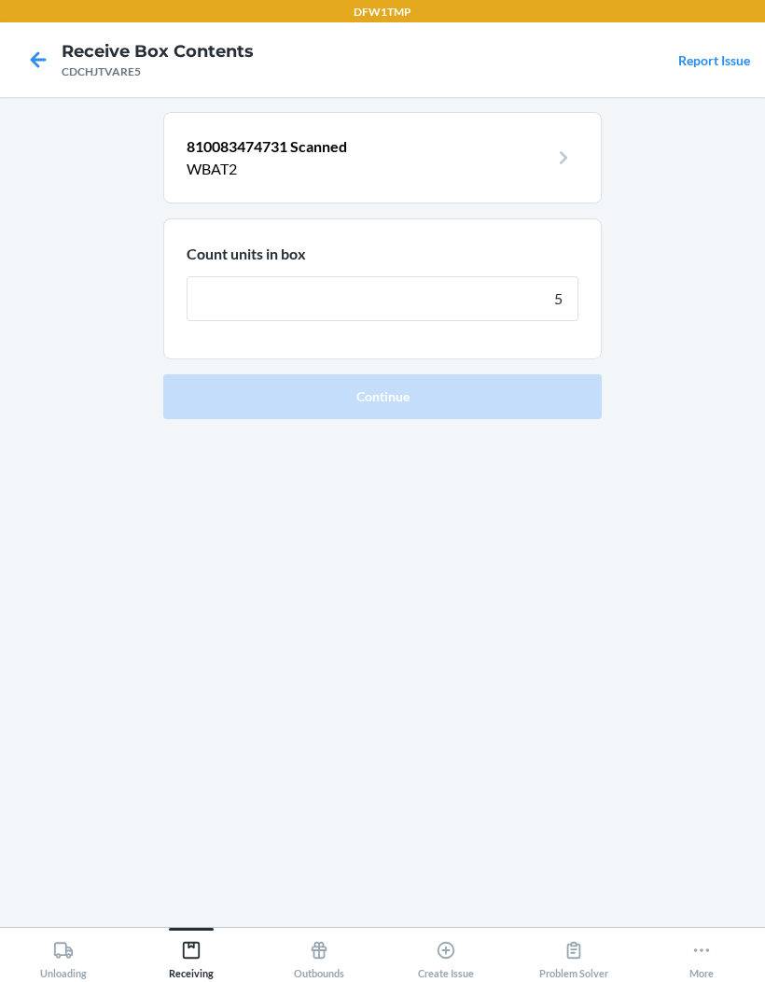
type input "56"
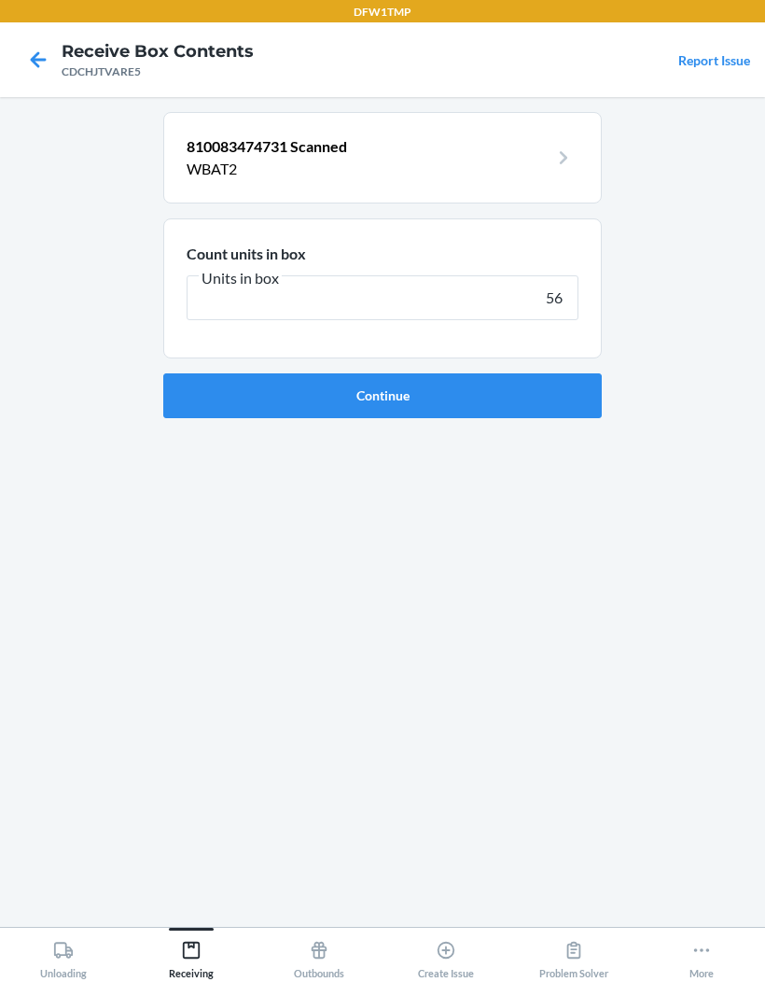
click at [557, 392] on button "Continue" at bounding box center [382, 395] width 439 height 45
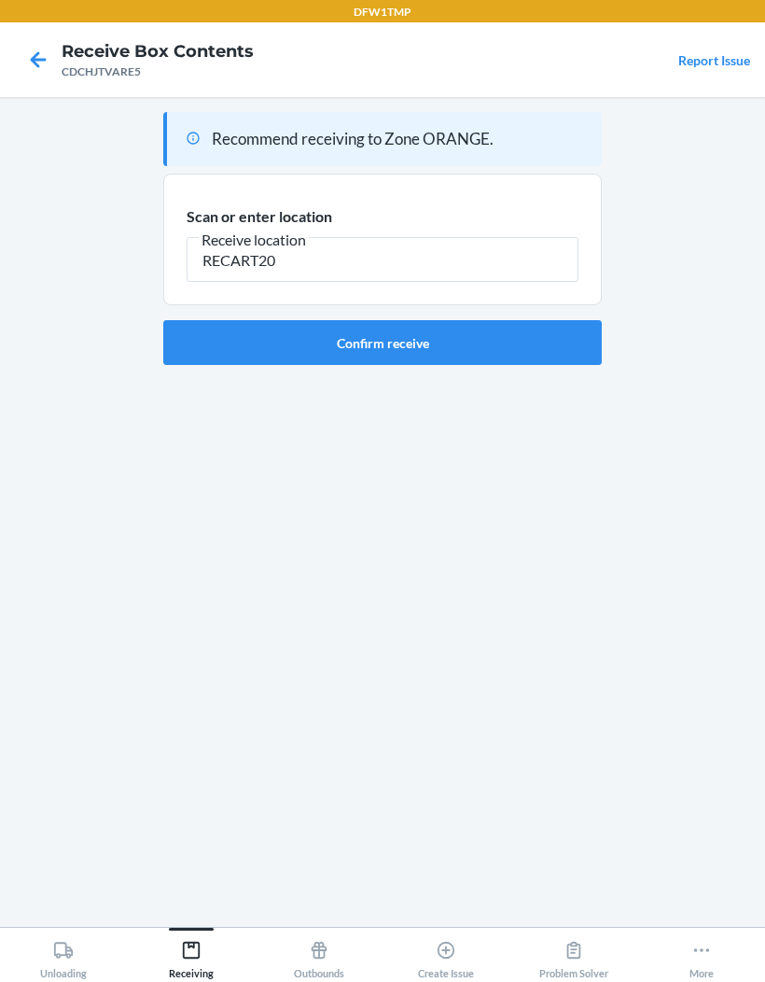
type input "RECART20"
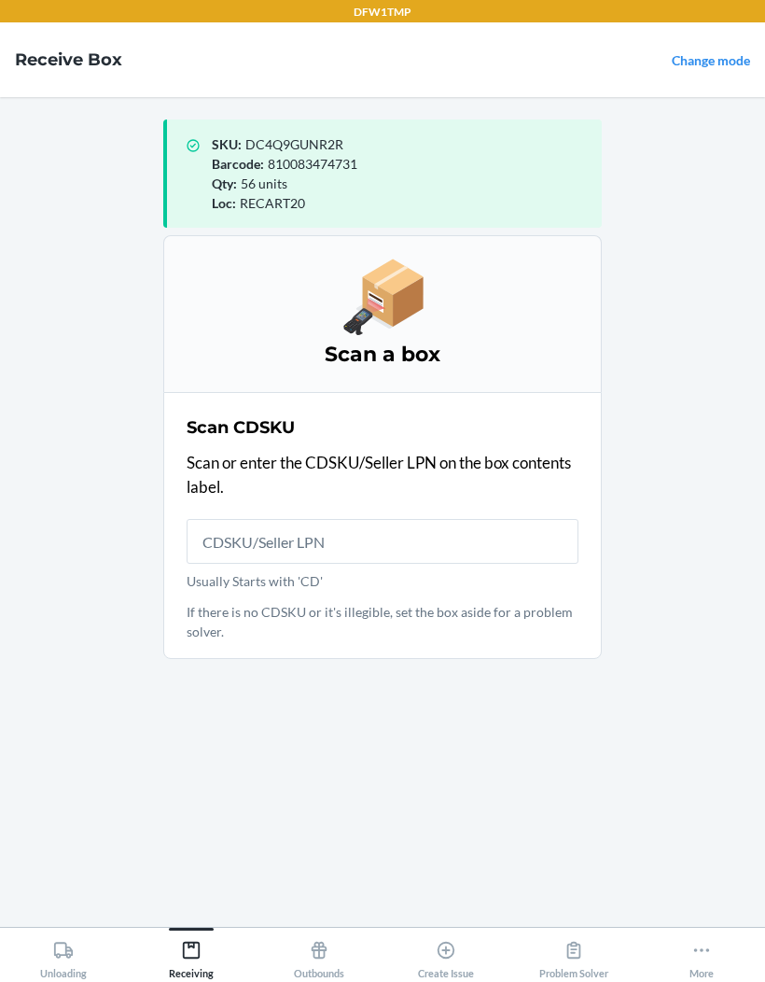
click at [763, 741] on main "SKU : DC4Q9GUNR2R Barcode : 810083474731 Qty : 56 units Loc : RECART20 Scan a b…" at bounding box center [382, 512] width 765 height 830
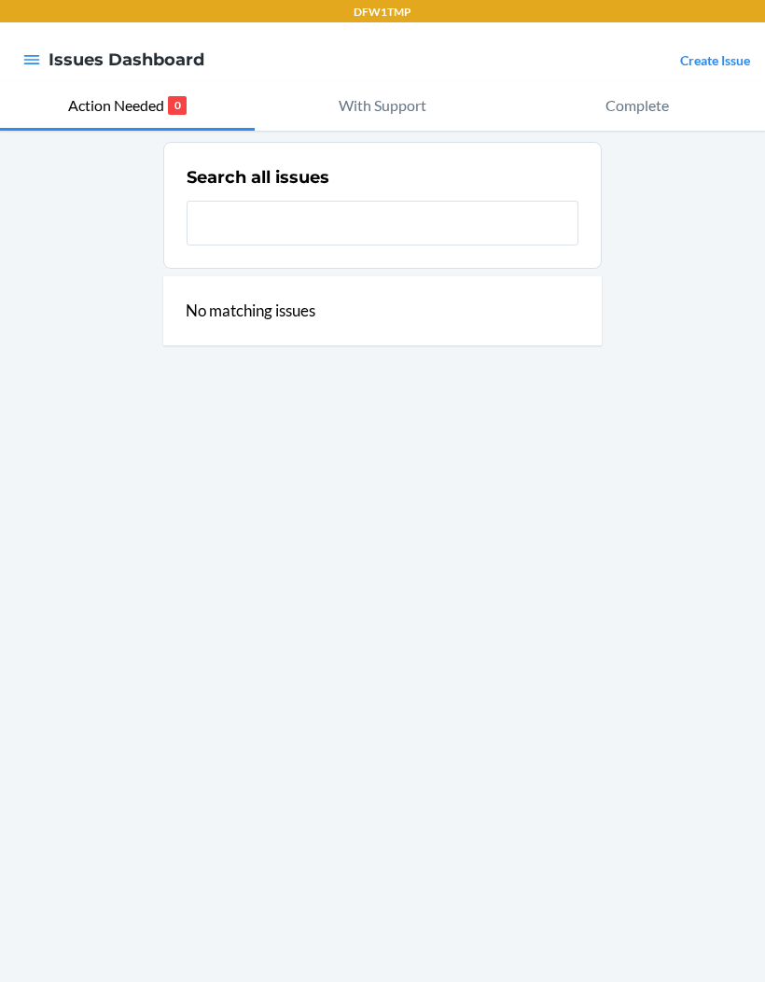
click at [711, 68] on link "Create Issue" at bounding box center [715, 60] width 70 height 16
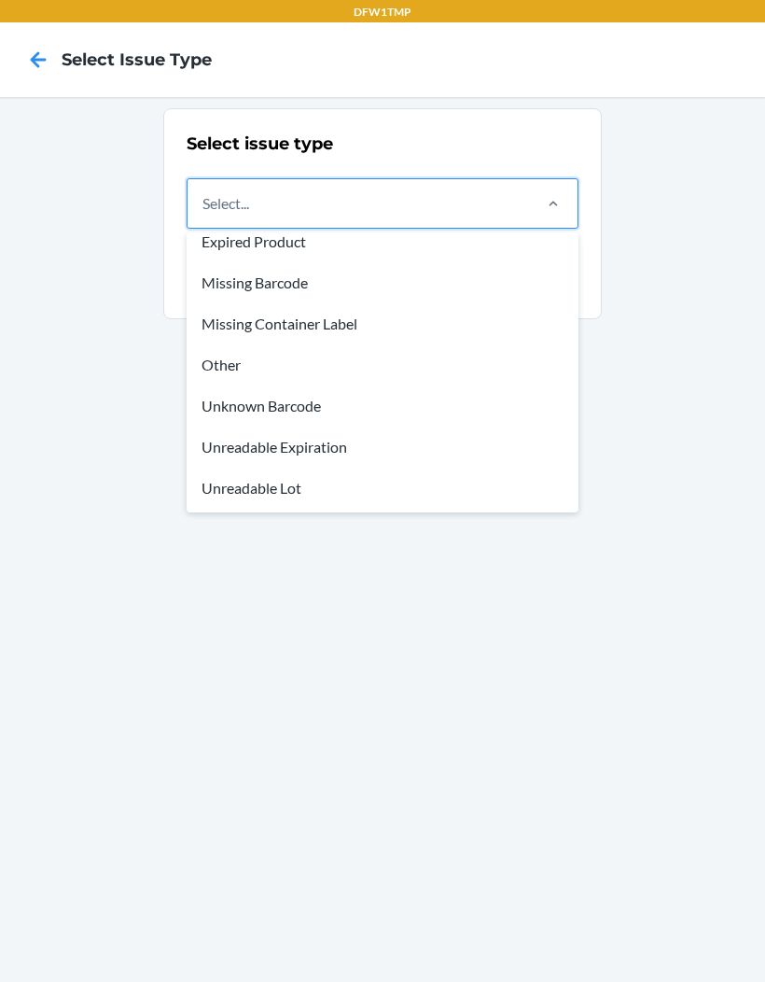
scroll to position [56, 0]
click at [246, 351] on div "Other" at bounding box center [382, 364] width 385 height 41
click at [204, 215] on input "option Other focused, 5 of 8. 8 results available. Use Up and Down to choose op…" at bounding box center [204, 203] width 2 height 22
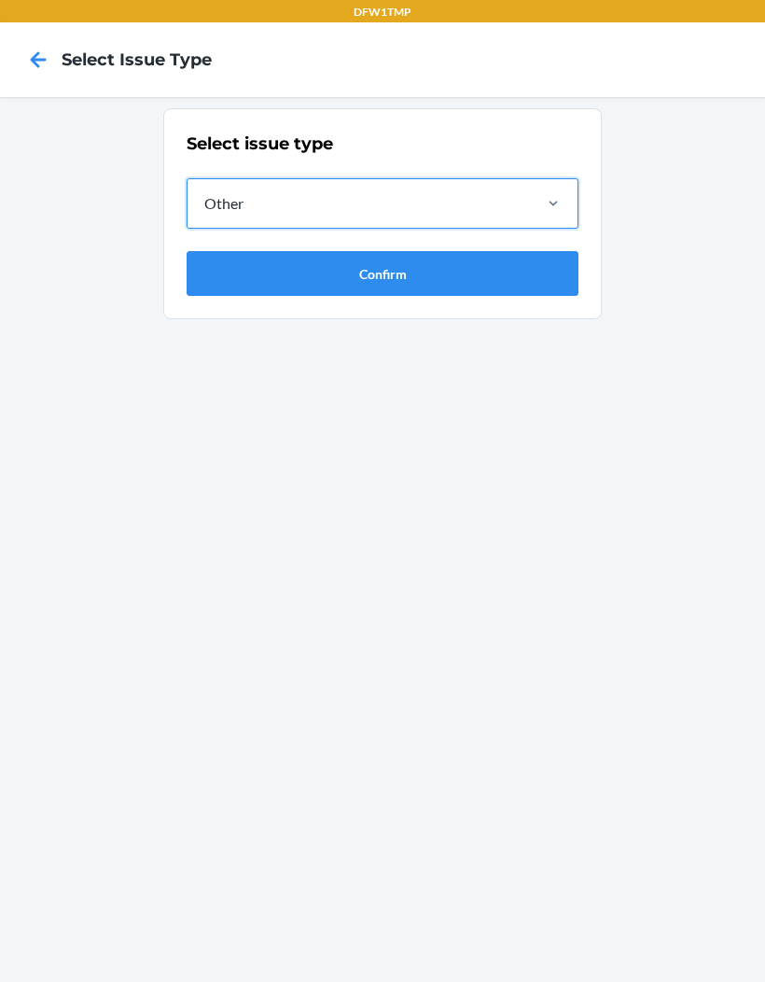
click at [387, 268] on button "Confirm" at bounding box center [383, 273] width 392 height 45
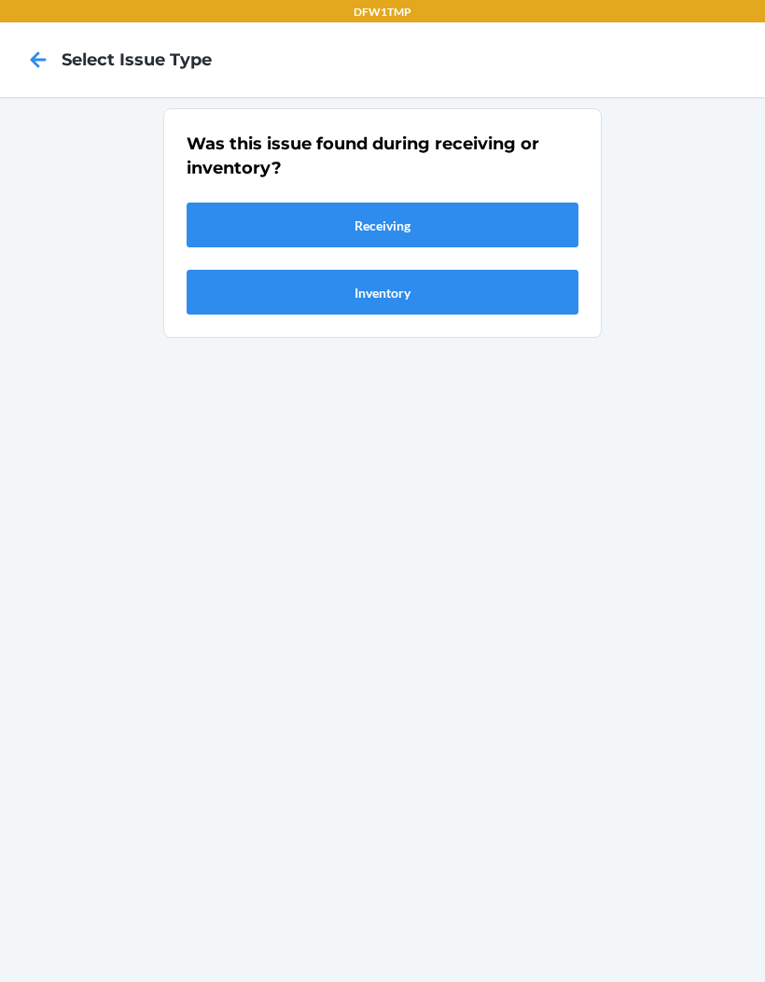
click at [404, 217] on button "Receiving" at bounding box center [383, 225] width 392 height 45
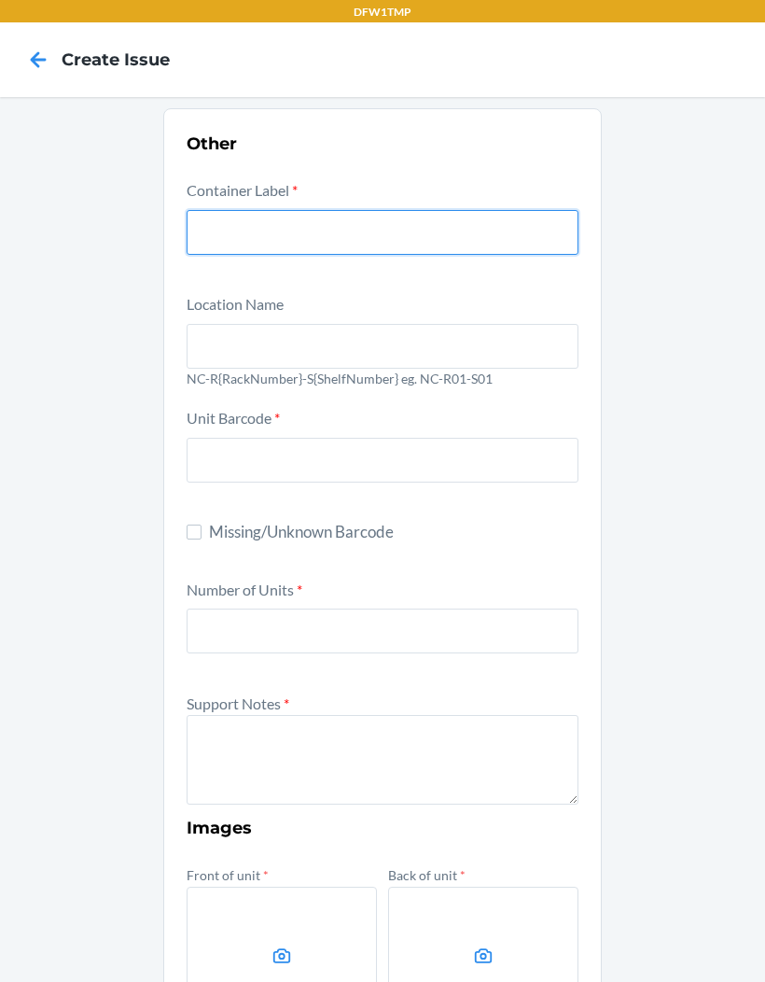
click at [257, 216] on input "text" at bounding box center [383, 232] width 392 height 45
type input "CDY2E982D3X"
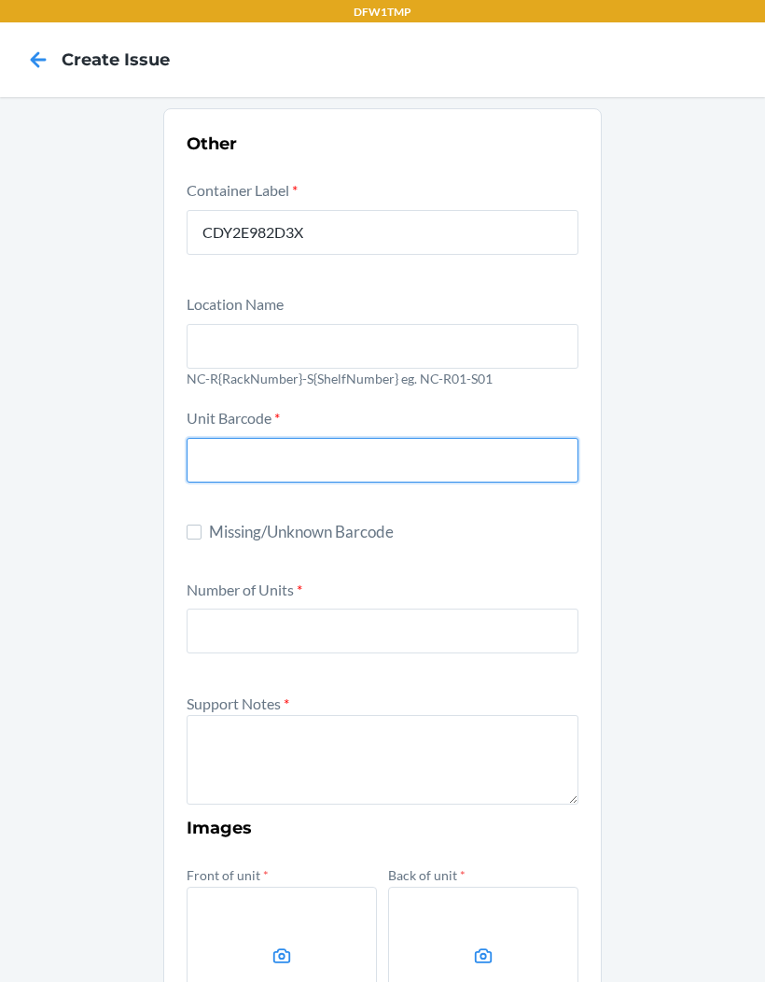
click at [245, 350] on input "text" at bounding box center [383, 346] width 392 height 45
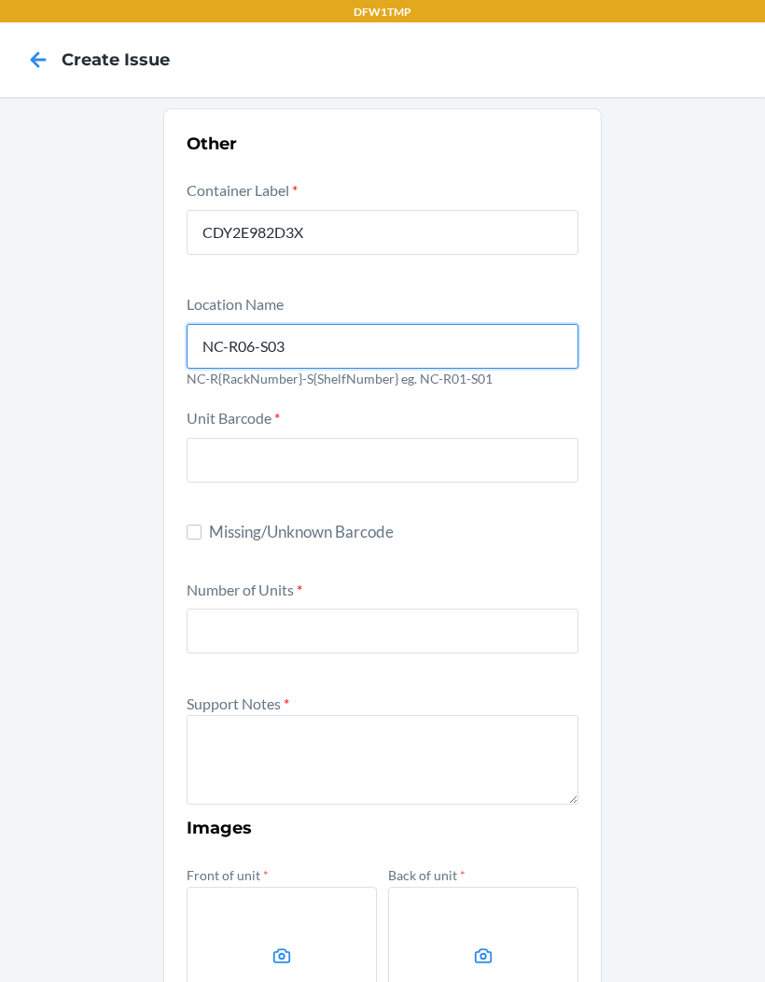
type input "NC-R06-S03"
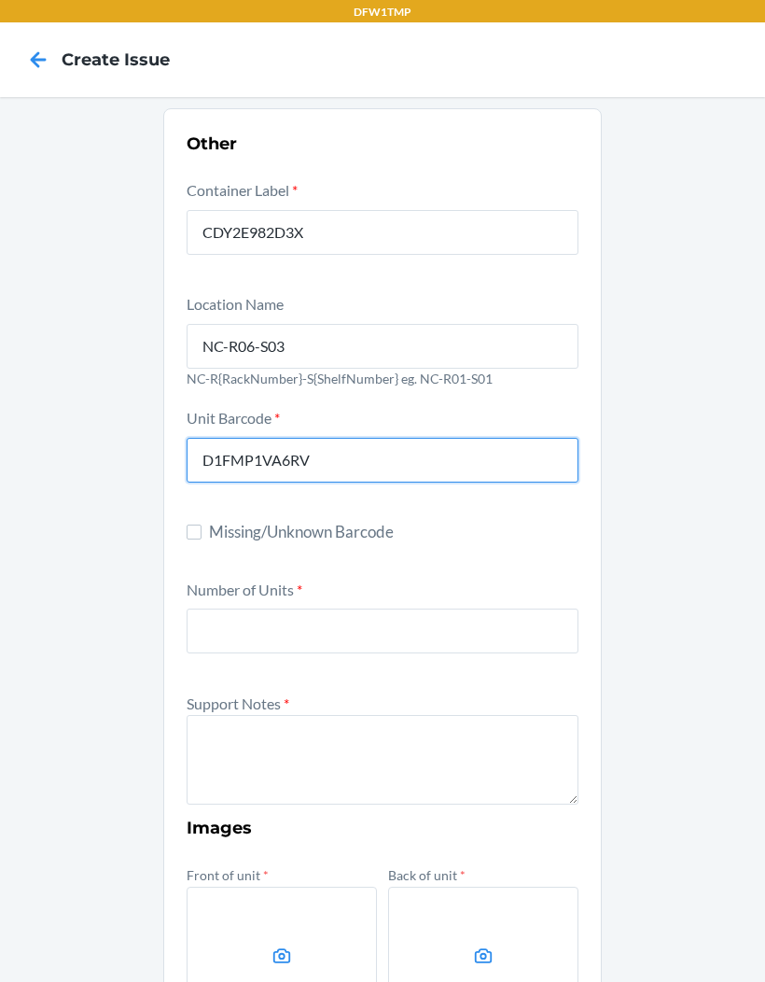
type input "D1FMP1VA6RV"
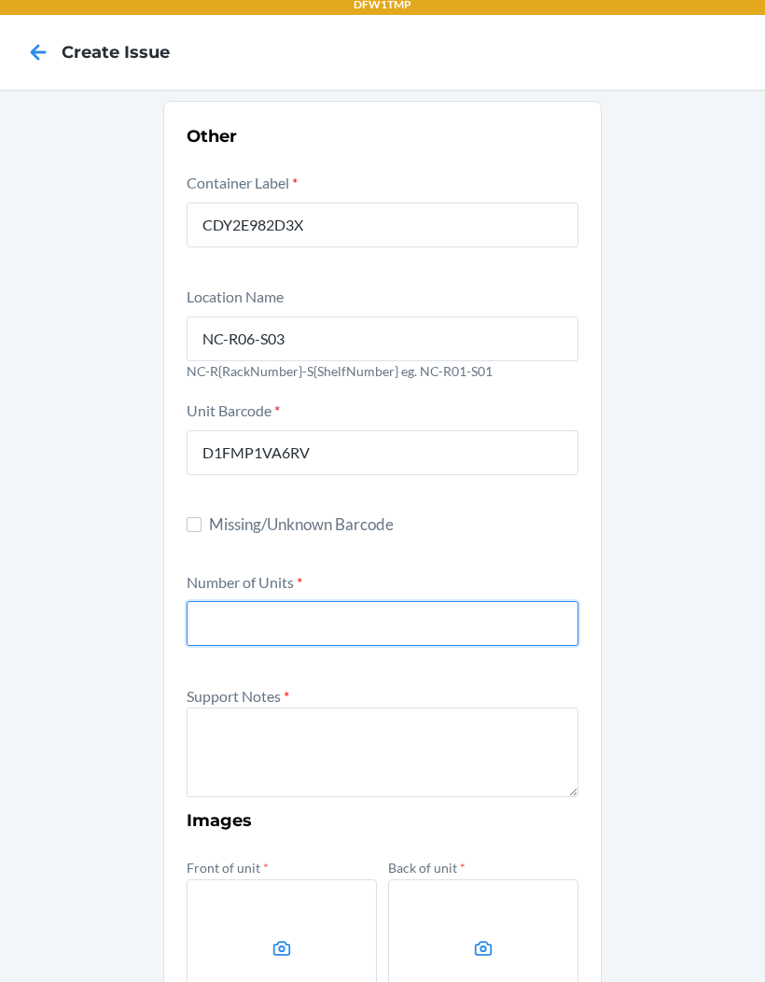
scroll to position [12, 0]
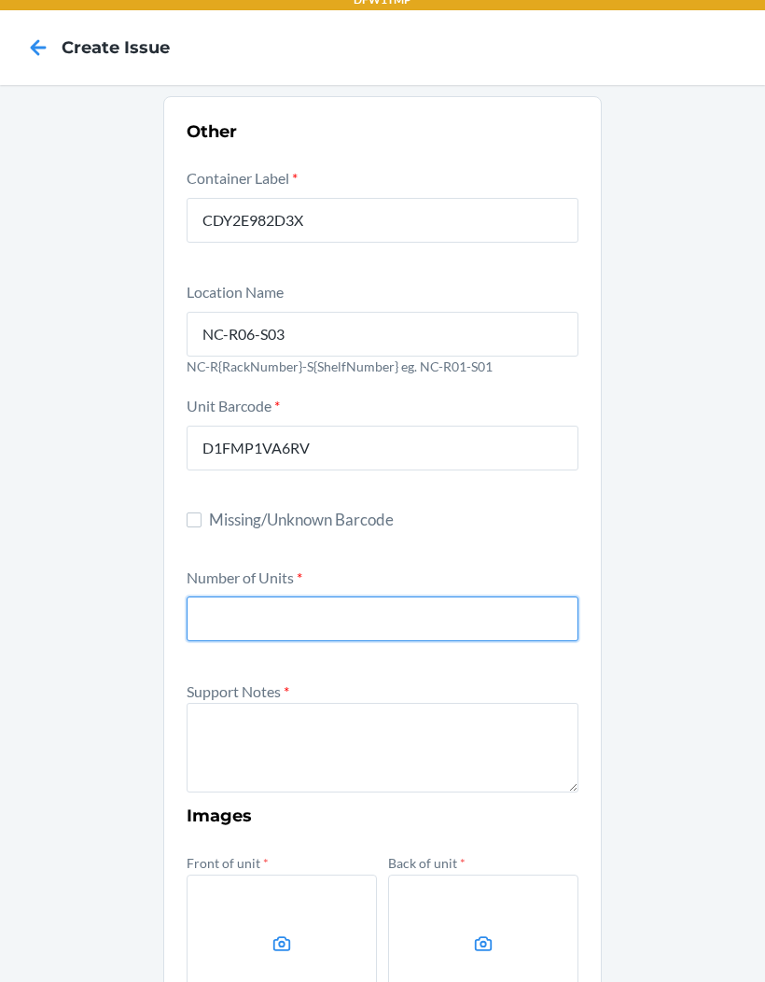
click at [336, 605] on input "number" at bounding box center [383, 618] width 392 height 45
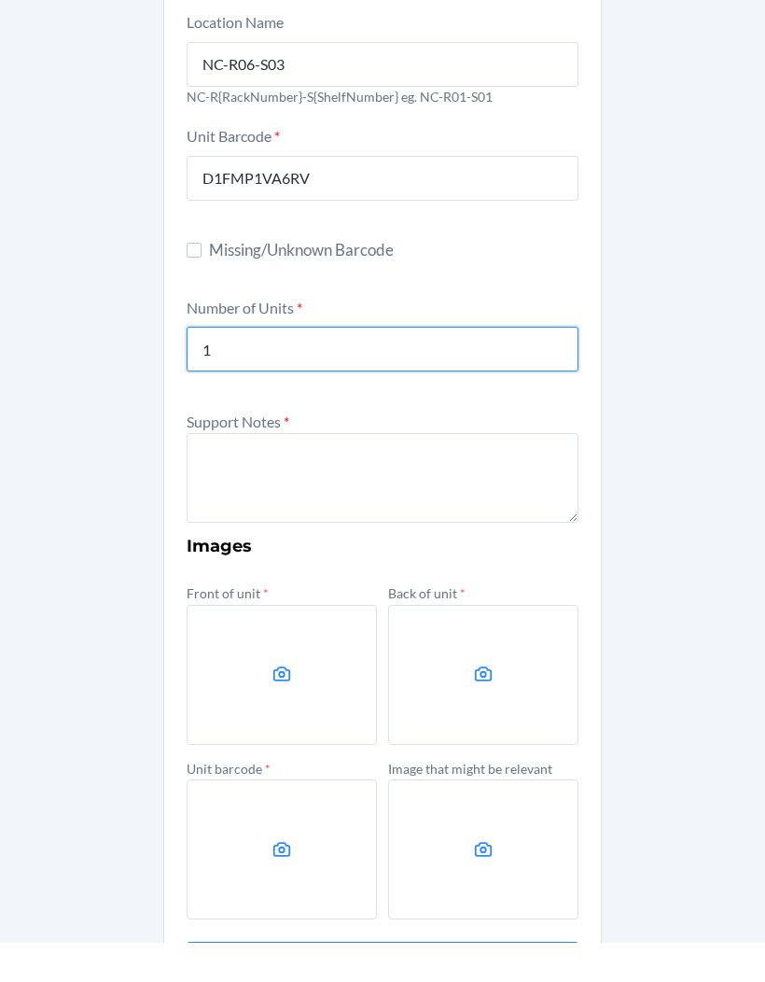
scroll to position [243, 0]
type input "1"
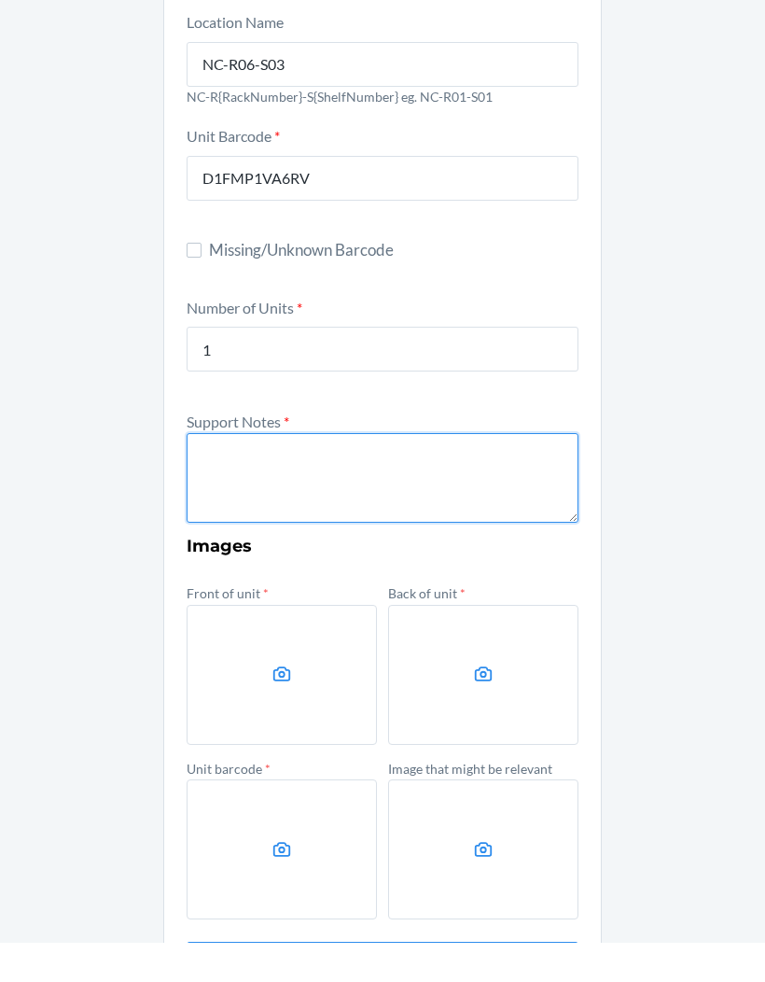
click at [293, 478] on textarea at bounding box center [383, 517] width 392 height 90
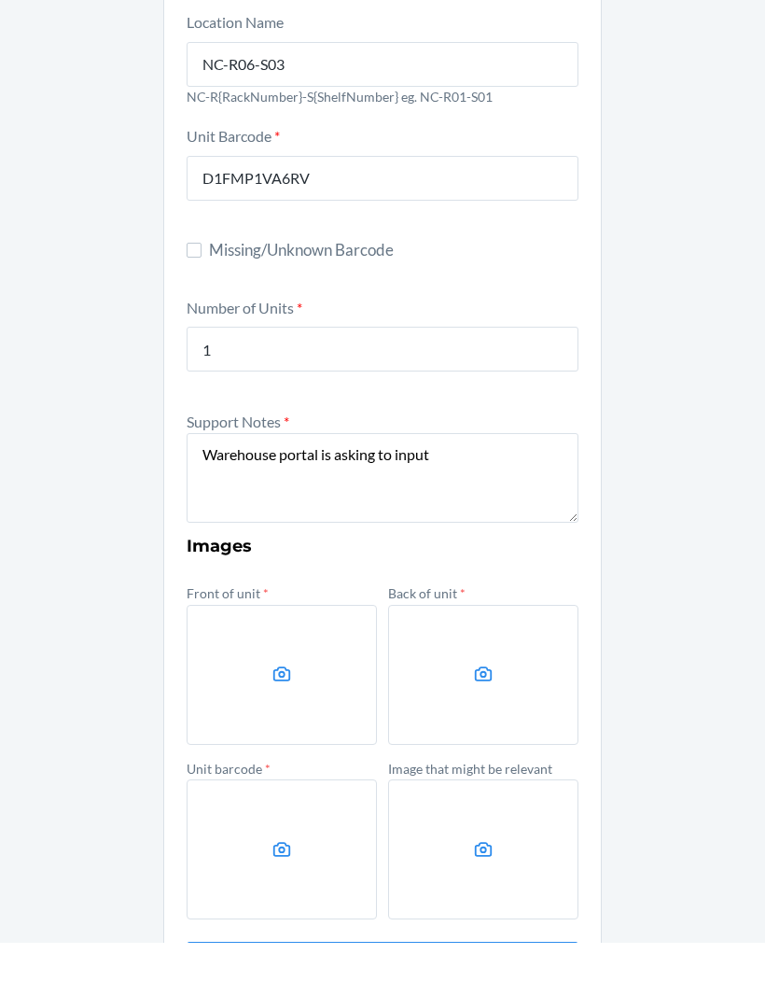
scroll to position [39, 0]
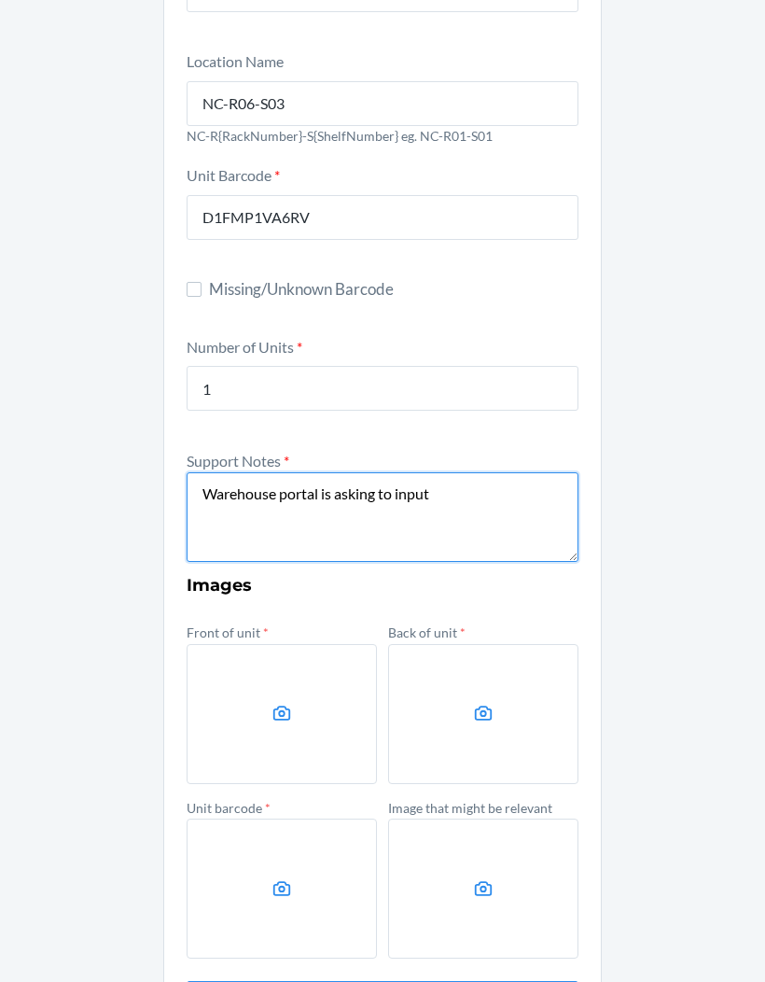
click at [475, 472] on textarea "Warehouse portal is asking to input" at bounding box center [383, 517] width 392 height 90
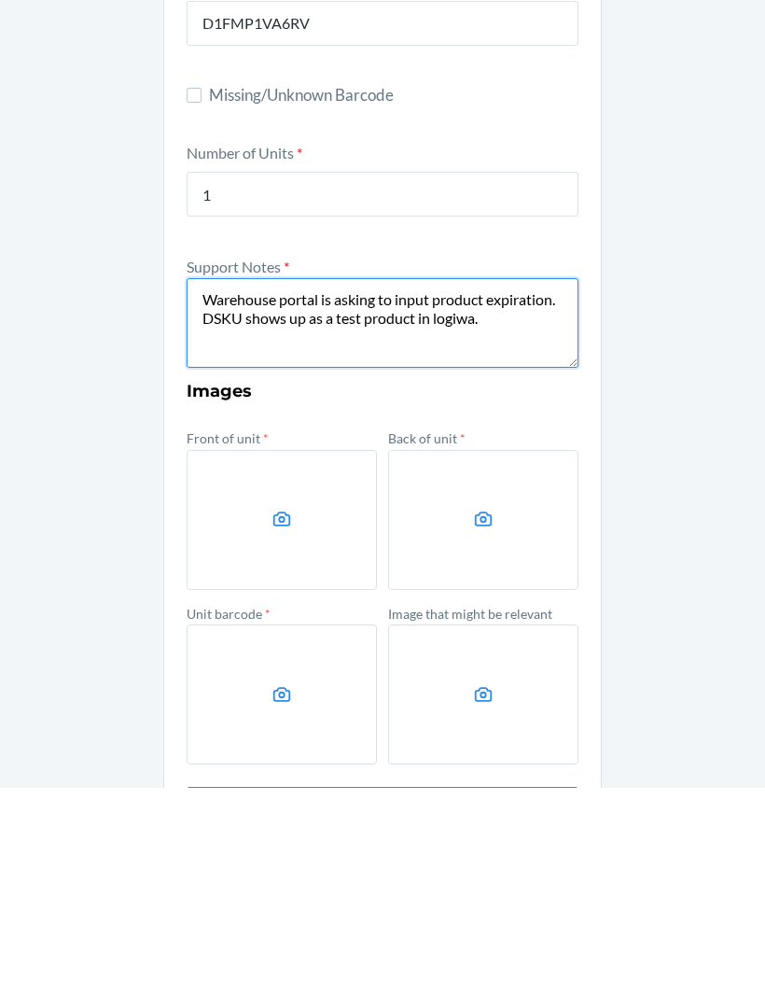
type textarea "Warehouse portal is asking to input product expiration. DSKU shows up as a test…"
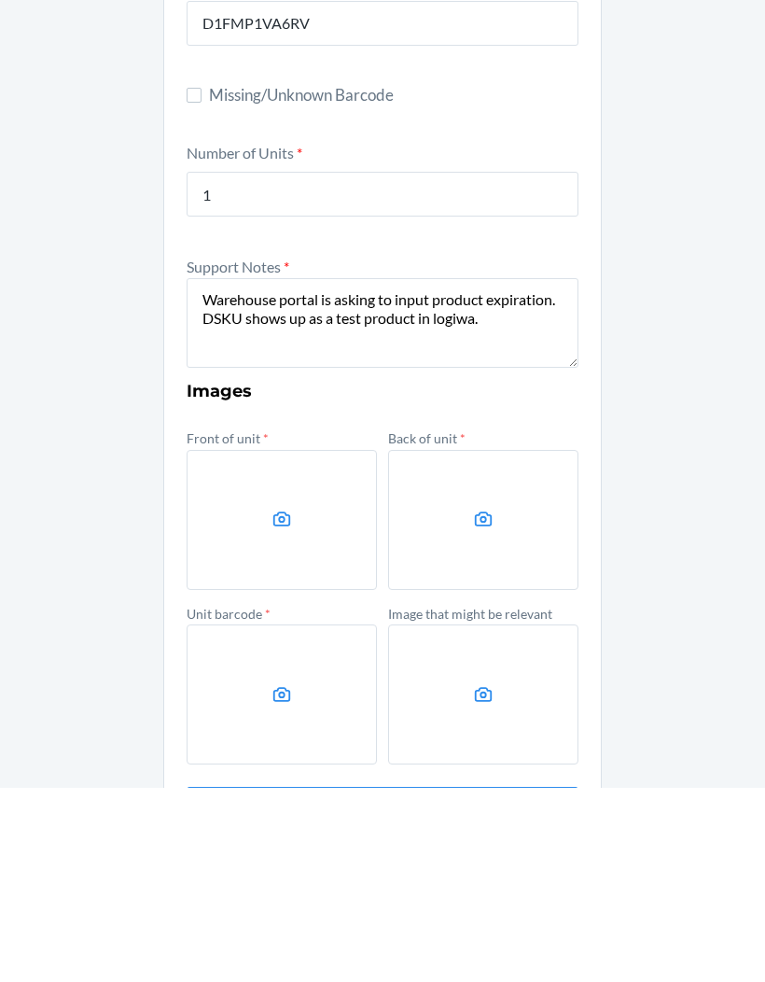
click at [294, 644] on label at bounding box center [282, 714] width 190 height 140
click at [0, 0] on input "file" at bounding box center [0, 0] width 0 height 0
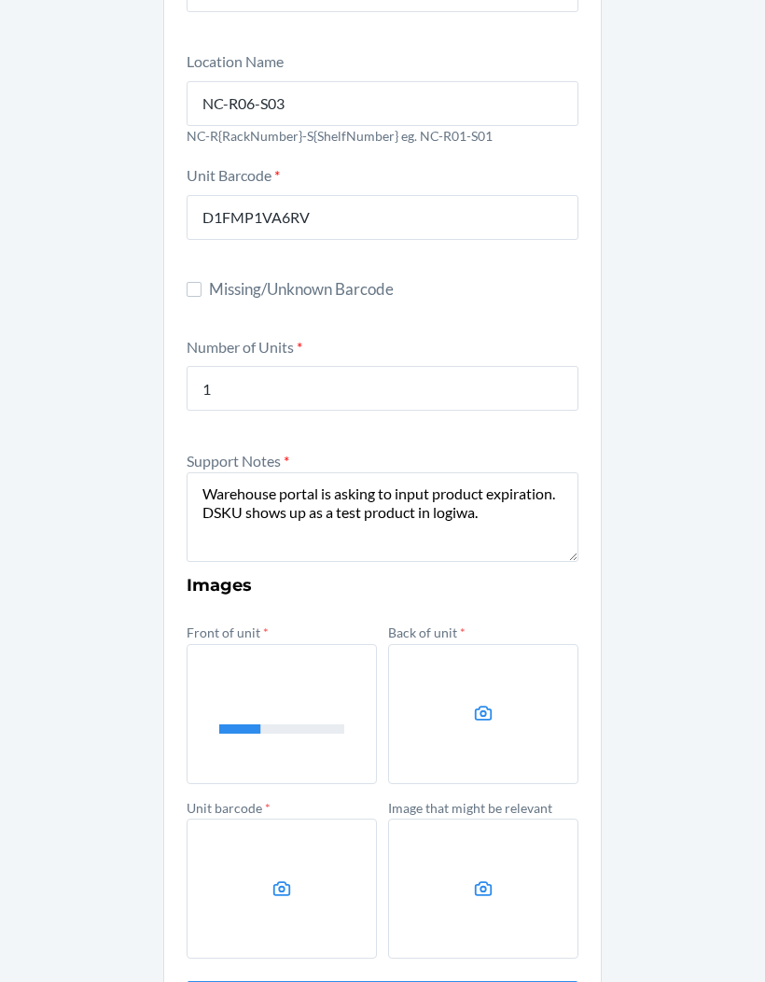
click at [490, 657] on label at bounding box center [483, 714] width 190 height 140
click at [0, 0] on input "file" at bounding box center [0, 0] width 0 height 0
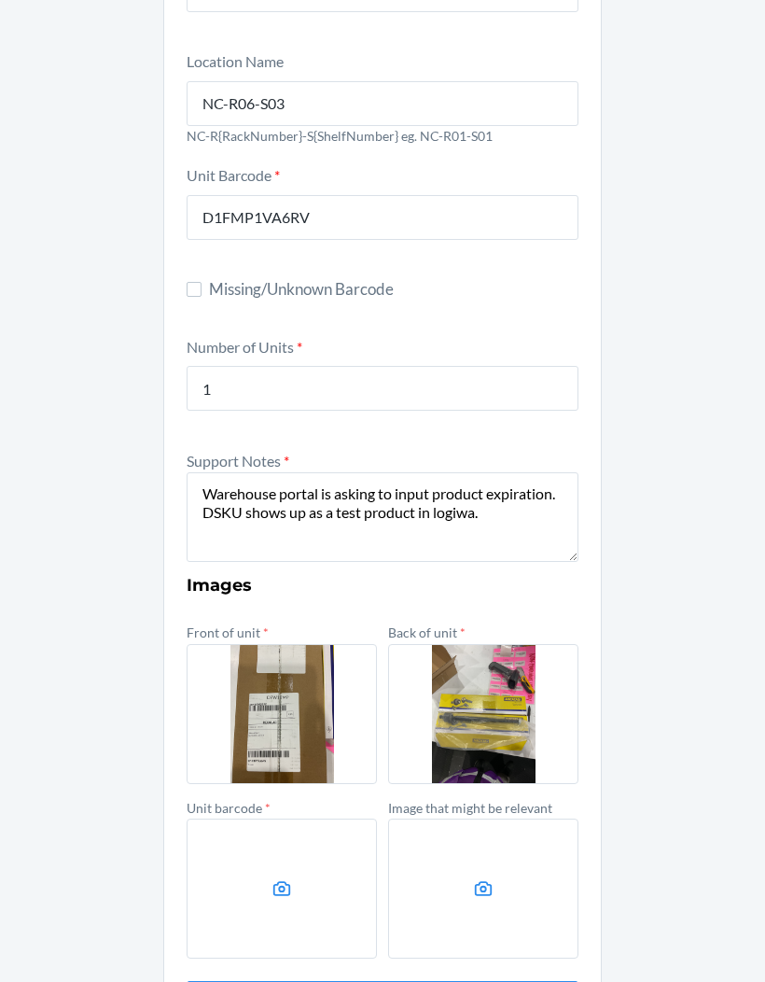
click at [269, 819] on label at bounding box center [282, 889] width 190 height 140
click at [0, 0] on input "file" at bounding box center [0, 0] width 0 height 0
click at [471, 819] on label at bounding box center [483, 889] width 190 height 140
click at [0, 0] on input "file" at bounding box center [0, 0] width 0 height 0
click at [489, 878] on icon at bounding box center [483, 888] width 21 height 21
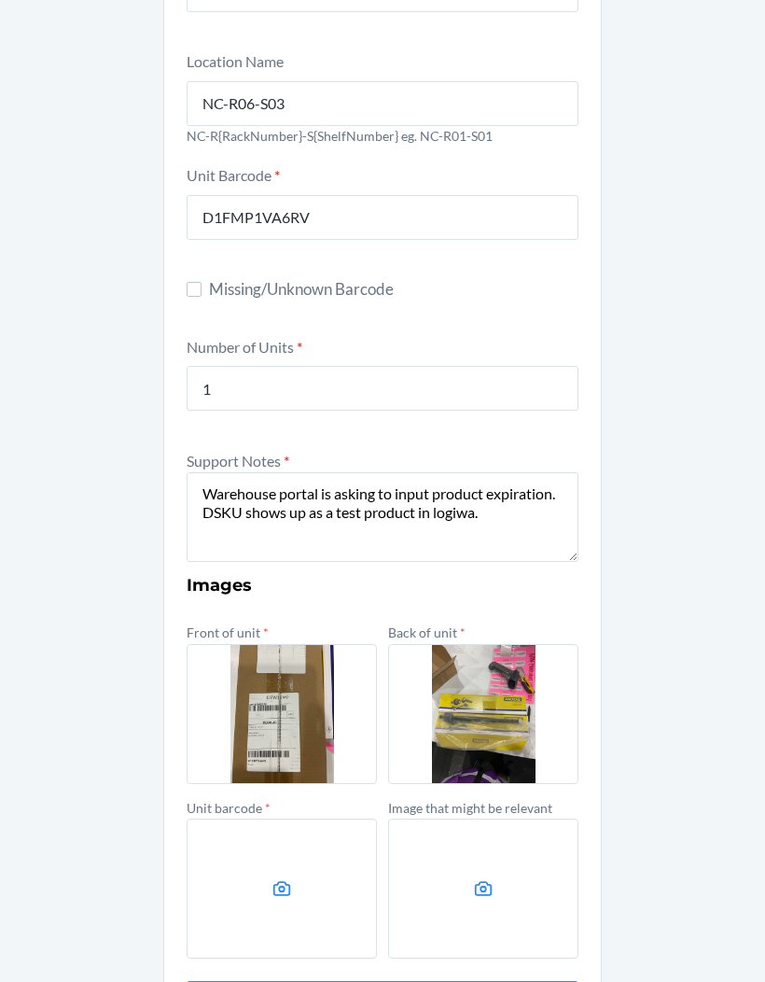
click at [0, 0] on input "file" at bounding box center [0, 0] width 0 height 0
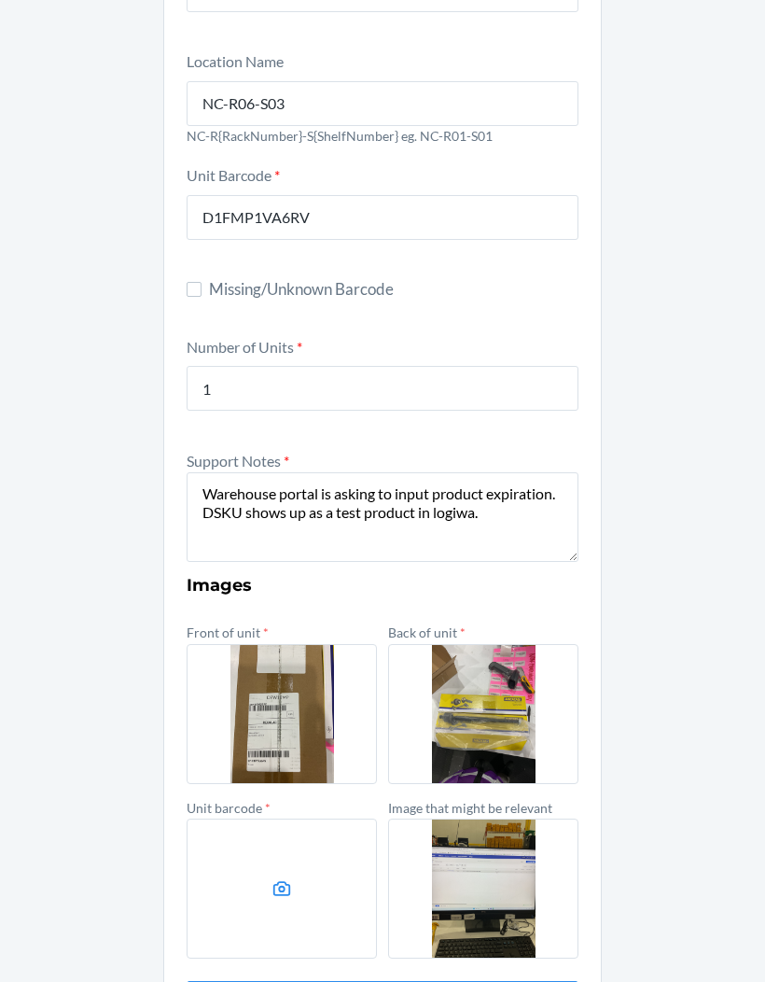
click at [322, 819] on label at bounding box center [282, 889] width 190 height 140
click at [0, 0] on input "file" at bounding box center [0, 0] width 0 height 0
click at [498, 665] on label at bounding box center [483, 714] width 190 height 140
click at [0, 0] on input "file" at bounding box center [0, 0] width 0 height 0
click at [298, 836] on label at bounding box center [282, 889] width 190 height 140
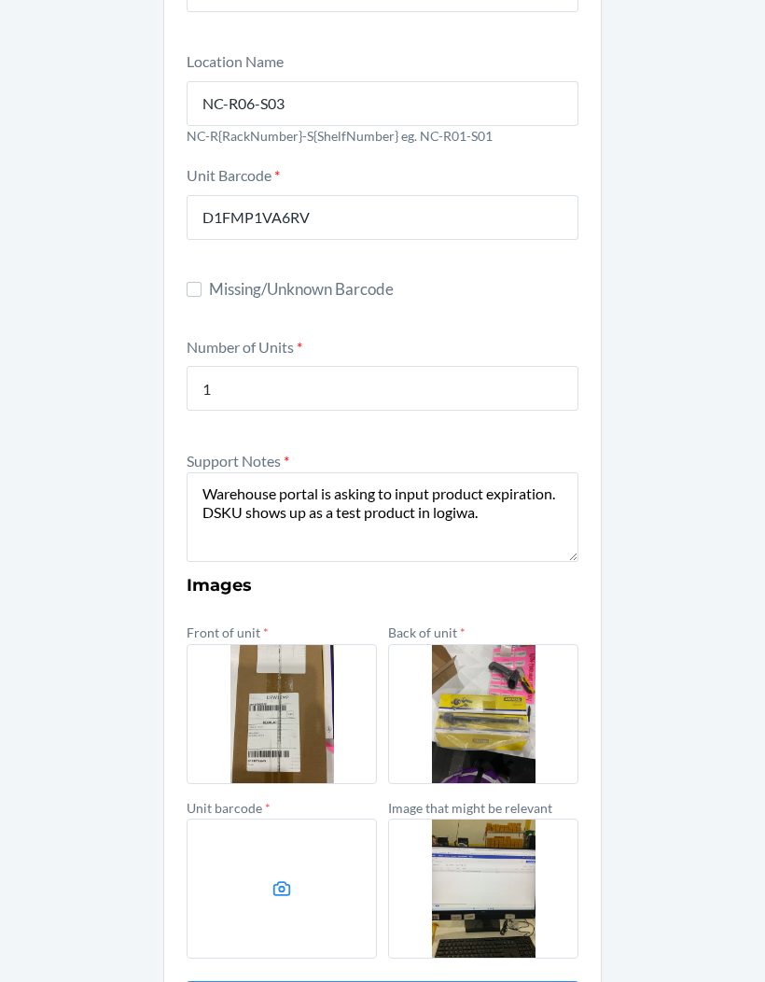
click at [0, 0] on input "file" at bounding box center [0, 0] width 0 height 0
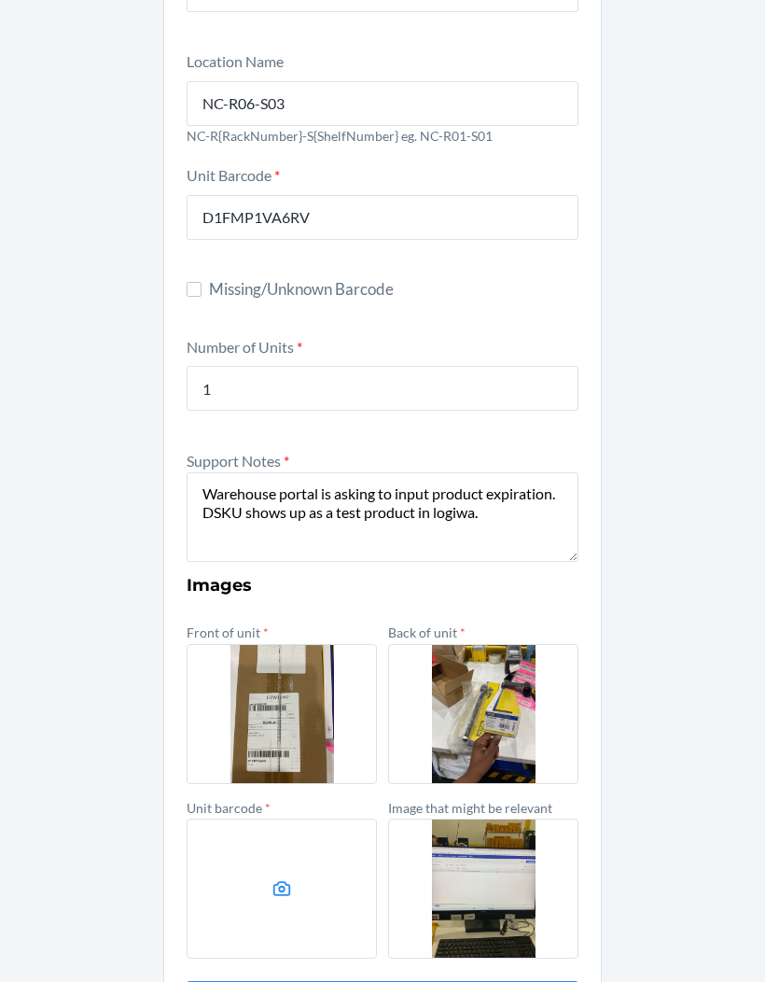
click at [280, 841] on label at bounding box center [282, 889] width 190 height 140
click at [0, 0] on input "file" at bounding box center [0, 0] width 0 height 0
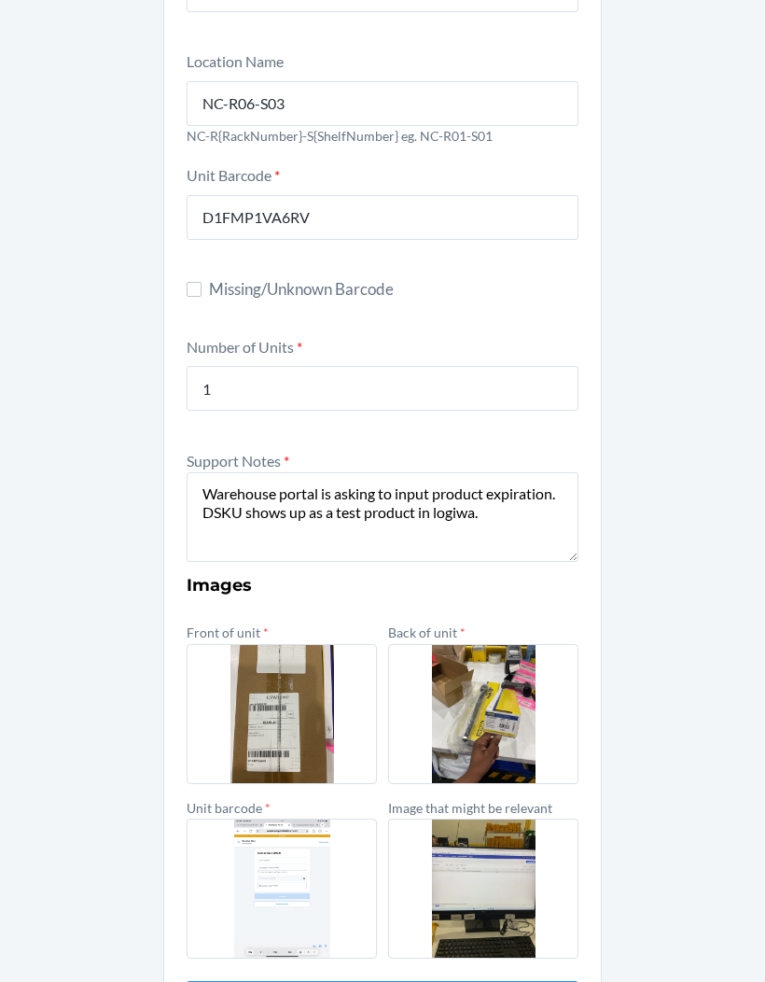
click at [207, 800] on label "Unit barcode *" at bounding box center [229, 808] width 84 height 16
click at [0, 0] on input "file" at bounding box center [0, 0] width 0 height 0
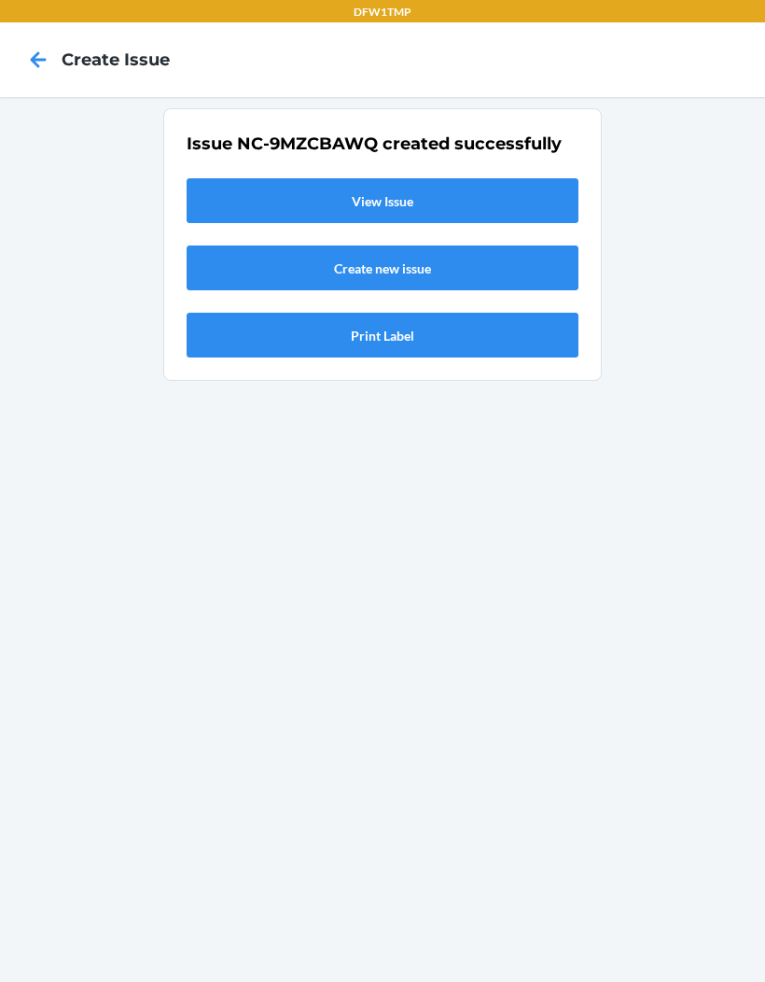
click at [469, 132] on div "Issue NC-9MZCBAWQ created successfully View Issue Create new issue Print Label" at bounding box center [383, 245] width 392 height 226
click at [459, 178] on link "View Issue" at bounding box center [383, 200] width 392 height 45
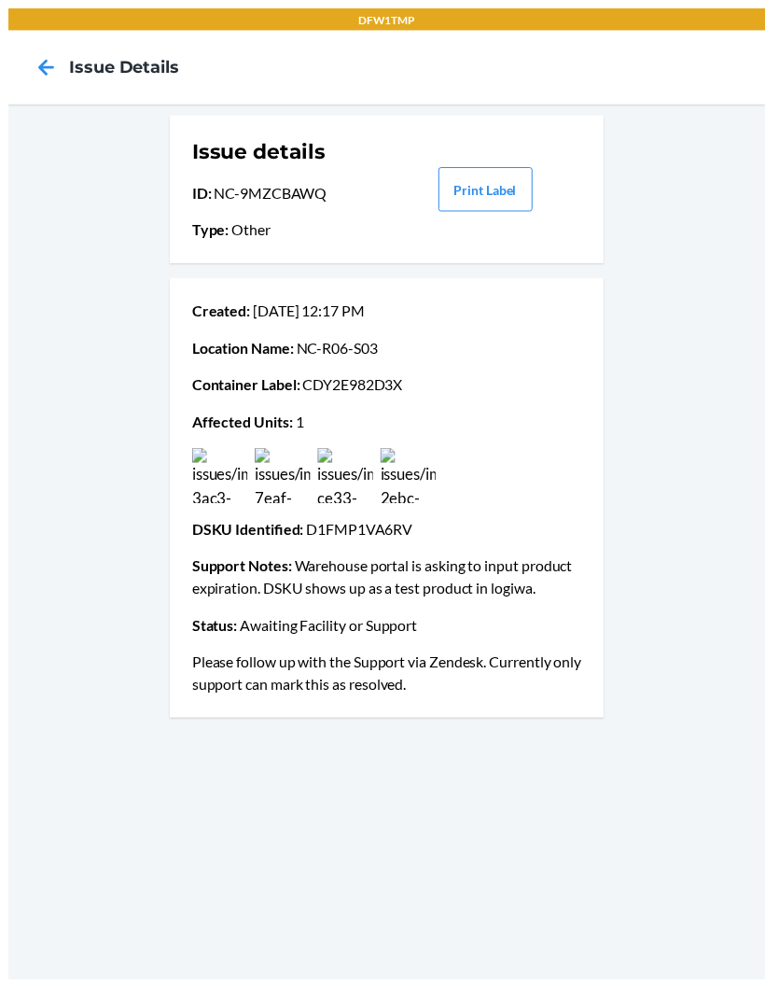
scroll to position [15, 0]
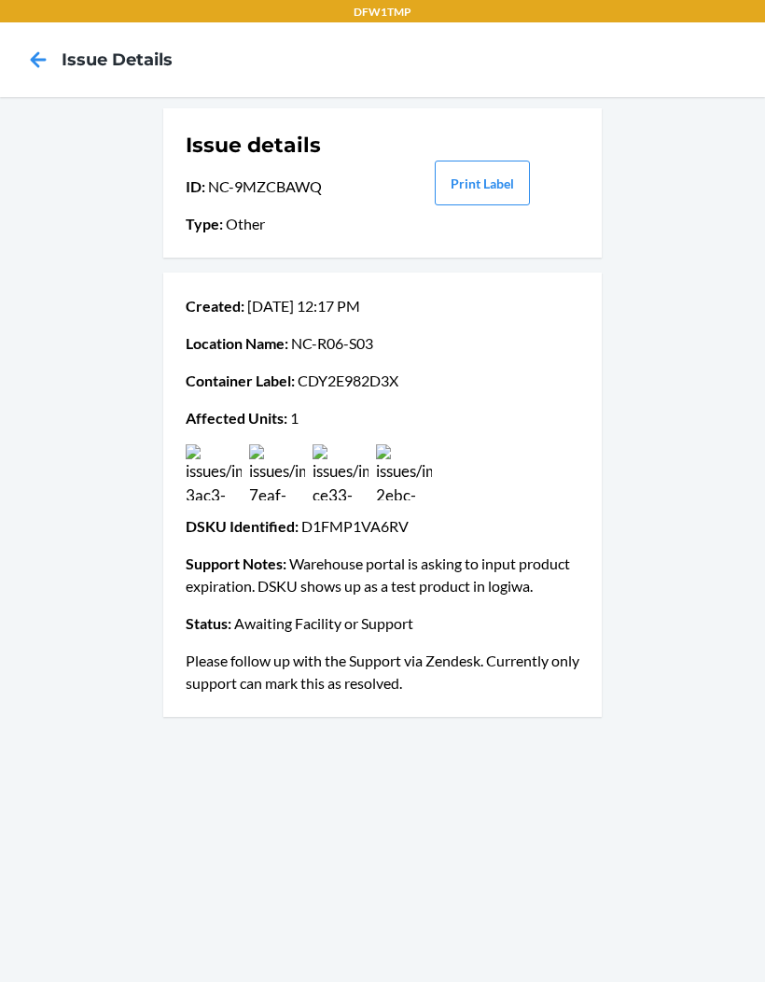
click at [53, 52] on icon at bounding box center [38, 60] width 32 height 32
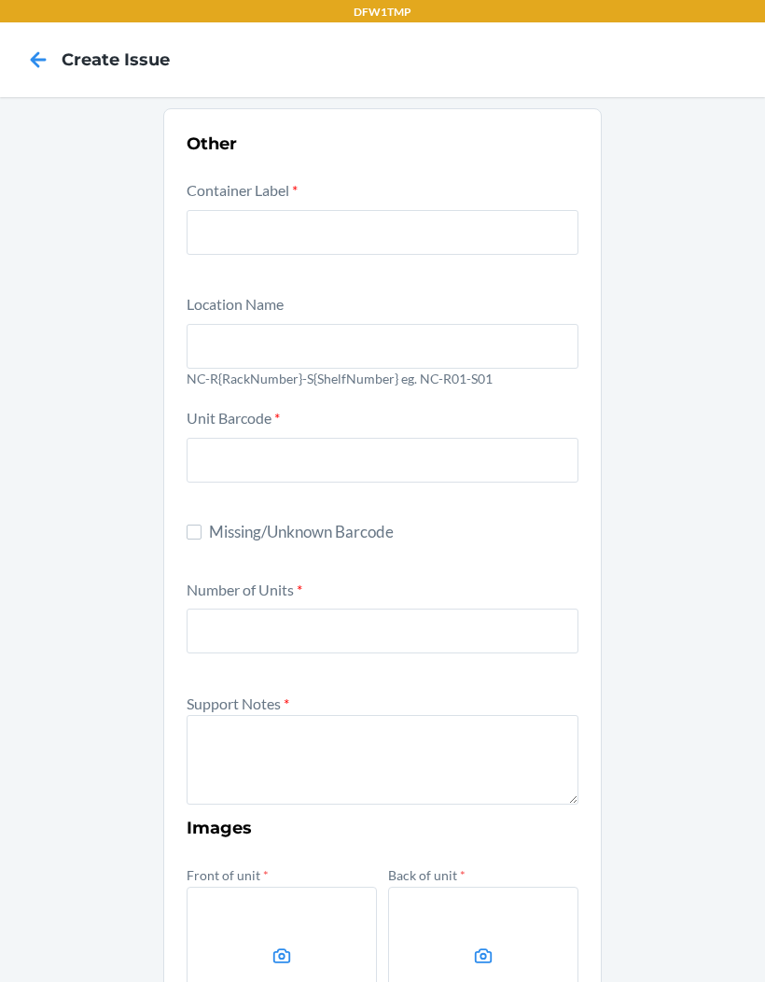
click at [42, 71] on icon at bounding box center [38, 60] width 32 height 32
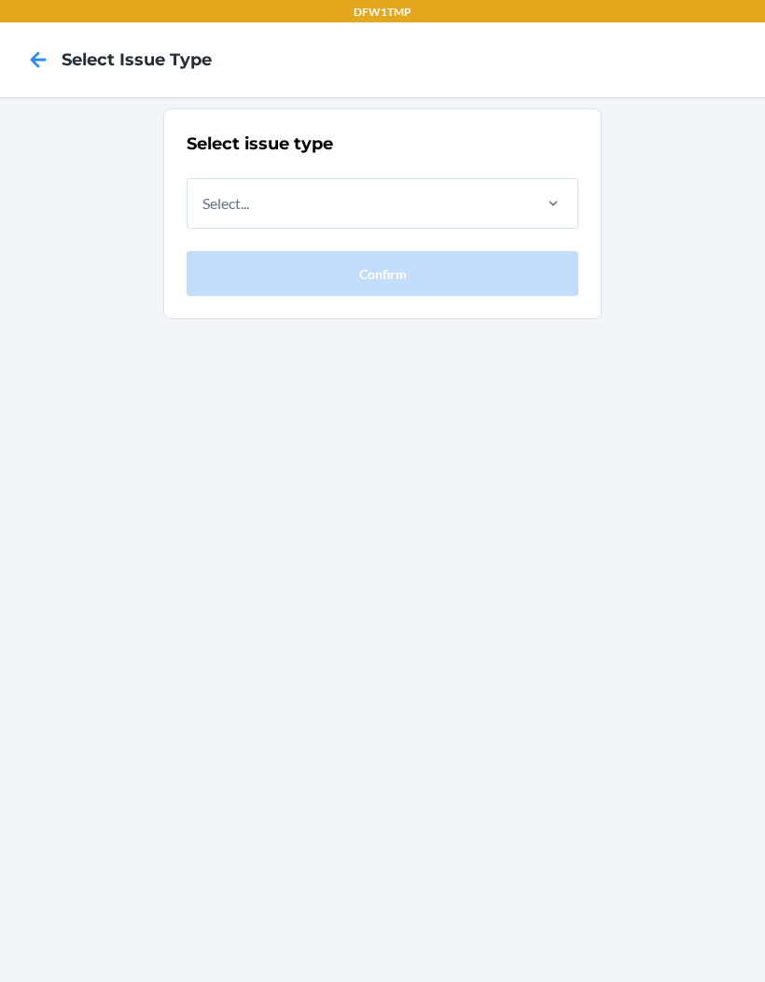
click at [119, 208] on div "Select issue type Select... Confirm" at bounding box center [382, 539] width 765 height 885
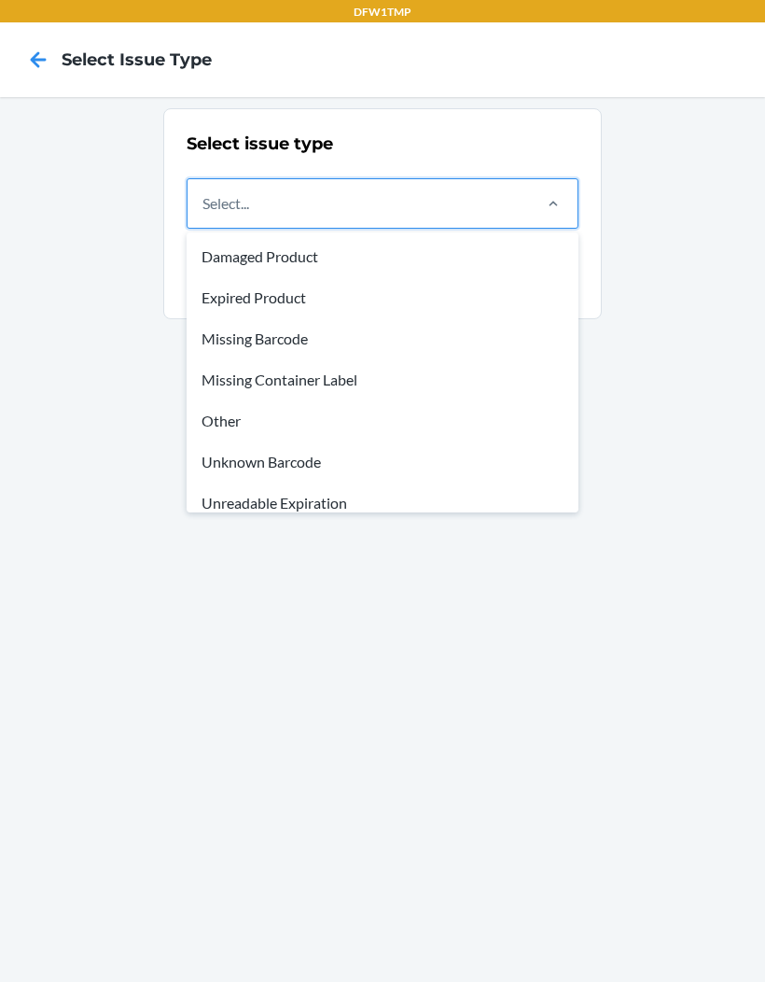
click at [112, 204] on div "Select issue type option Damaged Product focused, 1 of 8. 8 results available. …" at bounding box center [382, 539] width 765 height 885
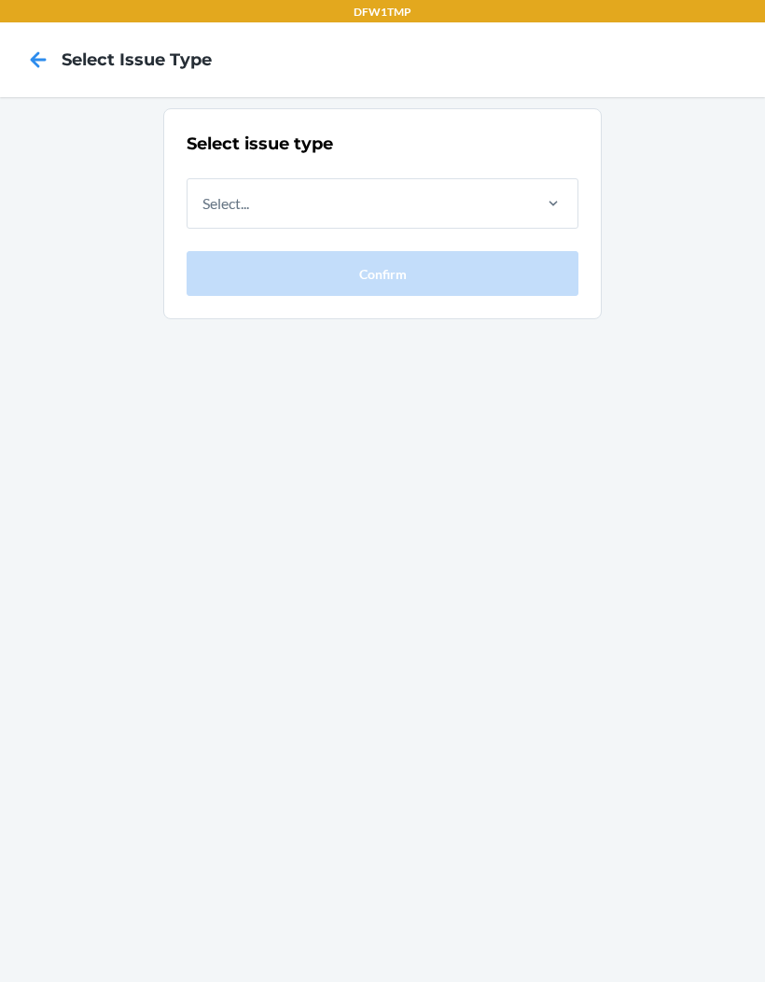
click at [23, 45] on icon at bounding box center [38, 60] width 32 height 32
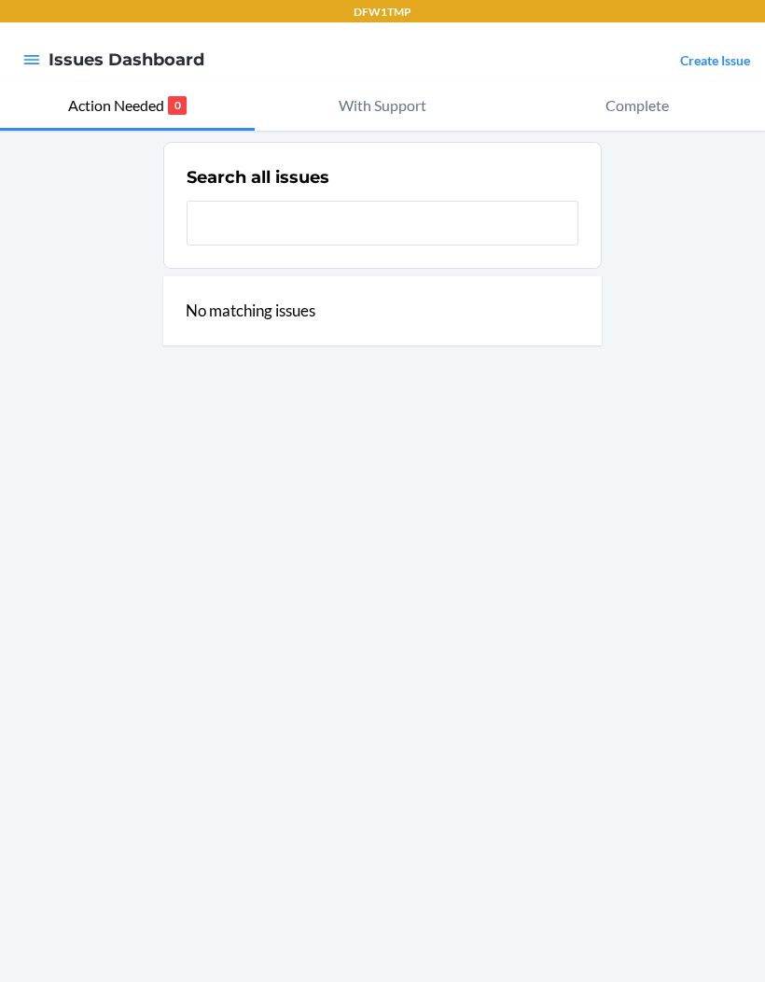
click at [332, 230] on input "text" at bounding box center [383, 223] width 392 height 45
click at [668, 406] on div "Search all issues No matching issues" at bounding box center [382, 556] width 765 height 851
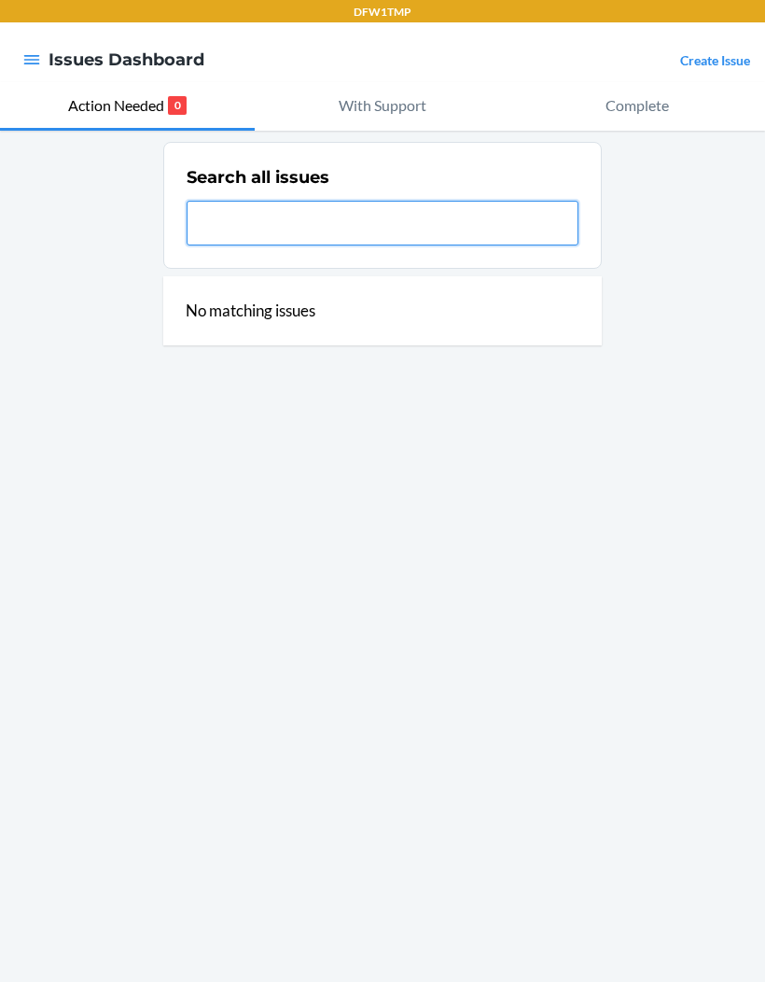
click at [364, 207] on input "text" at bounding box center [383, 223] width 392 height 45
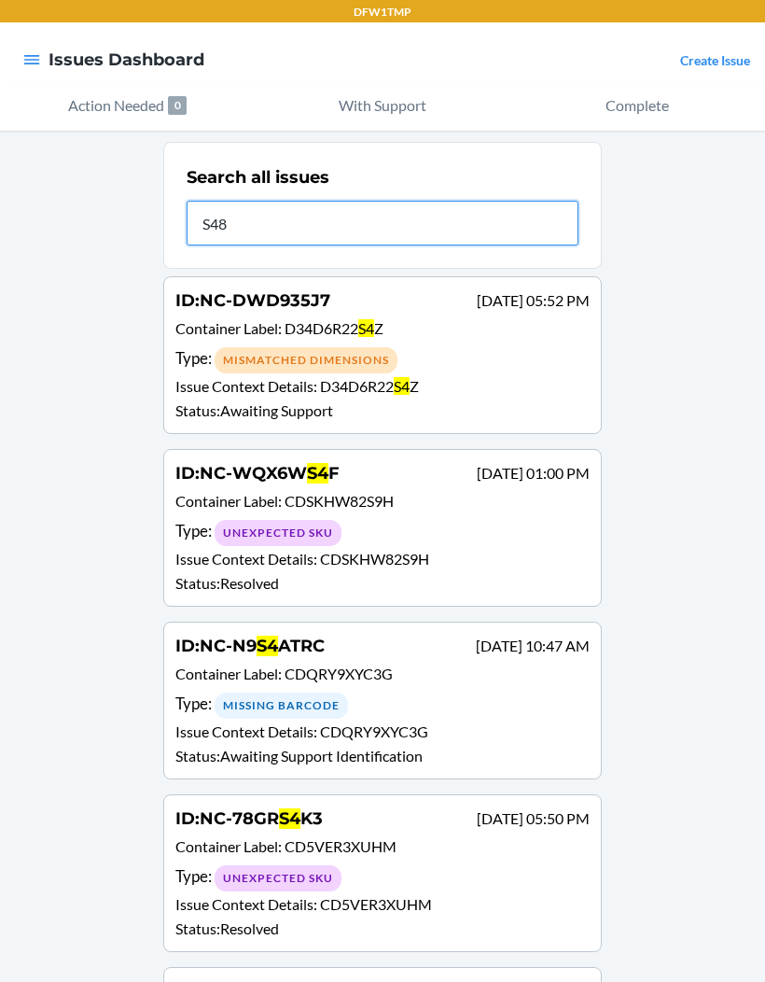
type input "S489"
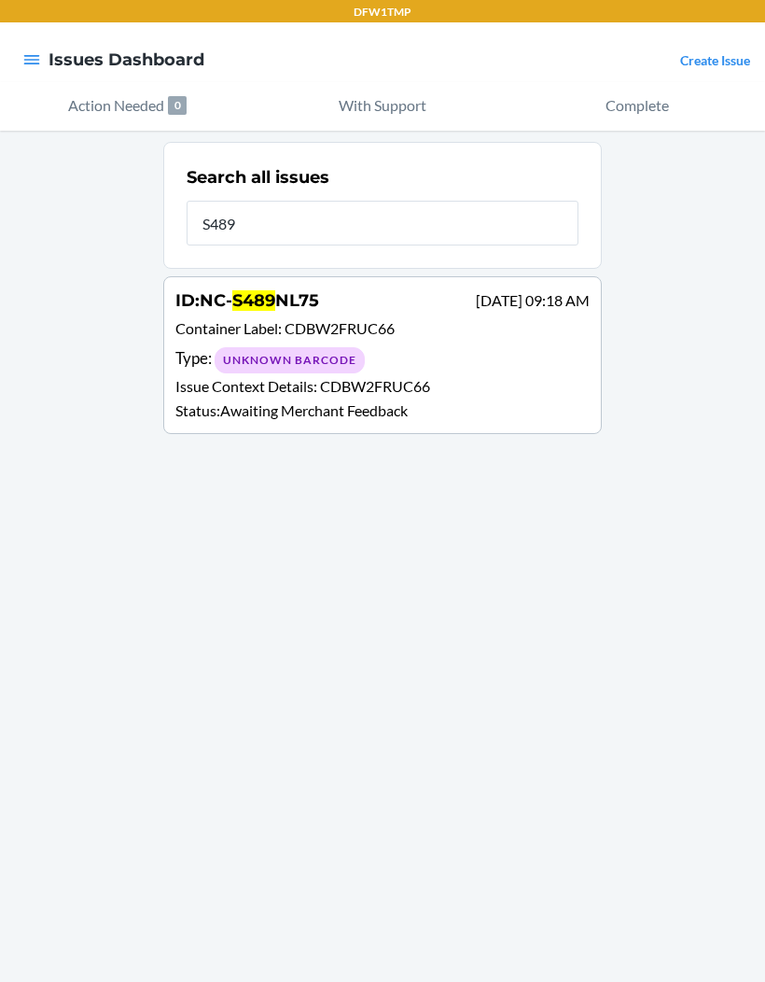
click at [504, 384] on p "Issue Context Details : CDBW2FRUC66" at bounding box center [382, 386] width 414 height 22
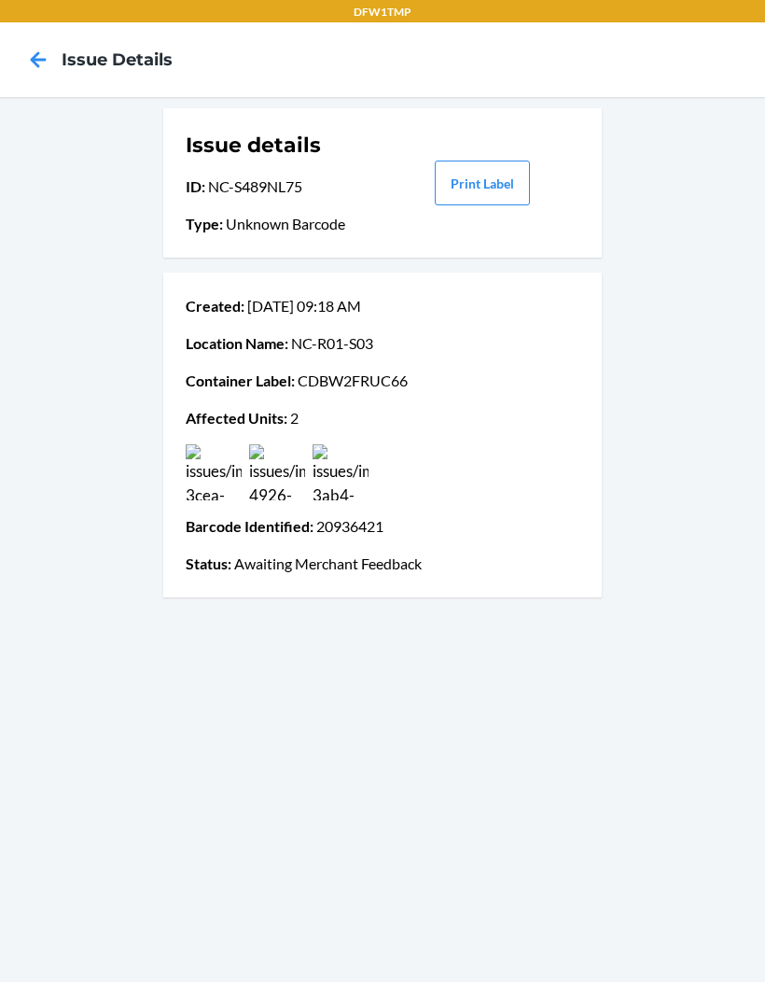
click at [28, 52] on icon at bounding box center [38, 60] width 32 height 32
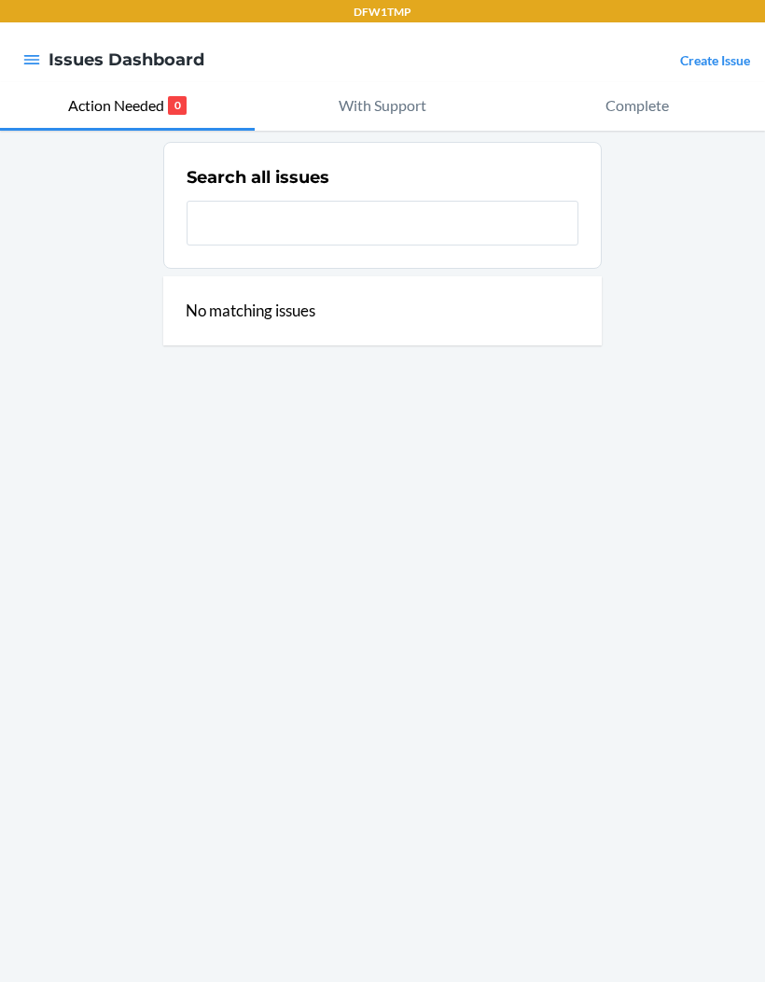
click at [726, 65] on link "Create Issue" at bounding box center [715, 60] width 70 height 16
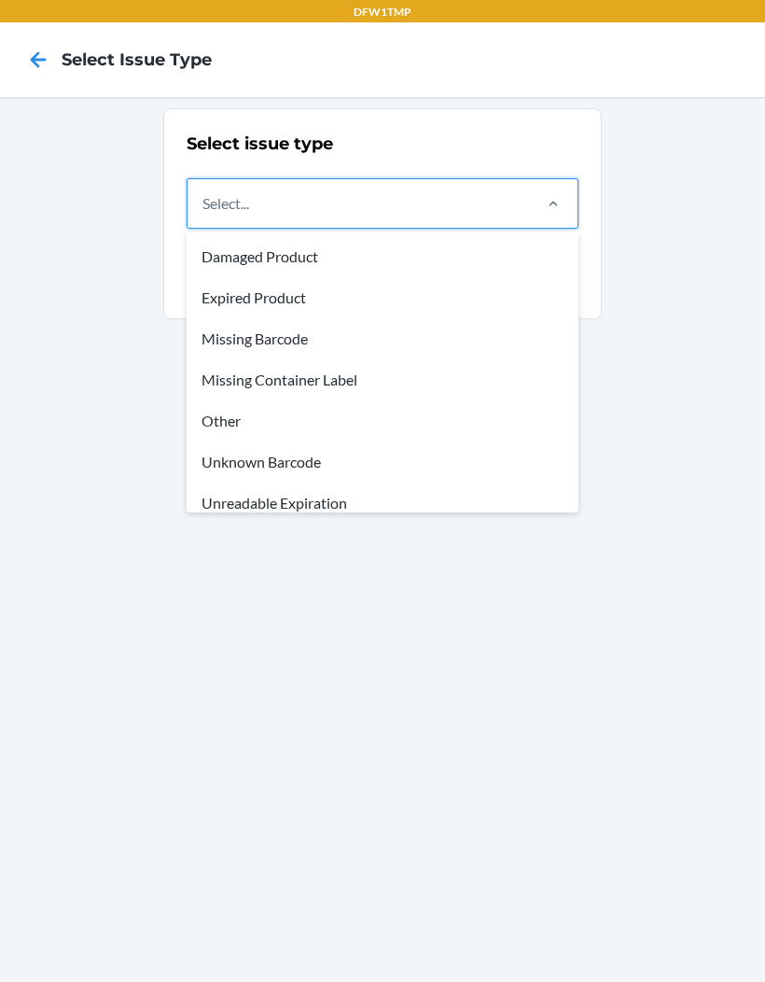
click at [339, 471] on div "Unknown Barcode" at bounding box center [382, 461] width 385 height 41
click at [204, 215] on input "option Unknown Barcode focused, 6 of 8. 8 results available. Use Up and Down to…" at bounding box center [204, 203] width 2 height 22
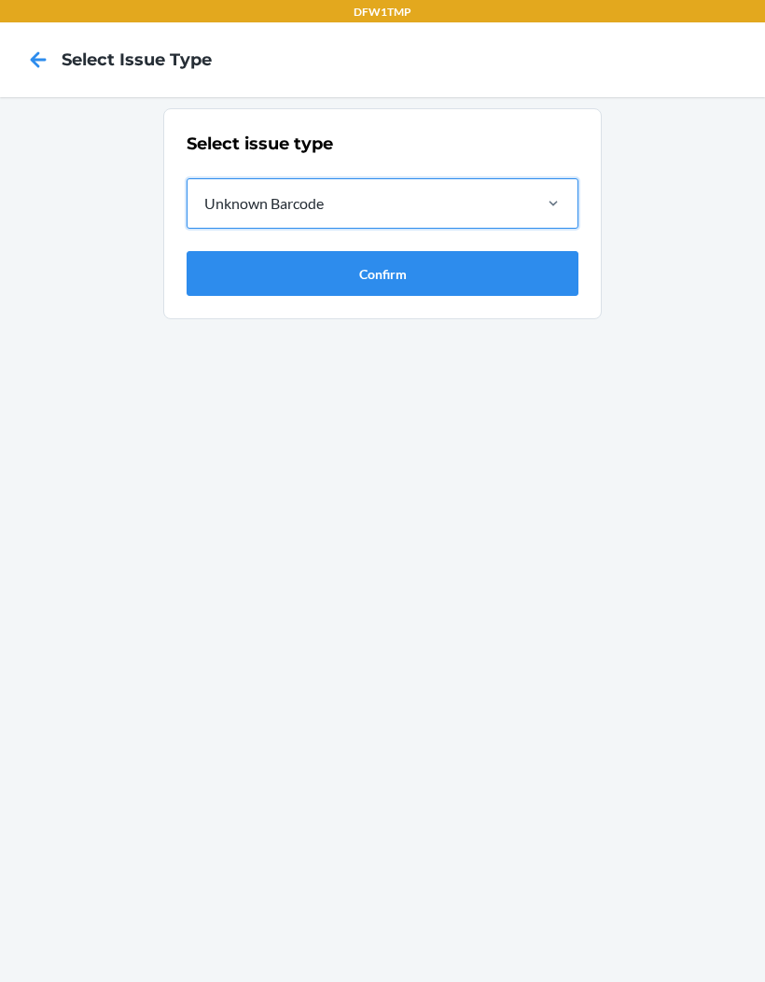
click at [507, 279] on button "Confirm" at bounding box center [383, 273] width 392 height 45
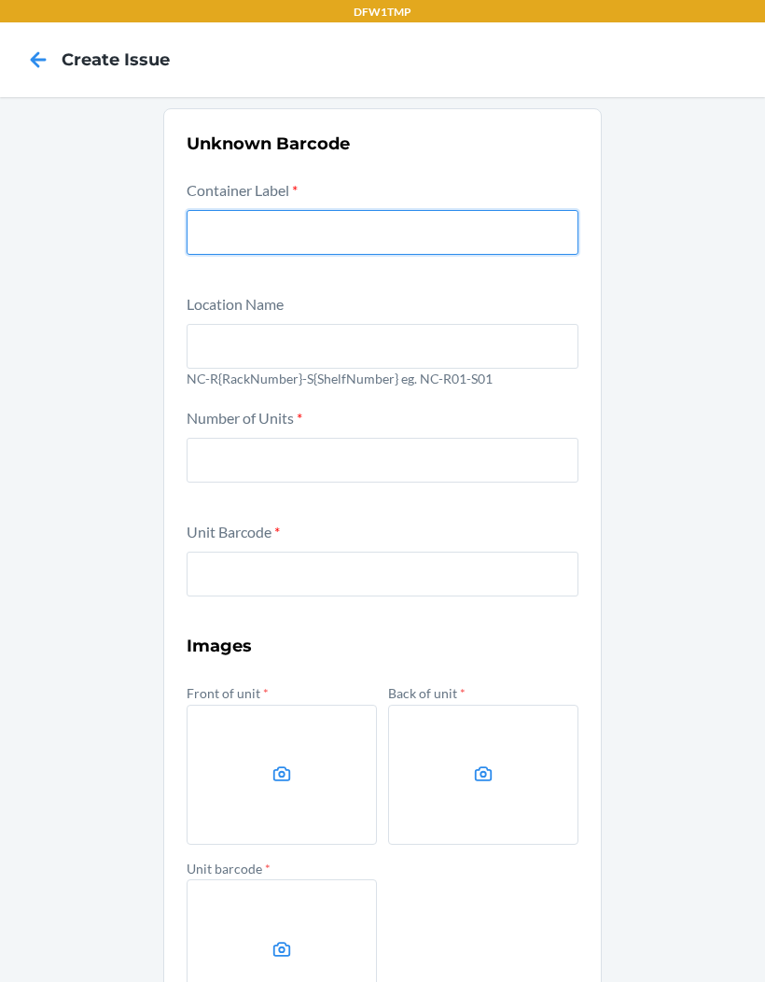
click at [465, 245] on input "text" at bounding box center [383, 232] width 392 height 45
type input "CDCKD9R6PVB"
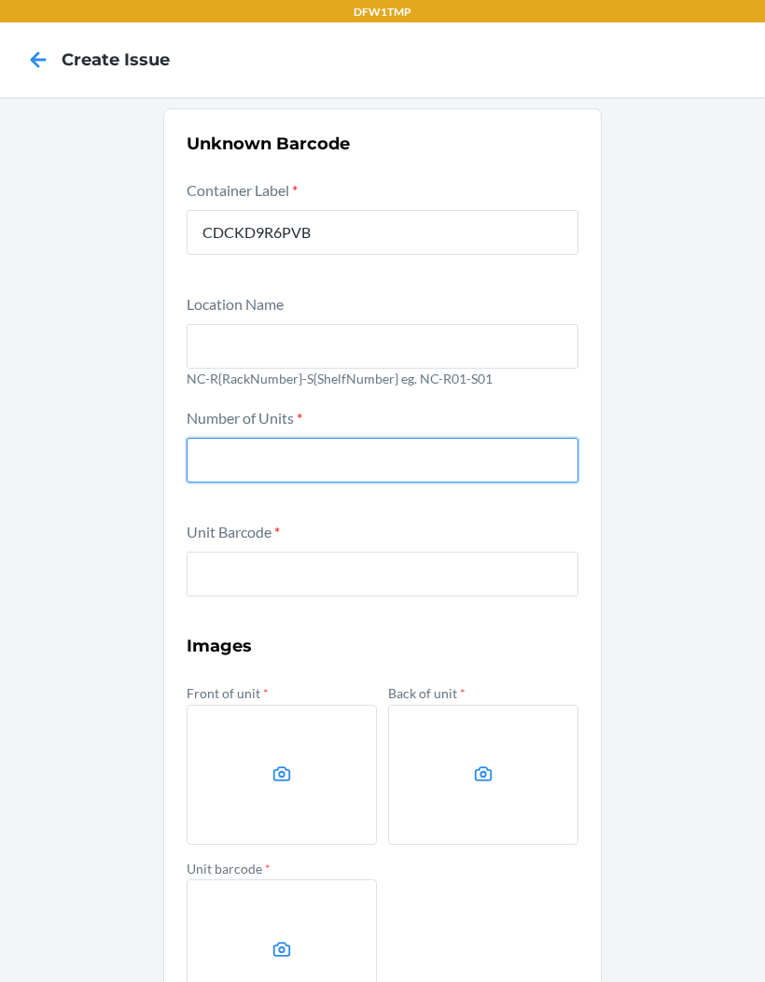
click at [502, 465] on input "number" at bounding box center [383, 460] width 392 height 45
type input "8"
click at [385, 535] on div "Unit Barcode *" at bounding box center [383, 571] width 392 height 103
click at [377, 584] on input "text" at bounding box center [383, 574] width 392 height 45
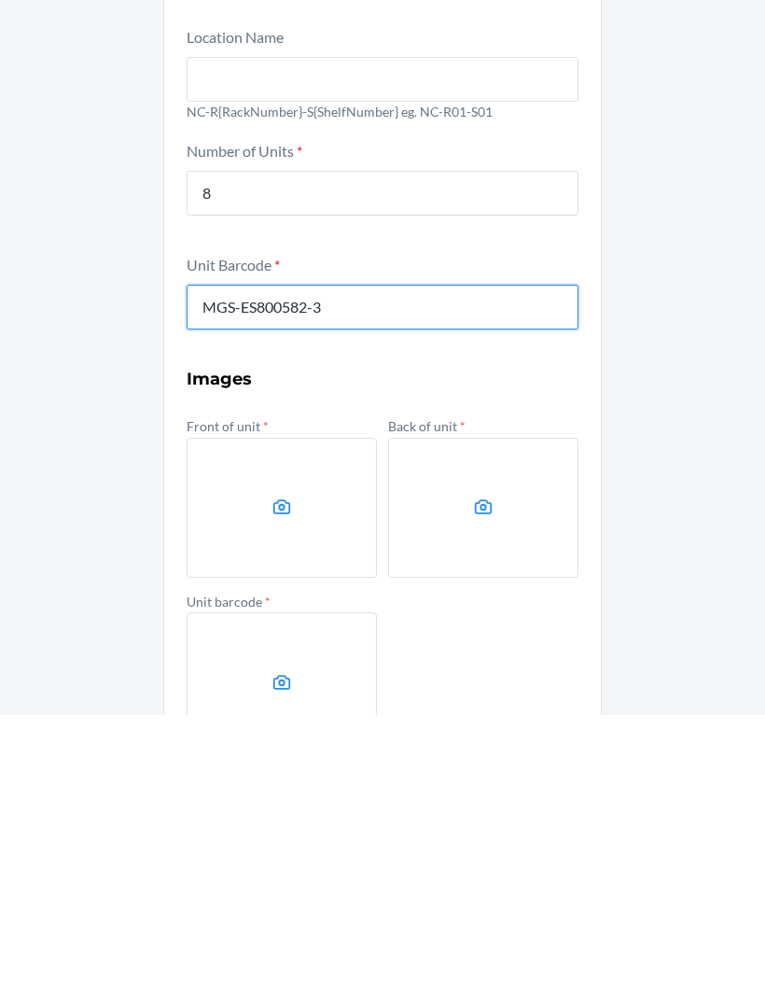
type input "MGS-ES800582-3"
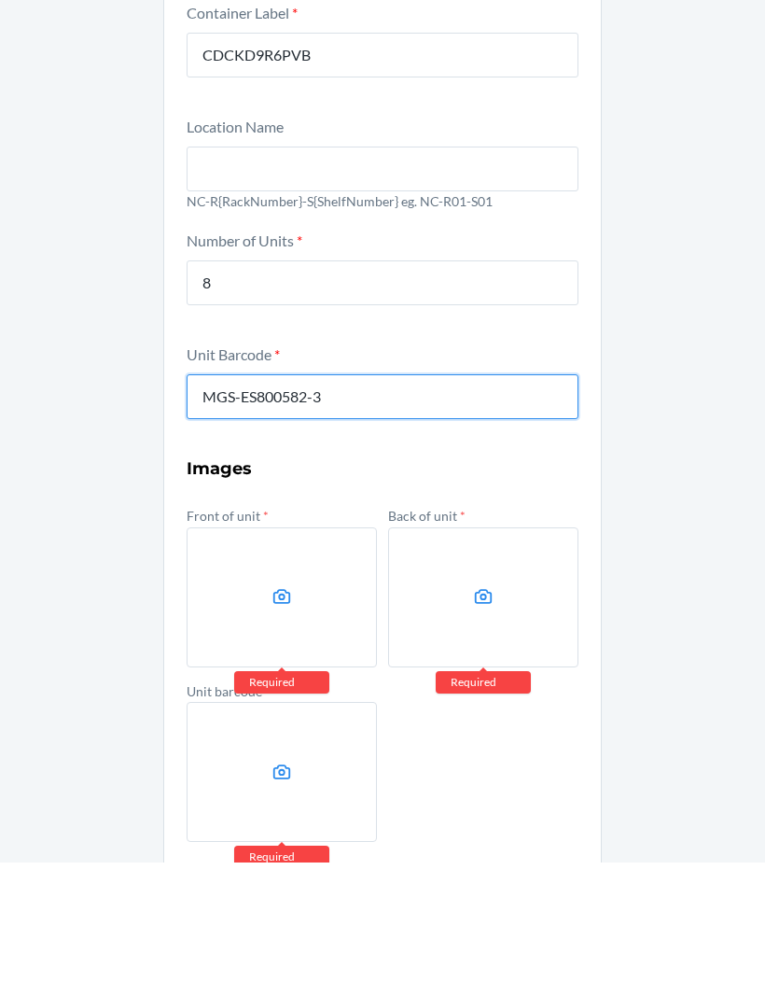
scroll to position [57, 0]
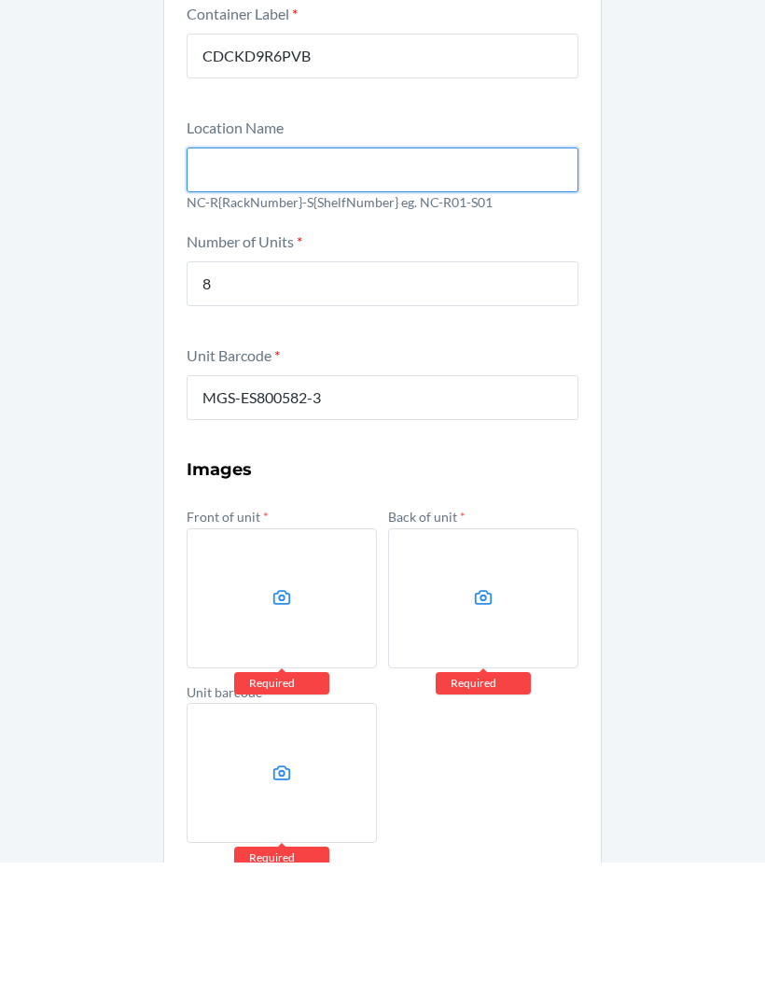
click at [209, 267] on input "text" at bounding box center [383, 289] width 392 height 45
click at [513, 267] on input "text" at bounding box center [383, 289] width 392 height 45
type input "NC-R01-S03"
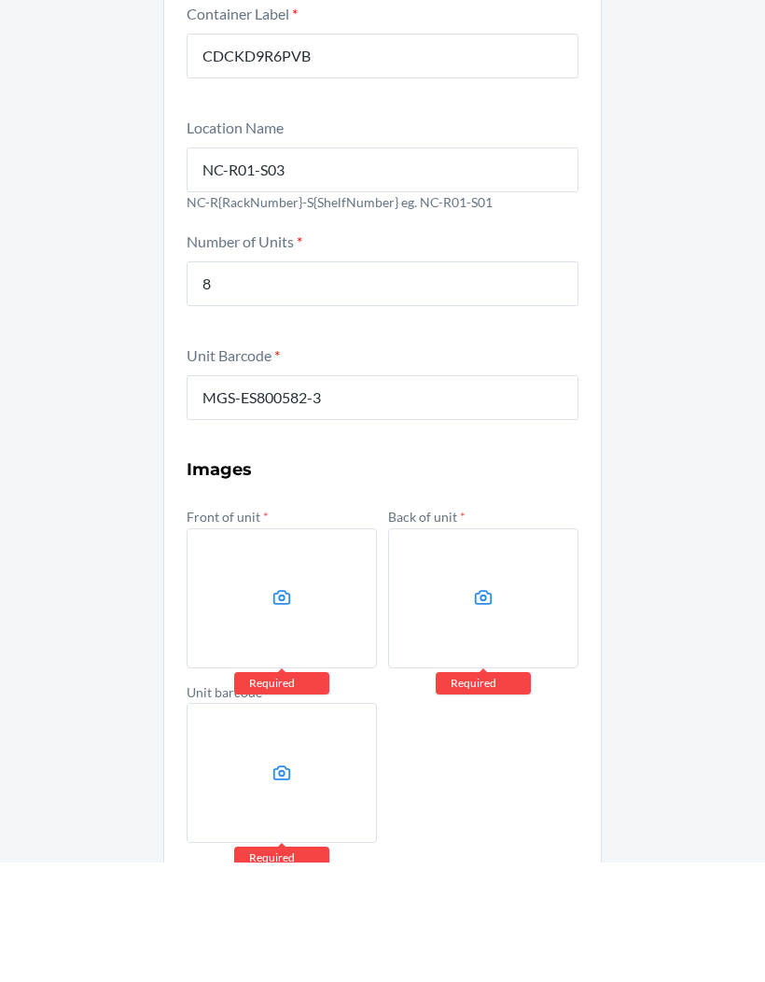
click at [319, 648] on label at bounding box center [282, 718] width 190 height 140
click at [0, 0] on input "file" at bounding box center [0, 0] width 0 height 0
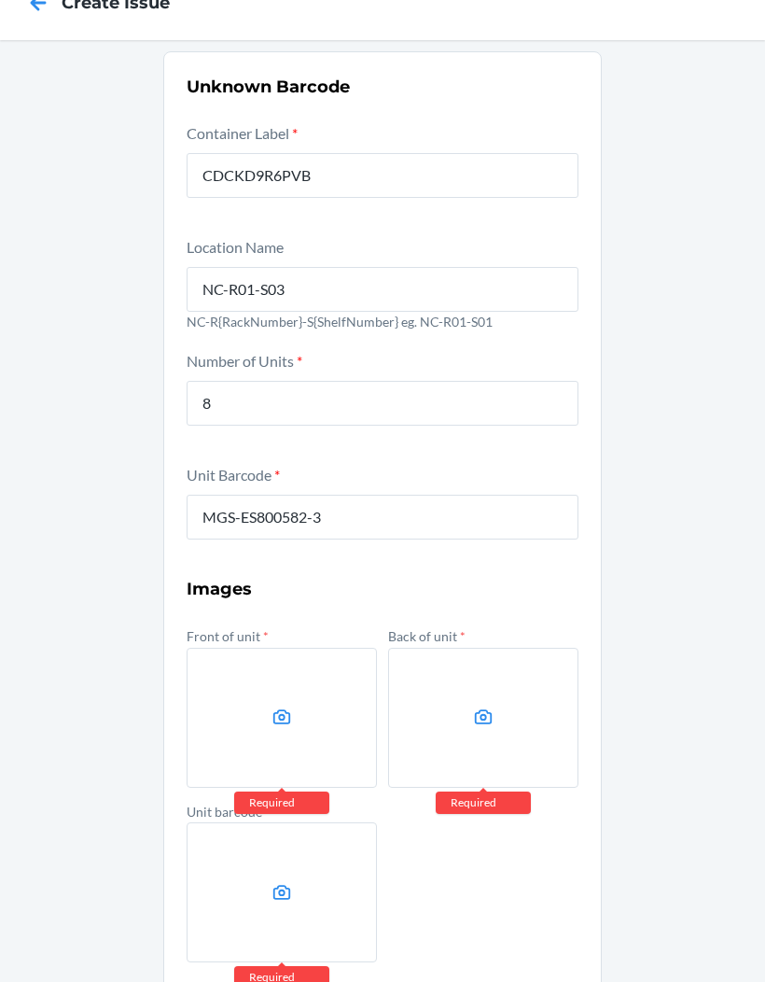
click at [277, 667] on label at bounding box center [282, 718] width 190 height 140
click at [0, 0] on input "file" at bounding box center [0, 0] width 0 height 0
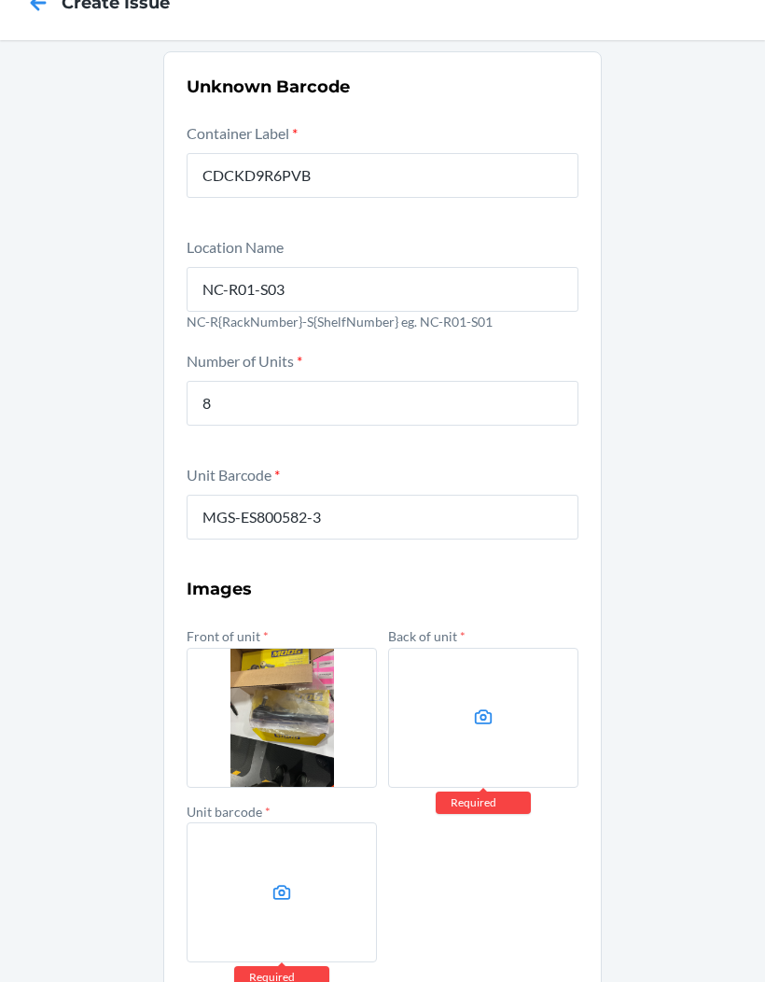
click at [539, 648] on label at bounding box center [483, 718] width 190 height 140
click at [0, 0] on input "file" at bounding box center [0, 0] width 0 height 0
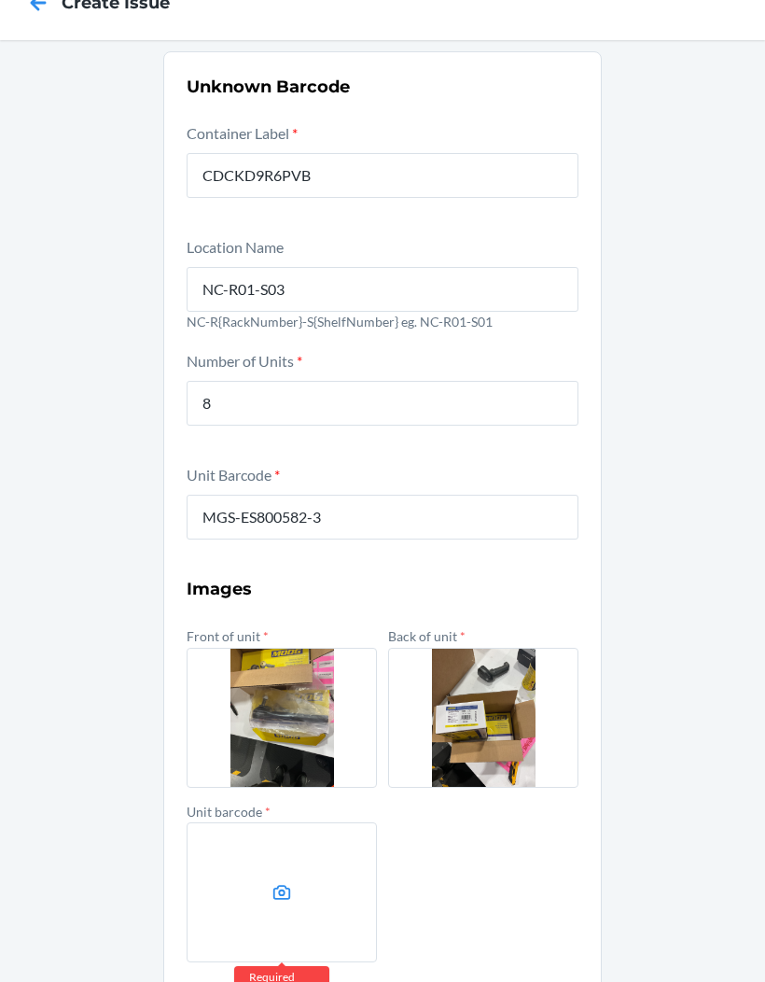
click at [316, 822] on label at bounding box center [282, 892] width 190 height 140
click at [0, 0] on input "file" at bounding box center [0, 0] width 0 height 0
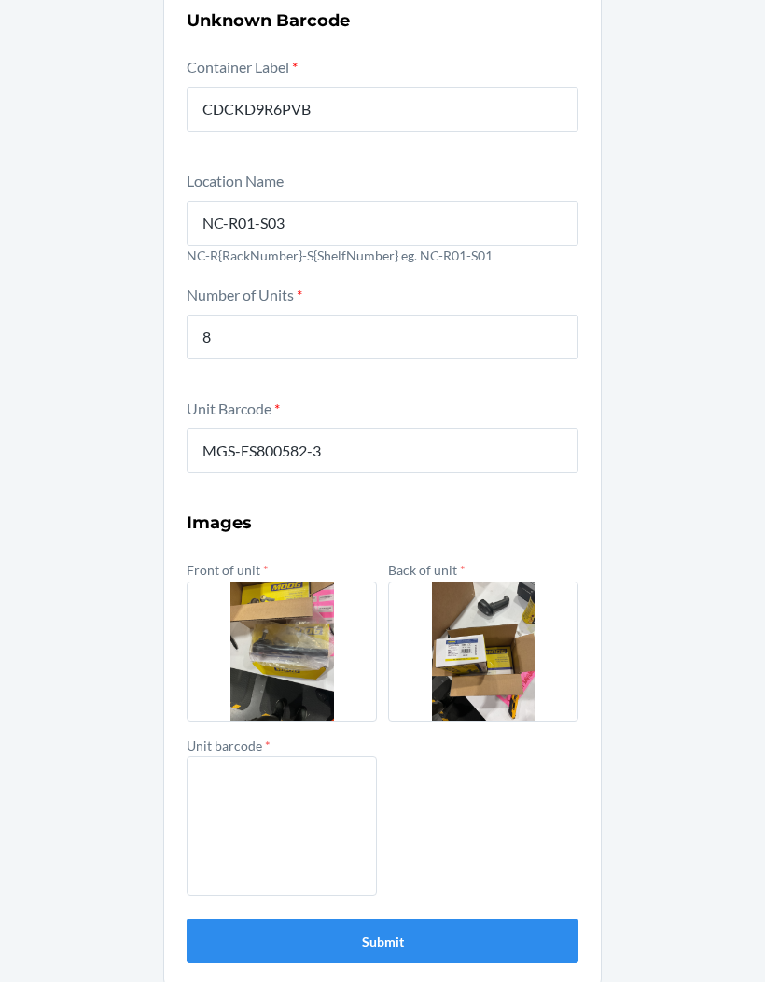
scroll to position [62, 0]
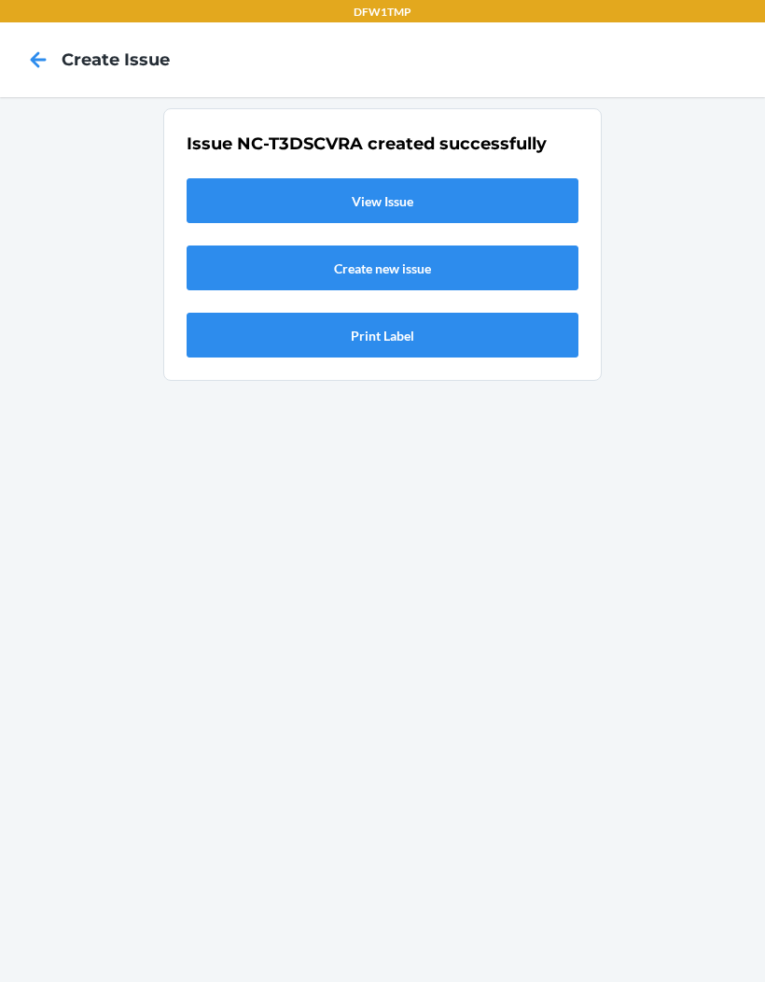
click at [479, 178] on link "View Issue" at bounding box center [383, 200] width 392 height 45
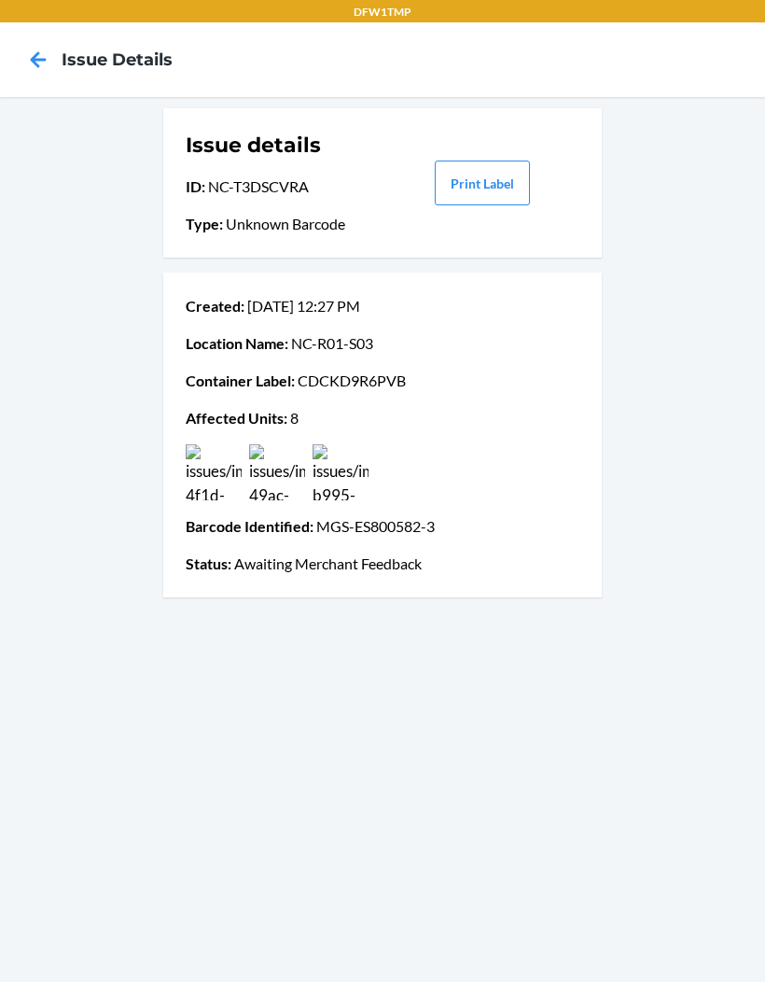
click at [26, 57] on icon at bounding box center [38, 60] width 32 height 32
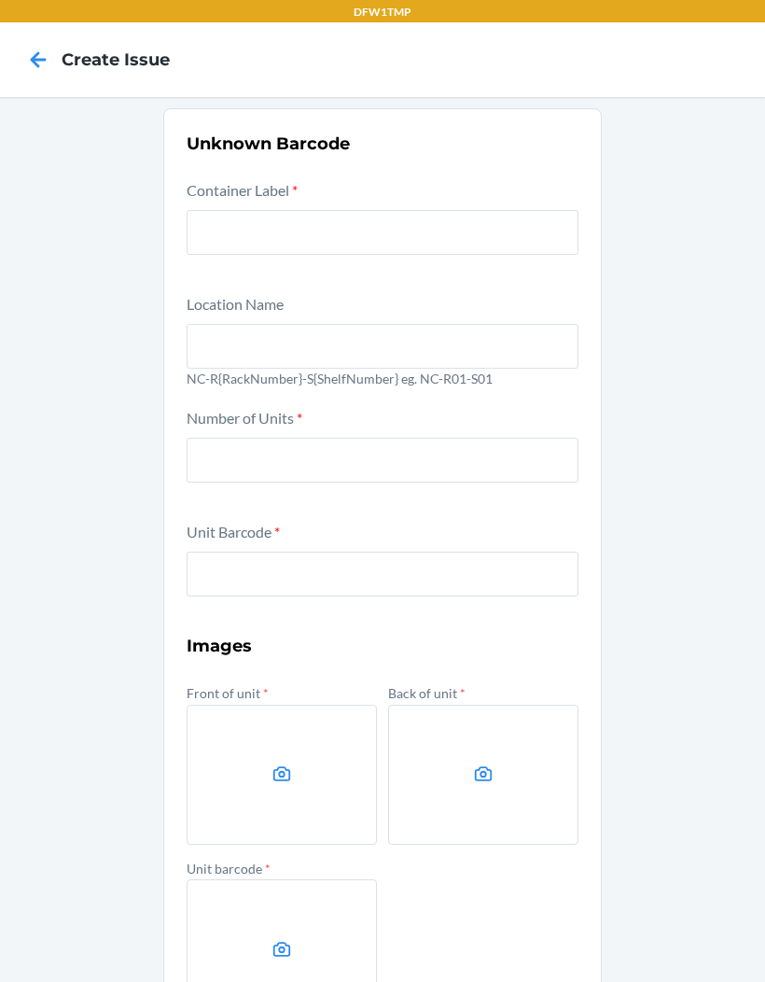
click at [25, 59] on icon at bounding box center [38, 60] width 32 height 32
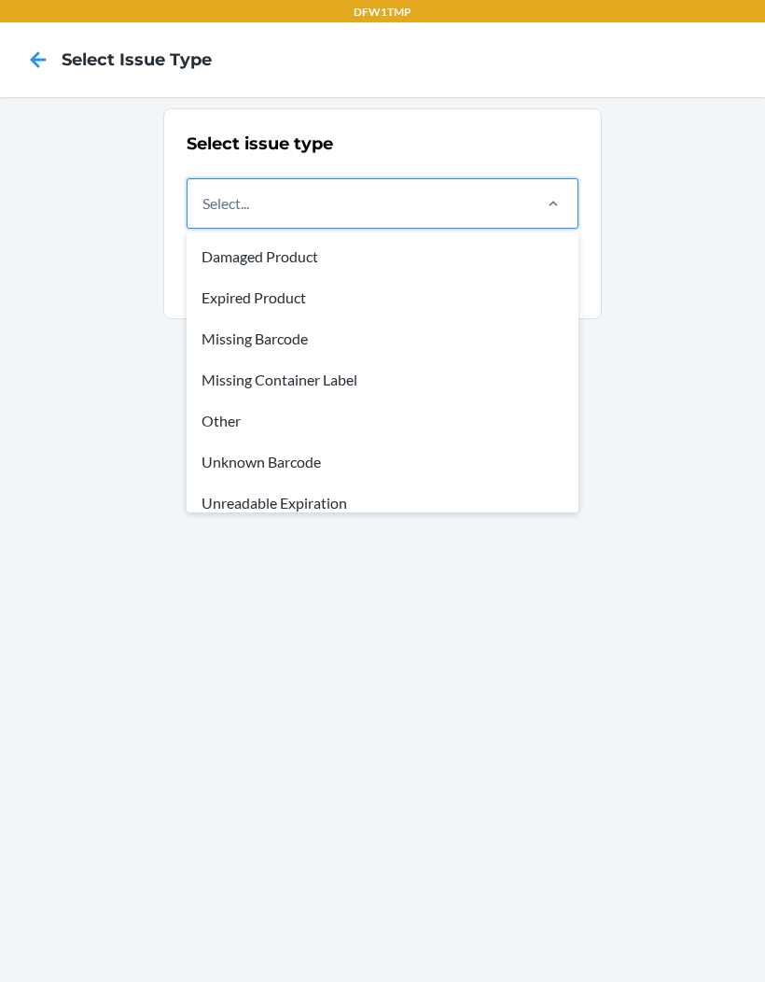
click at [330, 463] on div "Unknown Barcode" at bounding box center [382, 461] width 385 height 41
click at [204, 215] on input "option Unknown Barcode focused, 6 of 8. 8 results available. Use Up and Down to…" at bounding box center [204, 203] width 2 height 22
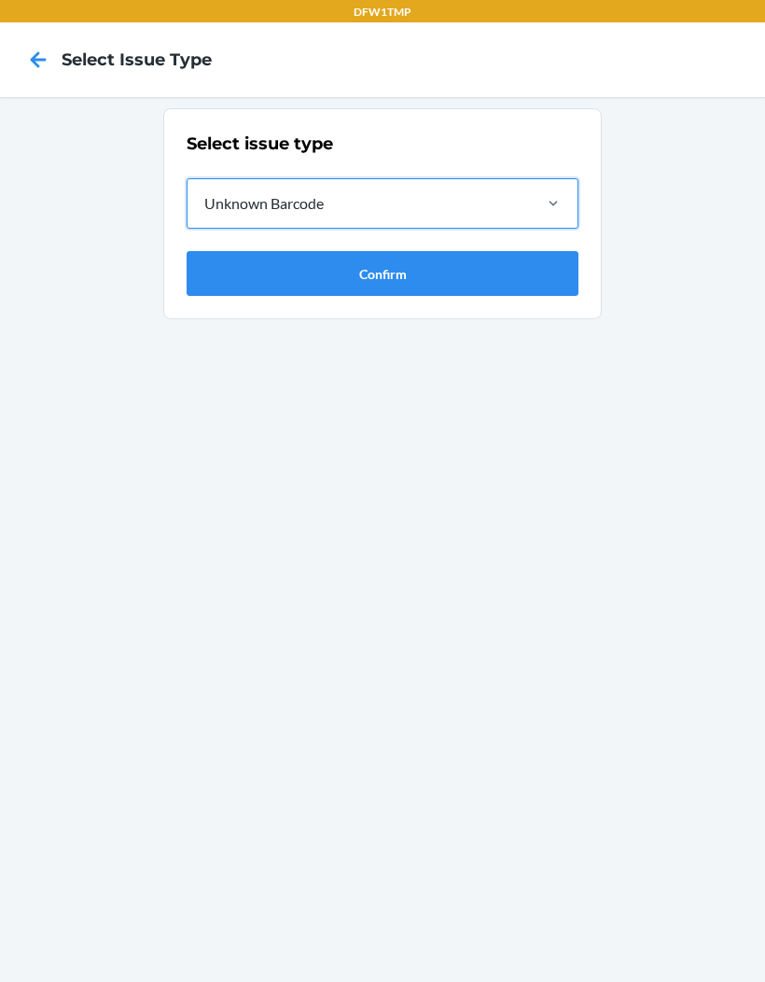
click at [509, 276] on button "Confirm" at bounding box center [383, 273] width 392 height 45
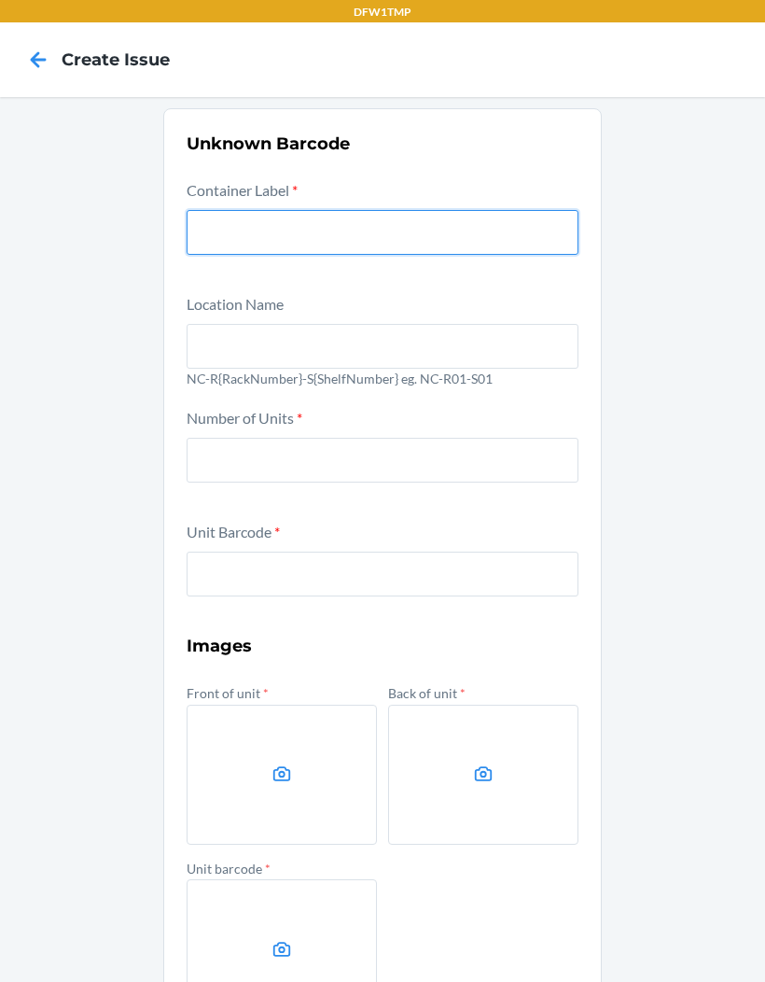
click at [522, 246] on input "text" at bounding box center [383, 232] width 392 height 45
type input "CDWX83YW9RD"
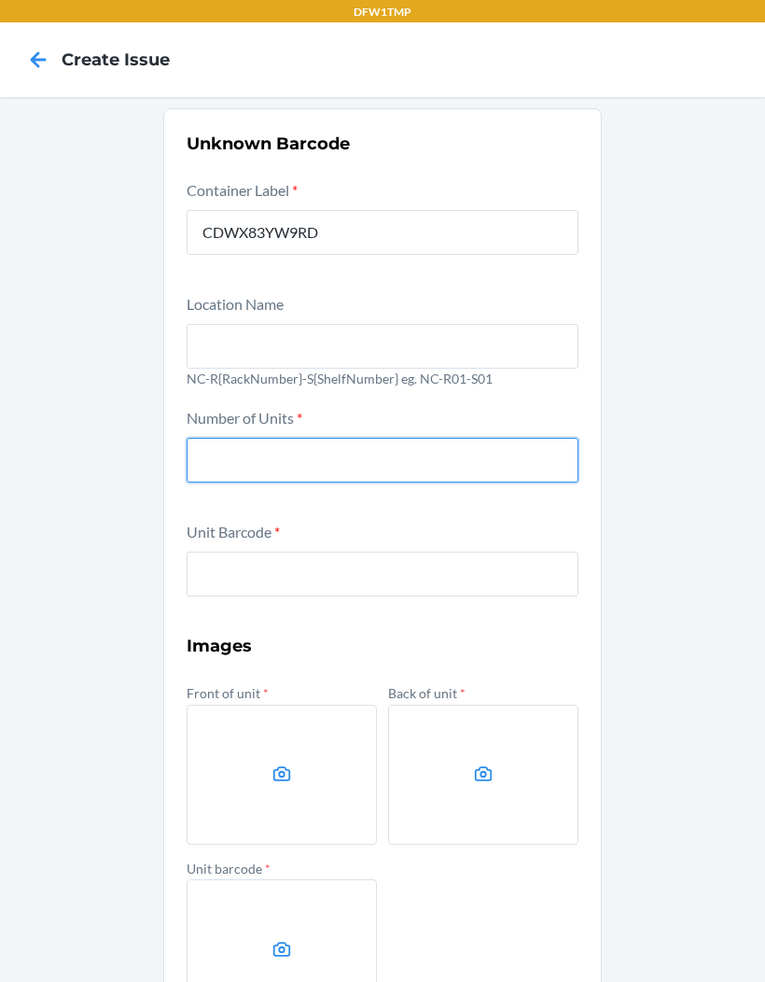
click at [308, 448] on input "number" at bounding box center [383, 460] width 392 height 45
type input "12"
click at [379, 339] on input "text" at bounding box center [383, 346] width 392 height 45
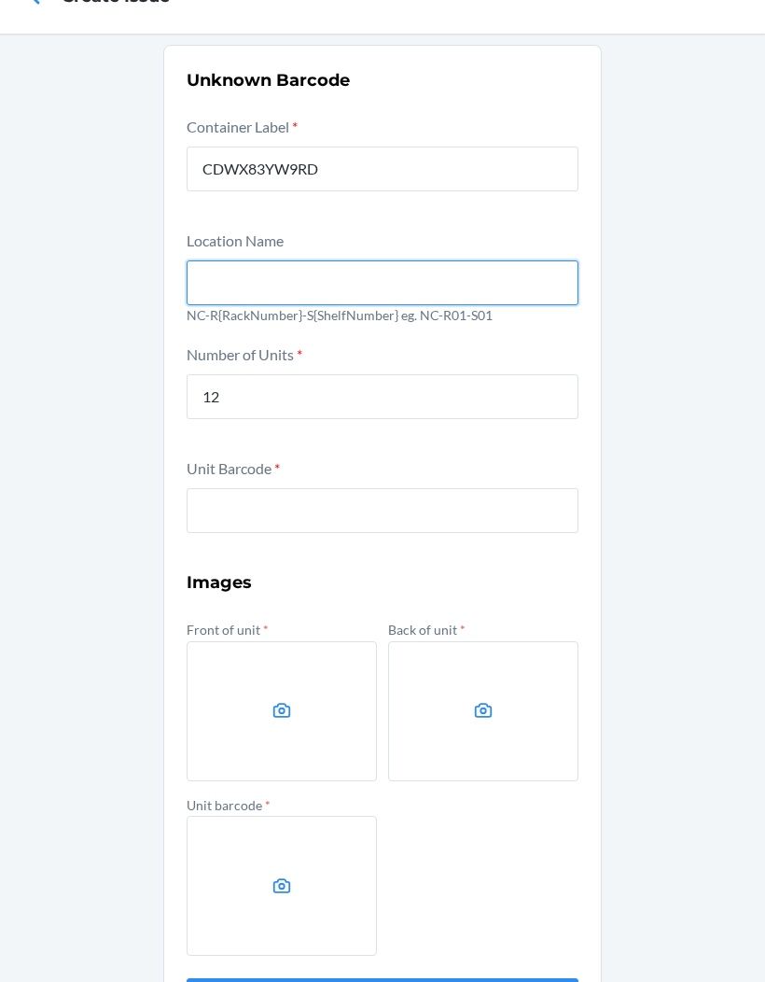
scroll to position [62, 0]
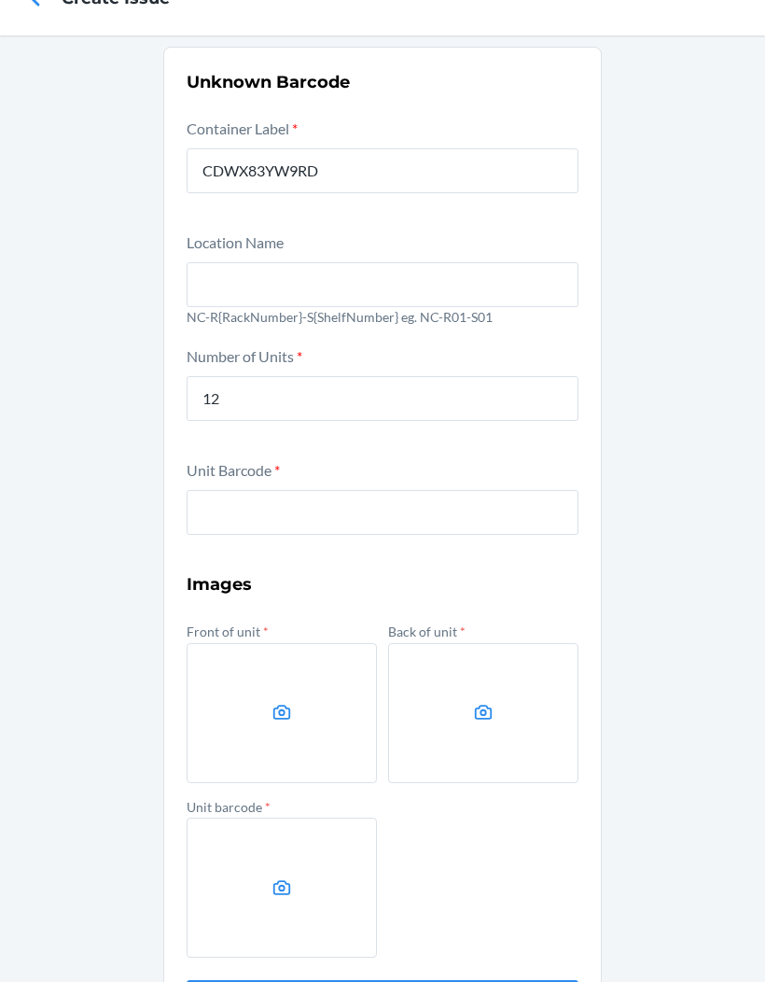
click at [483, 513] on input "text" at bounding box center [383, 512] width 392 height 45
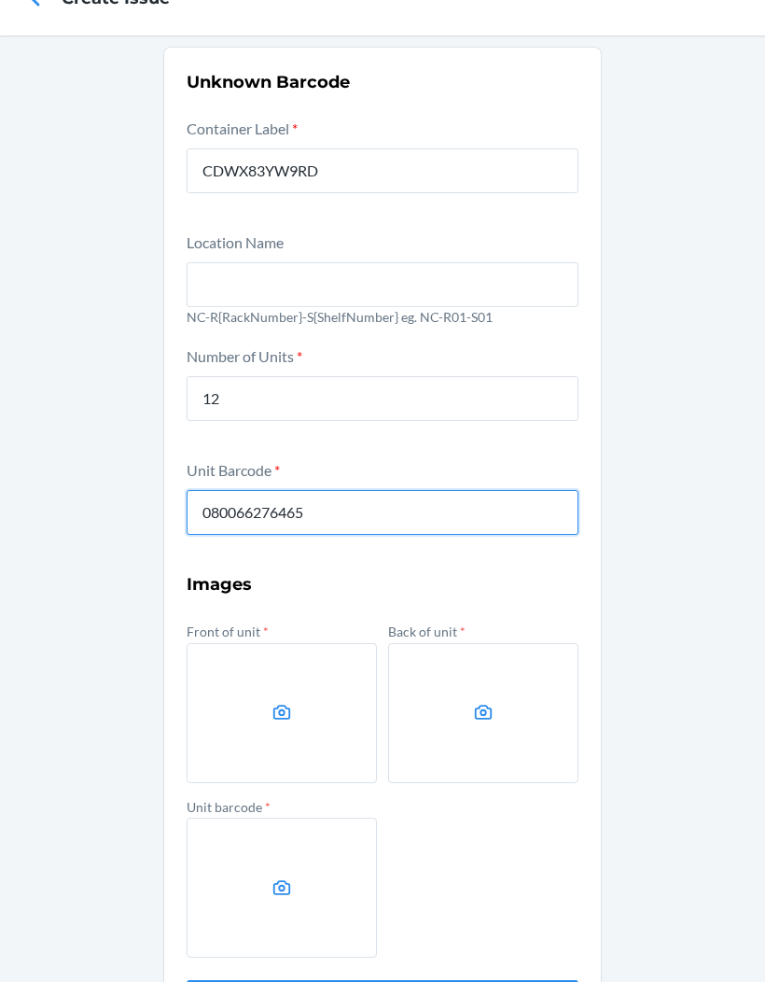
type input "080066276465"
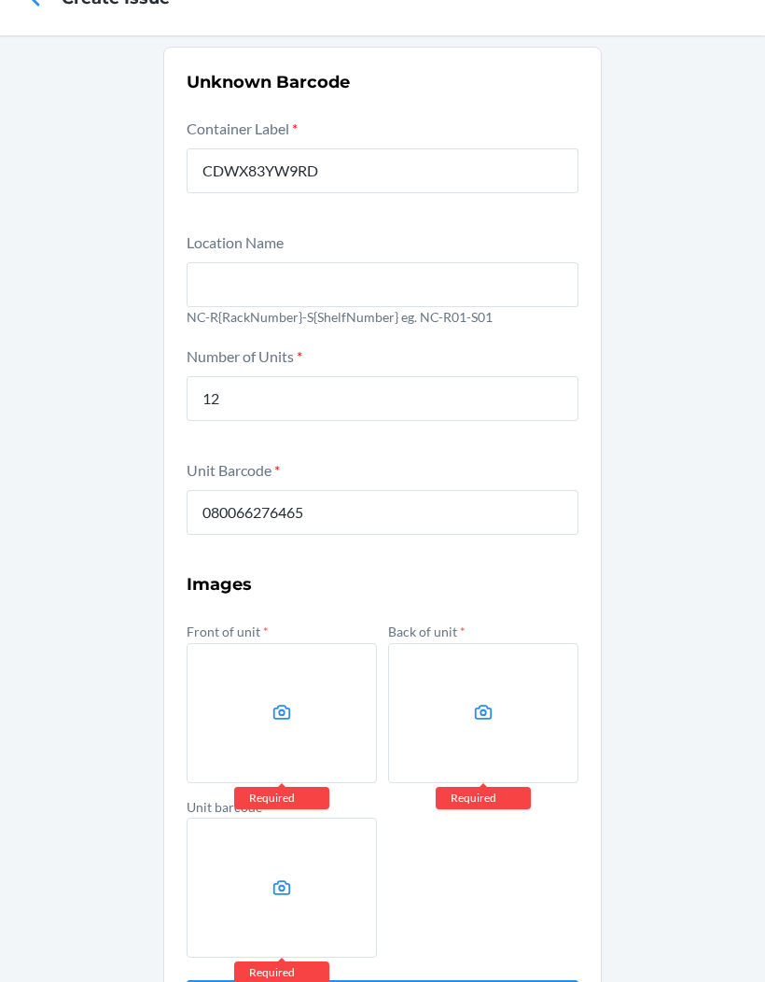
click at [249, 689] on label at bounding box center [282, 713] width 190 height 140
click at [0, 0] on input "file" at bounding box center [0, 0] width 0 height 0
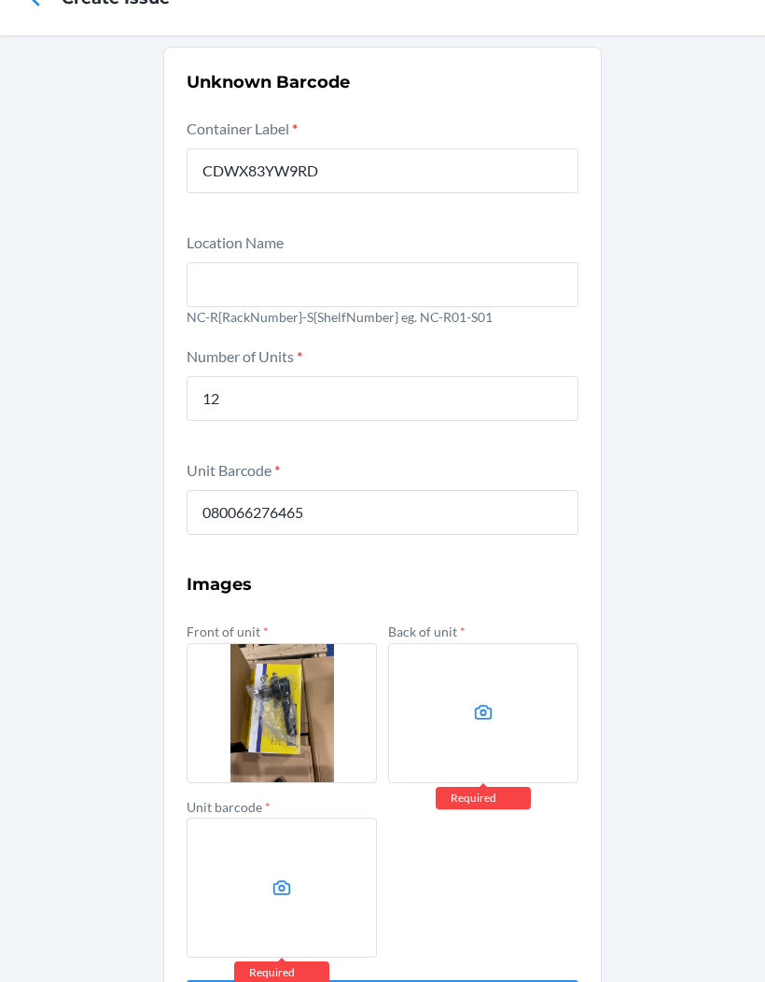
click at [503, 702] on label at bounding box center [483, 713] width 190 height 140
click at [0, 0] on input "file" at bounding box center [0, 0] width 0 height 0
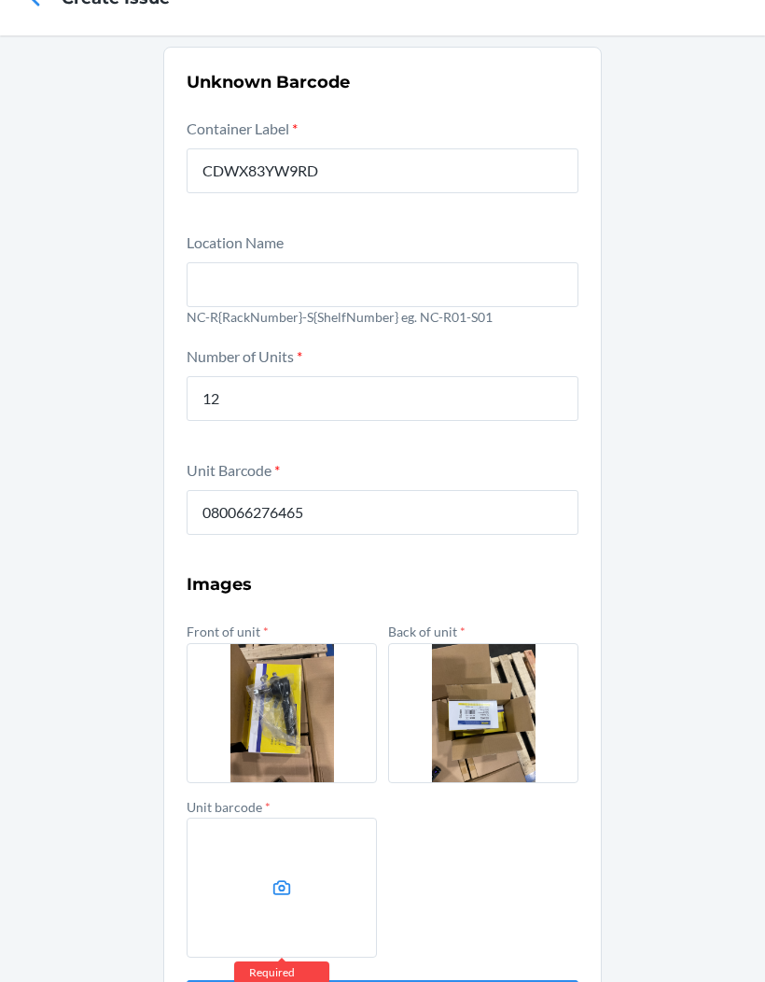
click at [328, 860] on label at bounding box center [282, 888] width 190 height 140
click at [0, 0] on input "file" at bounding box center [0, 0] width 0 height 0
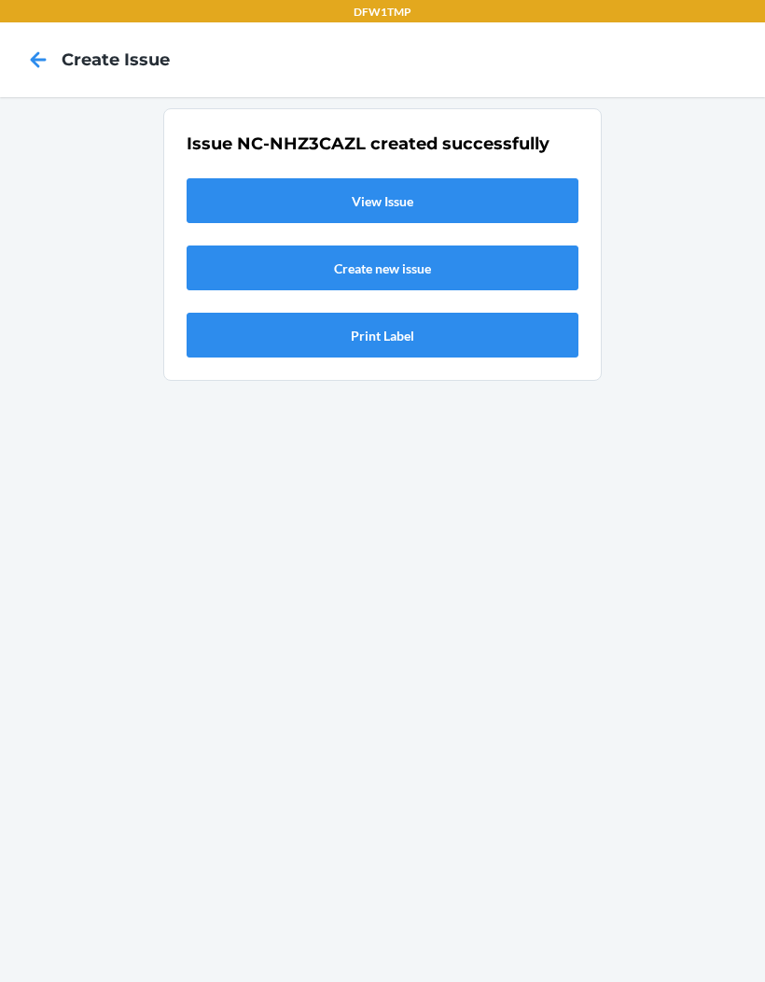
scroll to position [0, 0]
click at [305, 178] on link "View Issue" at bounding box center [383, 200] width 392 height 45
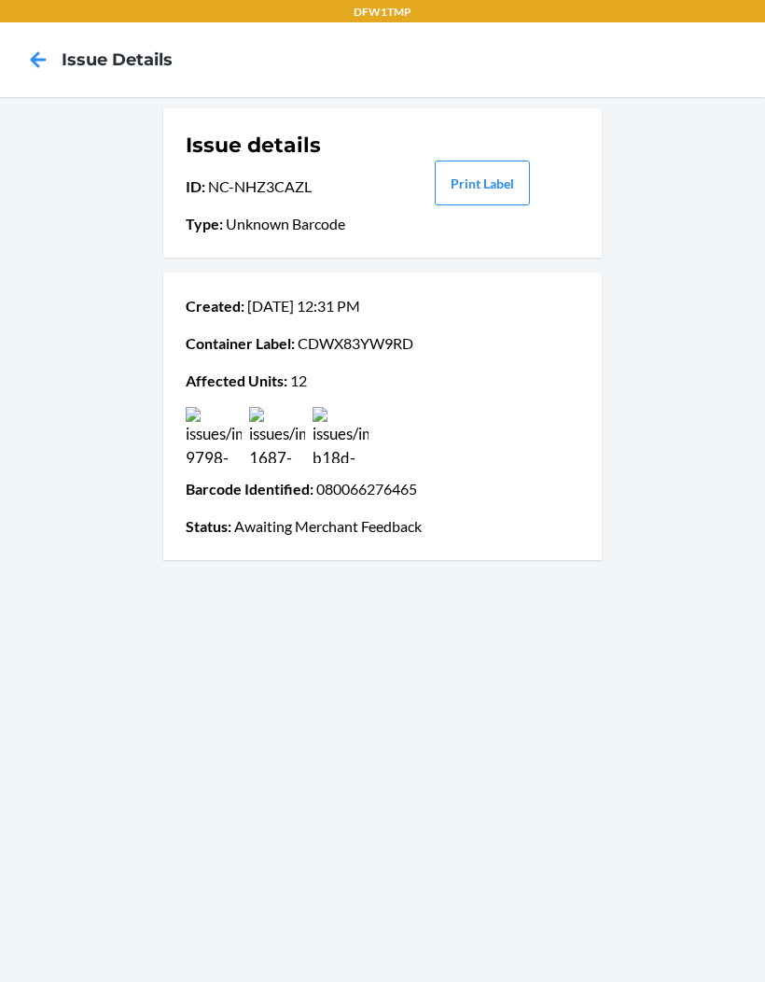
click at [41, 58] on icon at bounding box center [38, 60] width 32 height 32
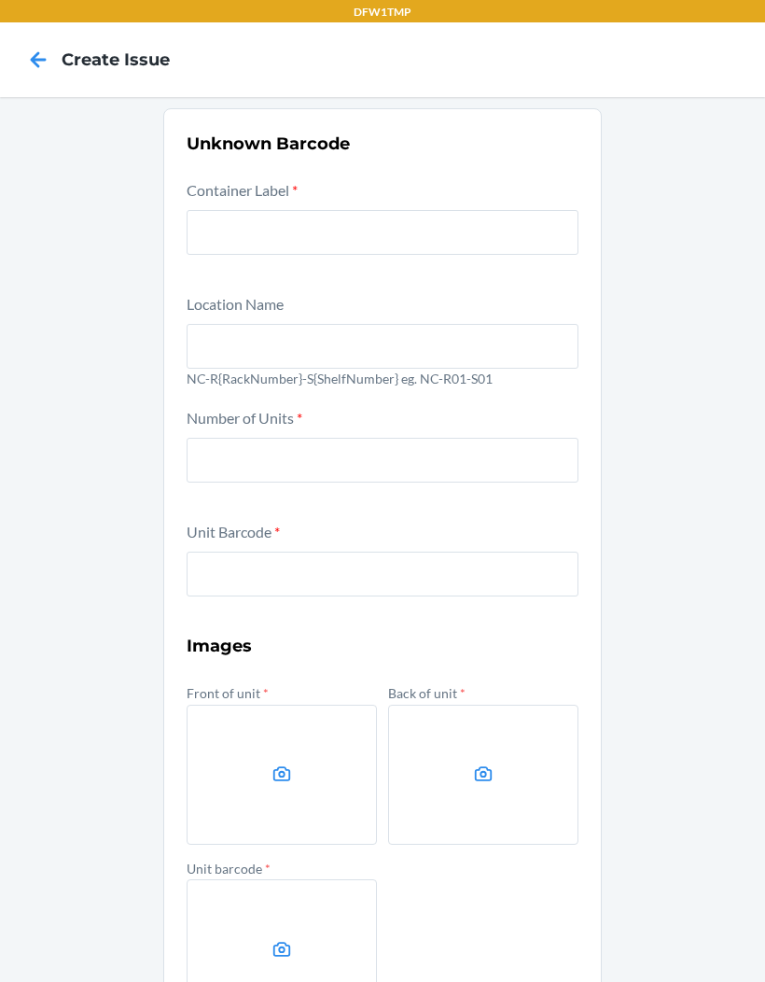
click at [38, 67] on icon at bounding box center [39, 59] width 16 height 16
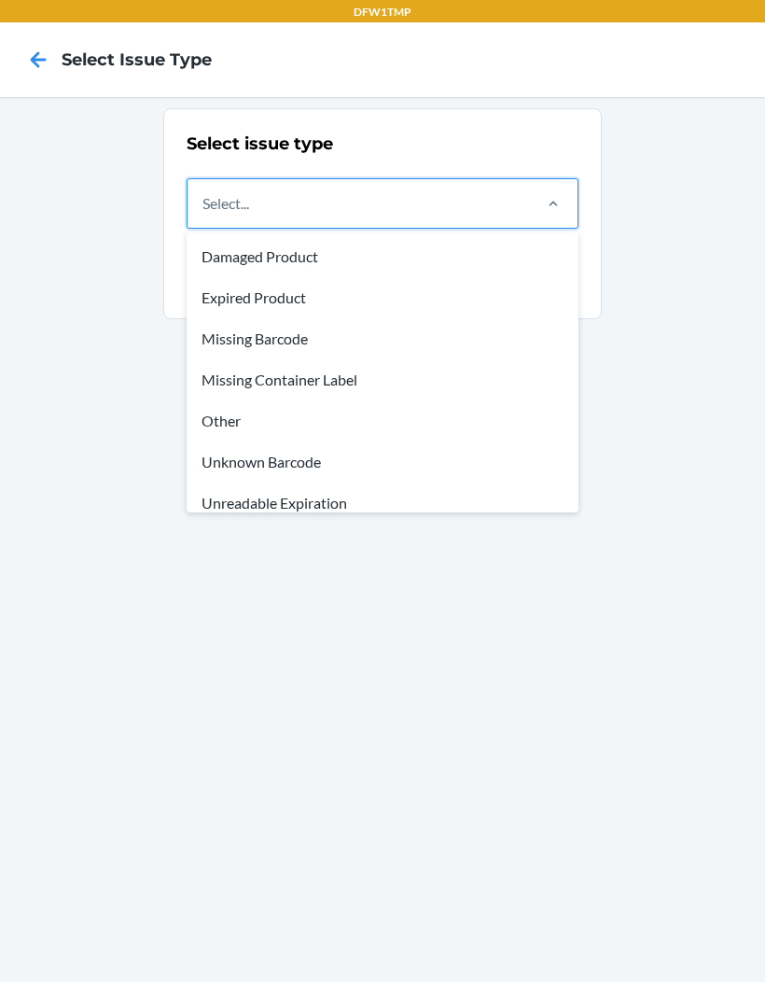
click at [355, 463] on div "Unknown Barcode" at bounding box center [382, 461] width 385 height 41
click at [204, 215] on input "option Unknown Barcode focused, 6 of 8. 8 results available. Use Up and Down to…" at bounding box center [204, 203] width 2 height 22
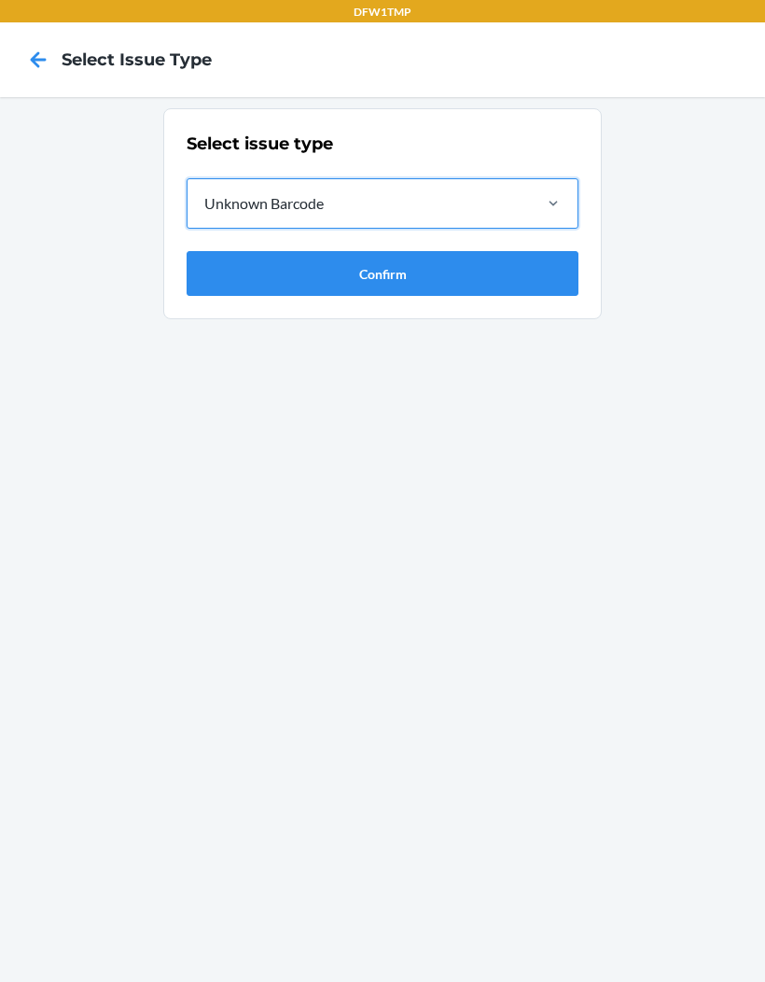
click at [219, 274] on button "Confirm" at bounding box center [383, 273] width 392 height 45
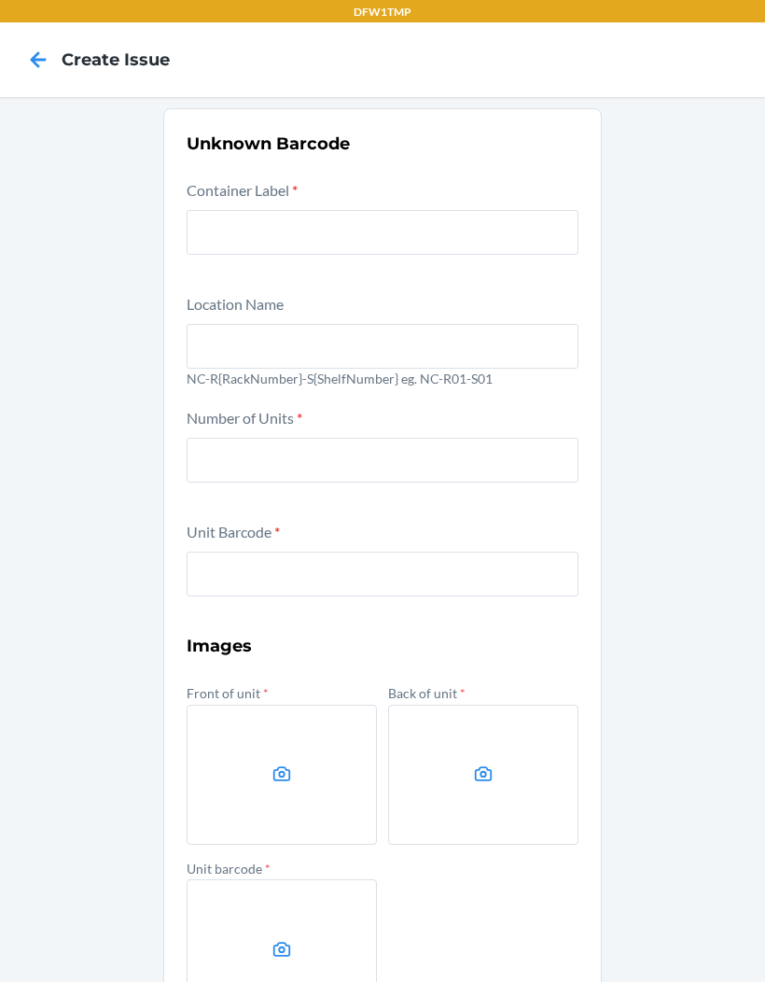
click at [226, 251] on input "text" at bounding box center [383, 232] width 392 height 45
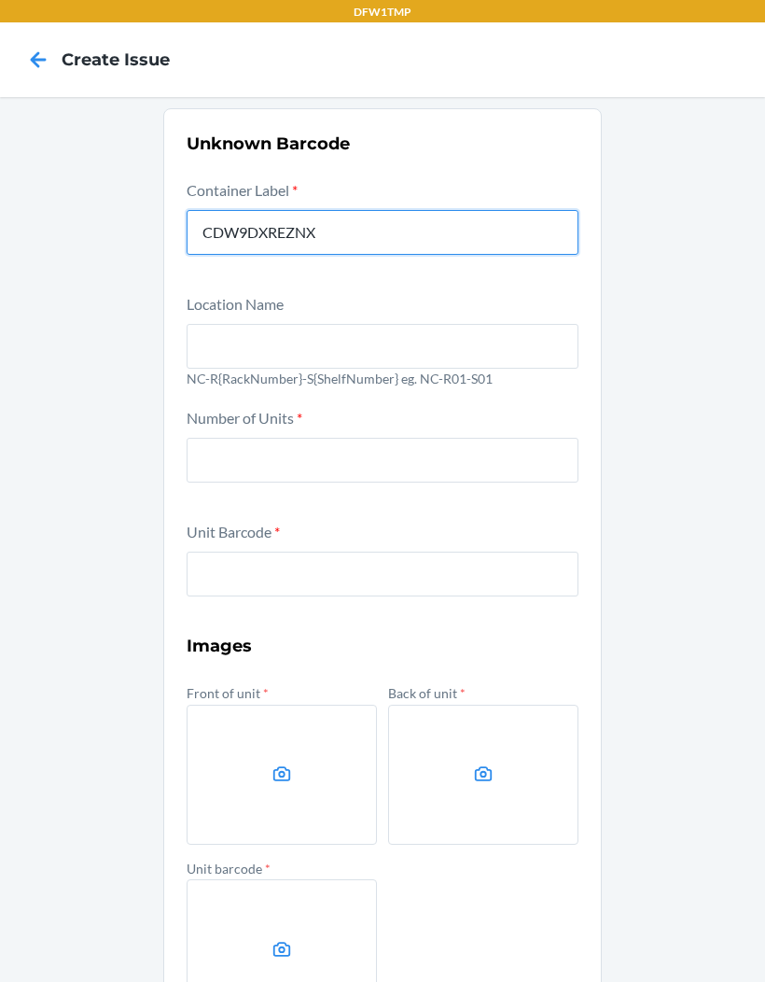
type input "CDW9DXREZNX"
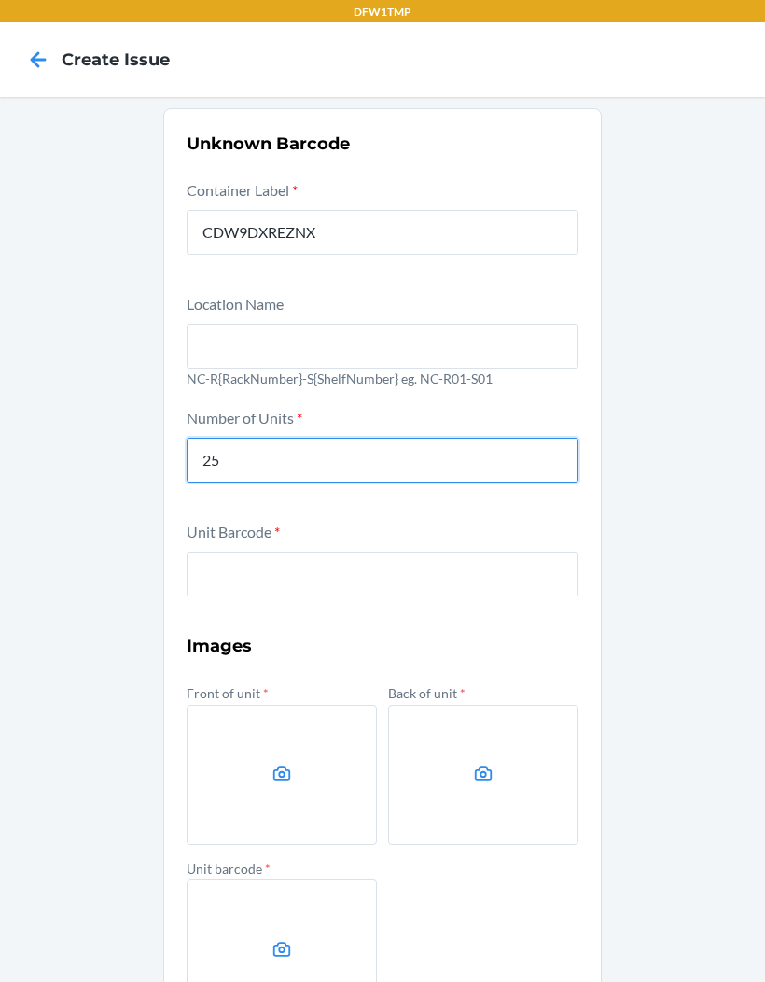
type input "25"
click at [426, 585] on input "text" at bounding box center [383, 574] width 392 height 45
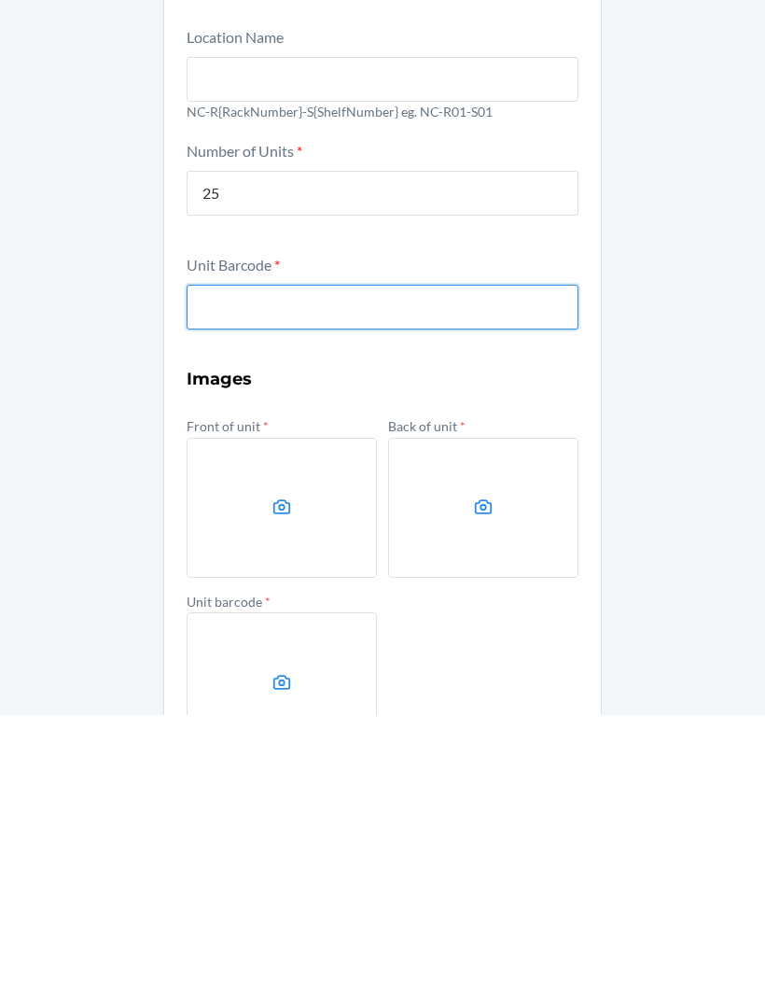
scroll to position [77, 0]
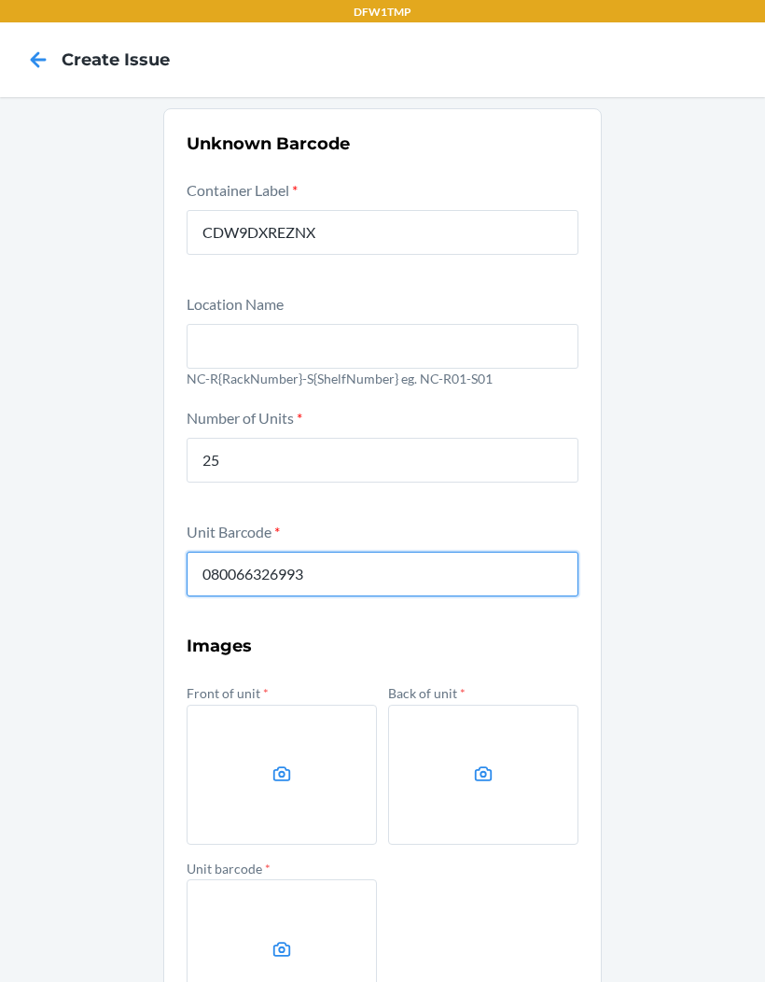
type input "080066326993"
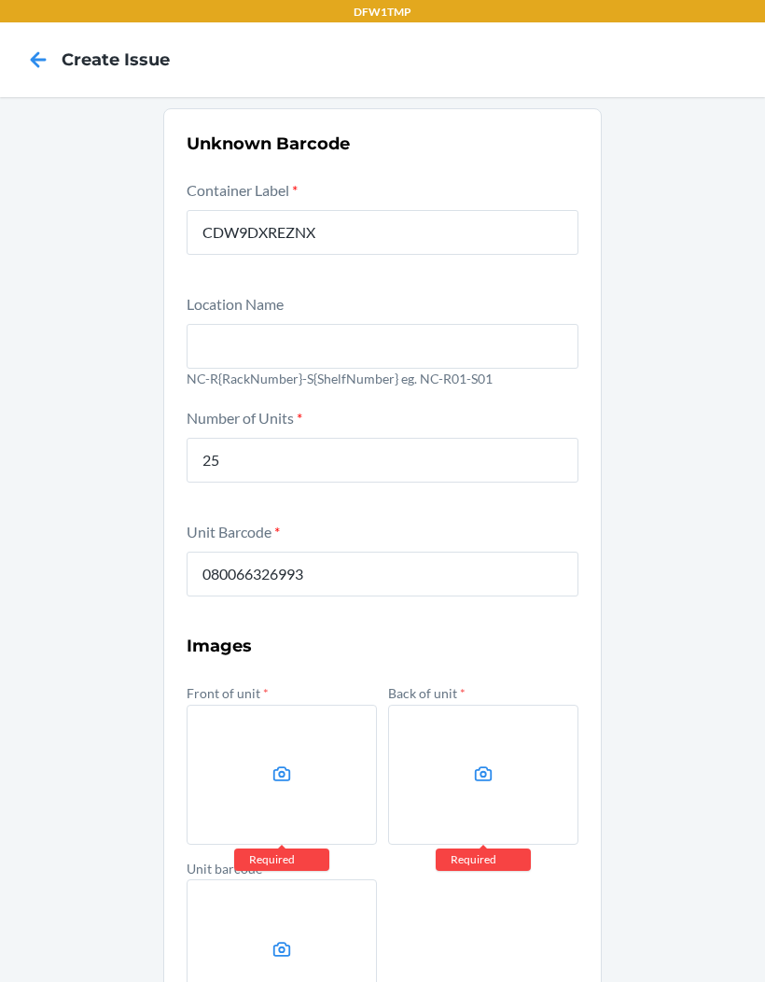
click at [314, 705] on label at bounding box center [282, 775] width 190 height 140
click at [0, 0] on input "file" at bounding box center [0, 0] width 0 height 0
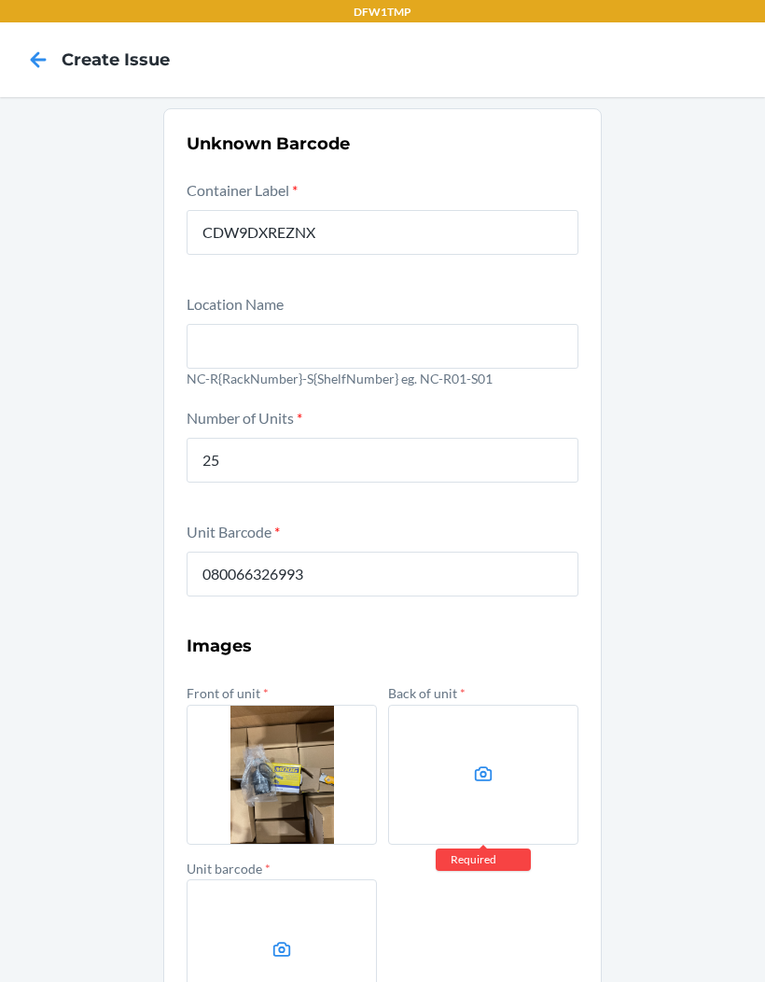
click at [477, 763] on icon at bounding box center [483, 773] width 21 height 21
click at [0, 0] on input "file" at bounding box center [0, 0] width 0 height 0
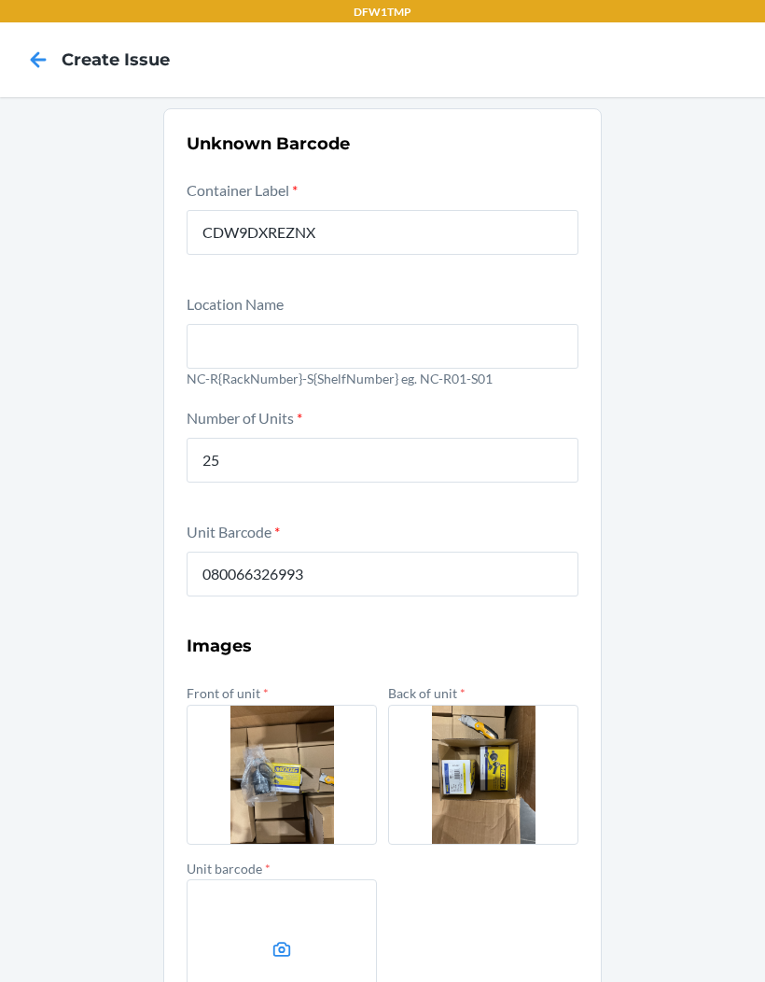
click at [328, 879] on label at bounding box center [282, 949] width 190 height 140
click at [0, 0] on input "file" at bounding box center [0, 0] width 0 height 0
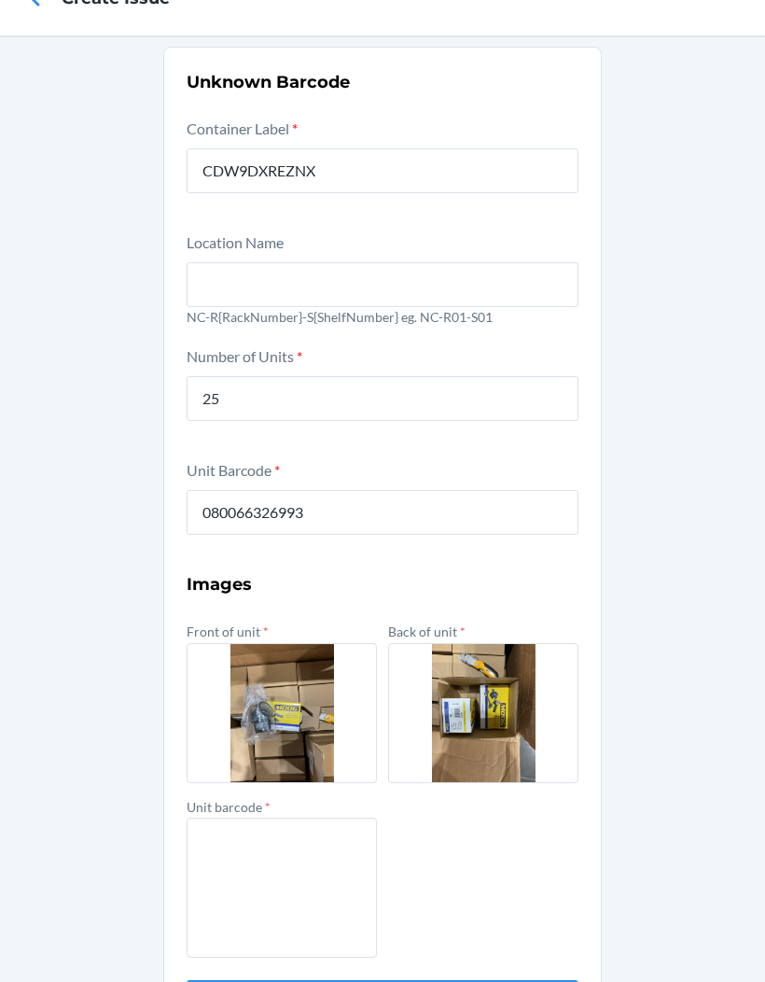
scroll to position [62, 0]
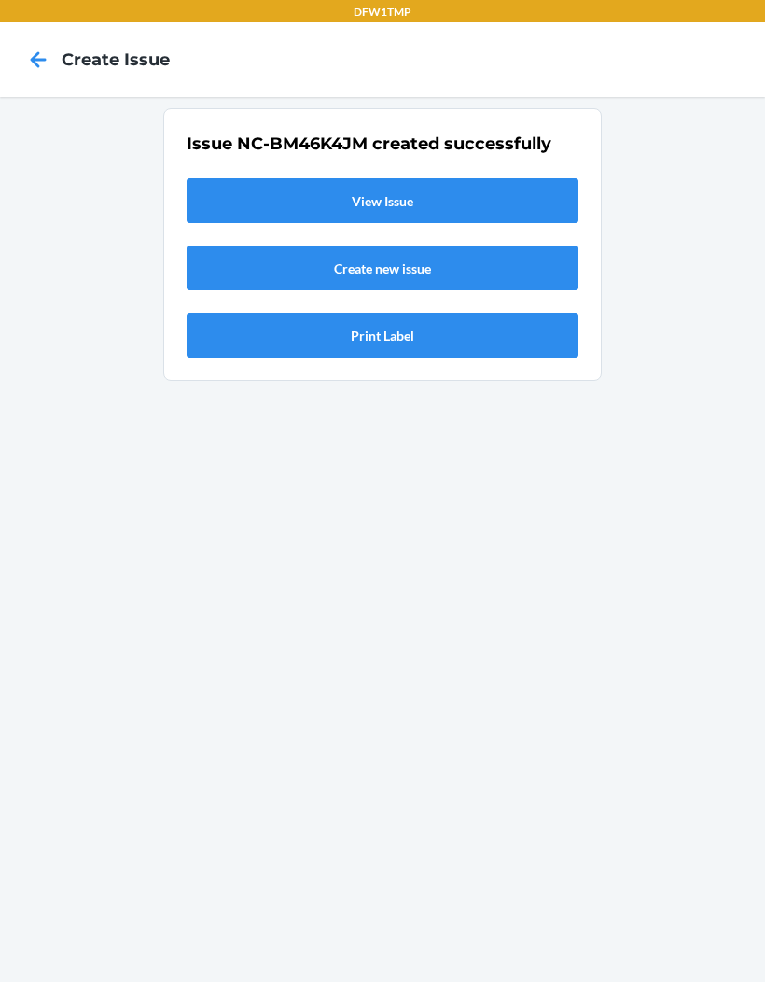
click at [246, 178] on link "View Issue" at bounding box center [383, 200] width 392 height 45
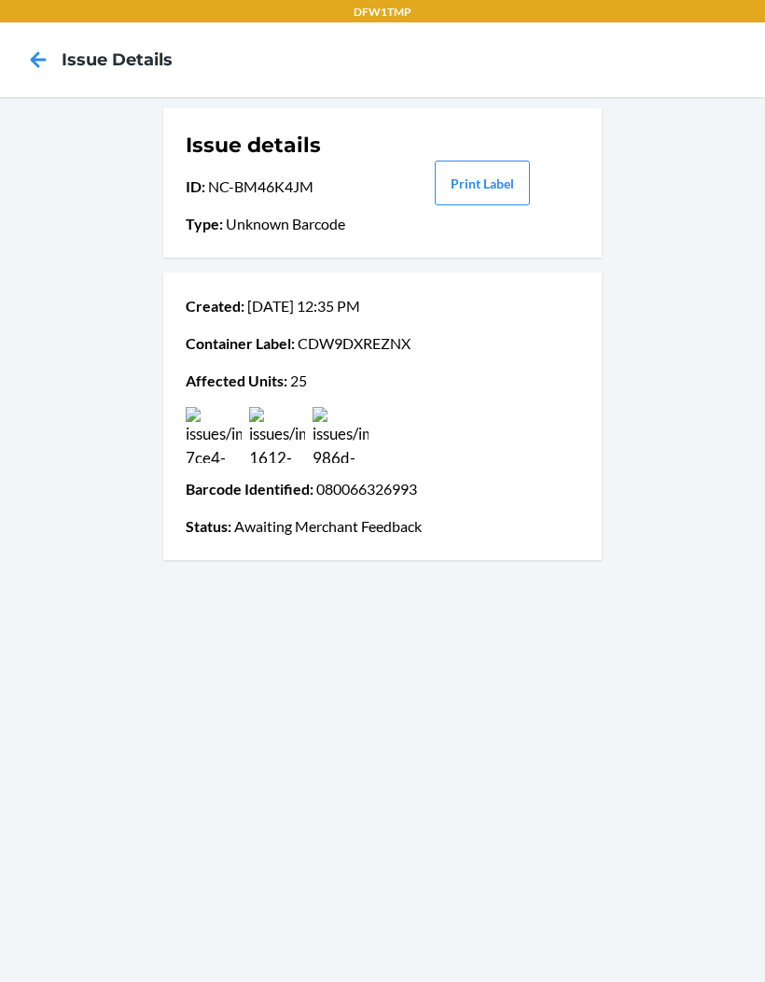
click at [56, 958] on div "Issue details ID : NC-BM46K4JM Type : Unknown Barcode Print Label Created : [DA…" at bounding box center [382, 539] width 765 height 885
click at [45, 482] on div "Issue details ID : NC-BM46K4JM Type : Unknown Barcode Print Label Created : [DA…" at bounding box center [382, 539] width 765 height 885
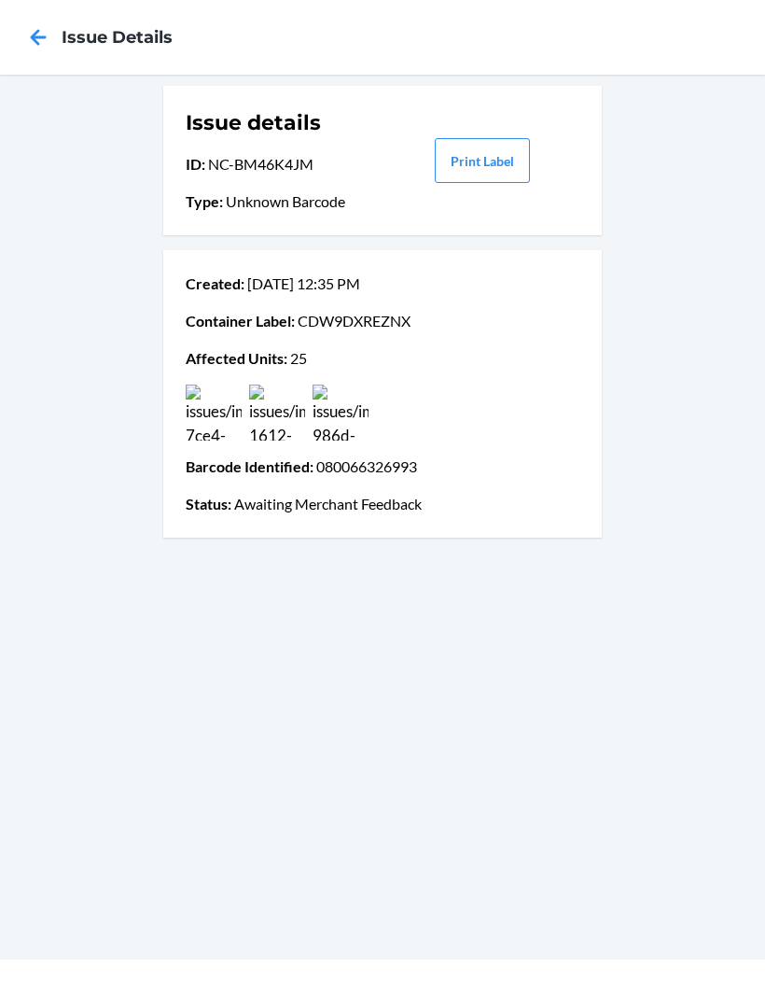
click at [34, 45] on icon at bounding box center [38, 60] width 32 height 32
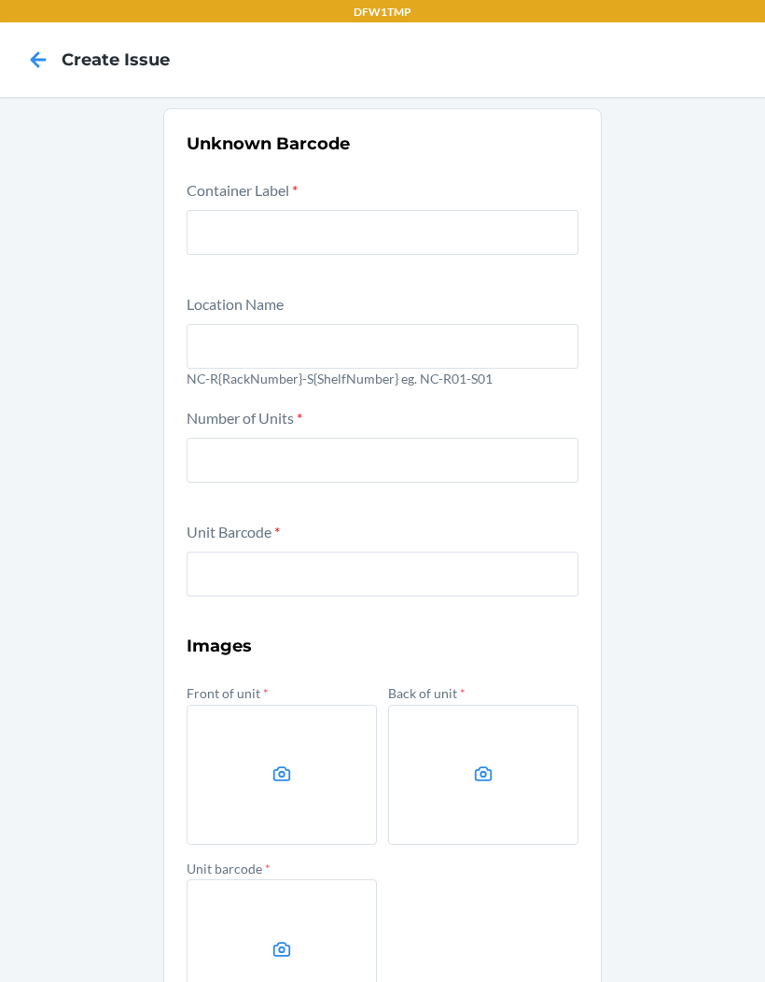
click at [30, 59] on icon at bounding box center [38, 60] width 32 height 32
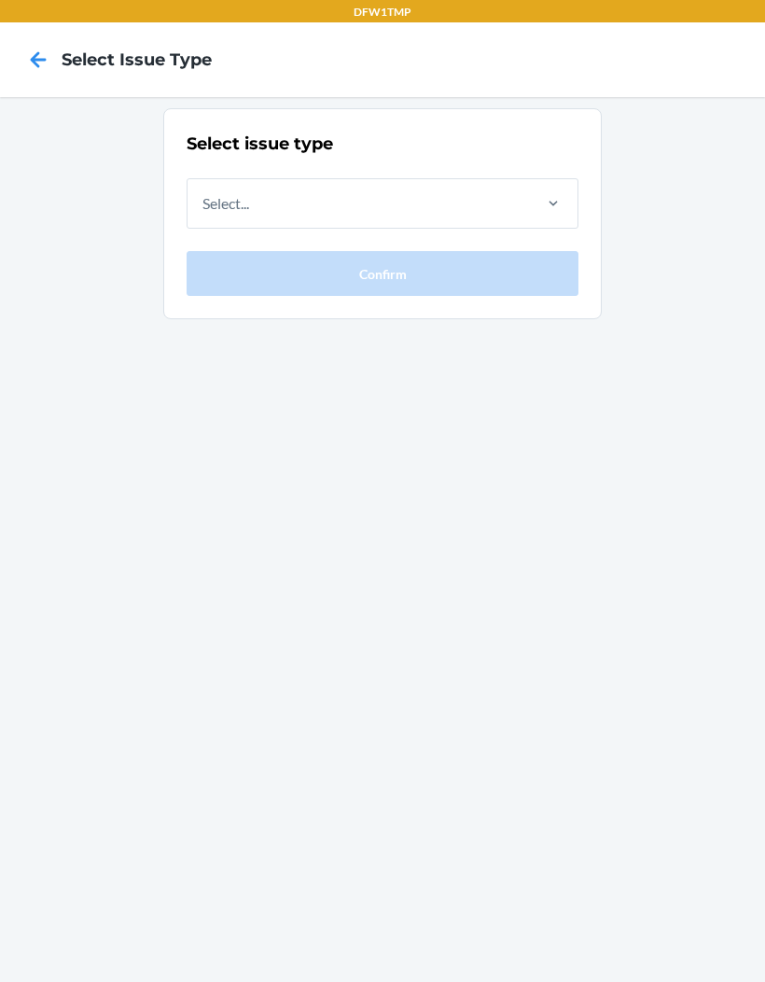
click at [46, 63] on icon at bounding box center [38, 60] width 32 height 32
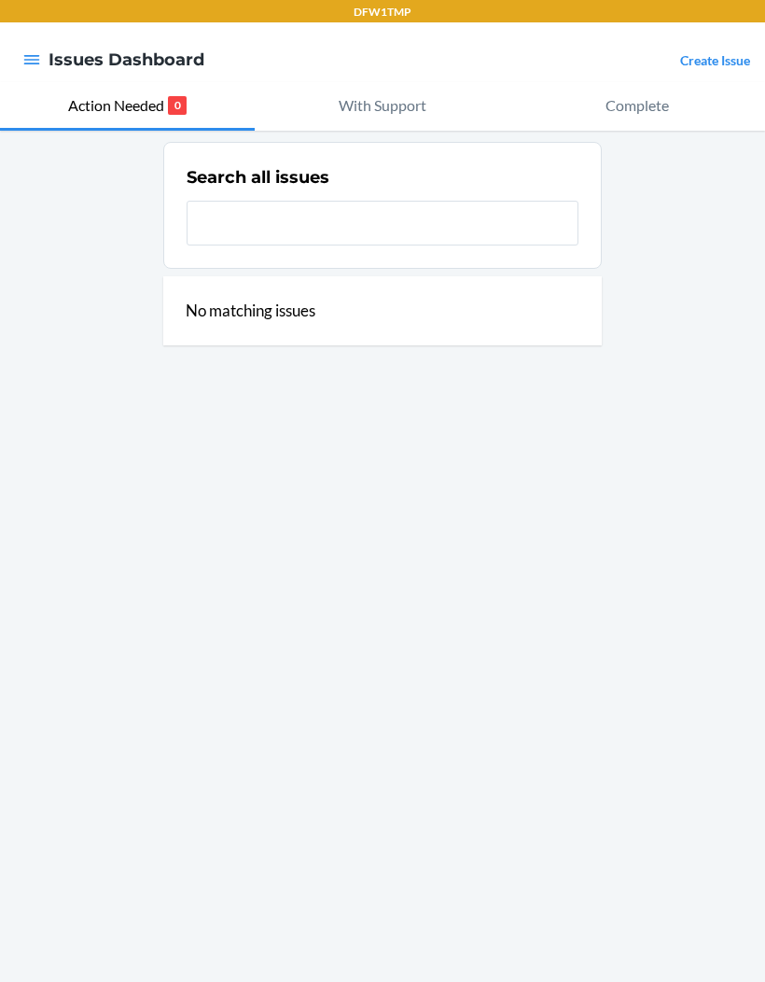
click at [715, 63] on link "Create Issue" at bounding box center [715, 60] width 70 height 16
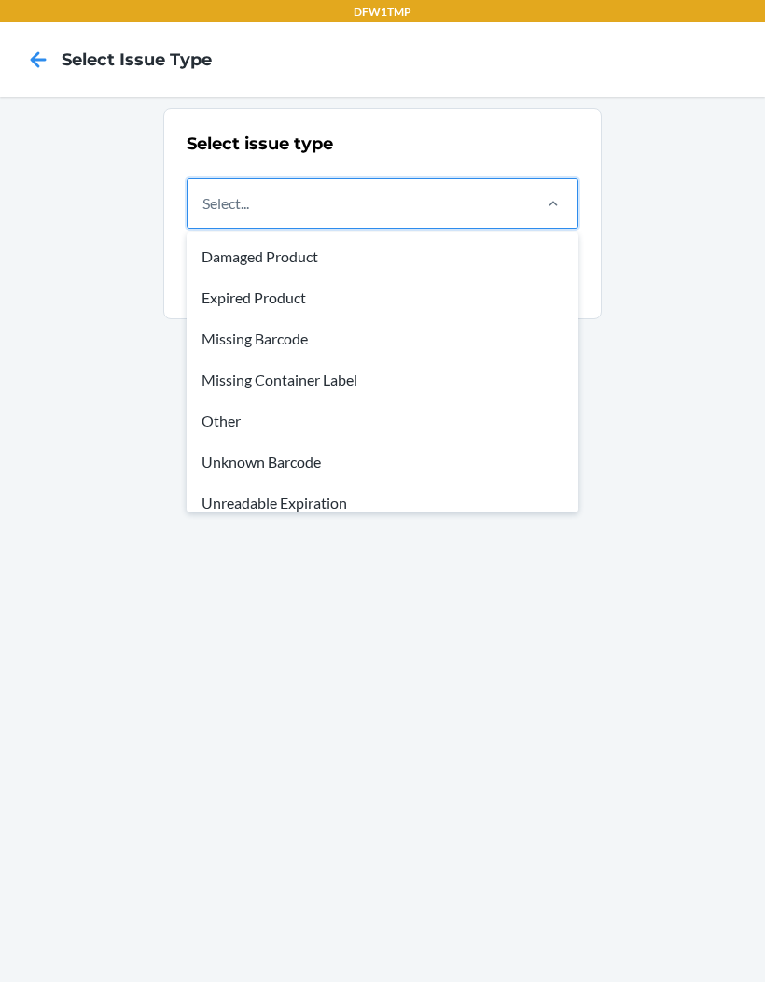
click at [430, 261] on div "Damaged Product" at bounding box center [382, 256] width 385 height 41
click at [204, 215] on input "option Damaged Product focused, 1 of 8. 8 results available. Use Up and Down to…" at bounding box center [204, 203] width 2 height 22
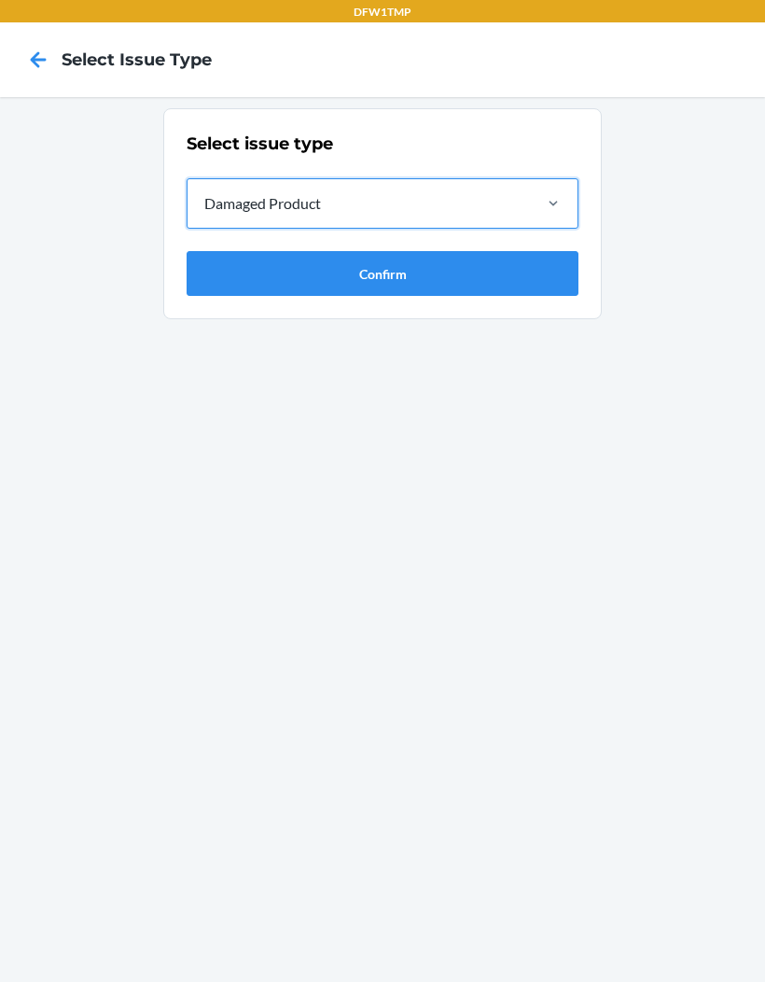
click at [441, 282] on button "Confirm" at bounding box center [383, 273] width 392 height 45
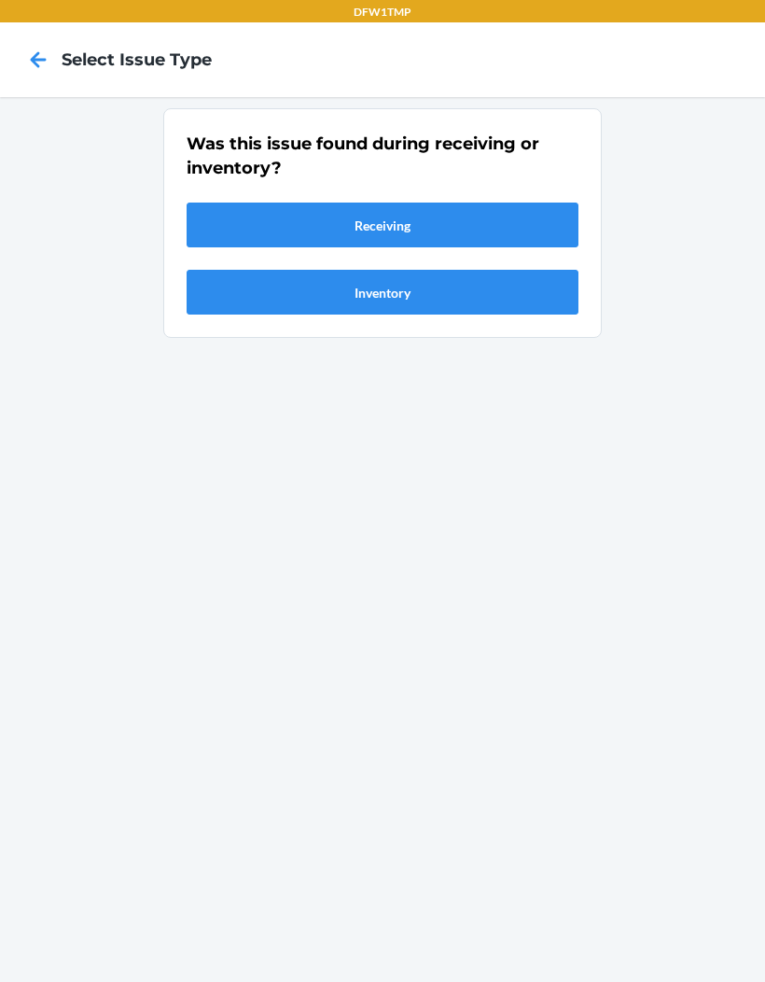
click at [485, 312] on button "Inventory" at bounding box center [383, 292] width 392 height 45
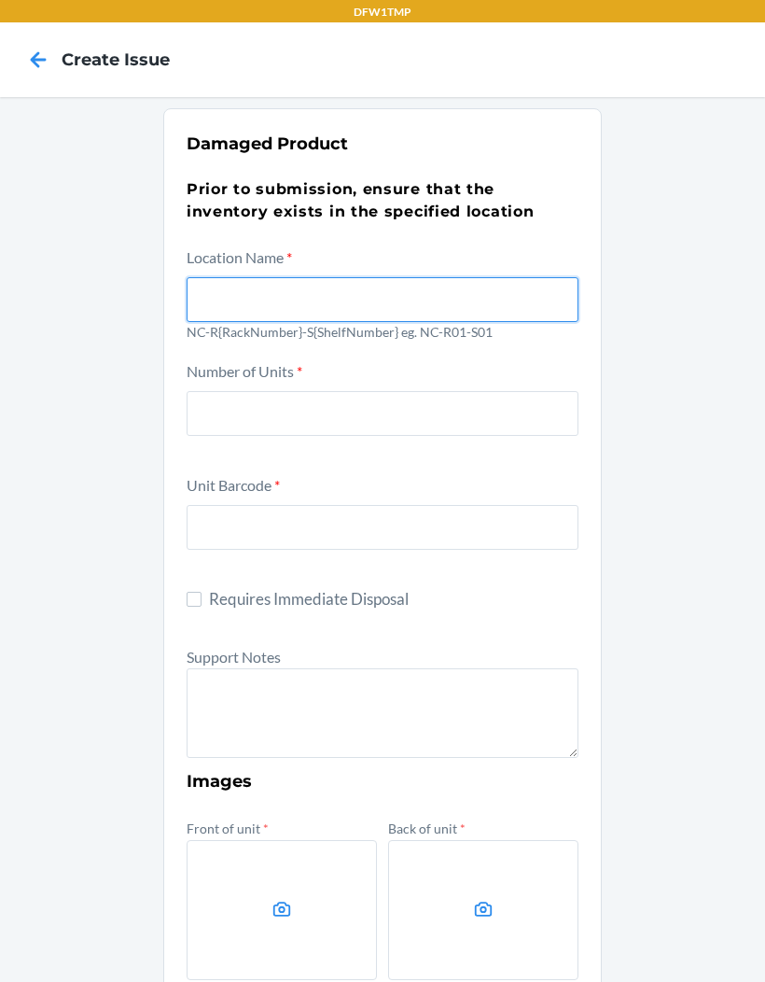
click at [514, 298] on input "text" at bounding box center [383, 299] width 392 height 45
click at [245, 281] on input "text" at bounding box center [383, 299] width 392 height 45
type input "NC-R02-S01"
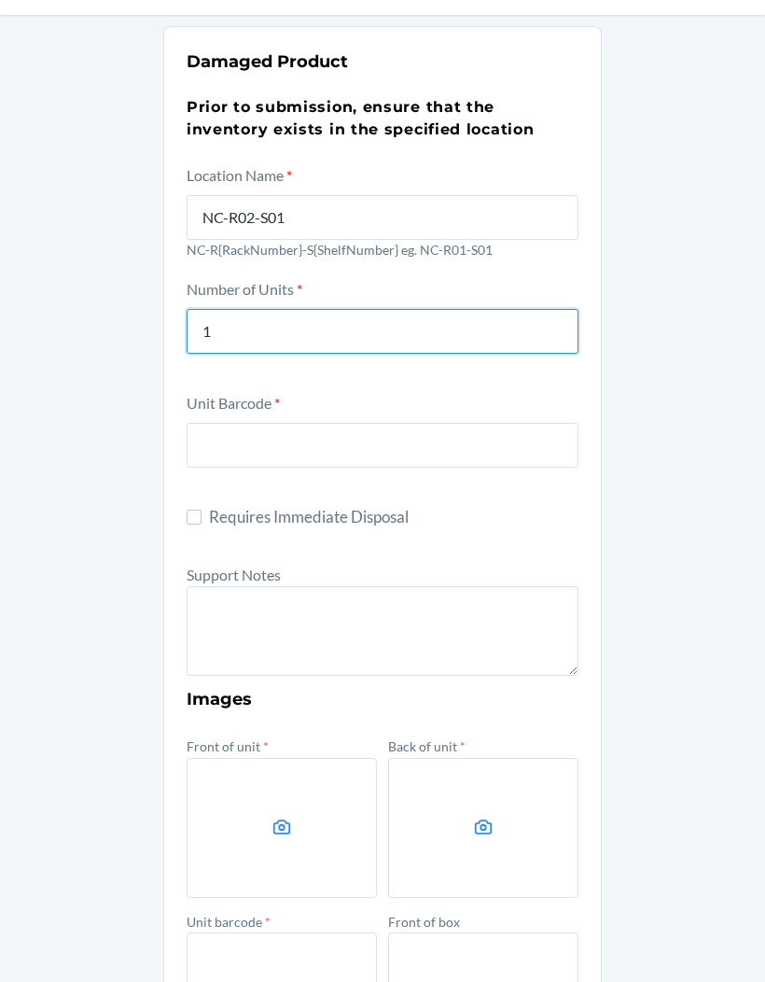
scroll to position [83, 0]
type input "1"
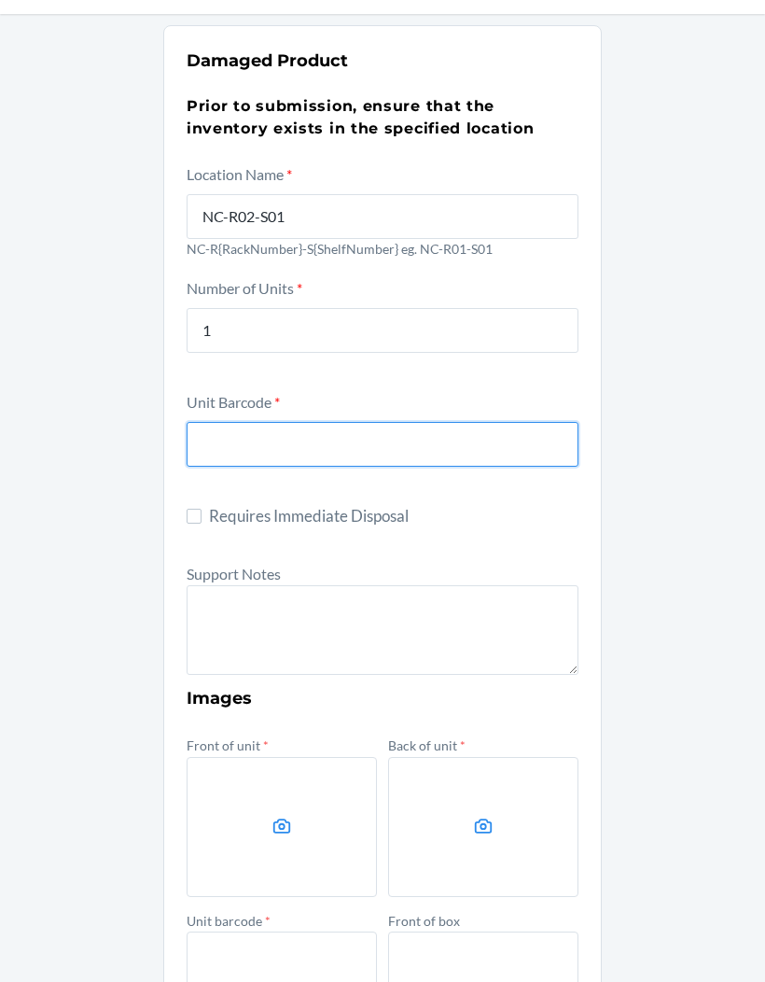
click at [232, 440] on input "text" at bounding box center [383, 444] width 392 height 45
type input "4779051870950"
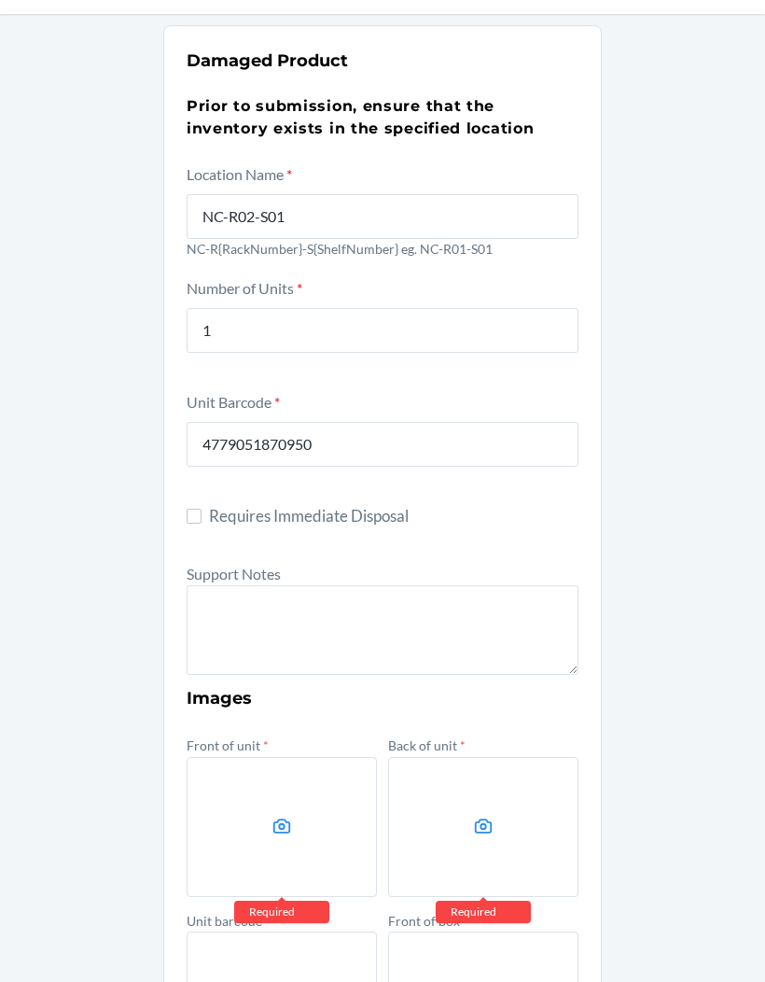
click at [191, 523] on input "Requires Immediate Disposal" at bounding box center [194, 516] width 15 height 15
checkbox input "true"
click at [237, 629] on textarea at bounding box center [383, 630] width 392 height 90
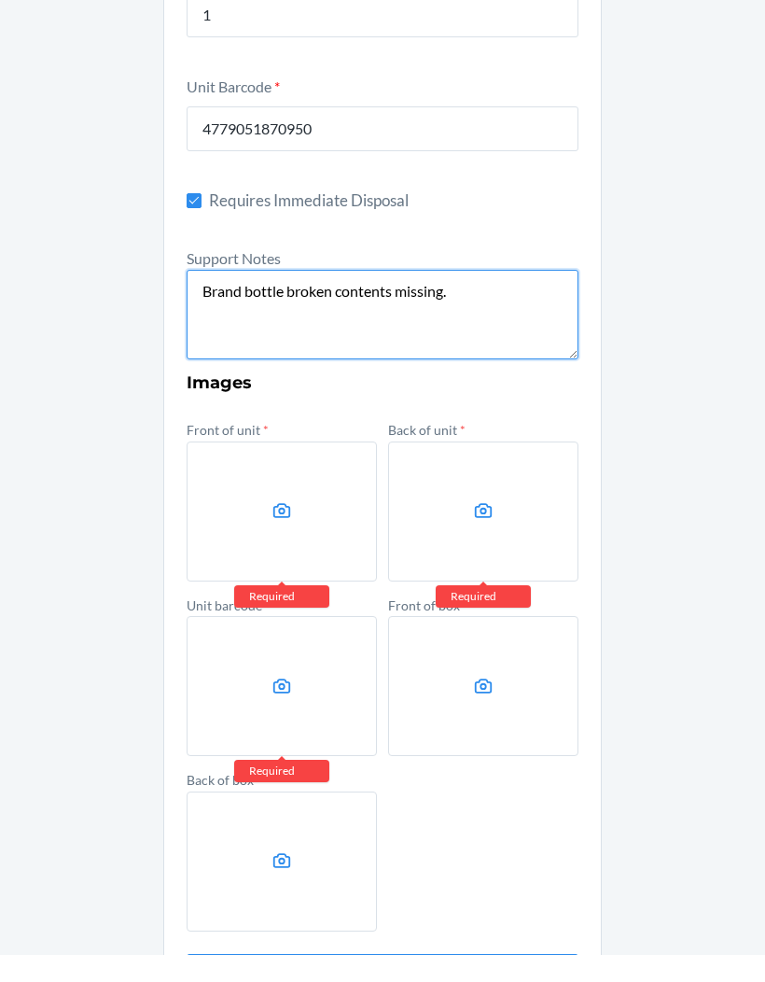
scroll to position [371, 0]
type textarea "Brand bottle broken contents missing."
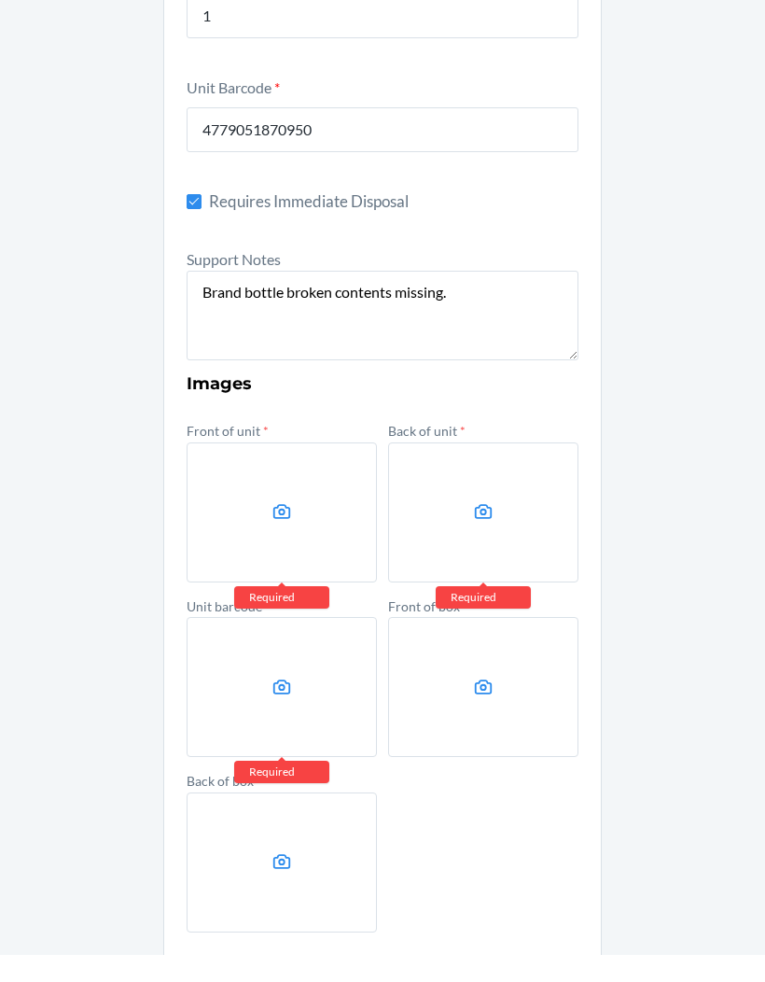
click at [296, 520] on label at bounding box center [282, 539] width 190 height 140
click at [0, 0] on input "file" at bounding box center [0, 0] width 0 height 0
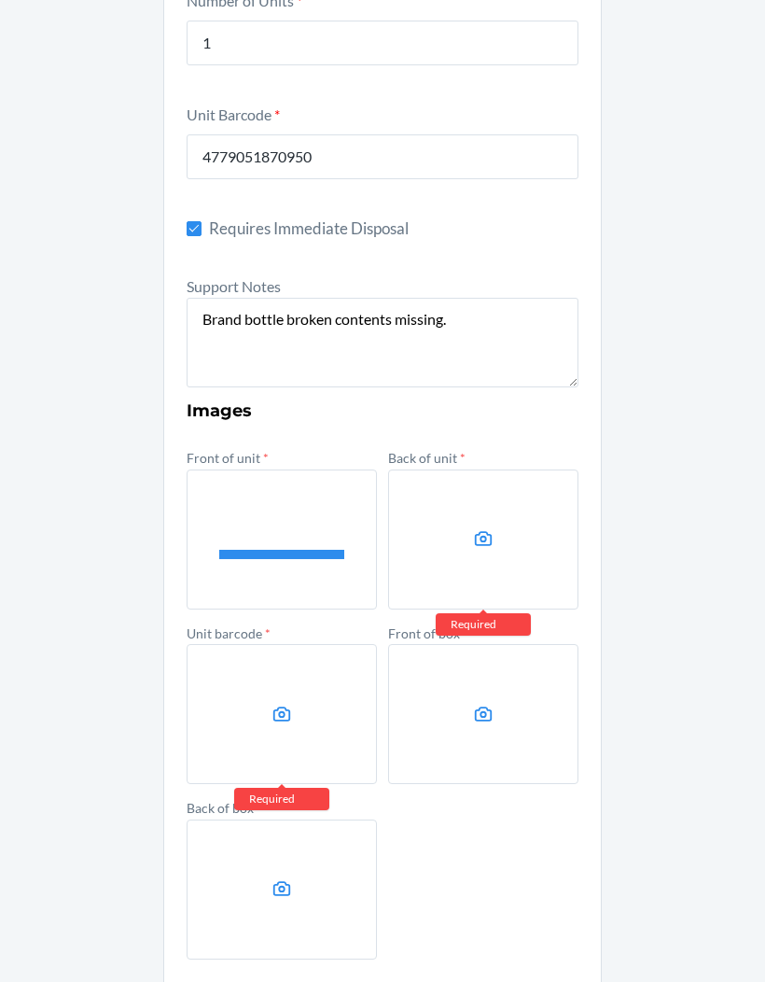
click at [486, 528] on icon at bounding box center [483, 538] width 21 height 21
click at [0, 0] on input "file" at bounding box center [0, 0] width 0 height 0
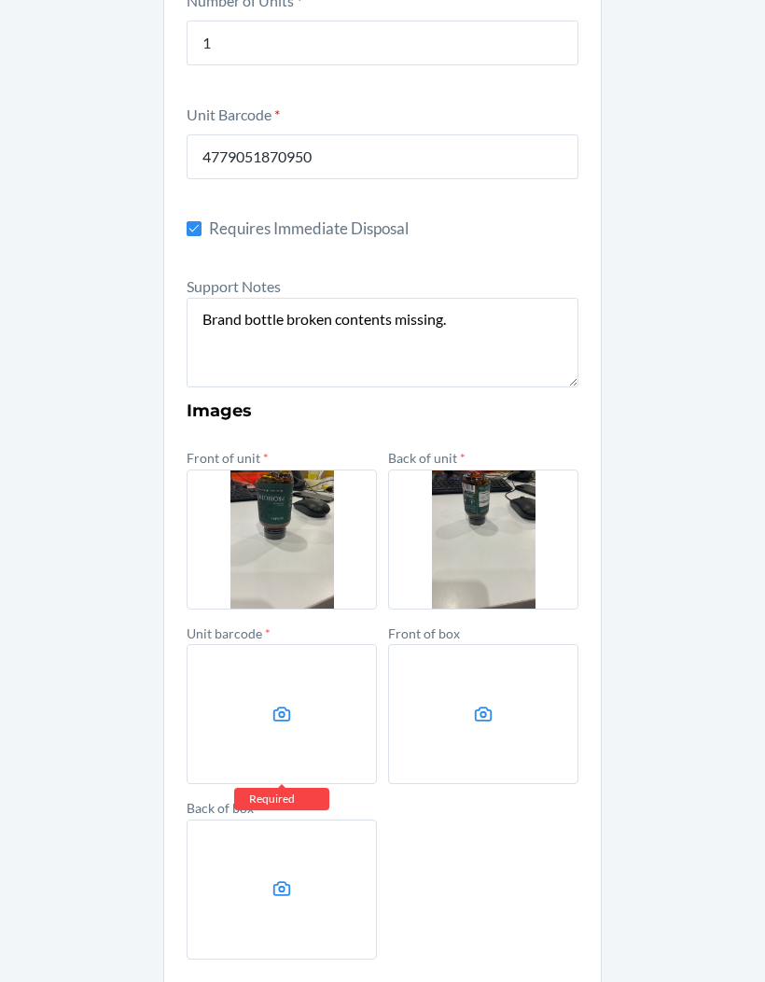
click at [282, 707] on icon at bounding box center [282, 714] width 18 height 15
click at [0, 0] on input "file" at bounding box center [0, 0] width 0 height 0
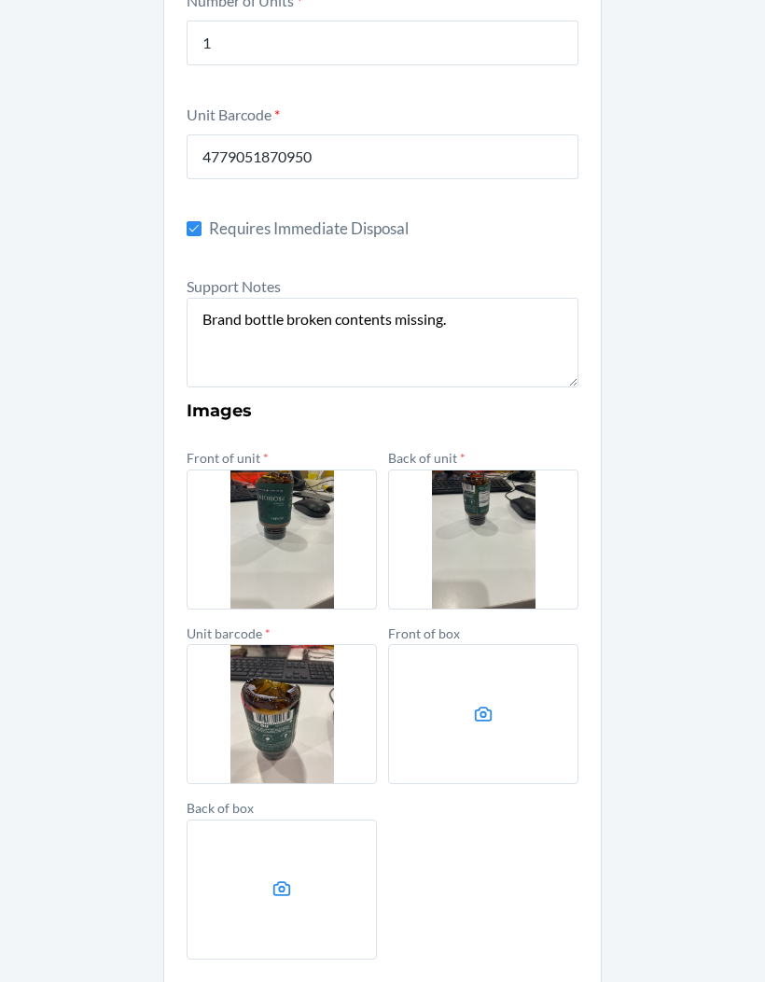
click at [474, 658] on label at bounding box center [483, 714] width 190 height 140
click at [0, 0] on input "file" at bounding box center [0, 0] width 0 height 0
click at [490, 707] on icon at bounding box center [484, 714] width 18 height 15
click at [0, 0] on input "file" at bounding box center [0, 0] width 0 height 0
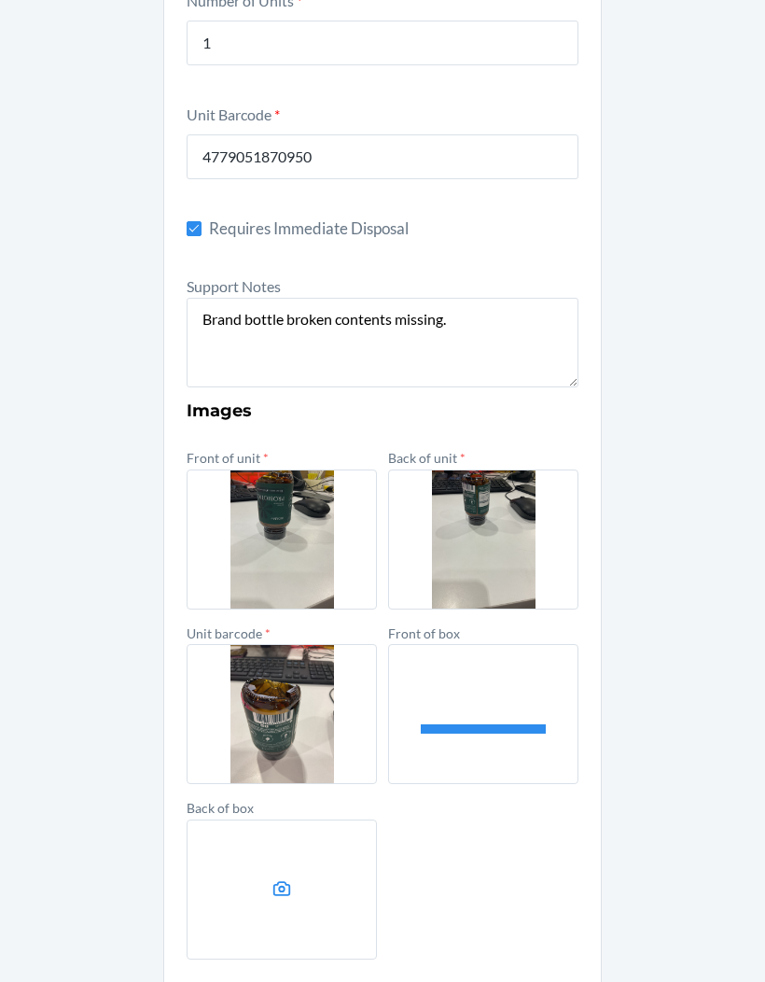
click at [298, 819] on label at bounding box center [282, 889] width 190 height 140
click at [0, 0] on input "file" at bounding box center [0, 0] width 0 height 0
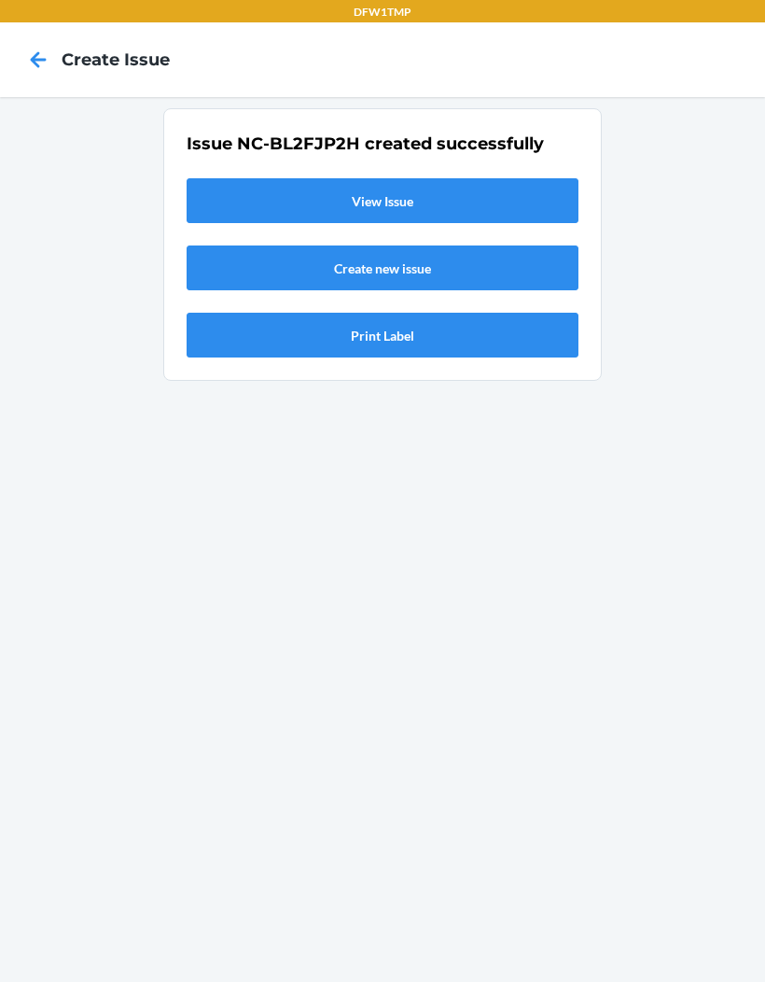
click at [341, 178] on link "View Issue" at bounding box center [383, 200] width 392 height 45
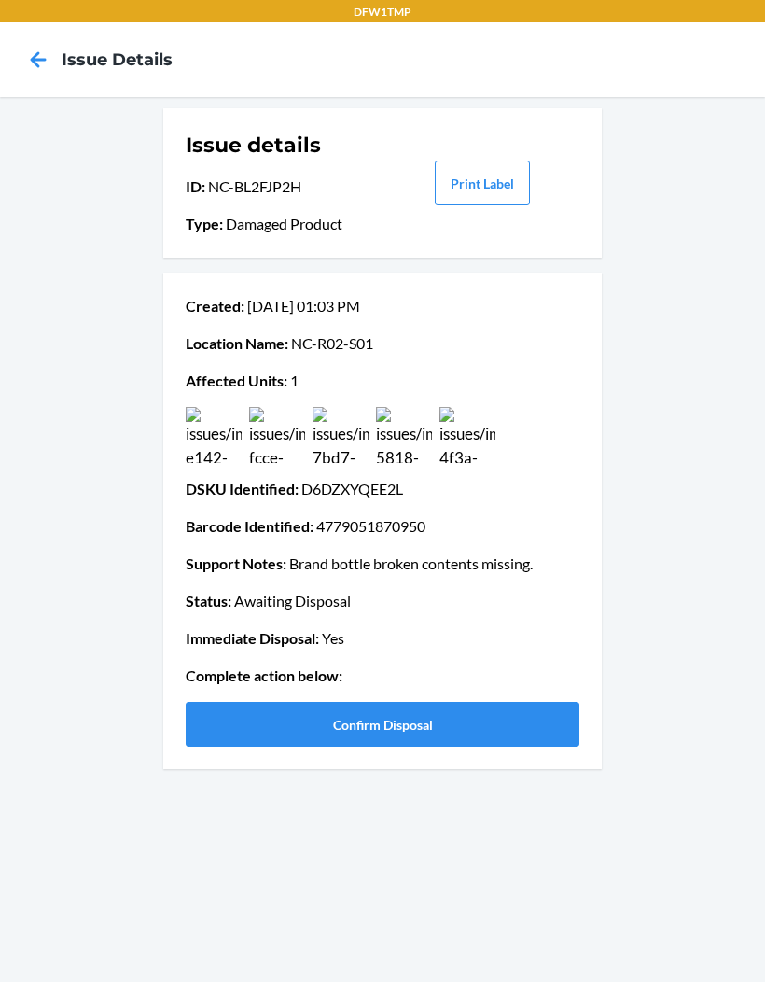
click at [369, 702] on button "Confirm Disposal" at bounding box center [383, 724] width 394 height 45
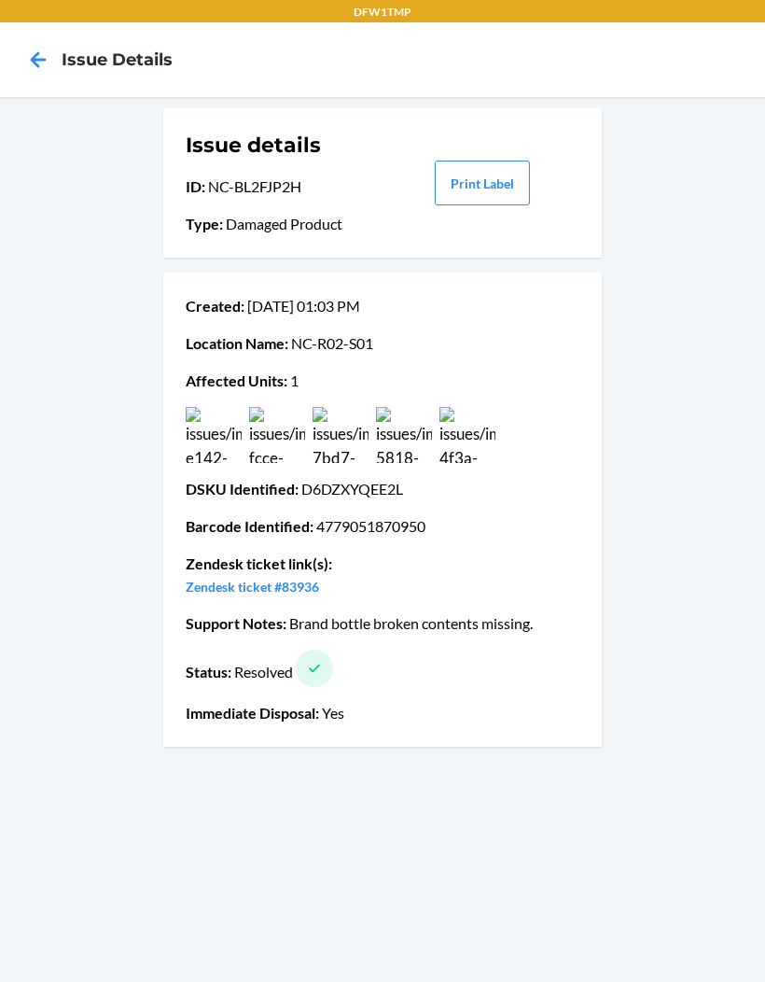
click at [41, 44] on icon at bounding box center [38, 60] width 32 height 32
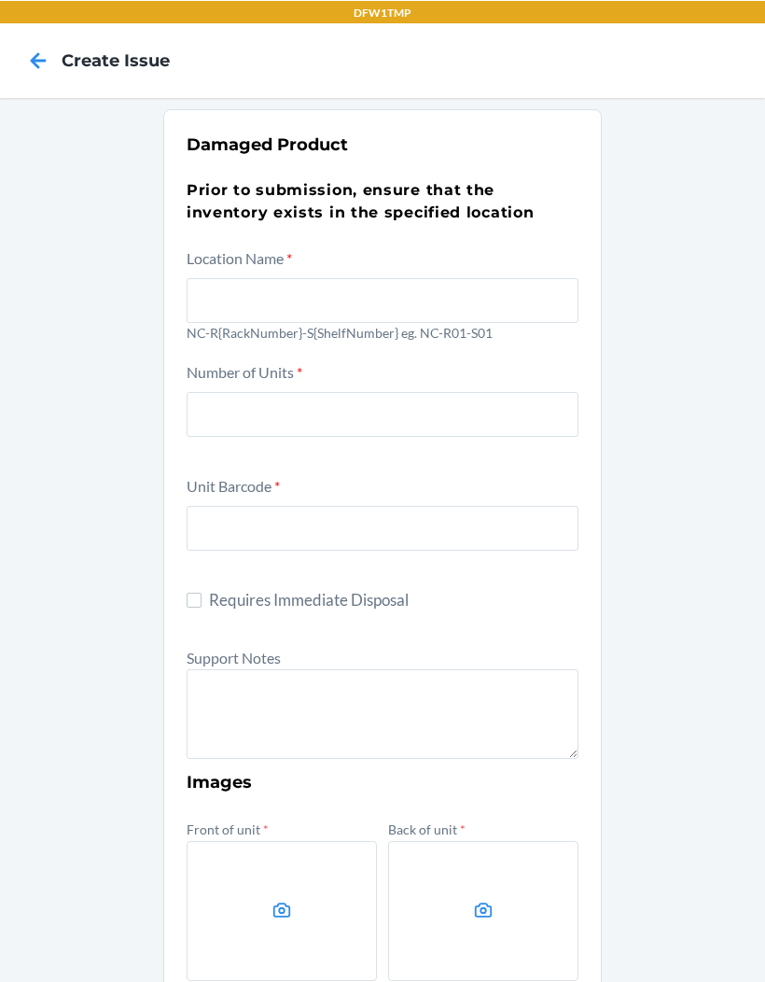
click at [35, 51] on icon at bounding box center [38, 60] width 32 height 32
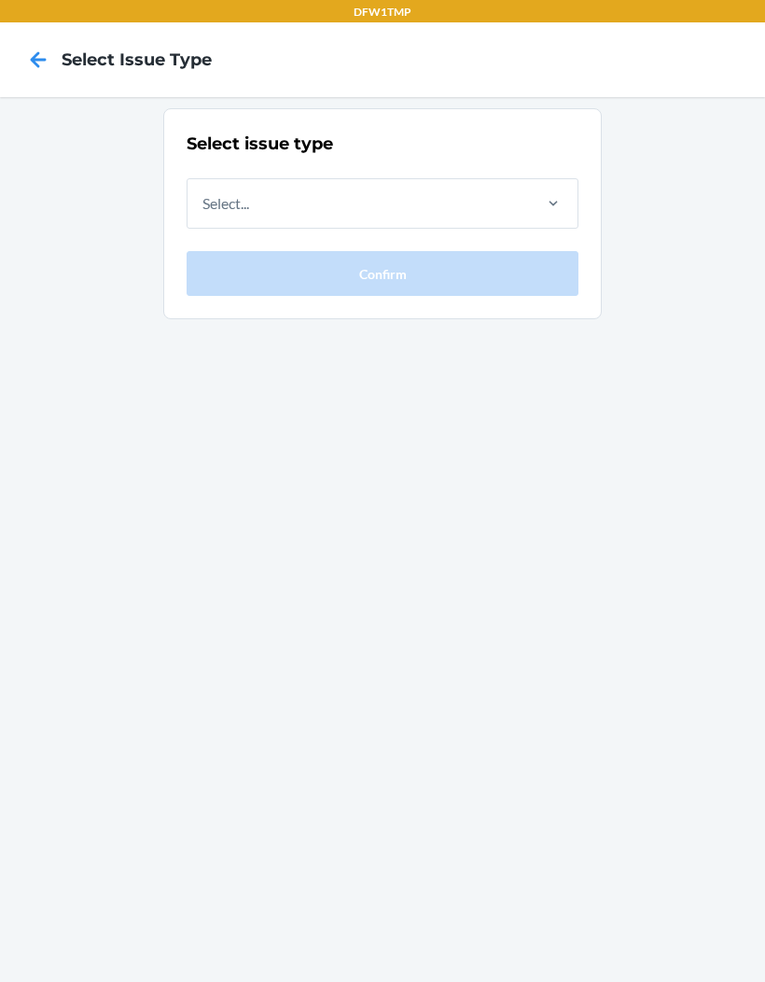
click at [41, 54] on icon at bounding box center [38, 60] width 32 height 32
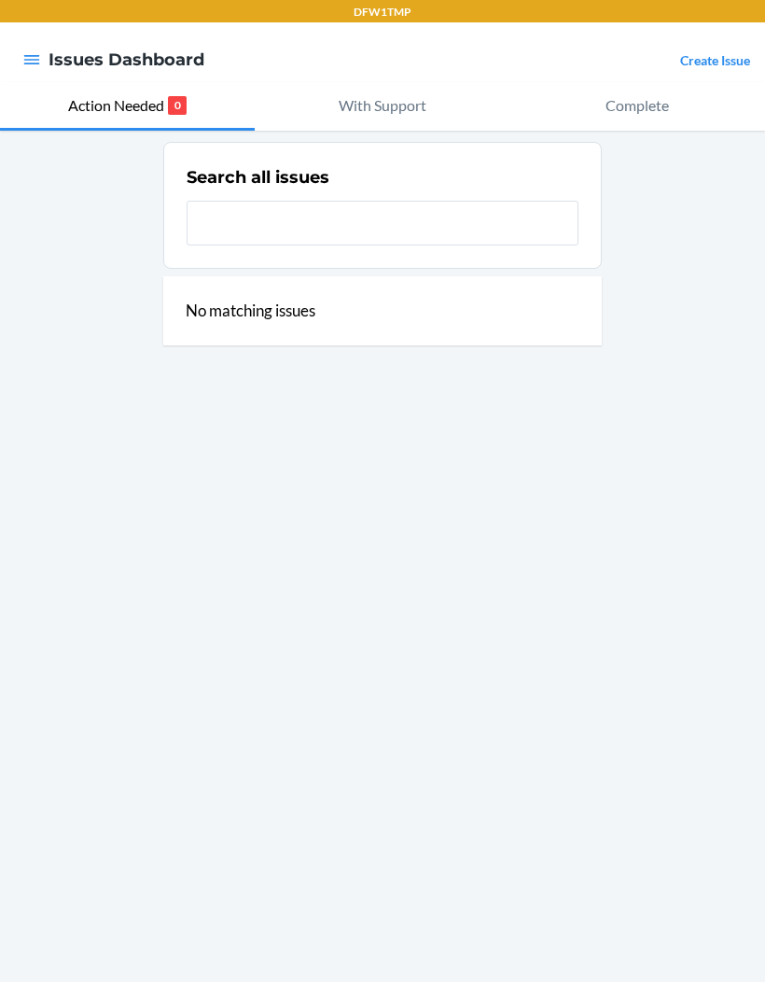
click at [704, 64] on link "Create Issue" at bounding box center [715, 60] width 70 height 16
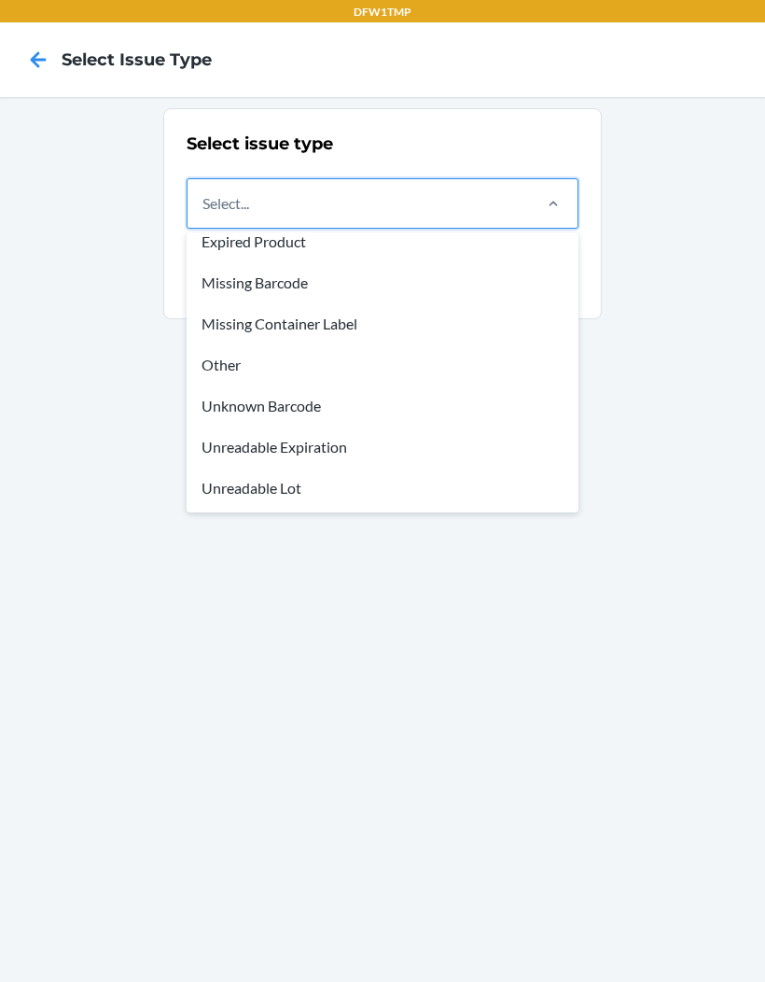
scroll to position [56, 0]
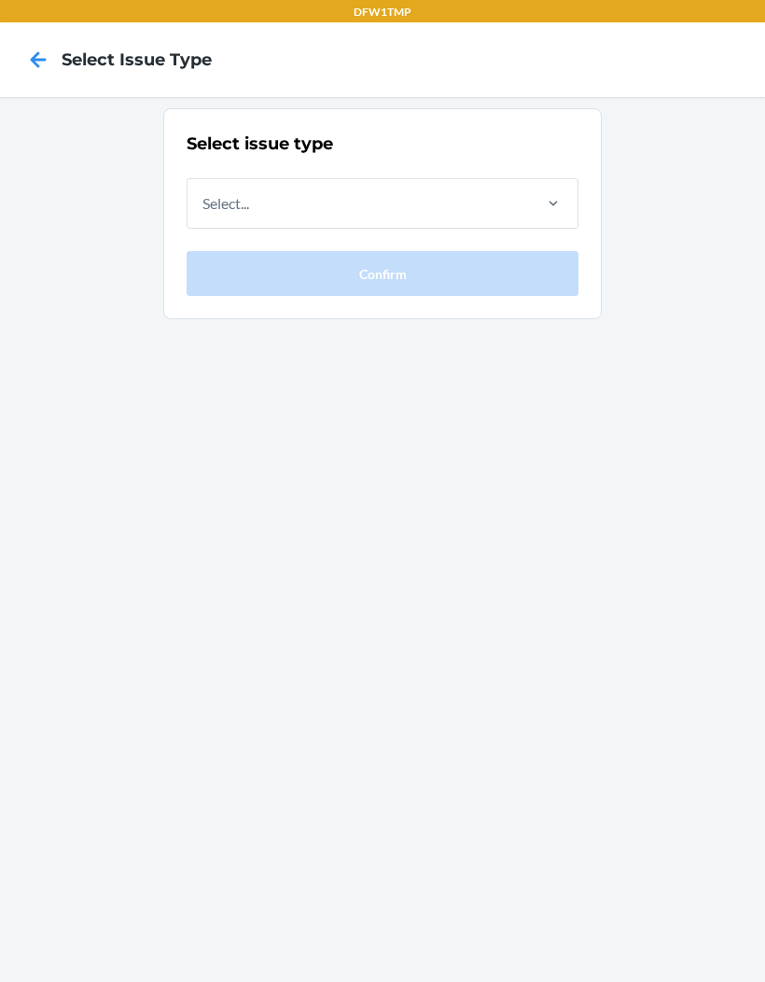
click at [733, 197] on div "Select issue type Select... Confirm" at bounding box center [382, 539] width 765 height 885
click at [45, 63] on icon at bounding box center [38, 60] width 32 height 32
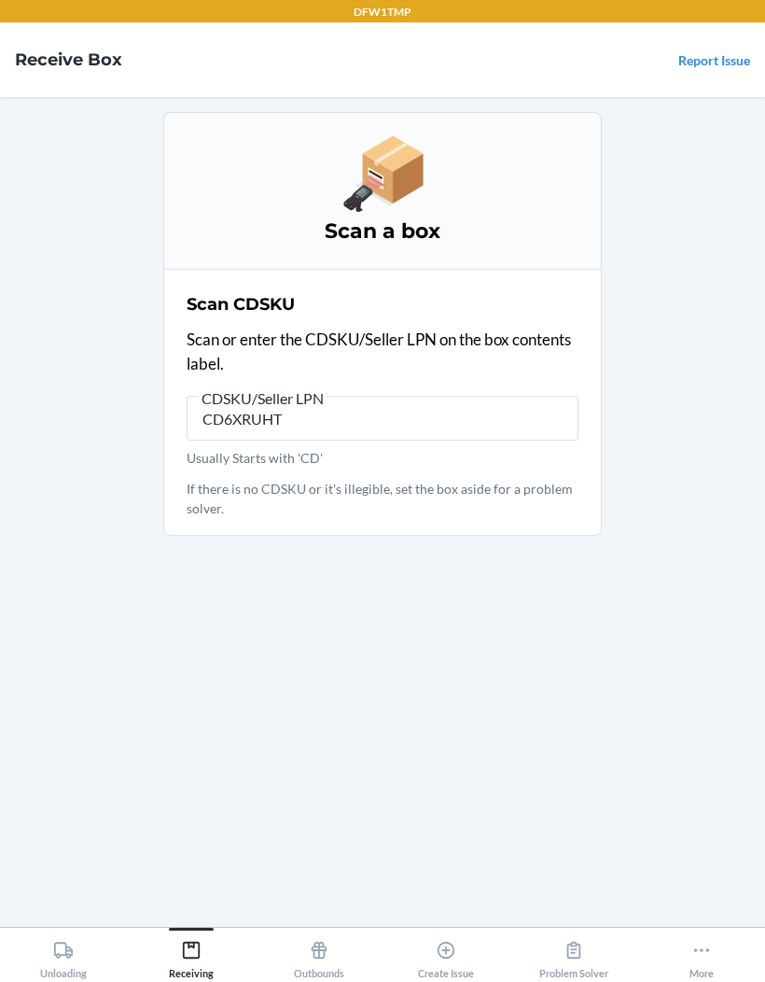
type input "CD6XRUHT9"
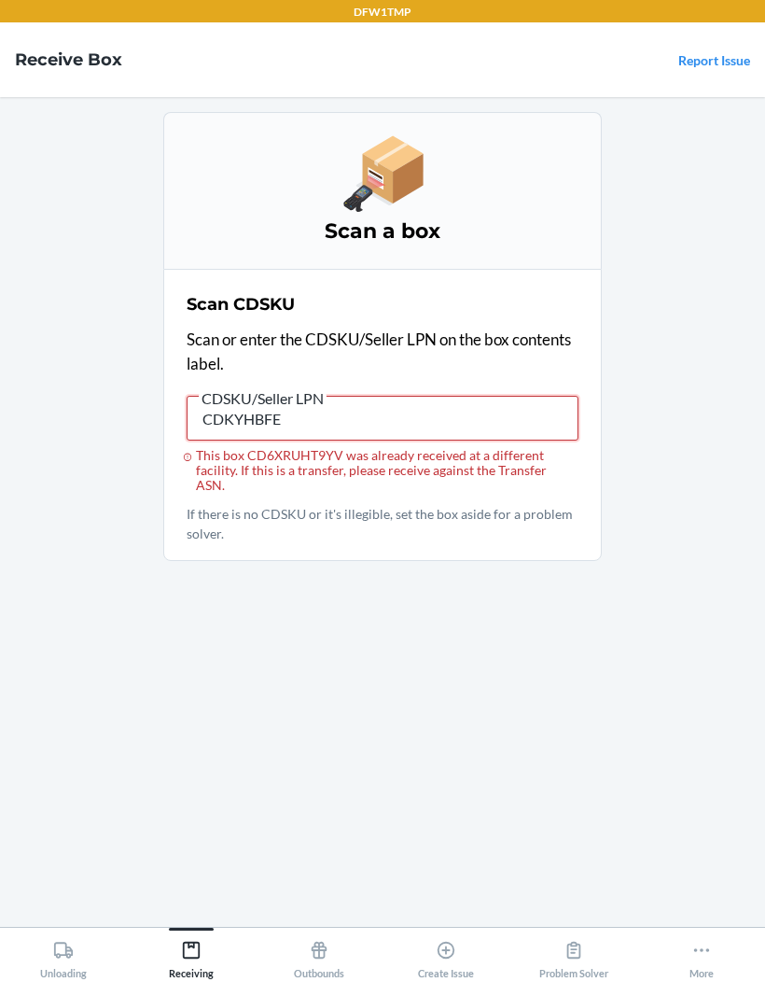
type input "CDKYHBFEY"
click at [473, 405] on input "This box CDKYHBFEYE6 was already received at a different facility. If this is a…" at bounding box center [383, 418] width 392 height 45
click at [685, 367] on main "Scan a box Scan CDSKU Scan or enter the CDSKU/Seller LPN on the box contents la…" at bounding box center [382, 512] width 765 height 830
click at [495, 425] on input "This box CDKYHBFEYE6 was already received at a different facility. If this is a…" at bounding box center [383, 418] width 392 height 45
click at [307, 414] on input "This box CDKYHBFEYE6 was already received at a different facility. If this is a…" at bounding box center [383, 418] width 392 height 45
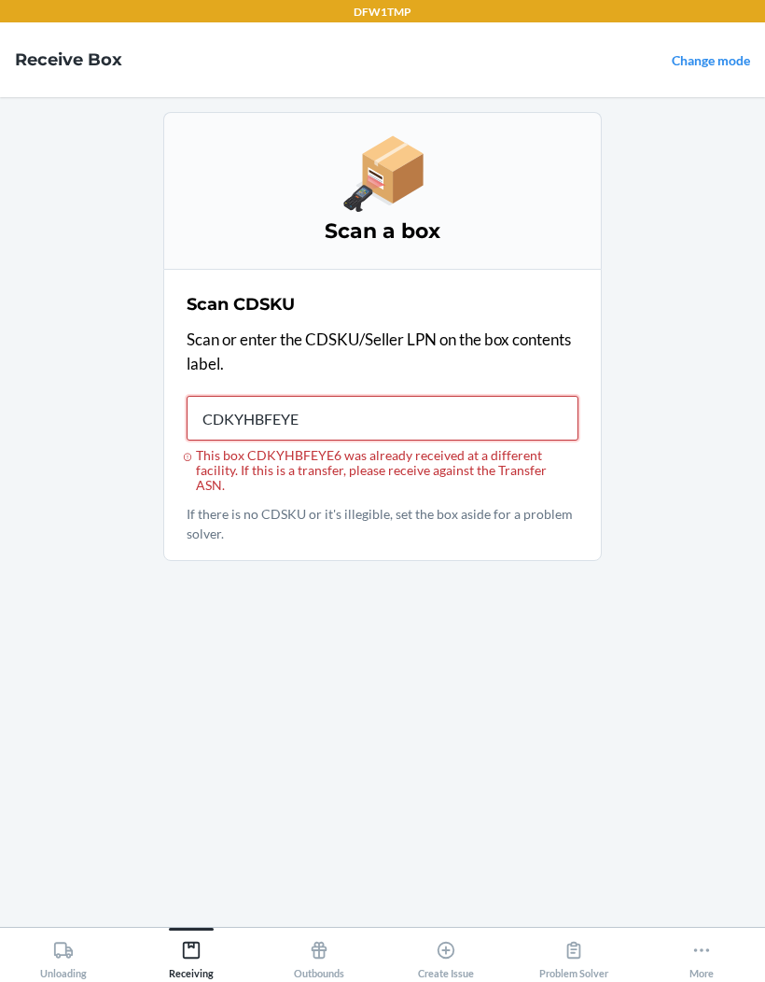
type input "CDKYHBFEYE6"
click at [726, 498] on main "Scan a box Scan CDSKU Scan or enter the CDSKU/Seller LPN on the box contents la…" at bounding box center [382, 512] width 765 height 830
click at [553, 640] on div "Scan a box Scan CDSKU Scan or enter the CDSKU/Seller LPN on the box contents la…" at bounding box center [382, 512] width 439 height 800
click at [525, 410] on input "This box CDKYHBFEYE6 was already received at a different facility. If this is a…" at bounding box center [383, 418] width 392 height 45
type input "CDJUJRQ8YXA"
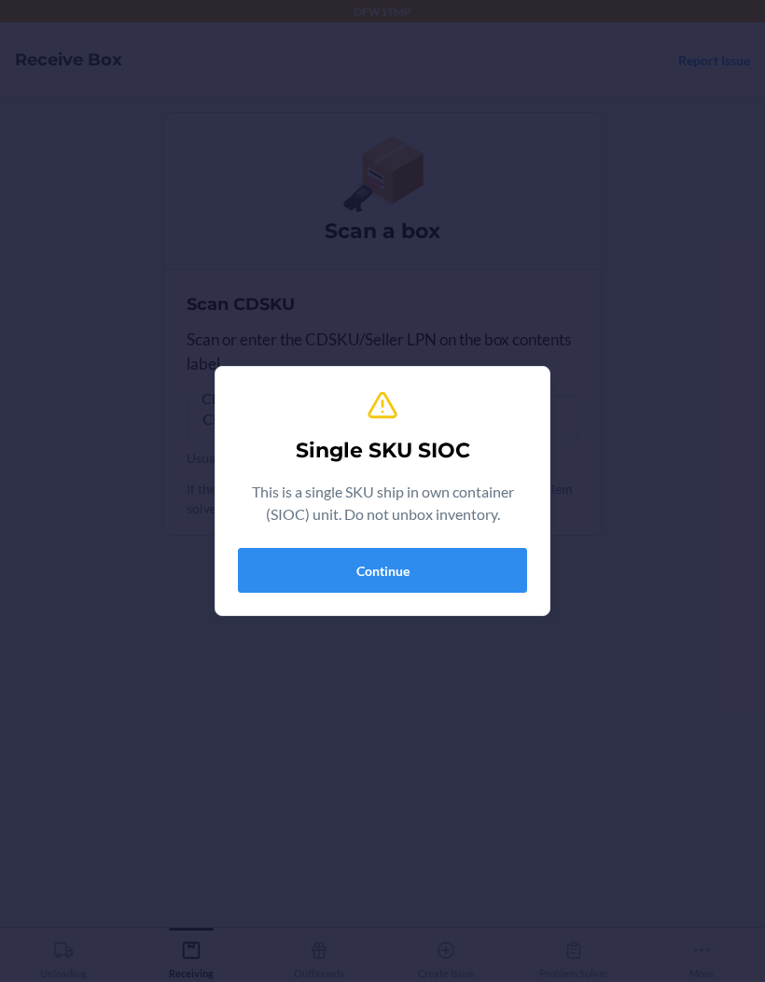
click at [278, 580] on button "Continue" at bounding box center [382, 570] width 289 height 45
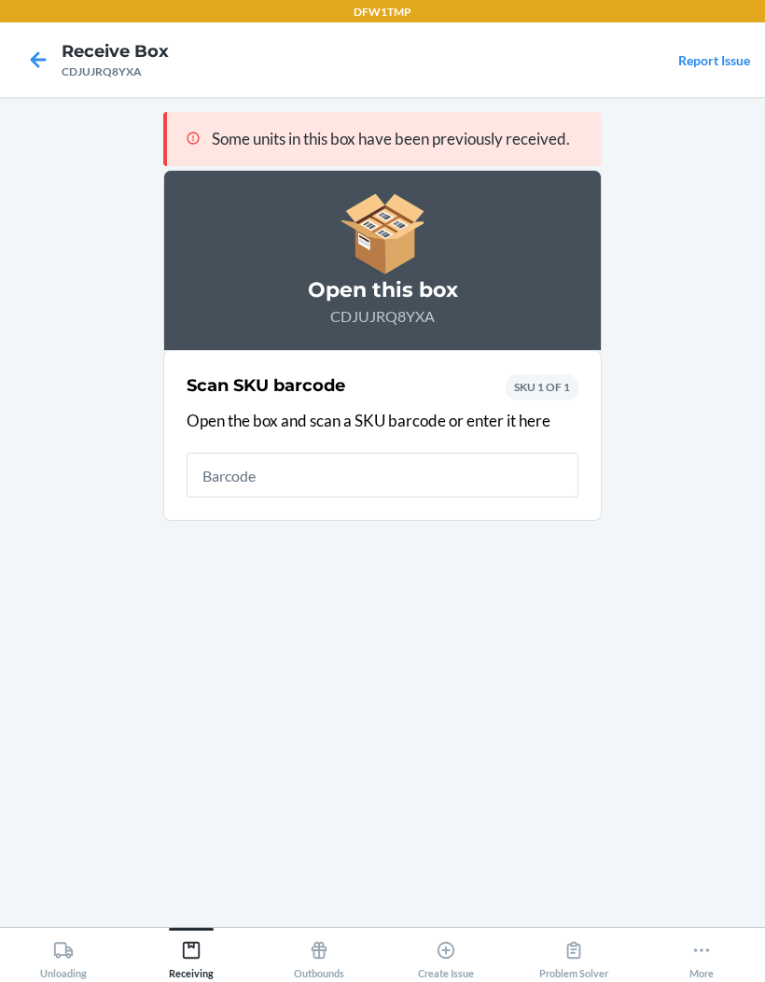
click at [40, 56] on icon at bounding box center [38, 60] width 32 height 32
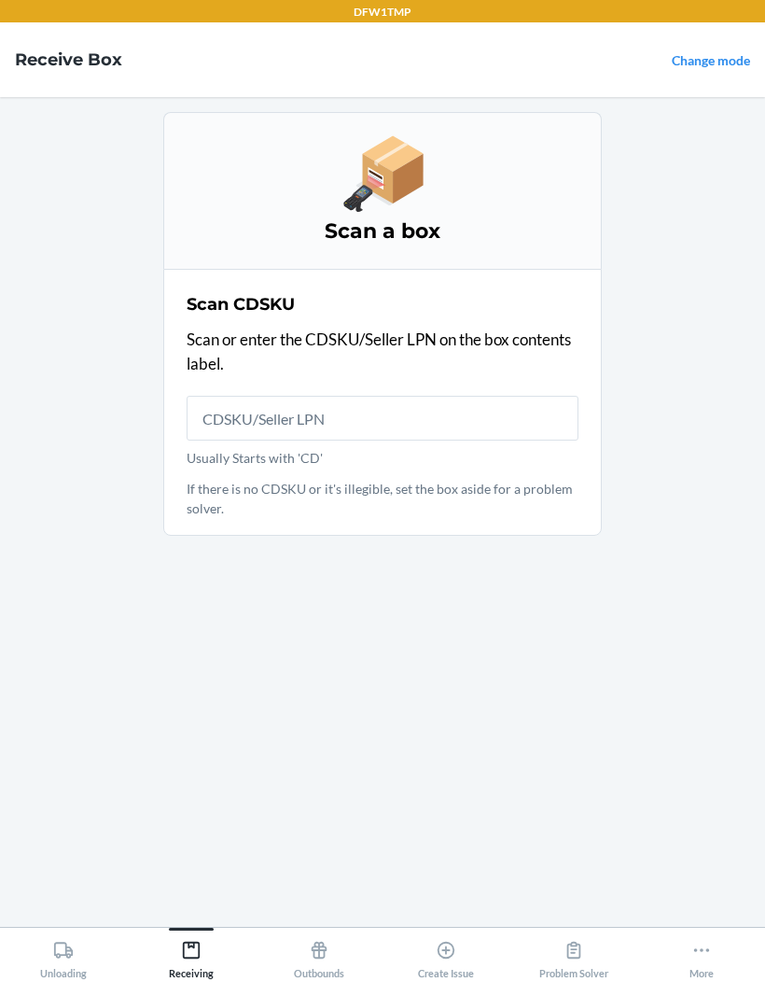
click at [40, 55] on h4 "Receive Box" at bounding box center [68, 60] width 107 height 24
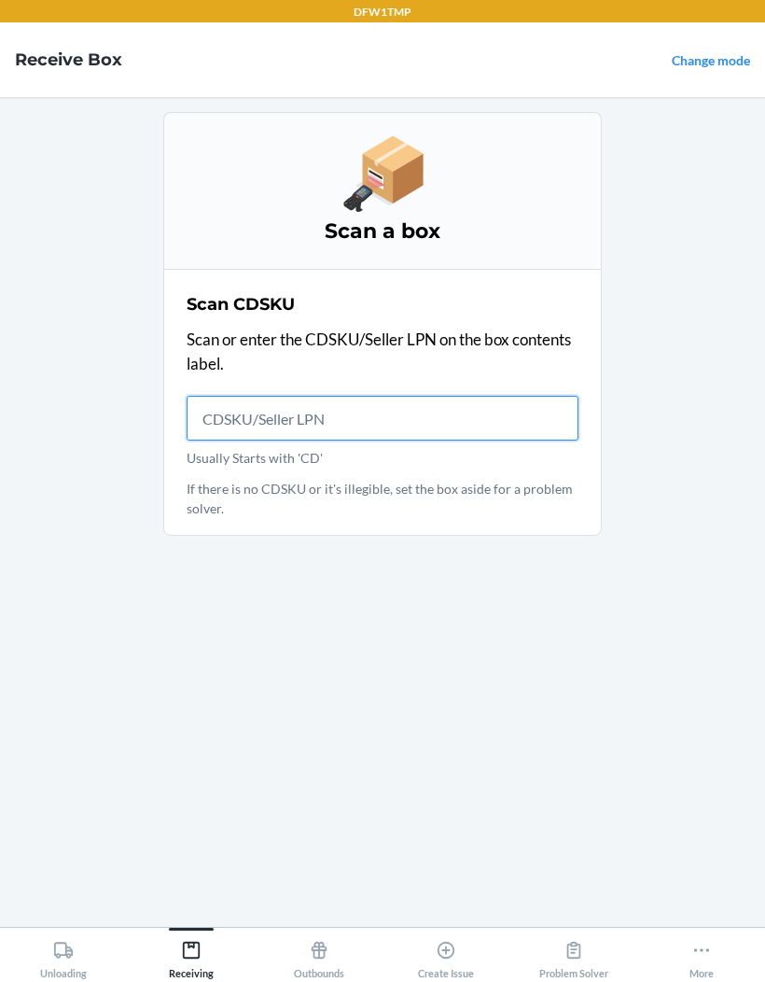
click at [534, 427] on input "Usually Starts with 'CD'" at bounding box center [383, 418] width 392 height 45
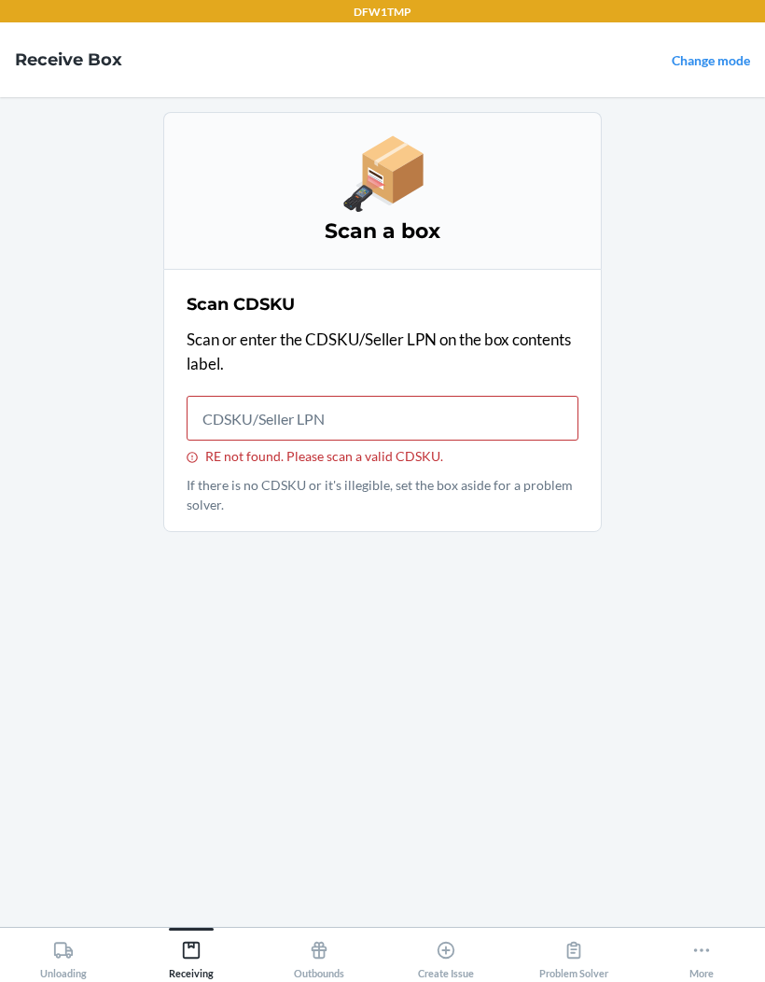
click at [739, 561] on main "Scan a box Scan CDSKU Scan or enter the CDSKU/Seller LPN on the box contents la…" at bounding box center [382, 512] width 765 height 830
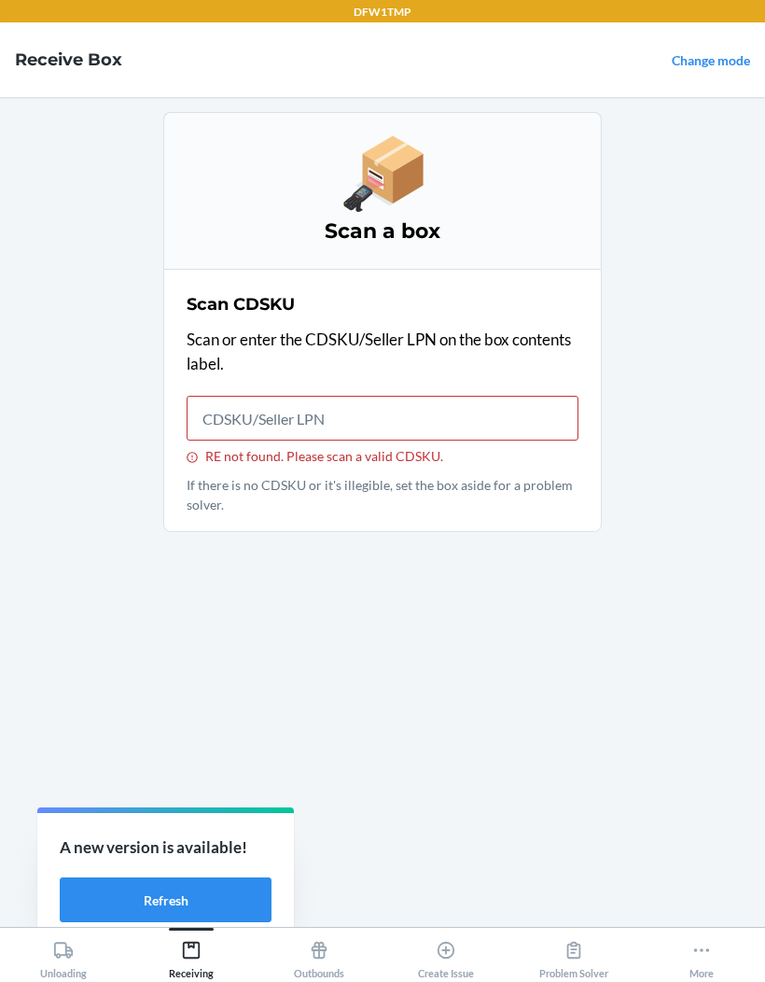
click at [76, 61] on h4 "Receive Box" at bounding box center [68, 60] width 107 height 24
click at [542, 427] on input "RE not found. Please scan a valid CDSKU." at bounding box center [383, 418] width 392 height 45
type input "CD59DLT3LFP"
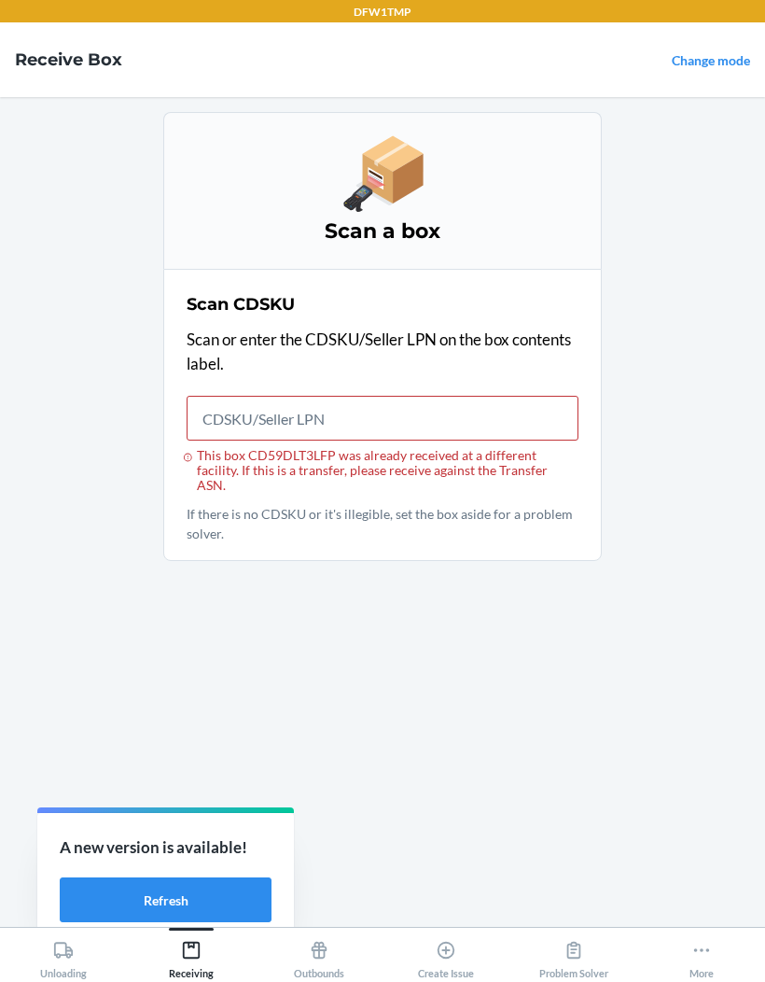
click at [715, 68] on link "Change mode" at bounding box center [711, 60] width 78 height 16
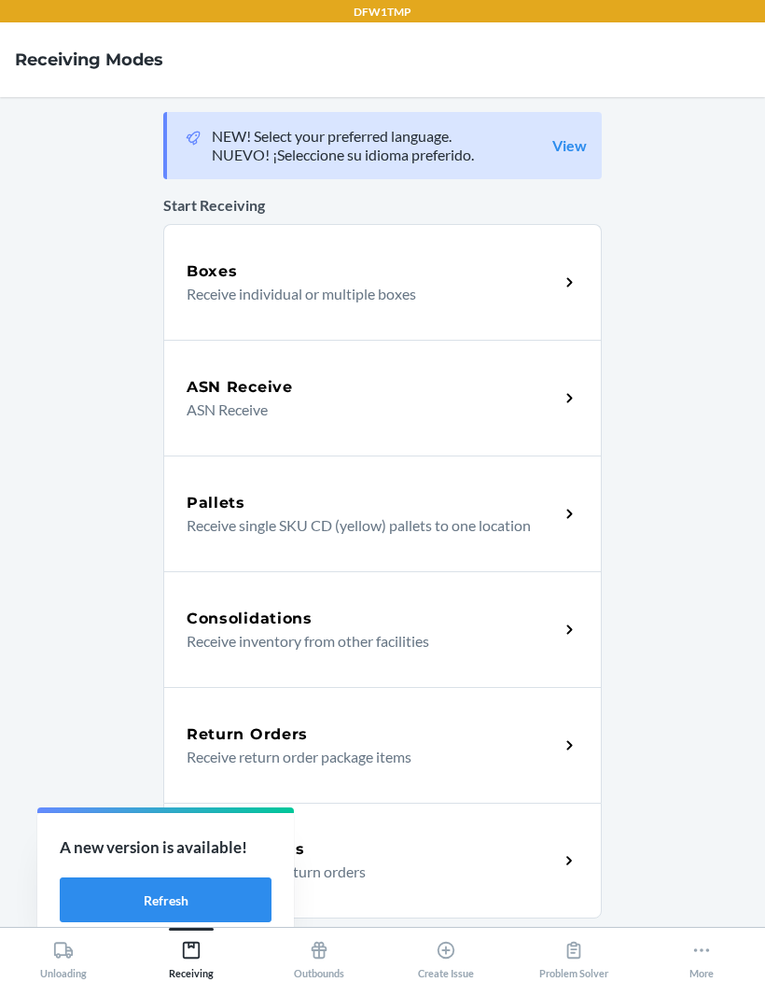
click at [456, 397] on div "ASN Receive" at bounding box center [373, 387] width 372 height 22
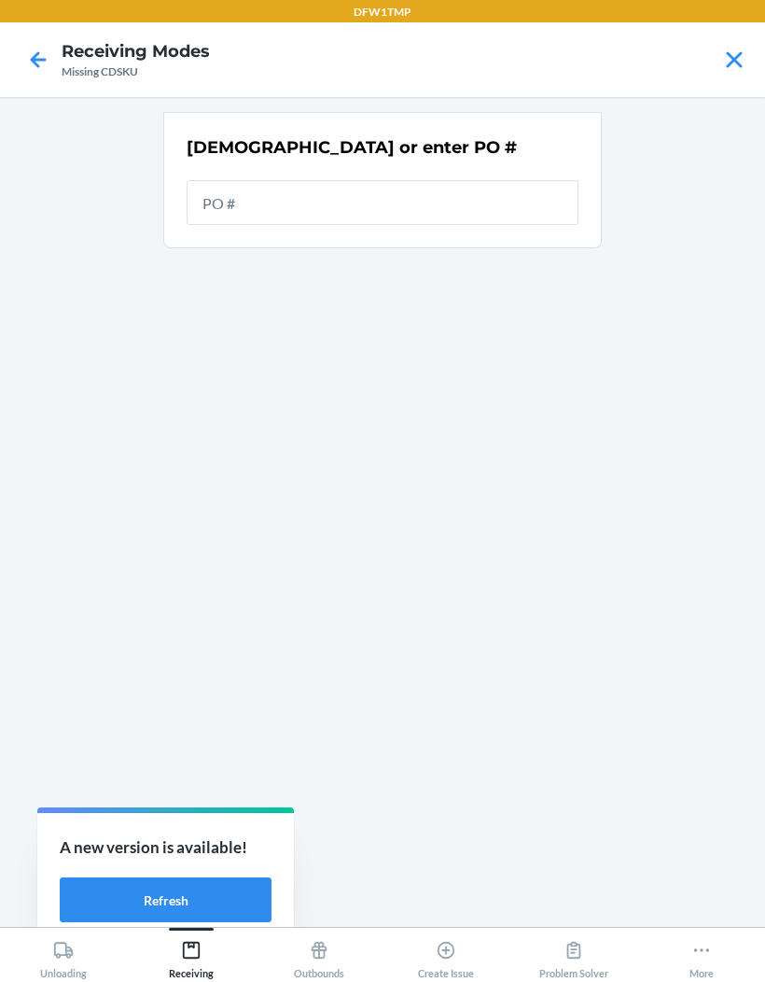
click at [648, 459] on main "Scan or enter PO #" at bounding box center [382, 512] width 765 height 830
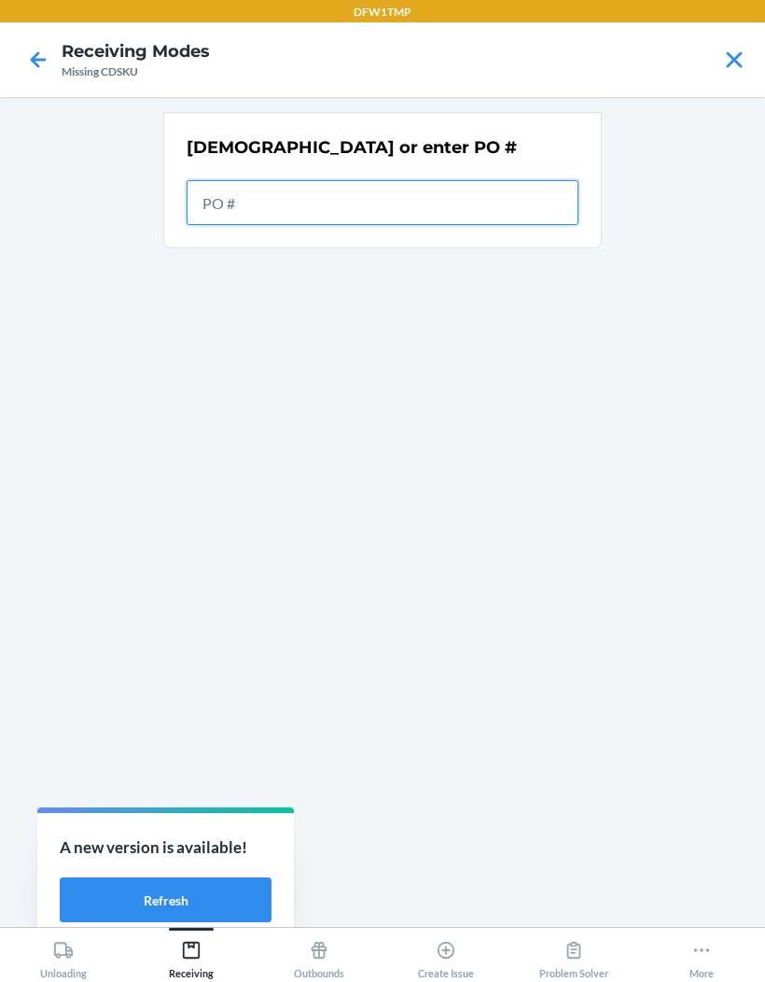
click at [440, 208] on input "text" at bounding box center [383, 202] width 392 height 45
type input "9775173"
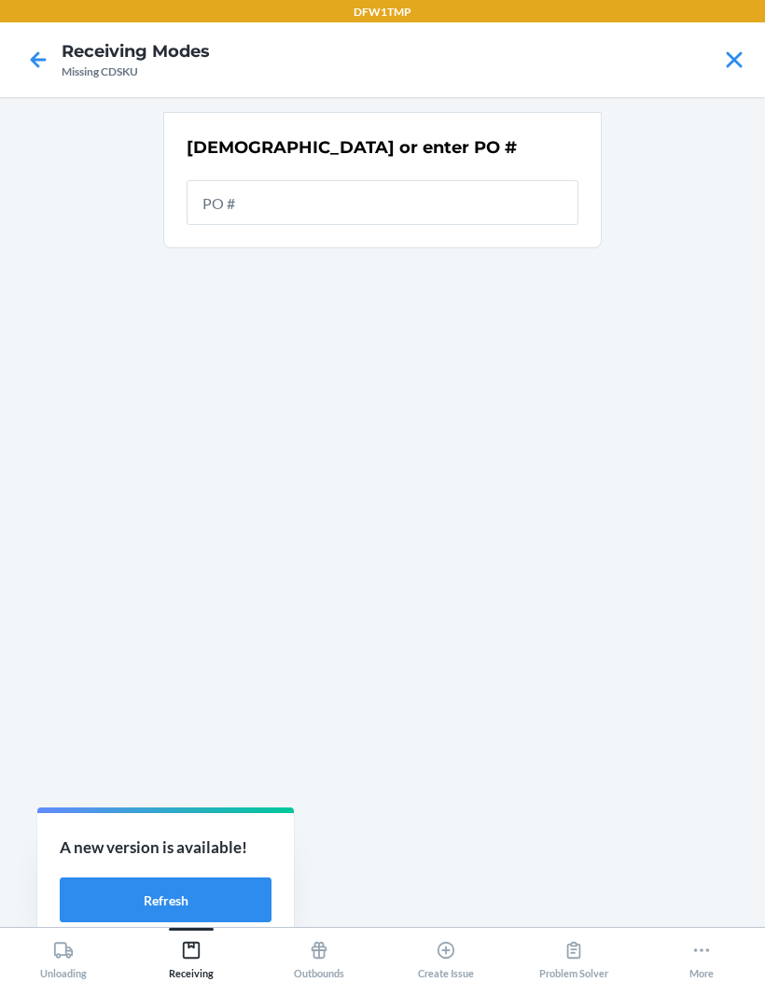
click at [739, 50] on icon at bounding box center [735, 60] width 32 height 32
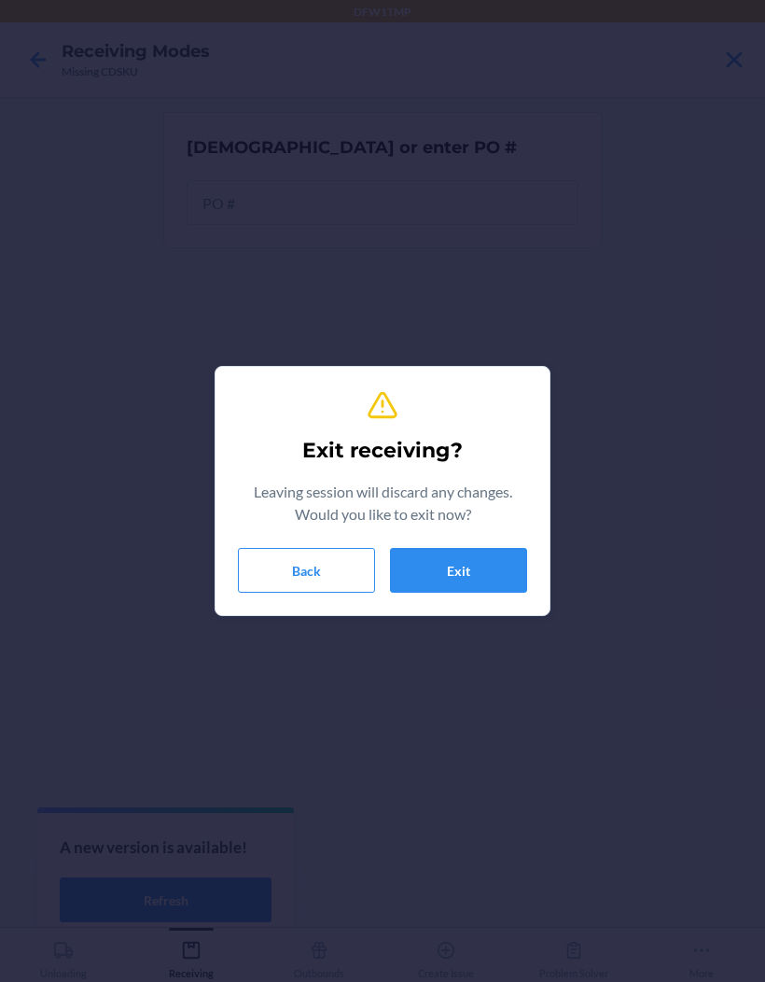
click at [419, 605] on section "Exit receiving? Leaving session will discard any changes. Would you like to exi…" at bounding box center [383, 491] width 336 height 250
click at [459, 563] on button "Exit" at bounding box center [458, 570] width 137 height 45
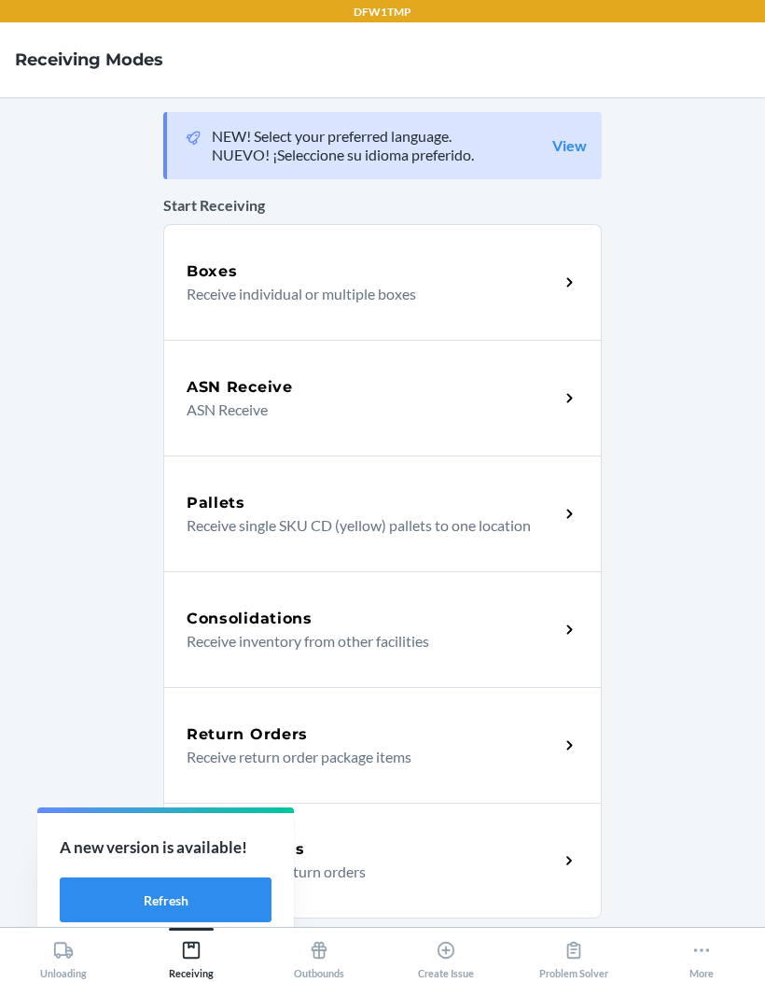
click at [463, 287] on p "Receive individual or multiple boxes" at bounding box center [365, 294] width 357 height 22
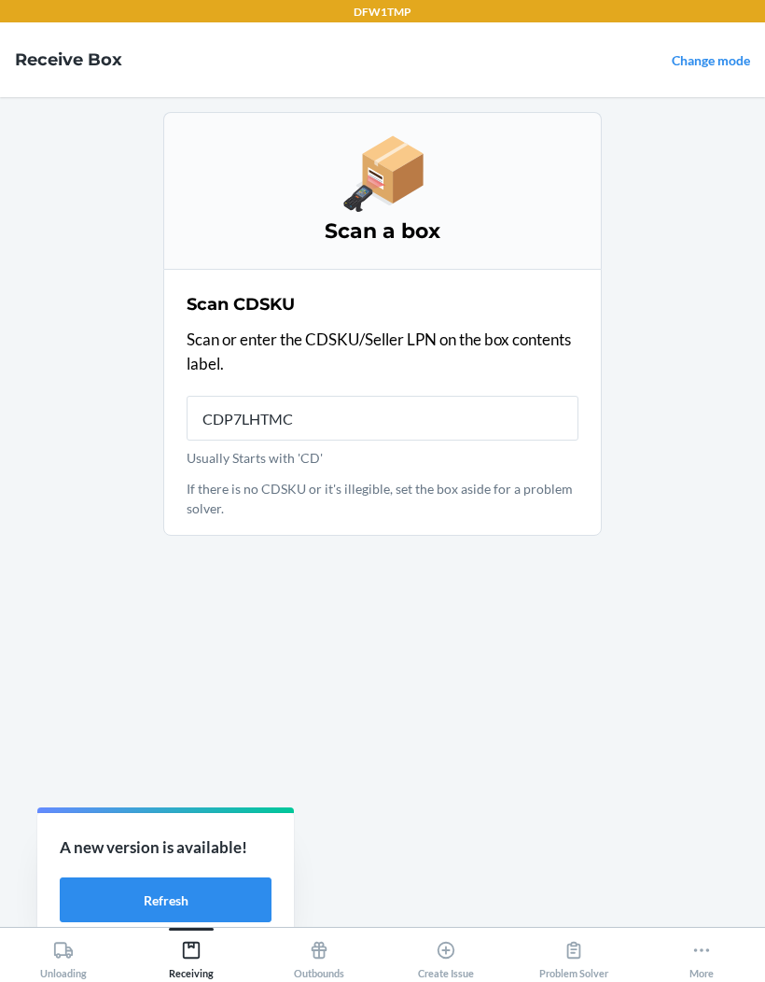
type input "CDP7LHTMCY"
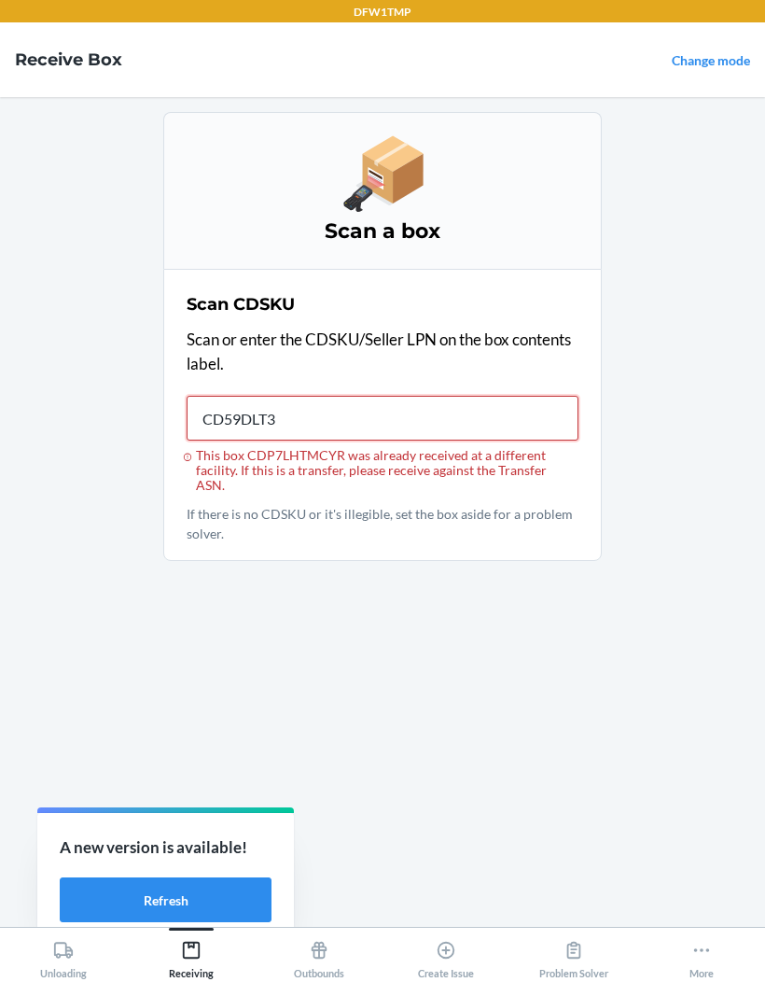
type input "CD59DLT3L"
click at [86, 214] on main "Scan a box Scan CDSKU Scan or enter the CDSKU/Seller LPN on the box contents la…" at bounding box center [382, 512] width 765 height 830
click at [35, 506] on main "Scan a box Scan CDSKU Scan or enter the CDSKU/Seller LPN on the box contents la…" at bounding box center [382, 512] width 765 height 830
click at [702, 62] on link "Change mode" at bounding box center [711, 60] width 78 height 16
